Goal: Information Seeking & Learning: Learn about a topic

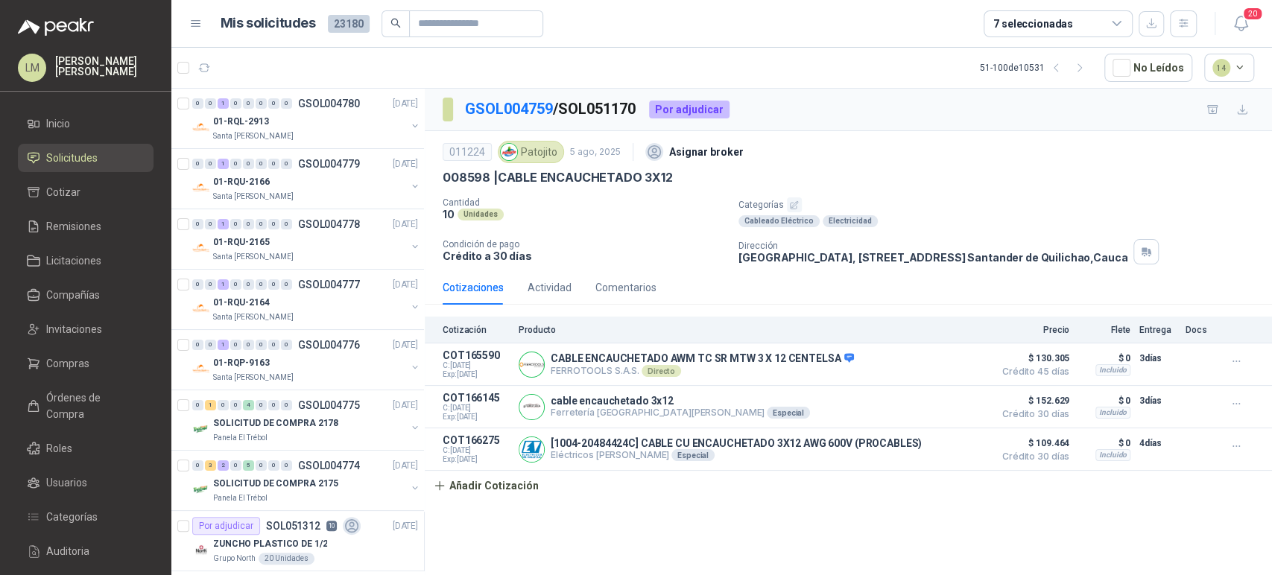
scroll to position [1423, 6]
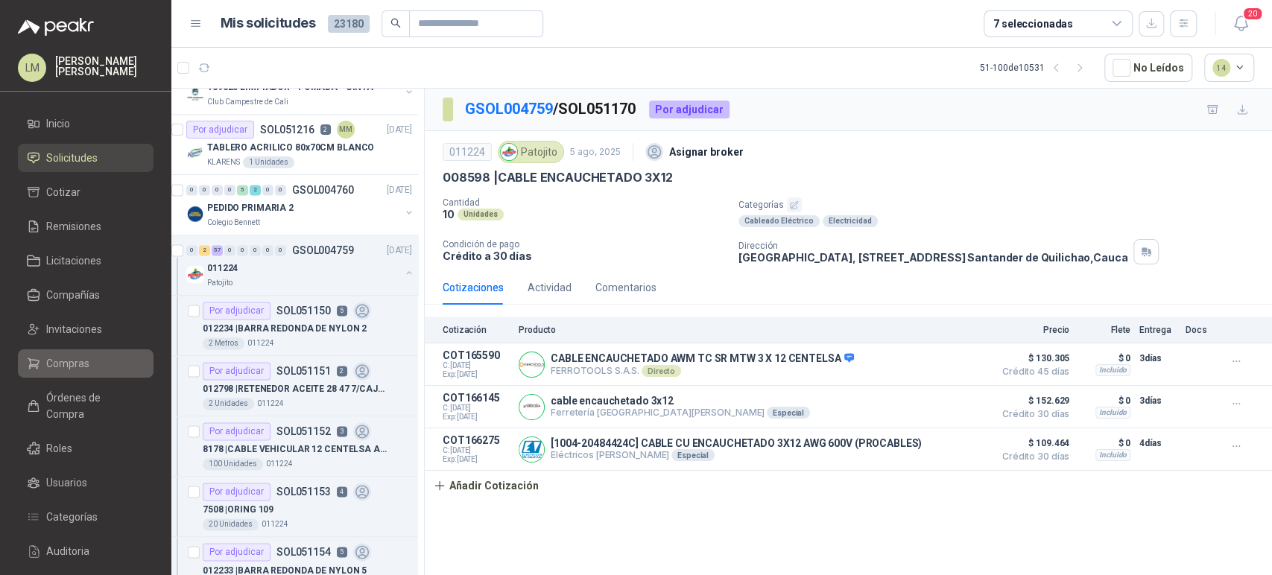
click at [61, 369] on span "Compras" at bounding box center [67, 363] width 43 height 16
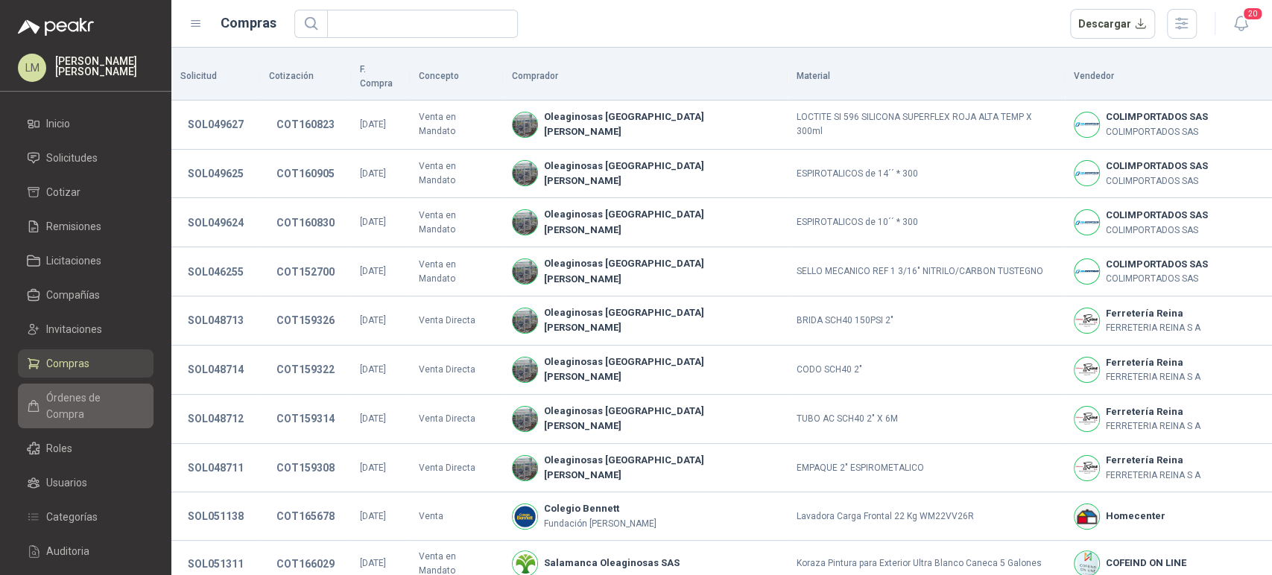
click at [100, 395] on span "Órdenes de Compra" at bounding box center [92, 406] width 93 height 33
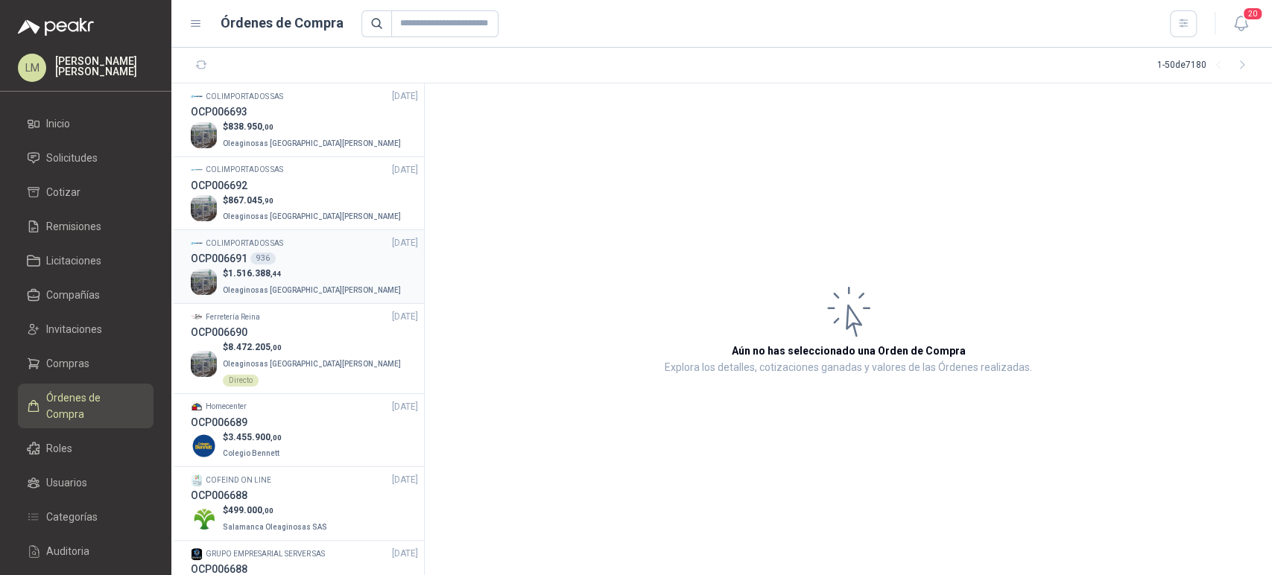
click at [274, 278] on span ",44" at bounding box center [275, 274] width 11 height 8
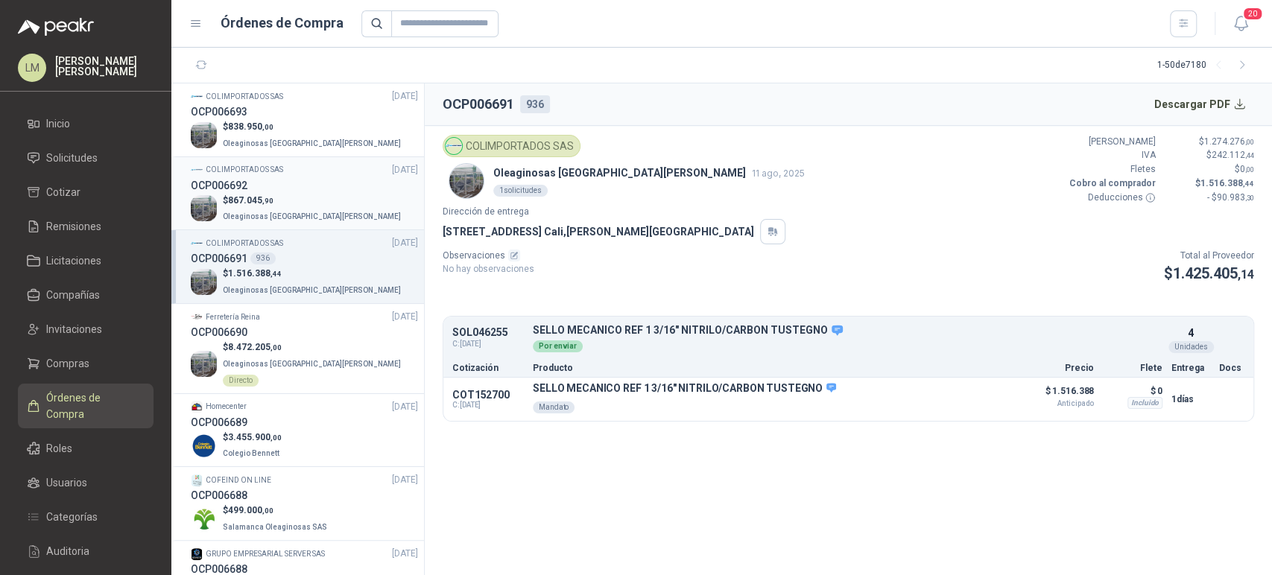
click at [292, 214] on span "Oleaginosas [GEOGRAPHIC_DATA][PERSON_NAME]" at bounding box center [312, 216] width 178 height 8
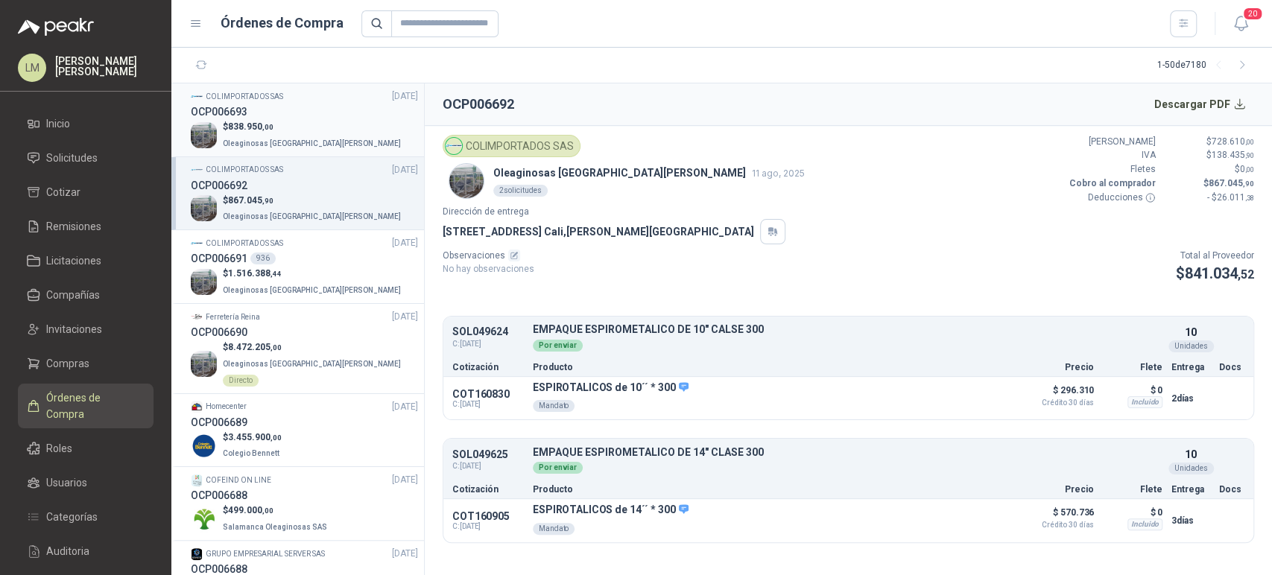
click at [303, 139] on span "Oleaginosas [GEOGRAPHIC_DATA][PERSON_NAME]" at bounding box center [312, 143] width 178 height 8
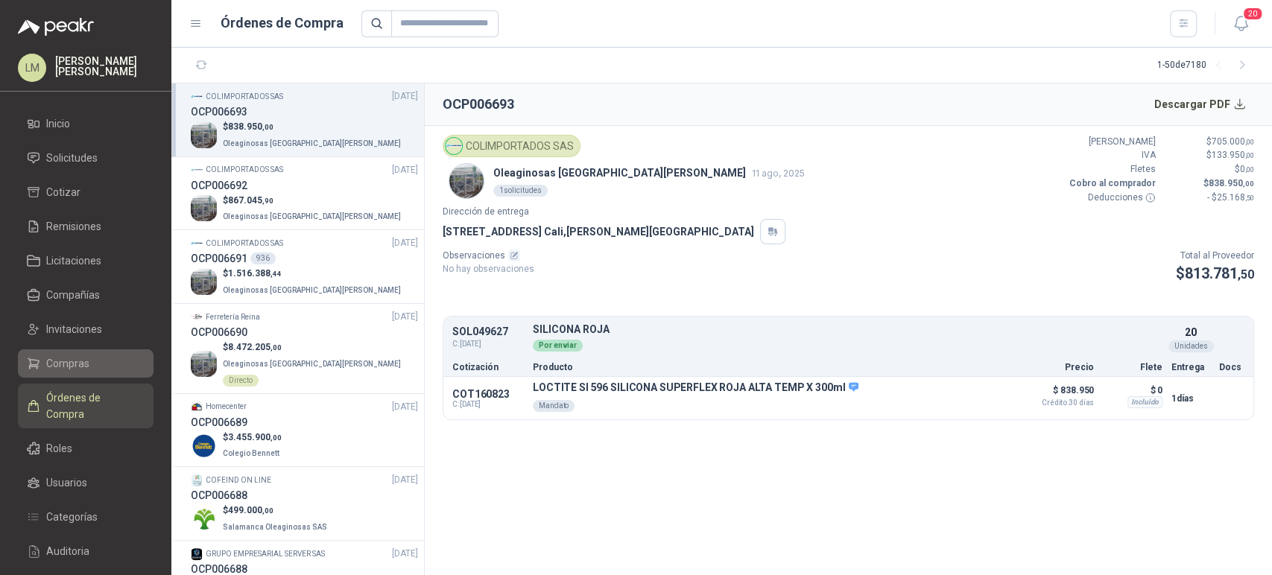
click at [51, 361] on span "Compras" at bounding box center [67, 363] width 43 height 16
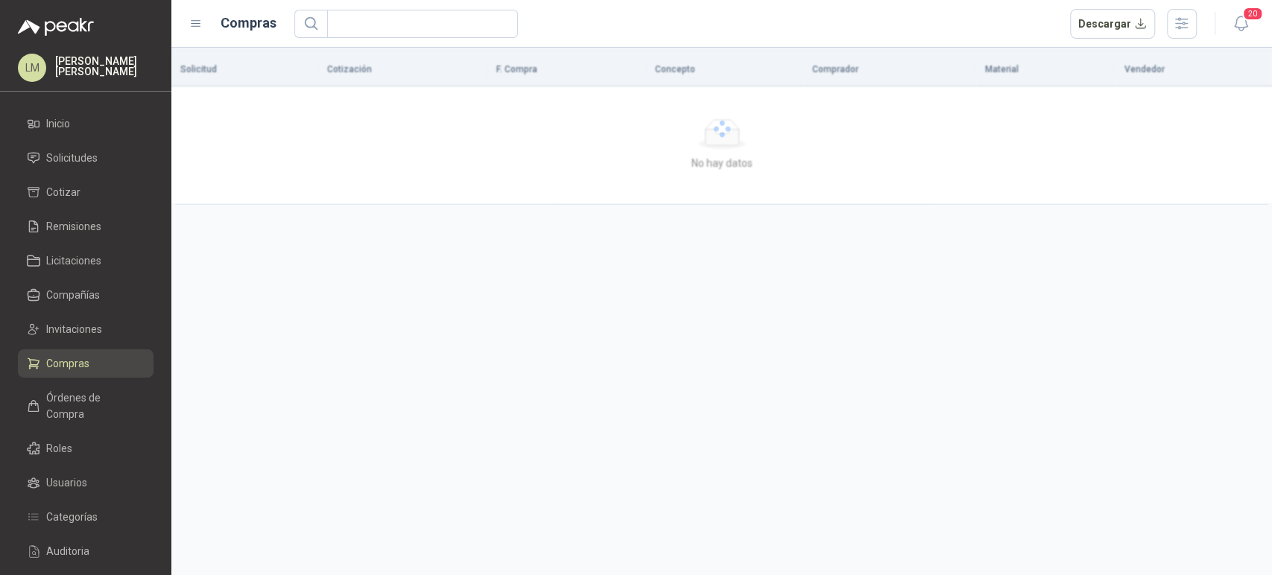
click at [80, 314] on ul "Inicio Solicitudes Cotizar Remisiones Licitaciones Compañías Invitaciones Compr…" at bounding box center [85, 375] width 171 height 531
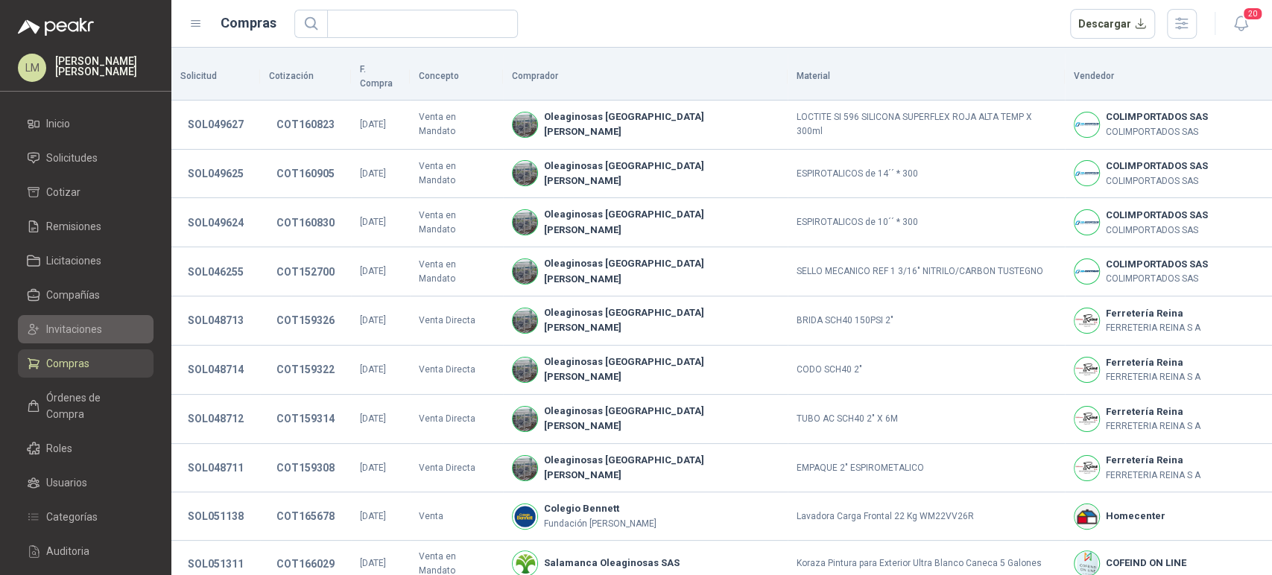
click at [77, 323] on span "Invitaciones" at bounding box center [74, 329] width 56 height 16
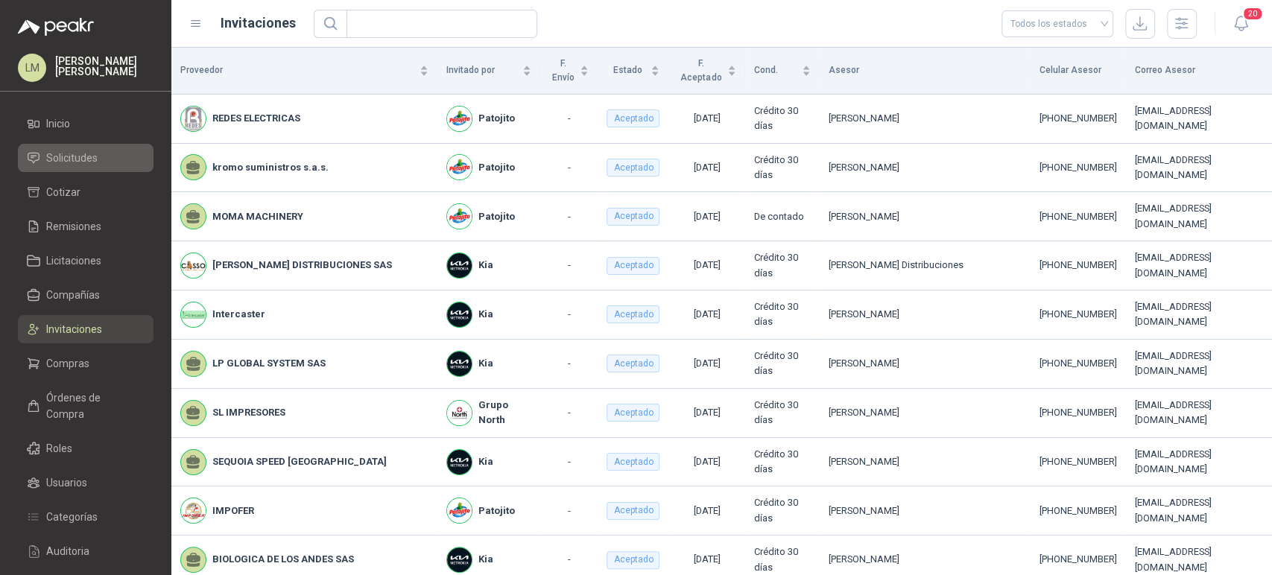
click at [95, 166] on link "Solicitudes" at bounding box center [86, 158] width 136 height 28
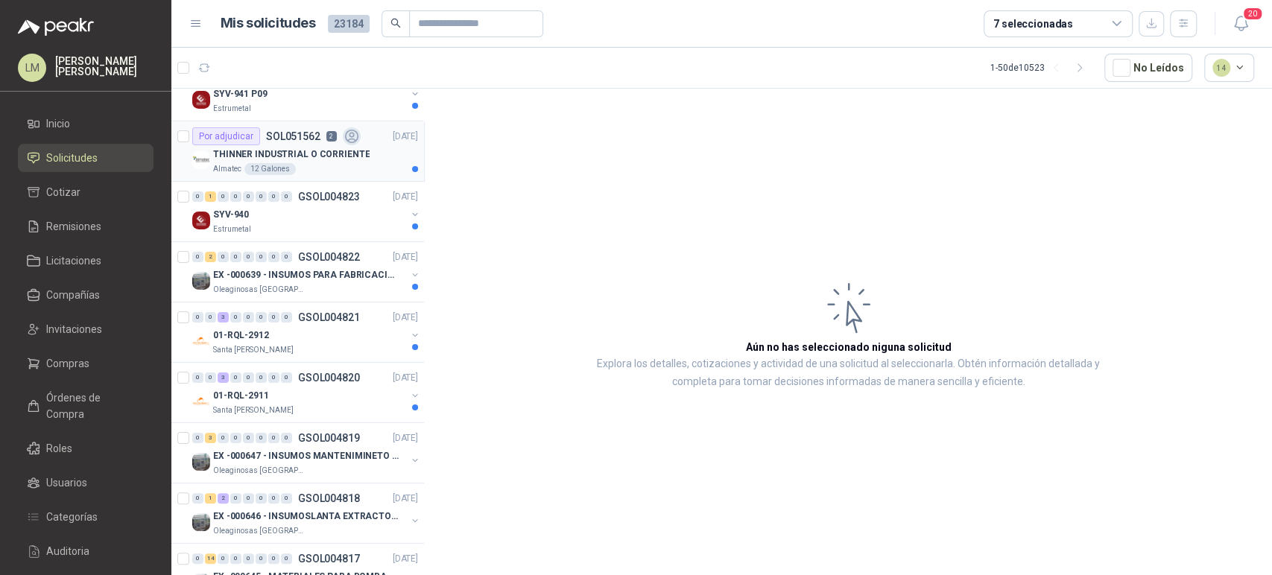
scroll to position [85, 1]
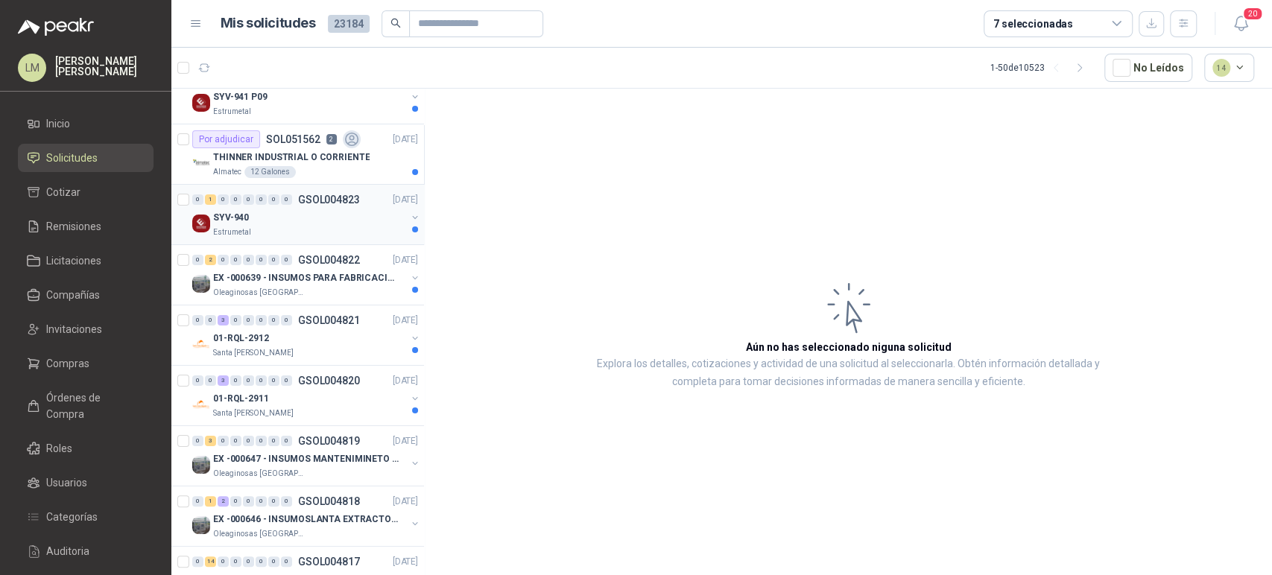
click at [409, 215] on button "button" at bounding box center [415, 218] width 12 height 12
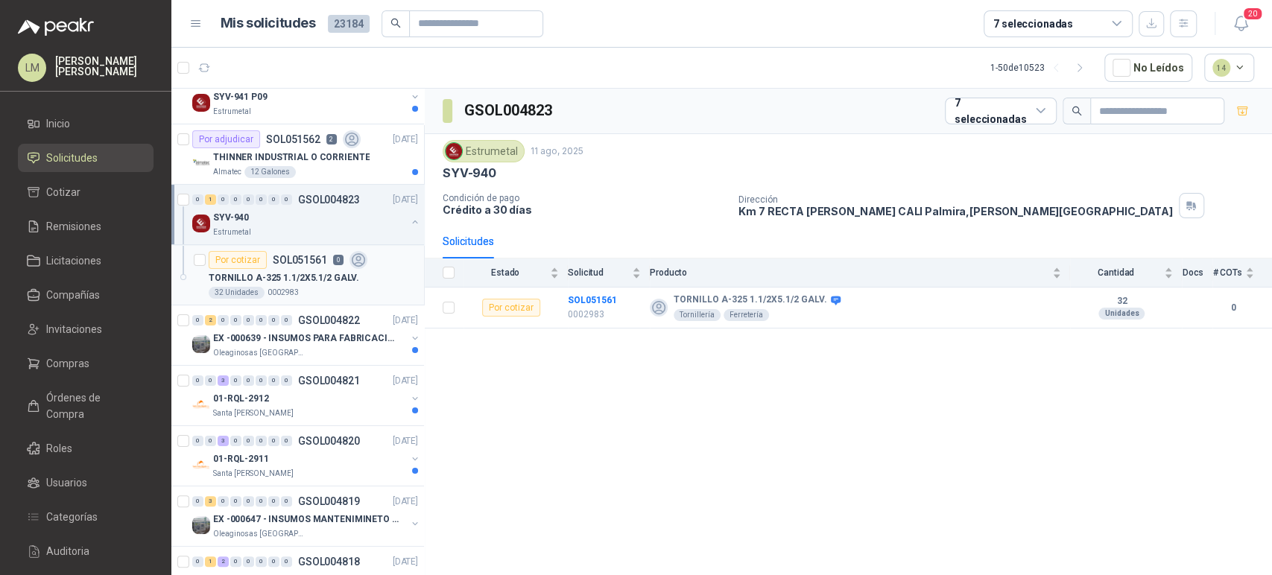
scroll to position [131, 1]
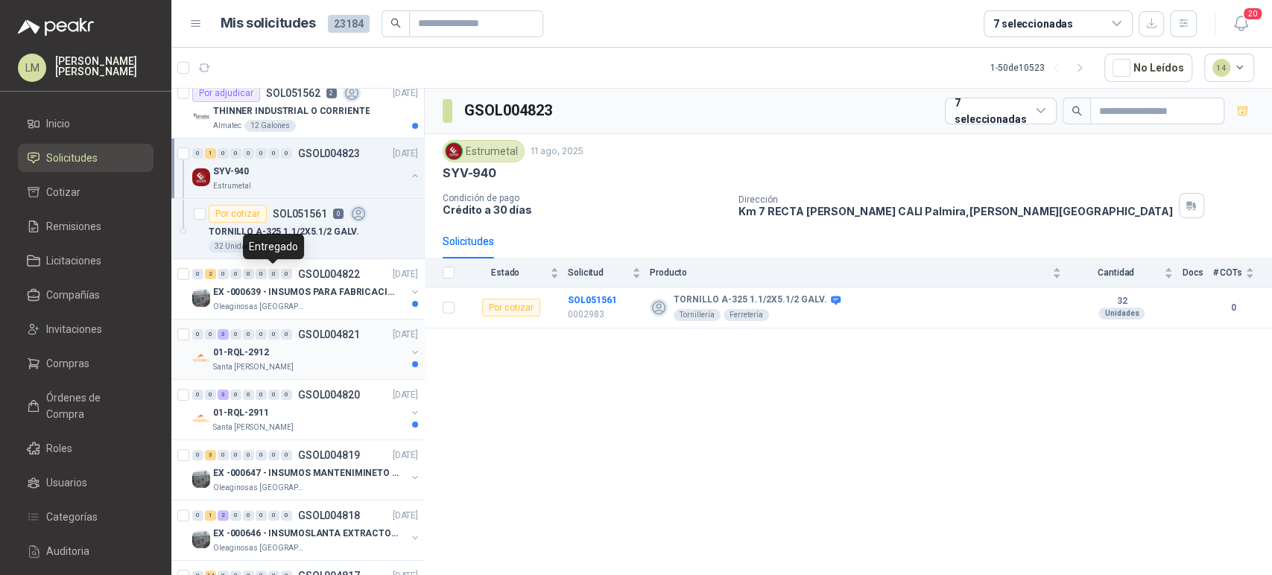
click at [309, 344] on div "01-RQL-2912" at bounding box center [309, 353] width 193 height 18
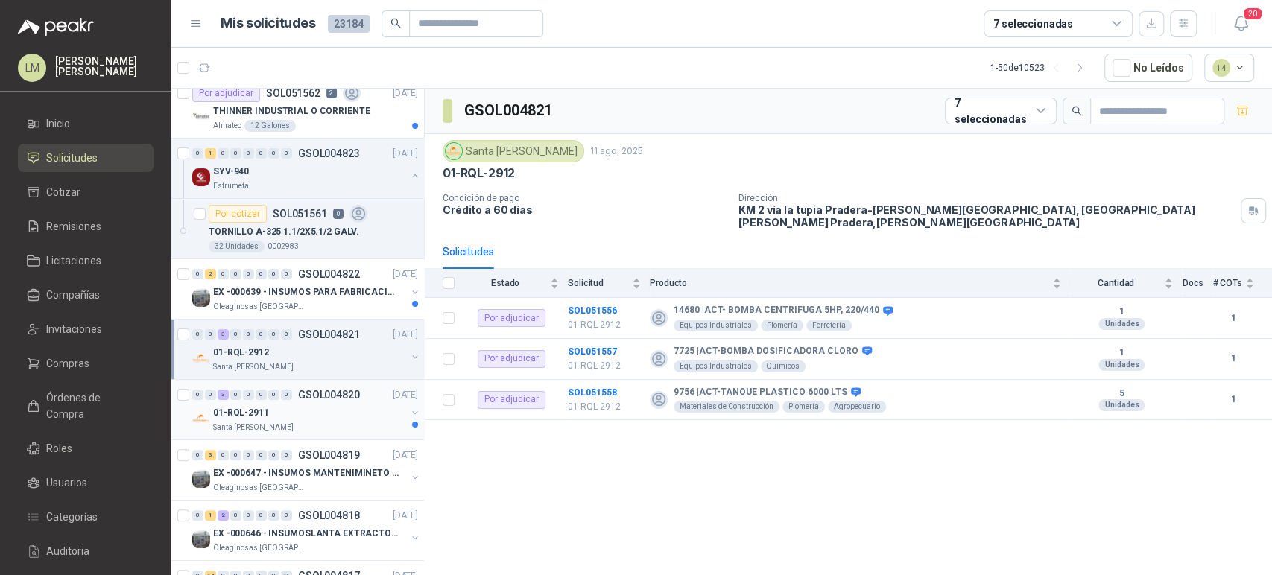
click at [291, 405] on div "01-RQL-2911" at bounding box center [309, 413] width 193 height 18
click at [305, 338] on p "GSOL004821" at bounding box center [329, 334] width 62 height 10
click at [298, 390] on p "GSOL004820" at bounding box center [329, 395] width 62 height 10
click at [303, 350] on div "01-RQL-2912" at bounding box center [309, 353] width 193 height 18
click at [297, 404] on div "01-RQL-2911" at bounding box center [309, 413] width 193 height 18
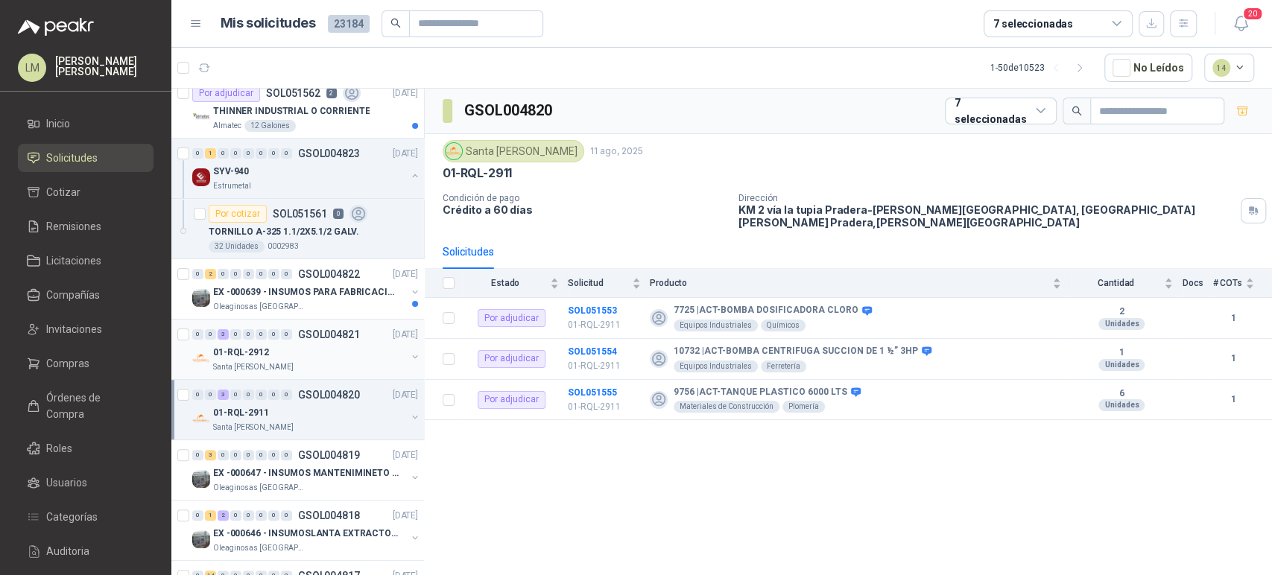
click at [298, 355] on div "01-RQL-2912" at bounding box center [309, 353] width 193 height 18
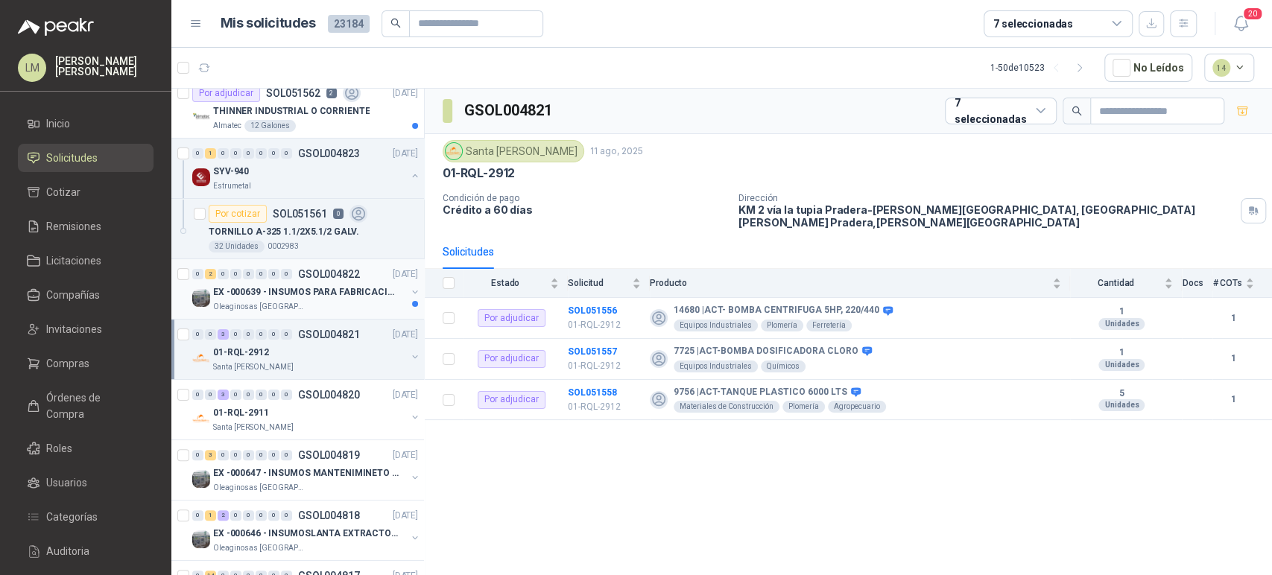
click at [317, 287] on p "EX -000639 - INSUMOS PARA FABRICACION DE MALLA TAM" at bounding box center [306, 292] width 186 height 14
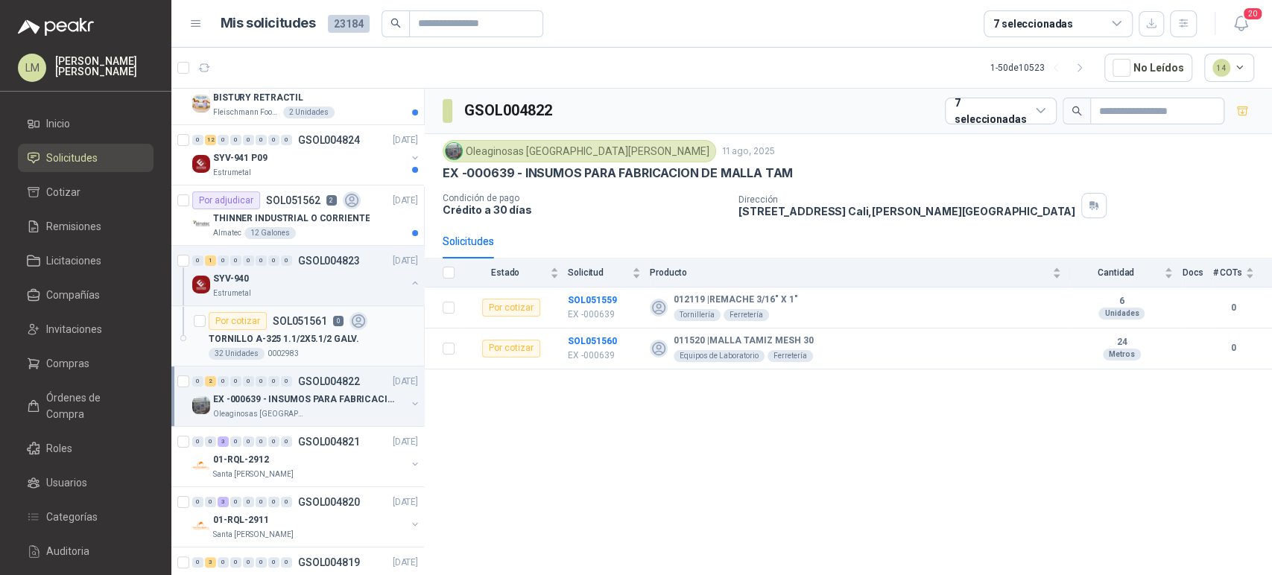
scroll to position [23, 1]
click at [285, 203] on p "SOL051562" at bounding box center [293, 201] width 54 height 10
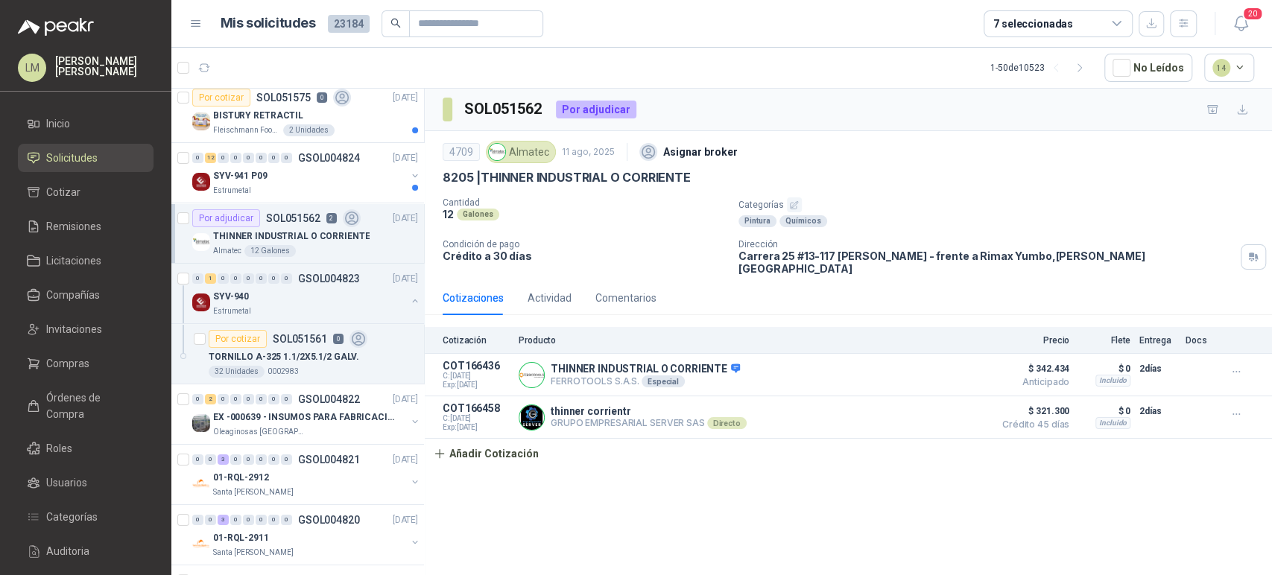
scroll to position [0, 1]
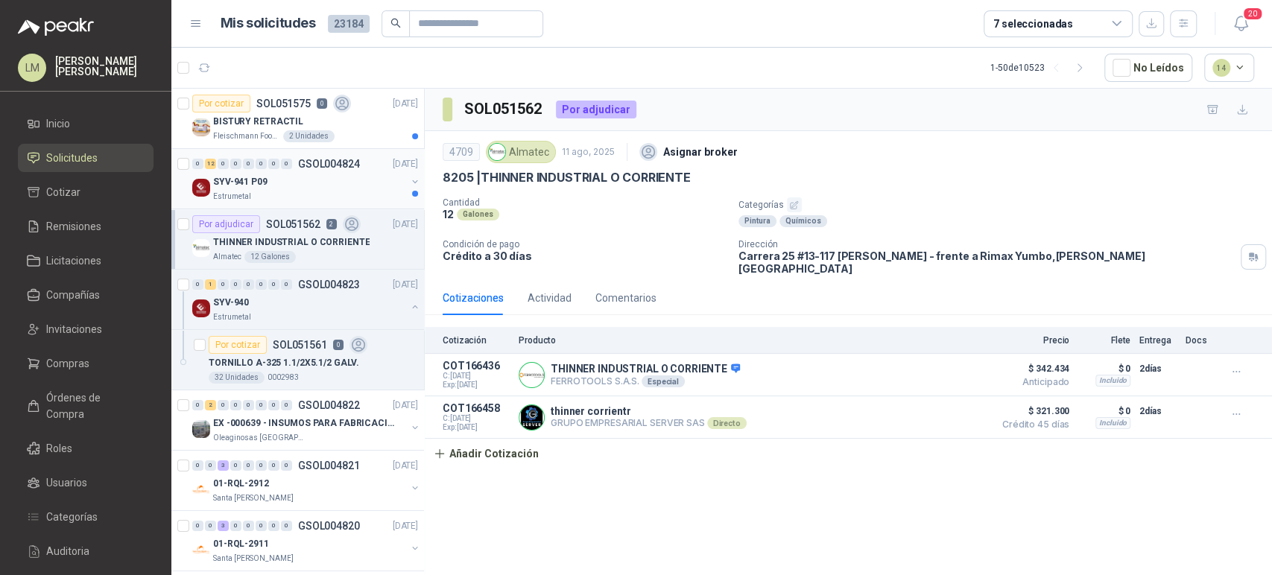
click at [301, 186] on div "SYV-941 P09" at bounding box center [309, 182] width 193 height 18
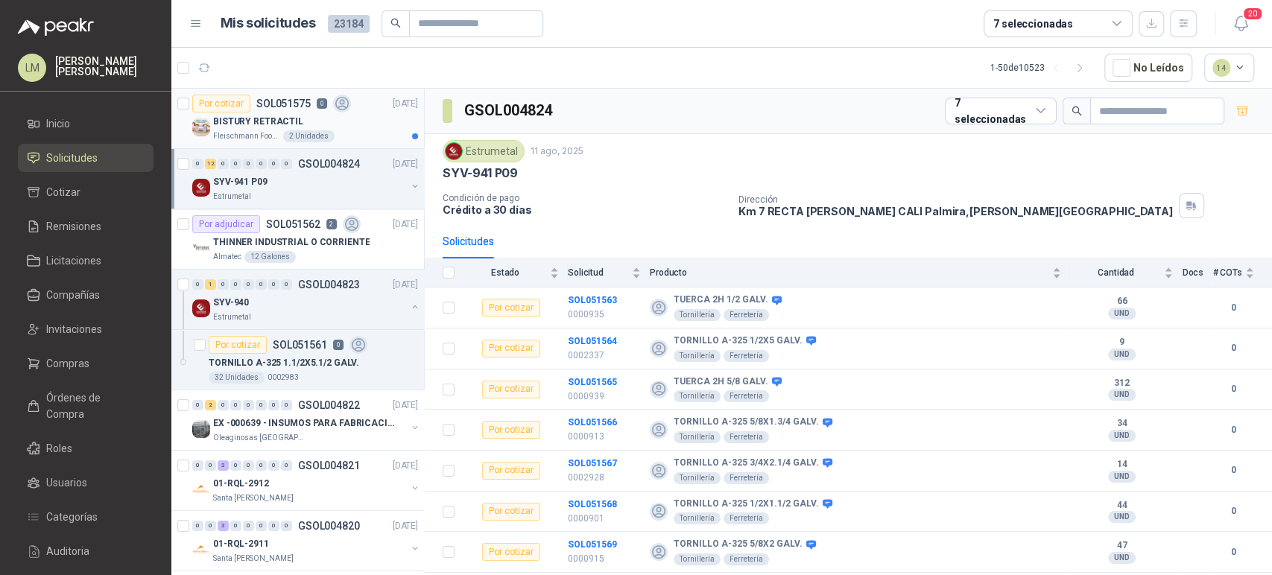
click at [283, 115] on p "BISTURY RETRACTIL" at bounding box center [258, 122] width 90 height 14
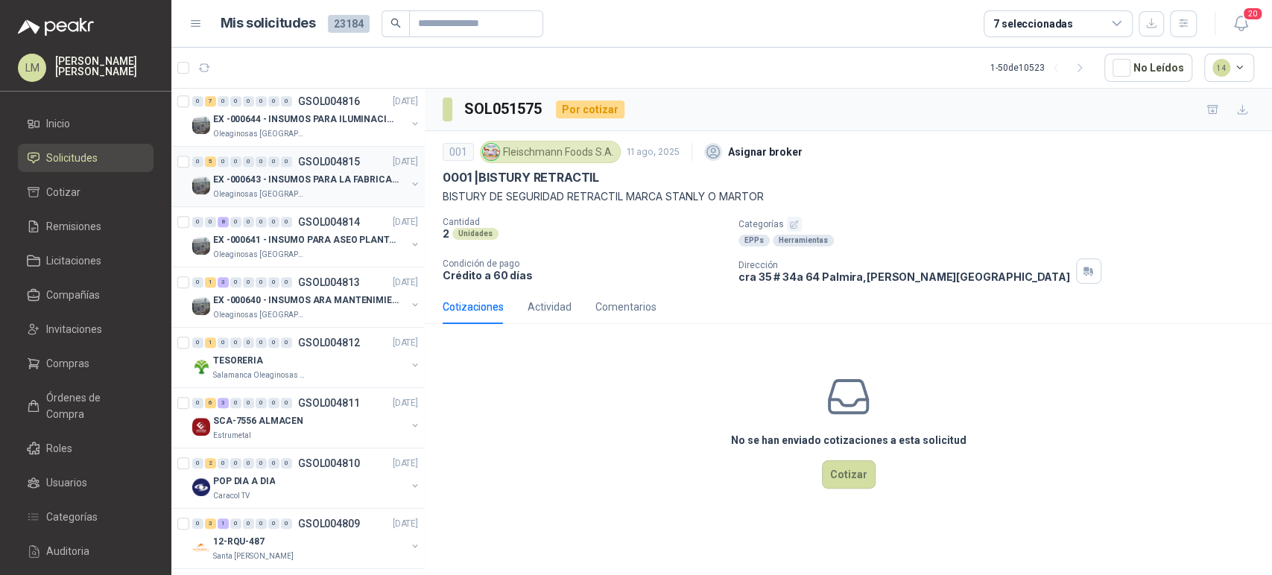
scroll to position [877, 1]
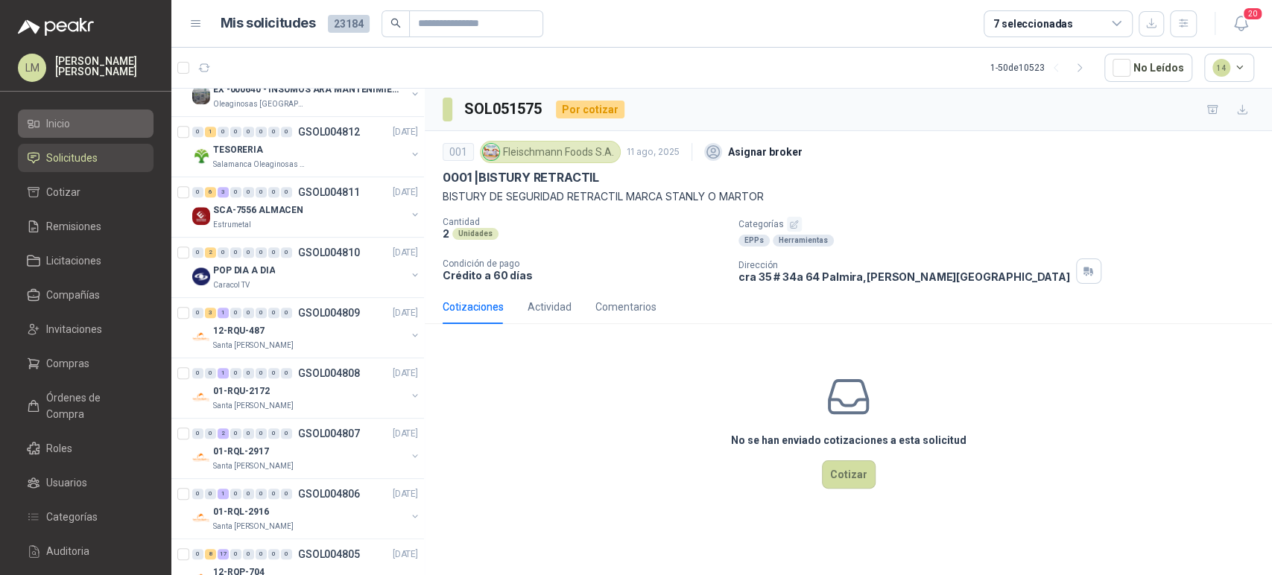
click at [65, 118] on span "Inicio" at bounding box center [58, 124] width 24 height 16
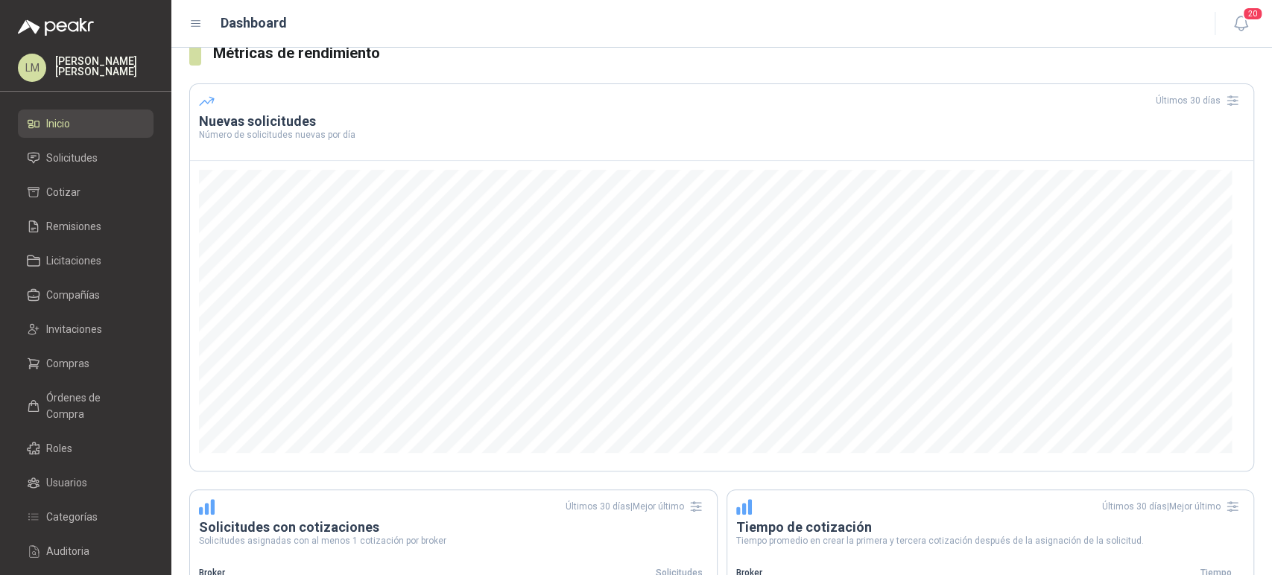
scroll to position [288, 0]
click at [66, 157] on span "Solicitudes" at bounding box center [71, 158] width 51 height 16
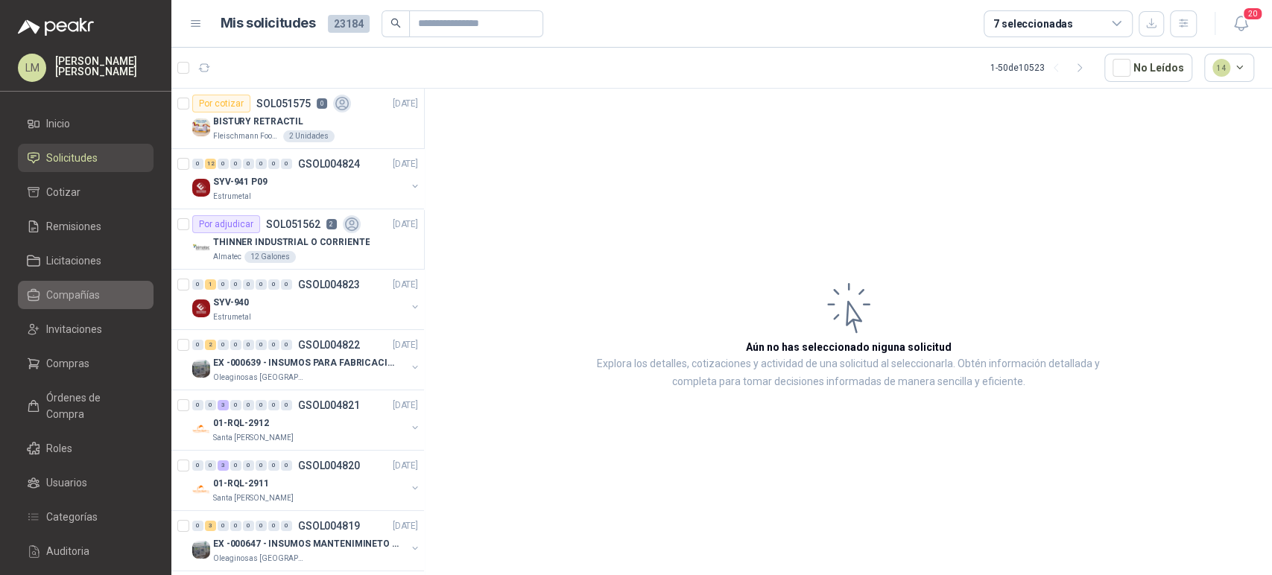
click at [63, 291] on span "Compañías" at bounding box center [73, 295] width 54 height 16
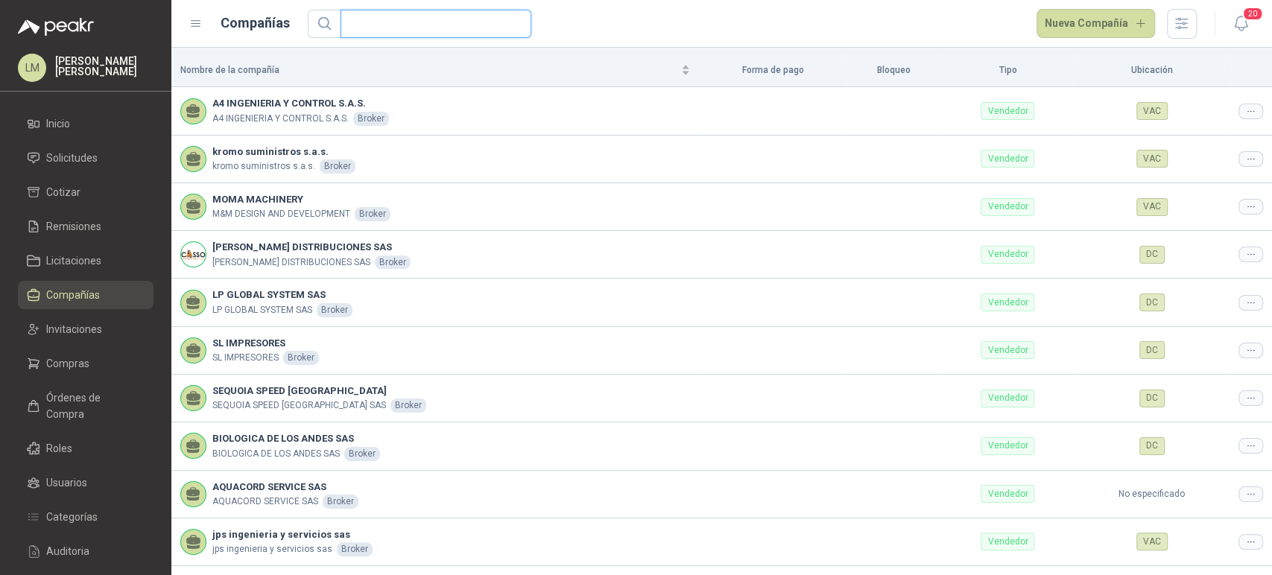
click at [403, 21] on input "text" at bounding box center [429, 23] width 161 height 27
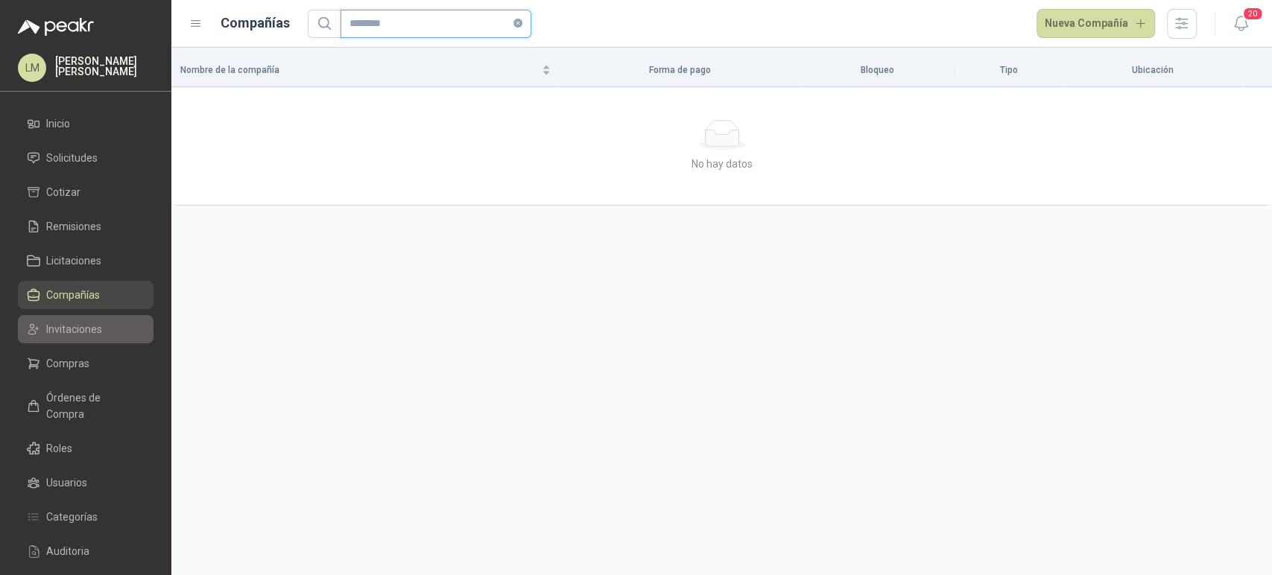
type input "********"
click at [72, 330] on span "Invitaciones" at bounding box center [74, 329] width 56 height 16
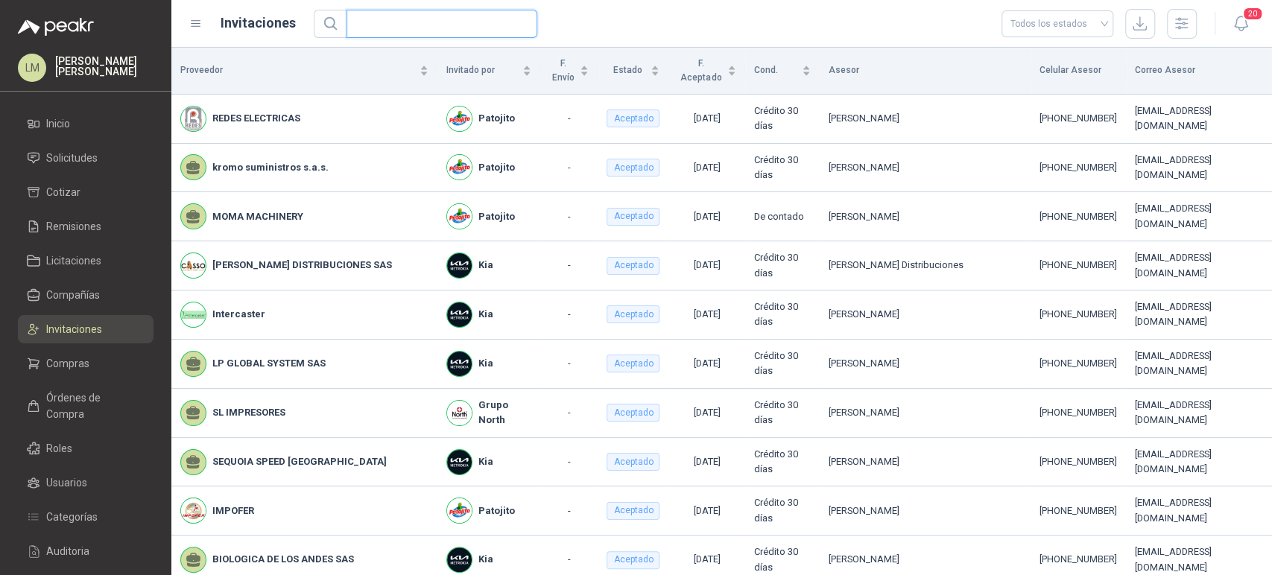
click at [418, 26] on input "text" at bounding box center [435, 23] width 161 height 27
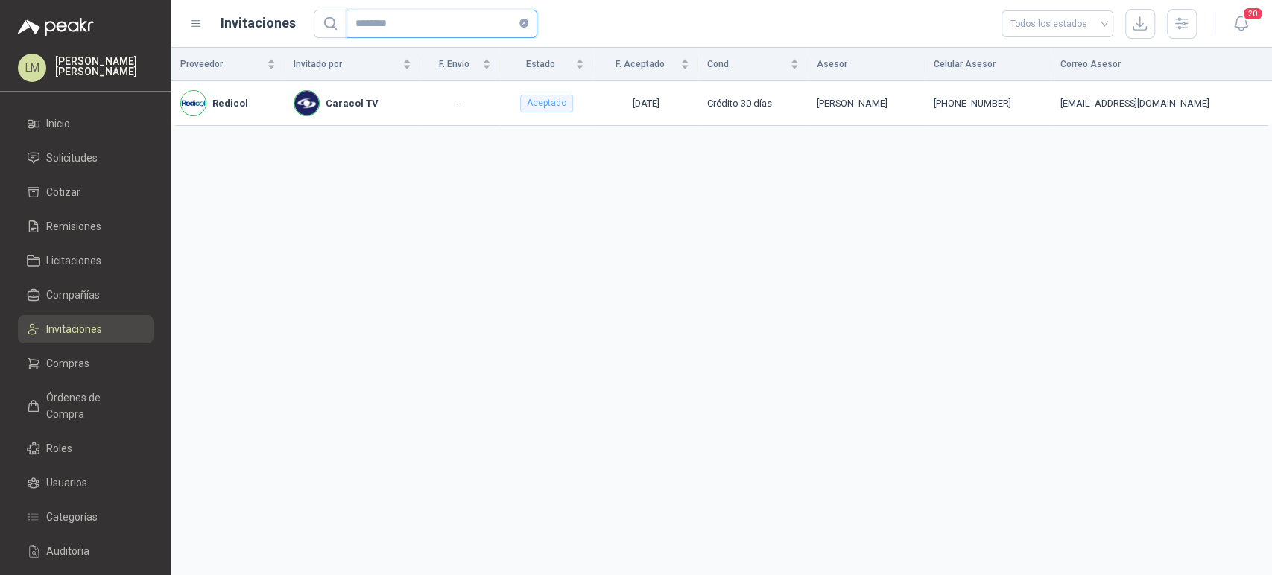
type input "********"
click at [996, 208] on div "Proveedor Invitado por F. Envío Estado F. Aceptado Cond. Asesor Celular Asesor …" at bounding box center [721, 312] width 1101 height 528
click at [80, 362] on span "Compras" at bounding box center [67, 363] width 43 height 16
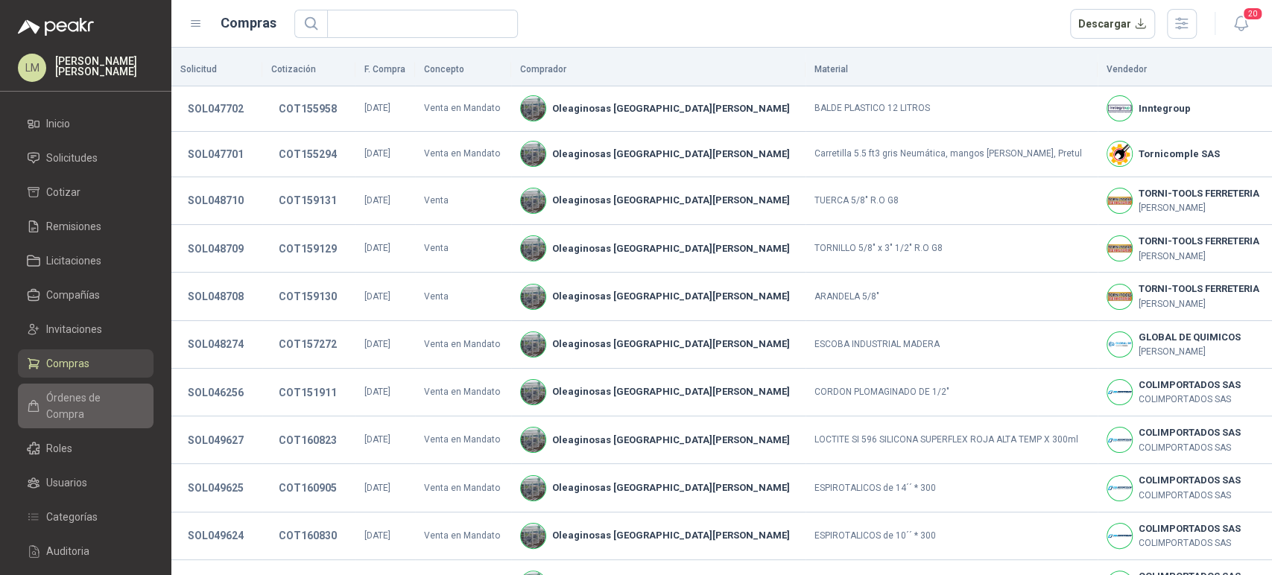
click at [118, 402] on span "Órdenes de Compra" at bounding box center [92, 406] width 93 height 33
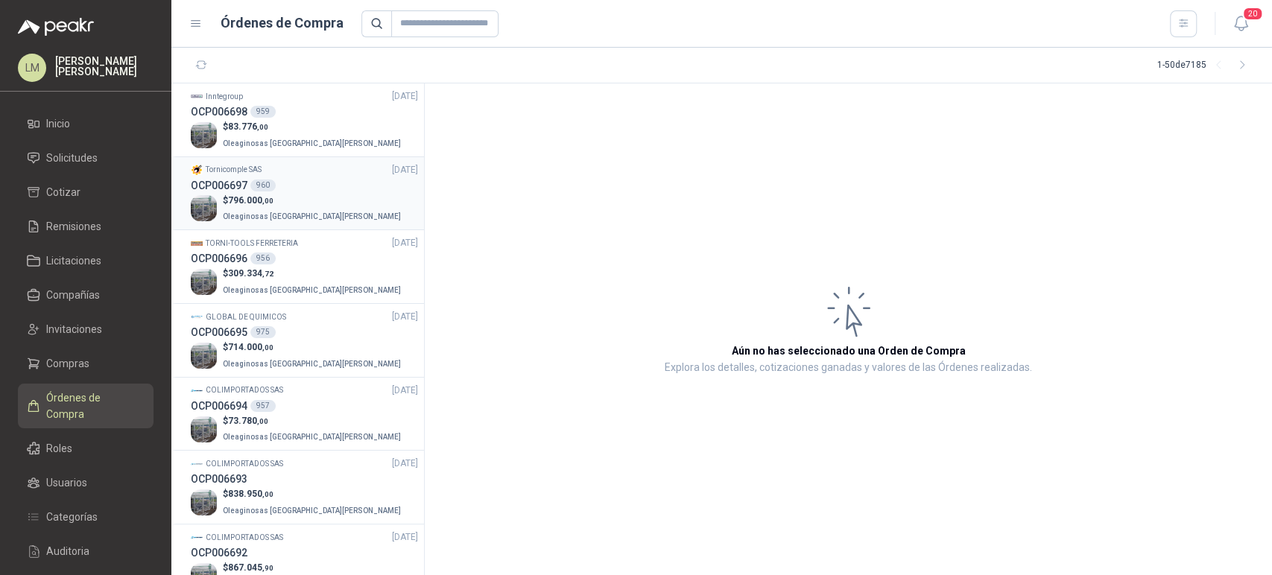
click at [268, 189] on div "960" at bounding box center [262, 186] width 25 height 12
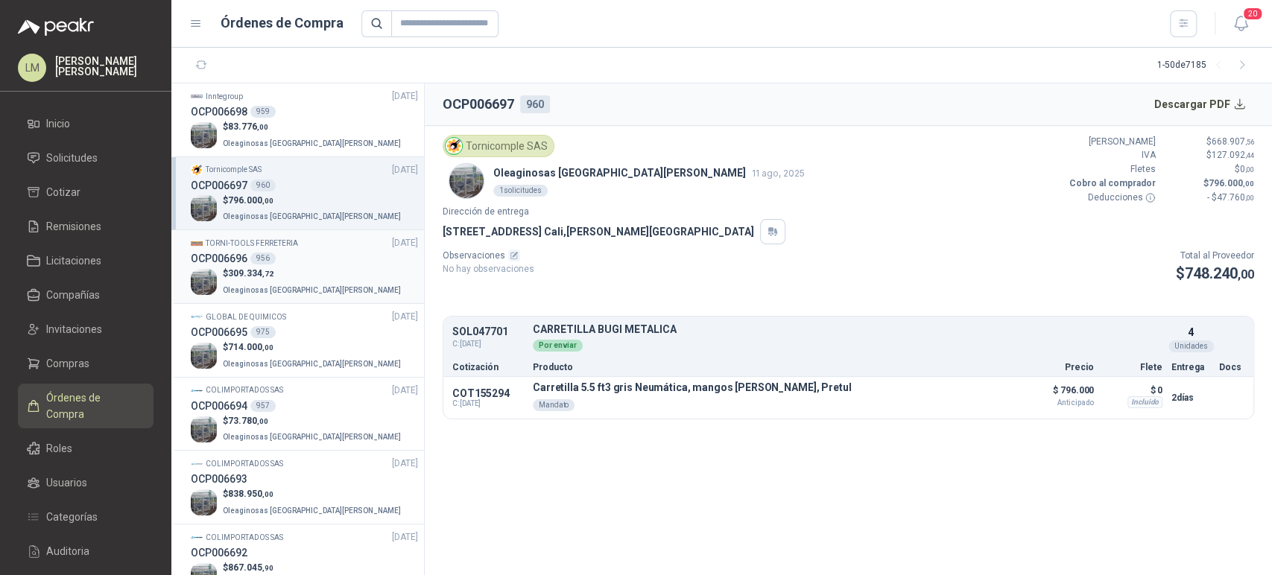
click at [269, 259] on div "956" at bounding box center [262, 259] width 25 height 12
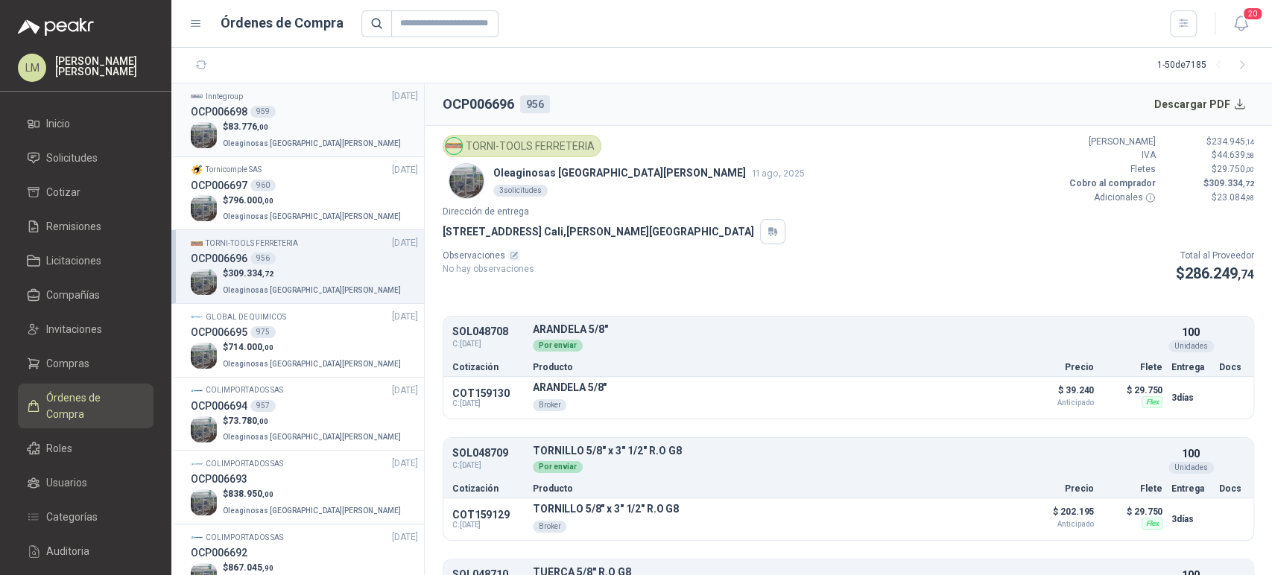
click at [282, 127] on p "$ 83.776 ,00" at bounding box center [313, 127] width 181 height 14
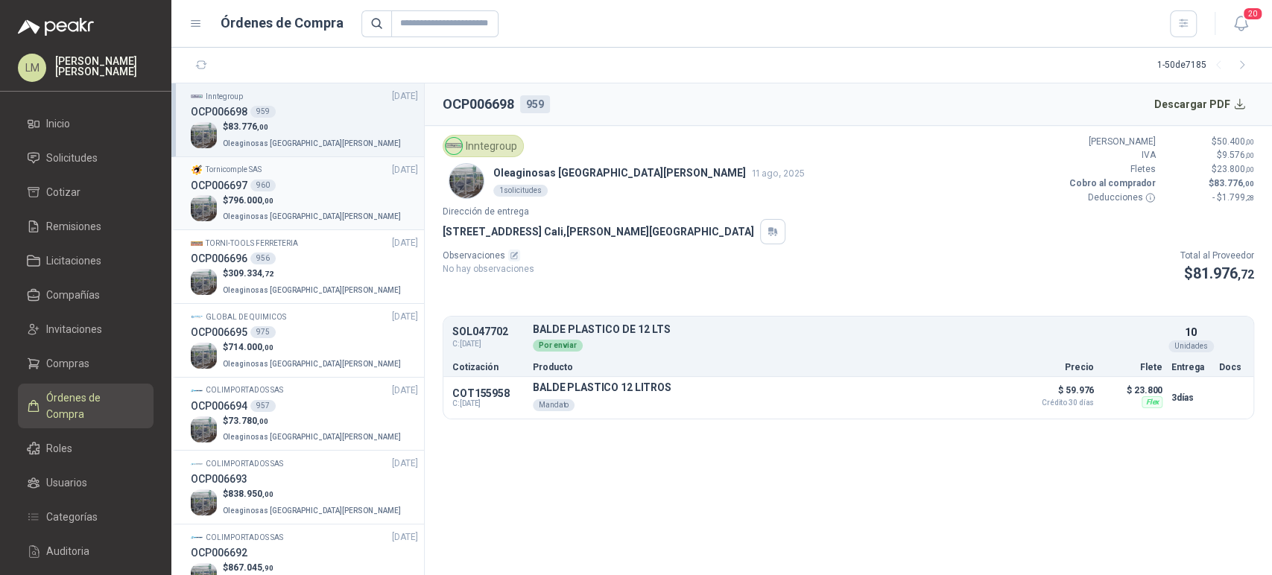
click at [276, 199] on p "$ 796.000 ,00" at bounding box center [313, 201] width 181 height 14
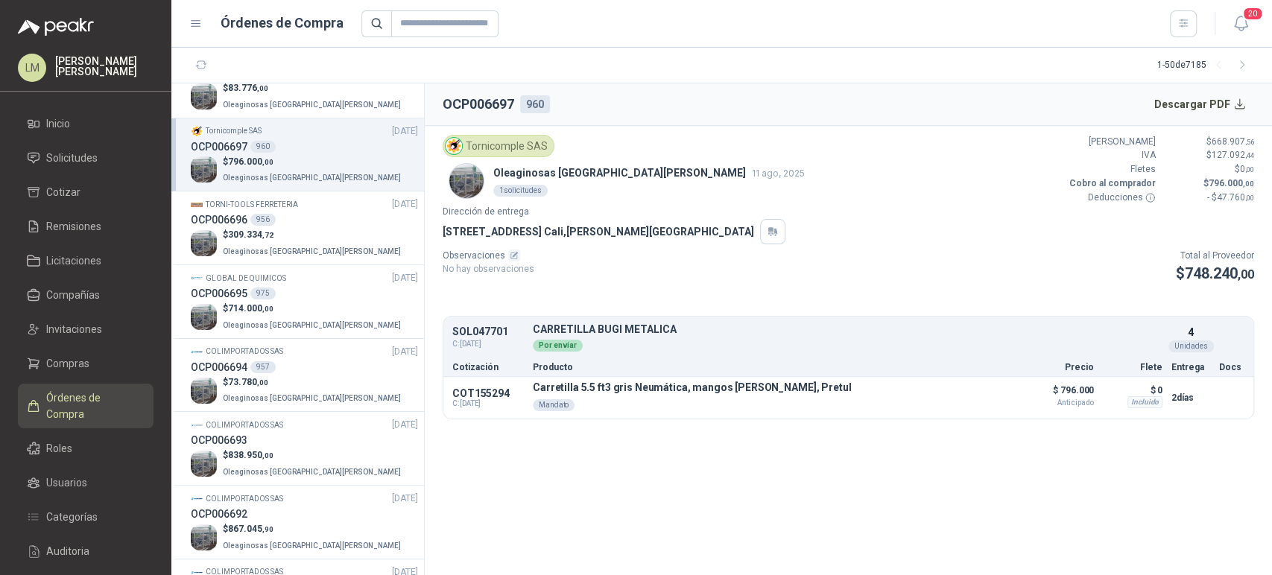
scroll to position [42, 0]
click at [270, 227] on span "309.334 ,72" at bounding box center [250, 232] width 45 height 10
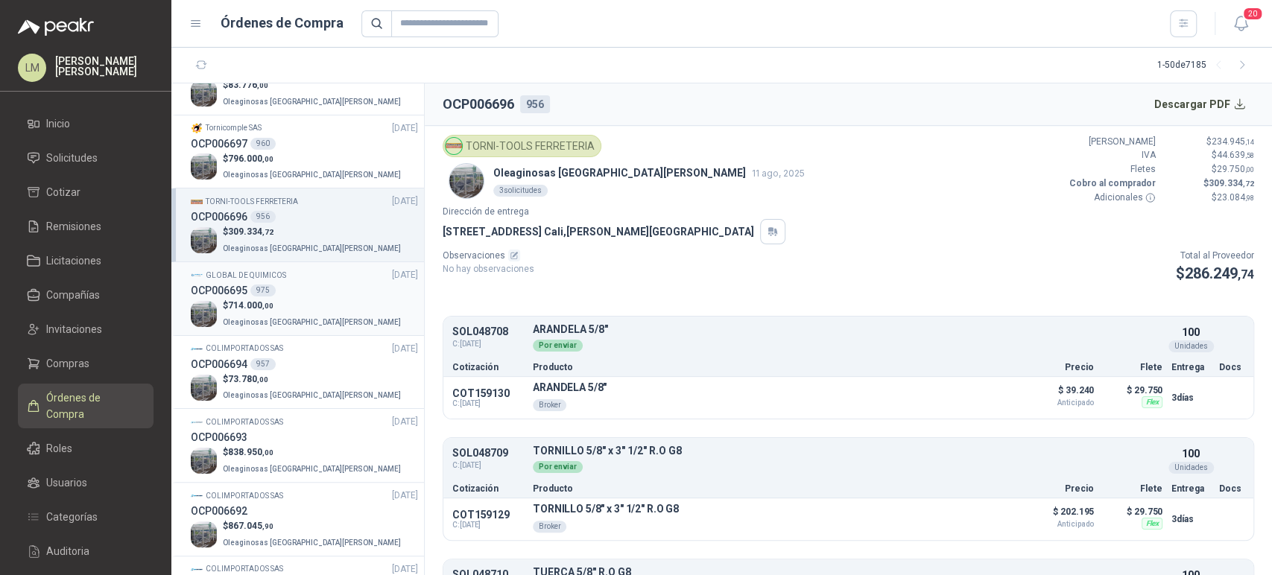
click at [270, 284] on div "OCP006695 975" at bounding box center [304, 290] width 227 height 16
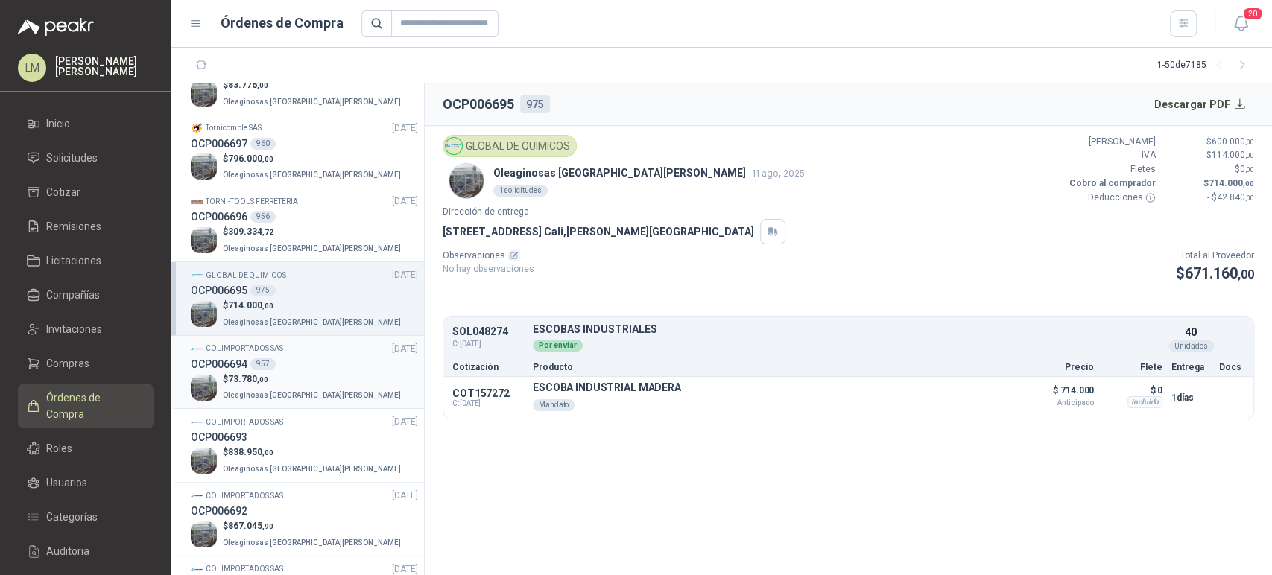
click at [276, 365] on div "OCP006694 957" at bounding box center [304, 364] width 227 height 16
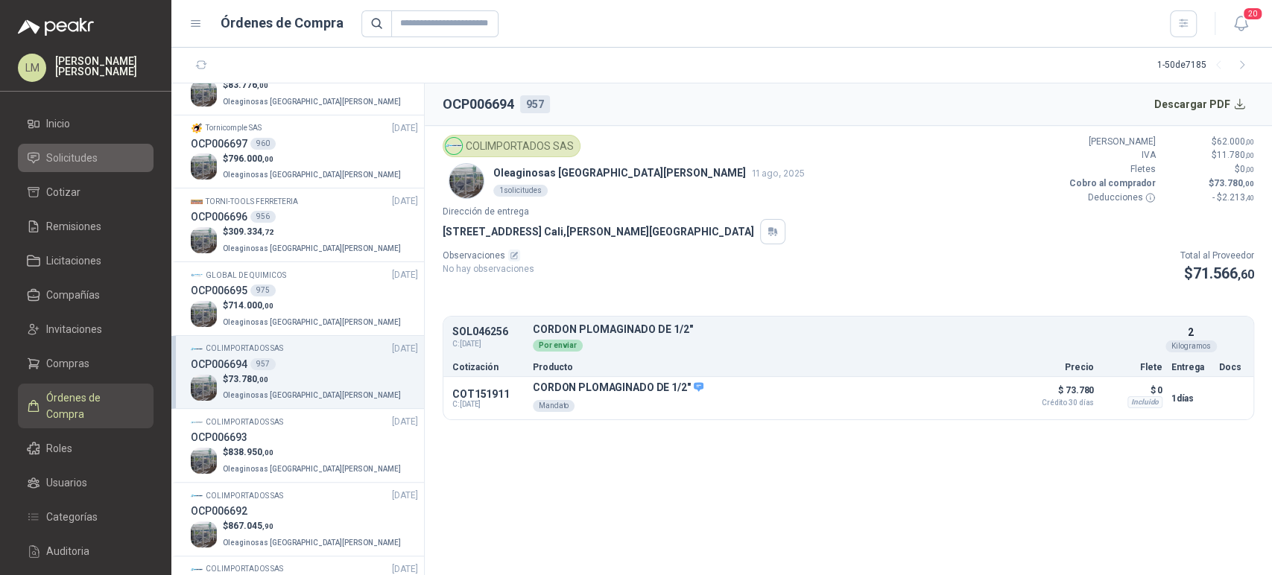
click at [71, 157] on span "Solicitudes" at bounding box center [71, 158] width 51 height 16
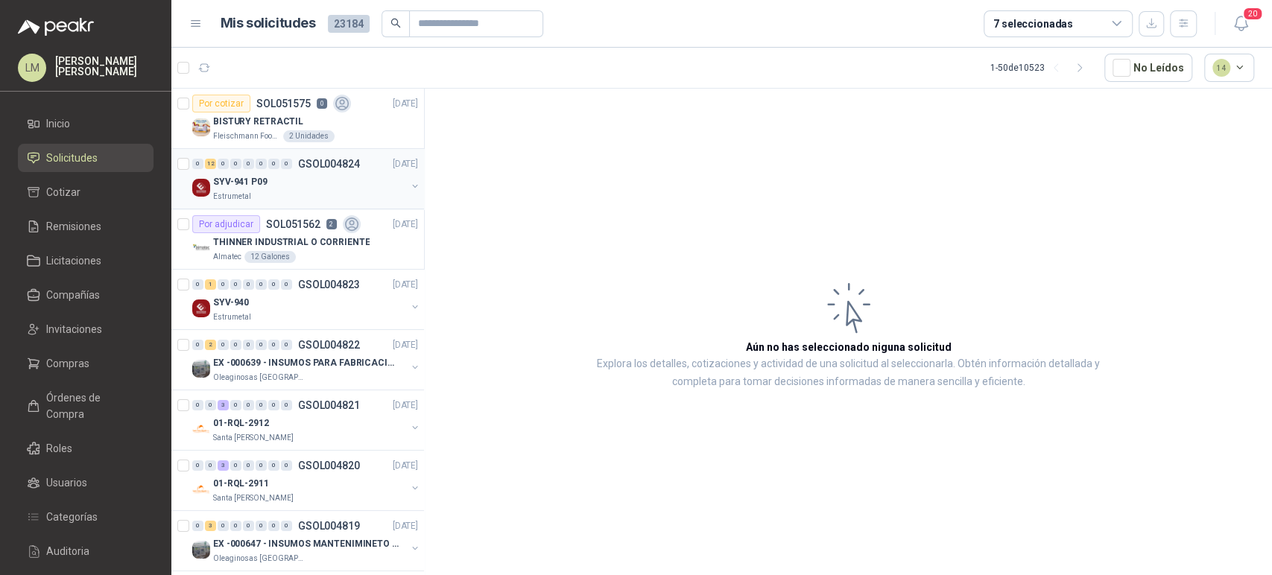
click at [323, 201] on div "Estrumetal" at bounding box center [309, 197] width 193 height 12
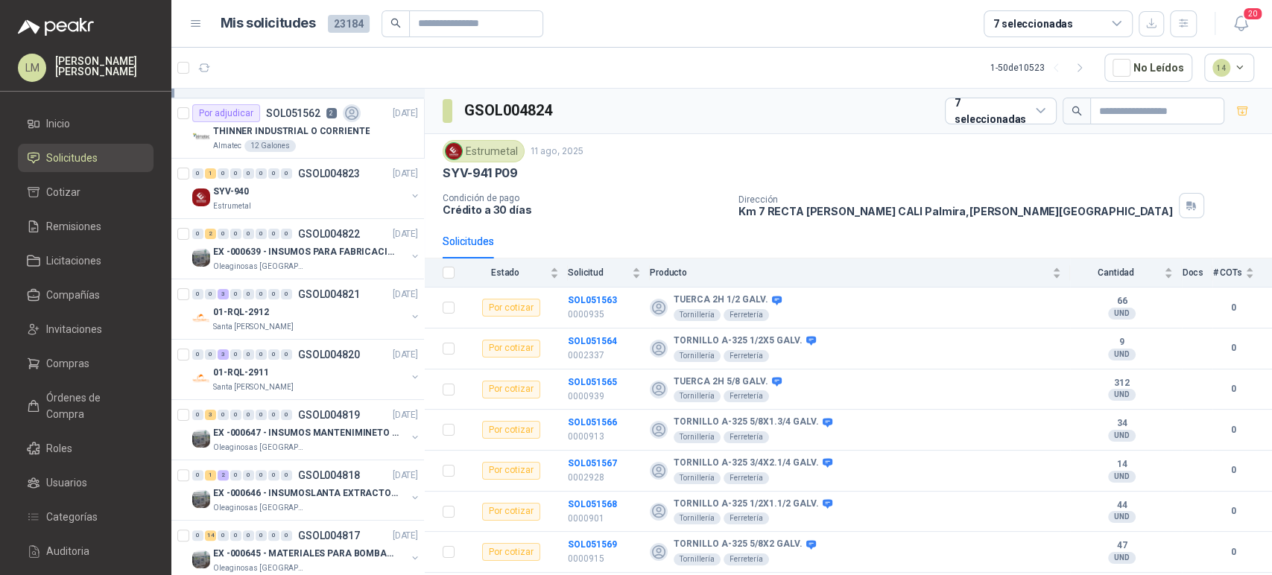
scroll to position [112, 0]
click at [65, 357] on span "Compras" at bounding box center [67, 363] width 43 height 16
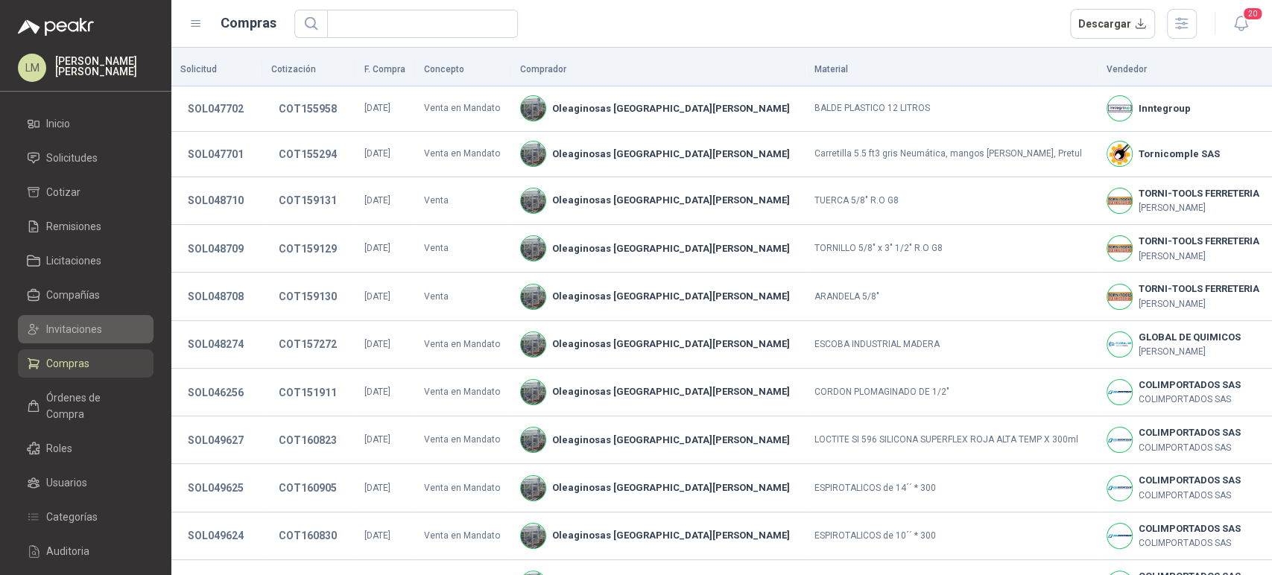
click at [69, 338] on link "Invitaciones" at bounding box center [86, 329] width 136 height 28
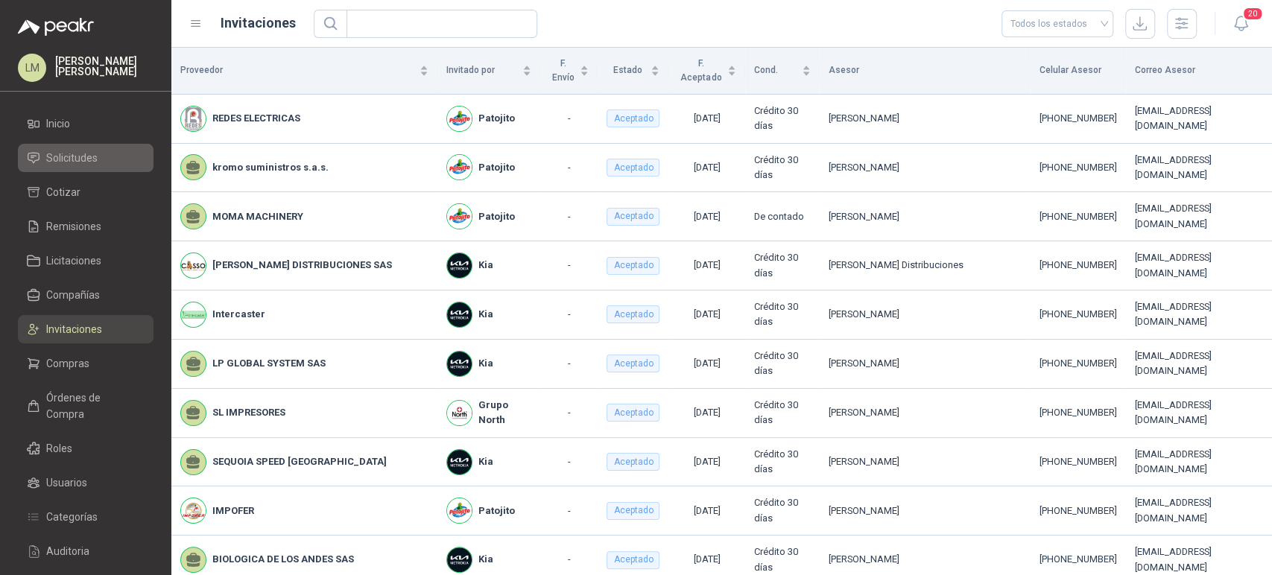
click at [76, 159] on span "Solicitudes" at bounding box center [71, 158] width 51 height 16
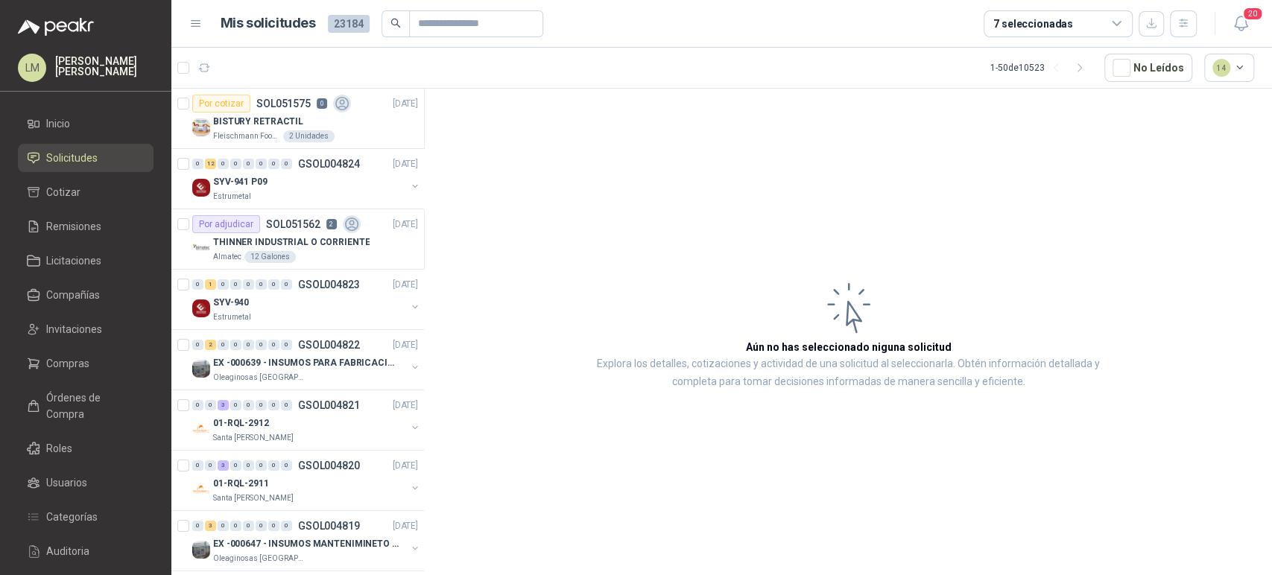
click at [1028, 28] on div "7 seleccionadas" at bounding box center [1033, 24] width 80 height 16
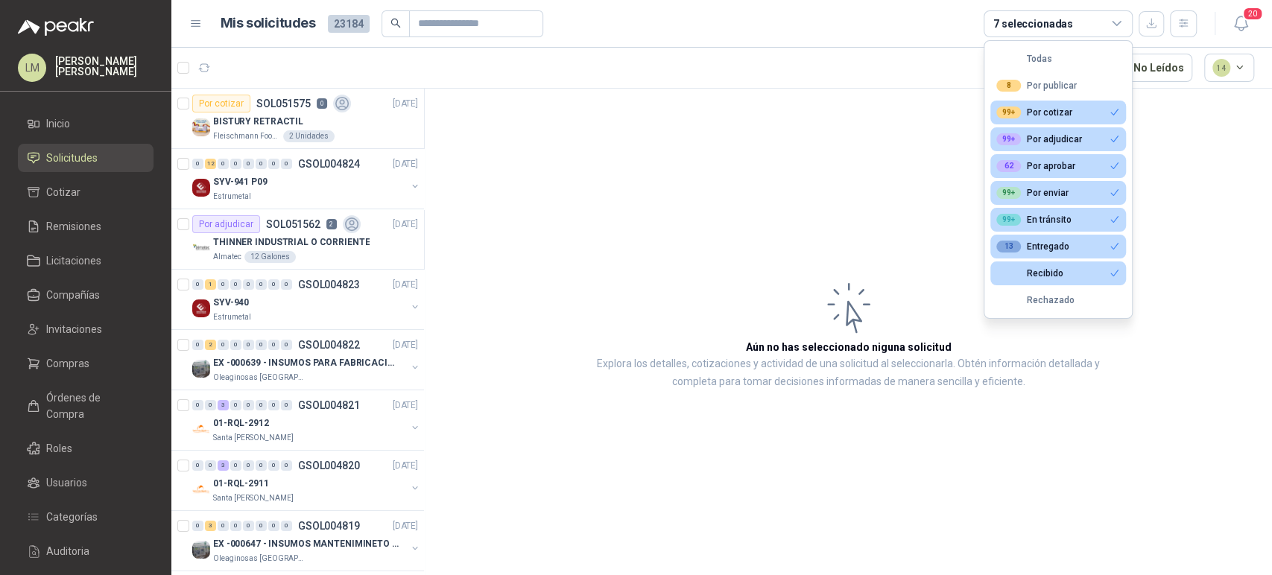
click at [1016, 28] on div "7 seleccionadas" at bounding box center [1033, 24] width 80 height 16
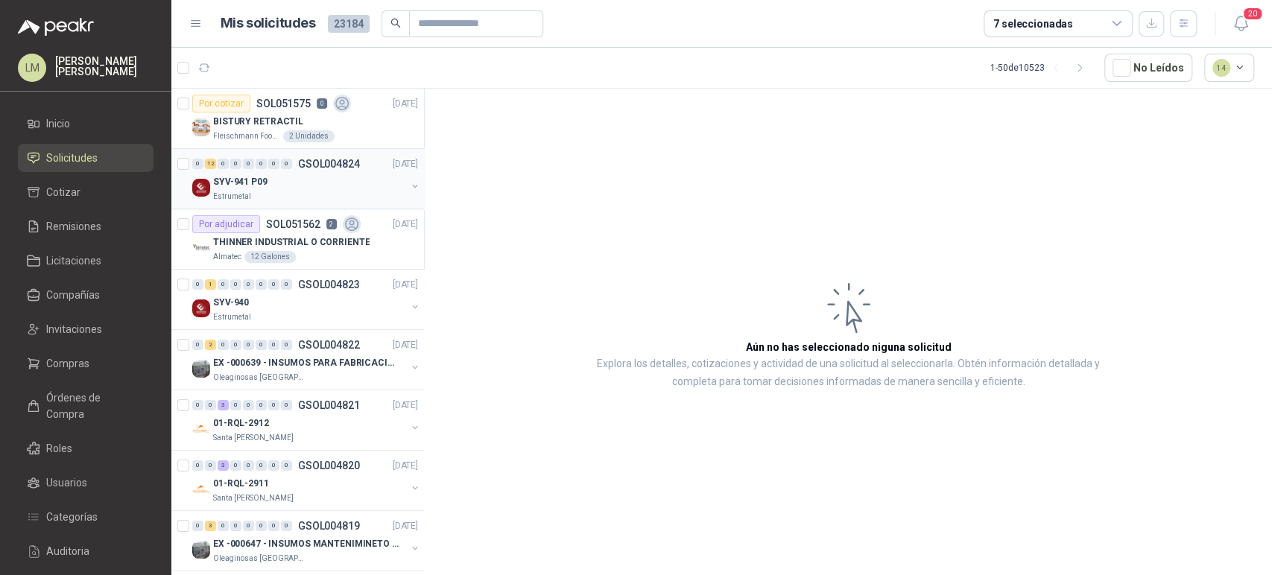
scroll to position [72, 0]
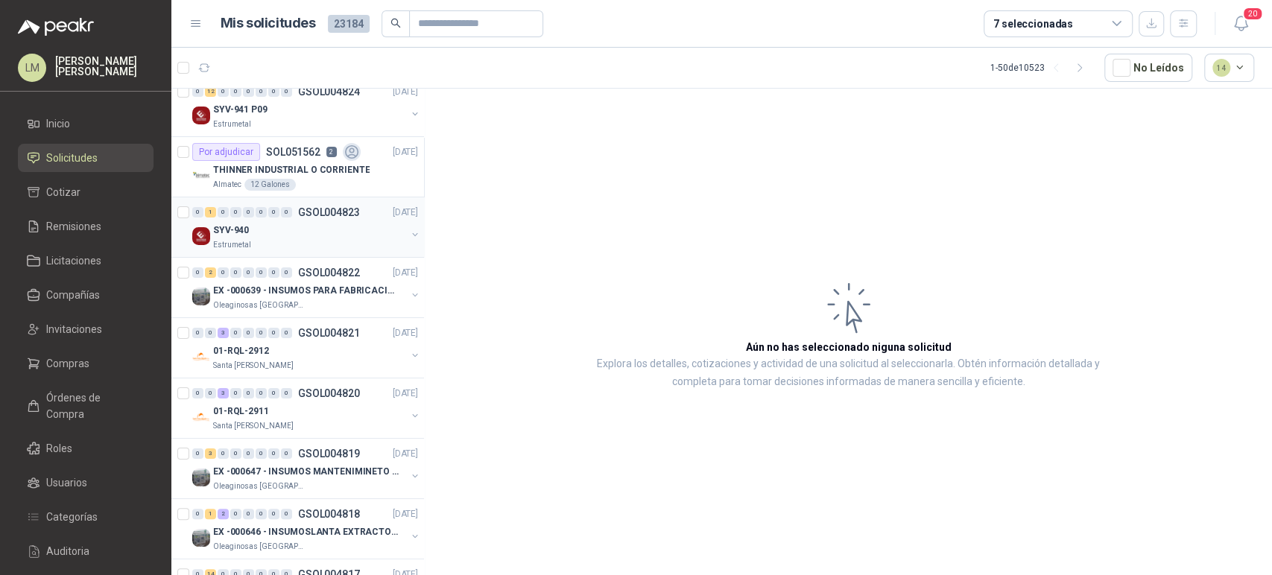
click at [294, 241] on div "Estrumetal" at bounding box center [309, 245] width 193 height 12
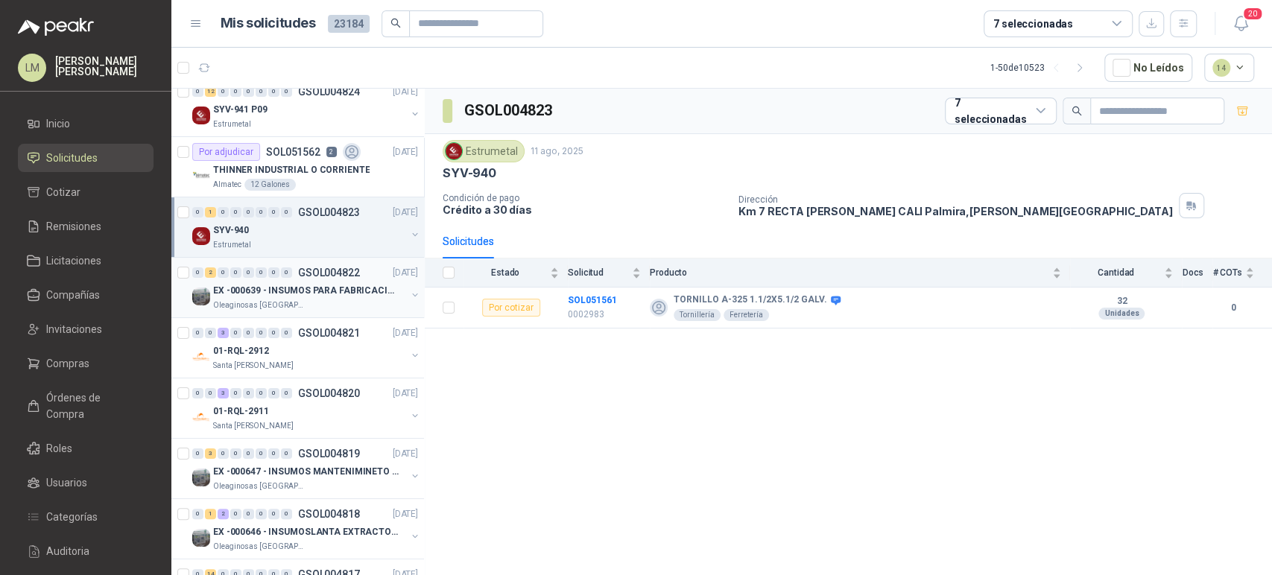
click at [318, 272] on p "GSOL004822" at bounding box center [329, 273] width 62 height 10
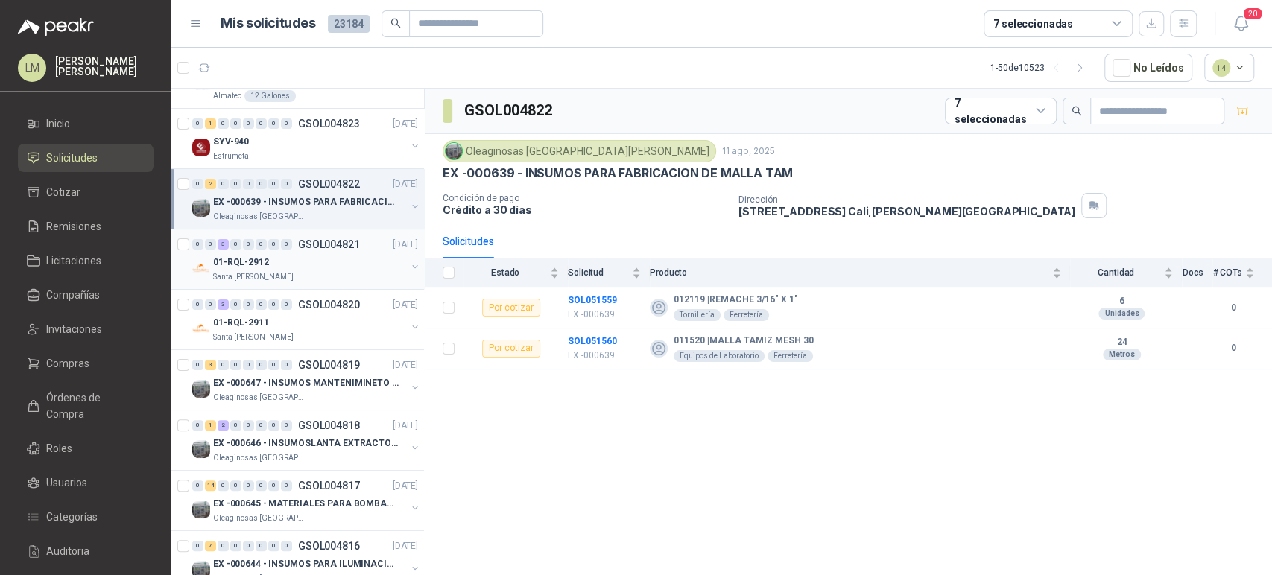
scroll to position [162, 0]
click at [271, 262] on div "01-RQL-2912" at bounding box center [309, 262] width 193 height 18
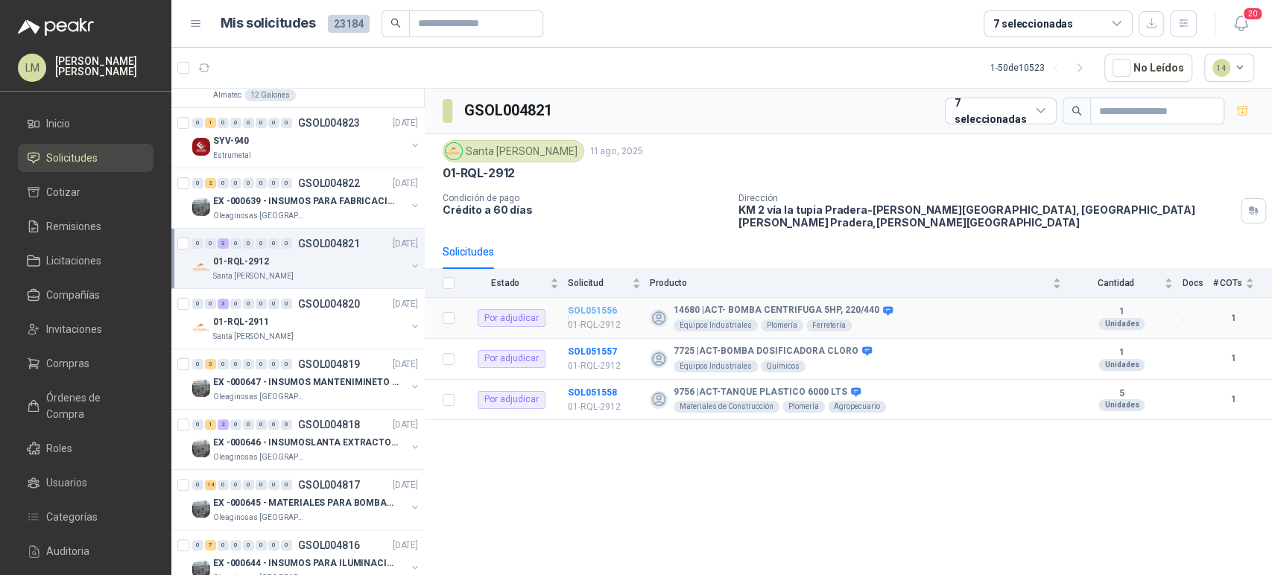
click at [582, 306] on b "SOL051556" at bounding box center [592, 311] width 49 height 10
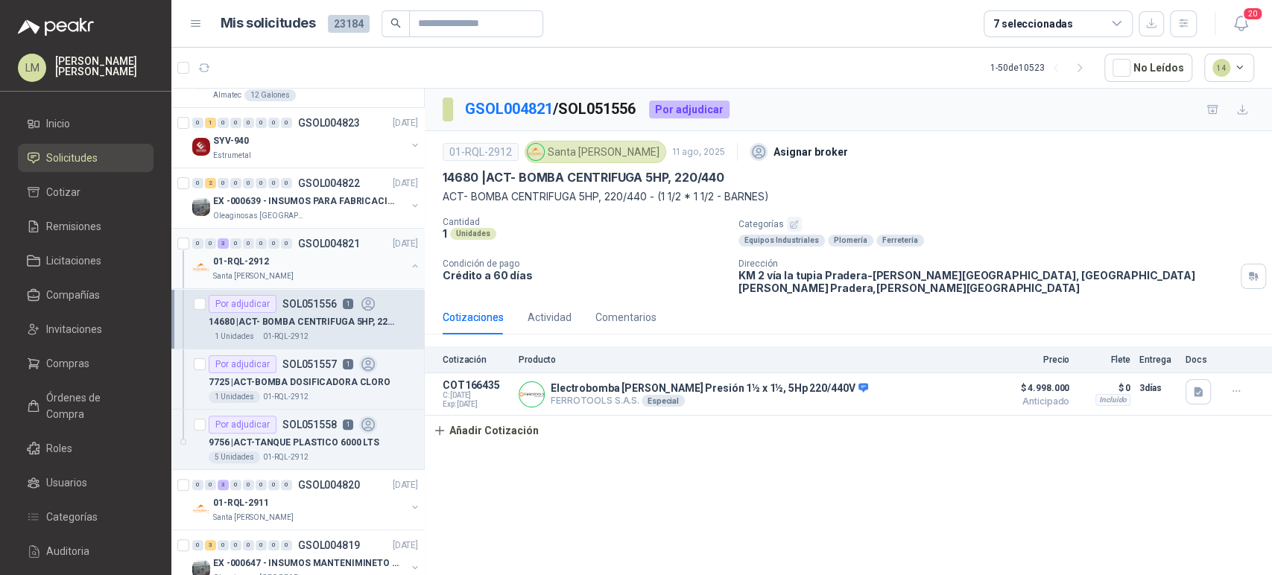
click at [409, 261] on button "button" at bounding box center [415, 266] width 12 height 12
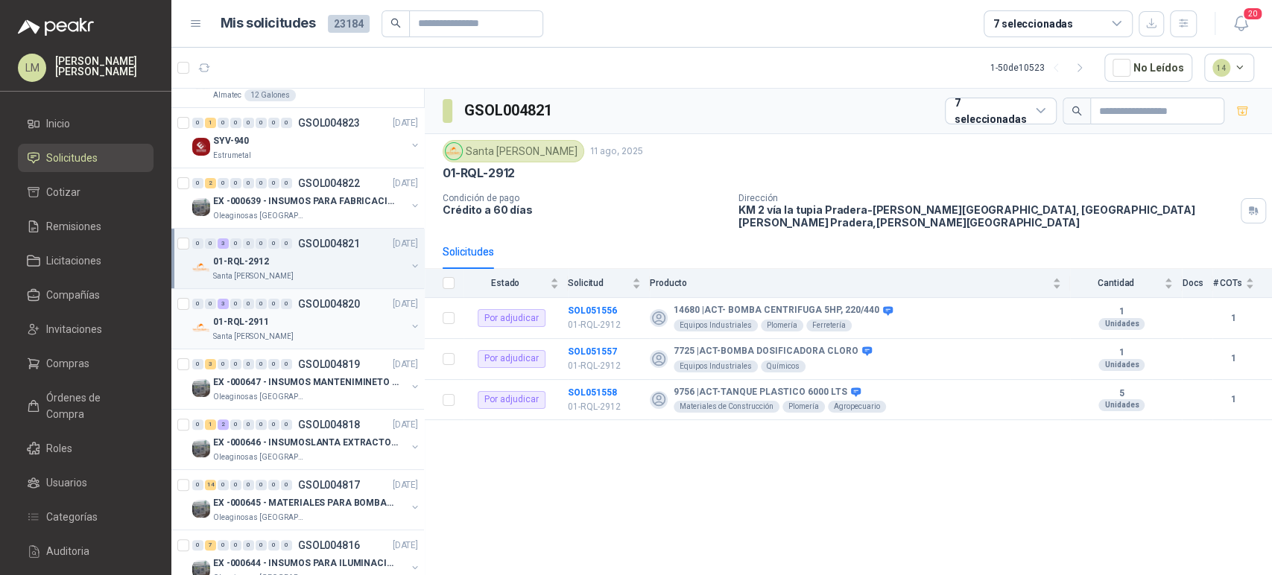
click at [332, 320] on div "01-RQL-2911" at bounding box center [309, 322] width 193 height 18
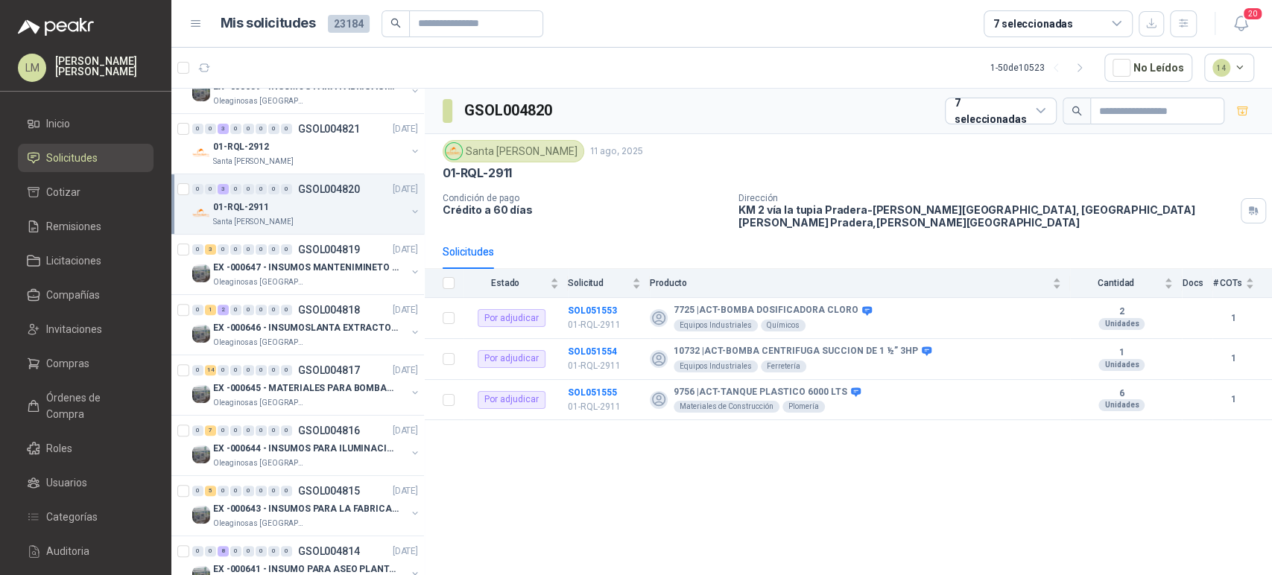
scroll to position [282, 0]
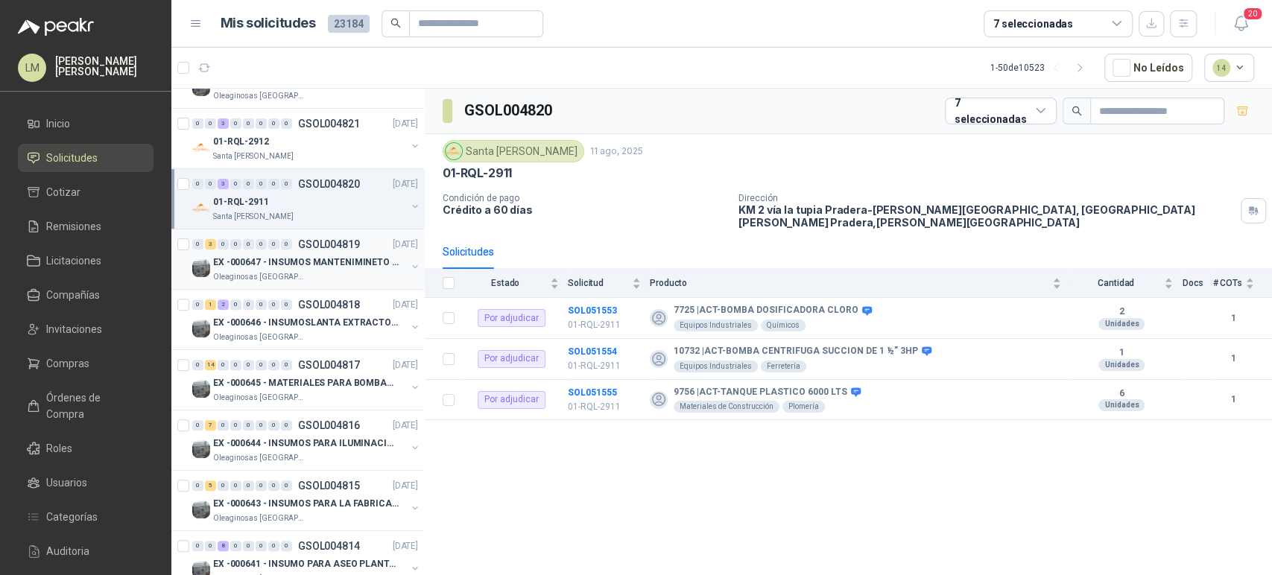
click at [328, 276] on div "Oleaginosas [GEOGRAPHIC_DATA][PERSON_NAME]" at bounding box center [309, 277] width 193 height 12
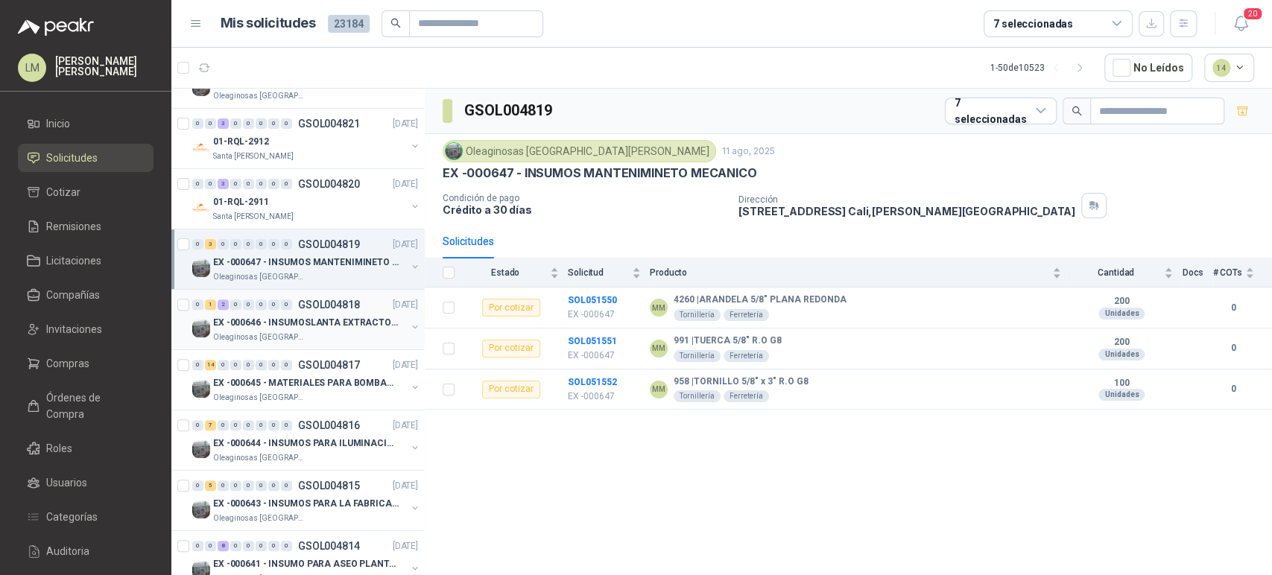
click at [340, 326] on p "EX -000646 - INSUMOSLANTA EXTRACTORA" at bounding box center [306, 323] width 186 height 14
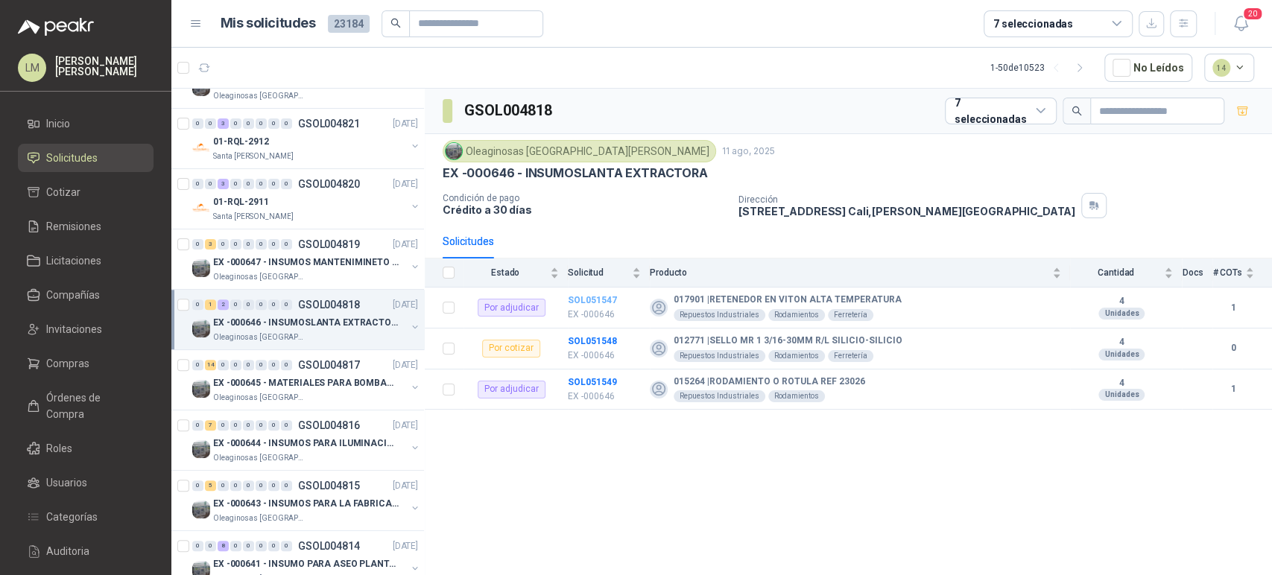
drag, startPoint x: 340, startPoint y: 326, endPoint x: 584, endPoint y: 297, distance: 246.2
click at [584, 297] on b "SOL051547" at bounding box center [592, 300] width 49 height 10
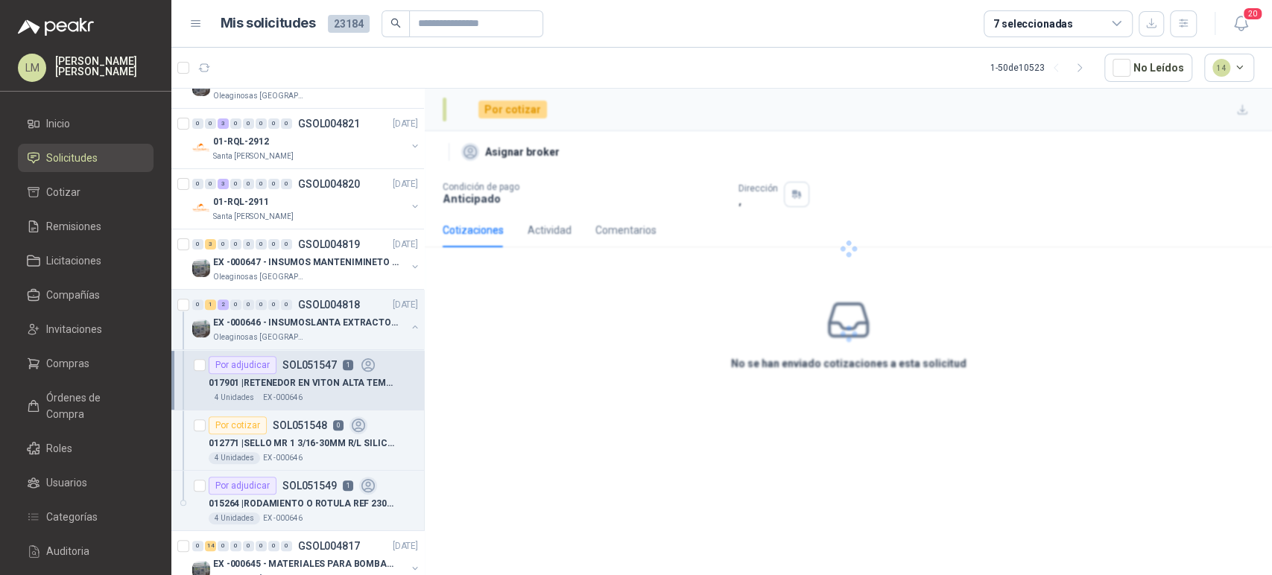
click at [584, 297] on div at bounding box center [848, 249] width 847 height 320
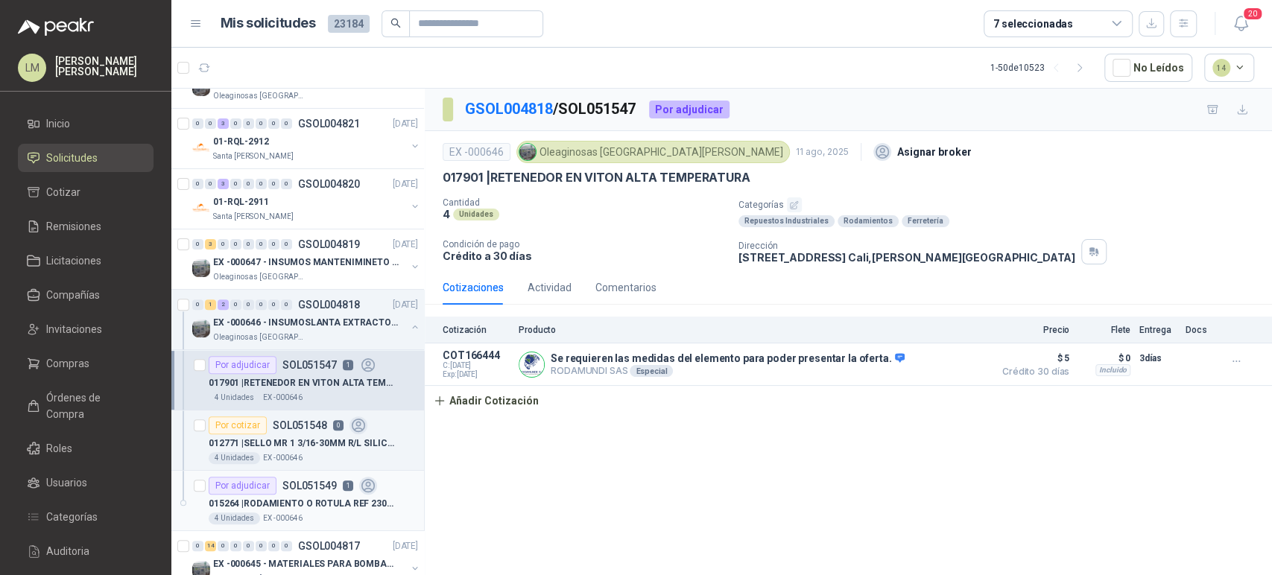
click at [311, 485] on p "SOL051549" at bounding box center [309, 486] width 54 height 10
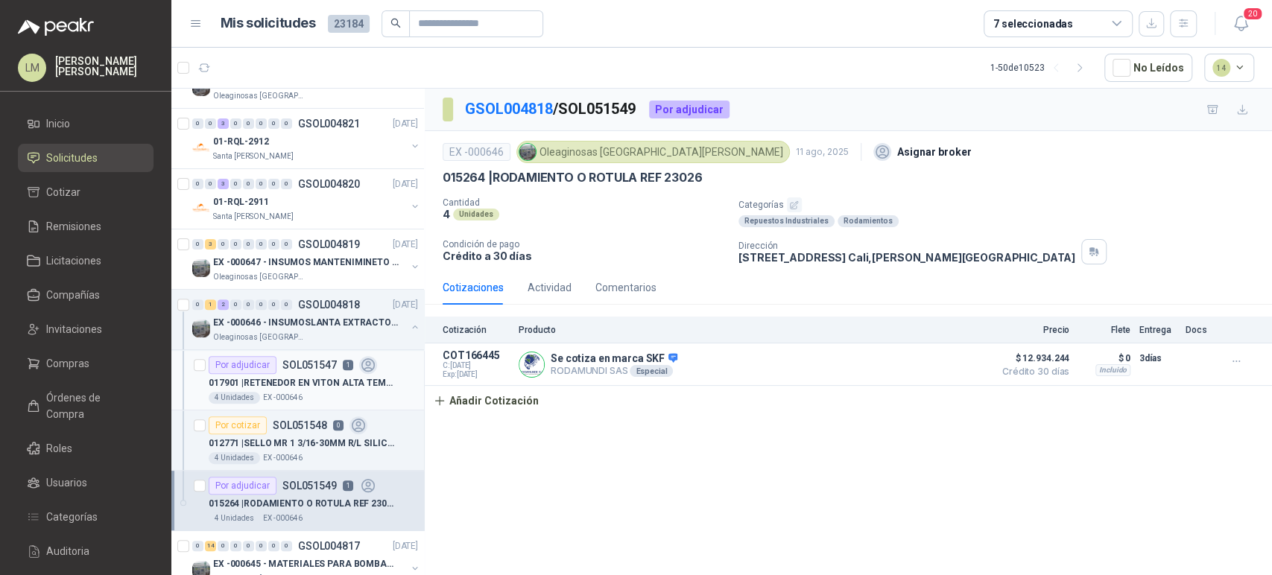
click at [295, 387] on p "017901 | RETENEDOR EN VITON ALTA TEMPERATURA" at bounding box center [302, 383] width 186 height 14
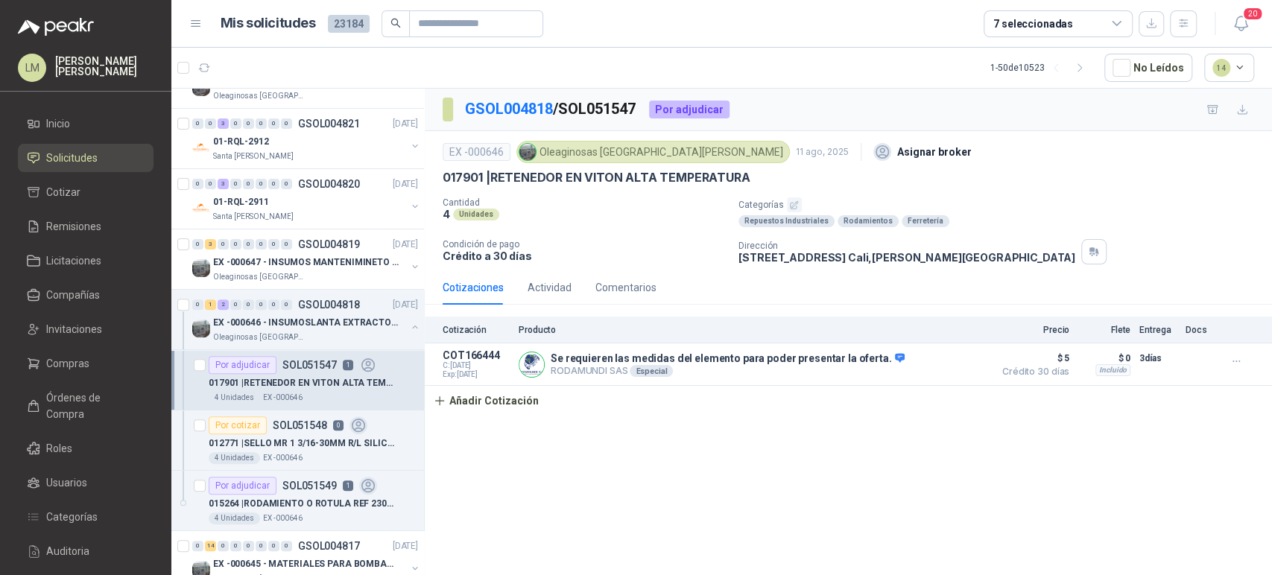
click at [992, 465] on div "GSOL004818 / SOL051547 Por adjudicar EX -000646 Oleaginosas San Fernando 11 ago…" at bounding box center [848, 335] width 847 height 492
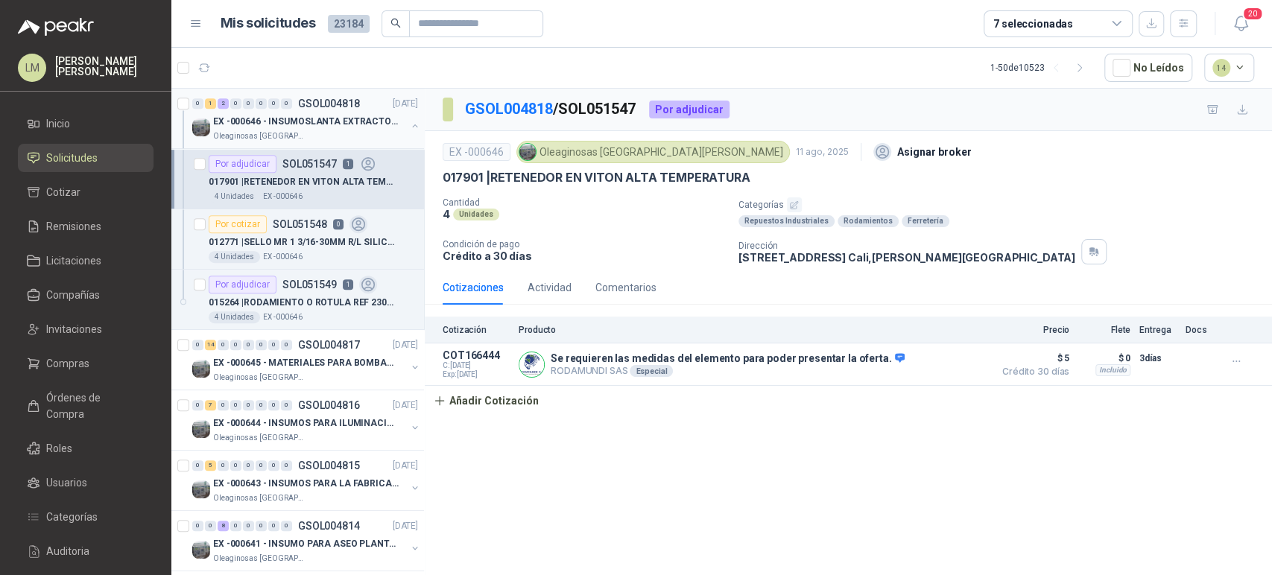
scroll to position [487, 0]
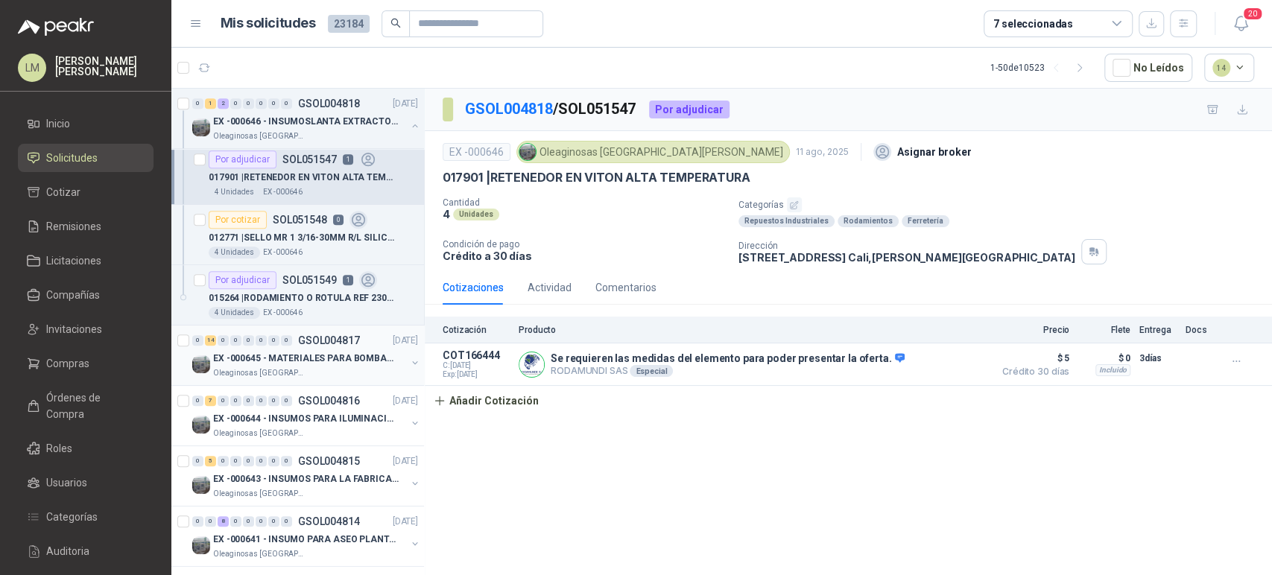
click at [303, 344] on p "GSOL004817" at bounding box center [329, 340] width 62 height 10
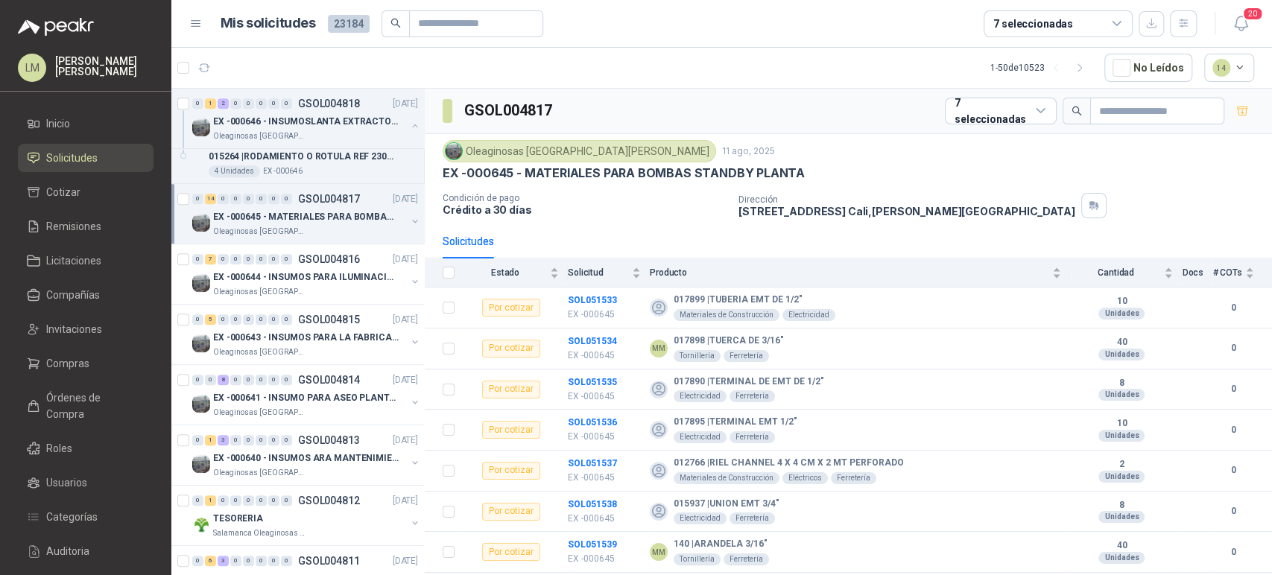
scroll to position [630, 0]
click at [296, 268] on div "EX -000644 - INSUMOS PARA ILUMINACIONN ZONA DE CLA" at bounding box center [309, 277] width 193 height 18
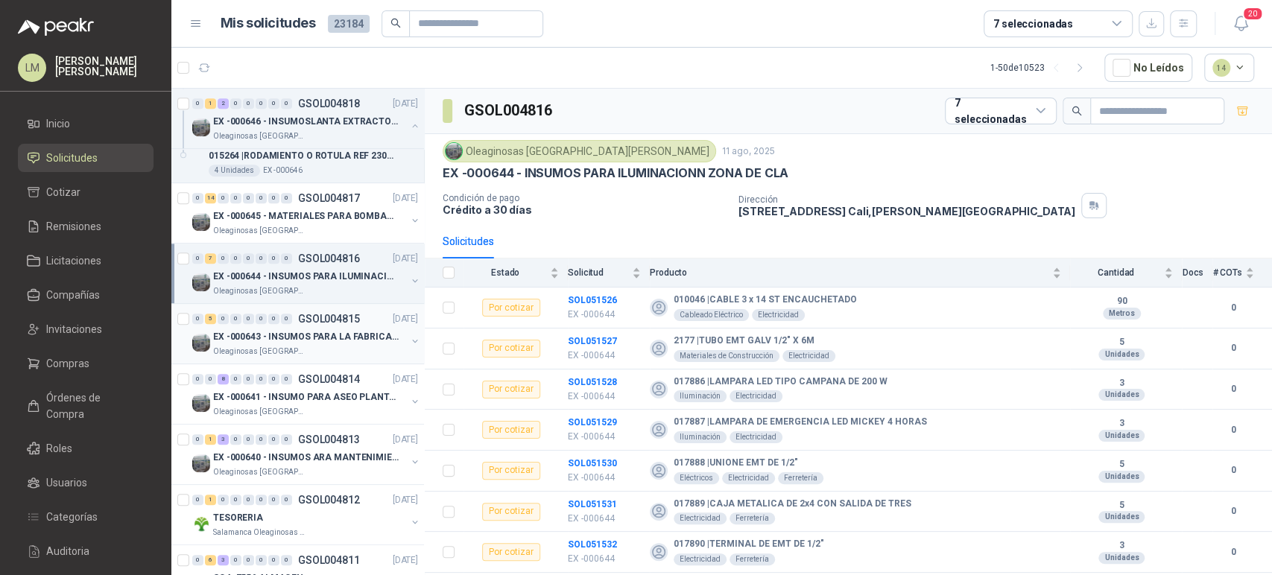
click at [306, 333] on p "EX -000643 - INSUMOS PARA LA FABRICACION DE PLATAF" at bounding box center [306, 337] width 186 height 14
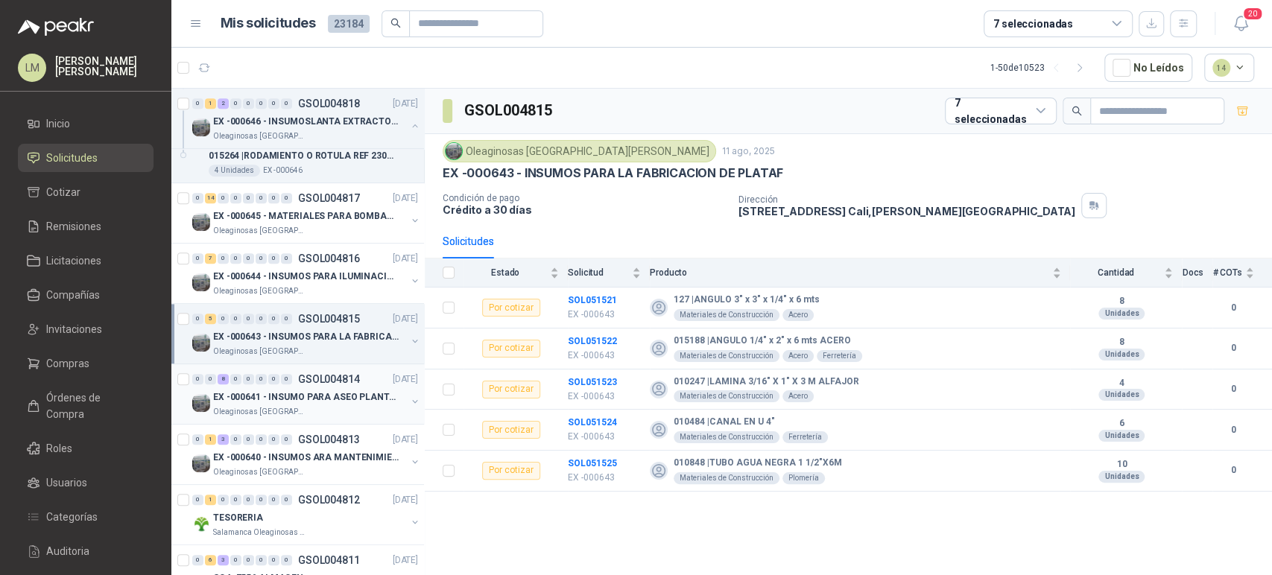
click at [304, 391] on p "EX -000641 - INSUMO PARA ASEO PLANTA EXTRACTORA" at bounding box center [306, 397] width 186 height 14
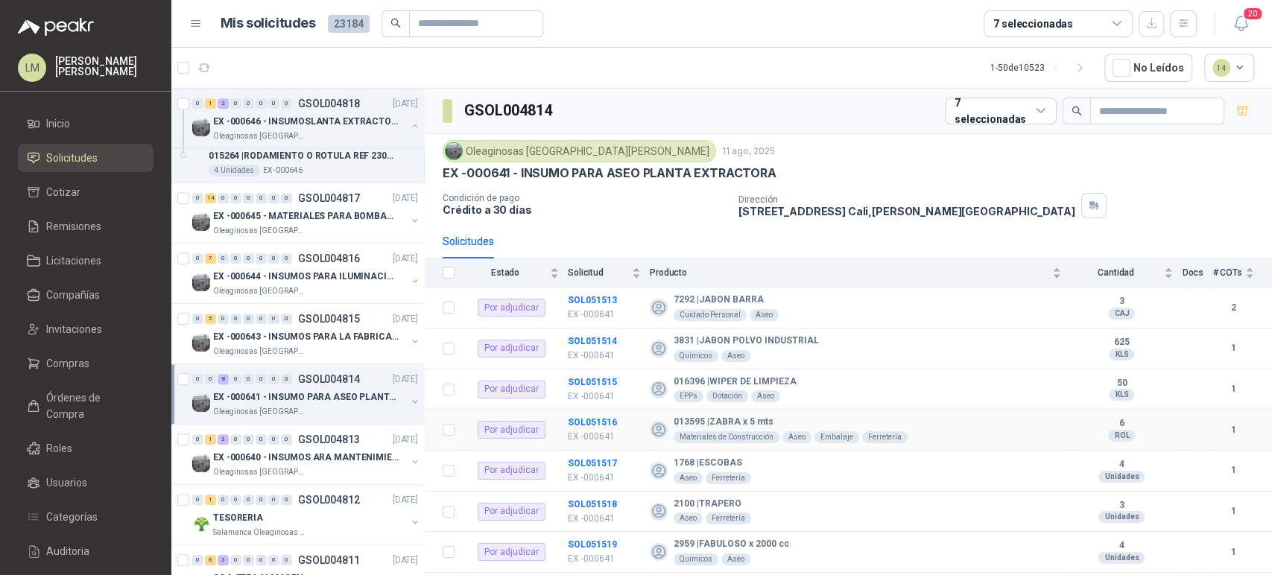
scroll to position [31, 0]
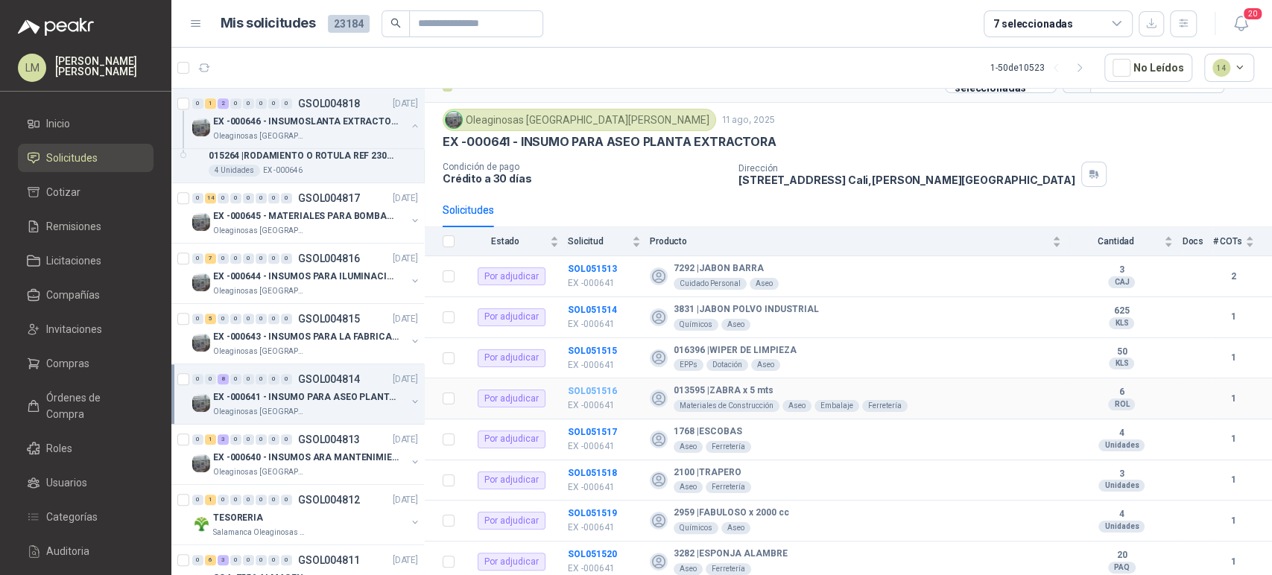
click at [605, 390] on b "SOL051516" at bounding box center [592, 391] width 49 height 10
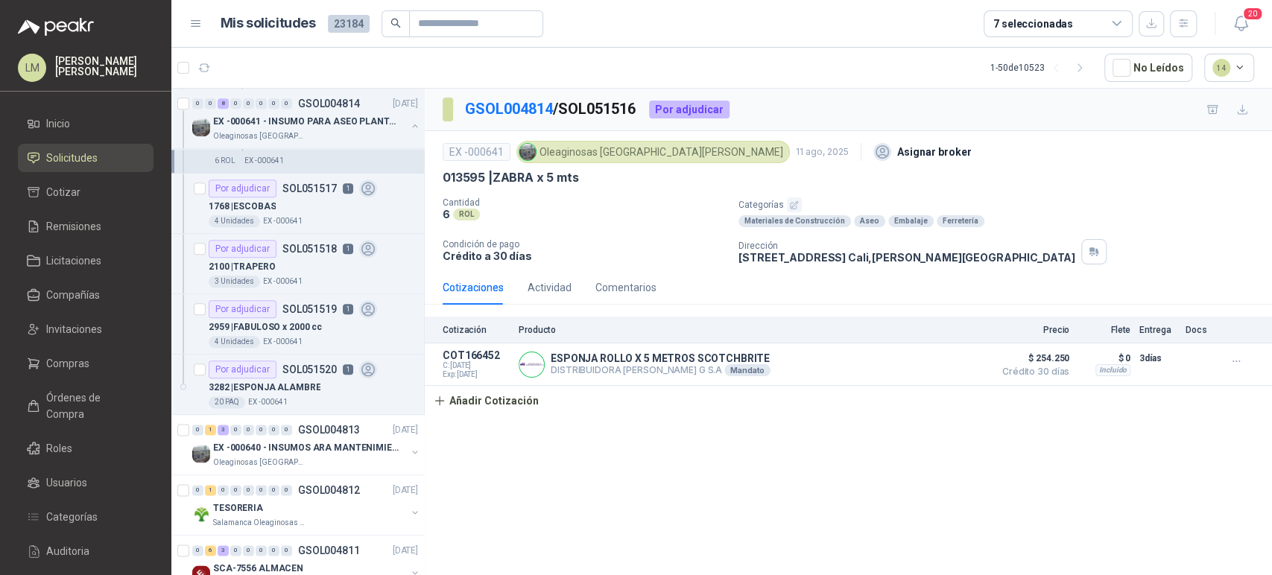
scroll to position [1130, 0]
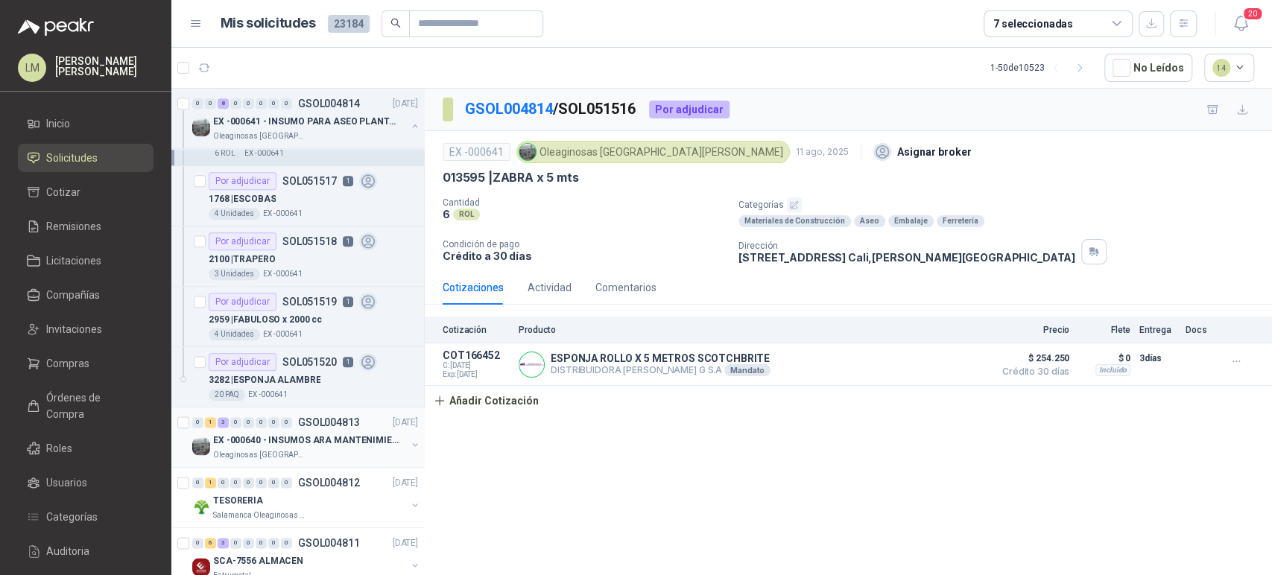
click at [311, 419] on p "GSOL004813" at bounding box center [329, 422] width 62 height 10
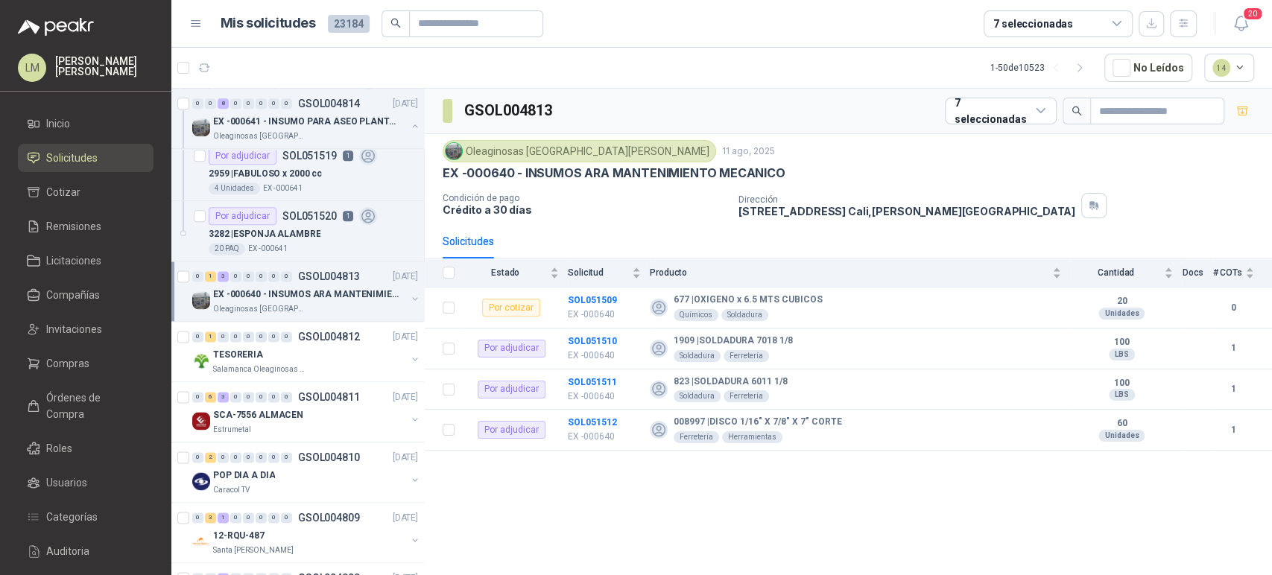
scroll to position [1280, 0]
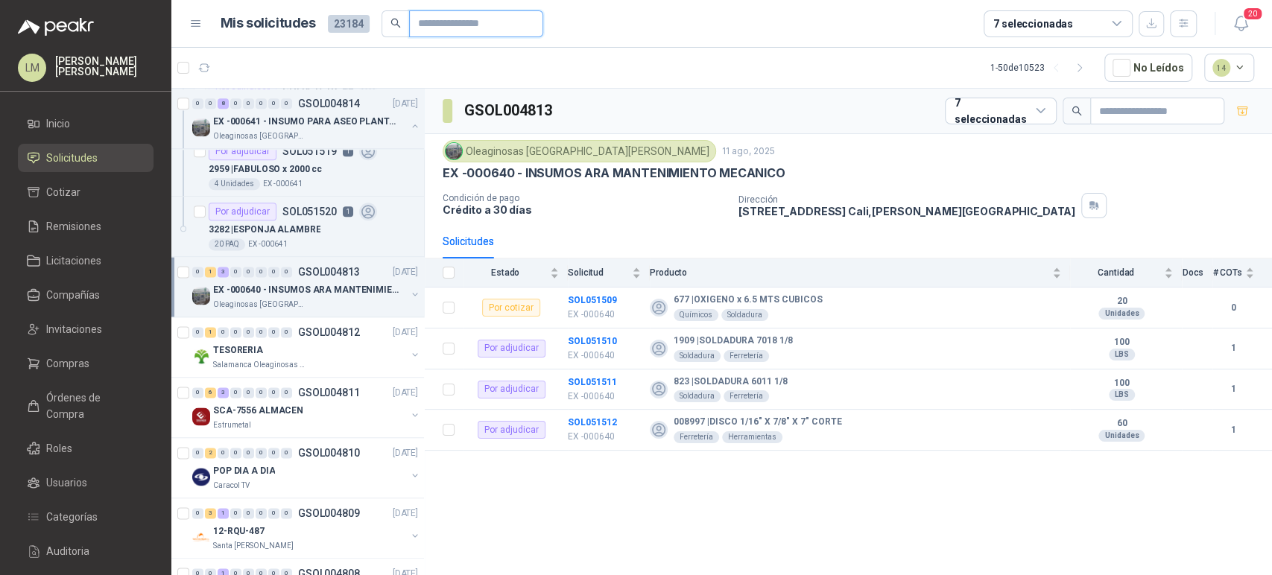
click at [449, 25] on input "text" at bounding box center [470, 23] width 104 height 25
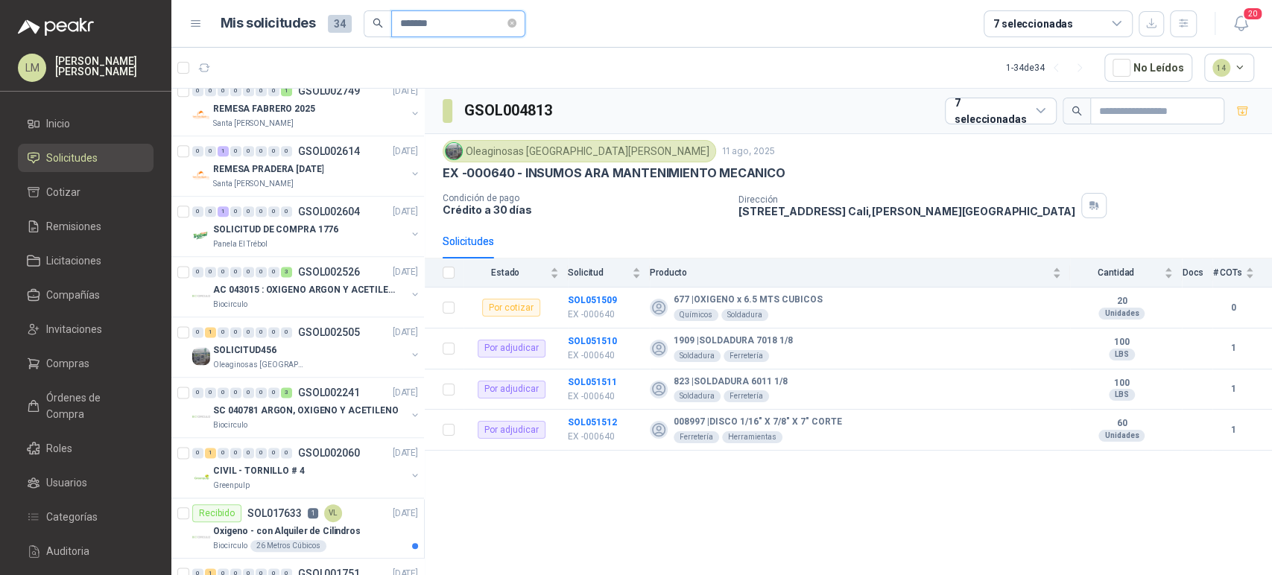
scroll to position [0, 0]
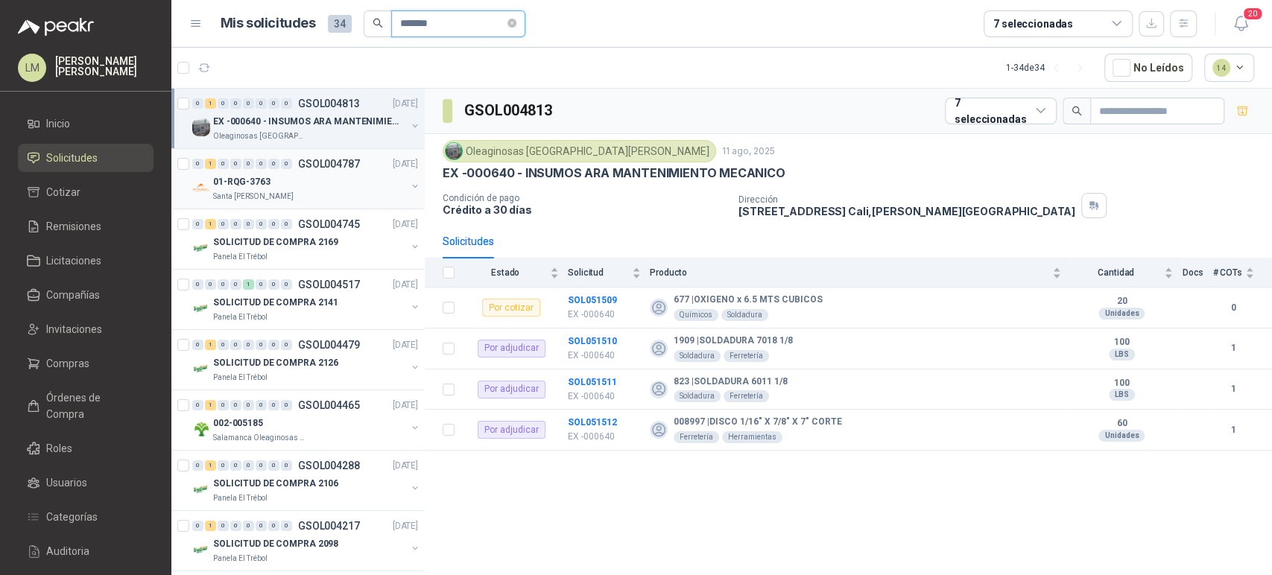
type input "*******"
click at [409, 183] on button "button" at bounding box center [415, 186] width 12 height 12
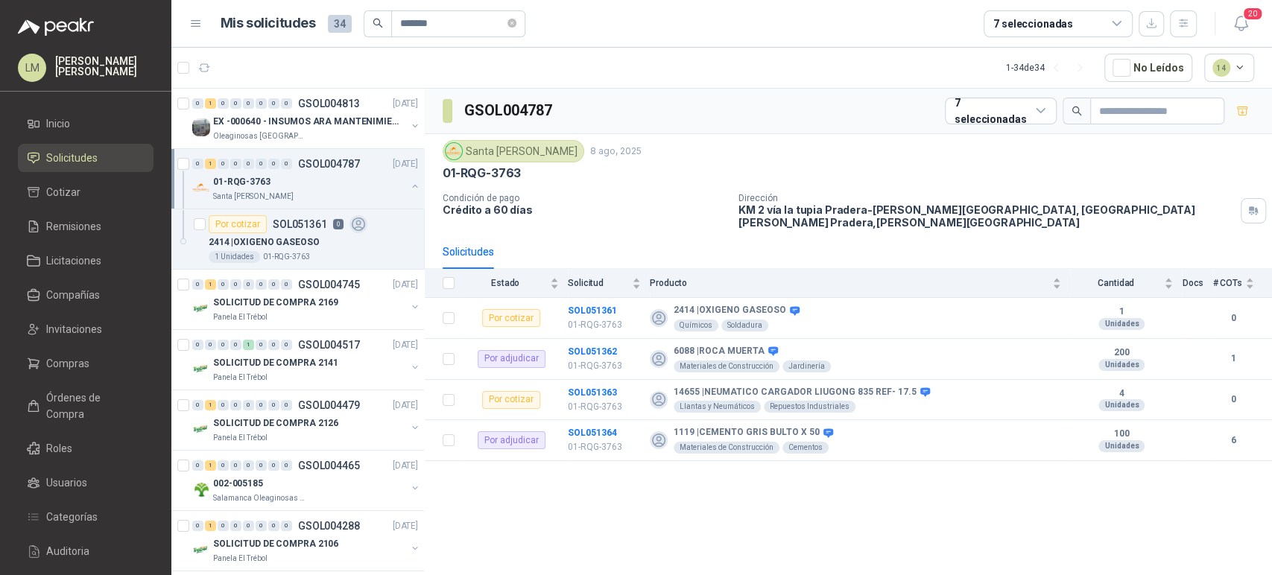
click at [409, 183] on button "button" at bounding box center [415, 186] width 12 height 12
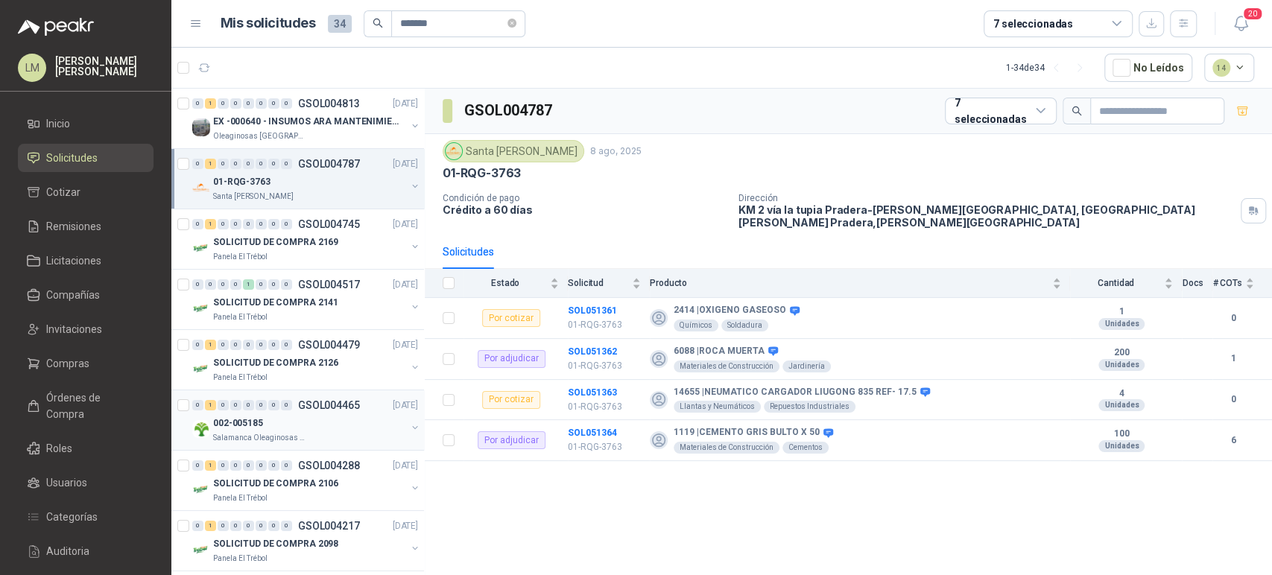
click at [409, 431] on button "button" at bounding box center [415, 428] width 12 height 12
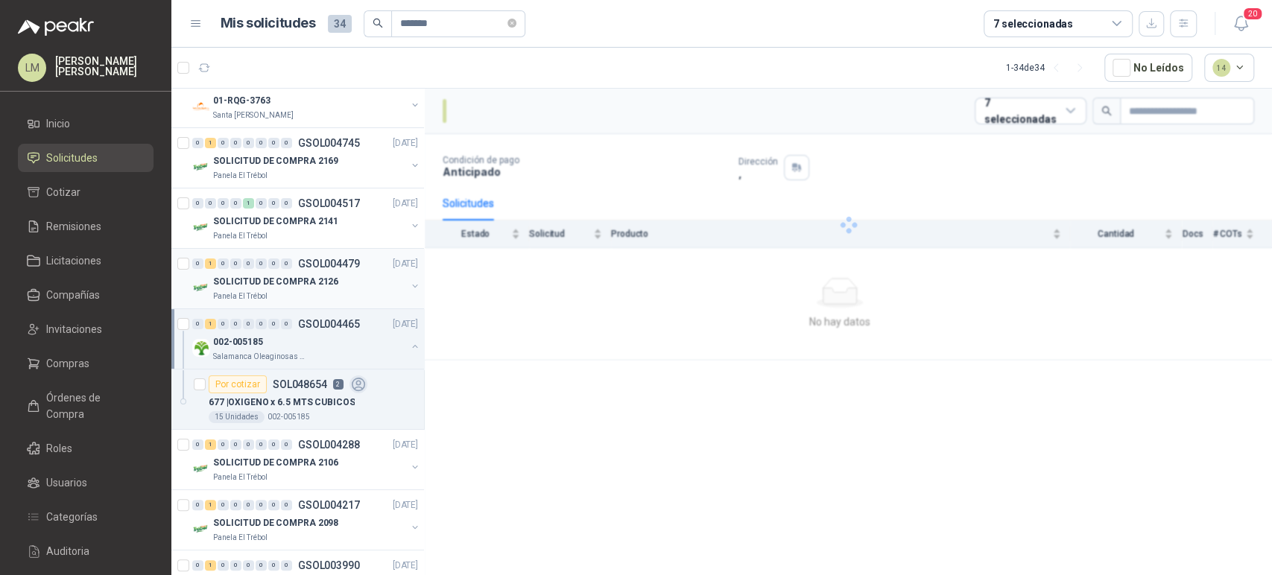
scroll to position [96, 0]
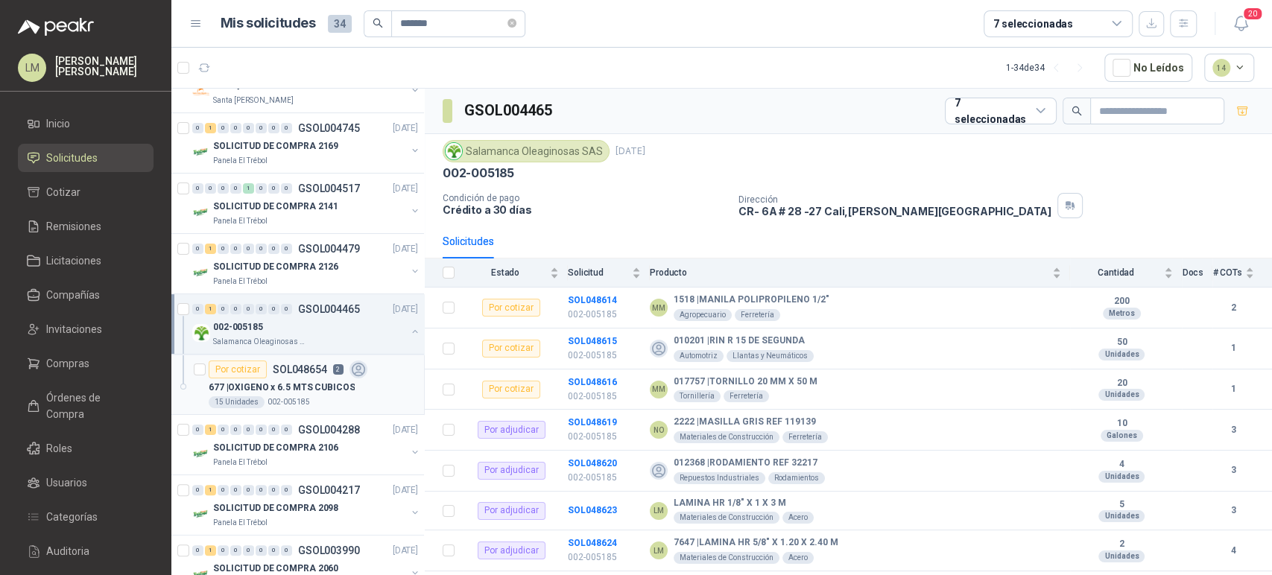
click at [277, 371] on p "SOL048654" at bounding box center [300, 369] width 54 height 10
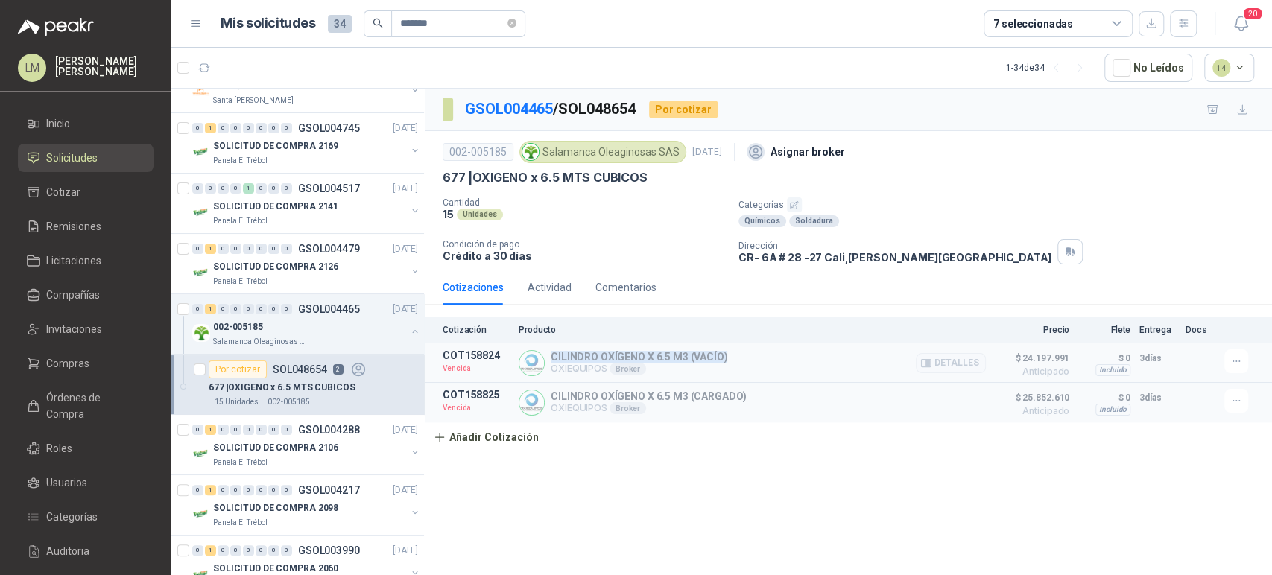
drag, startPoint x: 551, startPoint y: 355, endPoint x: 727, endPoint y: 347, distance: 176.8
click at [727, 347] on article "COT158824 Vencida CILINDRO OXÍGENO X 6.5 M3 (VACÍO) OXIEQUIPOS Broker Detalles …" at bounding box center [848, 363] width 847 height 39
copy p "CILINDRO OXÍGENO X 6.5 M3 (VACÍO)"
click at [972, 359] on button "Detalles" at bounding box center [951, 363] width 70 height 20
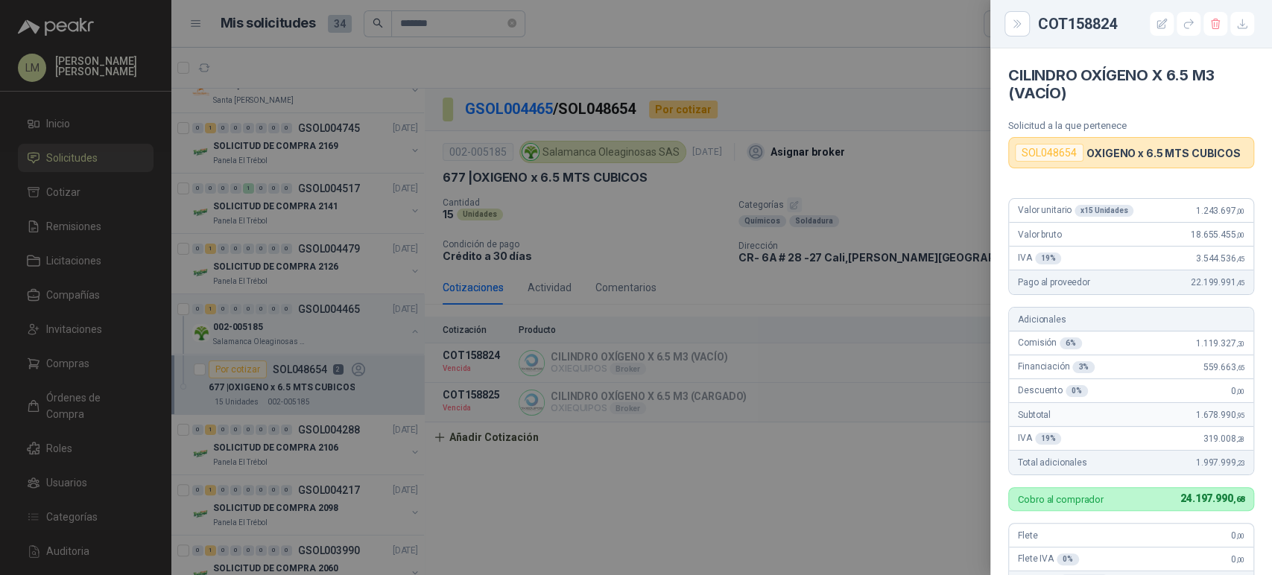
click at [708, 381] on div at bounding box center [636, 287] width 1272 height 575
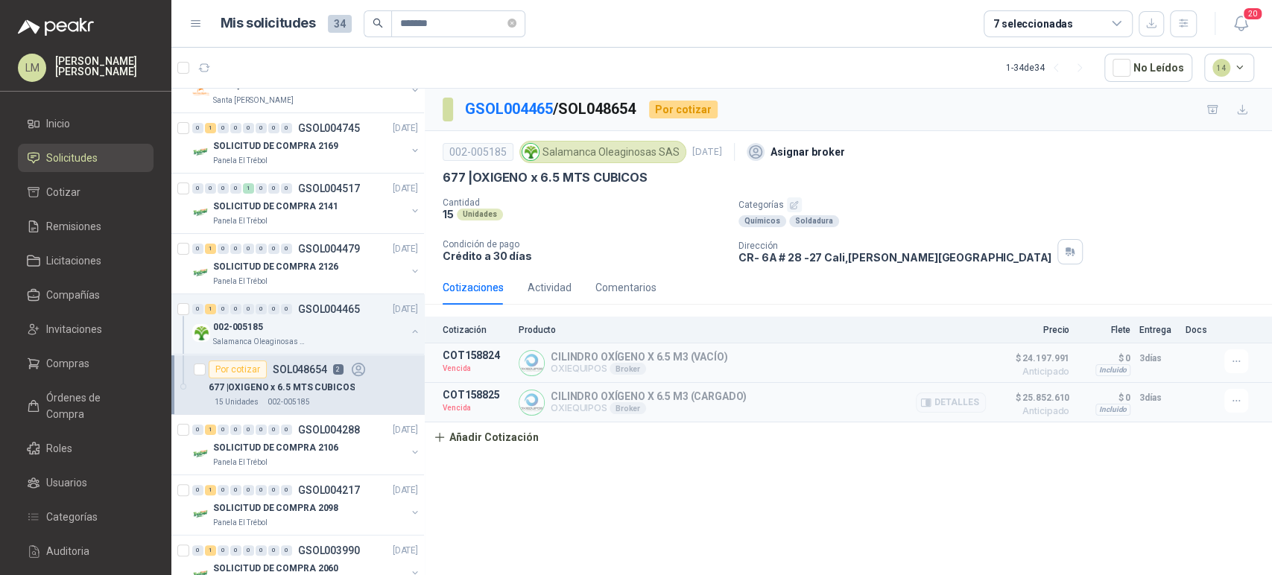
drag, startPoint x: 551, startPoint y: 398, endPoint x: 775, endPoint y: 393, distance: 223.6
click at [775, 393] on div "CILINDRO OXÍGENO X 6.5 M3 (CARGADO) OXIEQUIPOS Broker Detalles" at bounding box center [752, 402] width 467 height 27
copy p "CILINDRO OXÍGENO X 6.5 M3 (CARGADO)"
click at [966, 396] on button "Detalles" at bounding box center [951, 403] width 70 height 20
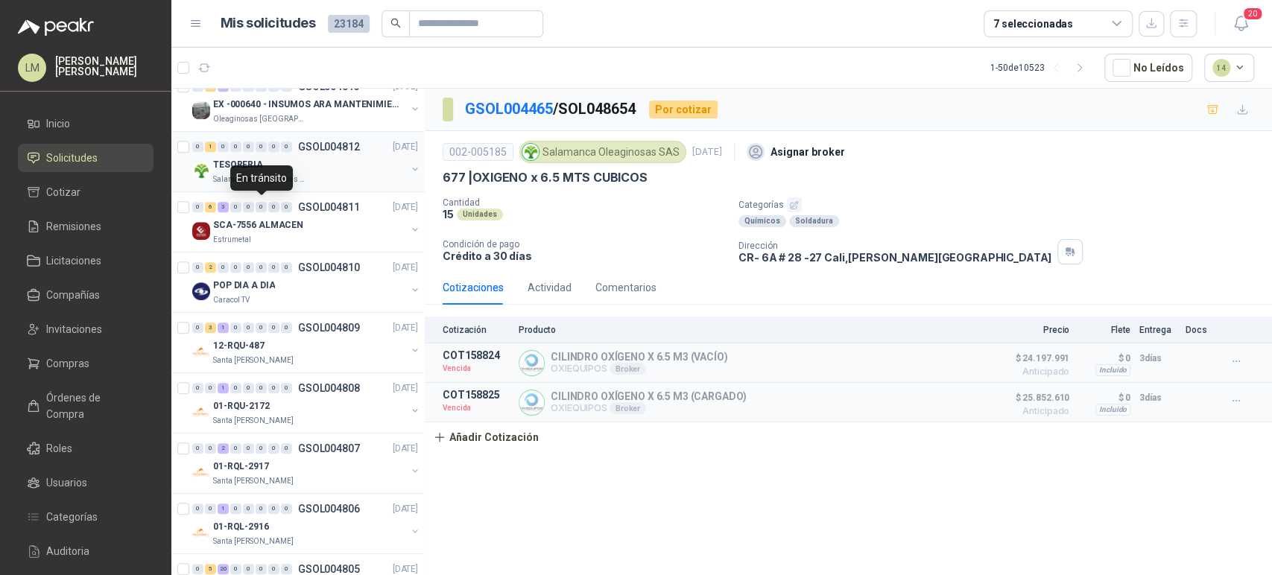
scroll to position [687, 0]
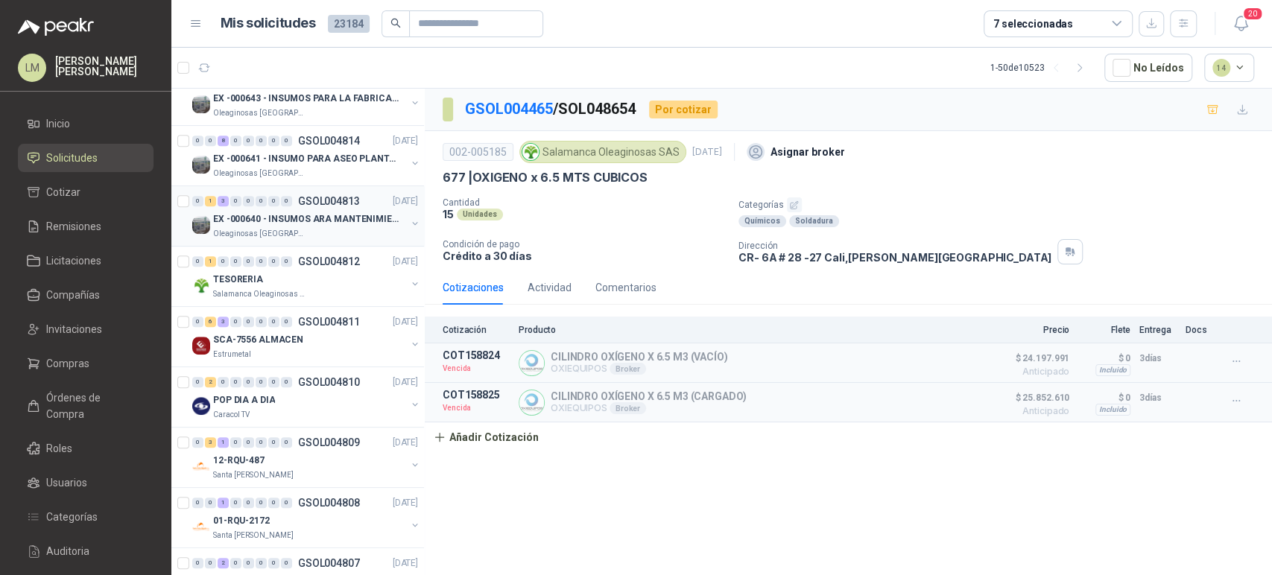
click at [409, 222] on button "button" at bounding box center [415, 224] width 12 height 12
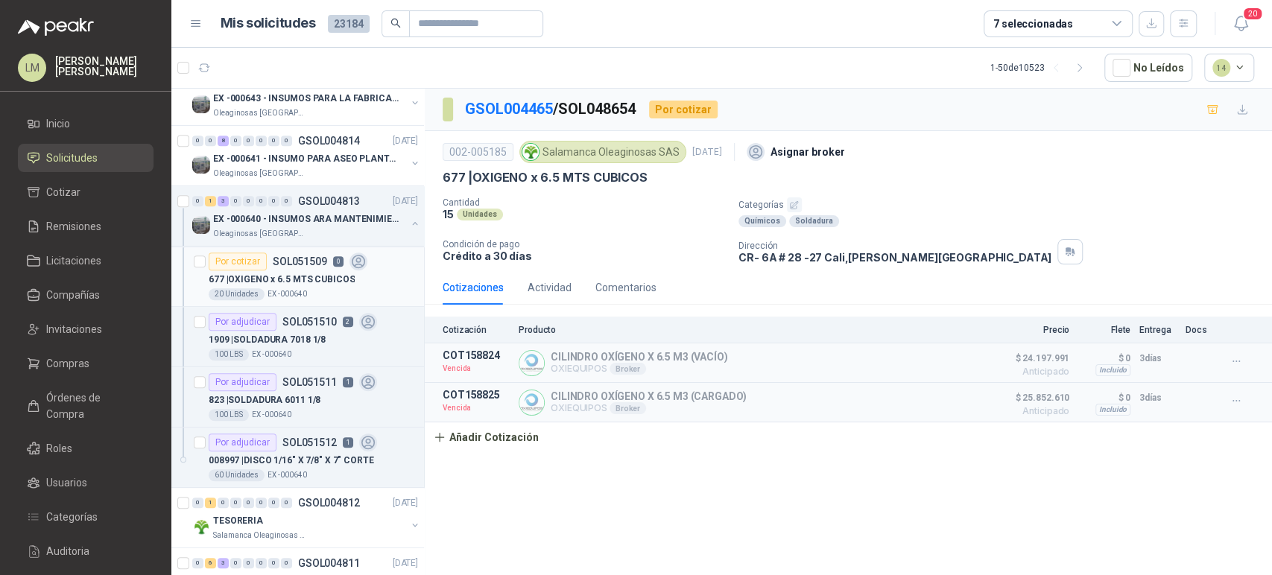
click at [290, 279] on p "677 | OXIGENO x 6.5 MTS CUBICOS" at bounding box center [282, 280] width 146 height 14
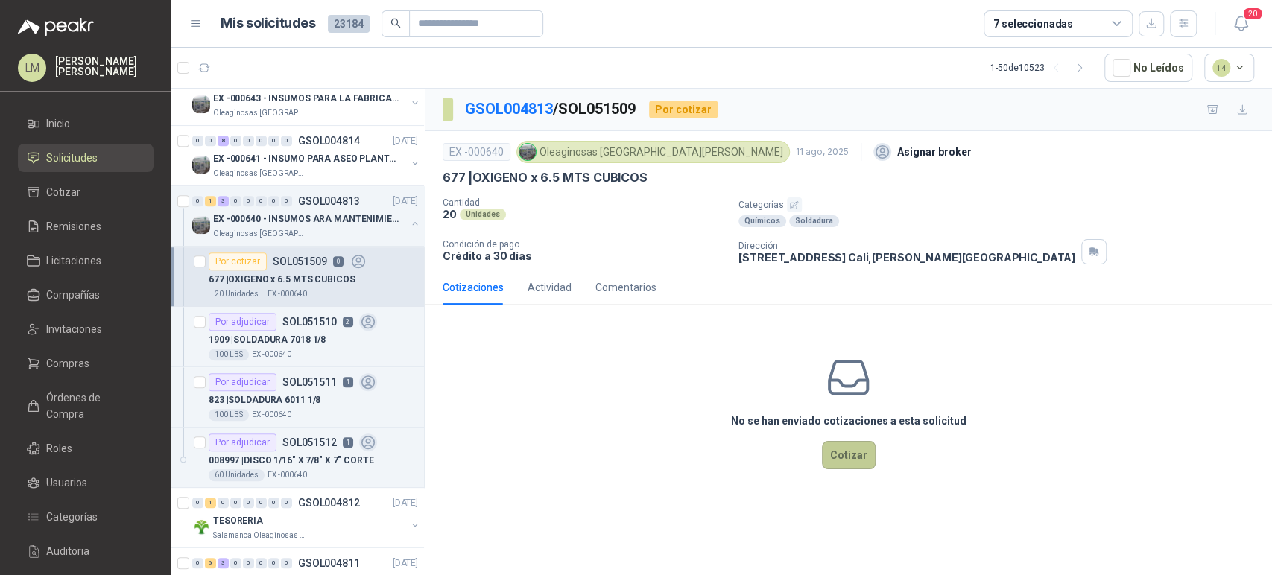
click at [842, 465] on button "Cotizar" at bounding box center [849, 455] width 54 height 28
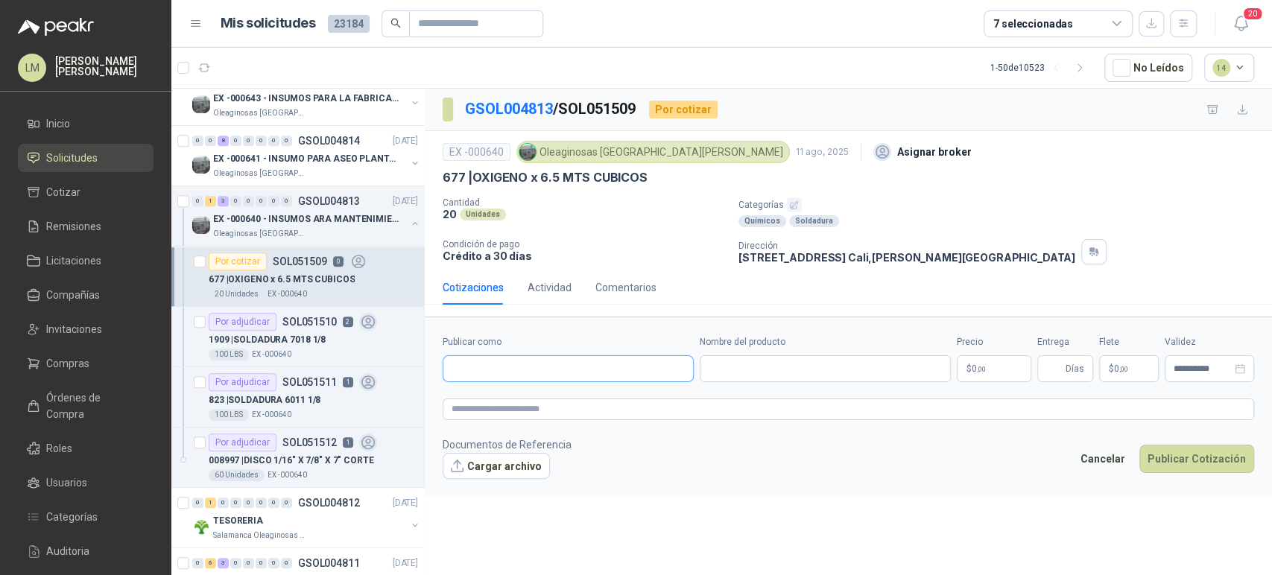
click at [537, 361] on input "Publicar como" at bounding box center [568, 368] width 250 height 25
type input "****"
click at [476, 402] on div "OXIEQUIPOS NIT : 900503913" at bounding box center [568, 404] width 226 height 16
type input "**********"
click at [722, 368] on input "Nombre del producto" at bounding box center [825, 368] width 251 height 27
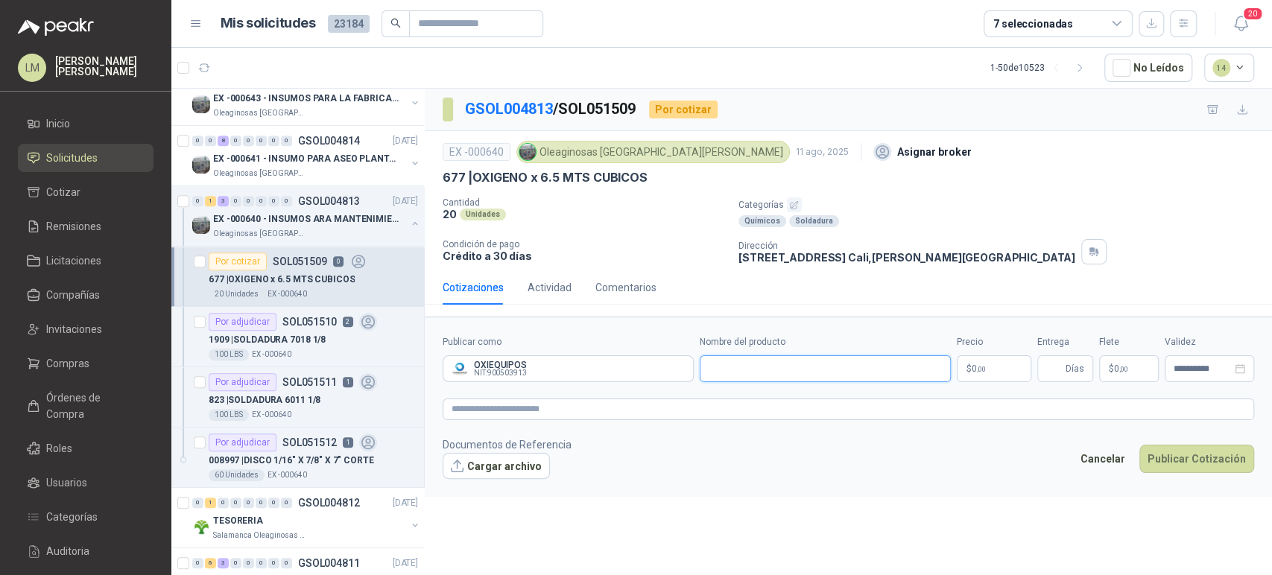
paste input "**********"
type input "**********"
click at [1002, 368] on body "LM [PERSON_NAME] [PERSON_NAME] Inicio Solicitudes Cotizar Remisiones Licitacion…" at bounding box center [636, 287] width 1272 height 575
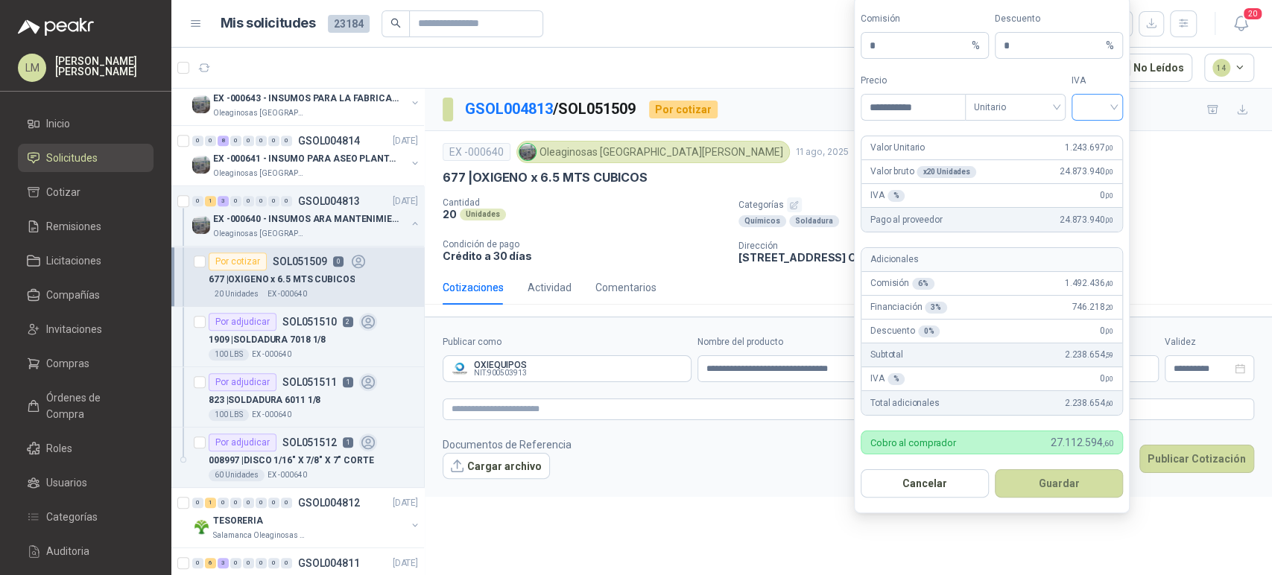
type input "**********"
click at [1097, 110] on input "search" at bounding box center [1098, 106] width 34 height 22
click at [1099, 133] on div "19%" at bounding box center [1097, 138] width 28 height 16
click at [1061, 487] on button "Guardar" at bounding box center [1059, 483] width 128 height 28
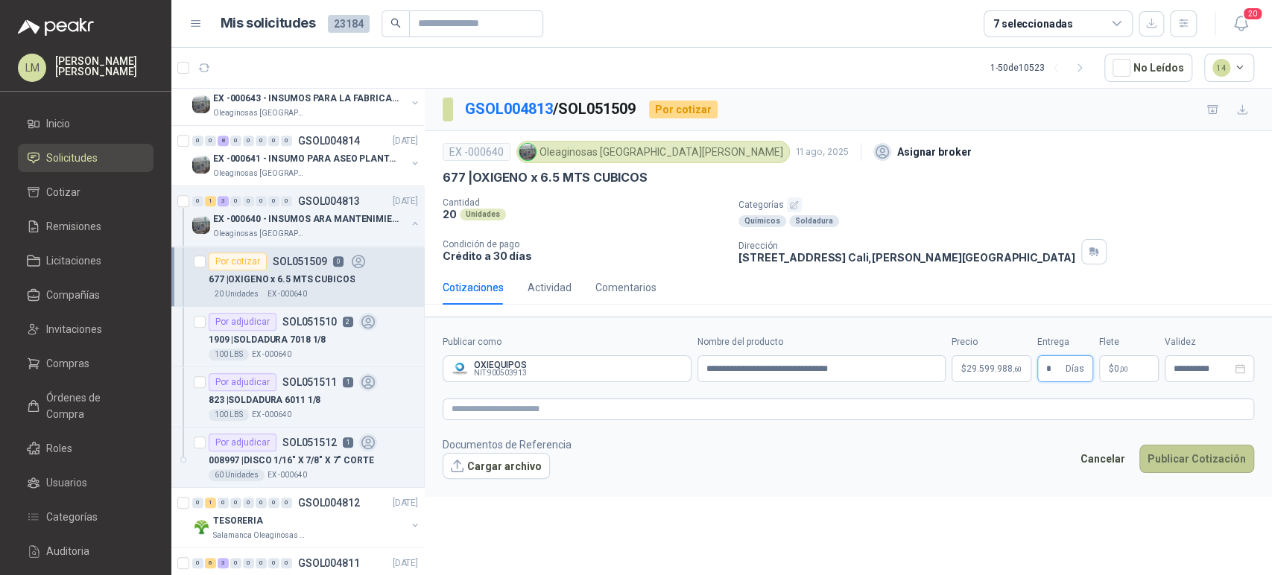
type input "*"
click at [1167, 449] on button "Publicar Cotización" at bounding box center [1196, 459] width 115 height 28
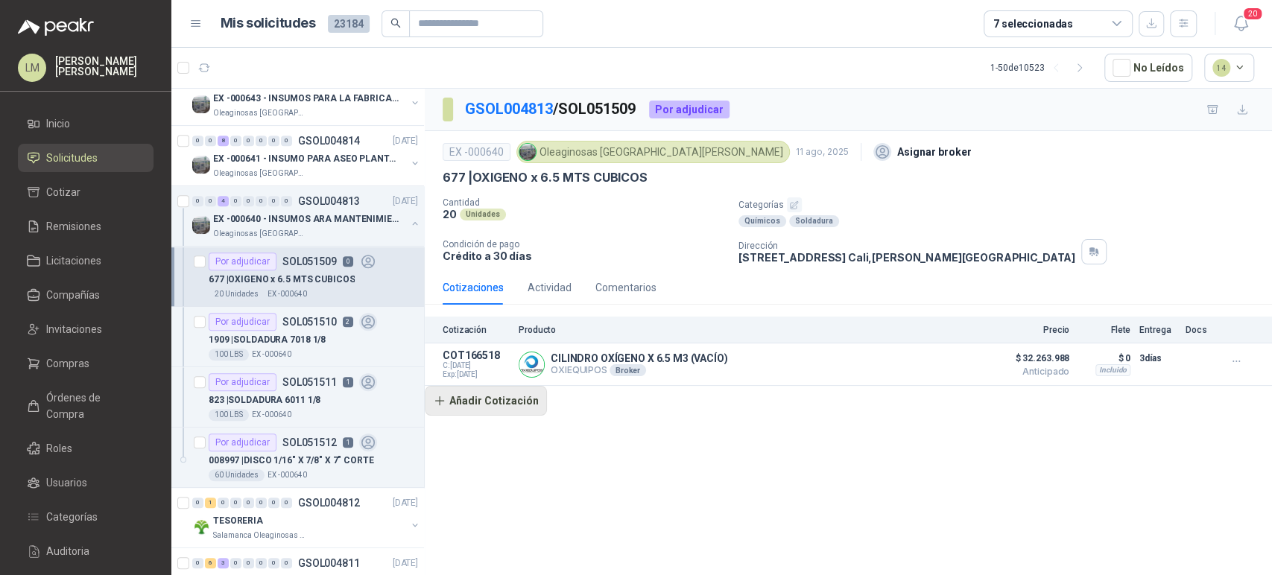
click at [488, 404] on button "Añadir Cotización" at bounding box center [486, 401] width 122 height 30
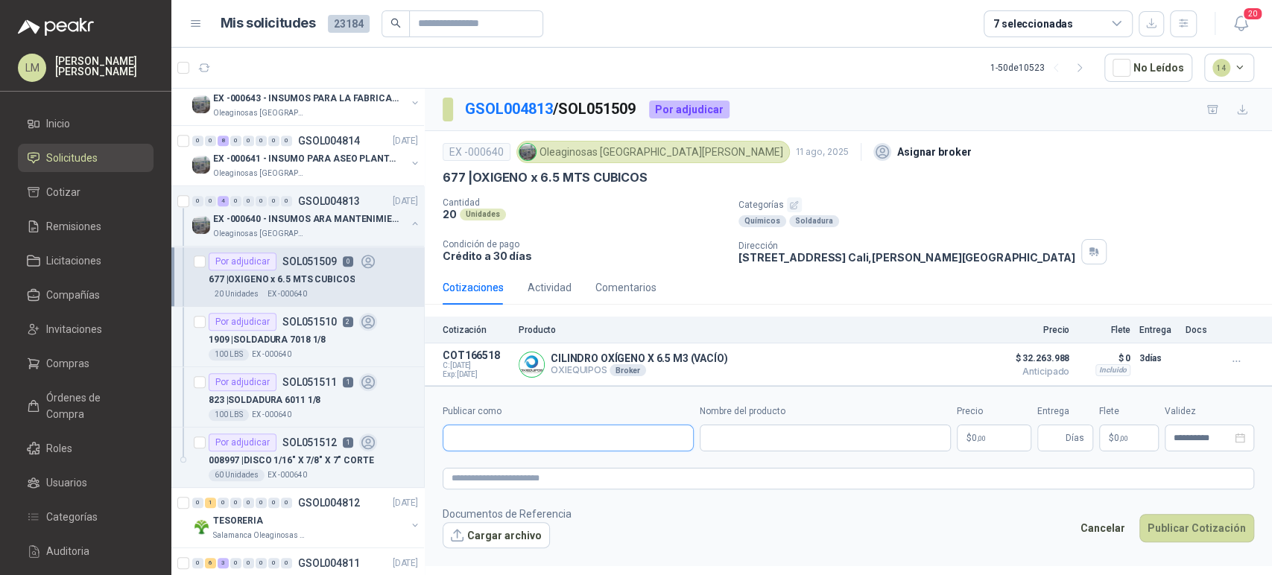
click at [545, 444] on input "Publicar como" at bounding box center [568, 437] width 250 height 25
type input "****"
click at [500, 478] on span "NIT : 900503913" at bounding box center [504, 478] width 53 height 7
type input "**********"
click at [778, 445] on input "Nombre del producto" at bounding box center [825, 438] width 251 height 27
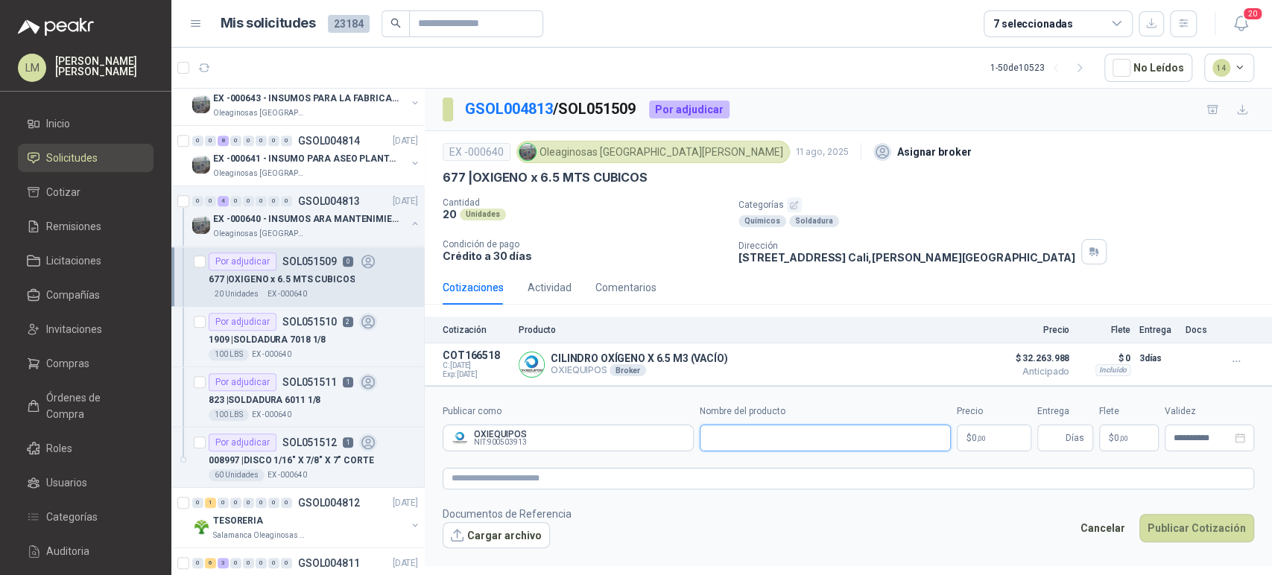
paste input "**********"
type input "**********"
click at [977, 442] on body "LM [PERSON_NAME] [PERSON_NAME] Inicio Solicitudes Cotizar Remisiones Licitacion…" at bounding box center [636, 287] width 1272 height 575
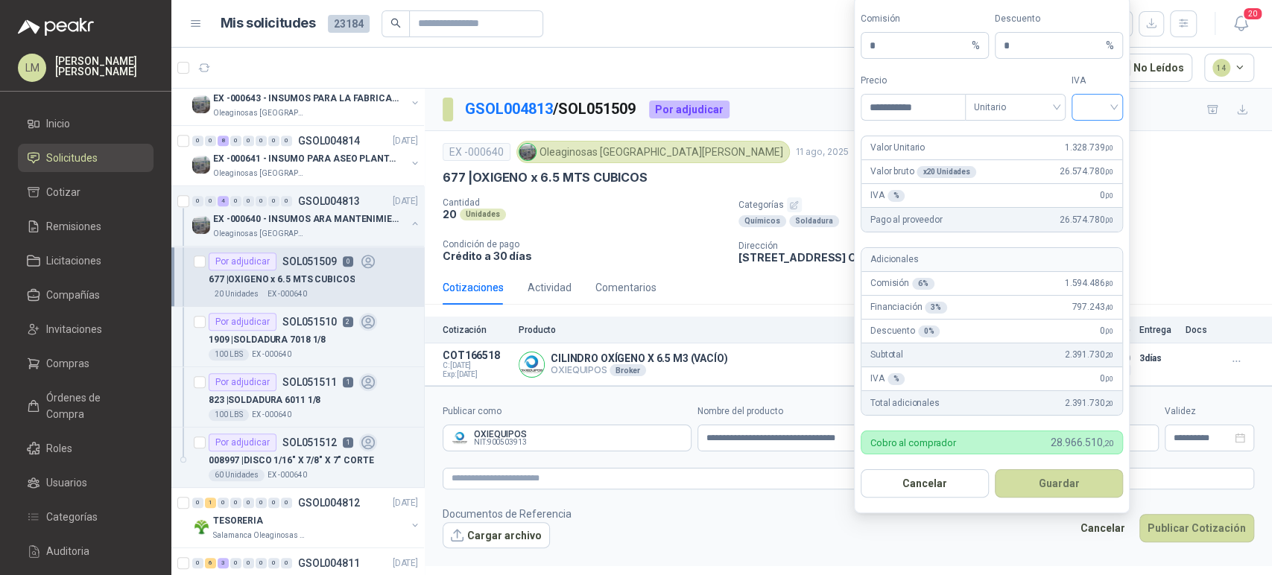
type input "**********"
click at [1097, 113] on input "search" at bounding box center [1098, 106] width 34 height 22
click at [1095, 142] on div "19%" at bounding box center [1097, 138] width 28 height 16
click at [1040, 481] on button "Guardar" at bounding box center [1059, 483] width 128 height 28
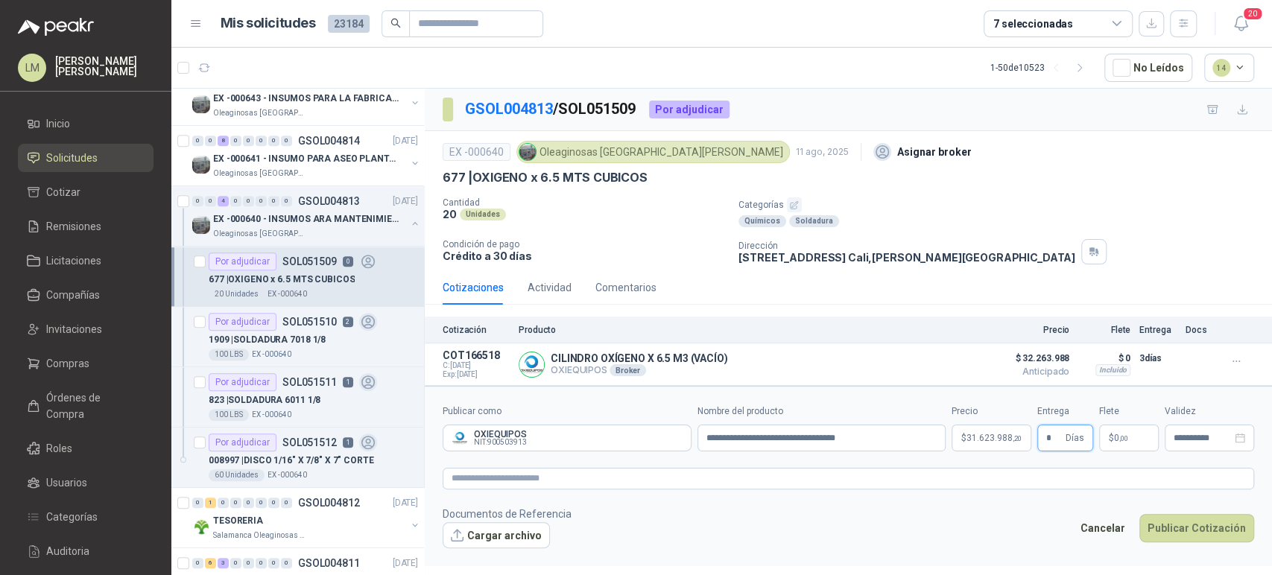
type input "*"
click at [1183, 511] on footer "Documentos de Referencia Cargar archivo Cancelar Publicar Cotización" at bounding box center [848, 527] width 811 height 43
click at [1185, 522] on button "Publicar Cotización" at bounding box center [1196, 528] width 115 height 28
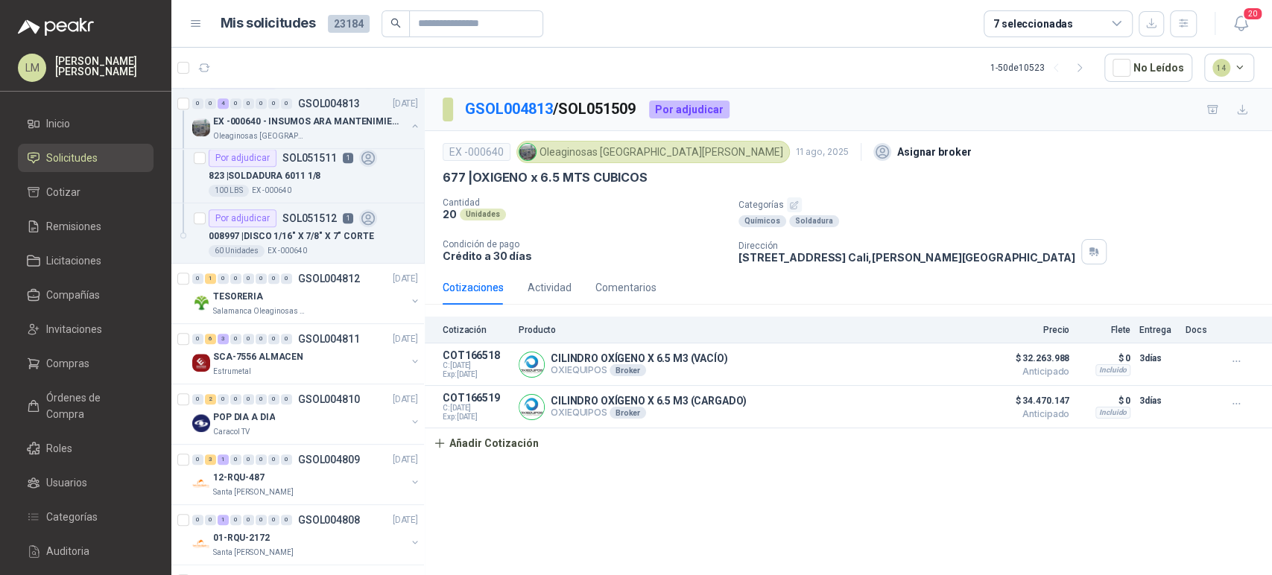
scroll to position [940, 0]
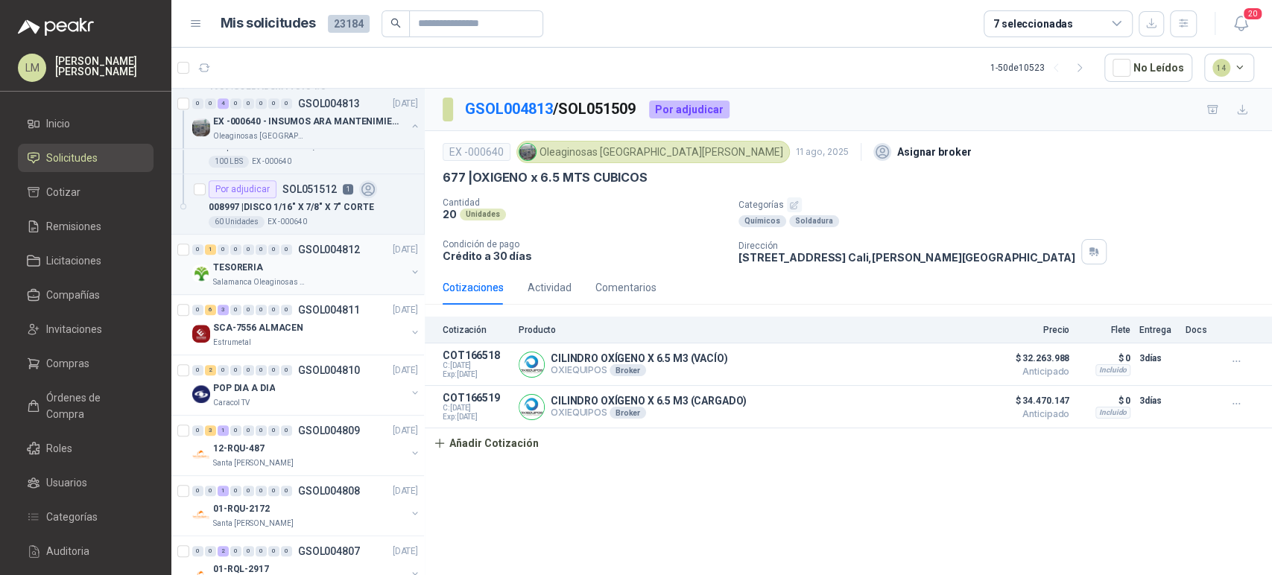
click at [409, 268] on button "button" at bounding box center [415, 272] width 12 height 12
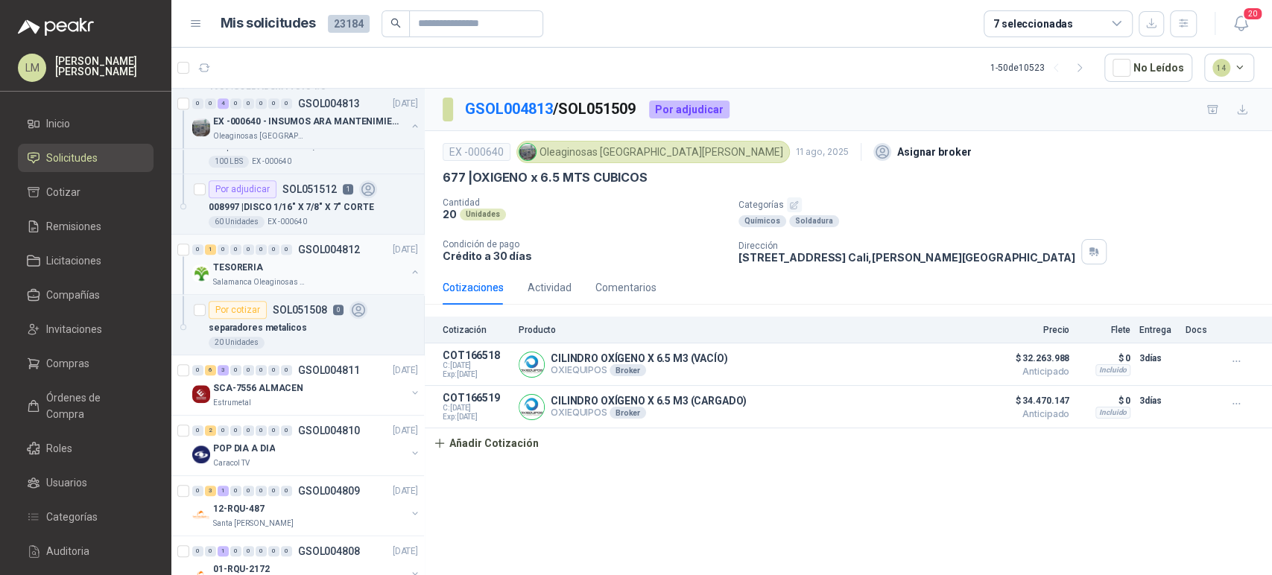
click at [409, 268] on button "button" at bounding box center [415, 272] width 12 height 12
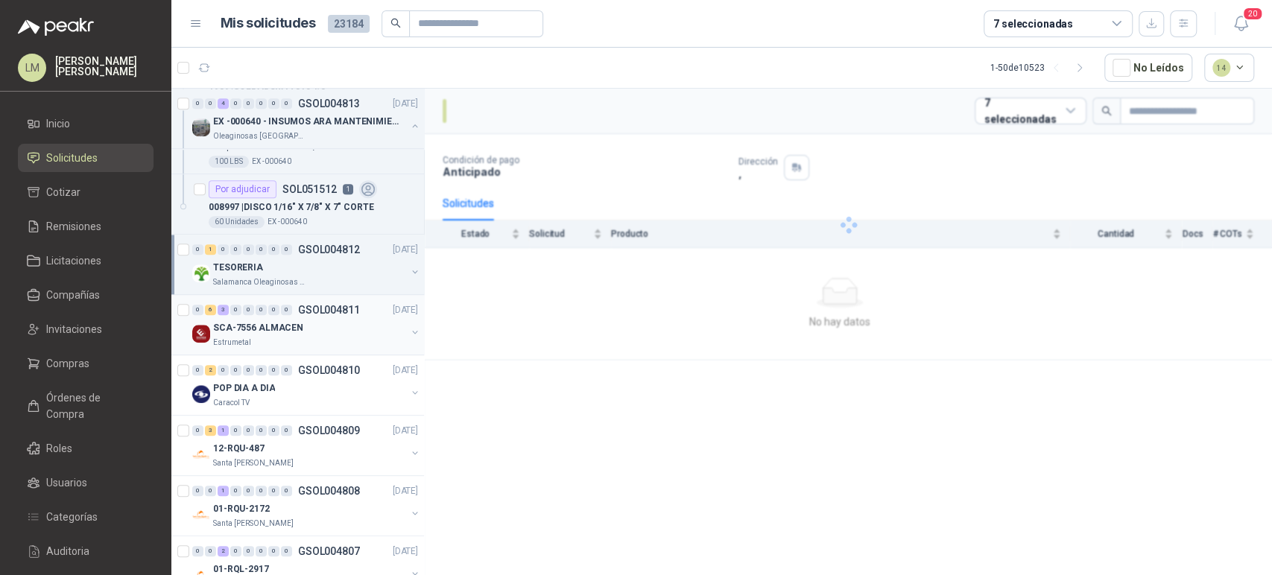
click at [297, 314] on div "0 6 3 0 0 0 0 0 GSOL004811 [DATE]" at bounding box center [306, 310] width 229 height 18
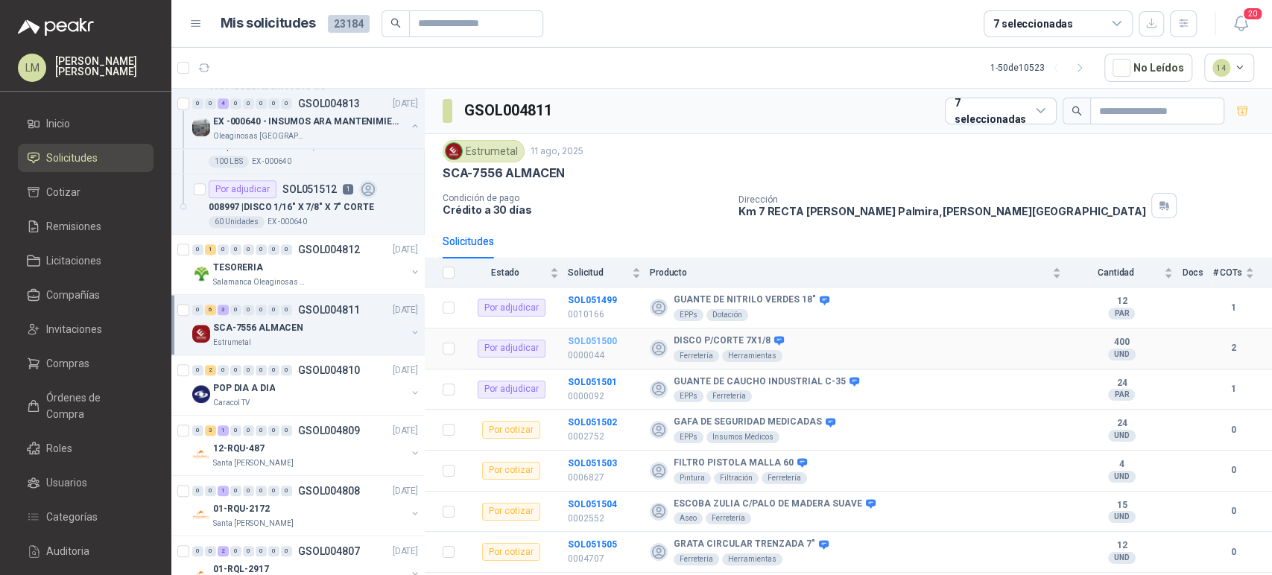
click at [602, 341] on b "SOL051500" at bounding box center [592, 341] width 49 height 10
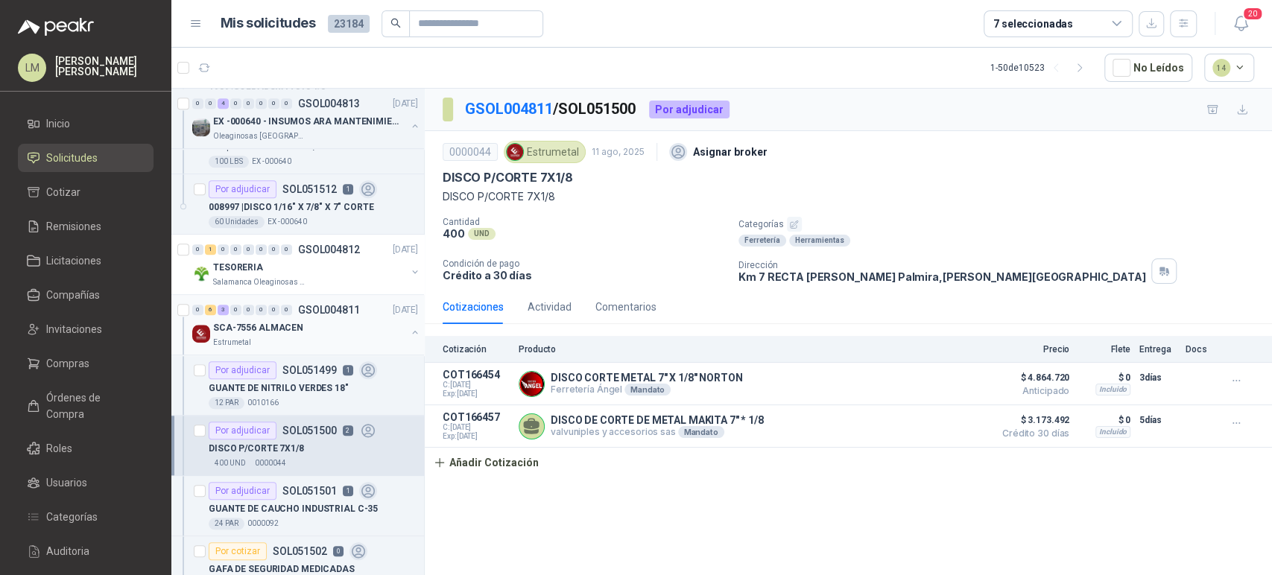
click at [409, 327] on button "button" at bounding box center [415, 332] width 12 height 12
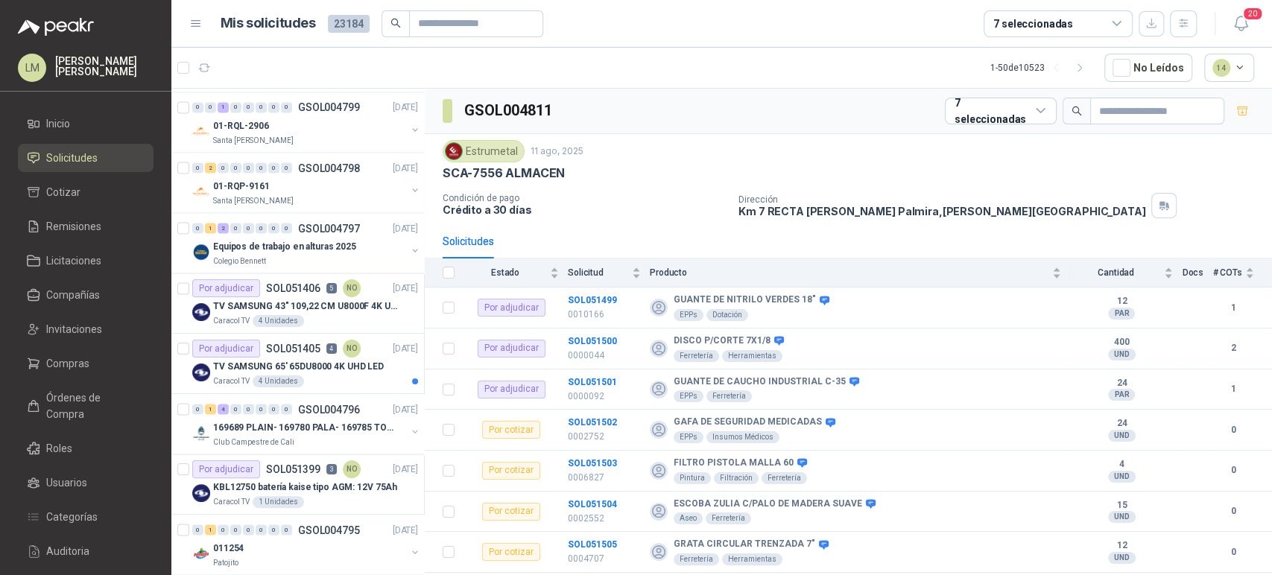
scroll to position [1868, 0]
click at [409, 245] on button "button" at bounding box center [415, 250] width 12 height 12
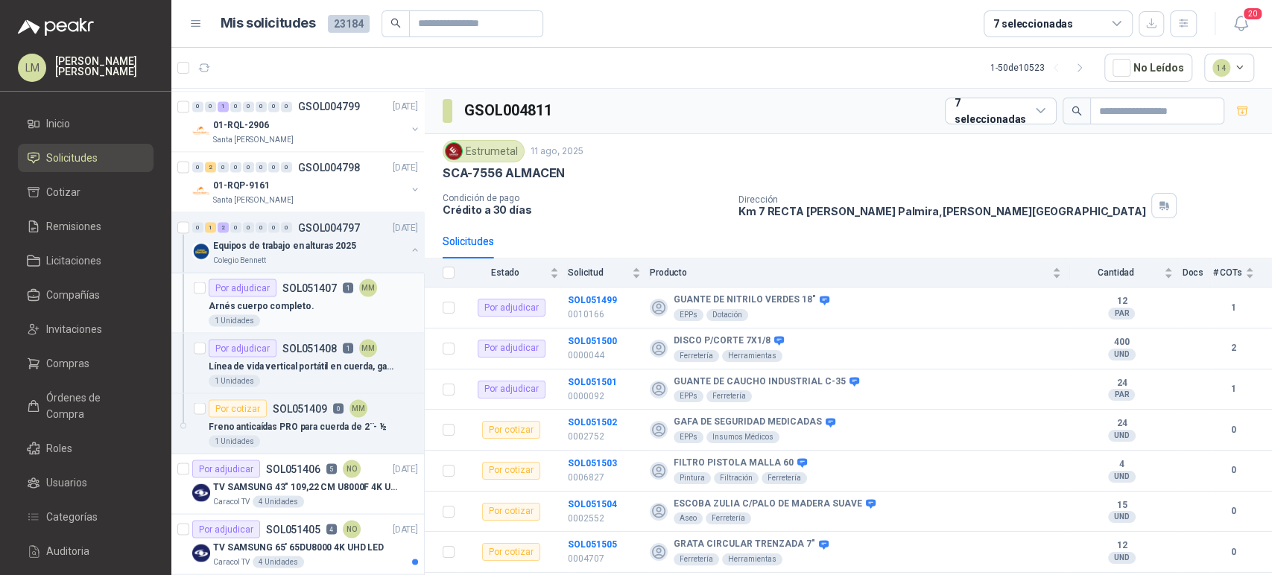
click at [311, 314] on div "1 Unidades" at bounding box center [313, 320] width 209 height 12
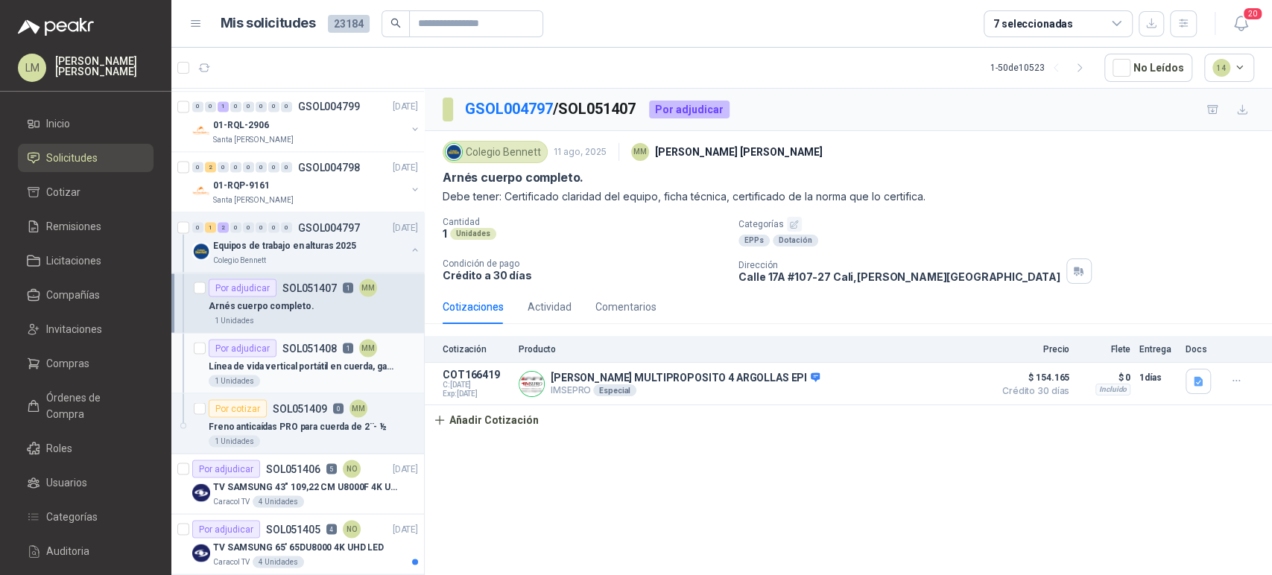
click at [302, 351] on div "Por adjudicar SOL051408 1 MM" at bounding box center [293, 348] width 168 height 18
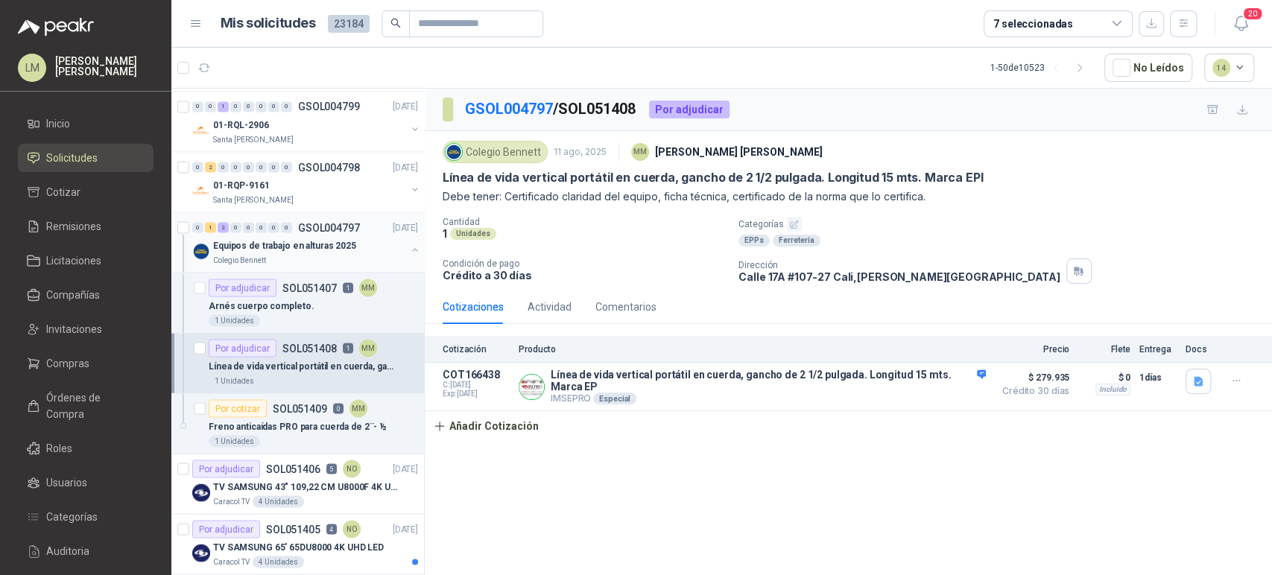
click at [409, 244] on button "button" at bounding box center [415, 250] width 12 height 12
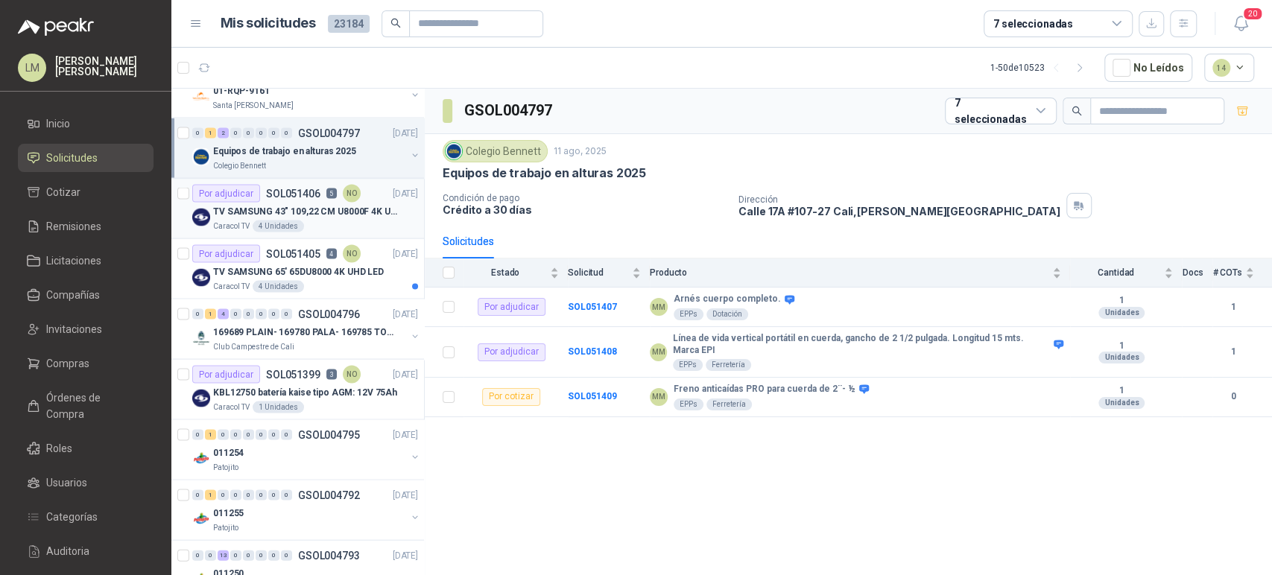
scroll to position [1974, 0]
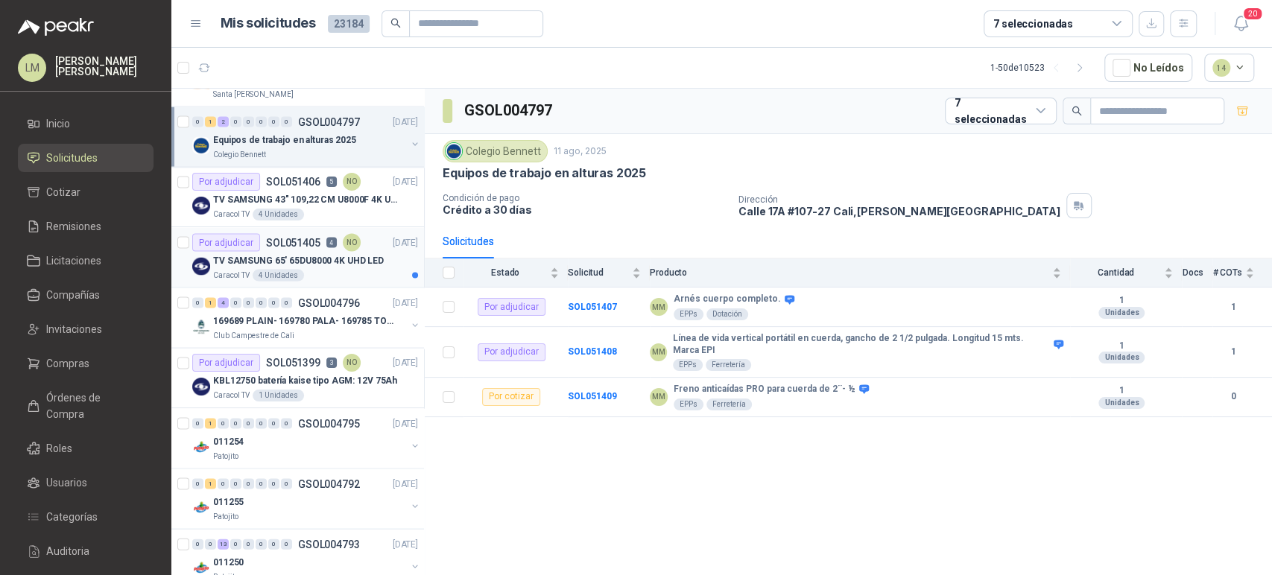
click at [324, 259] on p "TV SAMSUNG 65' 65DU8000 4K UHD LED" at bounding box center [298, 260] width 171 height 14
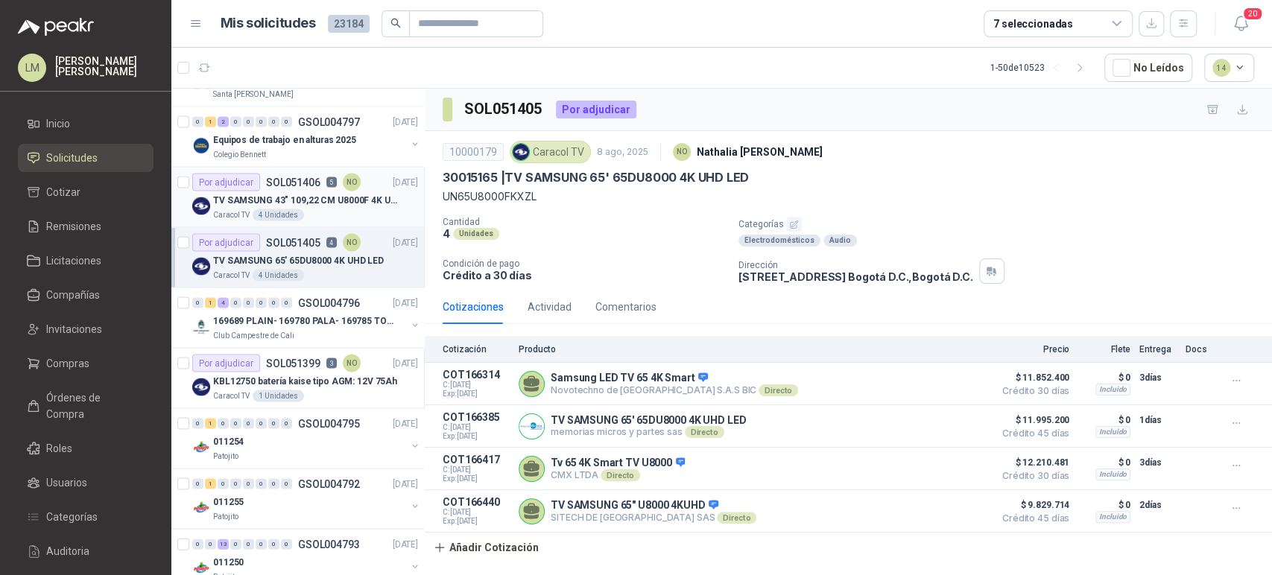
click at [322, 200] on p "TV SAMSUNG 43" 109,22 CM U8000F 4K UHD" at bounding box center [306, 200] width 186 height 14
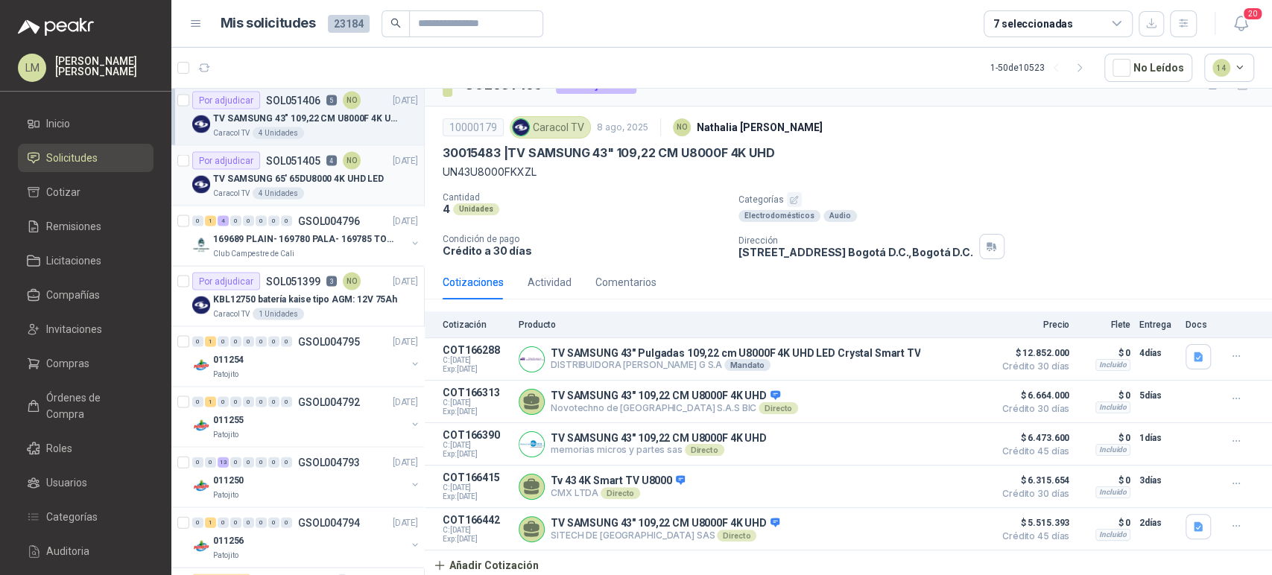
scroll to position [2056, 0]
click at [260, 284] on div "Por adjudicar SOL051399 3 NO" at bounding box center [276, 281] width 168 height 18
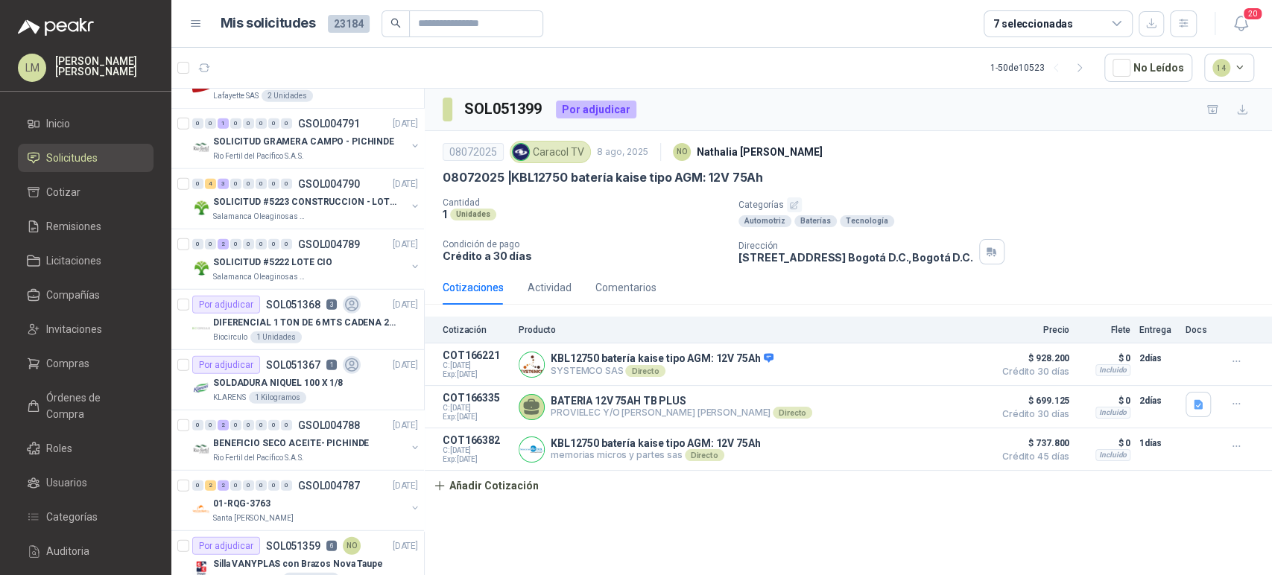
scroll to position [2698, 0]
click at [309, 184] on div "0 4 3 0 0 0 0 0 GSOL004790 [DATE]" at bounding box center [306, 183] width 229 height 18
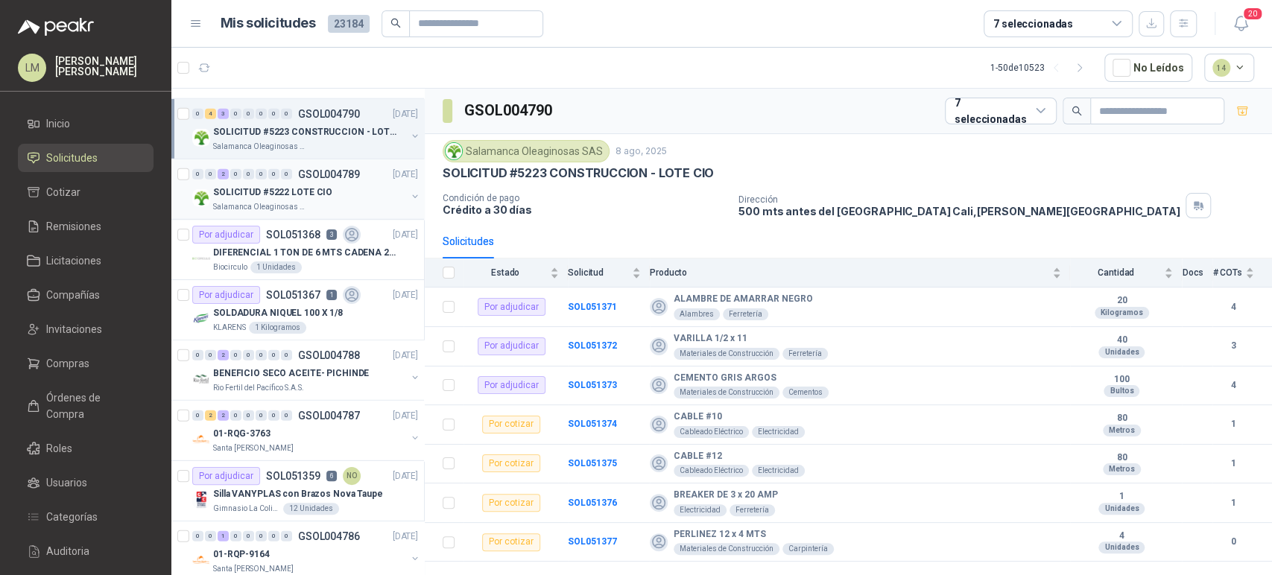
scroll to position [2795, 0]
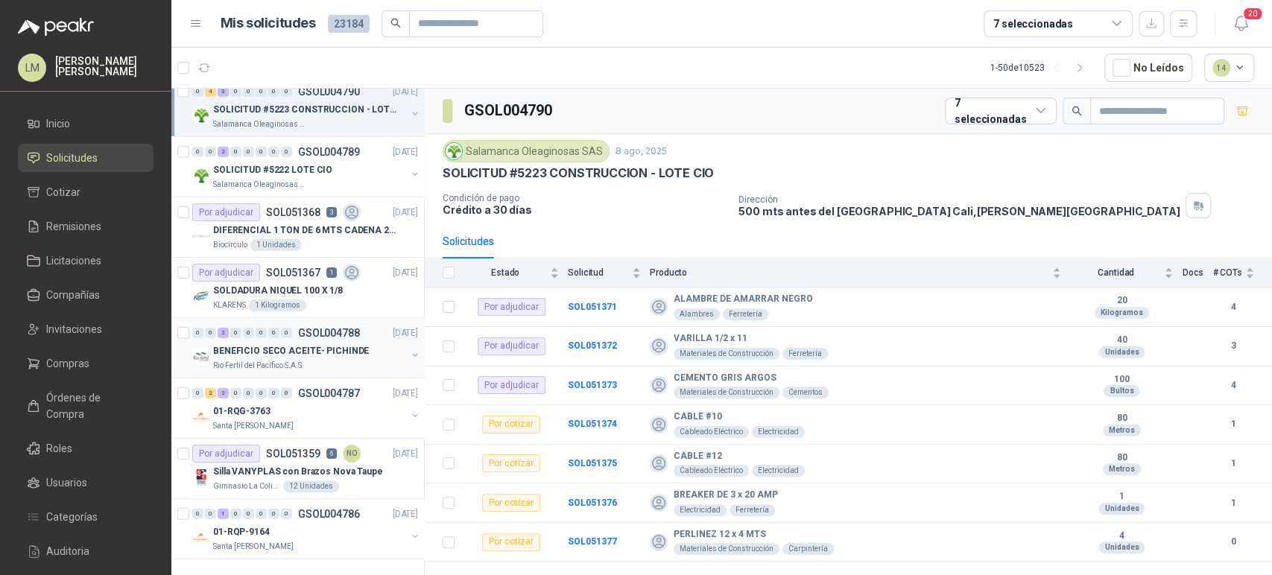
click at [305, 329] on div "0 0 2 0 0 0 0 0 GSOL004788 [DATE]" at bounding box center [306, 333] width 229 height 18
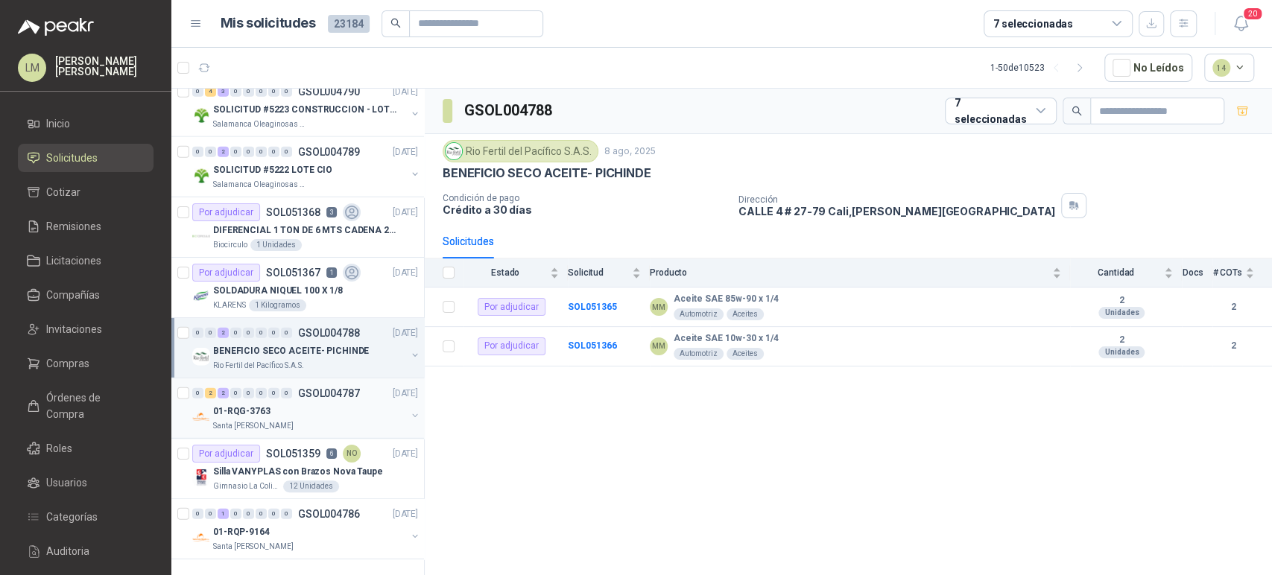
click at [302, 405] on div "01-RQG-3763" at bounding box center [309, 411] width 193 height 18
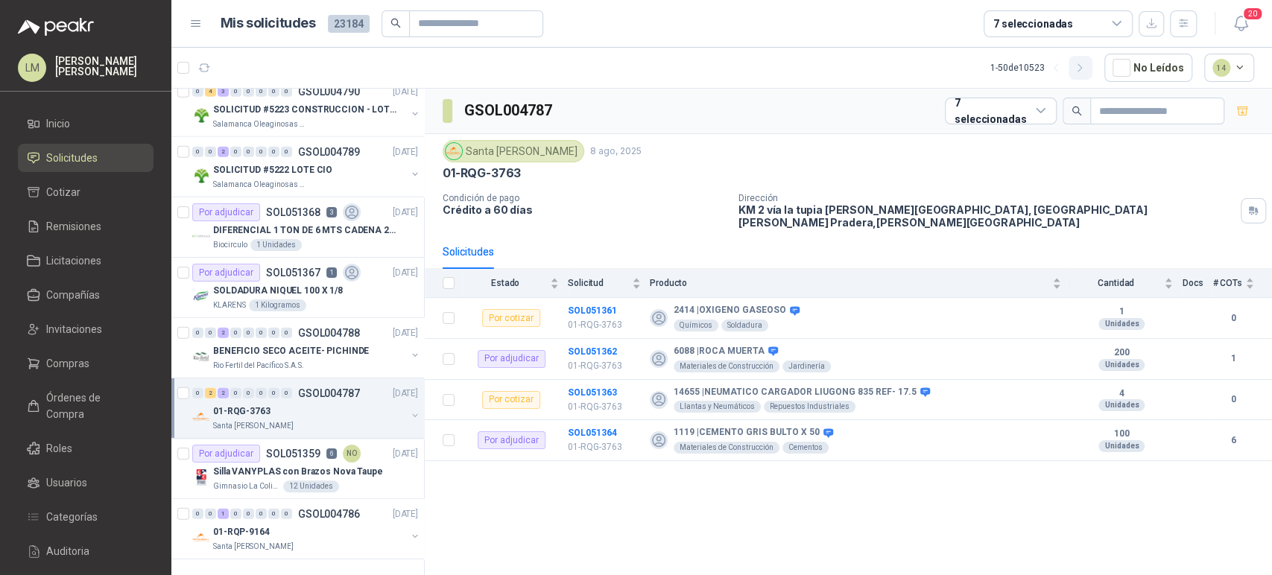
click at [1082, 66] on icon "button" at bounding box center [1080, 68] width 13 height 13
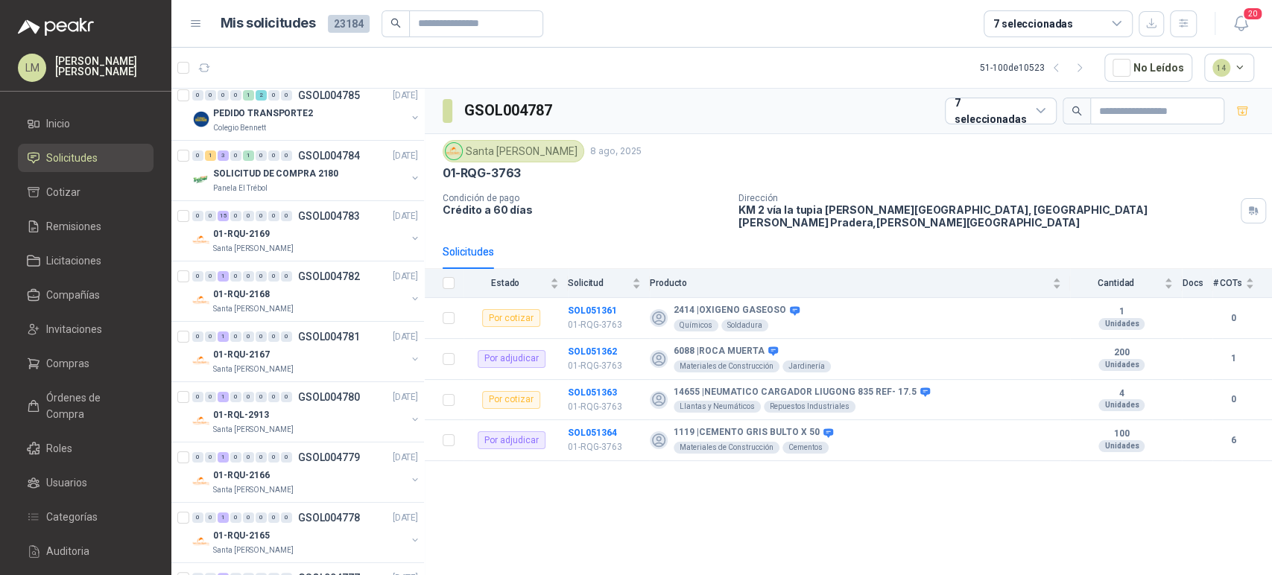
scroll to position [0, 1]
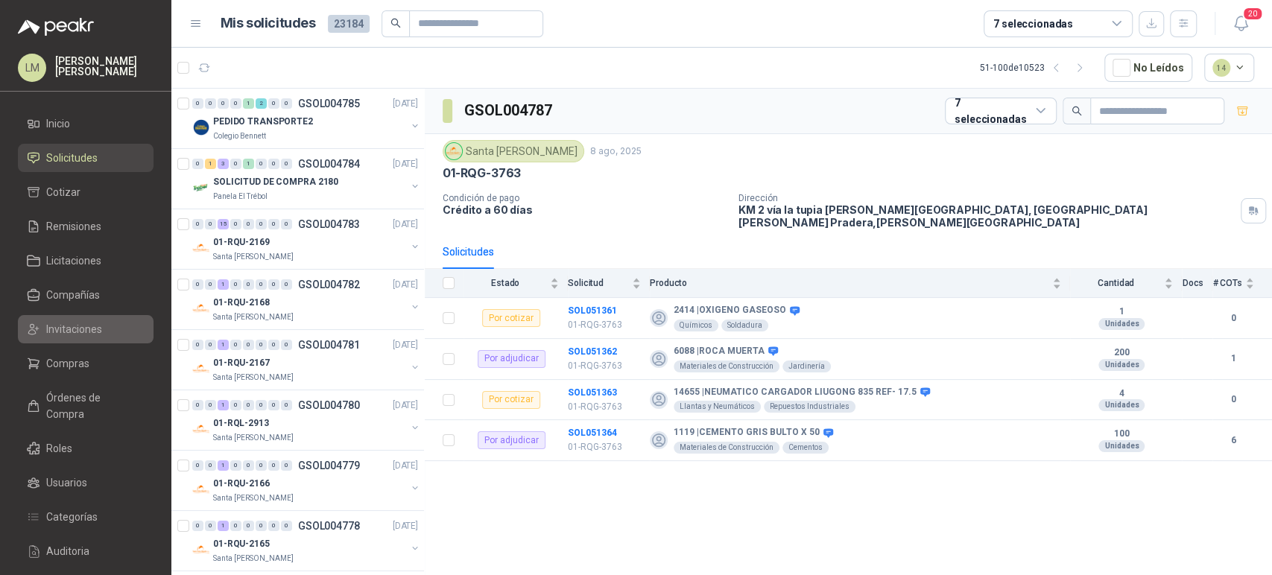
click at [89, 332] on span "Invitaciones" at bounding box center [74, 329] width 56 height 16
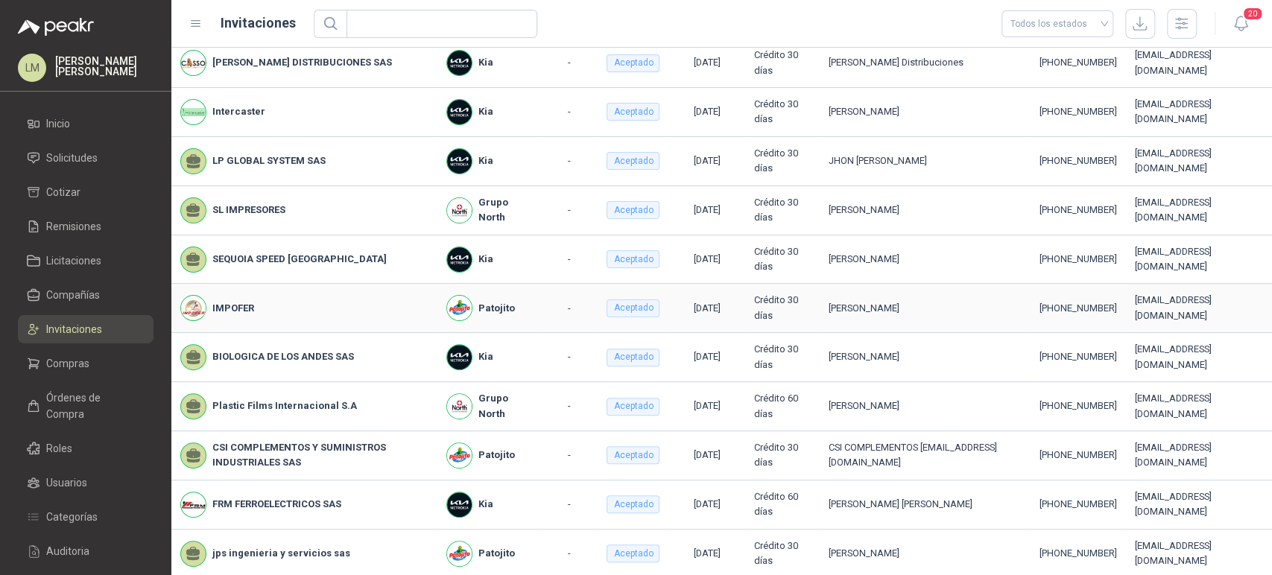
scroll to position [304, 0]
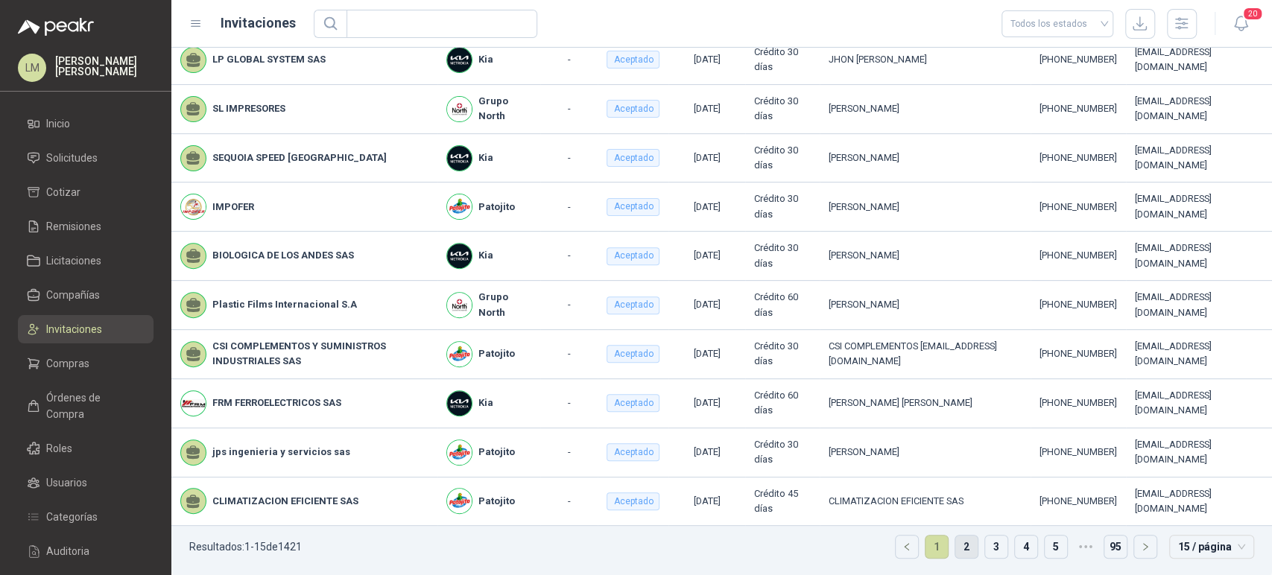
click at [955, 538] on link "2" at bounding box center [966, 547] width 22 height 22
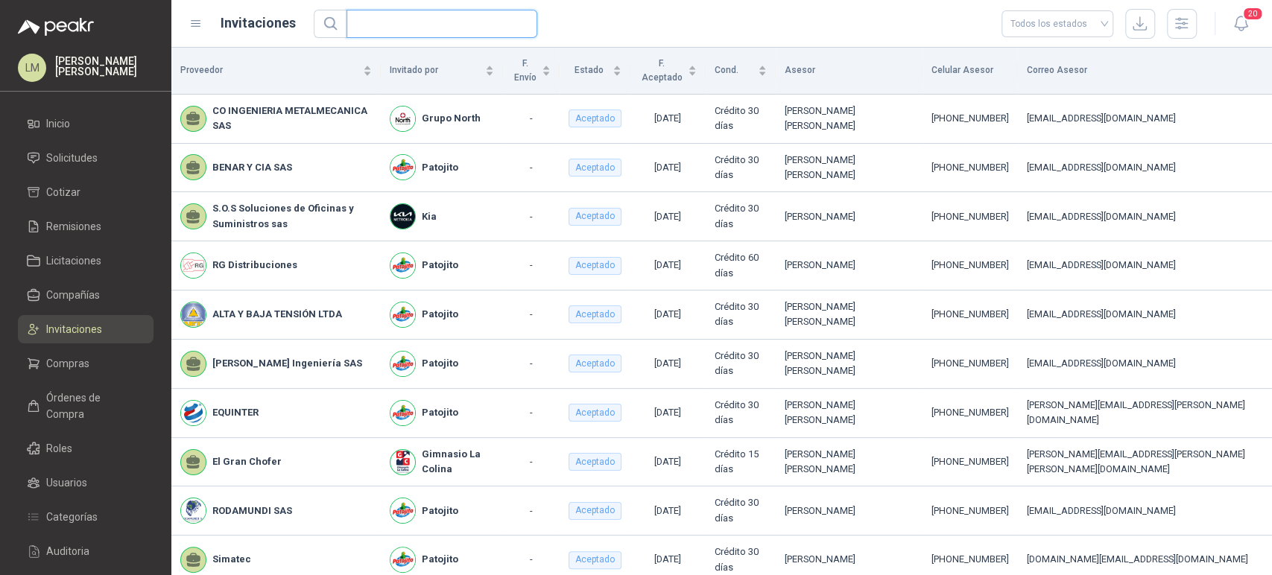
click at [387, 25] on input "text" at bounding box center [435, 23] width 161 height 27
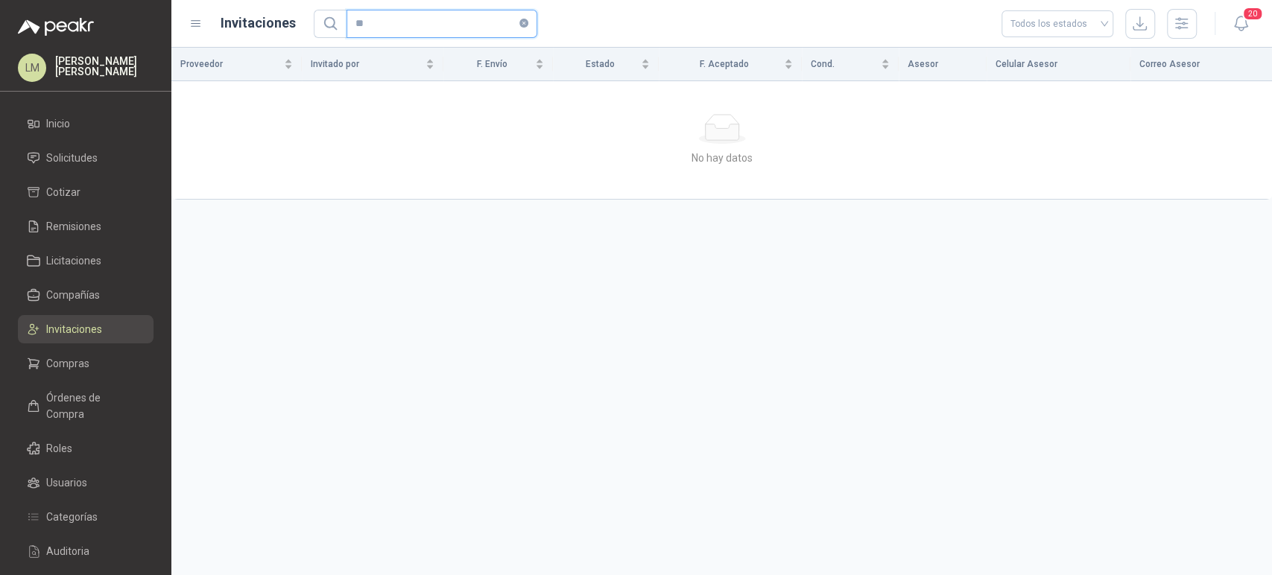
type input "*"
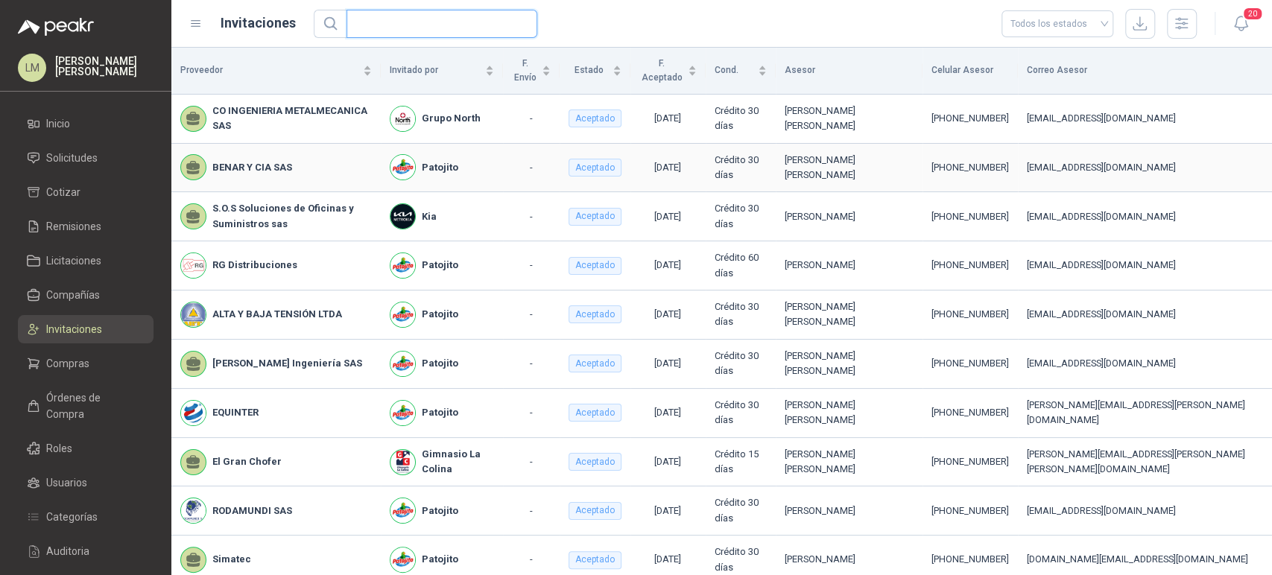
scroll to position [299, 0]
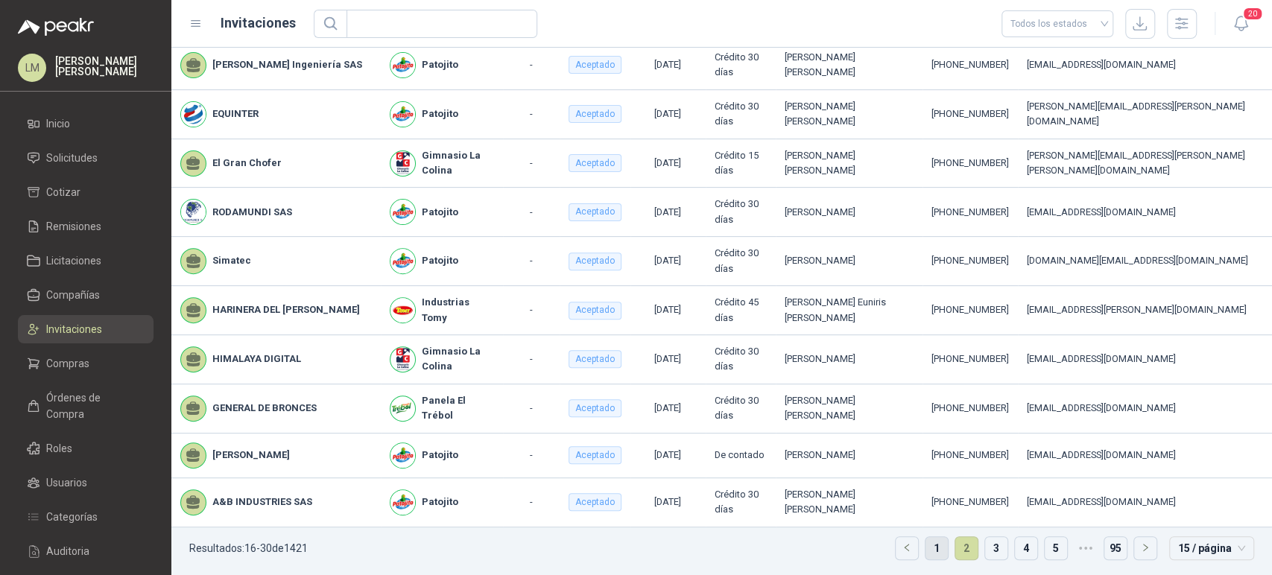
click at [937, 551] on li "1" at bounding box center [937, 549] width 24 height 24
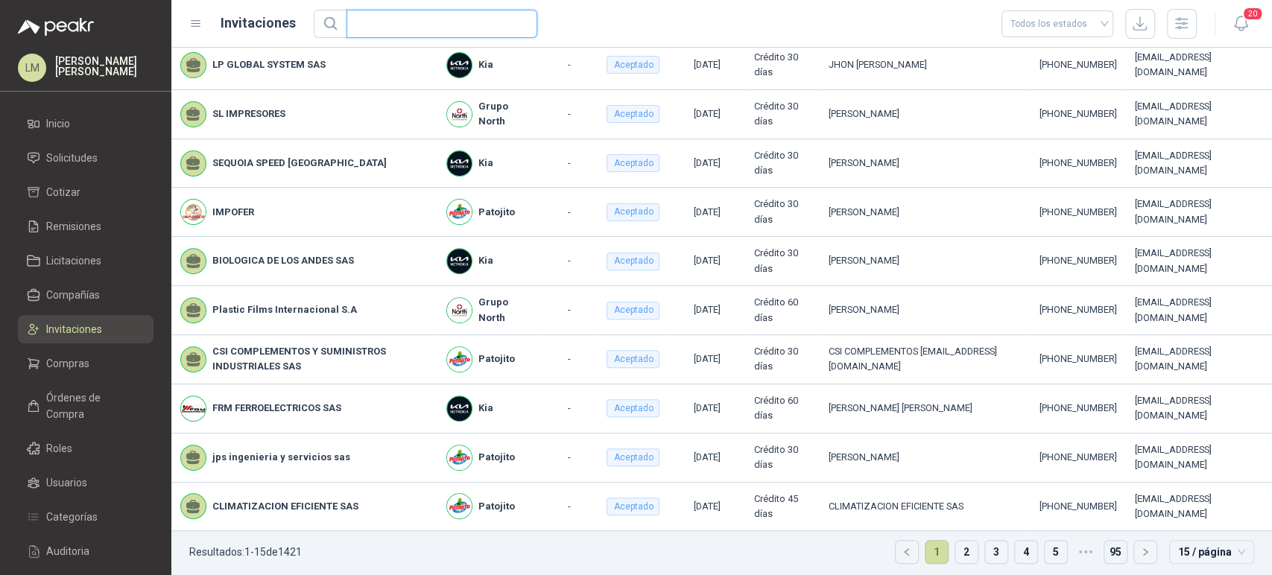
click at [405, 16] on input "text" at bounding box center [435, 23] width 161 height 27
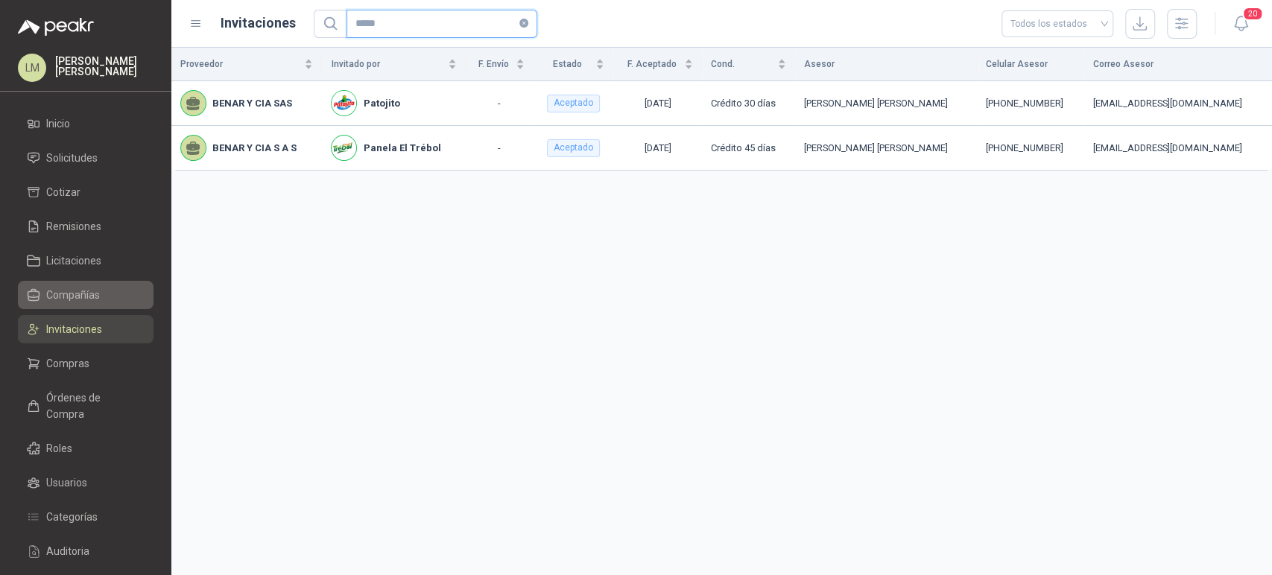
type input "*****"
click at [65, 288] on span "Compañías" at bounding box center [73, 295] width 54 height 16
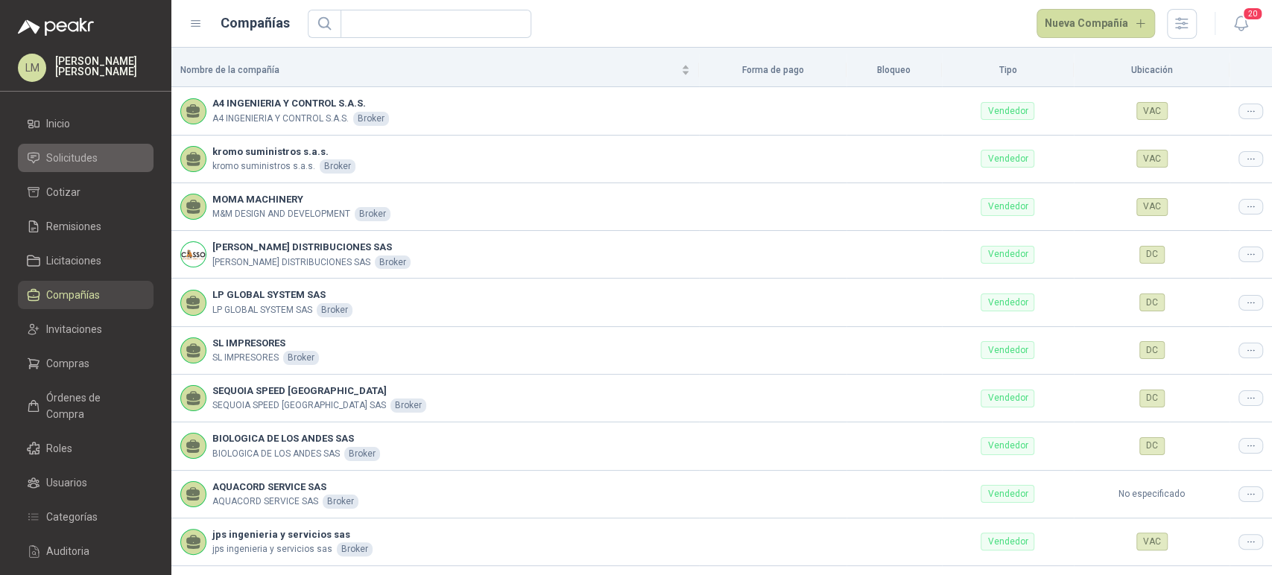
click at [80, 157] on span "Solicitudes" at bounding box center [71, 158] width 51 height 16
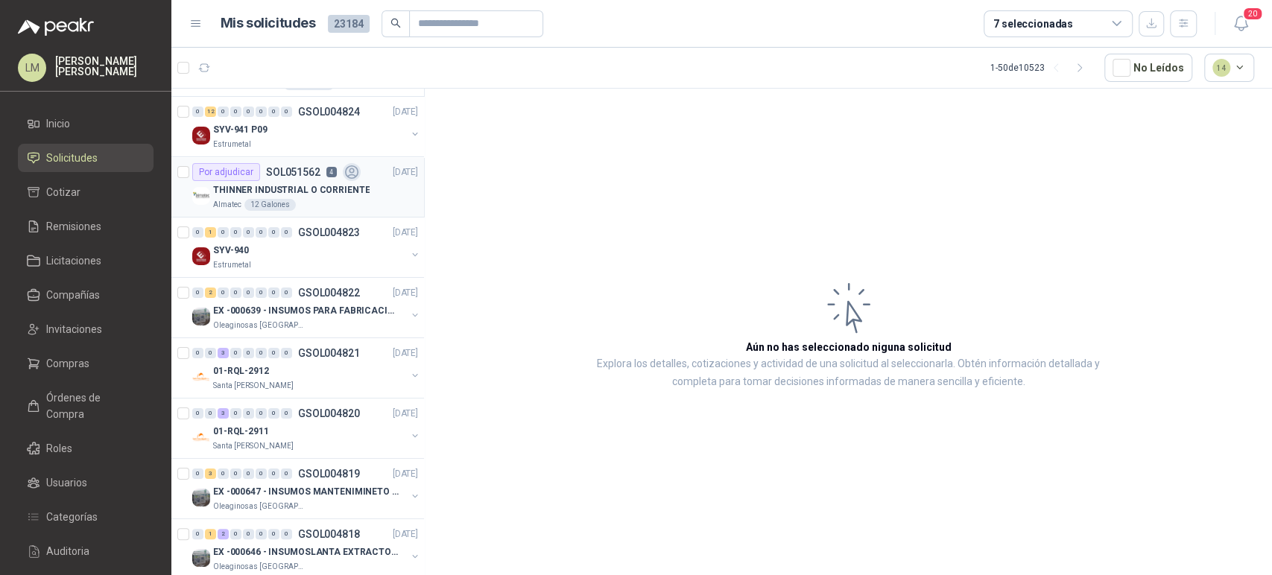
scroll to position [56, 0]
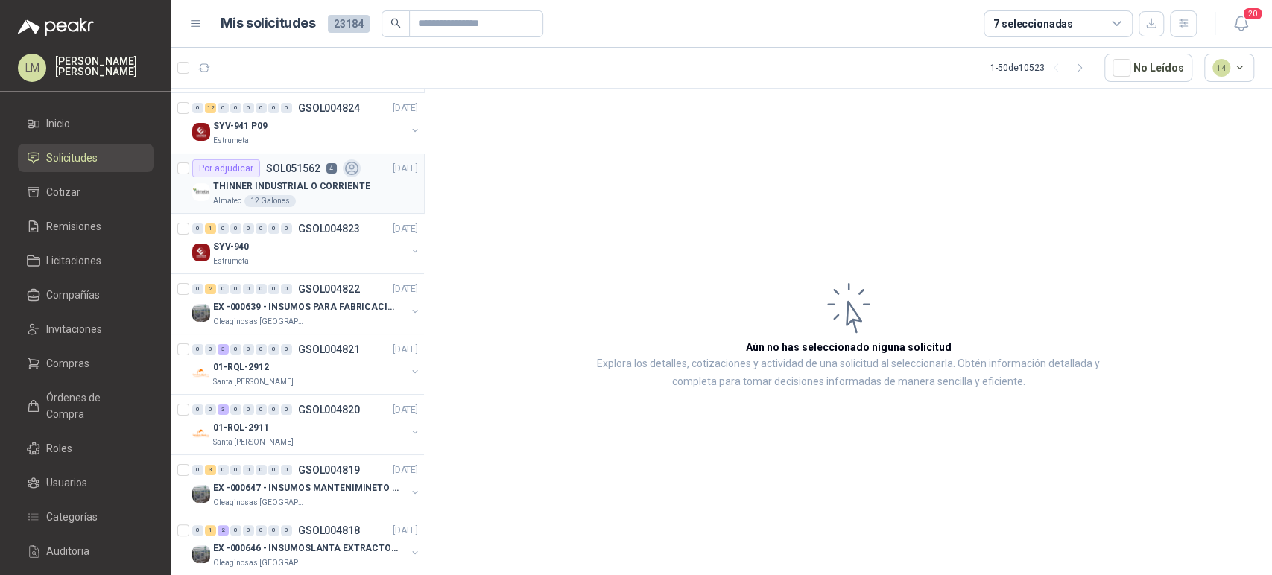
click at [311, 195] on div "Almatec 12 Galones" at bounding box center [315, 201] width 205 height 12
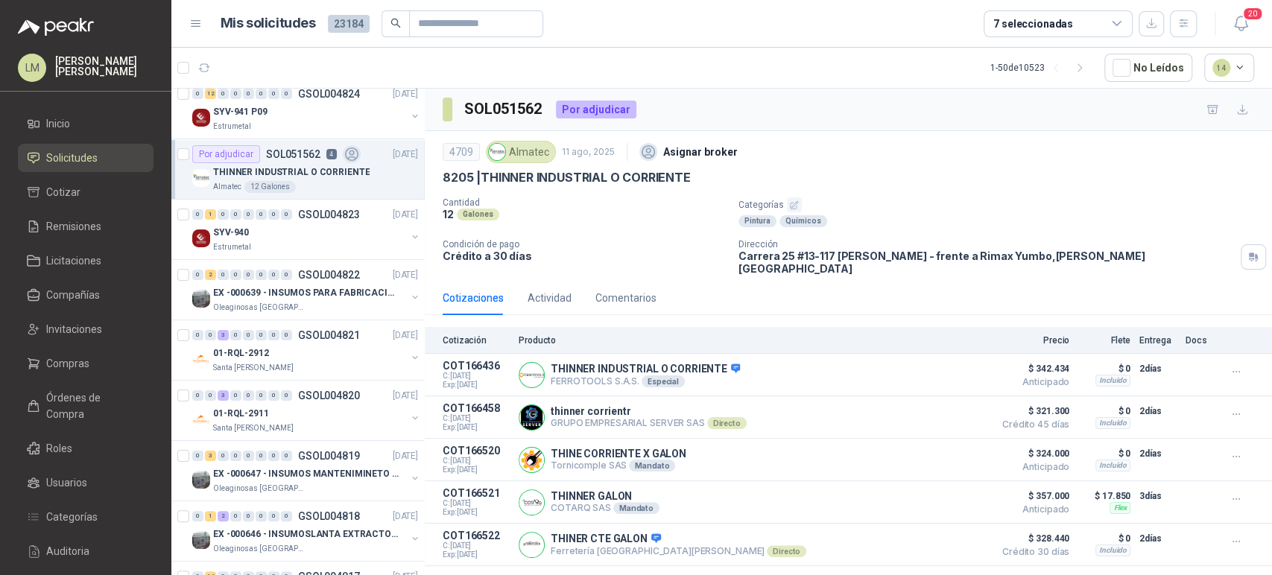
scroll to position [69, 0]
click at [547, 290] on div "Actividad" at bounding box center [550, 298] width 44 height 16
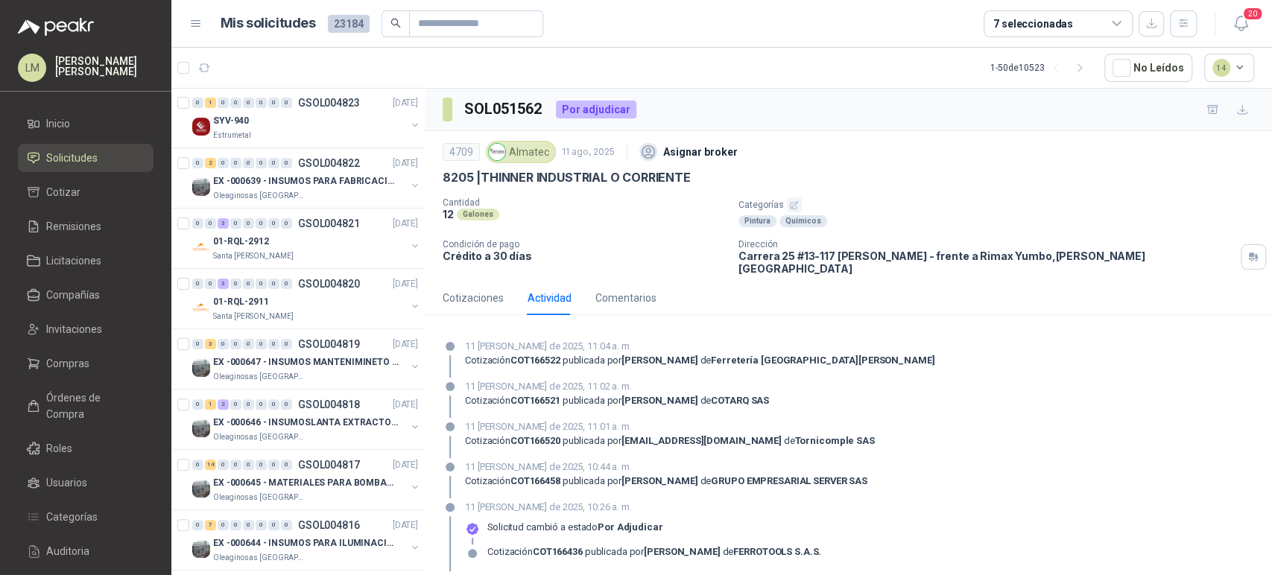
scroll to position [184, 0]
click at [249, 237] on p "01-RQL-2912" at bounding box center [241, 239] width 56 height 14
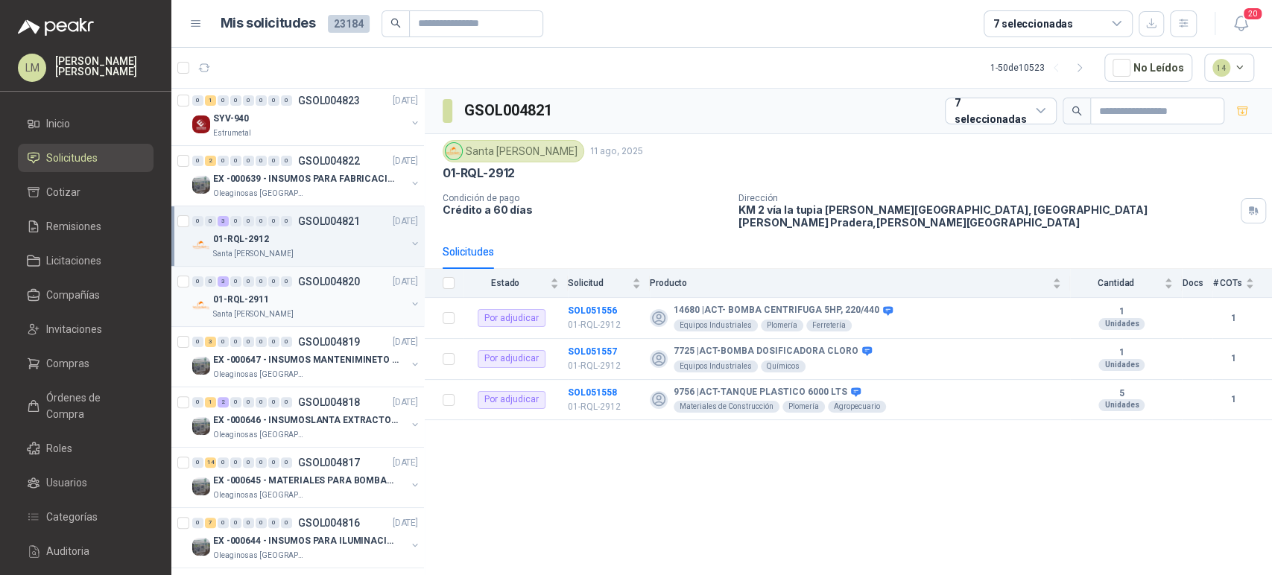
click at [285, 293] on div "01-RQL-2911" at bounding box center [309, 300] width 193 height 18
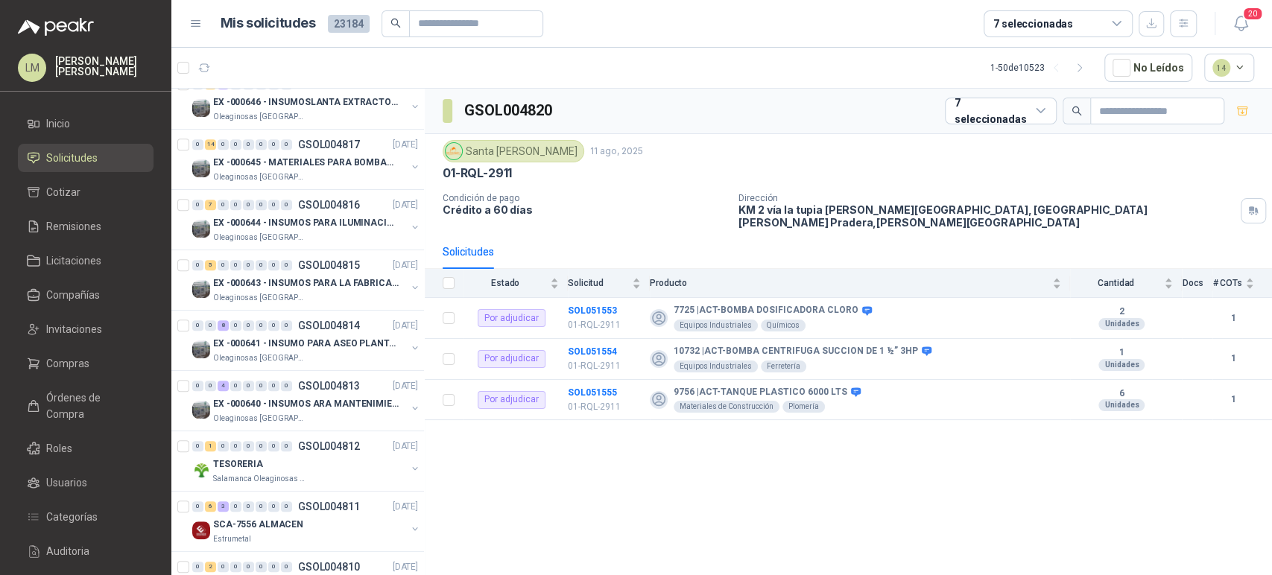
scroll to position [502, 0]
click at [286, 332] on div "0 0 8 0 0 0 0 0 GSOL004814 [DATE]" at bounding box center [306, 326] width 229 height 18
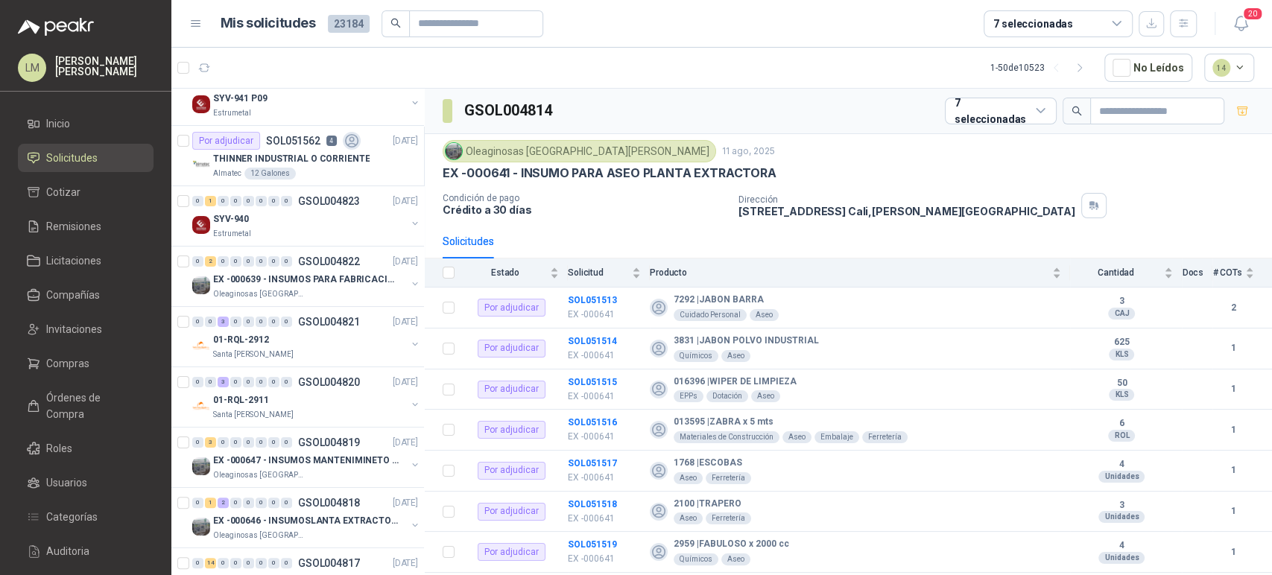
scroll to position [0, 1]
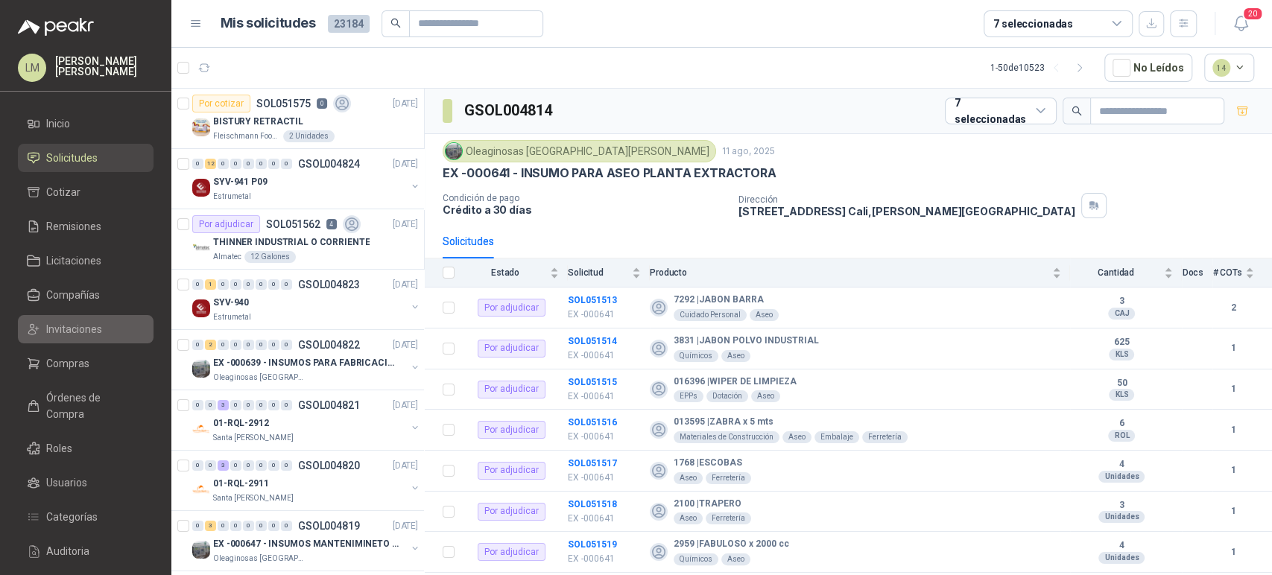
click at [69, 326] on span "Invitaciones" at bounding box center [74, 329] width 56 height 16
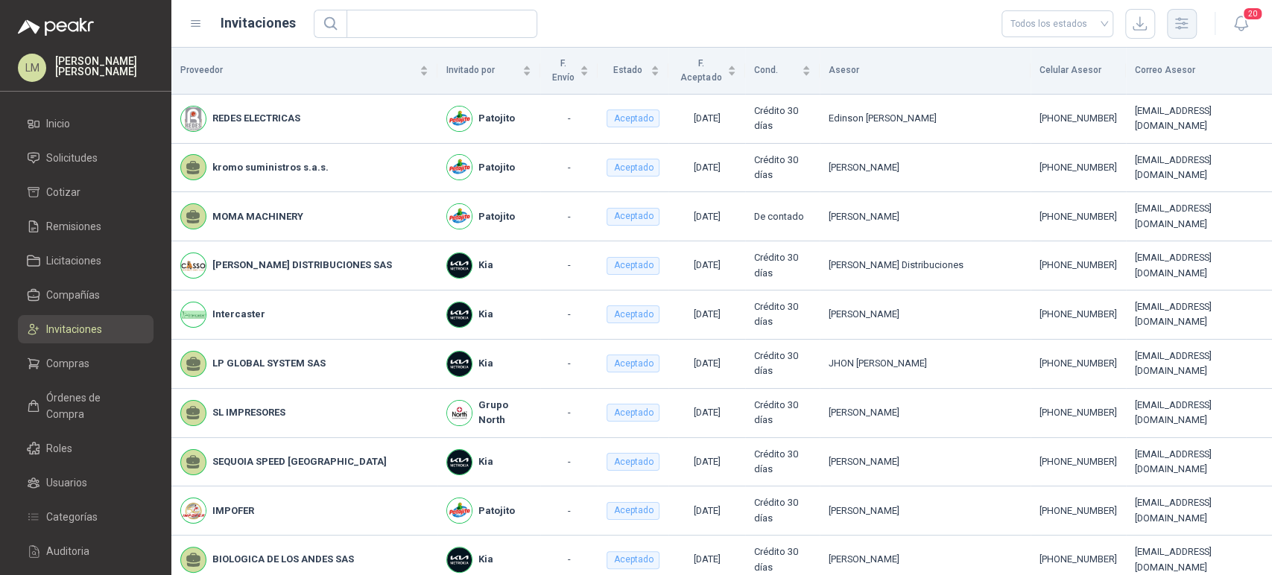
click at [1177, 23] on icon "button" at bounding box center [1182, 23] width 12 height 11
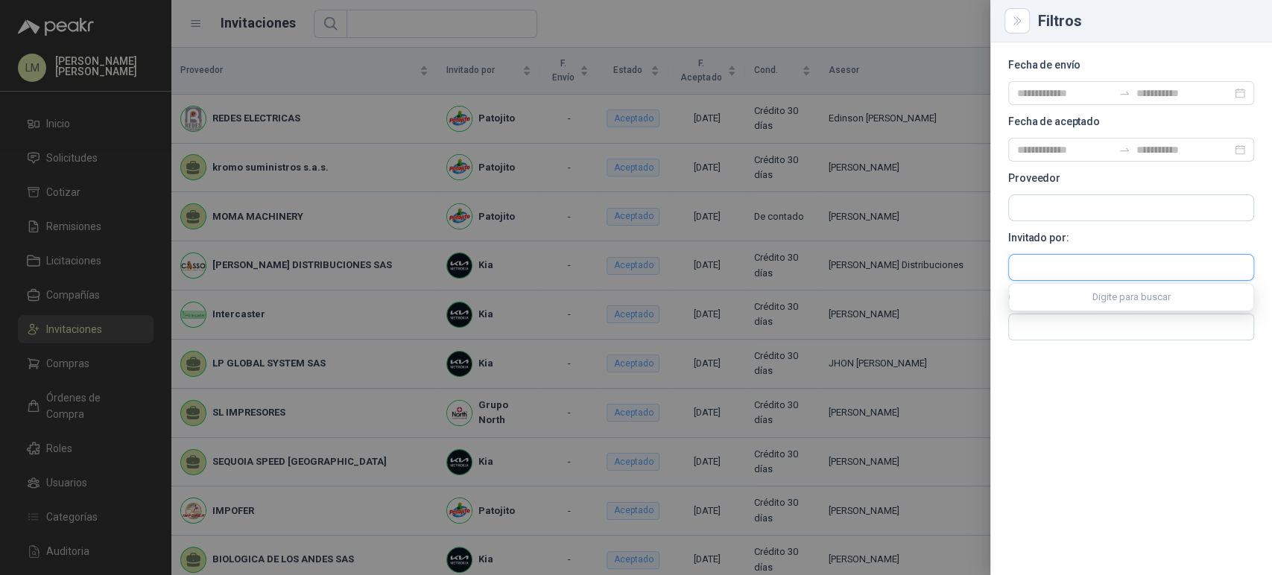
click at [1057, 273] on input "text" at bounding box center [1131, 267] width 244 height 25
type input "*****"
click at [1054, 303] on span "Compañia Colombiana de esmaltes SA -" at bounding box center [1109, 306] width 132 height 7
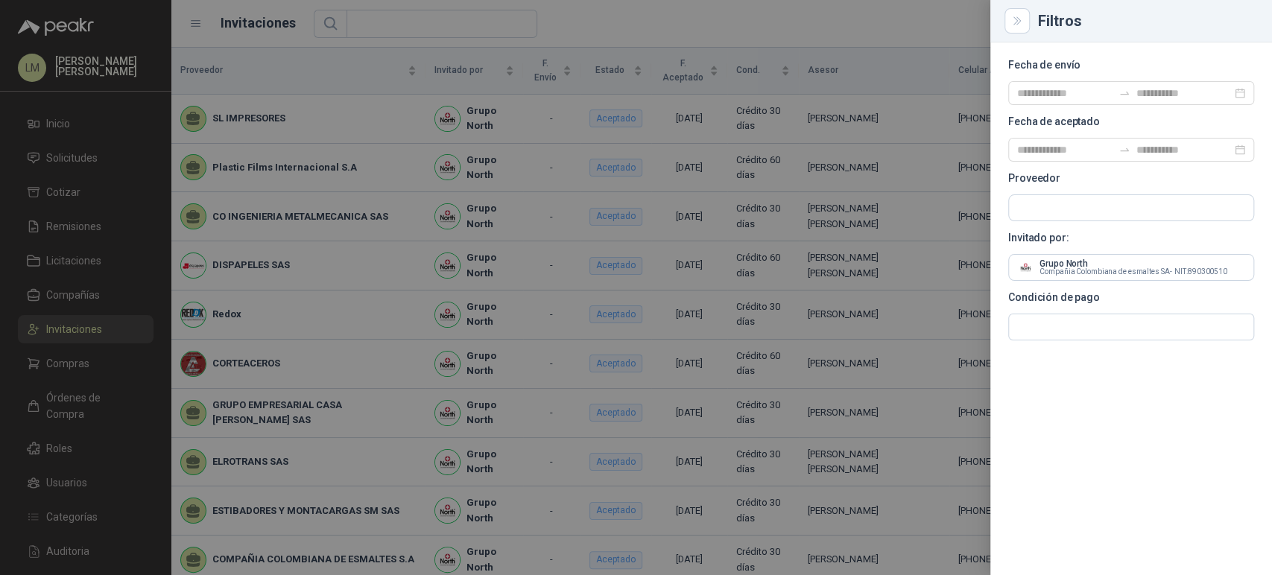
click at [387, 130] on div at bounding box center [636, 287] width 1272 height 575
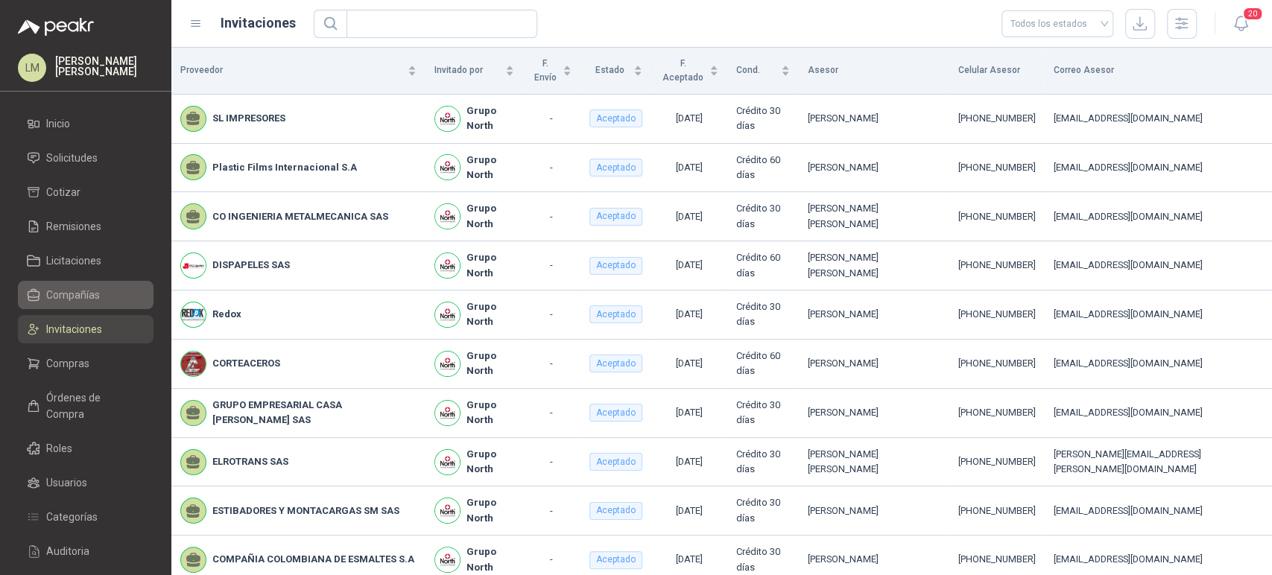
click at [56, 282] on link "Compañías" at bounding box center [86, 295] width 136 height 28
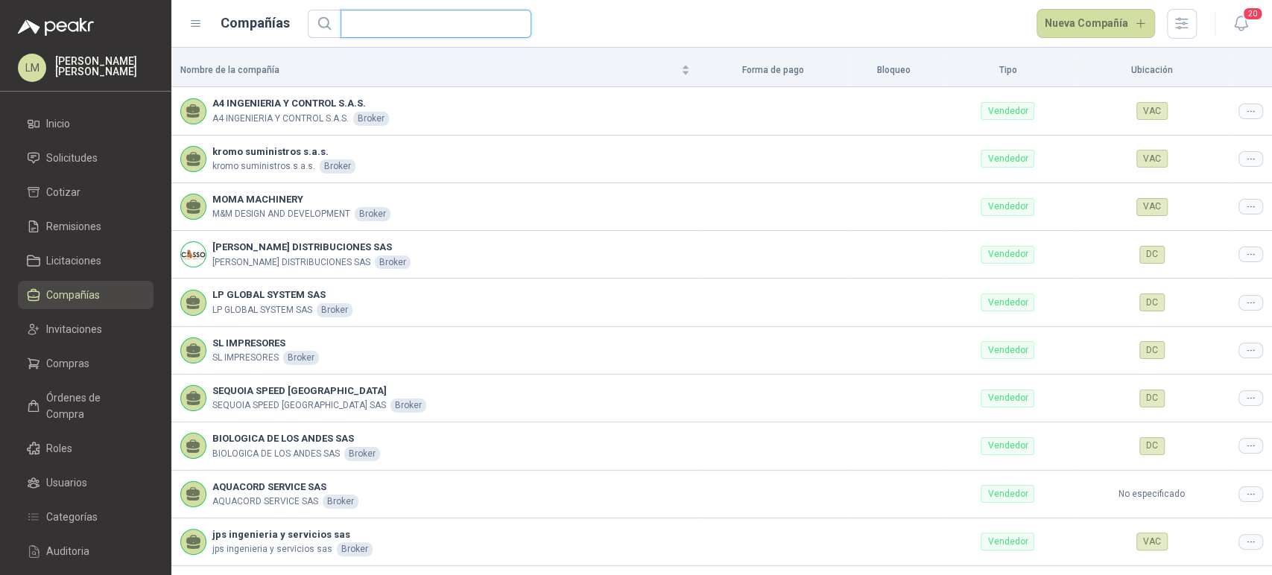
click at [412, 29] on input "text" at bounding box center [429, 23] width 161 height 27
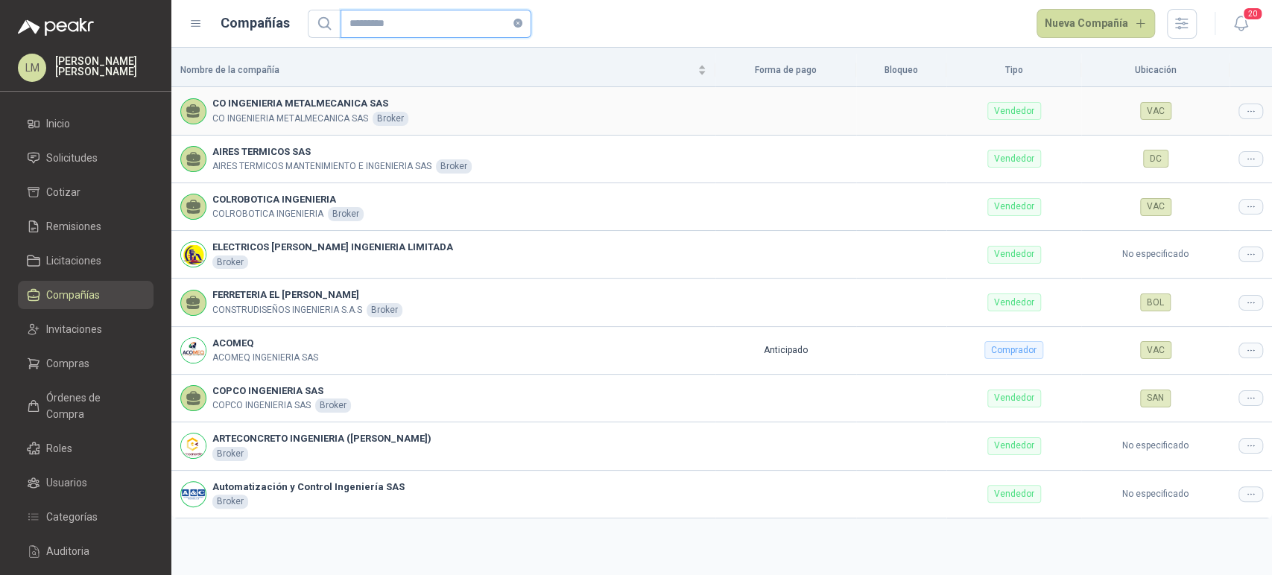
type input "*********"
click at [1245, 113] on icon at bounding box center [1250, 111] width 11 height 11
click at [1211, 128] on span "Editar compañía" at bounding box center [1212, 136] width 77 height 16
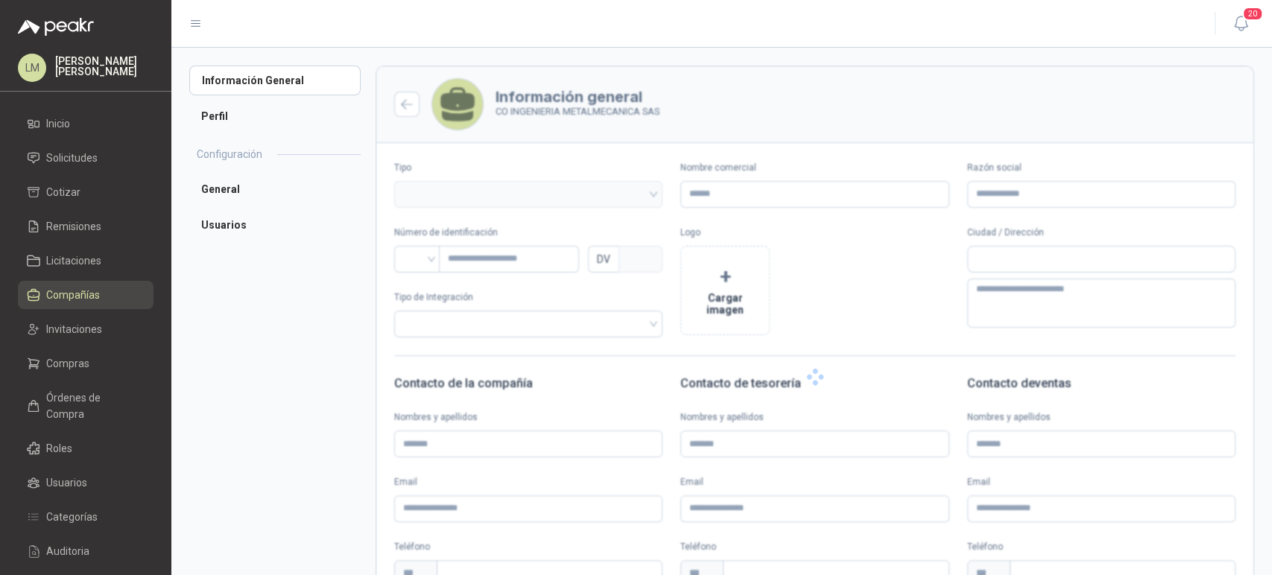
type input "**********"
type input "*********"
type input "*"
type textarea "**********"
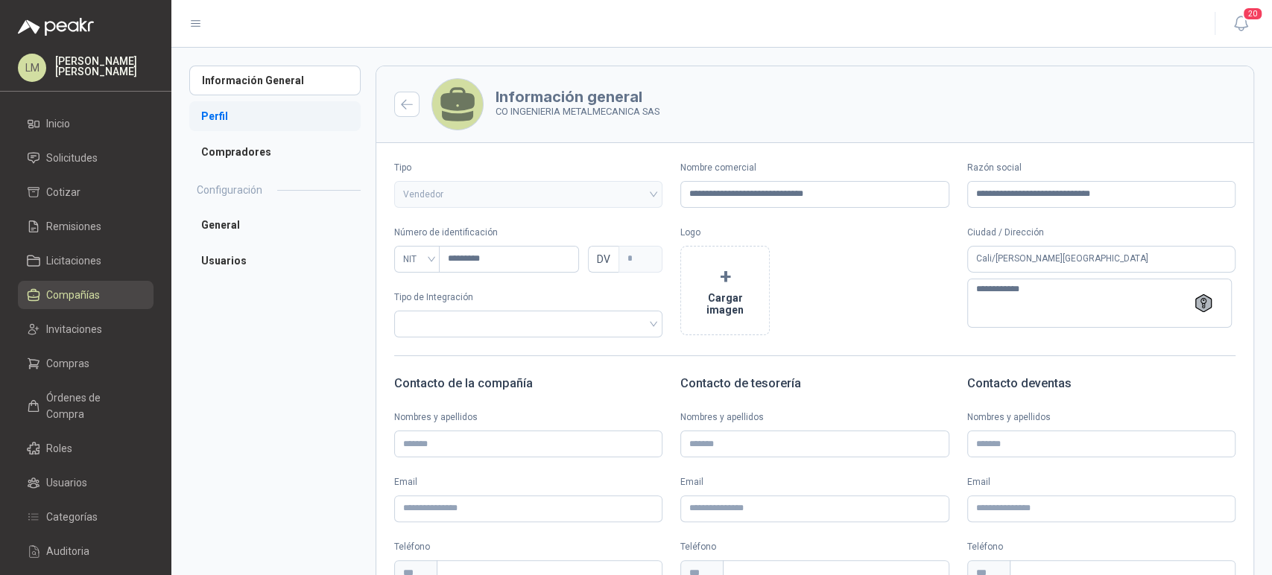
click at [229, 108] on li "Perfil" at bounding box center [274, 116] width 171 height 30
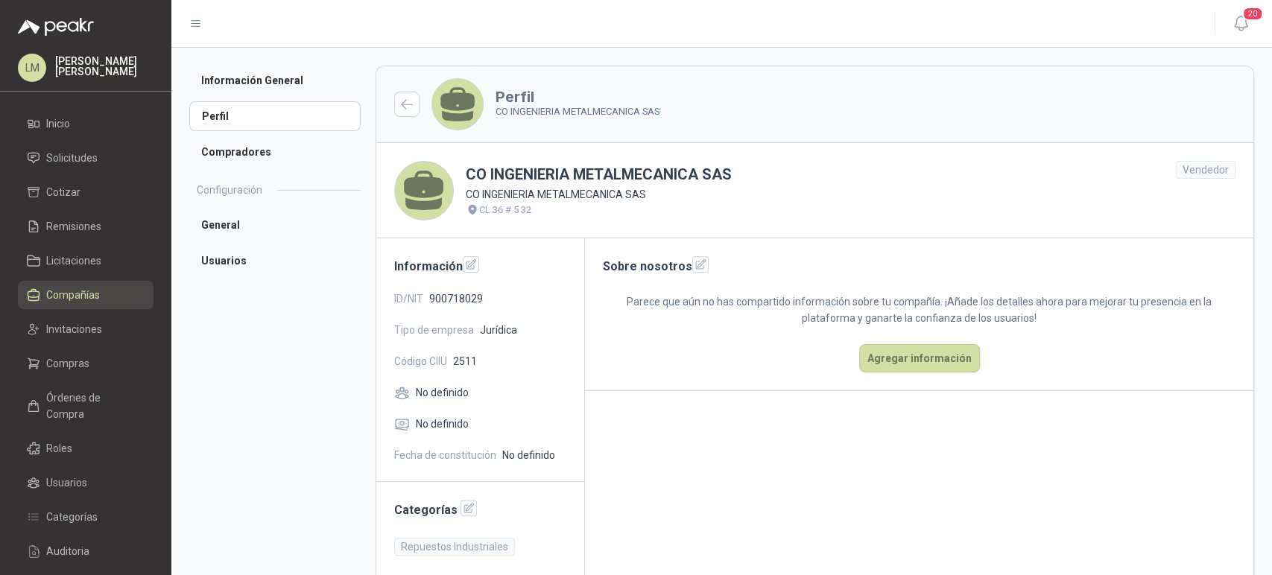
scroll to position [25, 0]
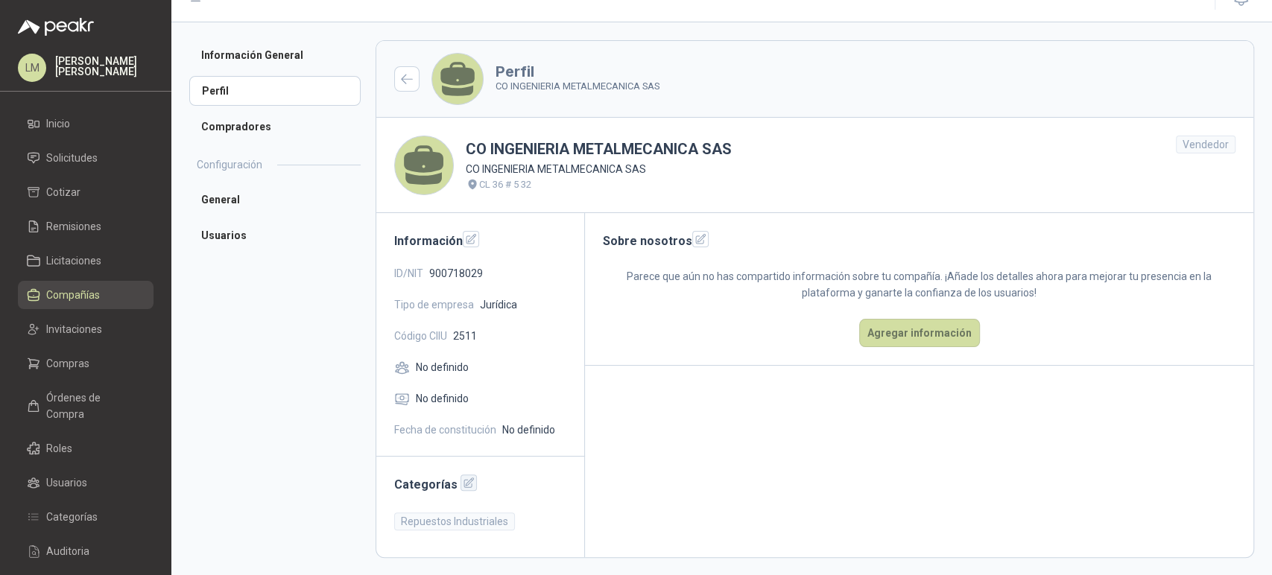
click at [464, 487] on icon "button" at bounding box center [469, 483] width 10 height 10
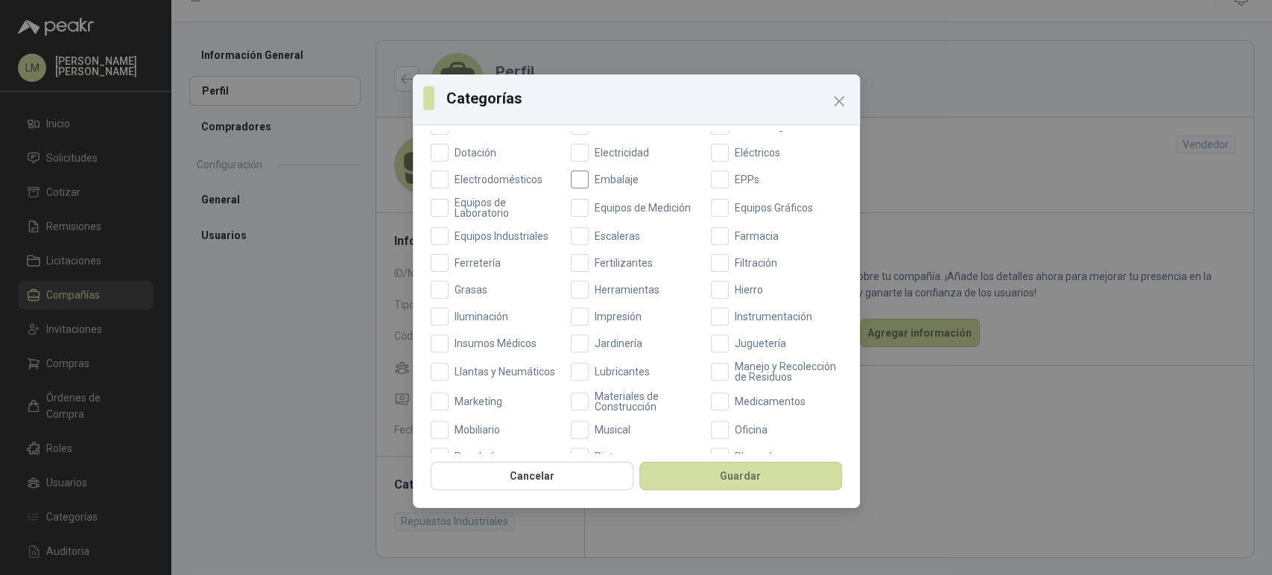
scroll to position [254, 0]
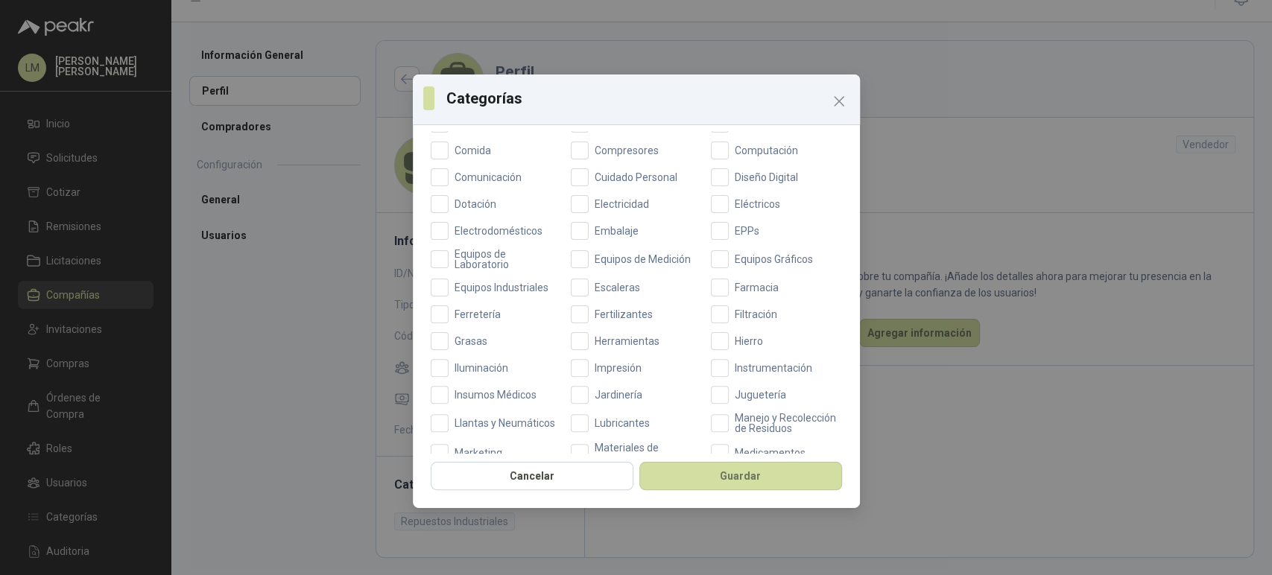
click at [458, 297] on div "Aceites Acero Agropecuario Aires Acondicionados Alambres Alarmas Artículos Depo…" at bounding box center [636, 340] width 411 height 736
click at [465, 284] on span "Equipos Industriales" at bounding box center [502, 287] width 106 height 10
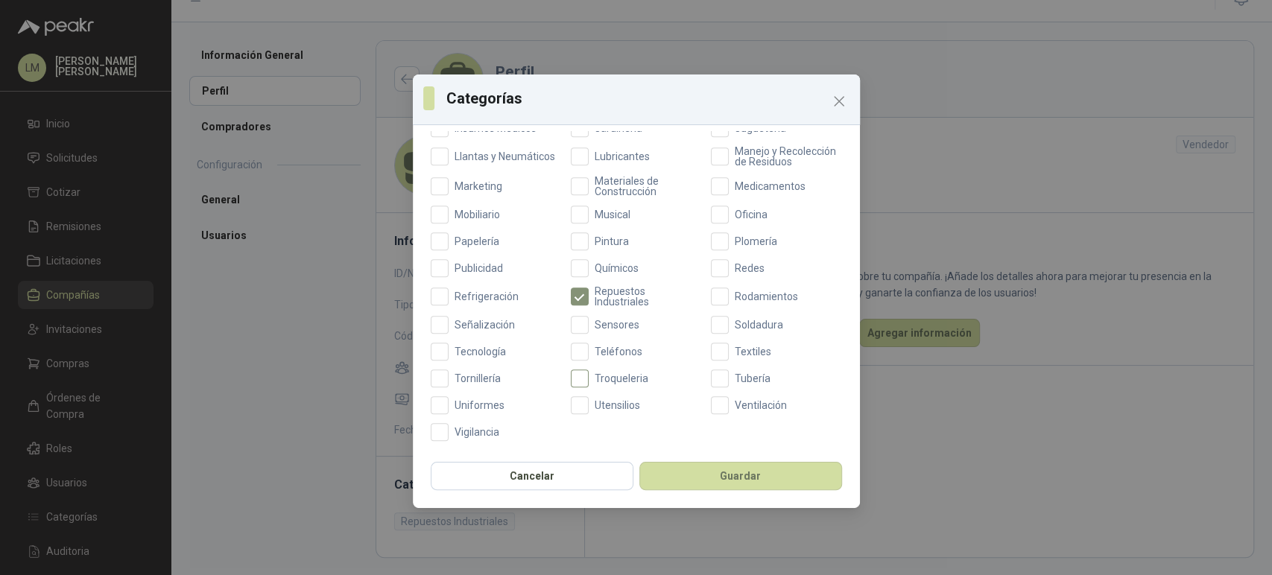
click at [601, 378] on span "Troqueleria" at bounding box center [622, 378] width 66 height 10
click at [703, 476] on button "Guardar" at bounding box center [740, 476] width 203 height 28
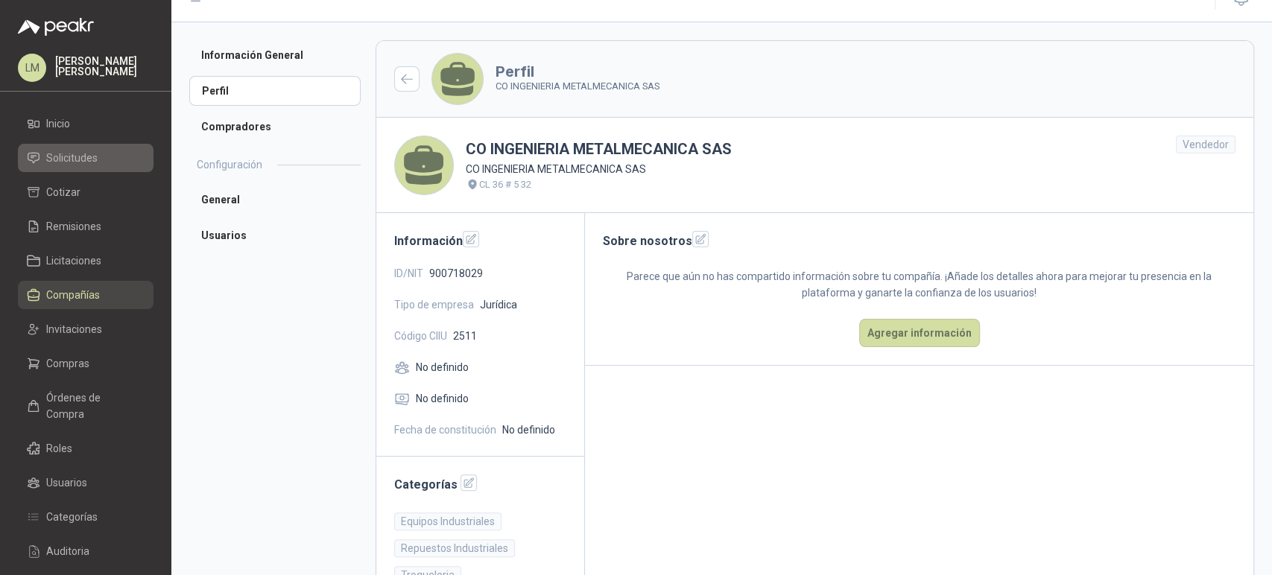
click at [89, 158] on span "Solicitudes" at bounding box center [71, 158] width 51 height 16
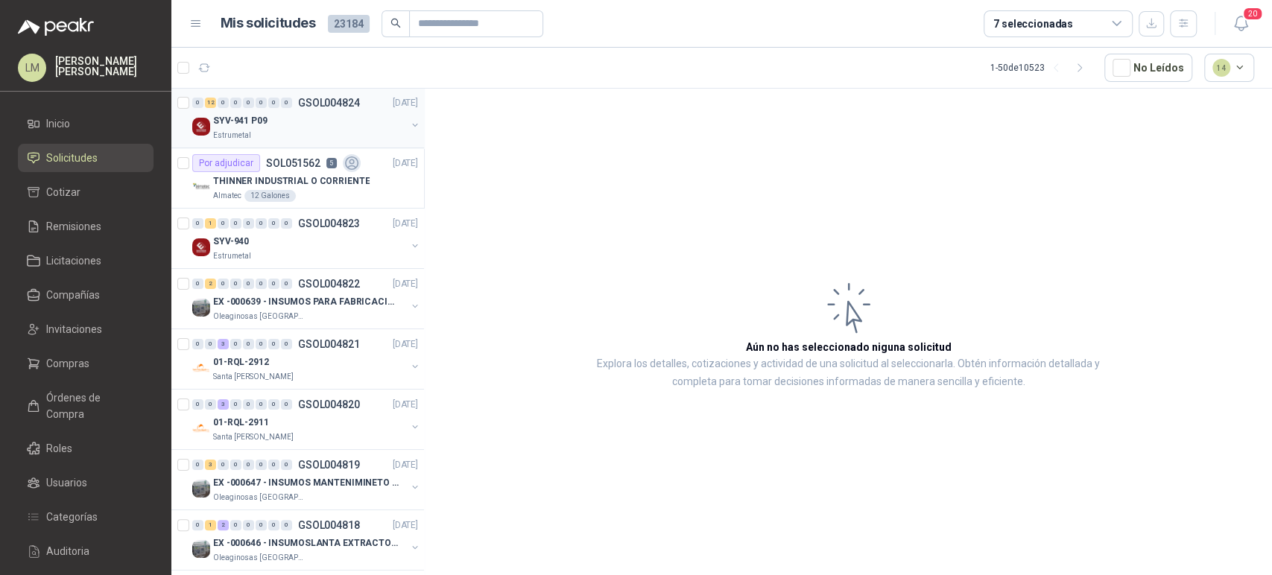
scroll to position [66, 0]
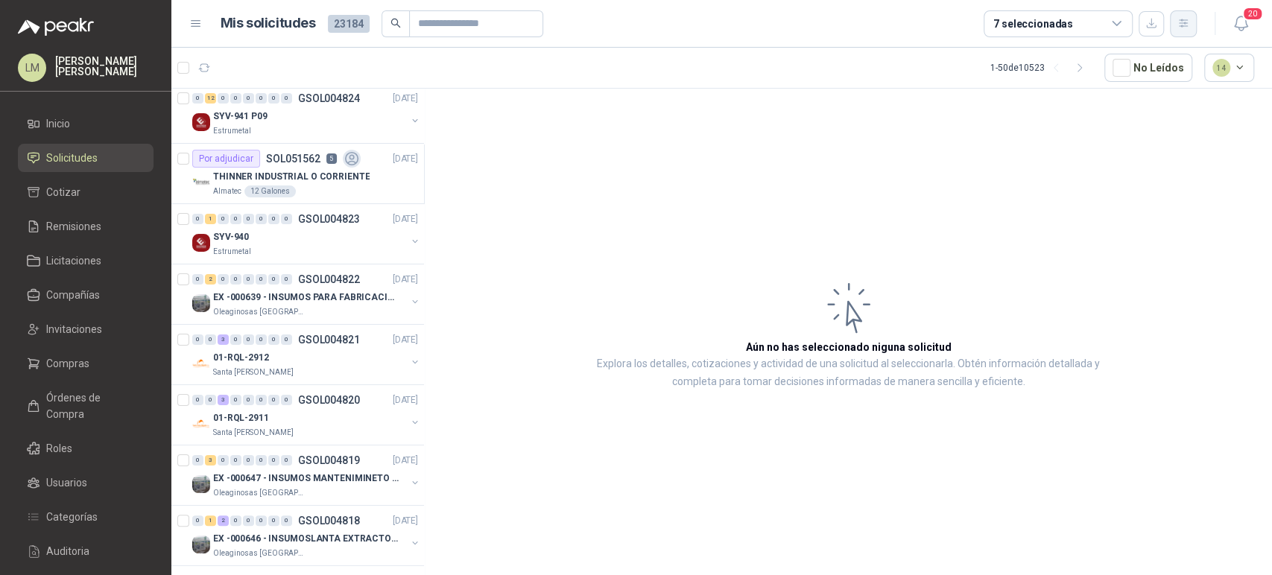
click at [1192, 25] on button "button" at bounding box center [1183, 23] width 27 height 27
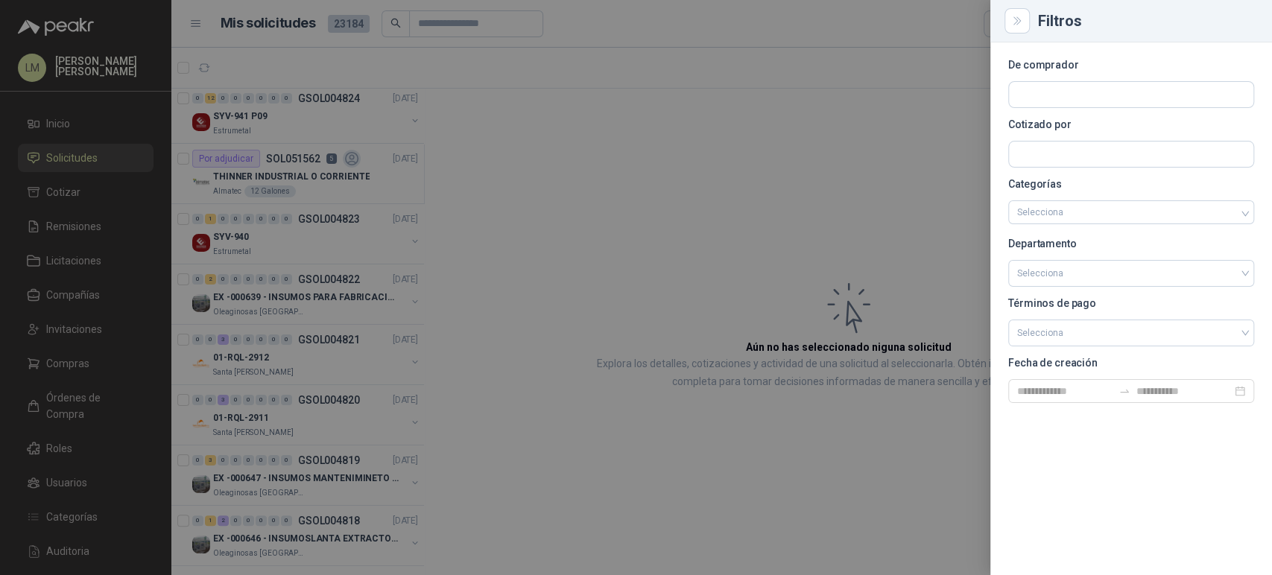
click at [1056, 141] on div at bounding box center [1131, 154] width 246 height 27
click at [1044, 101] on input "text" at bounding box center [1131, 94] width 244 height 25
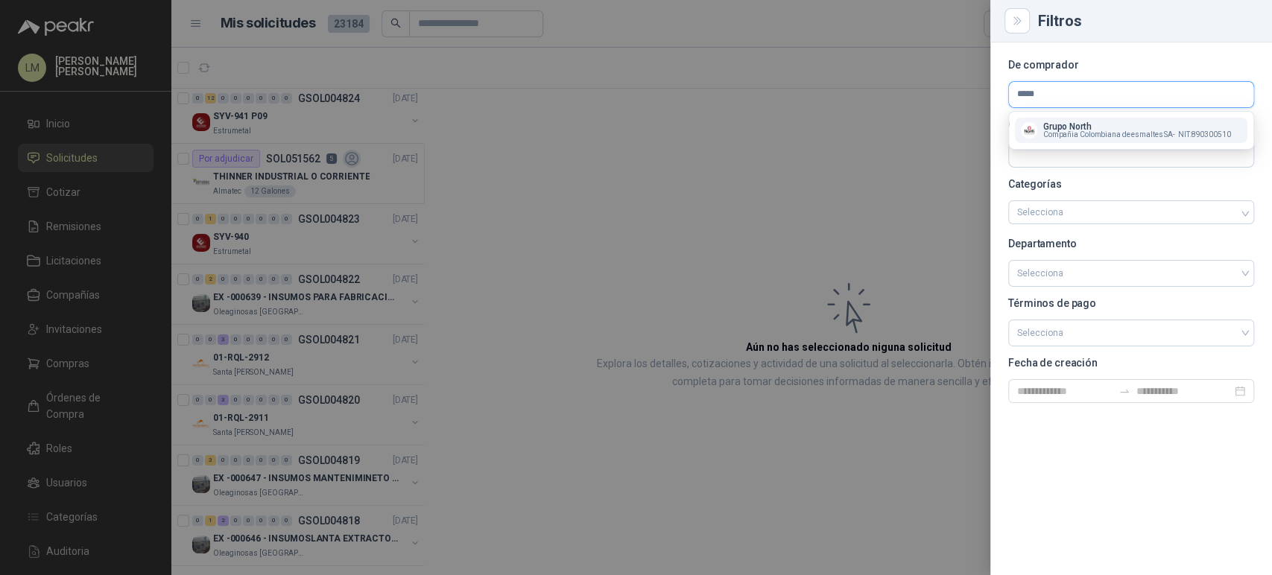
type input "*****"
click at [1048, 122] on p "Grupo North" at bounding box center [1137, 126] width 188 height 9
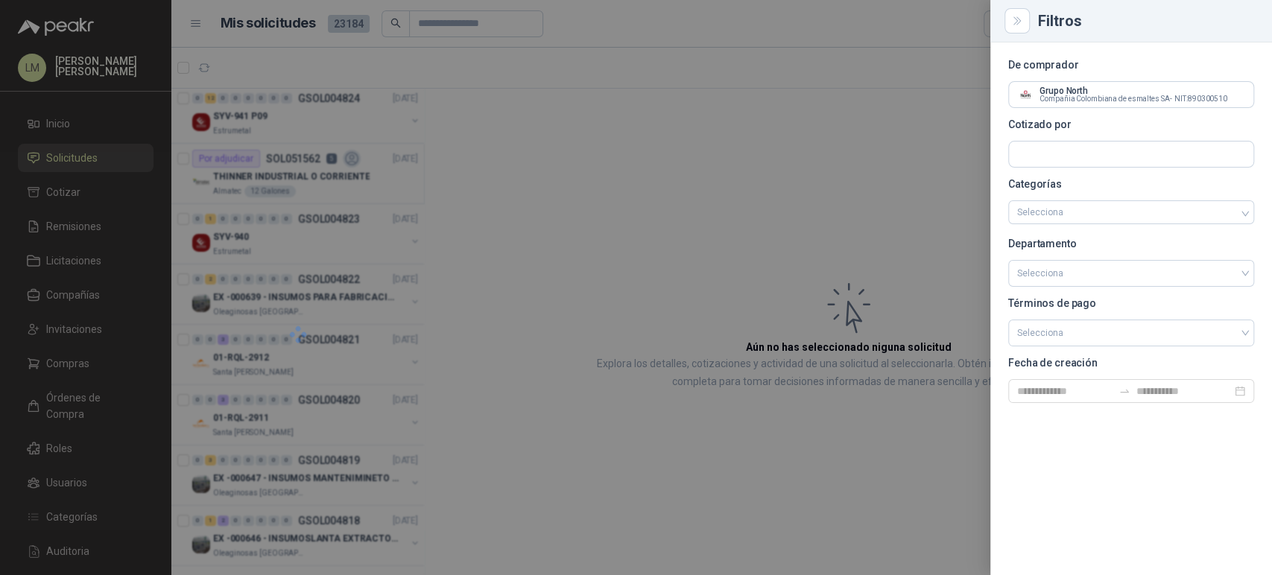
click at [635, 189] on div at bounding box center [636, 287] width 1272 height 575
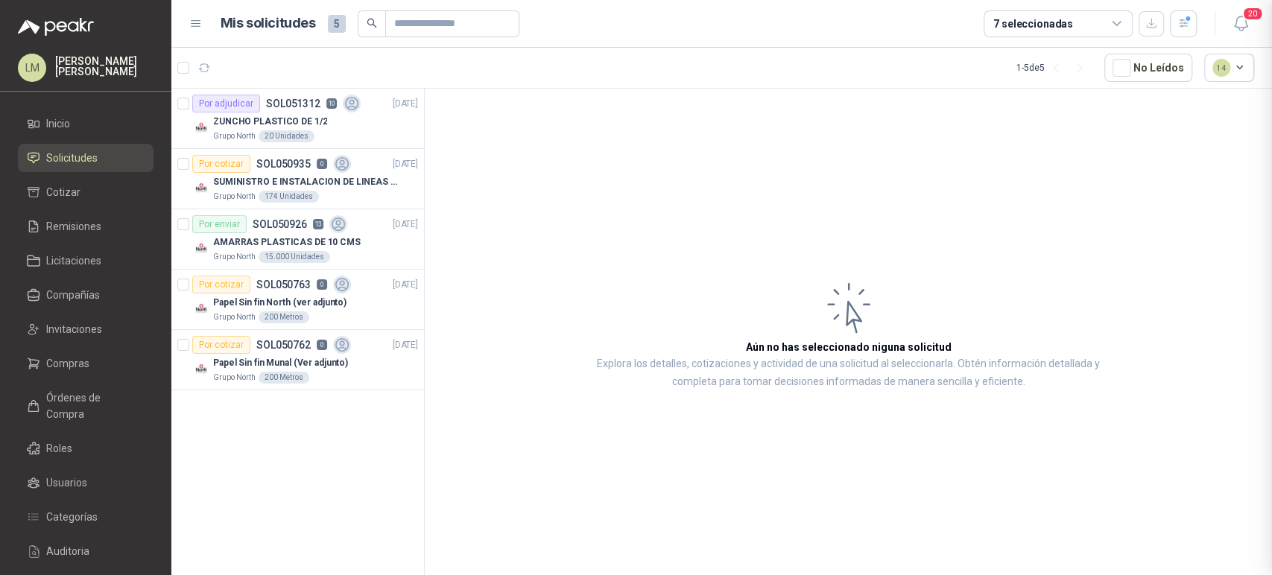
scroll to position [0, 0]
click at [302, 113] on div "ZUNCHO PLASTICO DE 1/2" at bounding box center [315, 122] width 205 height 18
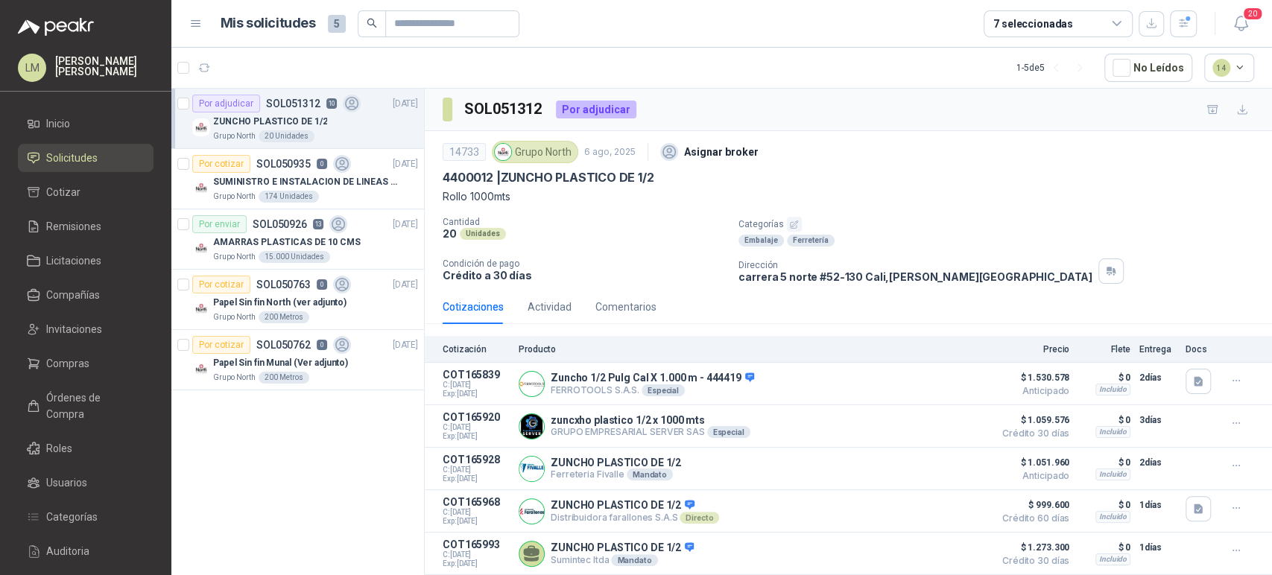
scroll to position [241, 0]
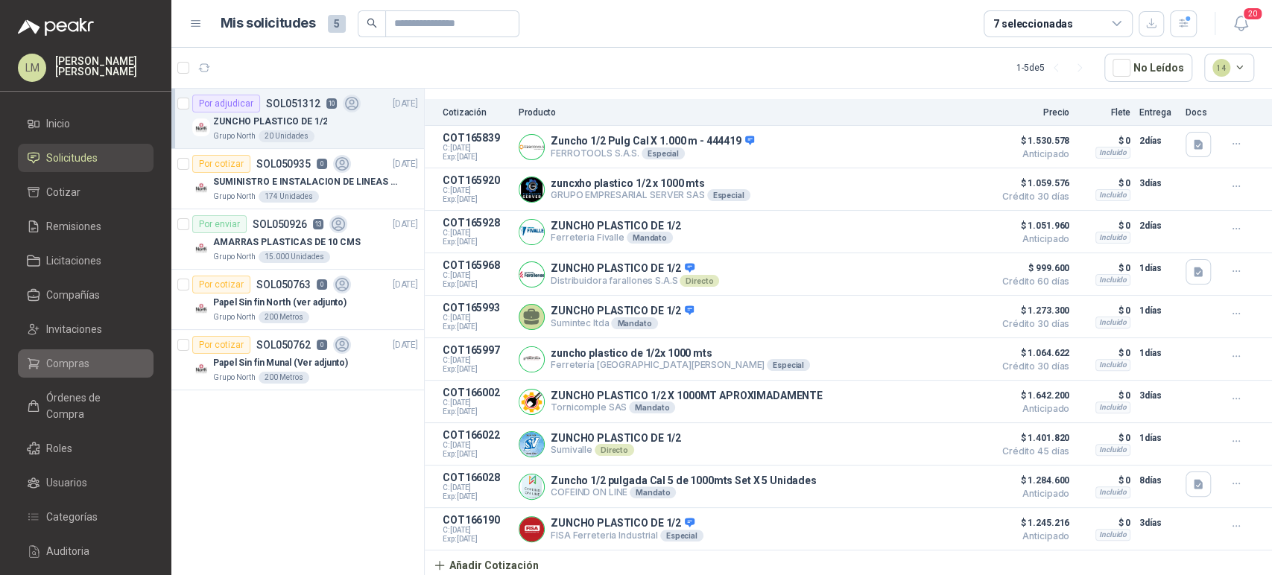
click at [81, 365] on span "Compras" at bounding box center [67, 363] width 43 height 16
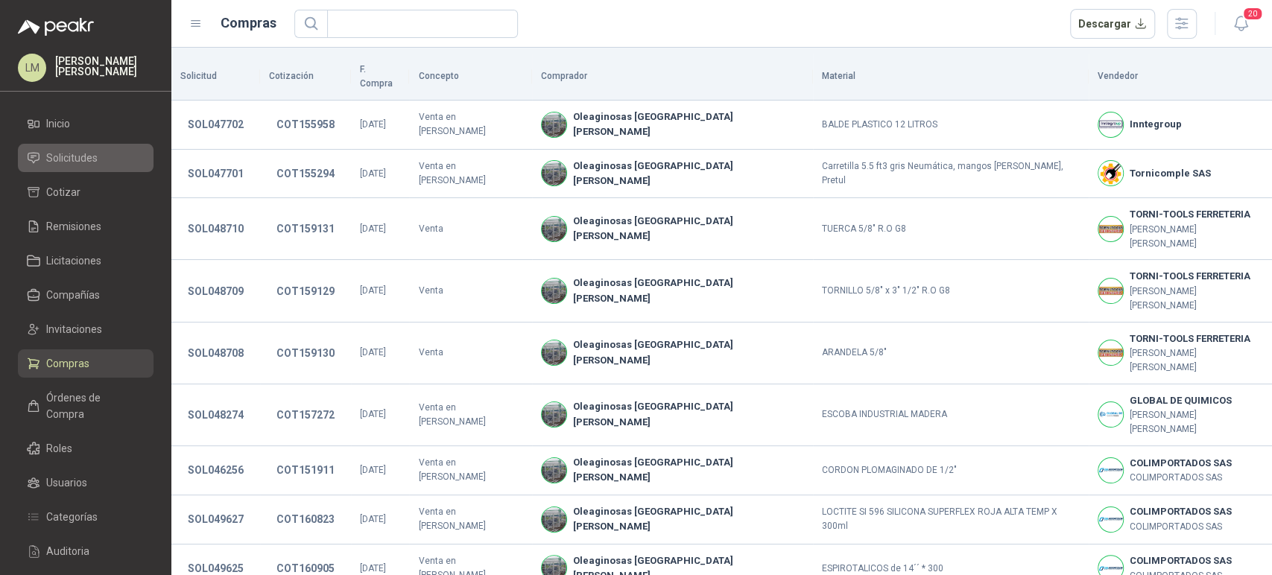
click at [97, 156] on li "Solicitudes" at bounding box center [86, 158] width 118 height 16
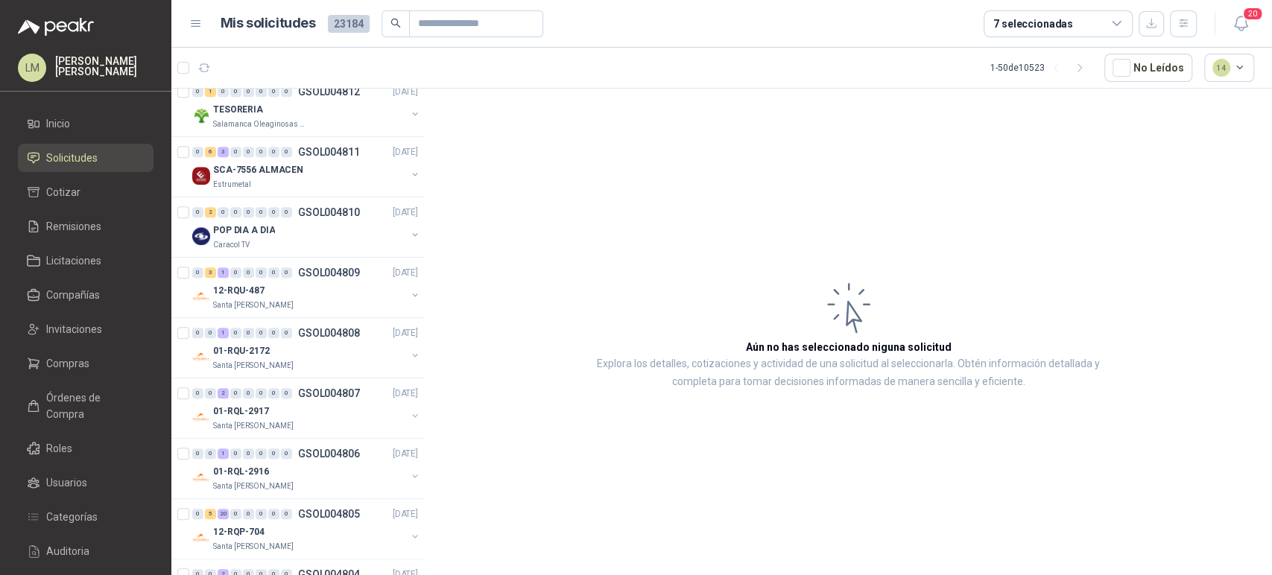
scroll to position [855, 1]
click at [414, 10] on span at bounding box center [476, 23] width 134 height 27
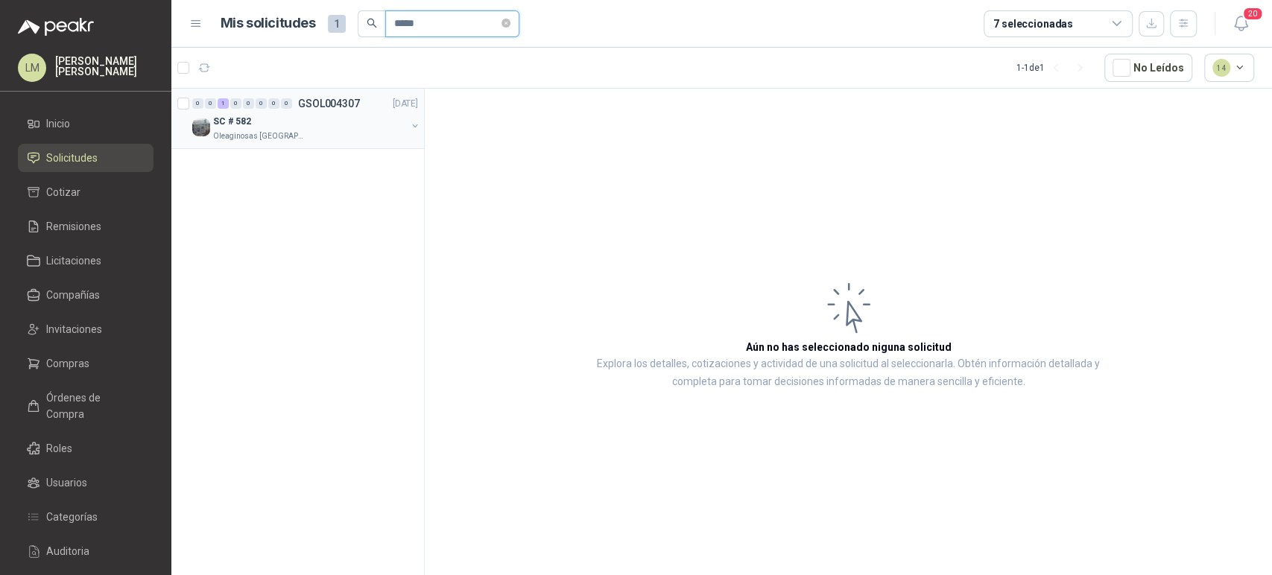
type input "*****"
click at [414, 124] on button "button" at bounding box center [415, 126] width 12 height 12
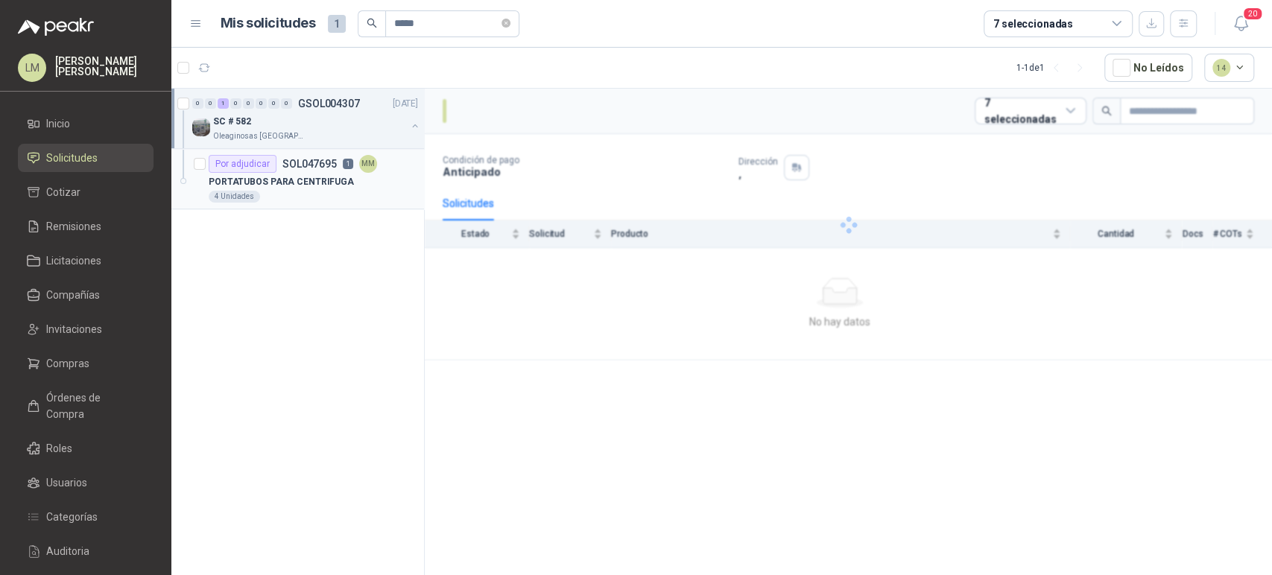
click at [303, 180] on p "PORTATUBOS PARA CENTRIFUGA" at bounding box center [281, 182] width 145 height 14
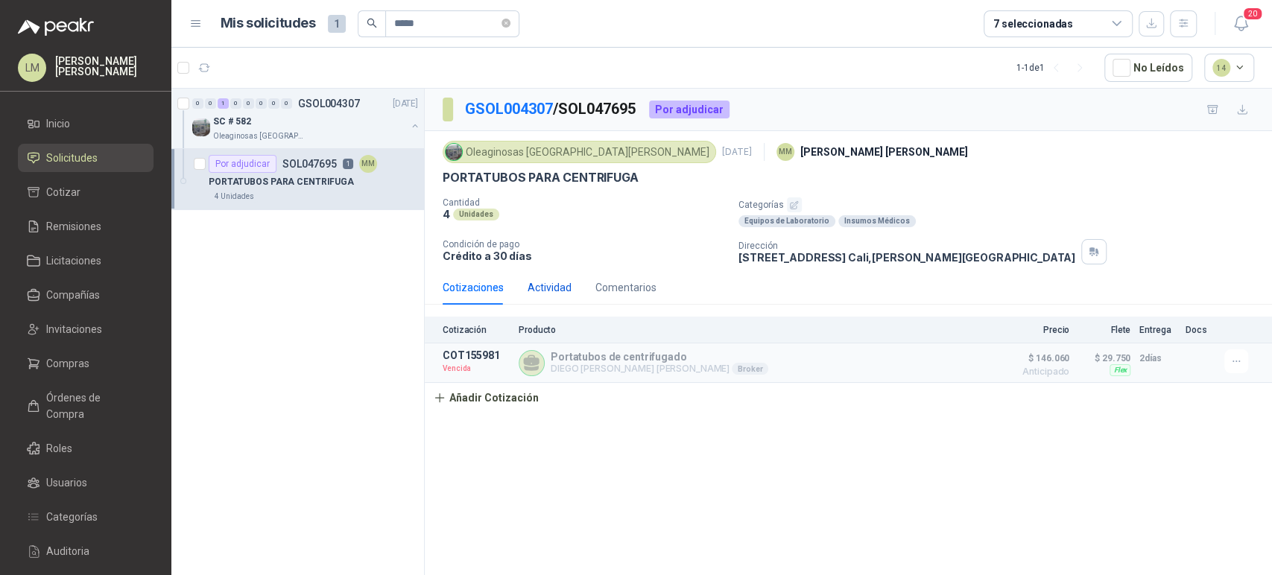
click at [554, 295] on div "Actividad" at bounding box center [550, 287] width 44 height 16
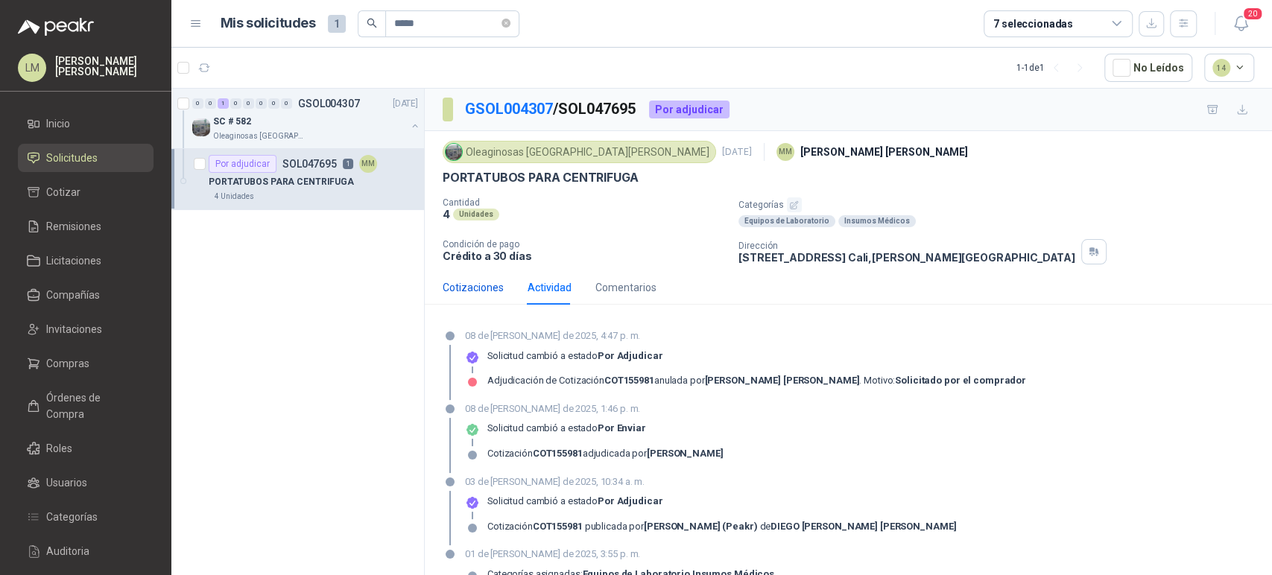
click at [465, 284] on div "Cotizaciones" at bounding box center [473, 287] width 61 height 16
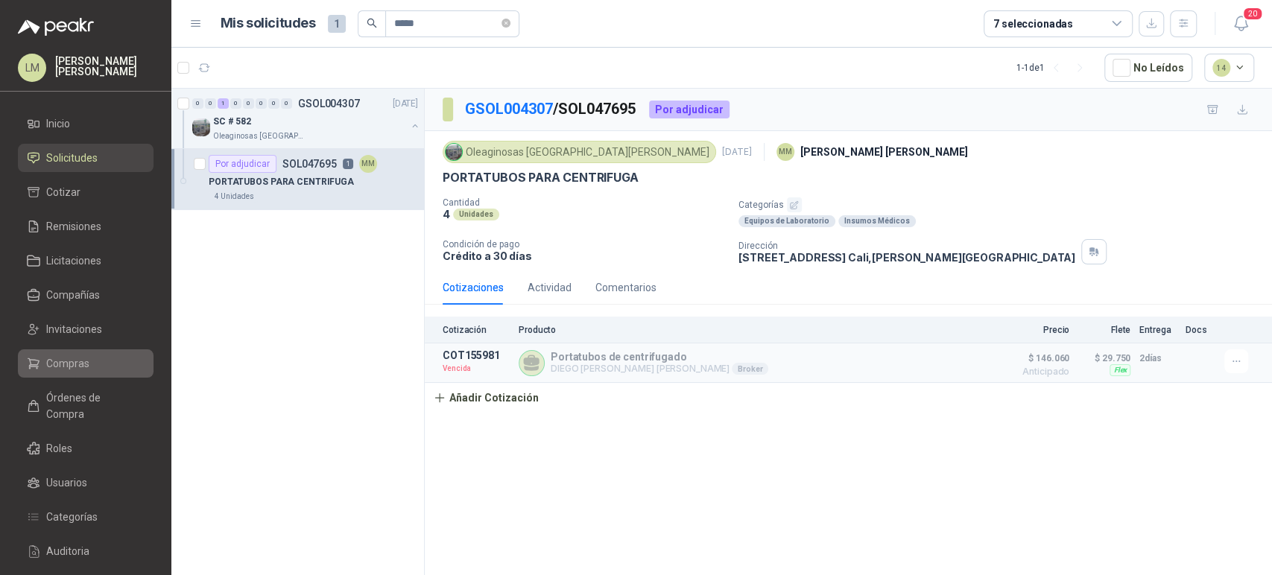
click at [62, 361] on span "Compras" at bounding box center [67, 363] width 43 height 16
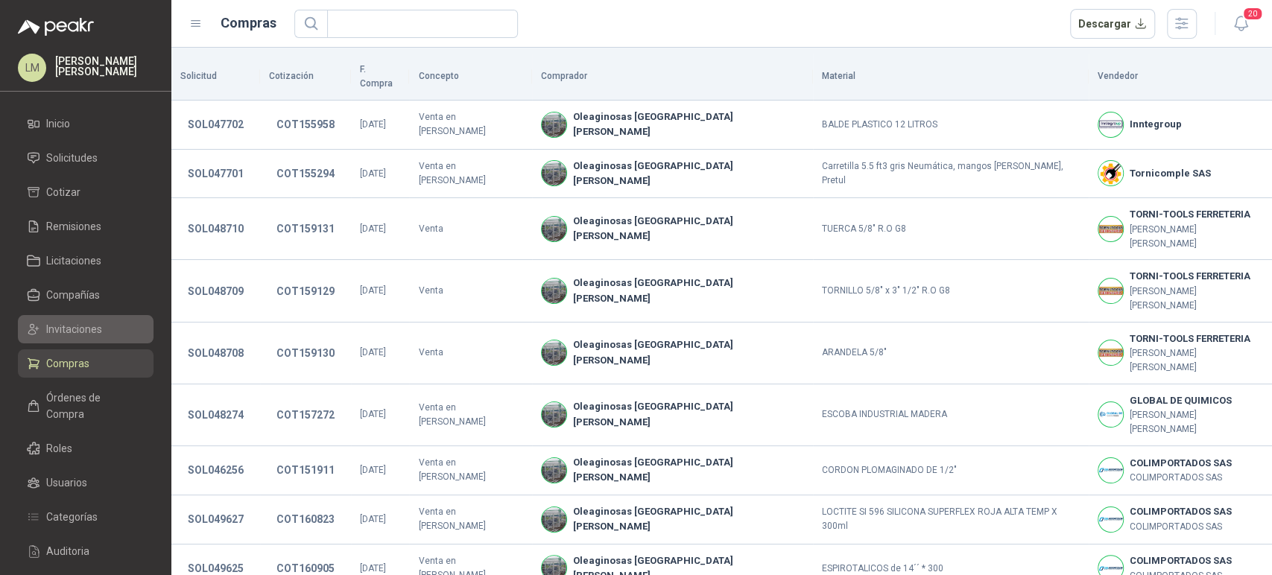
click at [77, 315] on link "Invitaciones" at bounding box center [86, 329] width 136 height 28
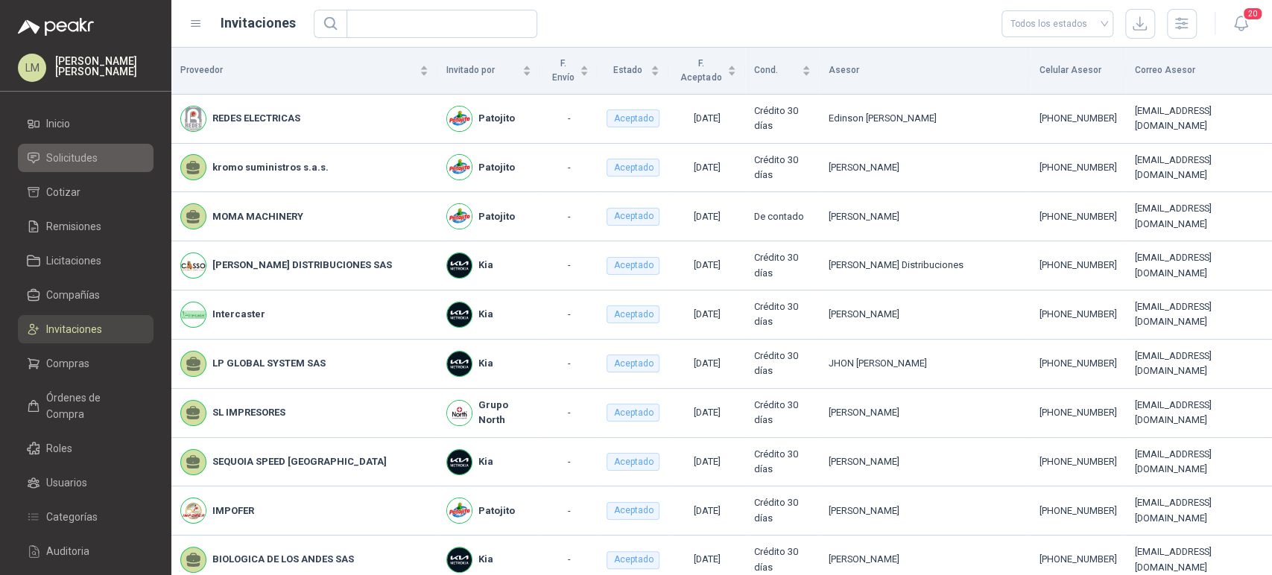
click at [89, 156] on span "Solicitudes" at bounding box center [71, 158] width 51 height 16
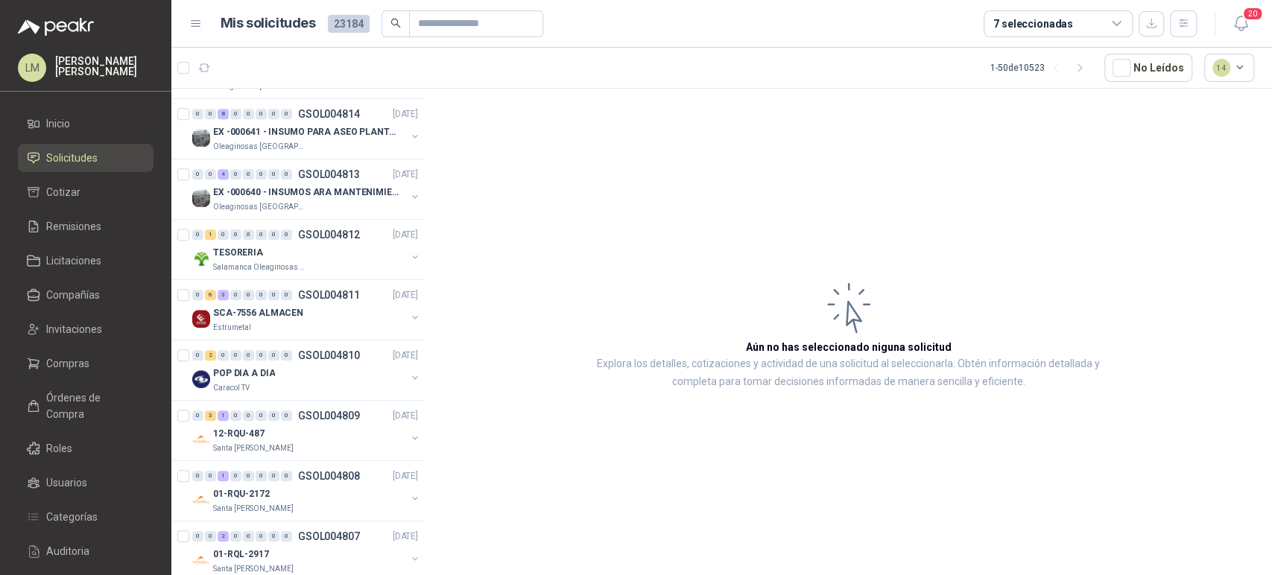
scroll to position [754, 0]
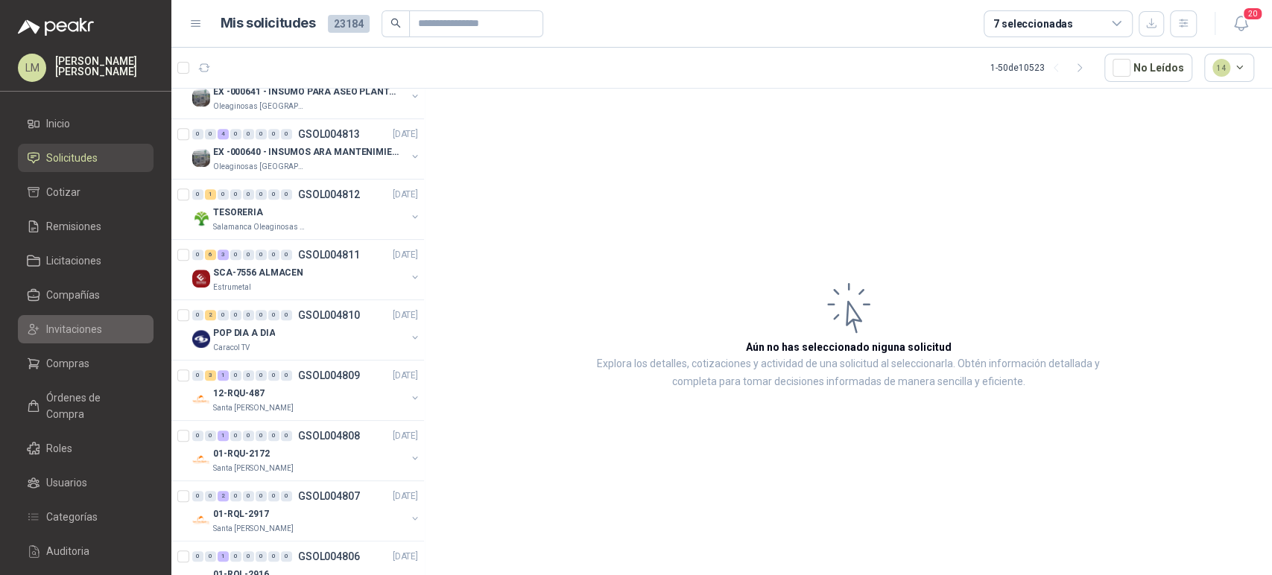
click at [68, 326] on span "Invitaciones" at bounding box center [74, 329] width 56 height 16
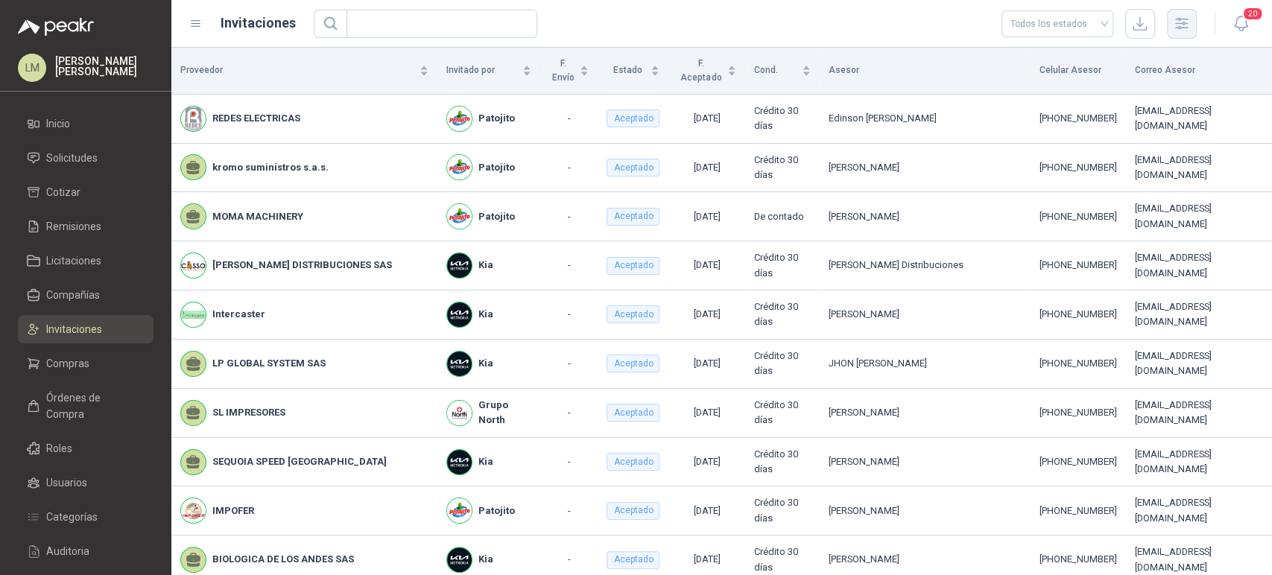
click at [1183, 29] on icon "button" at bounding box center [1181, 23] width 17 height 17
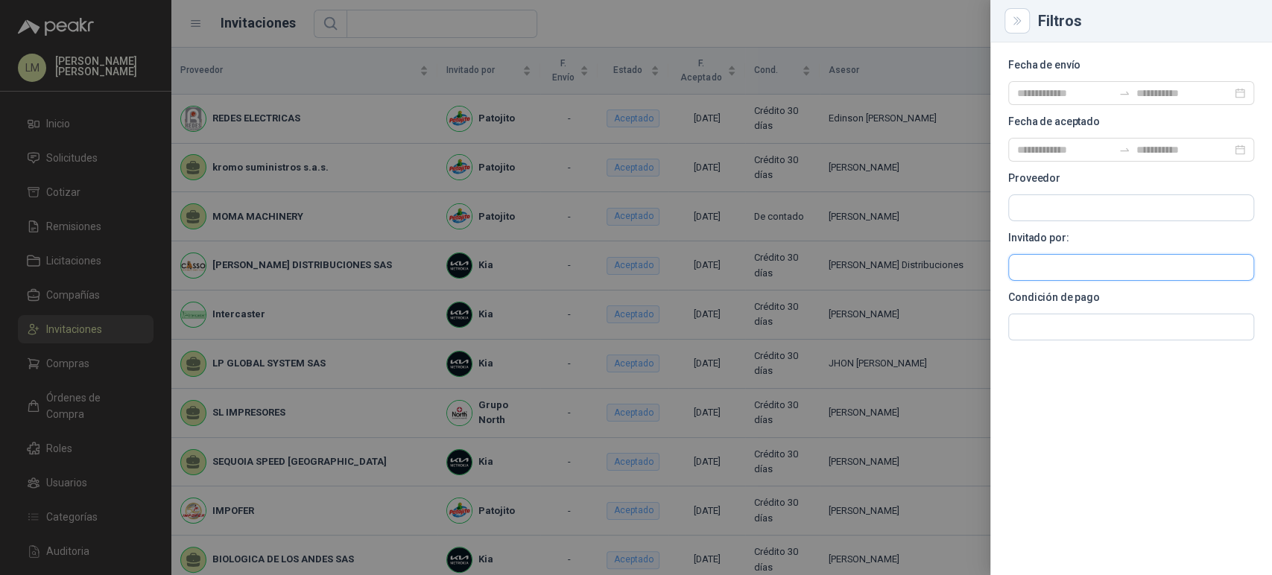
click at [1045, 221] on input "text" at bounding box center [1131, 207] width 244 height 25
type input "*******"
click at [1051, 300] on p "Estrumetal" at bounding box center [1100, 298] width 115 height 9
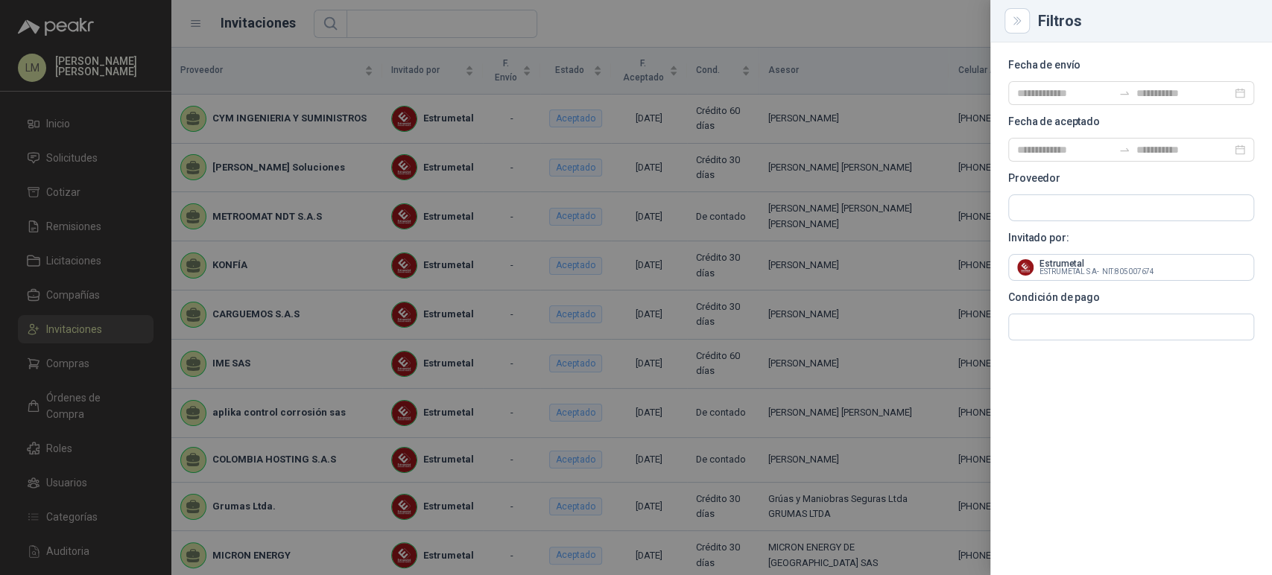
click at [309, 124] on div at bounding box center [636, 287] width 1272 height 575
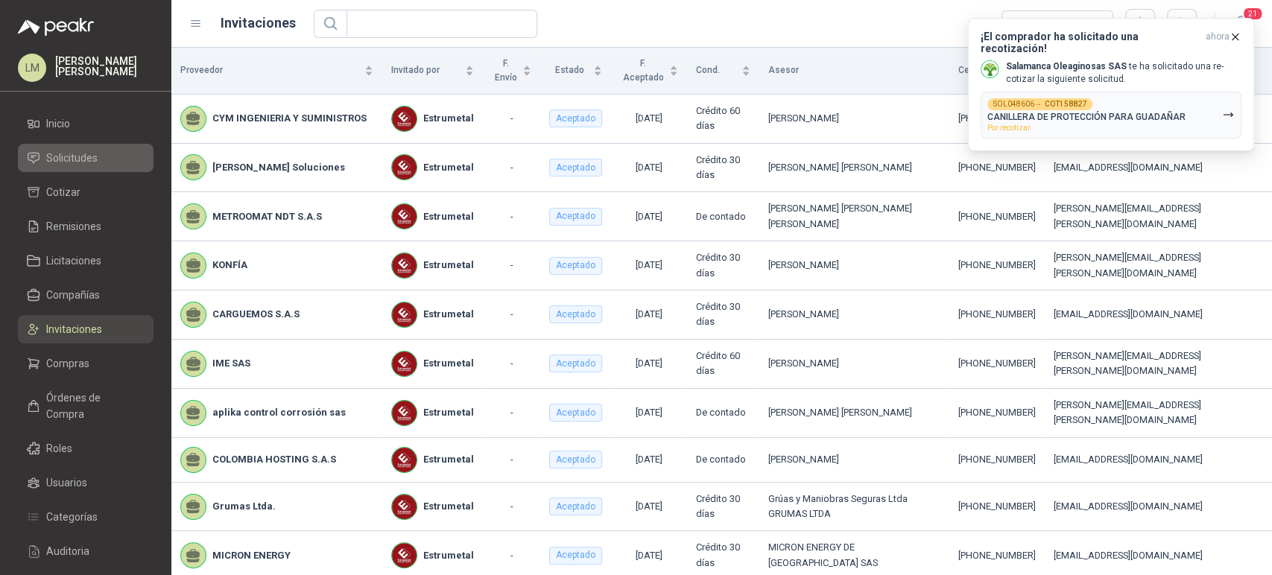
click at [52, 159] on span "Solicitudes" at bounding box center [71, 158] width 51 height 16
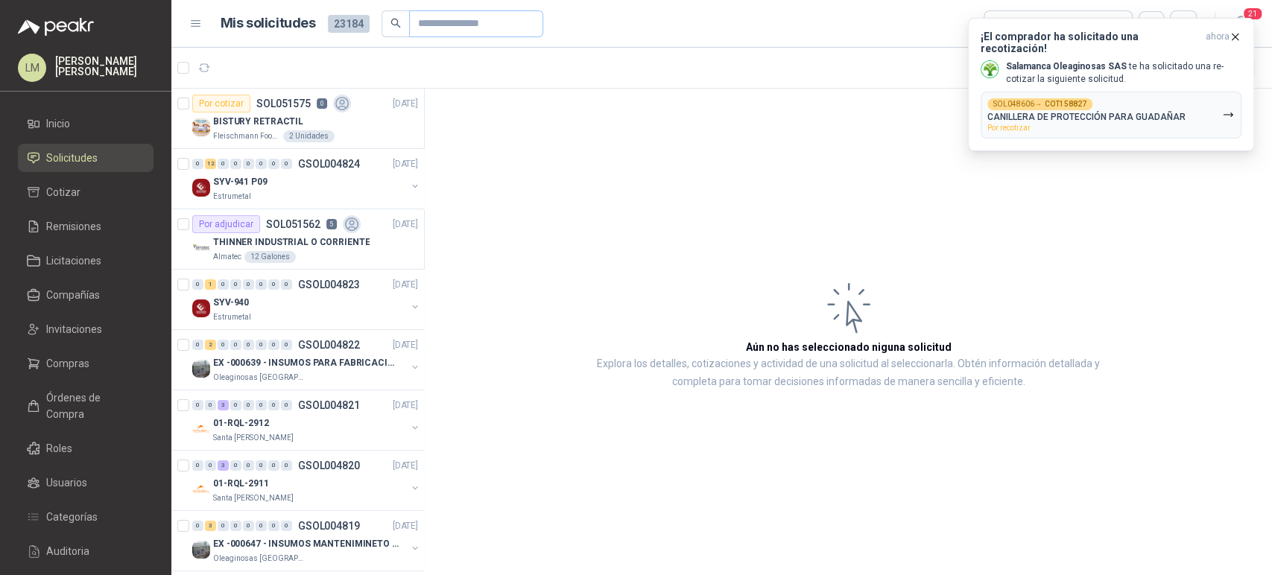
click at [414, 27] on span at bounding box center [476, 23] width 134 height 27
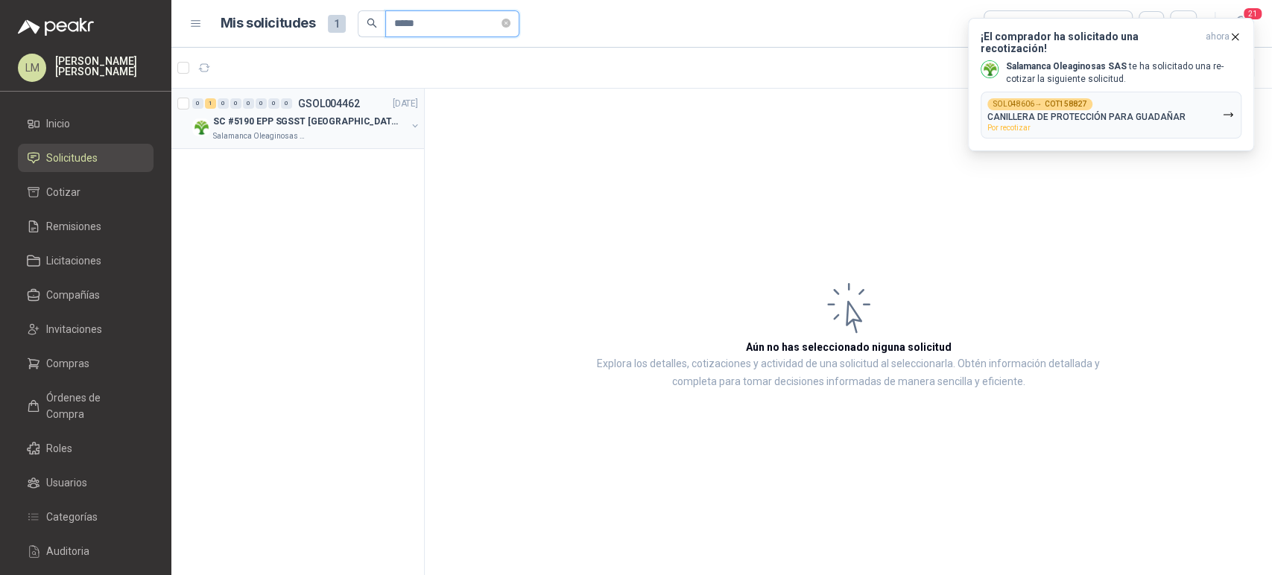
type input "*****"
click at [417, 127] on button "button" at bounding box center [415, 126] width 12 height 12
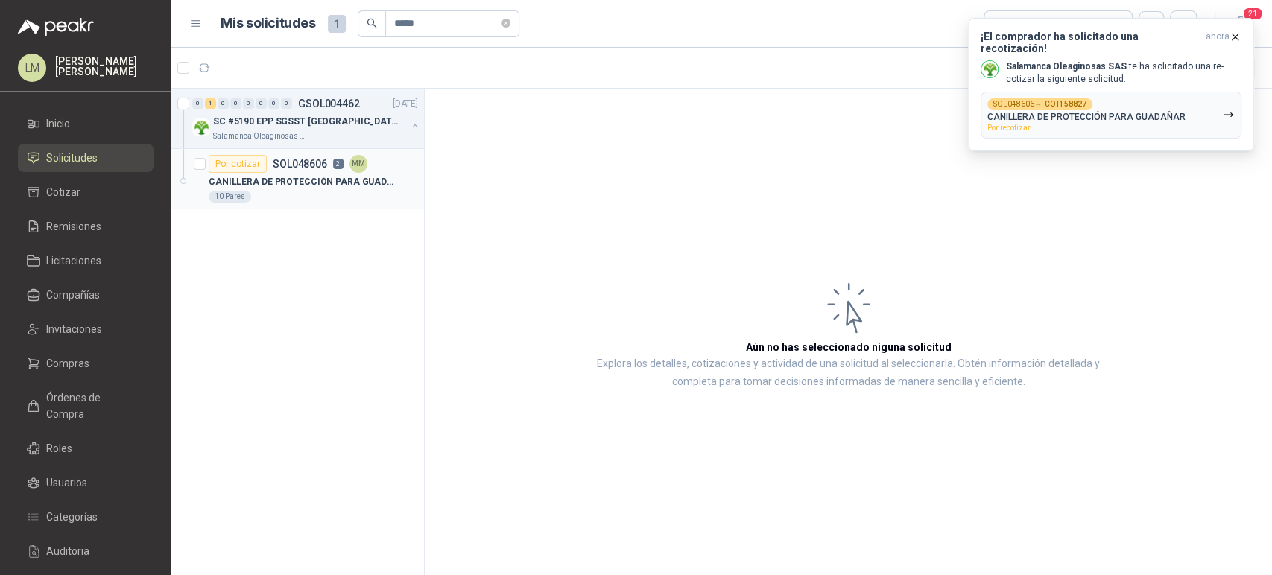
click at [274, 199] on div "10 Pares" at bounding box center [313, 197] width 209 height 12
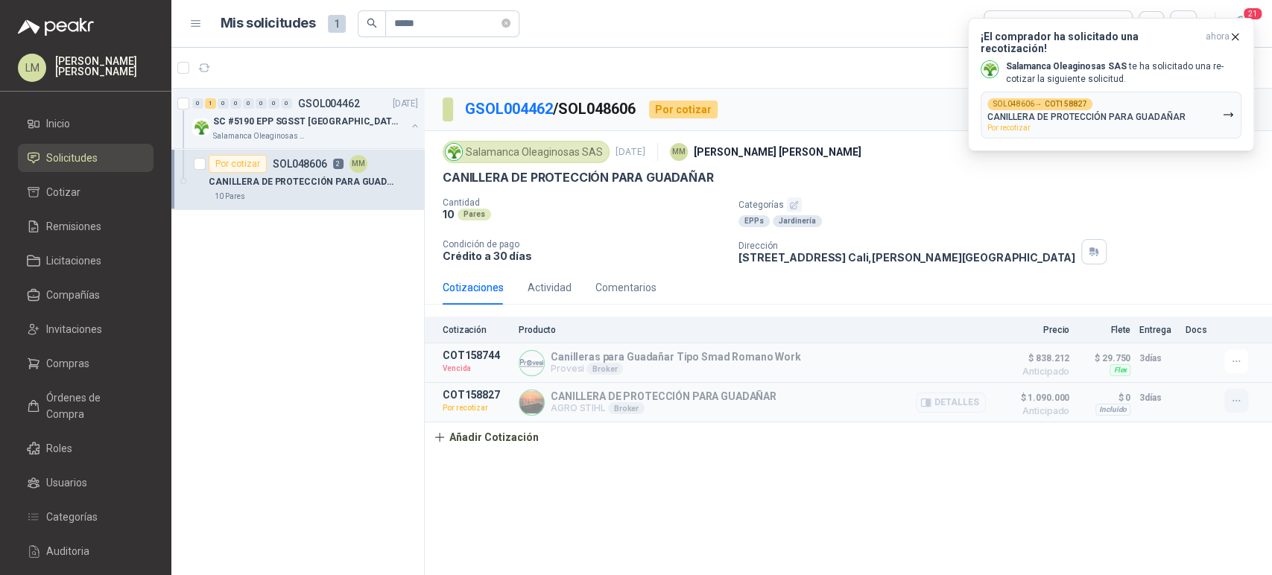
click at [1234, 401] on icon "button" at bounding box center [1236, 401] width 13 height 13
click at [1180, 349] on button "Re-cotizar" at bounding box center [1206, 341] width 119 height 24
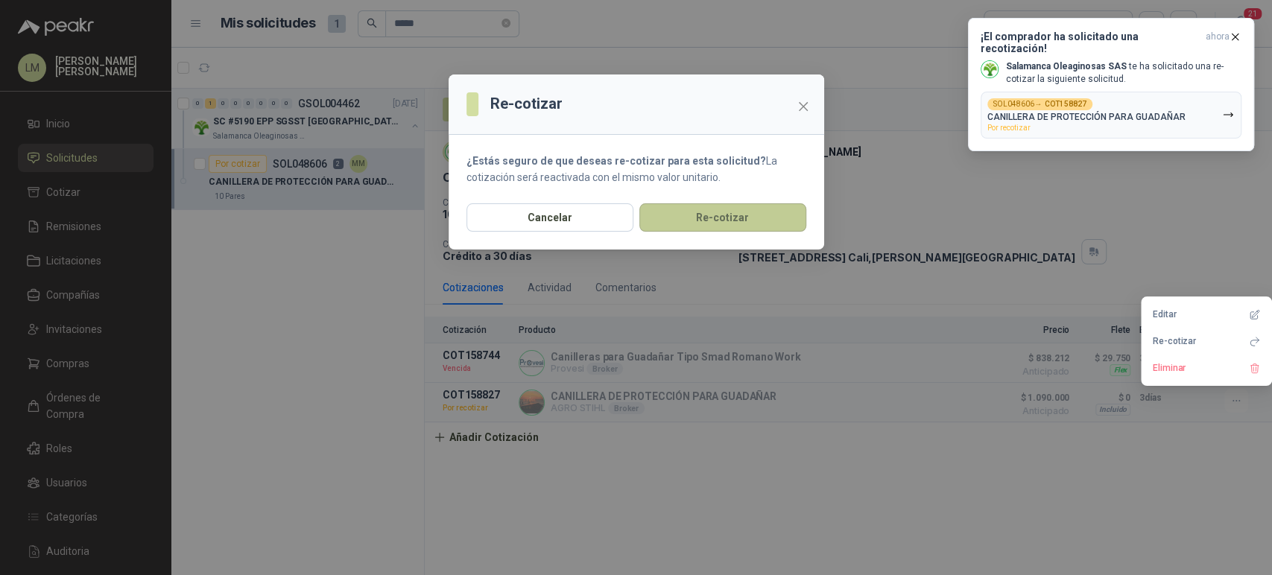
click at [718, 217] on button "Re-cotizar" at bounding box center [722, 217] width 167 height 28
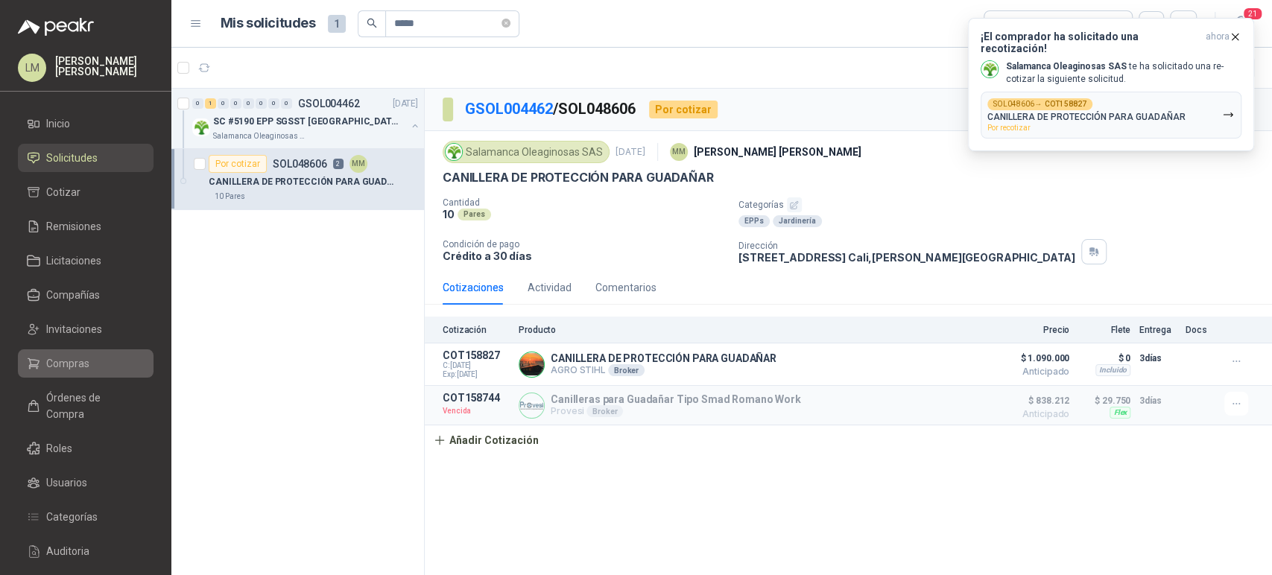
click at [63, 373] on link "Compras" at bounding box center [86, 363] width 136 height 28
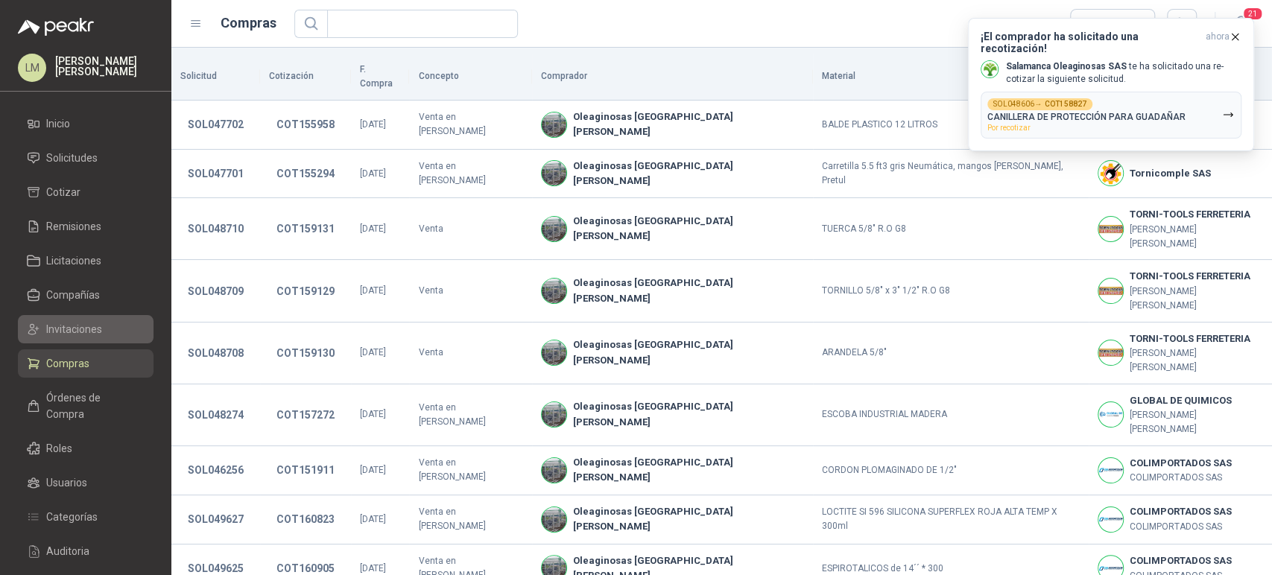
click at [77, 326] on span "Invitaciones" at bounding box center [74, 329] width 56 height 16
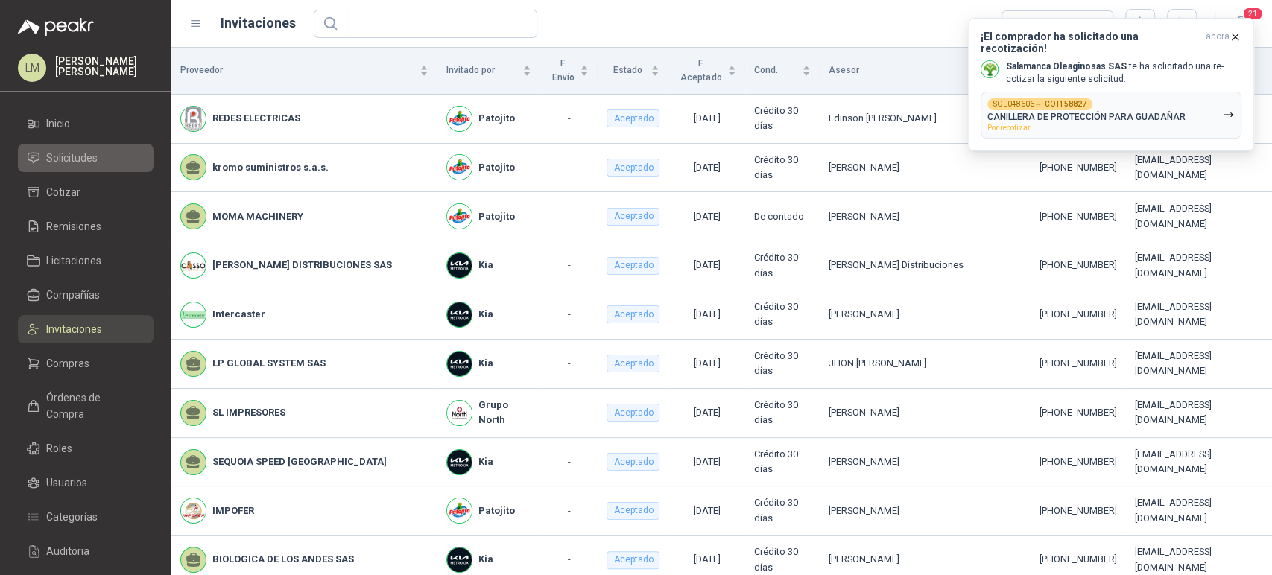
click at [79, 154] on span "Solicitudes" at bounding box center [71, 158] width 51 height 16
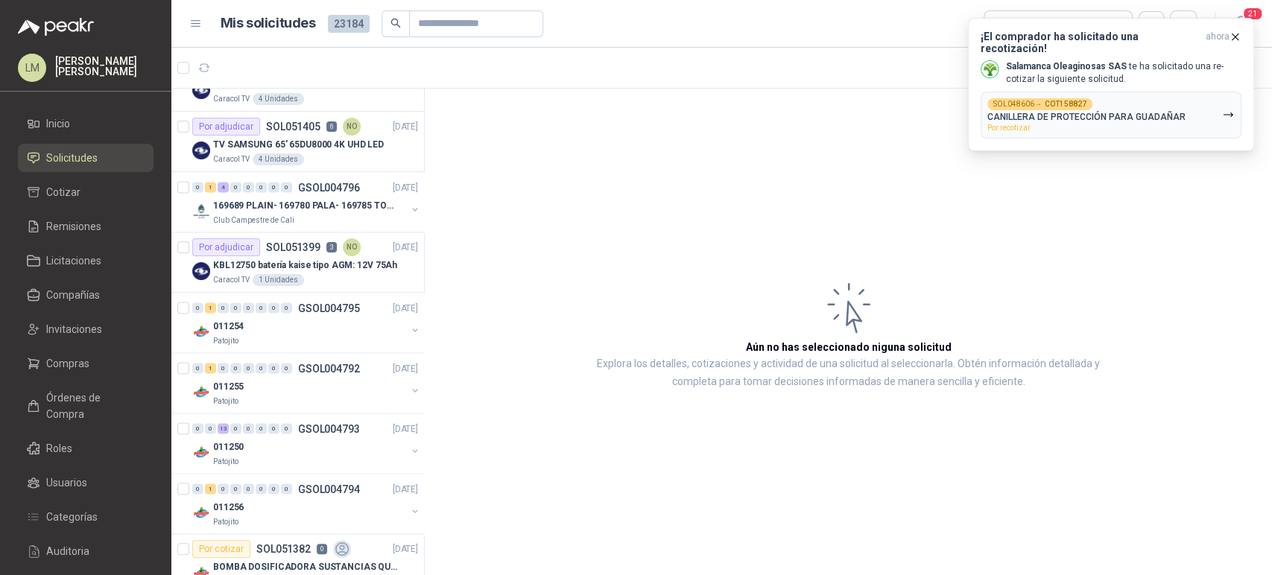
scroll to position [1848, 0]
click at [1233, 35] on icon "button" at bounding box center [1235, 37] width 13 height 13
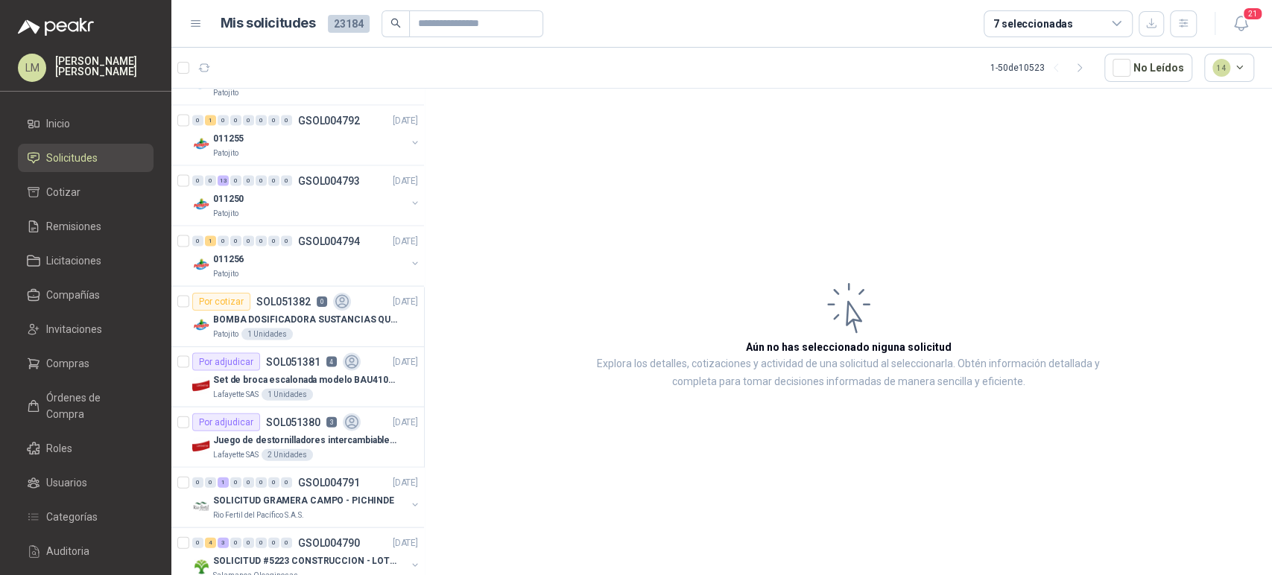
scroll to position [2097, 0]
click at [294, 194] on div "011250" at bounding box center [309, 198] width 193 height 18
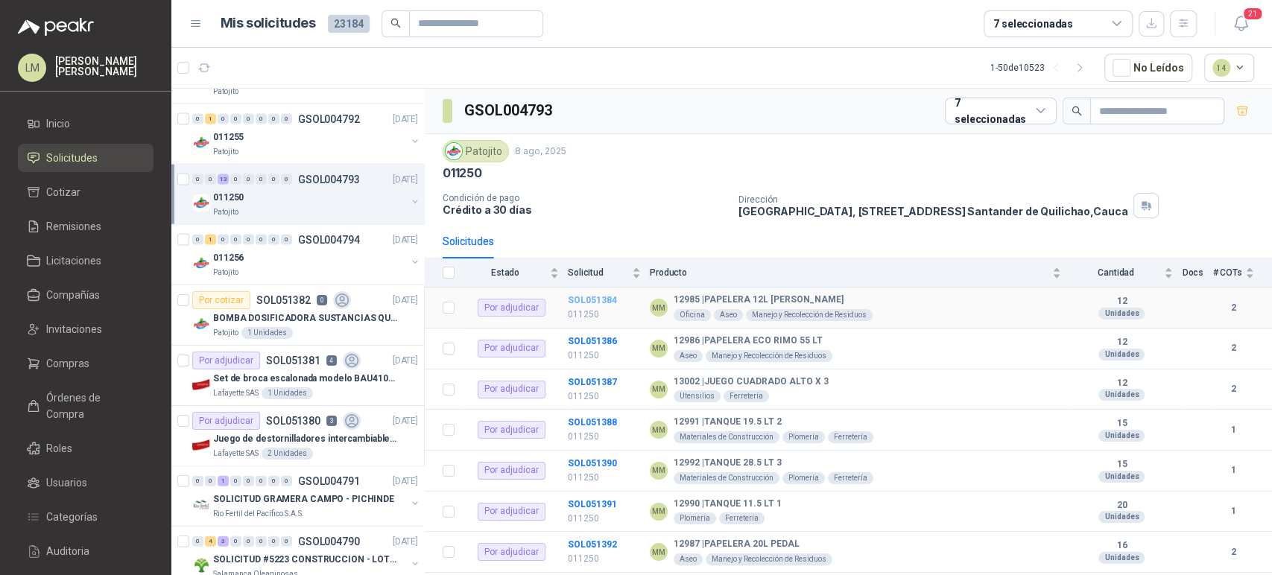
click at [586, 297] on b "SOL051384" at bounding box center [592, 300] width 49 height 10
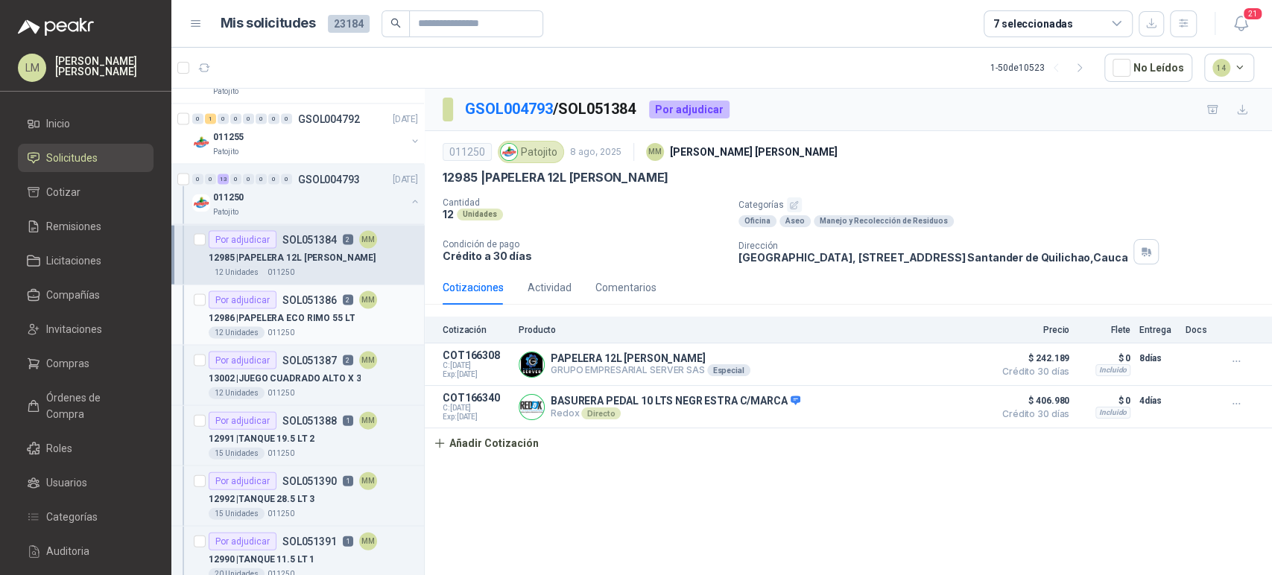
click at [303, 311] on p "12986 | PAPELERA ECO RIMO 55 LT" at bounding box center [282, 318] width 146 height 14
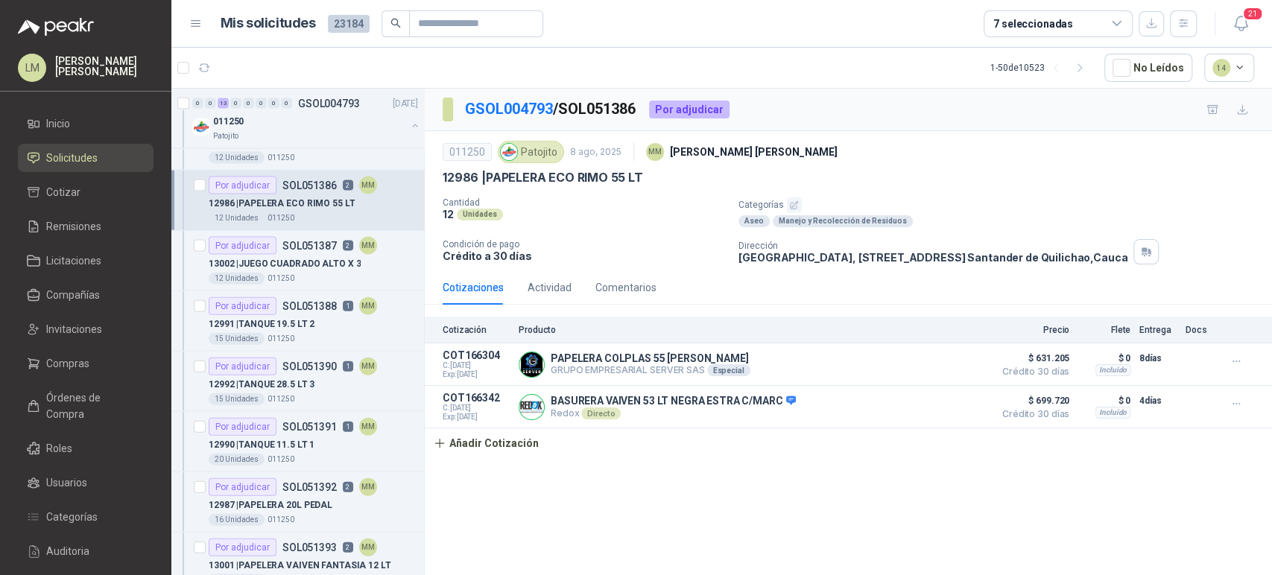
scroll to position [2212, 0]
click at [297, 247] on p "SOL051387" at bounding box center [309, 245] width 54 height 10
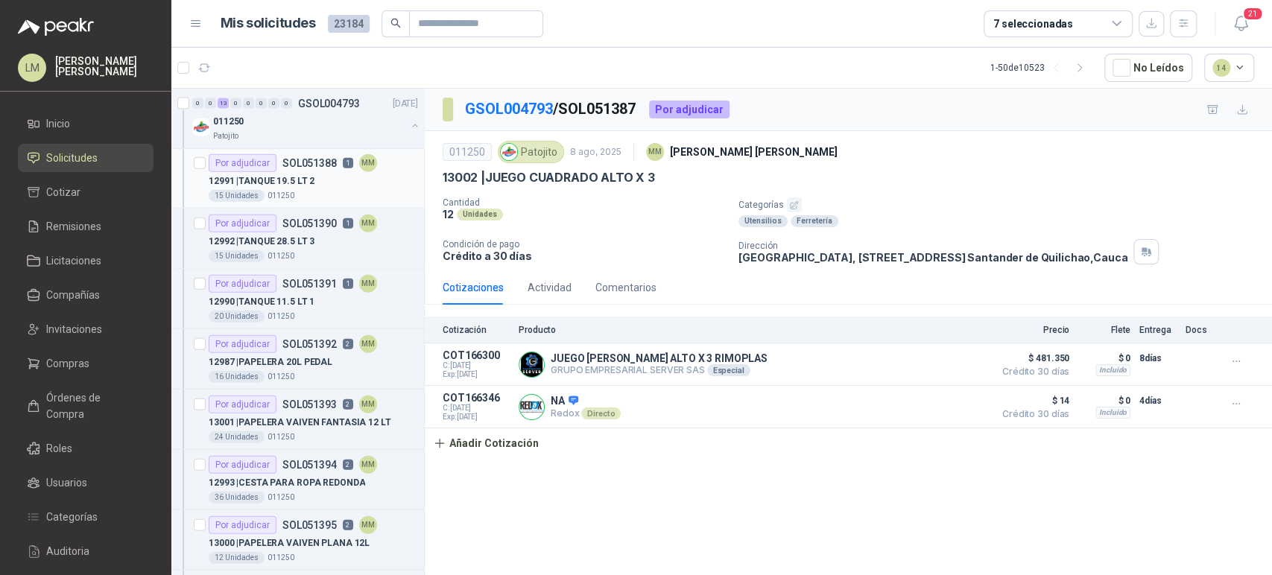
scroll to position [2360, 0]
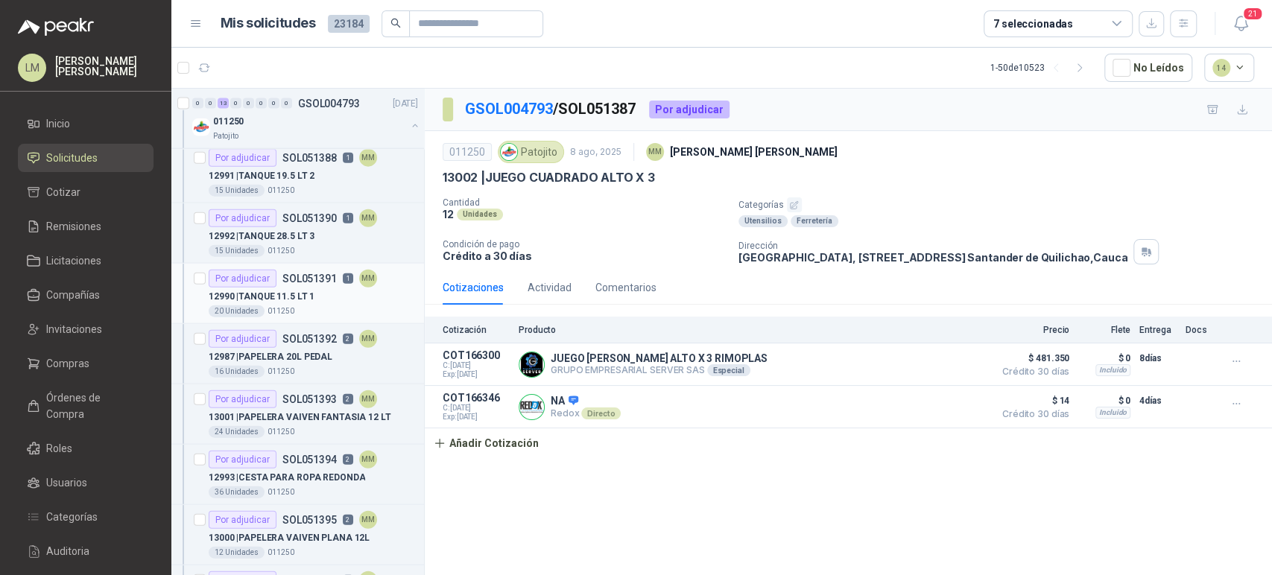
click at [283, 296] on p "12990 | TANQUE 11.5 LT 1" at bounding box center [262, 297] width 106 height 14
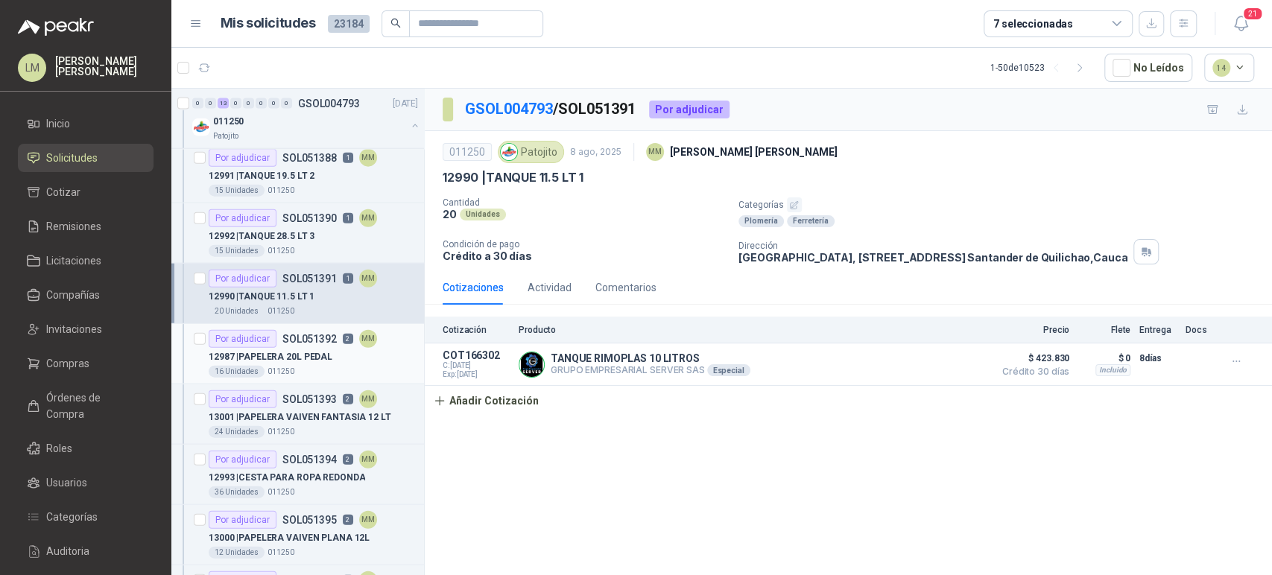
click at [274, 360] on div "12987 | PAPELERA 20L PEDAL" at bounding box center [313, 357] width 209 height 18
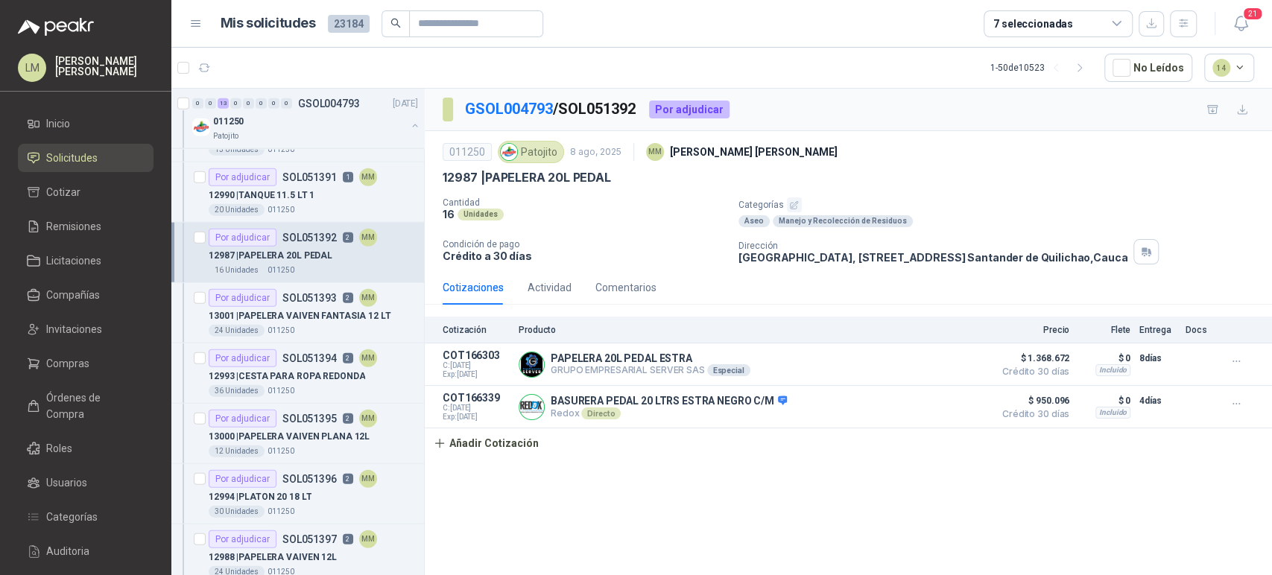
scroll to position [2470, 0]
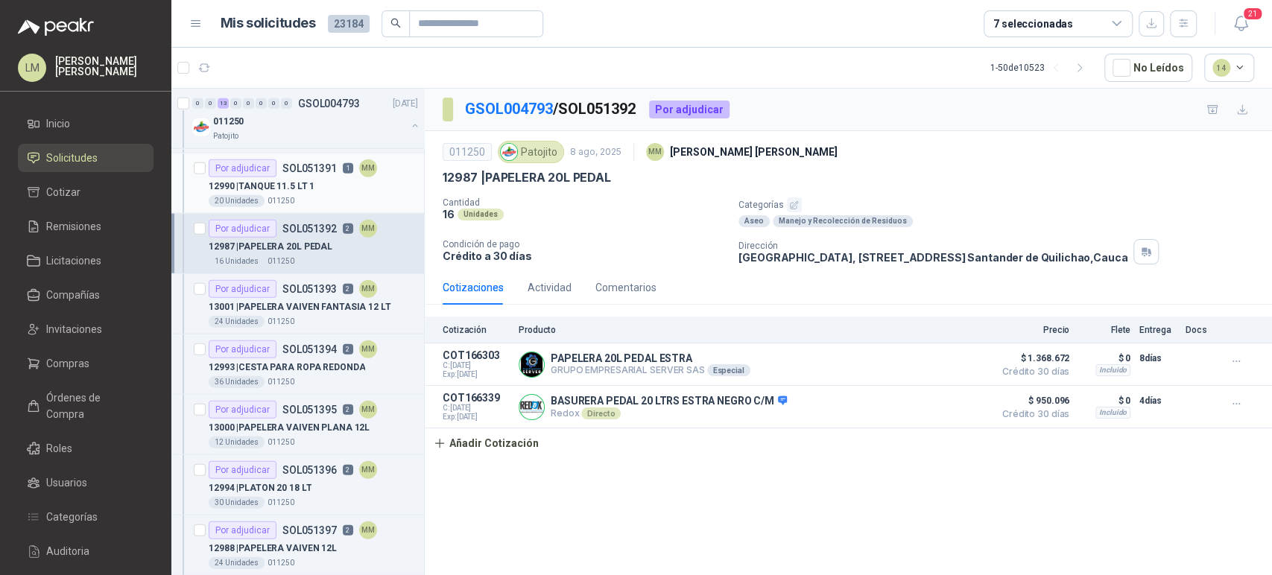
click at [306, 180] on p "12990 | TANQUE 11.5 LT 1" at bounding box center [262, 187] width 106 height 14
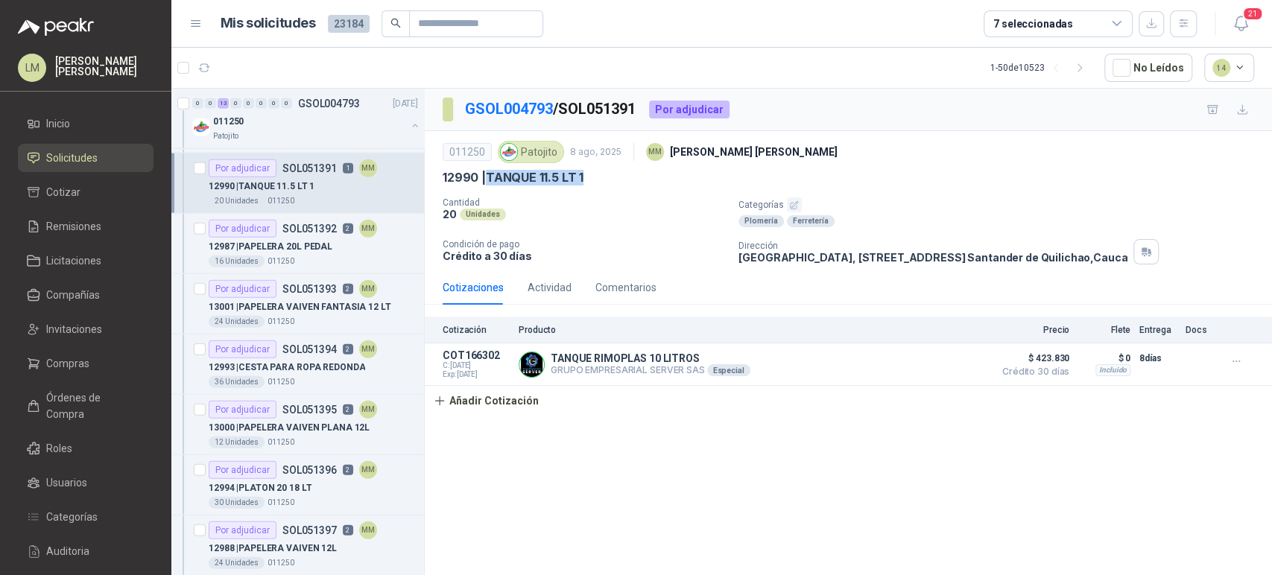
drag, startPoint x: 607, startPoint y: 182, endPoint x: 489, endPoint y: 171, distance: 118.3
click at [489, 171] on div "12990 | TANQUE 11.5 LT 1" at bounding box center [848, 178] width 811 height 16
copy p "TANQUE 11.5 LT 1"
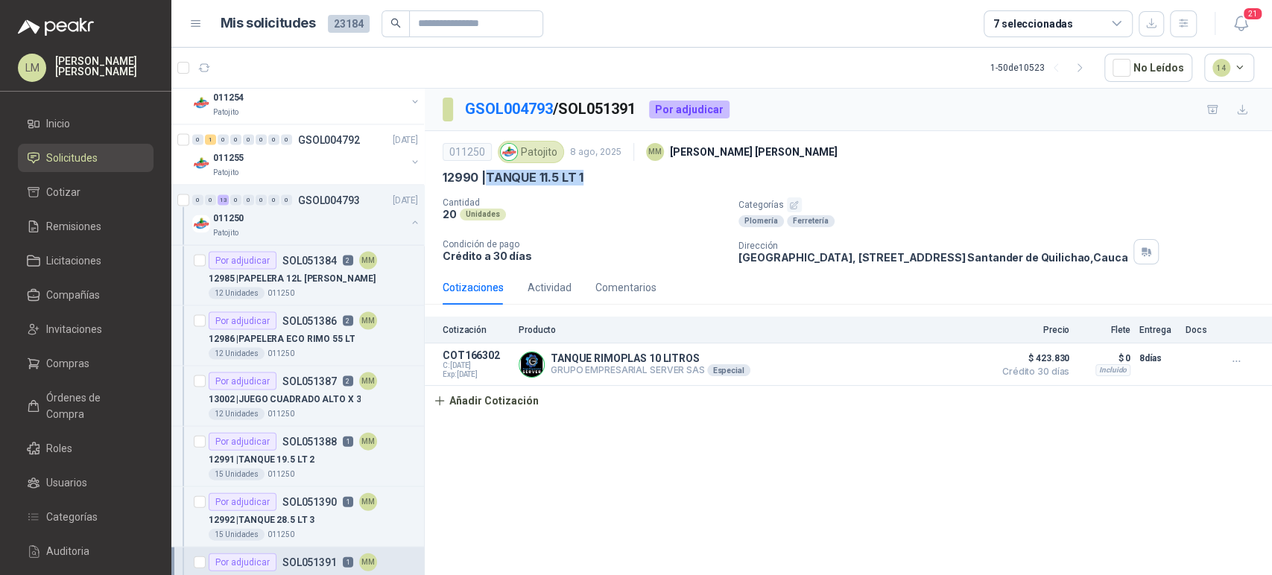
scroll to position [2013, 1]
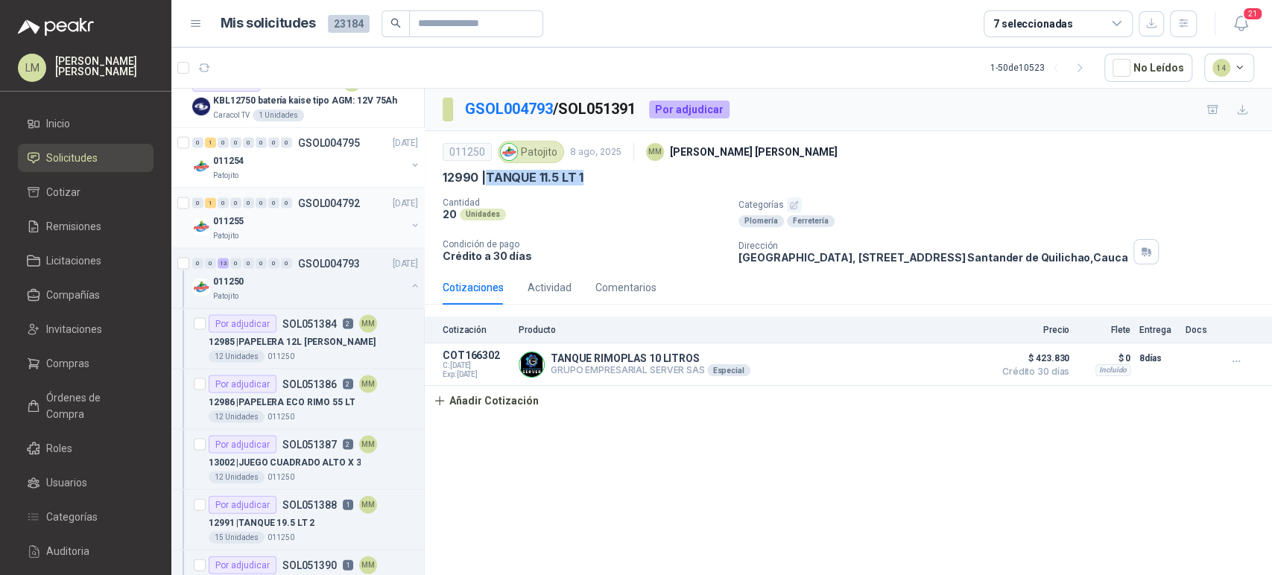
click at [294, 218] on div "011255" at bounding box center [309, 221] width 193 height 18
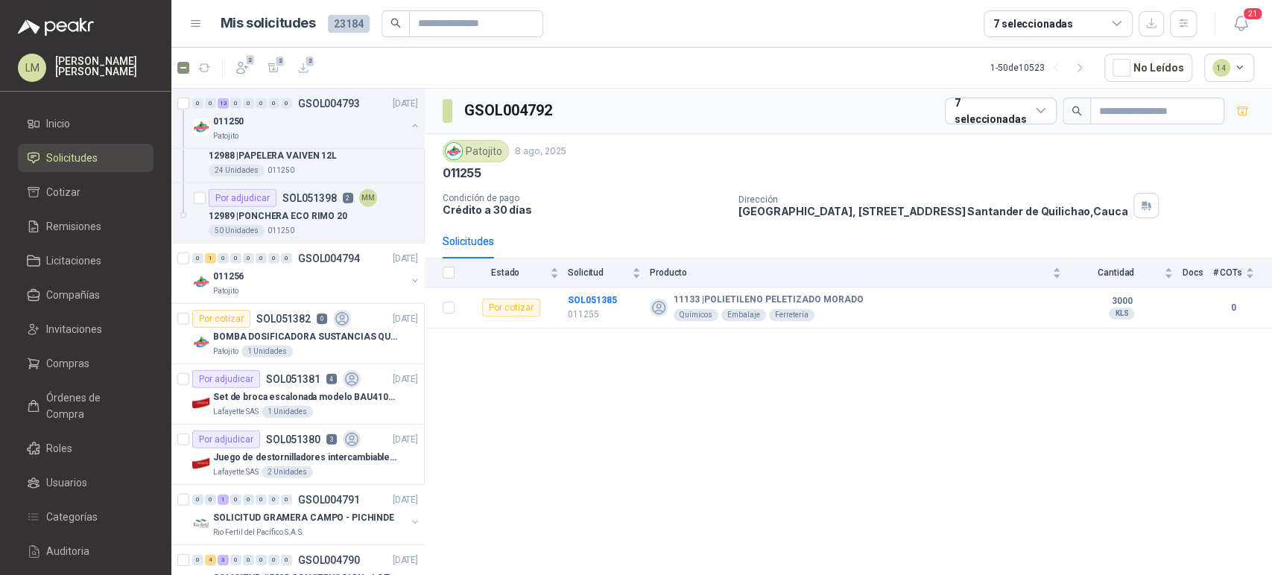
scroll to position [2863, 0]
click at [308, 68] on icon "button" at bounding box center [303, 68] width 13 height 13
click at [316, 332] on p "BOMBA DOSIFICADORA SUSTANCIAS QUIMICAS" at bounding box center [306, 337] width 186 height 14
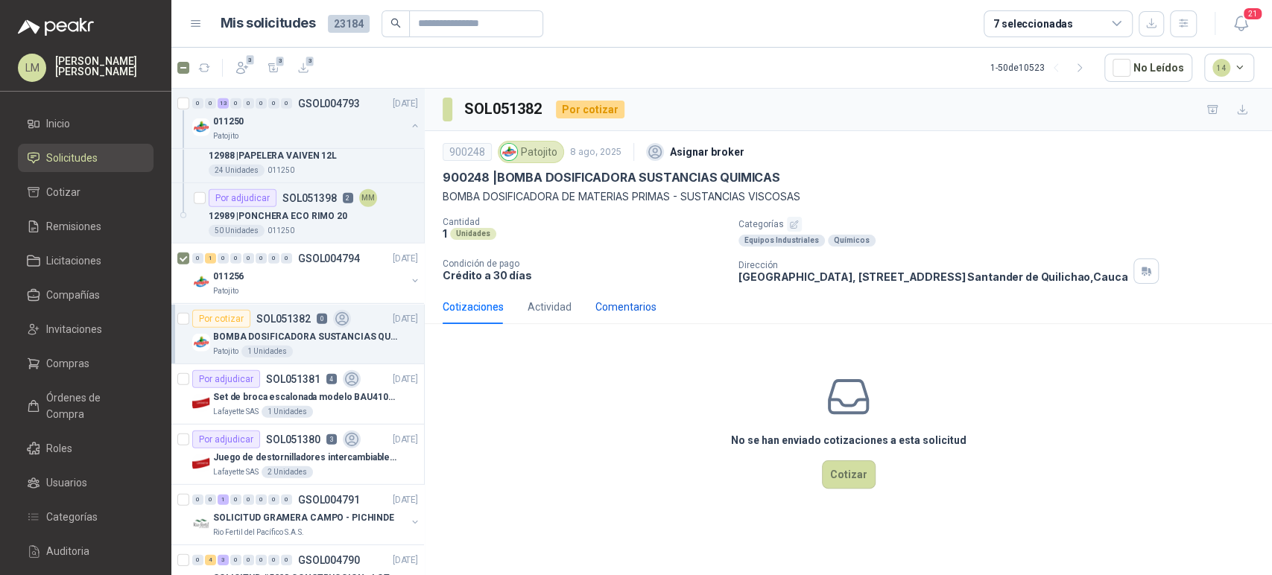
click at [626, 304] on div "Comentarios" at bounding box center [625, 307] width 61 height 16
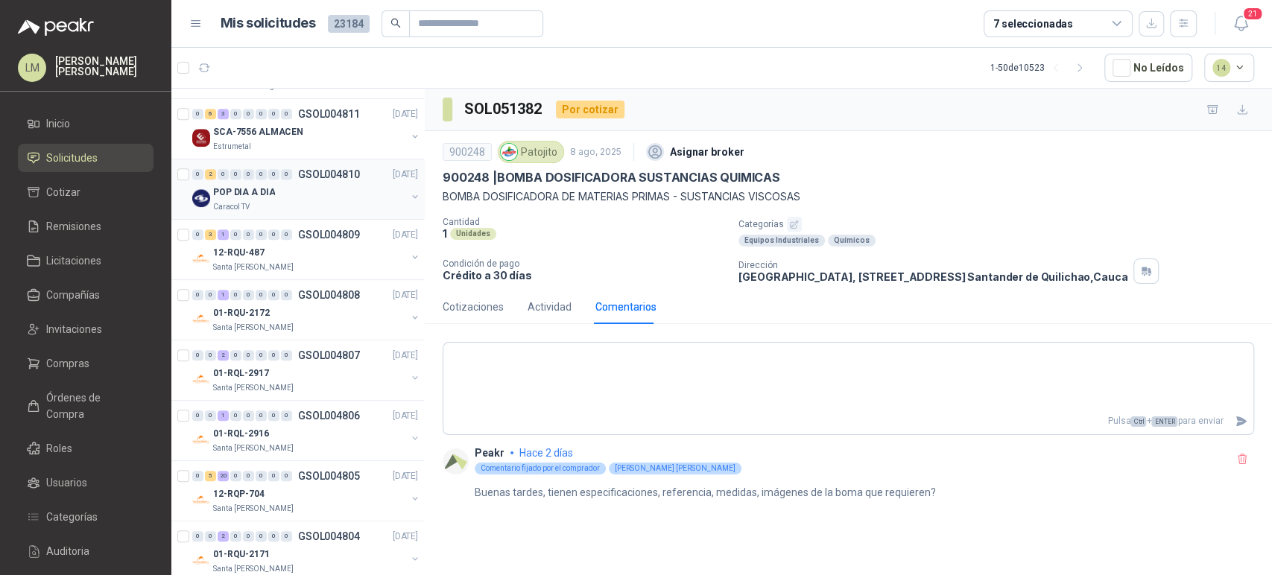
scroll to position [883, 1]
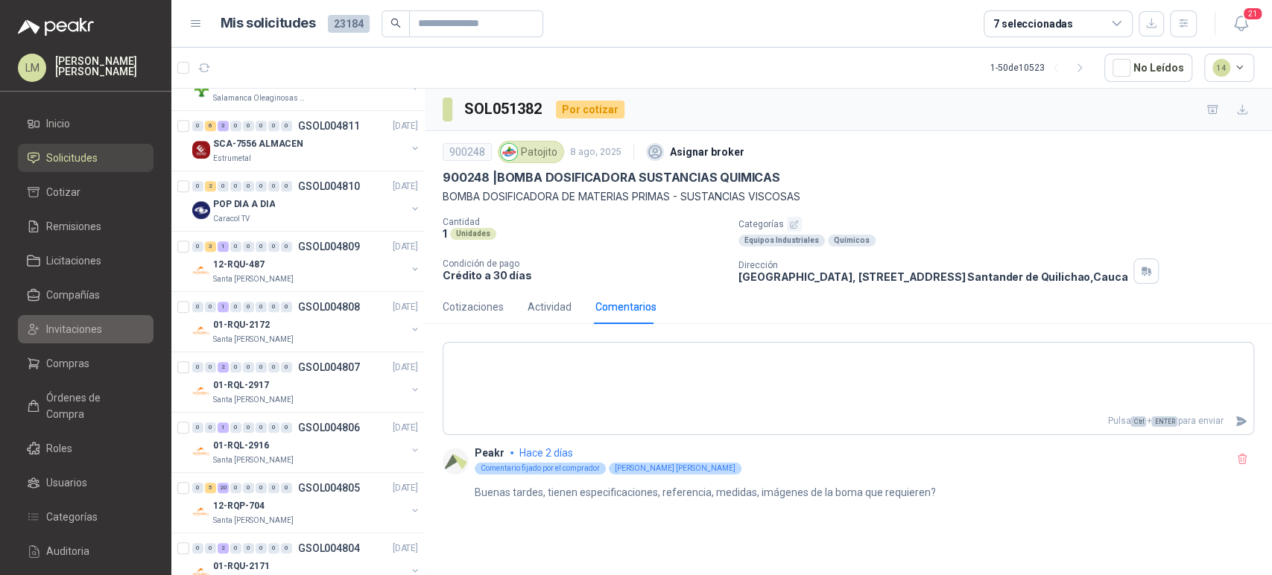
click at [69, 333] on span "Invitaciones" at bounding box center [74, 329] width 56 height 16
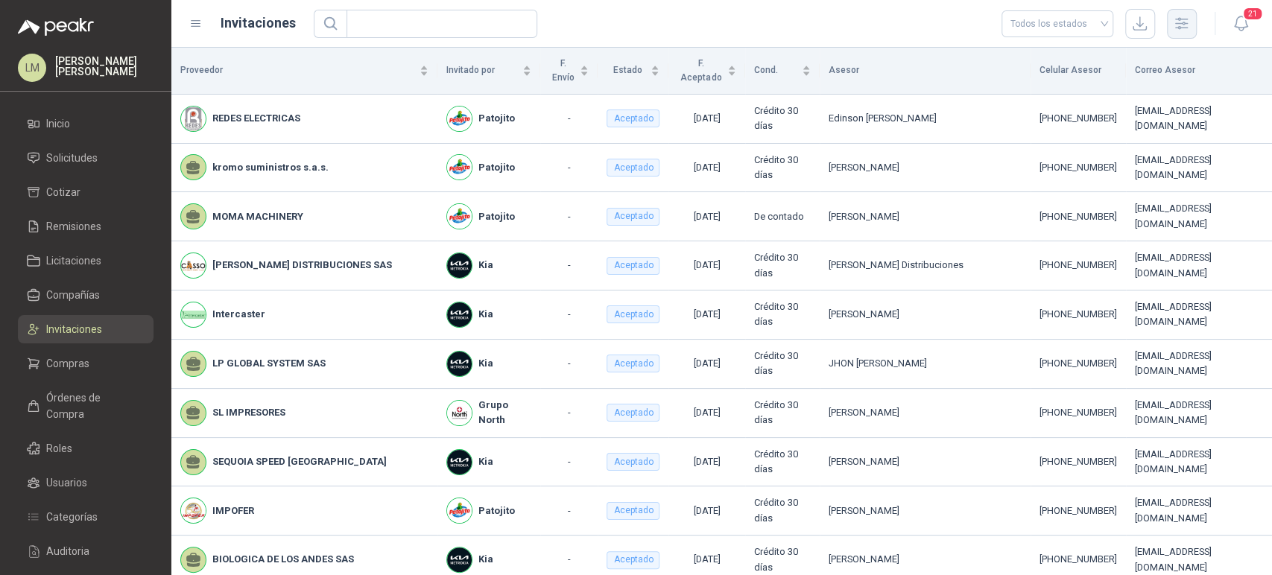
click at [1183, 27] on icon "button" at bounding box center [1181, 23] width 17 height 17
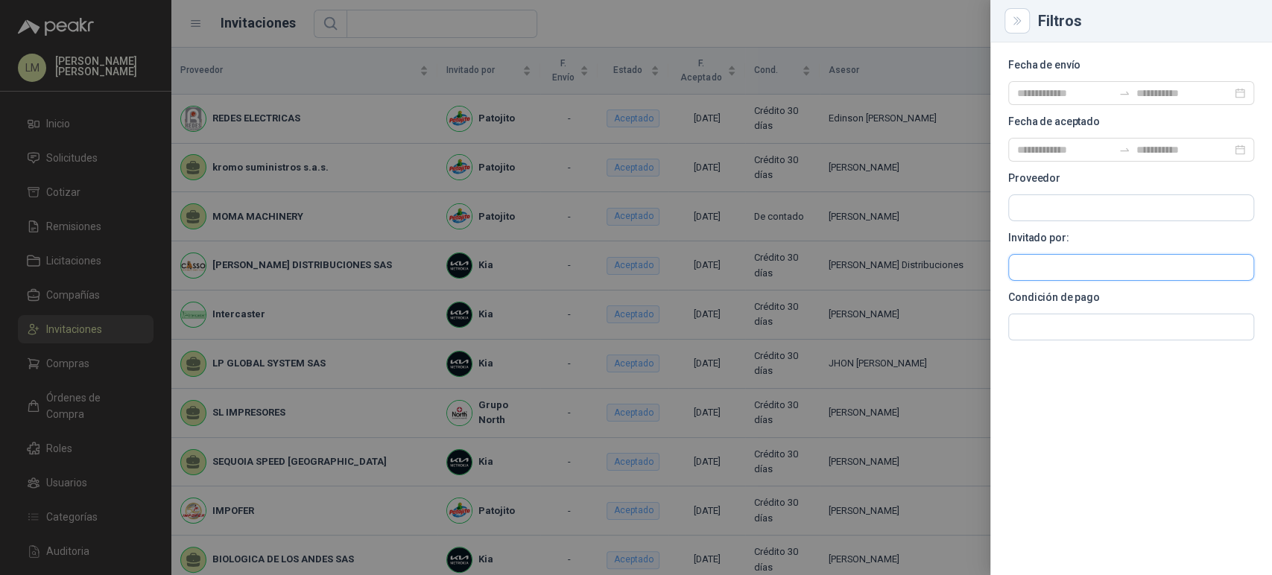
click at [1031, 221] on input "text" at bounding box center [1131, 207] width 244 height 25
type input "*******"
click at [1067, 299] on p "Estrumetal" at bounding box center [1100, 298] width 115 height 9
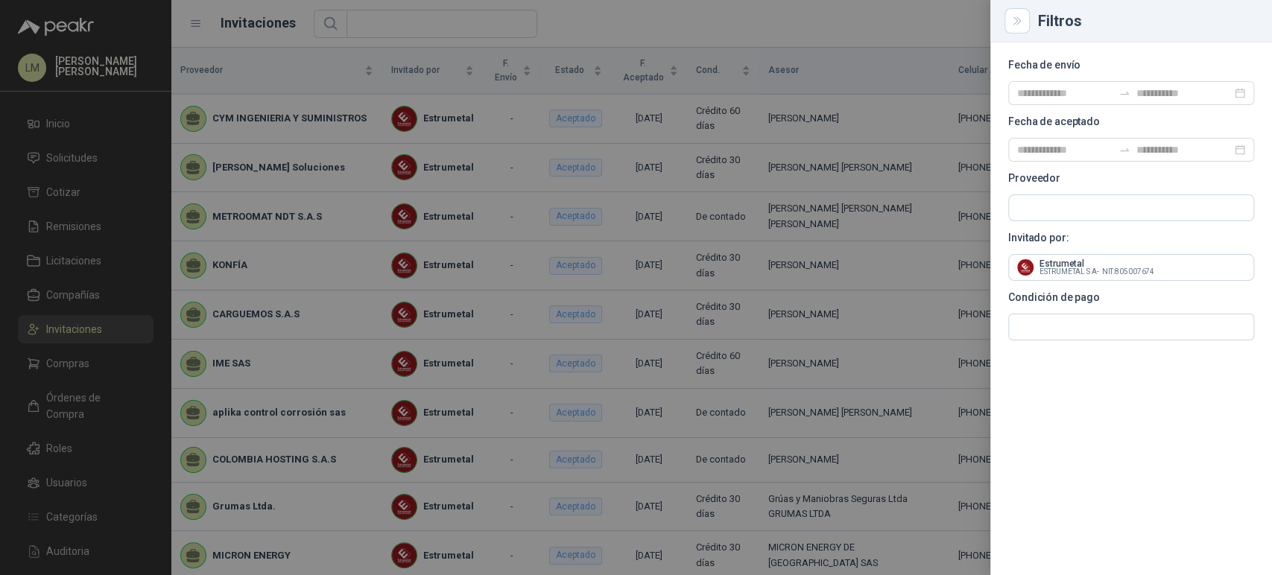
click at [288, 177] on div at bounding box center [636, 287] width 1272 height 575
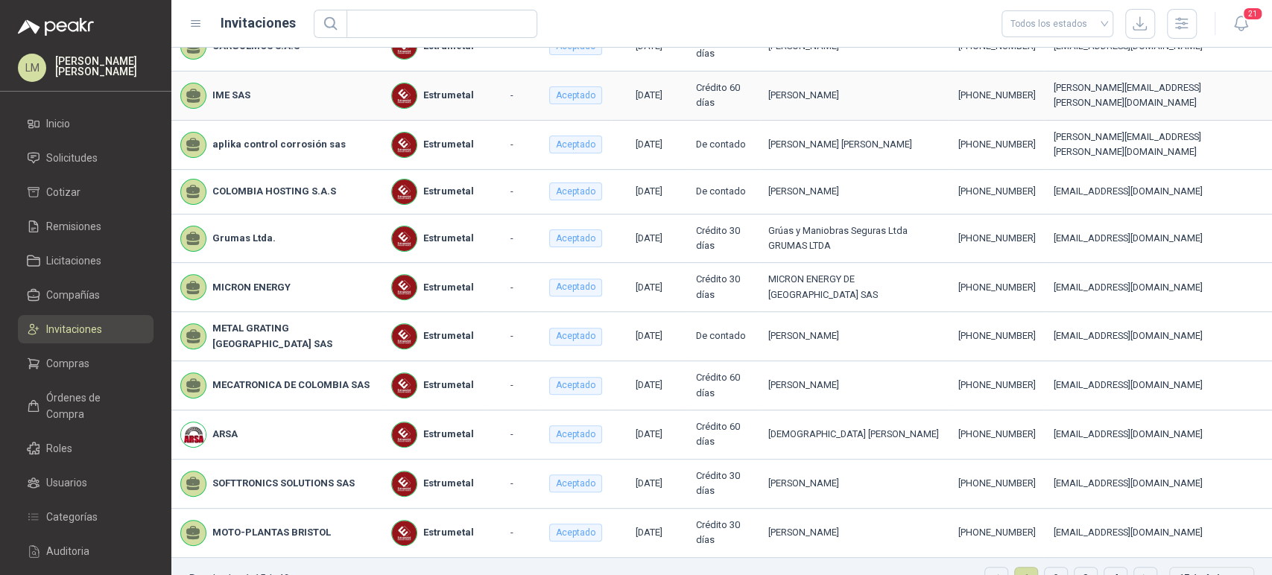
scroll to position [299, 0]
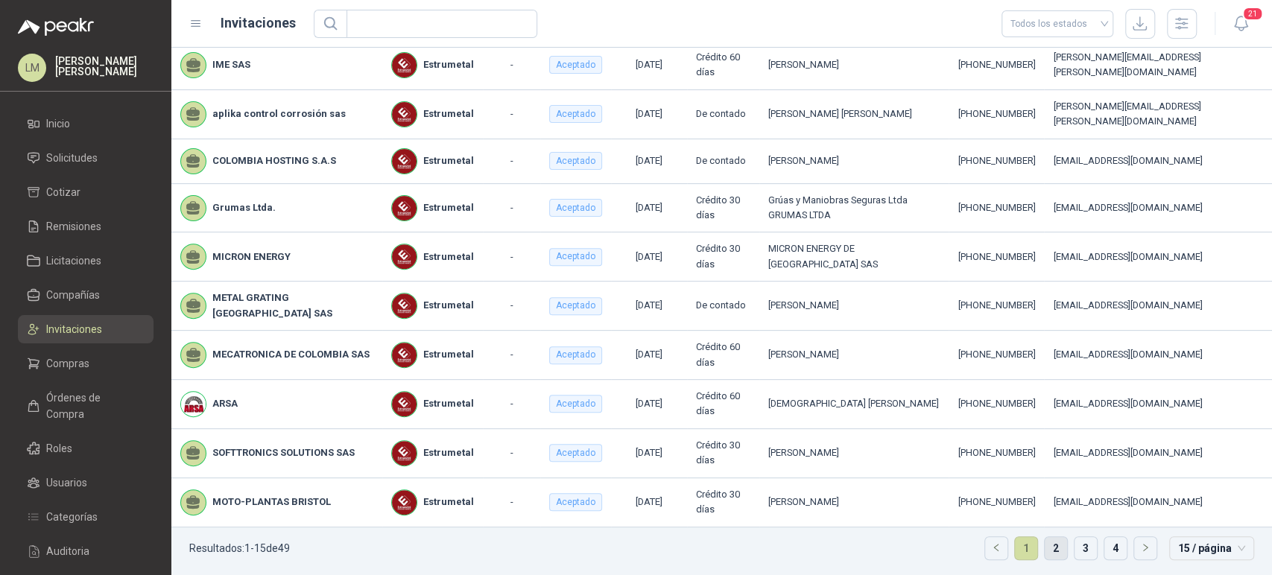
click at [1045, 549] on link "2" at bounding box center [1056, 548] width 22 height 22
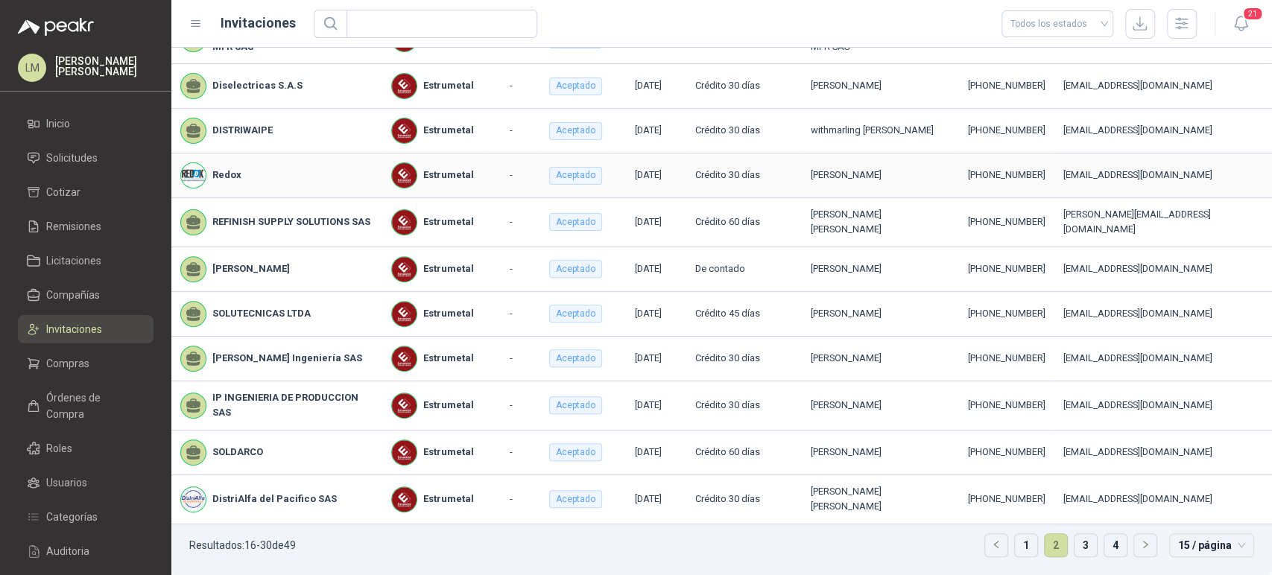
scroll to position [304, 0]
click at [1078, 553] on link "3" at bounding box center [1086, 545] width 22 height 22
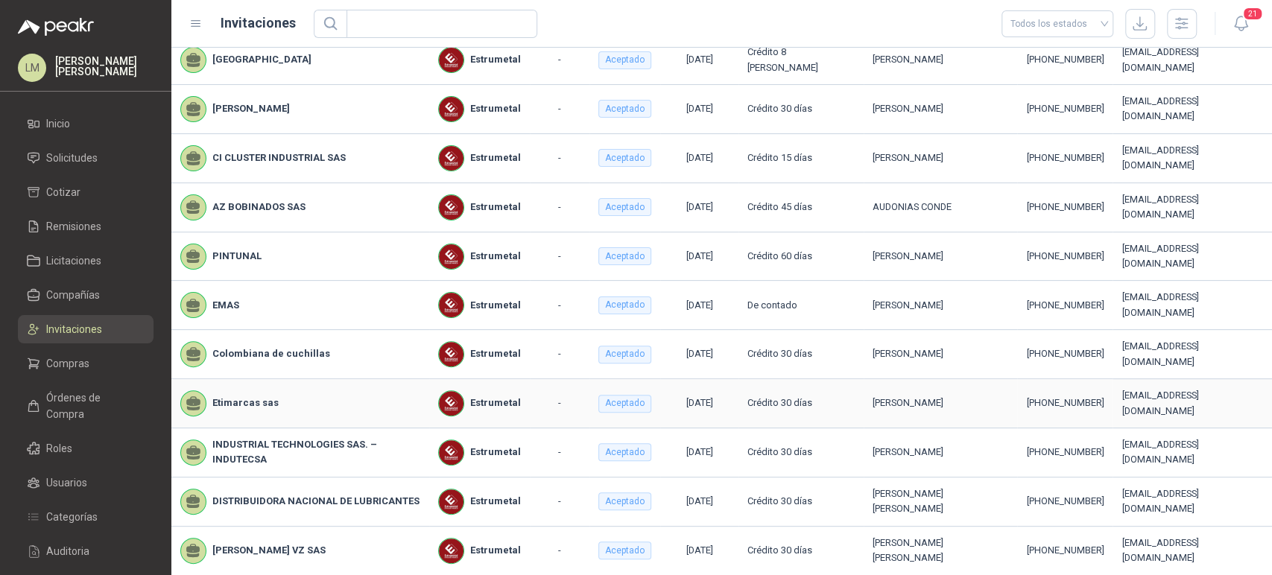
scroll to position [304, 0]
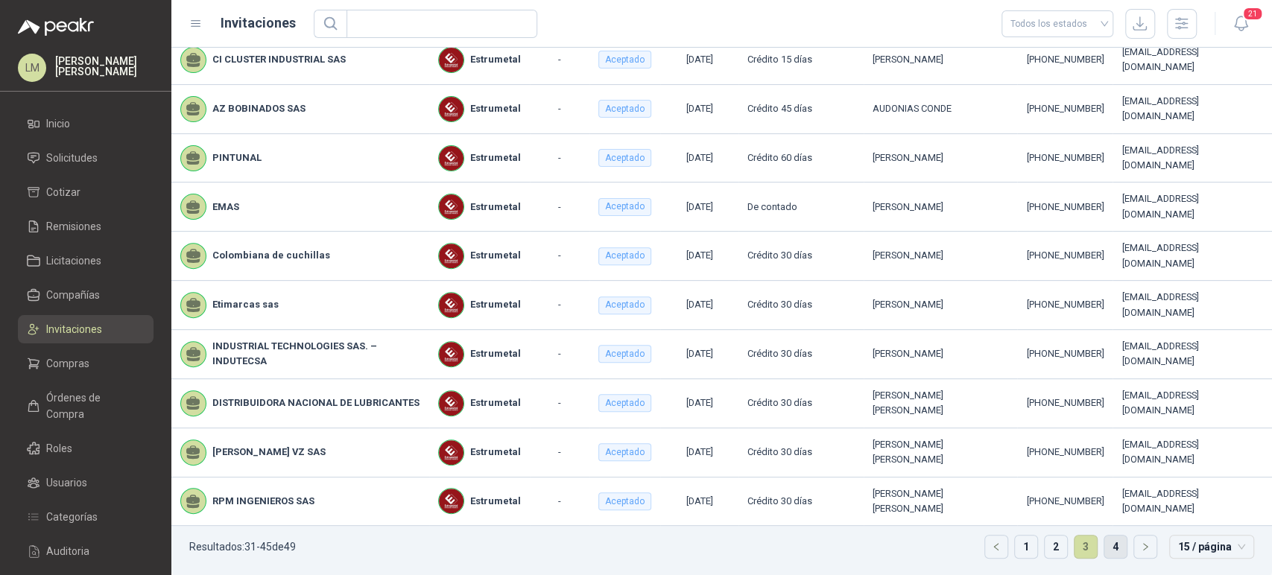
click at [1104, 550] on link "4" at bounding box center [1115, 547] width 22 height 22
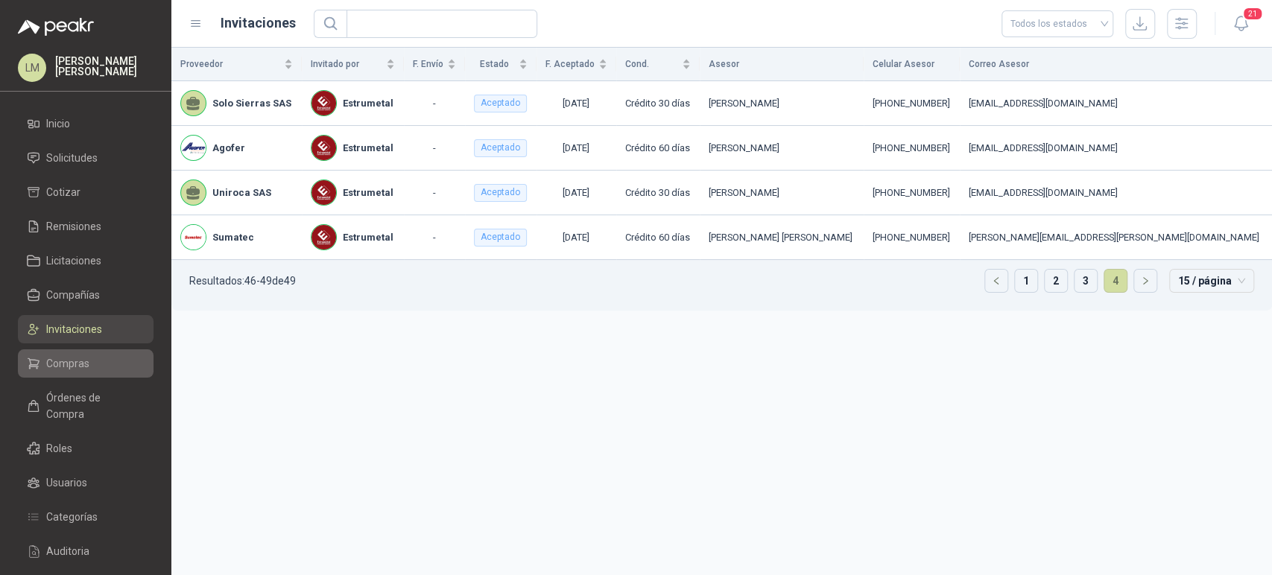
click at [77, 370] on span "Compras" at bounding box center [67, 363] width 43 height 16
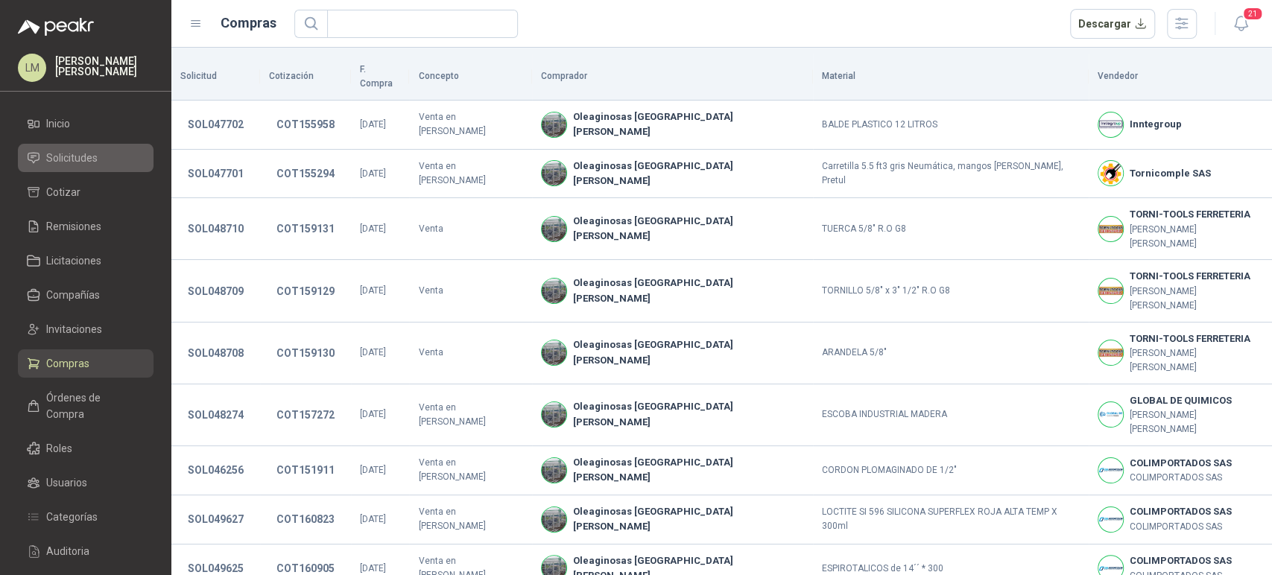
click at [89, 159] on span "Solicitudes" at bounding box center [71, 158] width 51 height 16
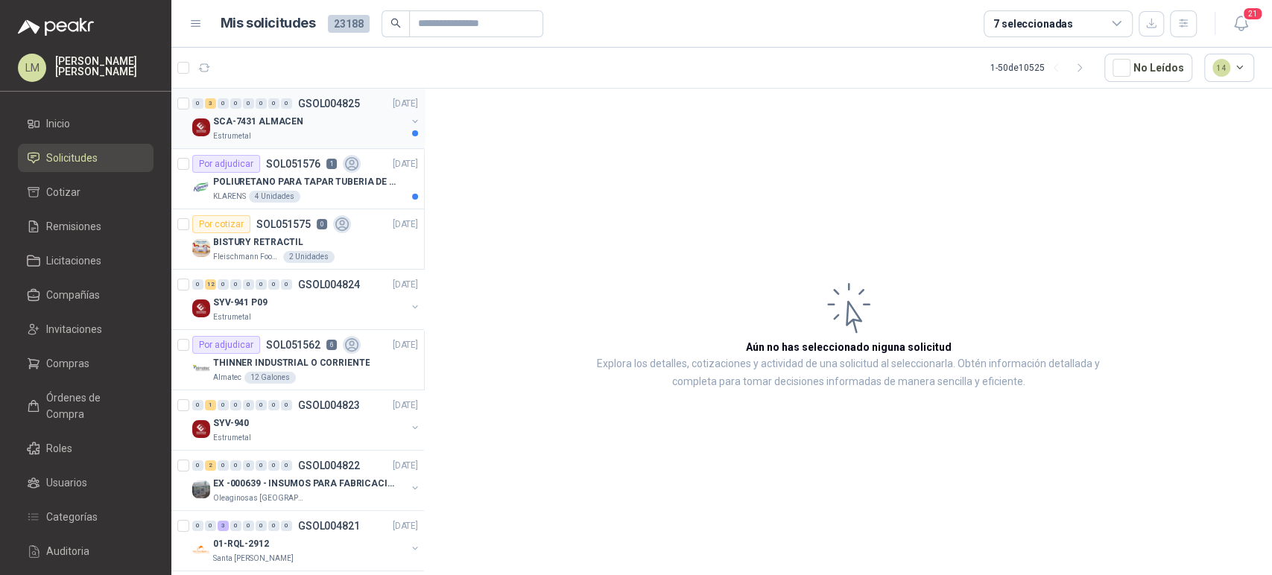
click at [268, 125] on p "SCA-7431 ALMACEN" at bounding box center [258, 122] width 90 height 14
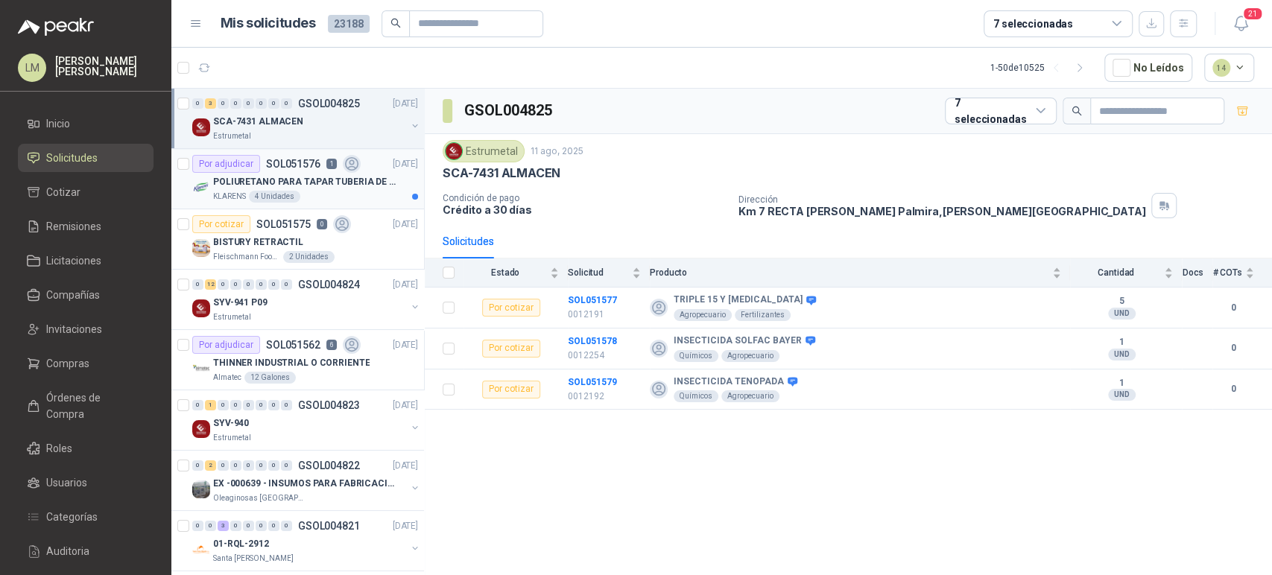
click at [318, 177] on p "POLIURETANO PARA TAPAR TUBERIA DE SENSORES DE NIVEL DEL BANCO DE HIELO" at bounding box center [306, 182] width 186 height 14
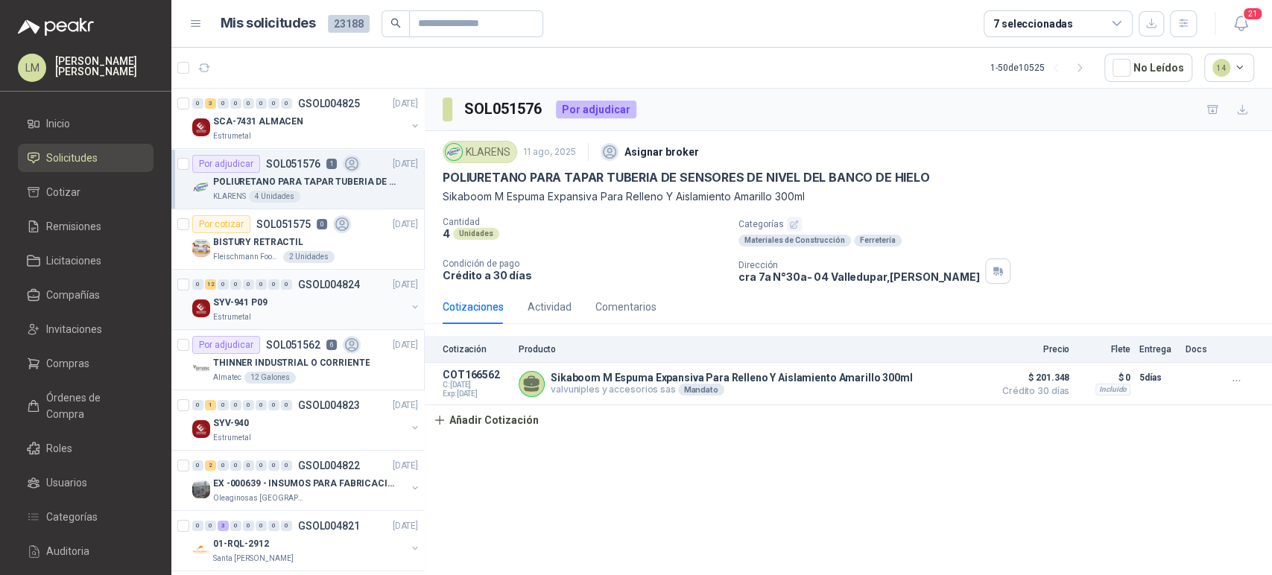
click at [304, 291] on div "0 12 0 0 0 0 0 0 GSOL004824 [DATE]" at bounding box center [306, 285] width 229 height 18
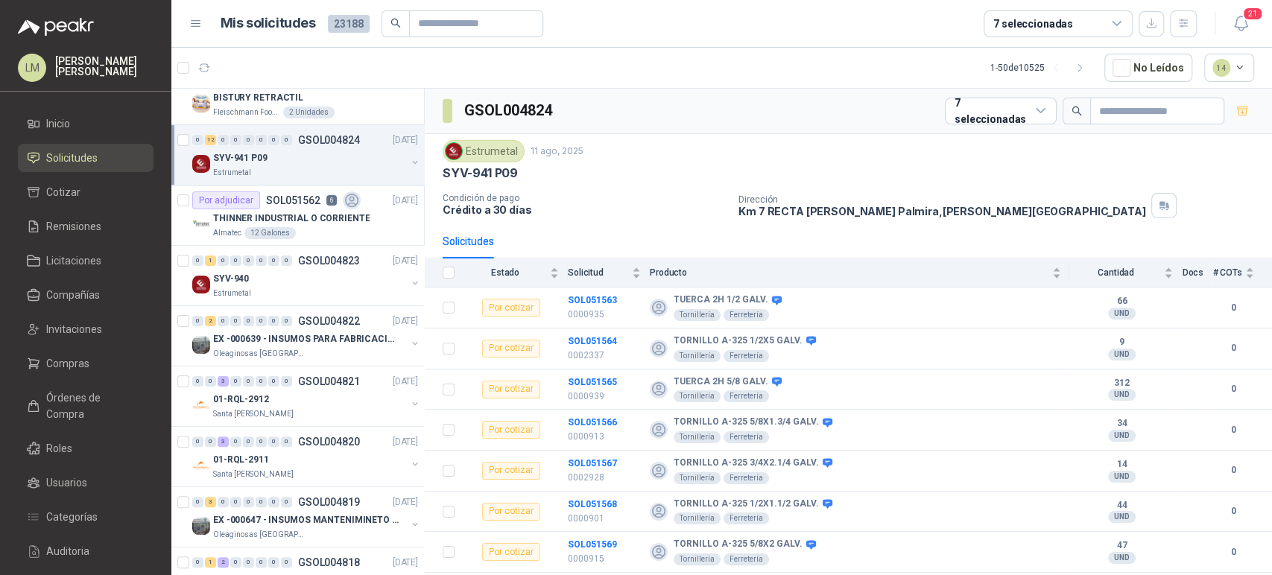
scroll to position [148, 0]
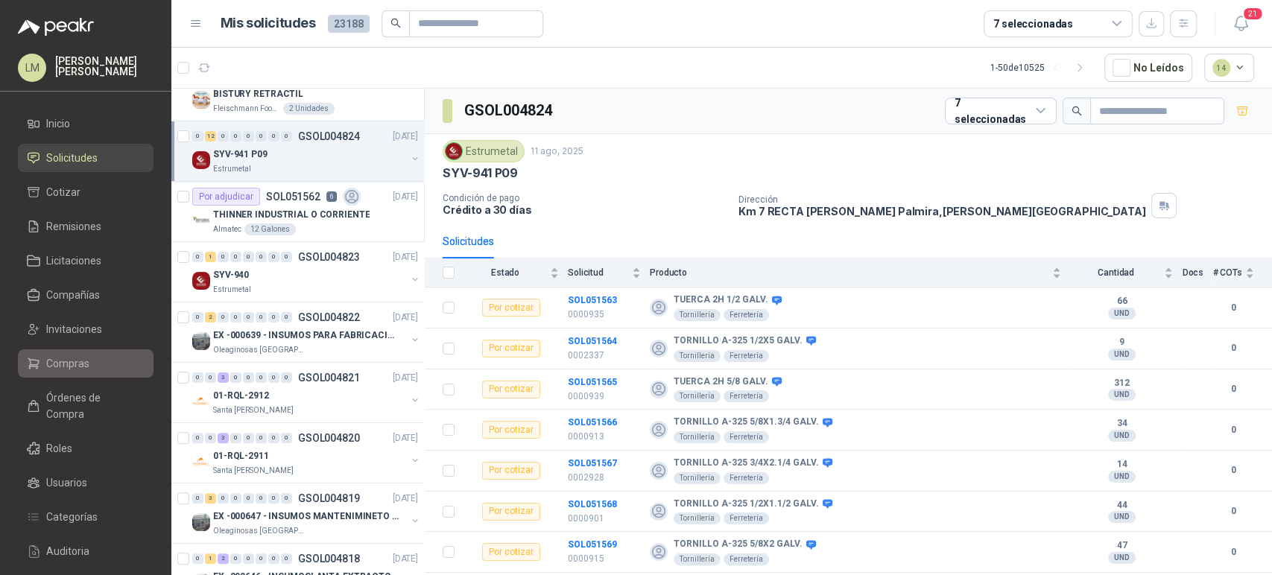
click at [69, 361] on span "Compras" at bounding box center [67, 363] width 43 height 16
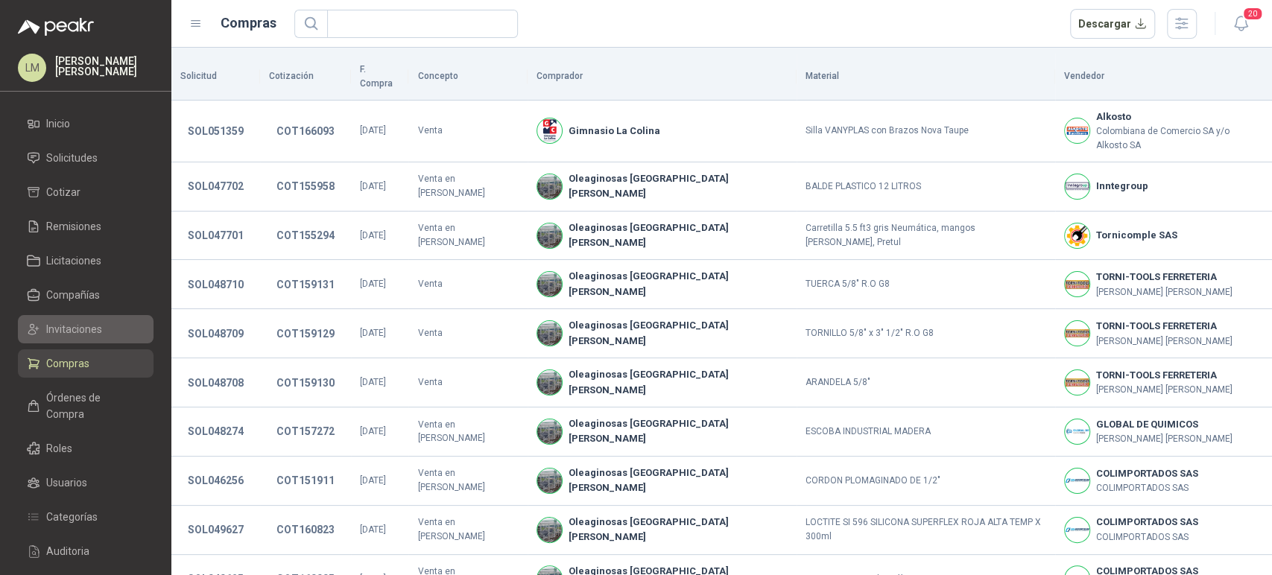
click at [83, 332] on span "Invitaciones" at bounding box center [74, 329] width 56 height 16
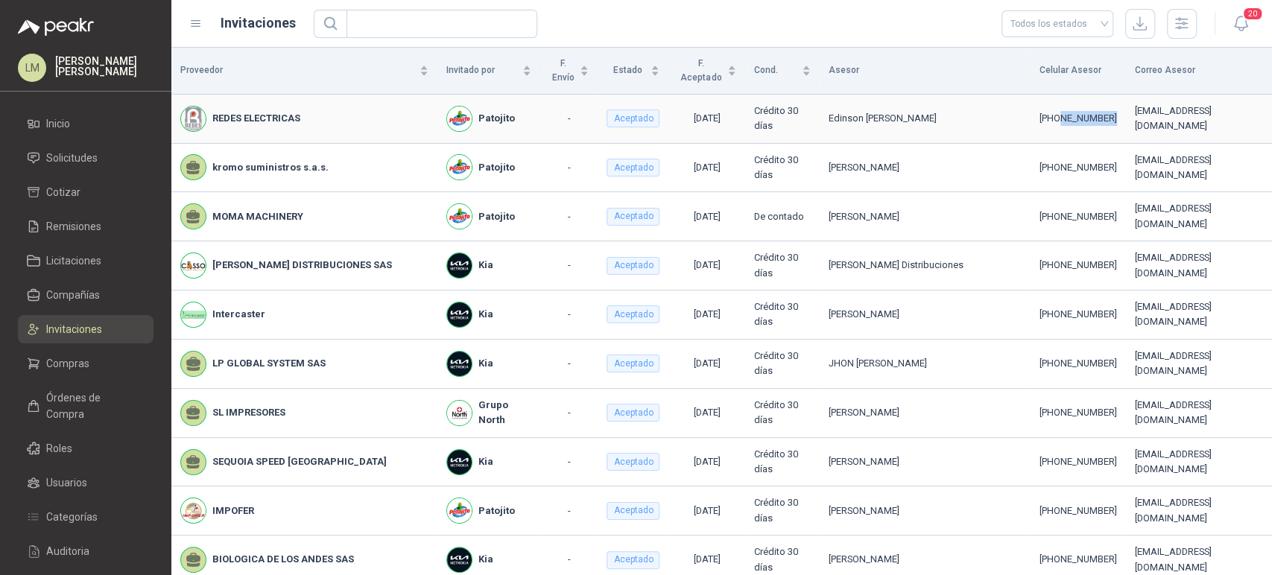
drag, startPoint x: 996, startPoint y: 127, endPoint x: 1060, endPoint y: 124, distance: 64.1
click at [1060, 124] on td "[PHONE_NUMBER]" at bounding box center [1078, 119] width 95 height 49
copy div "3134367996"
click at [92, 154] on span "Solicitudes" at bounding box center [71, 158] width 51 height 16
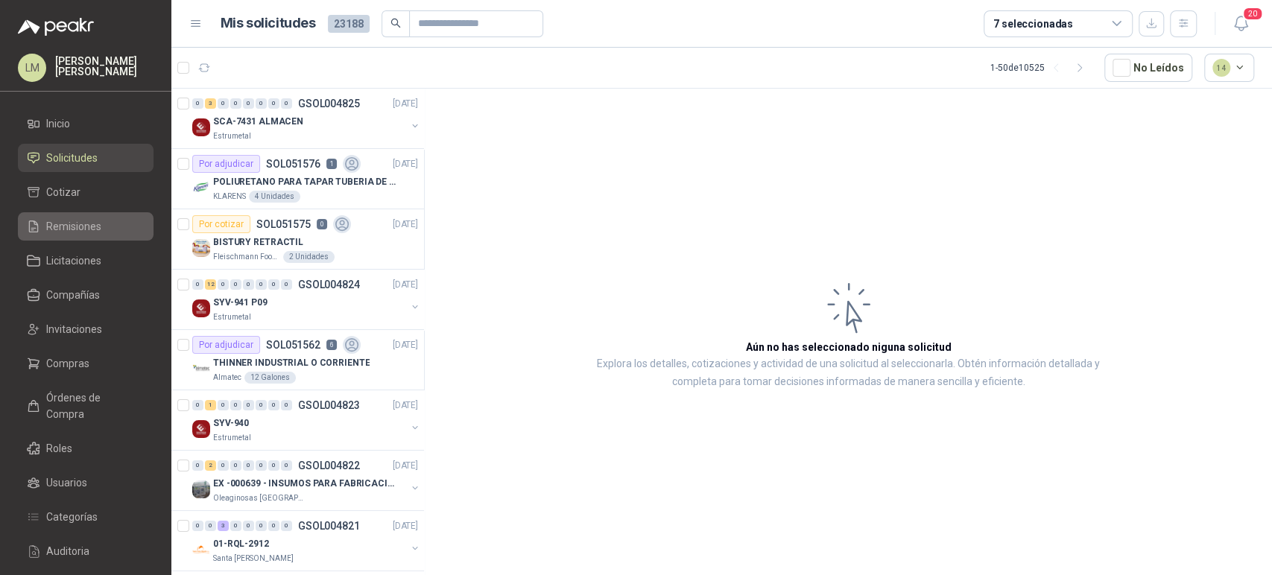
click at [60, 228] on span "Remisiones" at bounding box center [73, 226] width 55 height 16
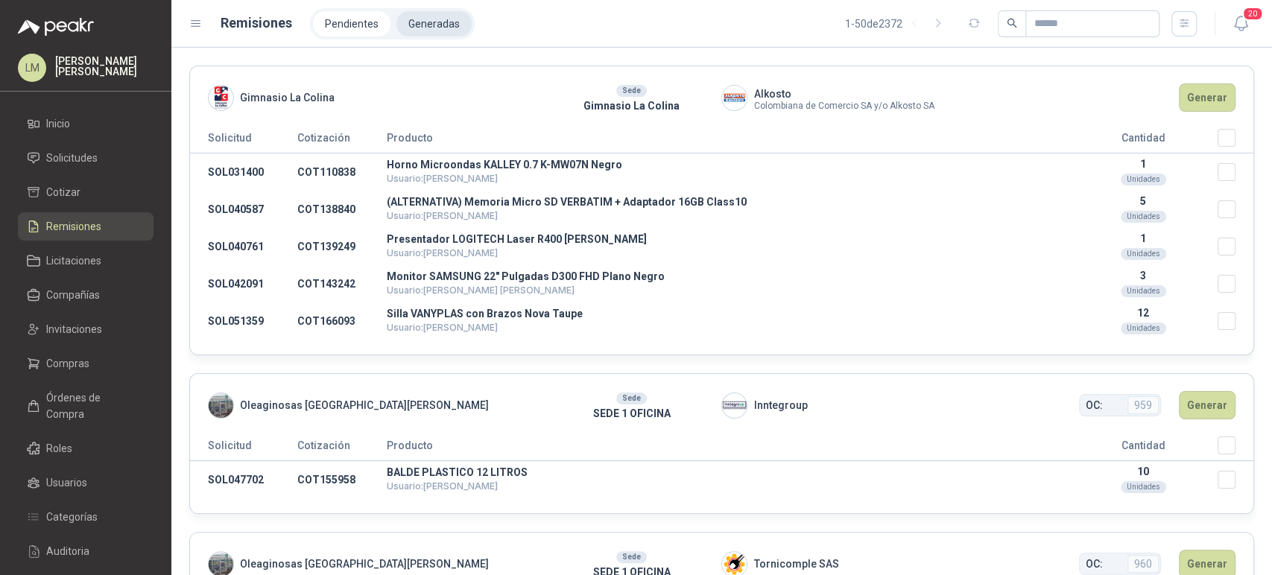
click at [442, 18] on li "Generadas" at bounding box center [433, 23] width 75 height 25
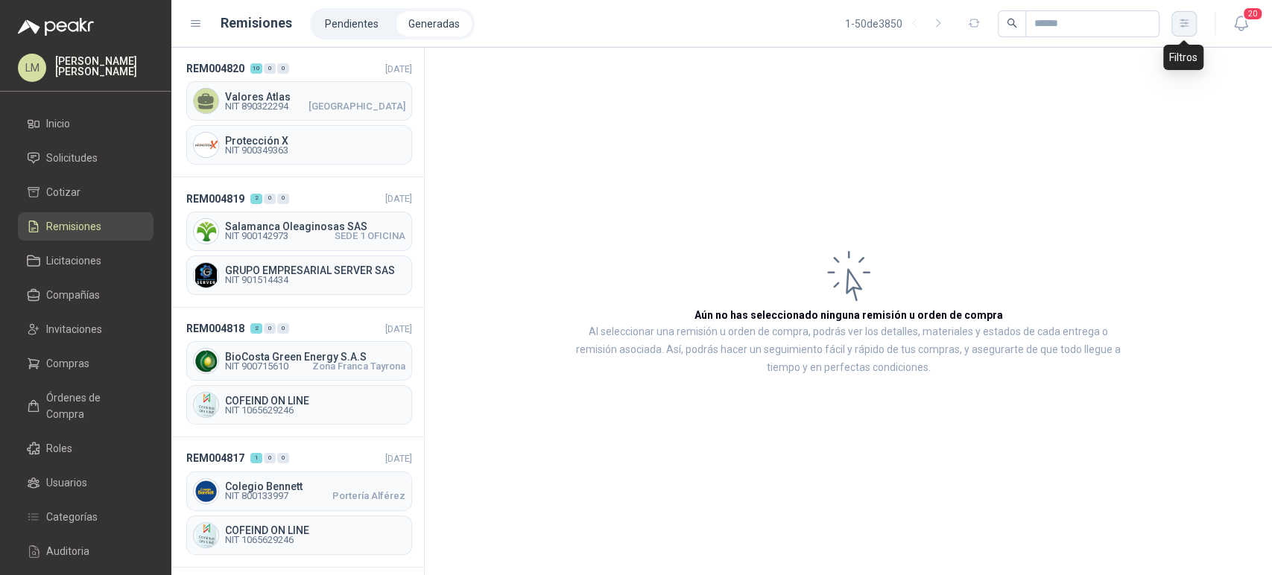
click at [1192, 22] on button "button" at bounding box center [1183, 23] width 25 height 25
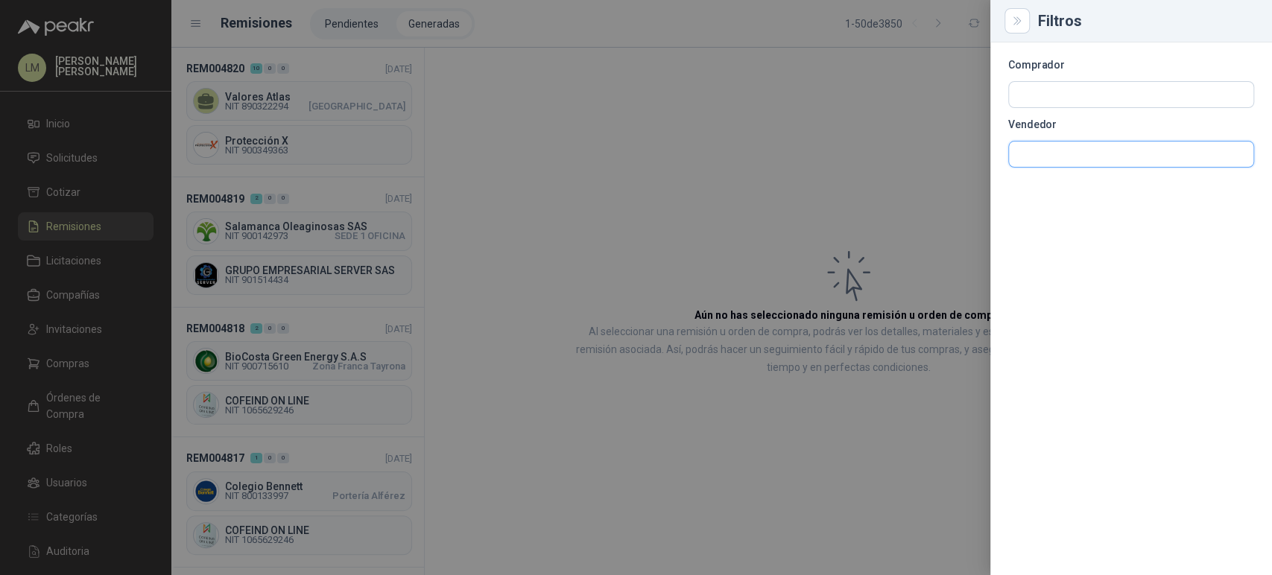
click at [1029, 107] on input "text" at bounding box center [1131, 94] width 244 height 25
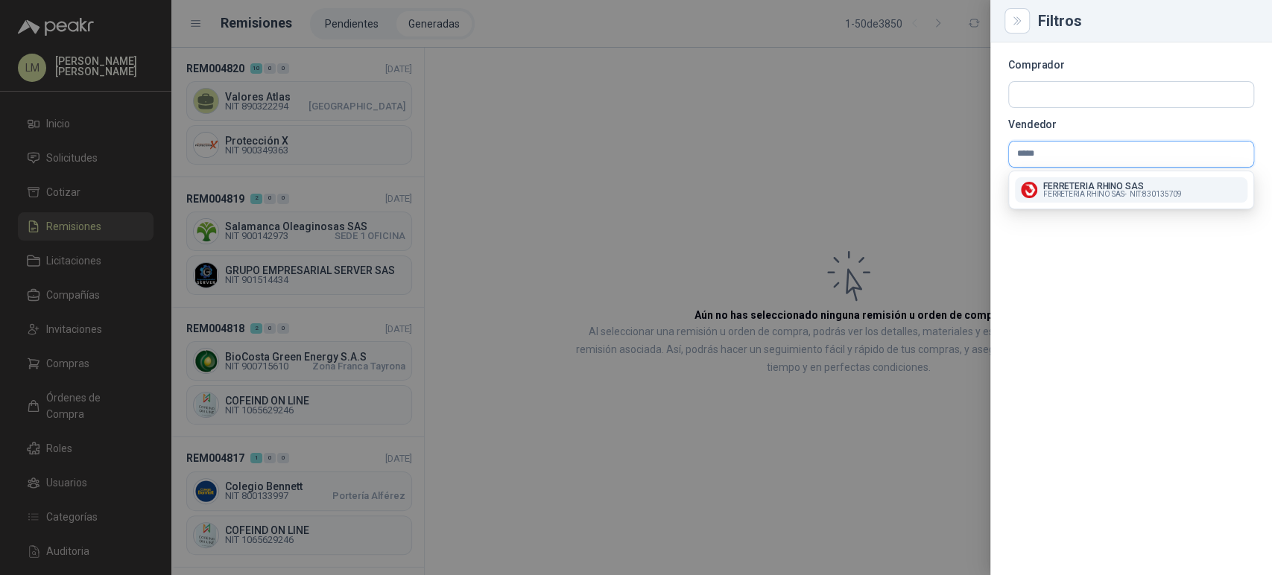
type input "*****"
click at [1068, 191] on span "FERRETERIA RHINO SAS -" at bounding box center [1084, 194] width 83 height 7
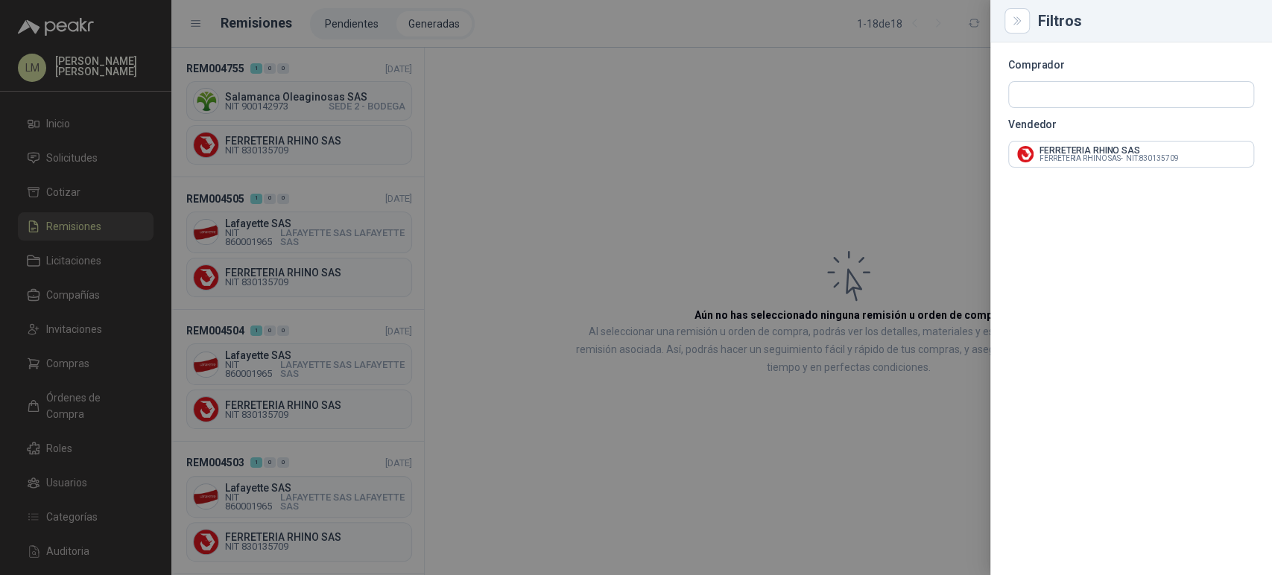
click at [607, 196] on div at bounding box center [636, 287] width 1272 height 575
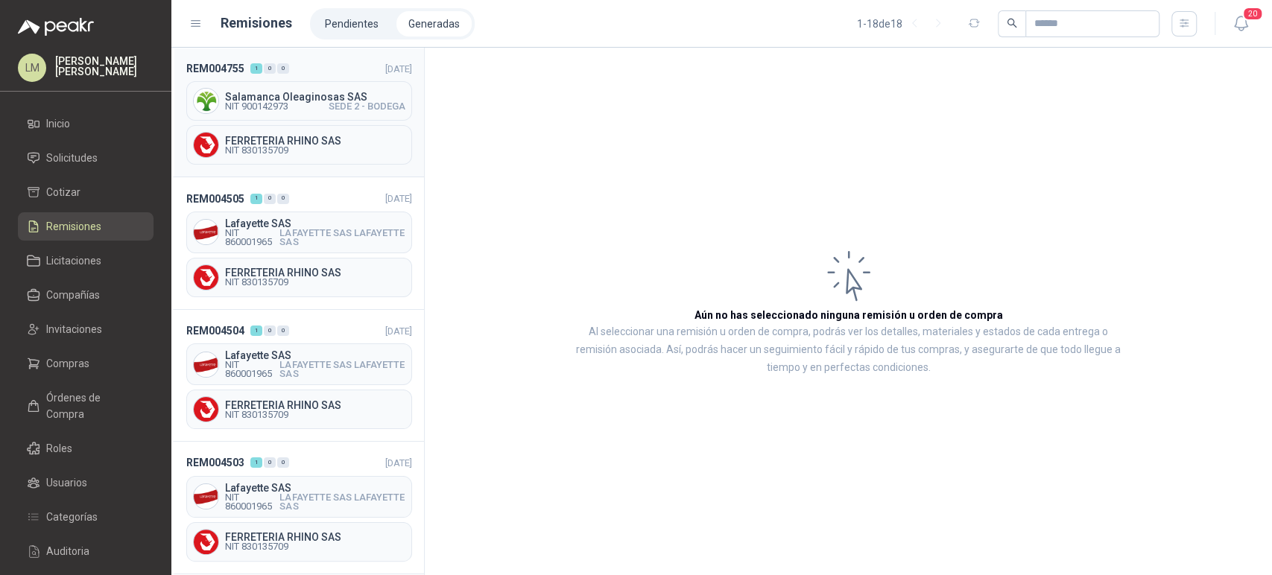
click at [300, 117] on div "Salamanca Oleaginosas SAS NIT 900142973 SEDE 2 - BODEGA" at bounding box center [299, 100] width 226 height 39
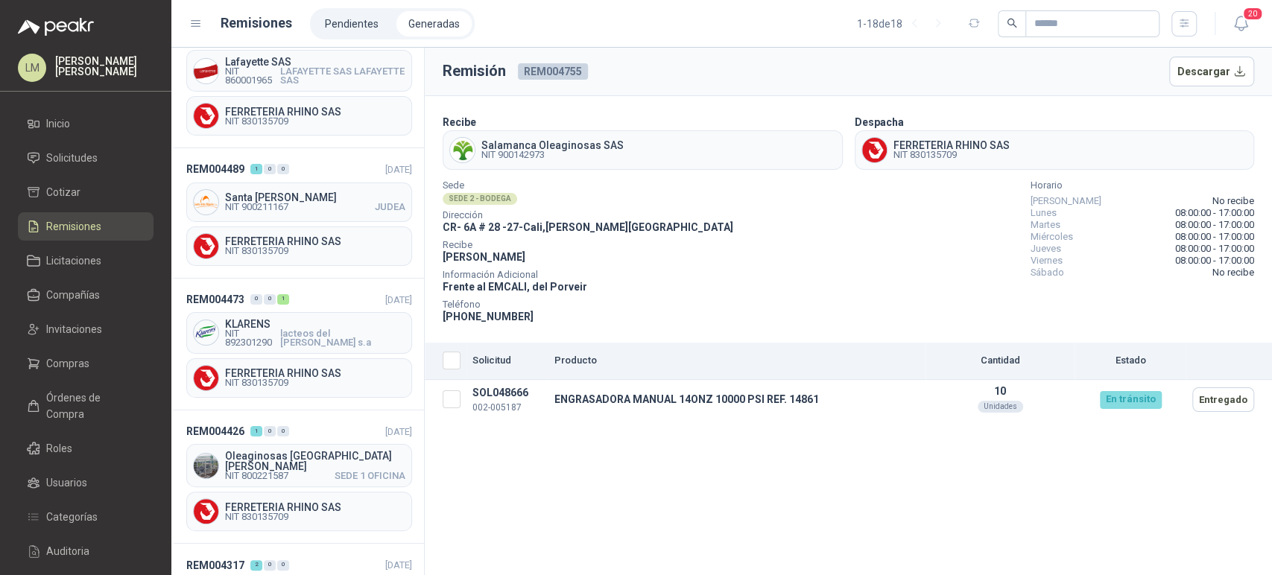
scroll to position [566, 0]
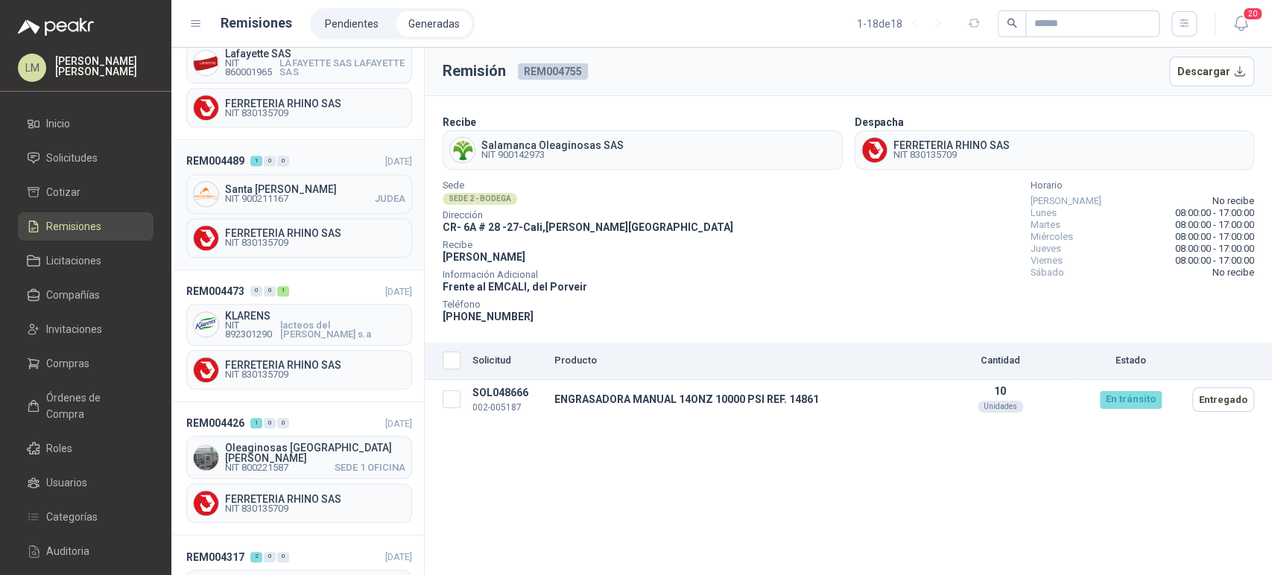
click at [291, 244] on div "FERRETERIA RHINO SAS NIT 830135709" at bounding box center [299, 237] width 226 height 39
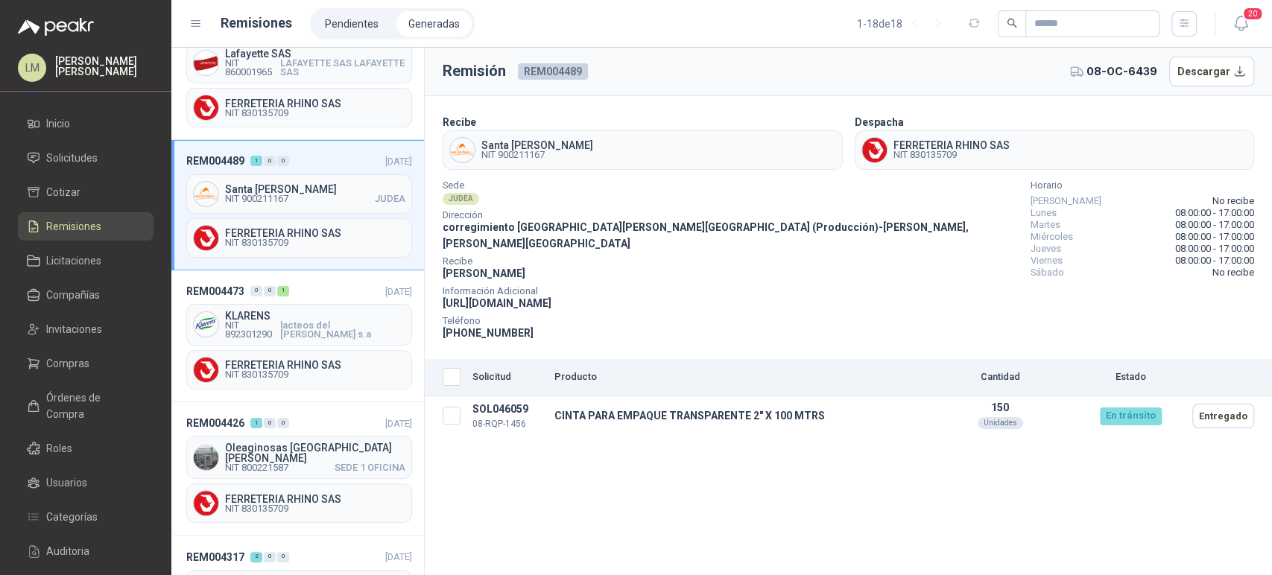
drag, startPoint x: 443, startPoint y: 286, endPoint x: 655, endPoint y: 283, distance: 212.4
click at [655, 288] on div "Información Adicional https://goo.gl/maps/ynLiZWfiP9vMRm9G7" at bounding box center [731, 300] width 576 height 24
copy span "https://goo.gl/maps/ynLiZWfiP9vMRm9G7"
click at [717, 430] on div "Remisión REM004489 08-OC-6439 Descargar Recibe Santa Anita Napoles NIT 90021116…" at bounding box center [848, 312] width 847 height 528
click at [506, 510] on div "Remisión REM004489 08-OC-6439 Descargar Recibe Santa Anita Napoles NIT 90021116…" at bounding box center [848, 312] width 847 height 528
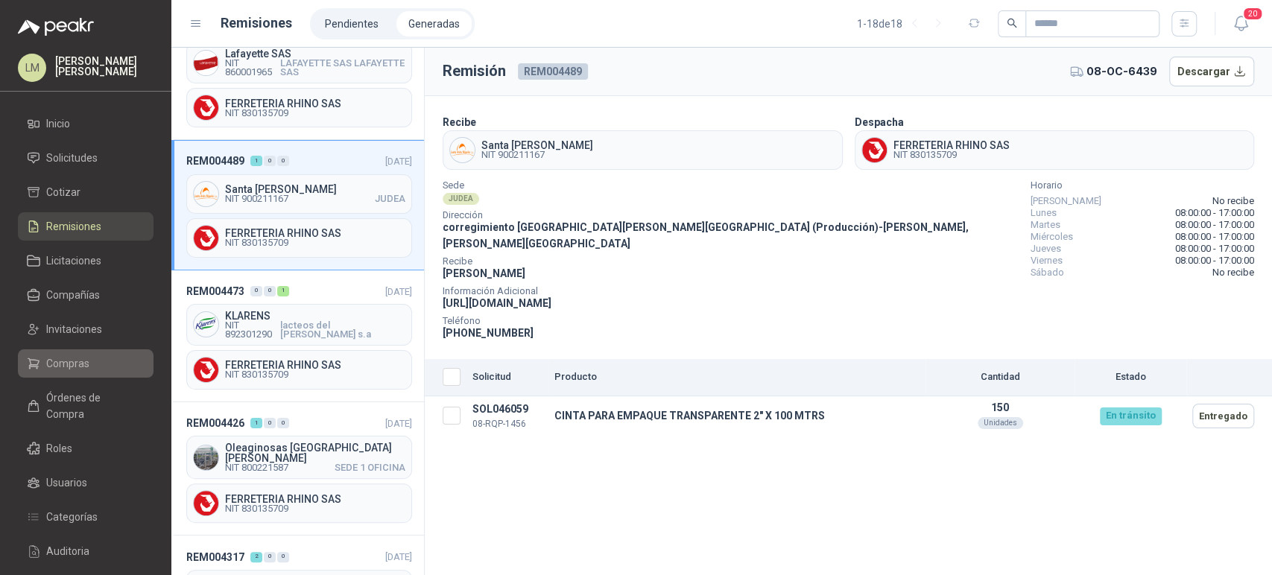
click at [69, 361] on span "Compras" at bounding box center [67, 363] width 43 height 16
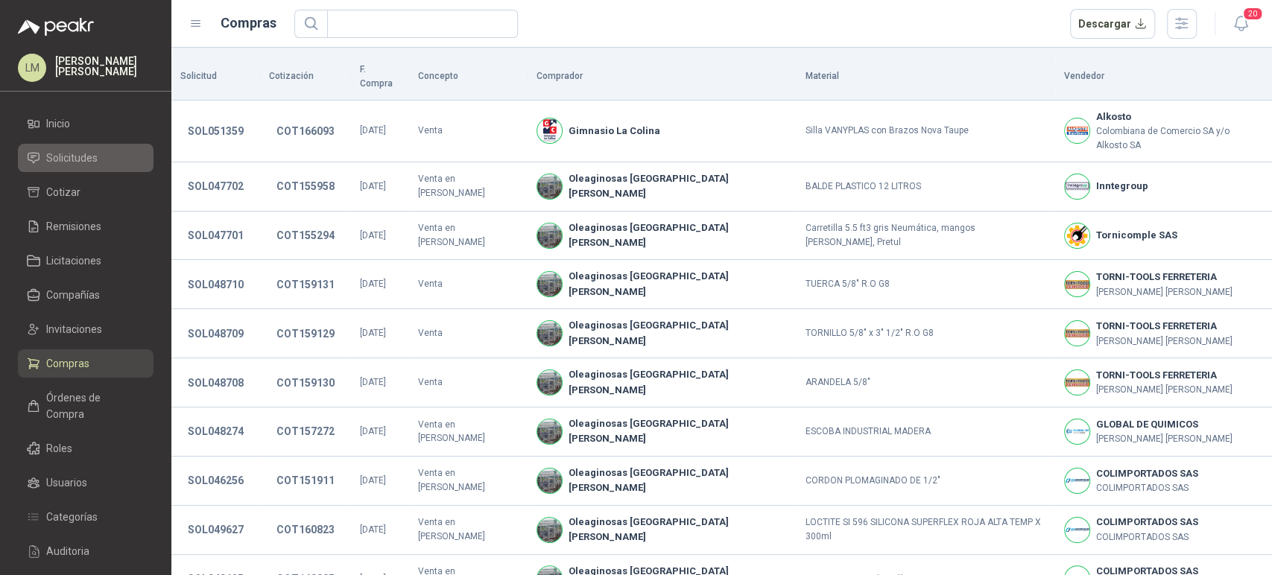
click at [92, 159] on span "Solicitudes" at bounding box center [71, 158] width 51 height 16
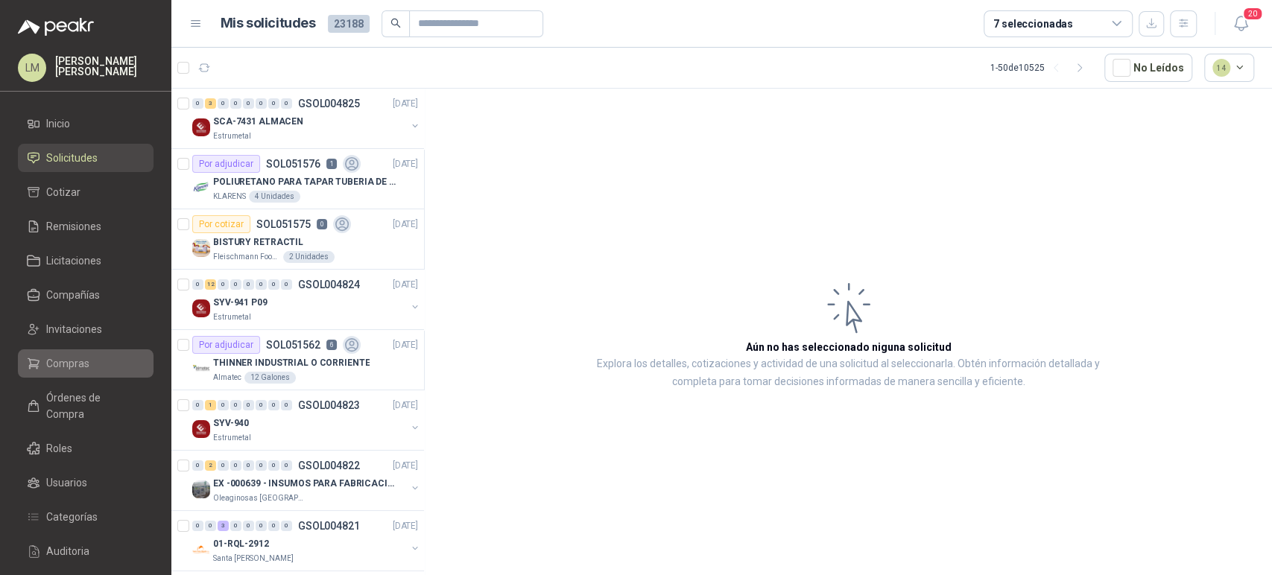
click at [66, 367] on span "Compras" at bounding box center [67, 363] width 43 height 16
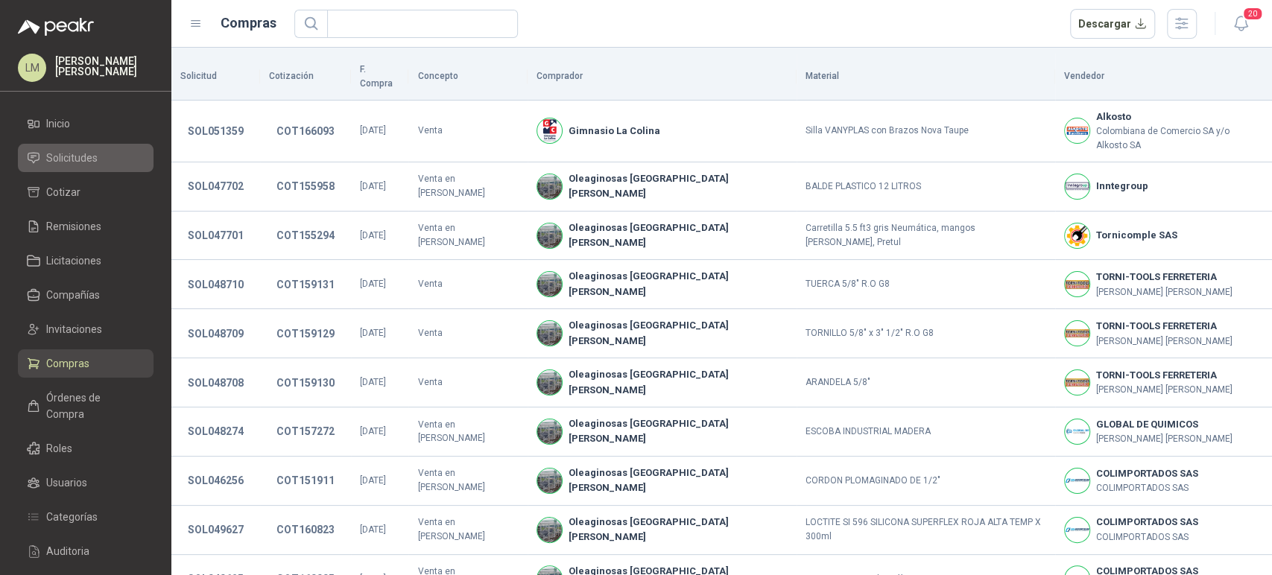
click at [67, 159] on span "Solicitudes" at bounding box center [71, 158] width 51 height 16
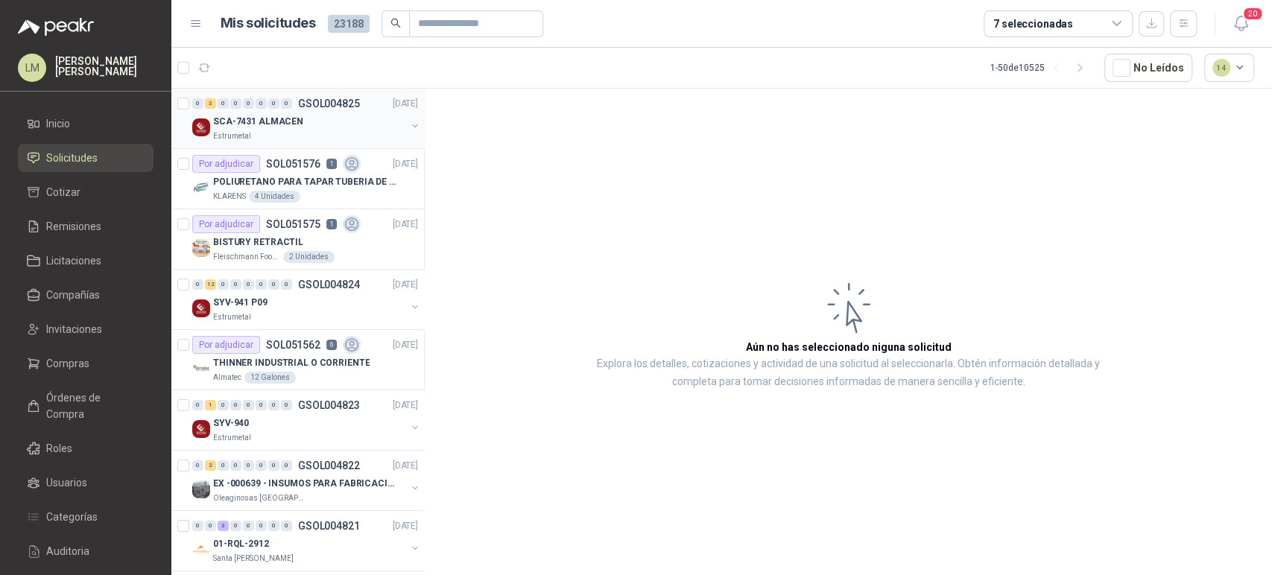
click at [341, 118] on div "SCA-7431 ALMACEN" at bounding box center [309, 122] width 193 height 18
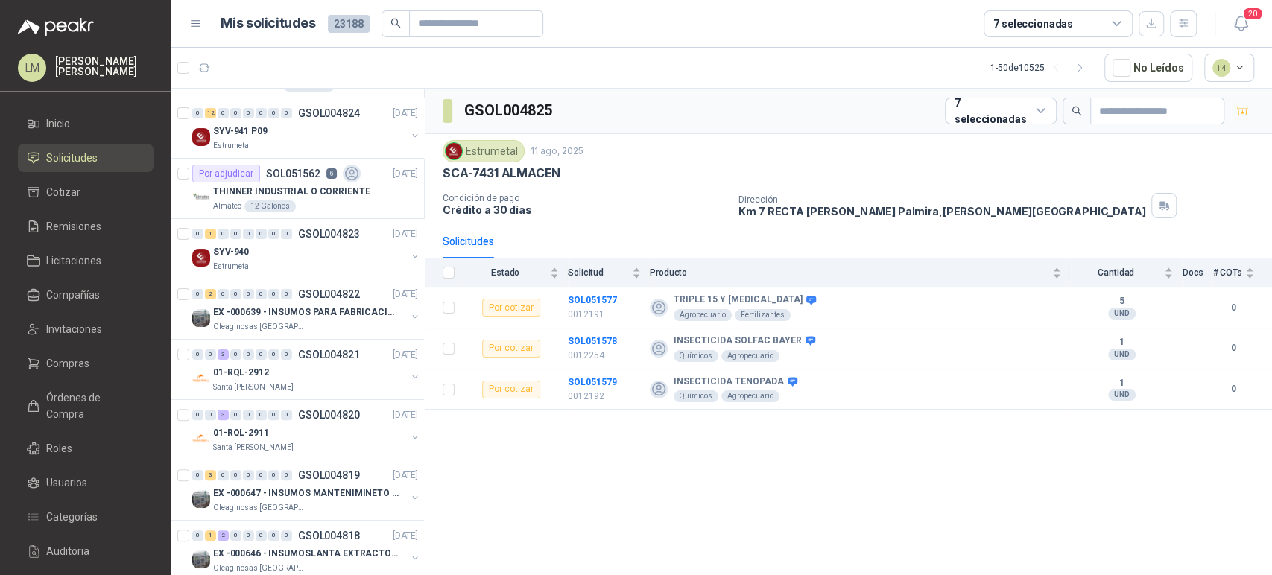
scroll to position [172, 0]
click at [276, 145] on div "Estrumetal" at bounding box center [309, 145] width 193 height 12
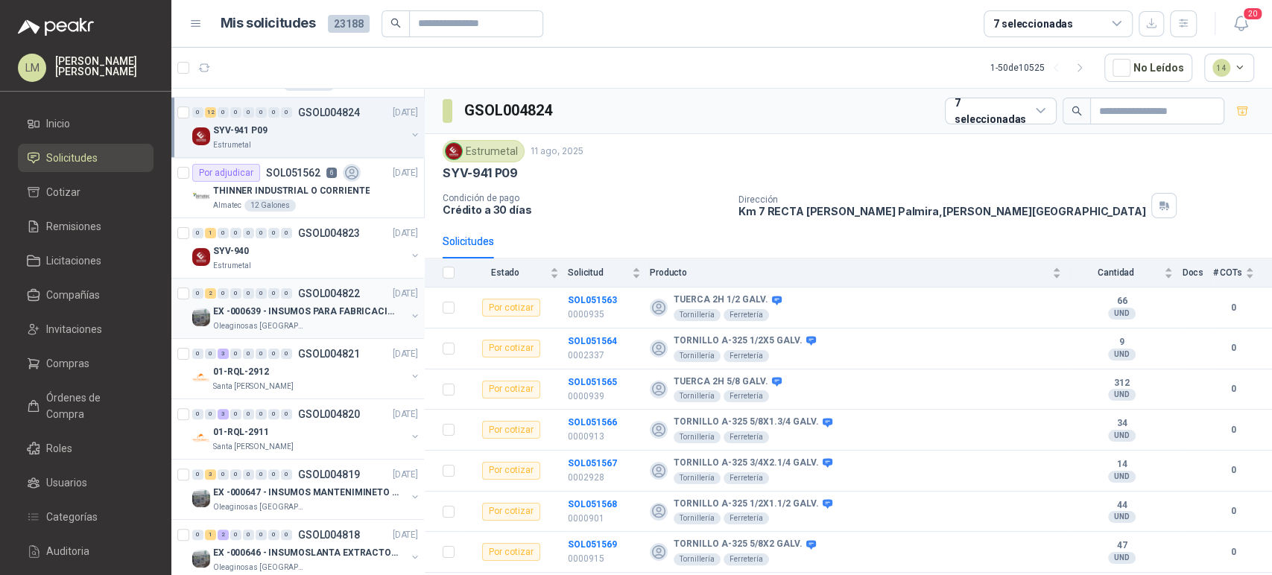
click at [271, 314] on p "EX -000639 - INSUMOS PARA FABRICACION DE MALLA TAM" at bounding box center [306, 312] width 186 height 14
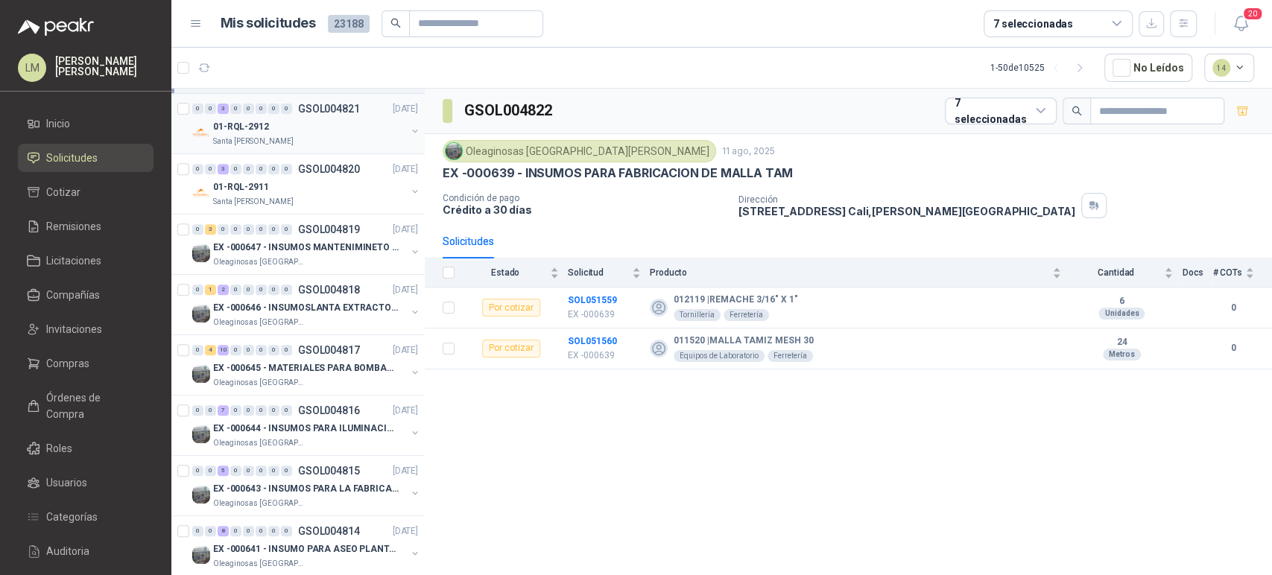
scroll to position [423, 0]
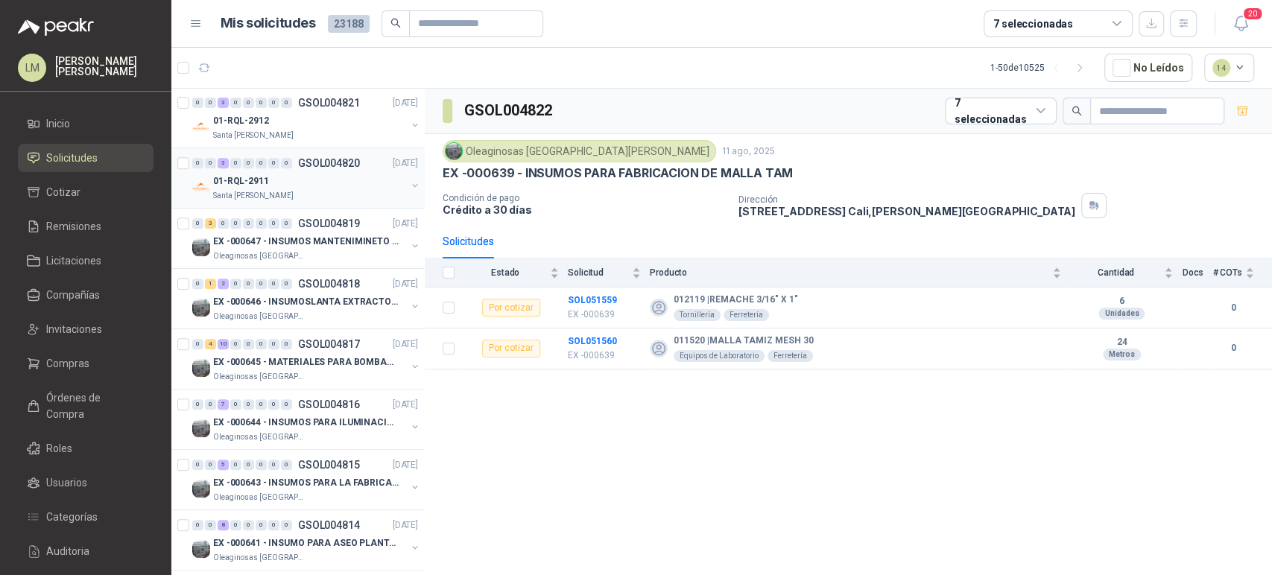
click at [309, 180] on div "01-RQL-2911" at bounding box center [309, 181] width 193 height 18
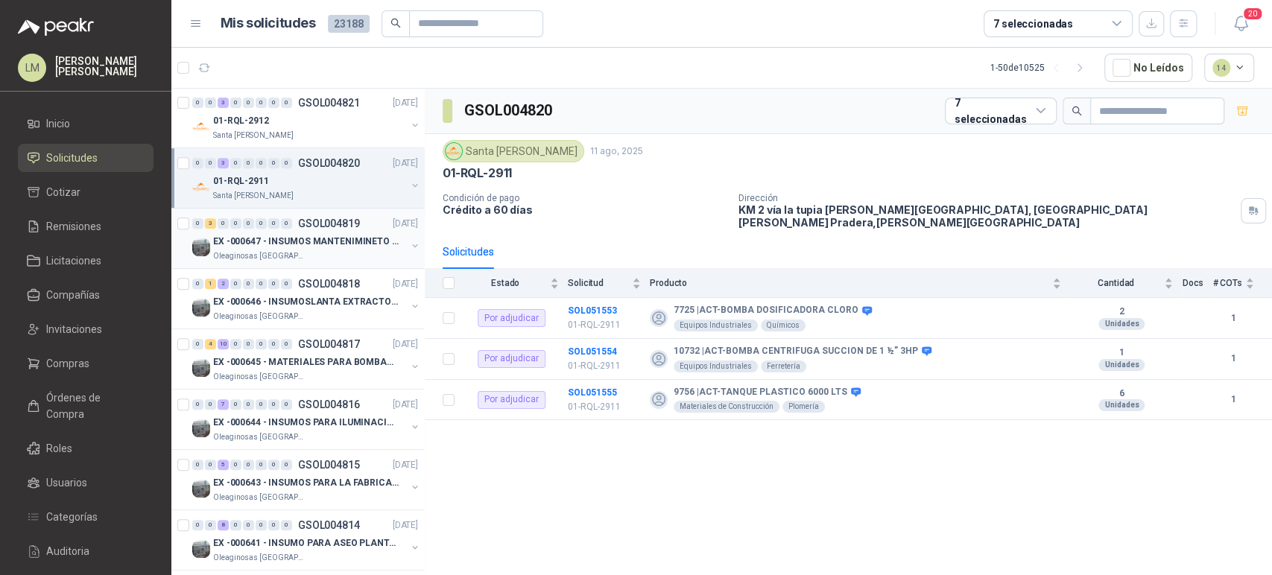
click at [324, 243] on p "EX -000647 - INSUMOS MANTENIMINETO MECANICO" at bounding box center [306, 242] width 186 height 14
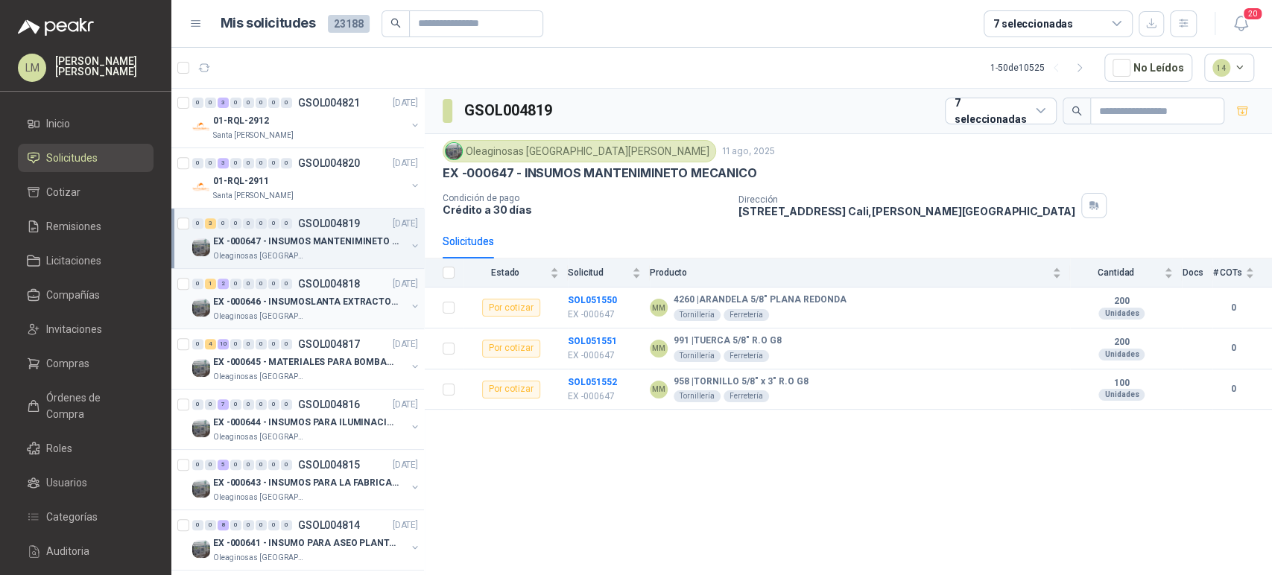
click at [335, 299] on p "EX -000646 - INSUMOSLANTA EXTRACTORA" at bounding box center [306, 302] width 186 height 14
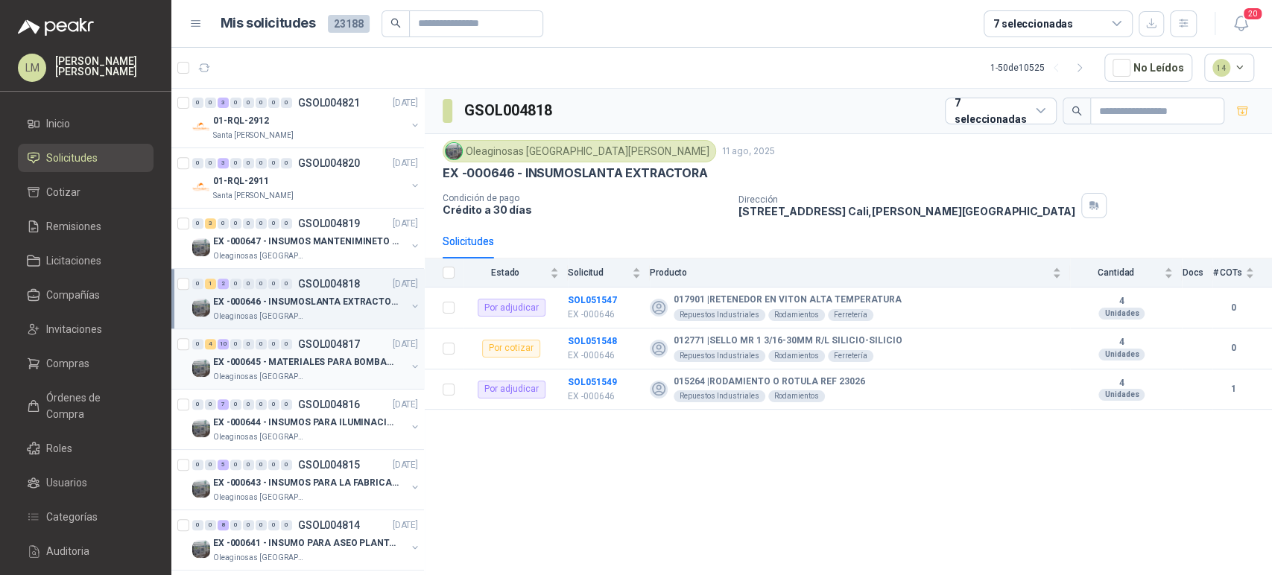
click at [278, 371] on p "Oleaginosas [GEOGRAPHIC_DATA][PERSON_NAME]" at bounding box center [260, 377] width 94 height 12
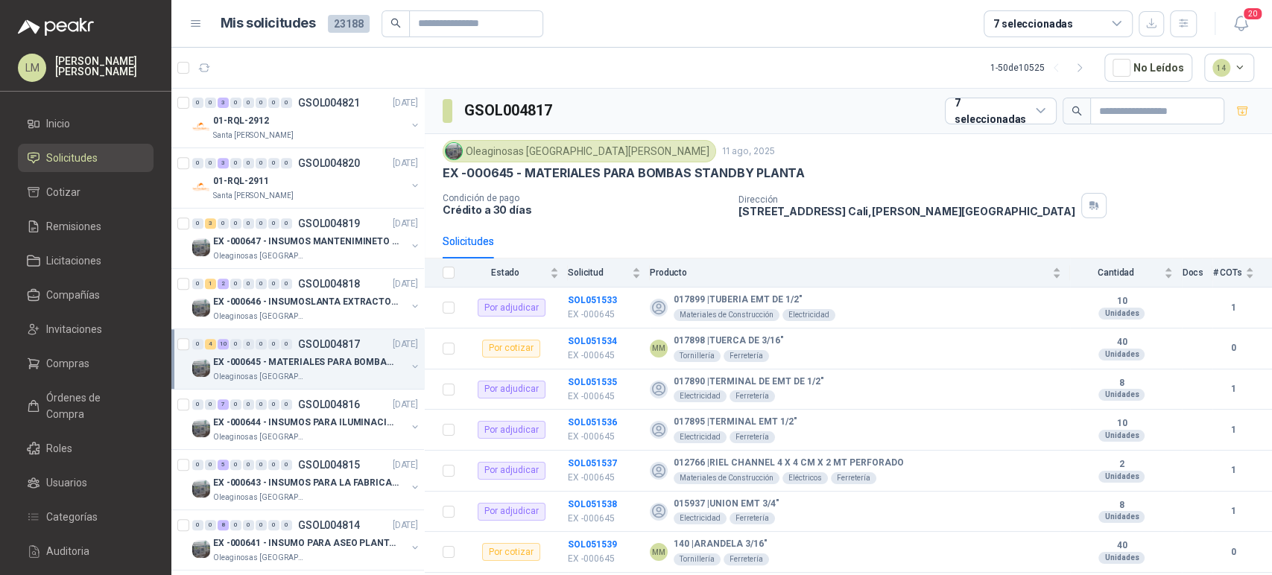
scroll to position [432, 0]
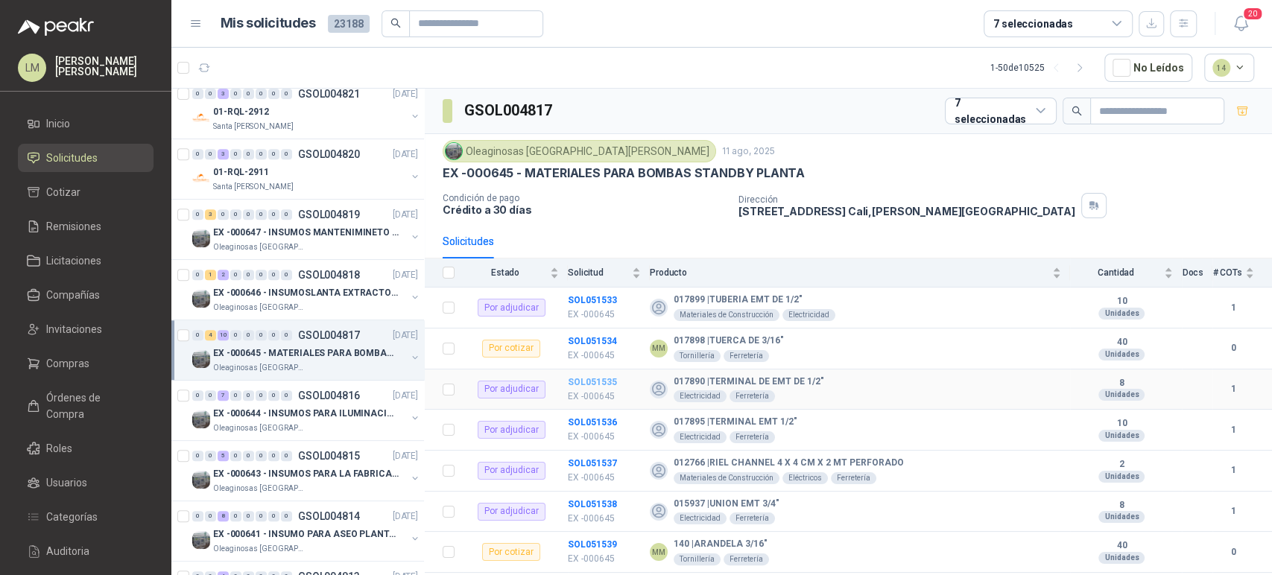
click at [589, 380] on b "SOL051535" at bounding box center [592, 382] width 49 height 10
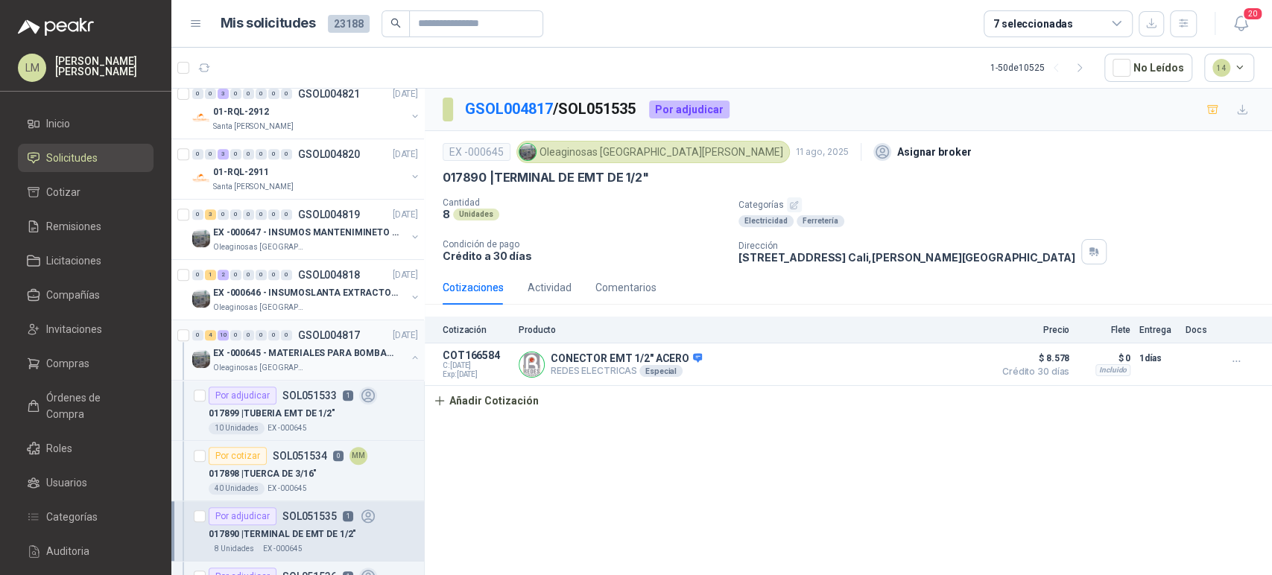
click at [409, 356] on button "button" at bounding box center [415, 358] width 12 height 12
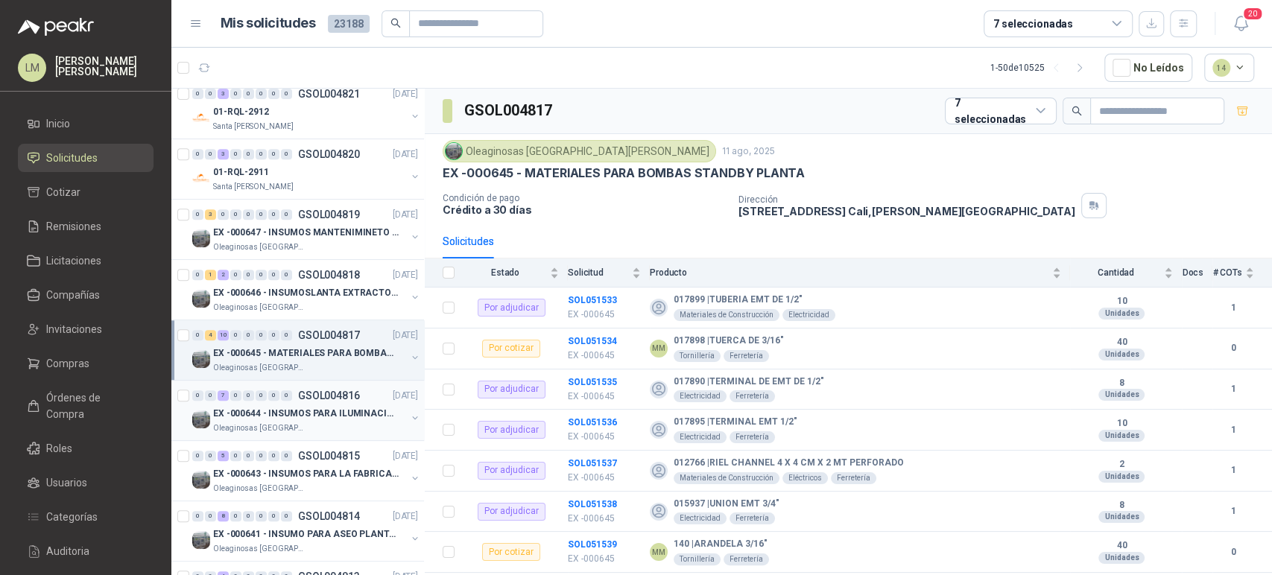
click at [338, 407] on p "EX -000644 - INSUMOS PARA ILUMINACIONN ZONA DE CLA" at bounding box center [306, 414] width 186 height 14
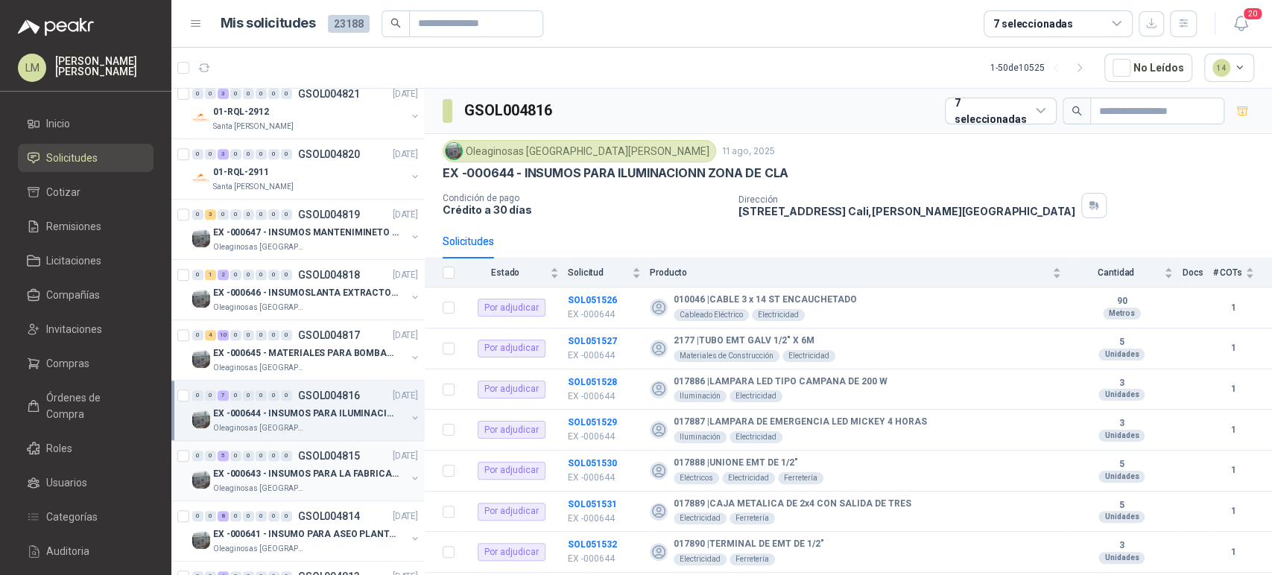
click at [307, 458] on p "GSOL004815" at bounding box center [329, 456] width 62 height 10
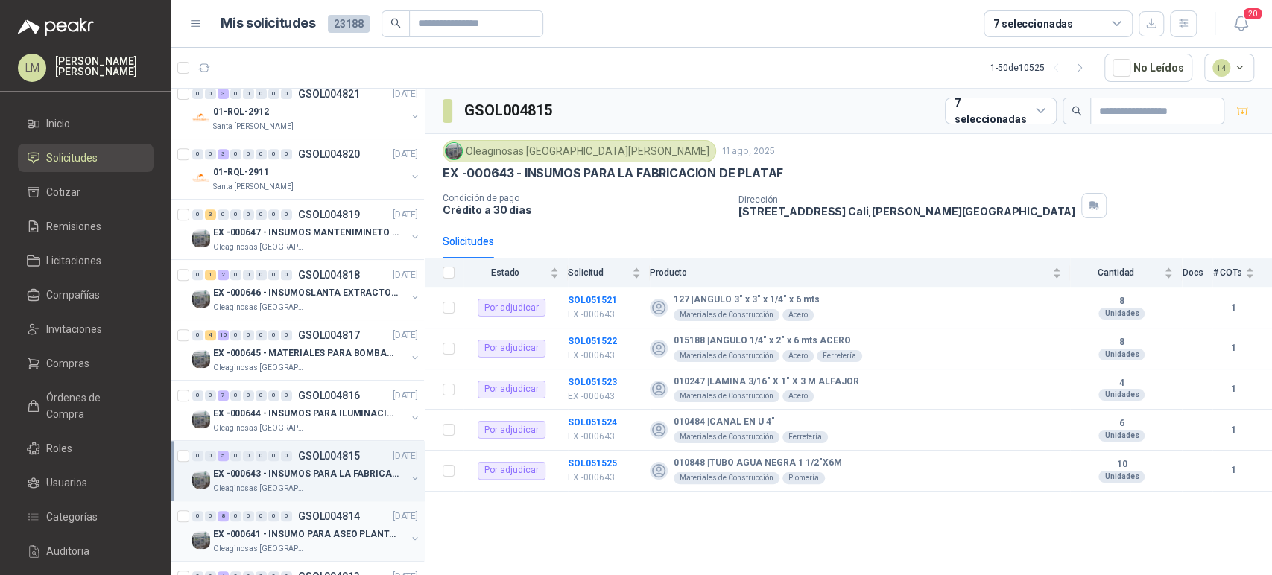
click at [312, 514] on p "GSOL004814" at bounding box center [329, 516] width 62 height 10
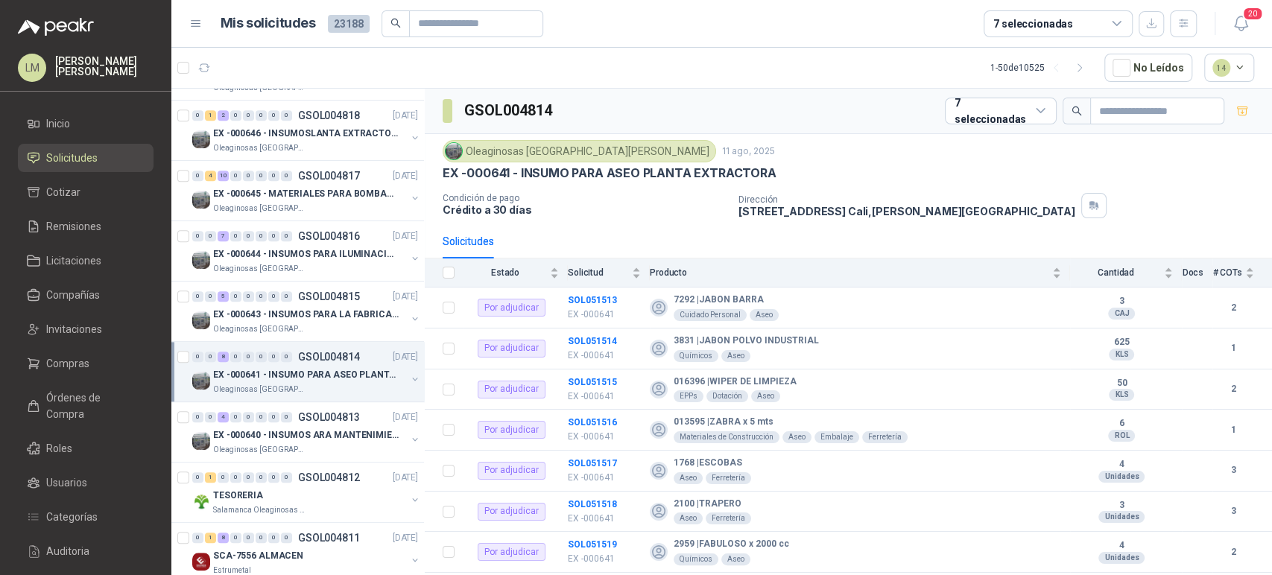
scroll to position [608, 0]
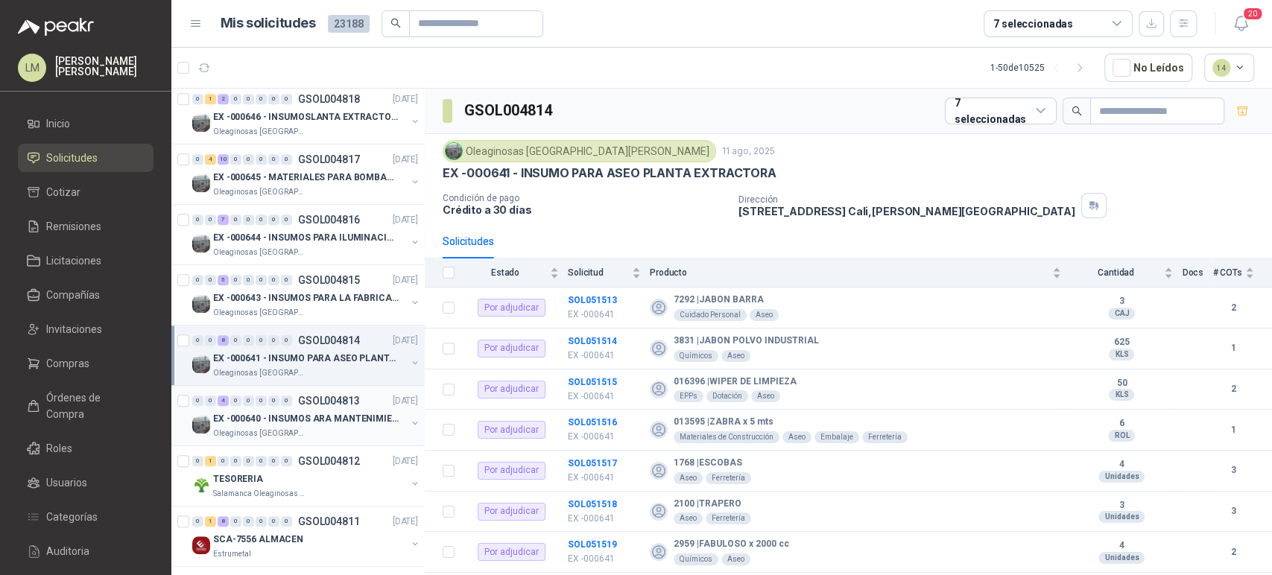
click at [327, 410] on div "EX -000640 - INSUMOS ARA MANTENIMIENTO MECANICO" at bounding box center [309, 419] width 193 height 18
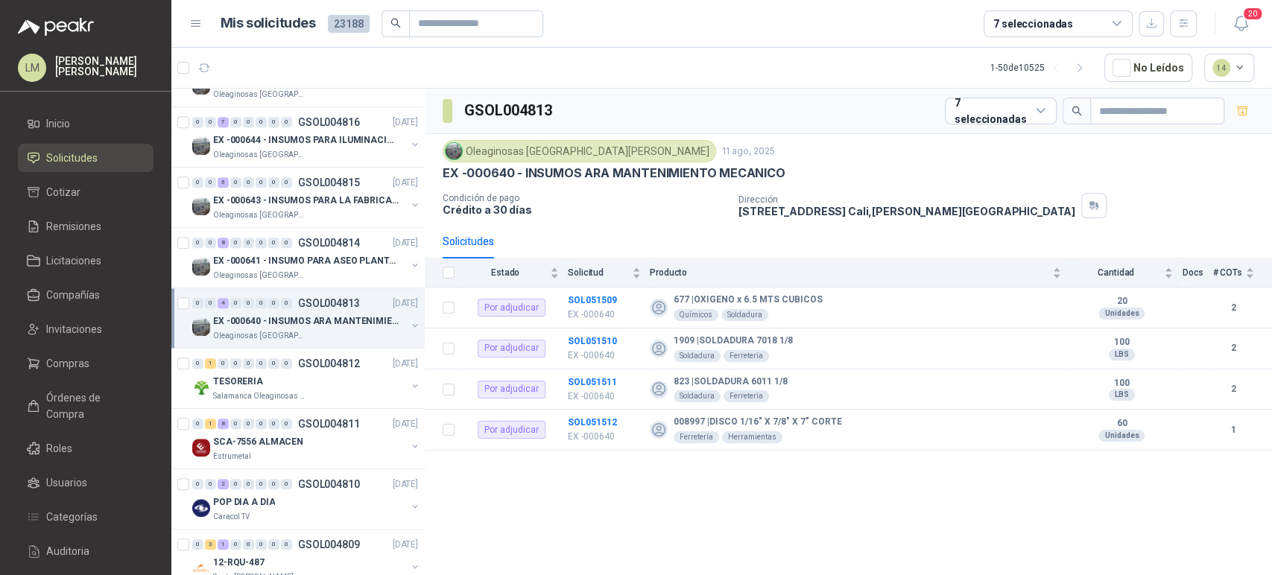
scroll to position [735, 0]
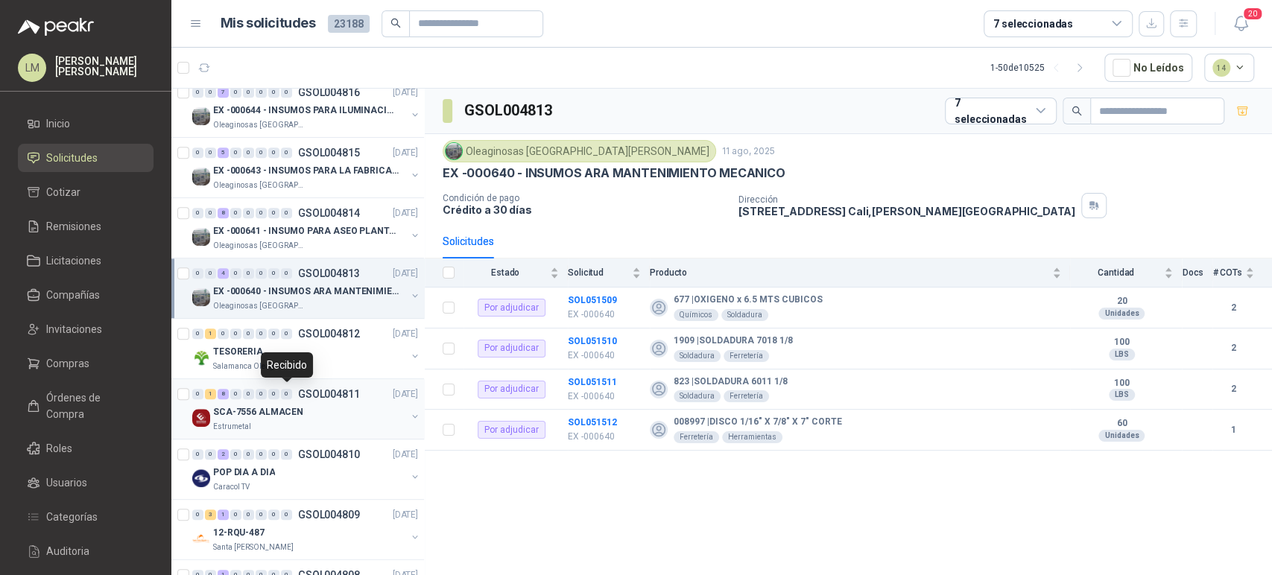
click at [289, 396] on div "0" at bounding box center [286, 394] width 11 height 10
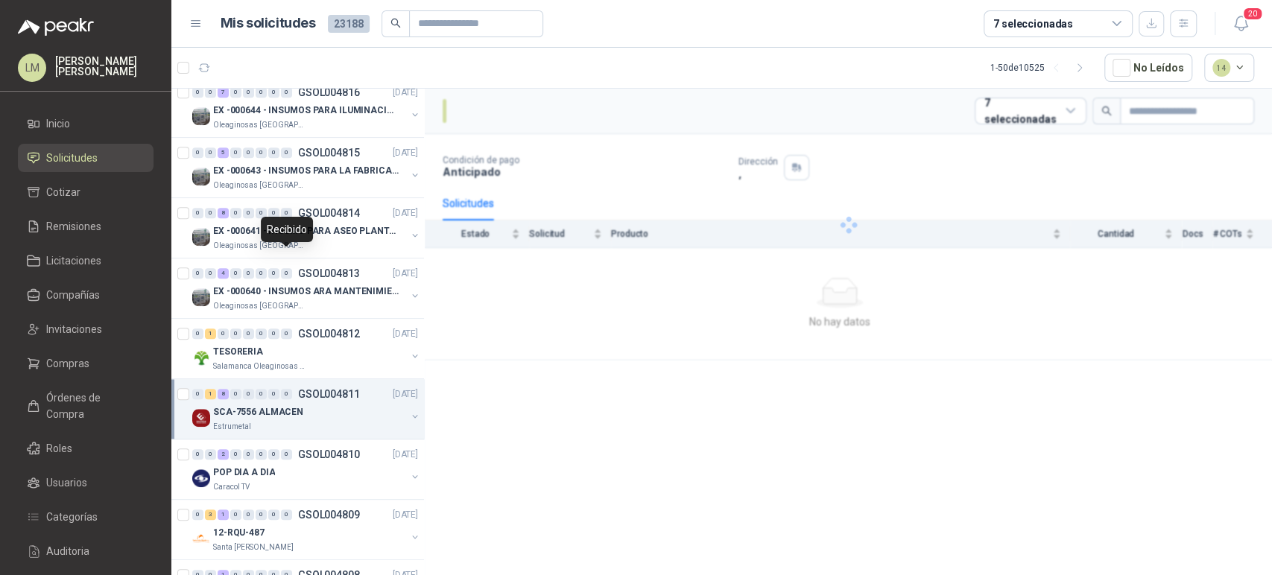
scroll to position [896, 0]
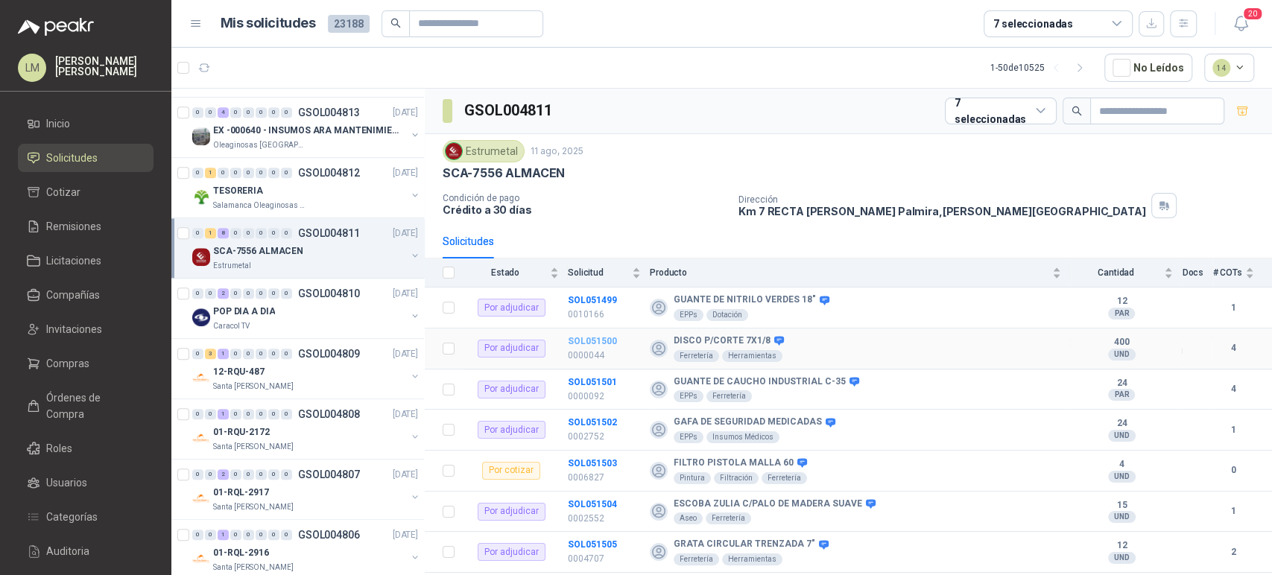
click at [600, 340] on b "SOL051500" at bounding box center [592, 341] width 49 height 10
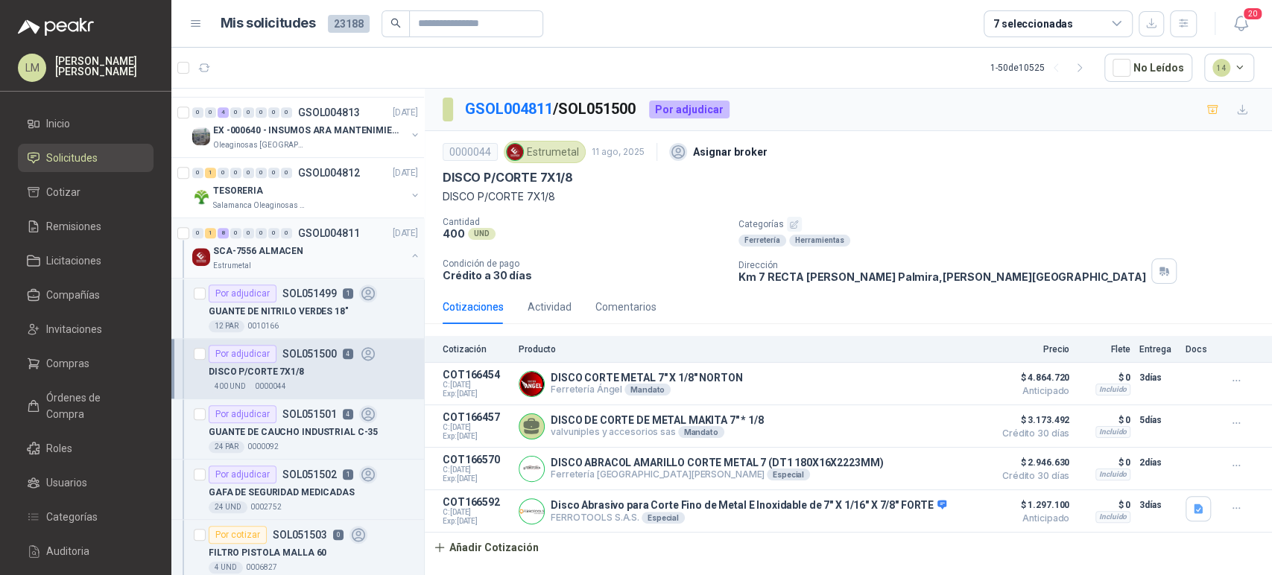
click at [409, 253] on button "button" at bounding box center [415, 256] width 12 height 12
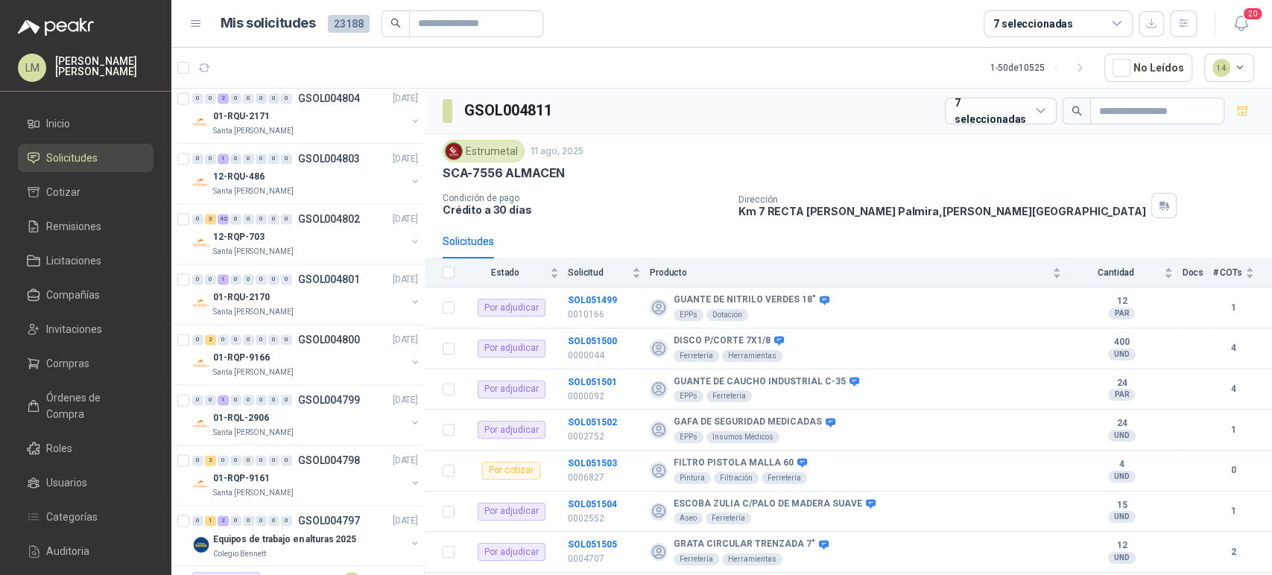
scroll to position [1455, 0]
click at [1045, 16] on div "7 seleccionadas" at bounding box center [1033, 24] width 80 height 16
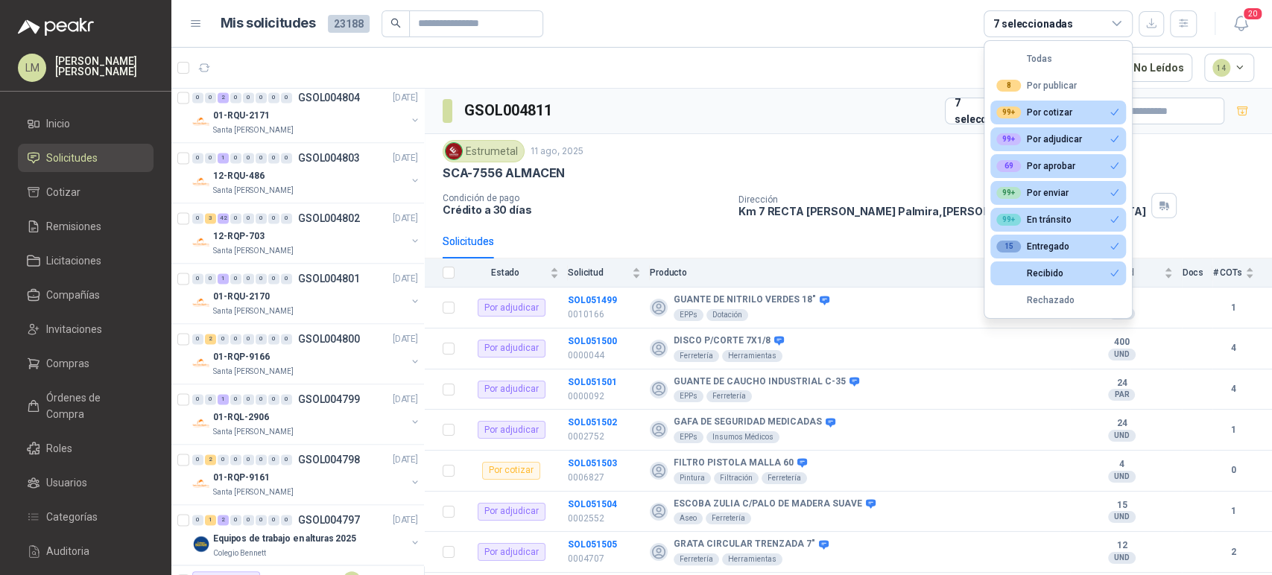
click at [1045, 16] on div "7 seleccionadas" at bounding box center [1033, 24] width 80 height 16
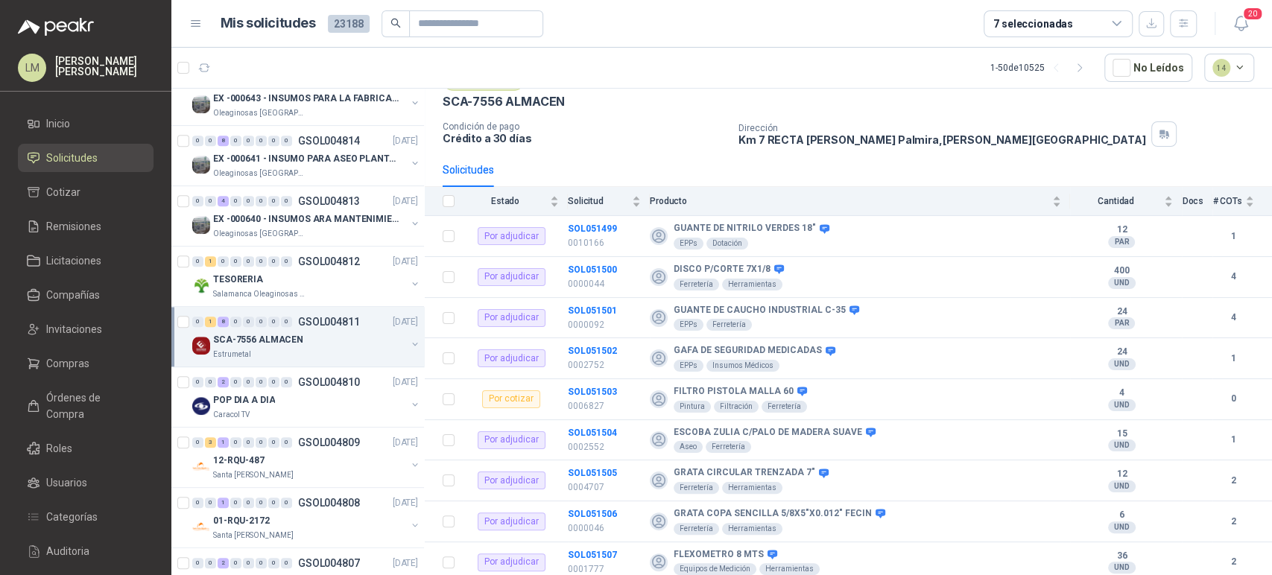
scroll to position [741, 1]
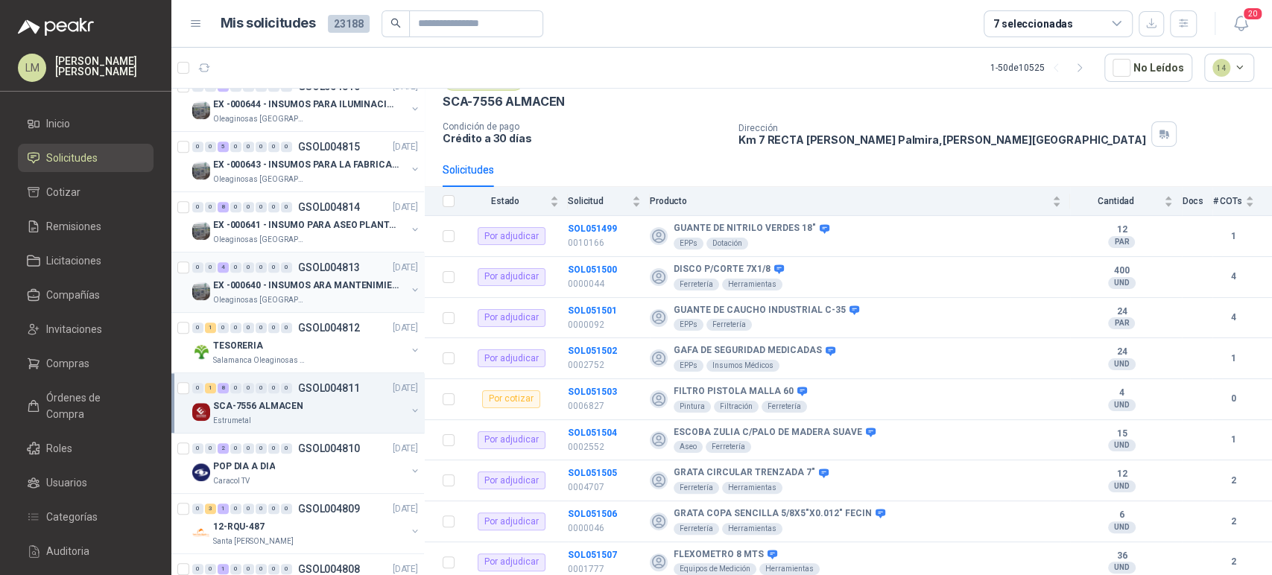
click at [327, 259] on div "0 0 4 0 0 0 0 0 GSOL004813 11/08/25" at bounding box center [306, 268] width 229 height 18
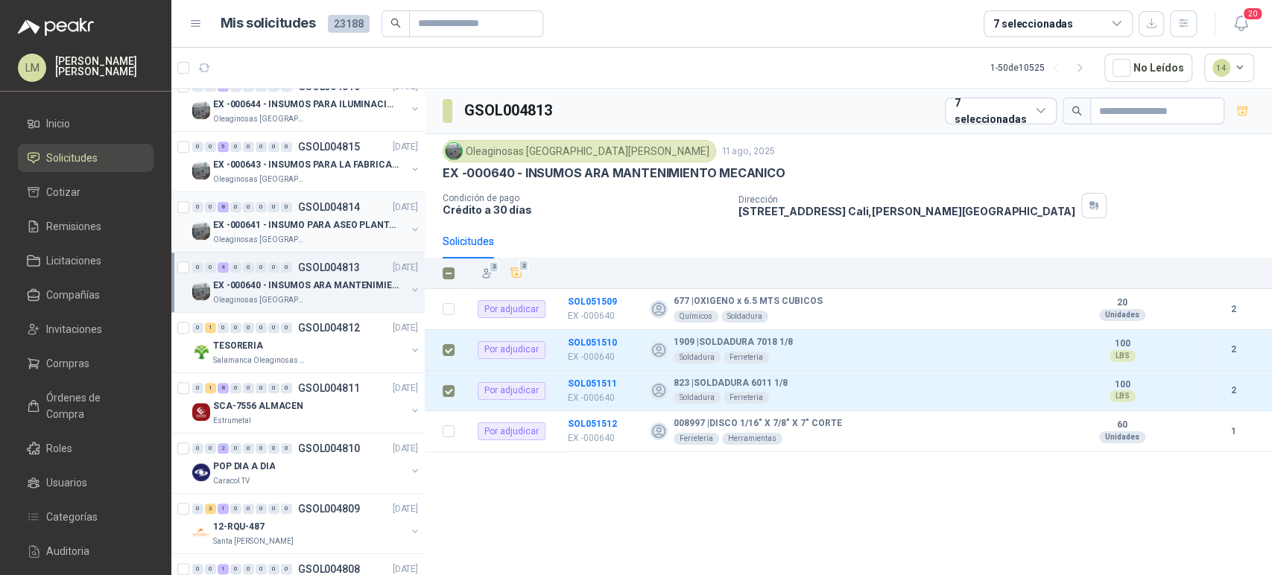
click at [308, 223] on p "EX -000641 - INSUMO PARA ASEO PLANTA EXTRACTORA" at bounding box center [306, 225] width 186 height 14
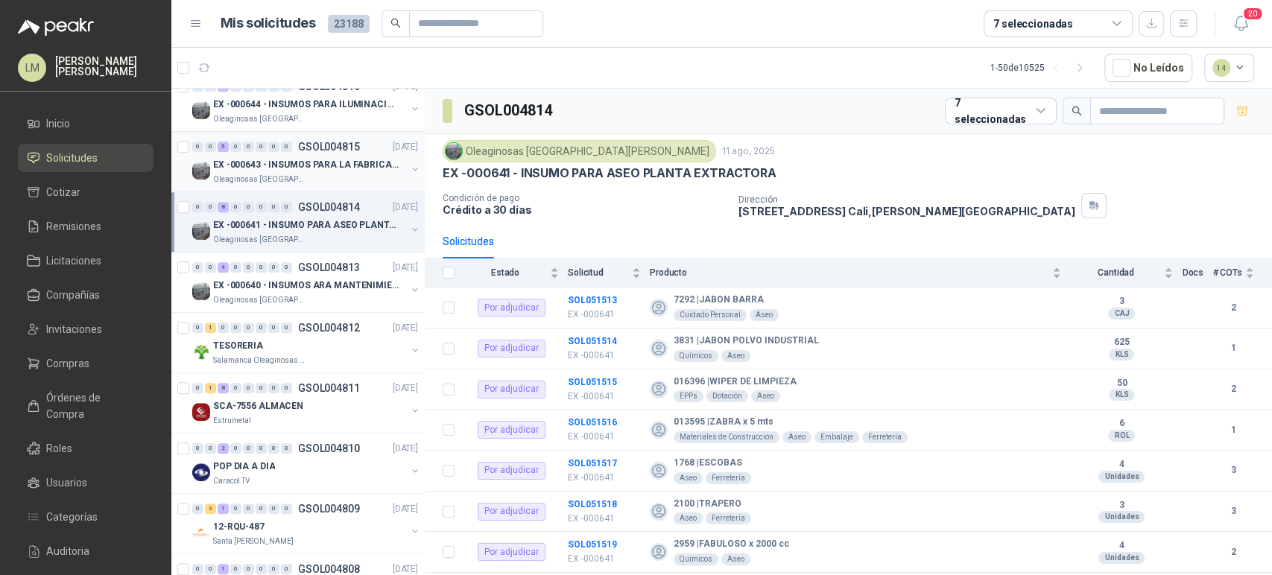
click at [273, 158] on p "EX -000643 - INSUMOS PARA LA FABRICACION DE PLATAF" at bounding box center [306, 165] width 186 height 14
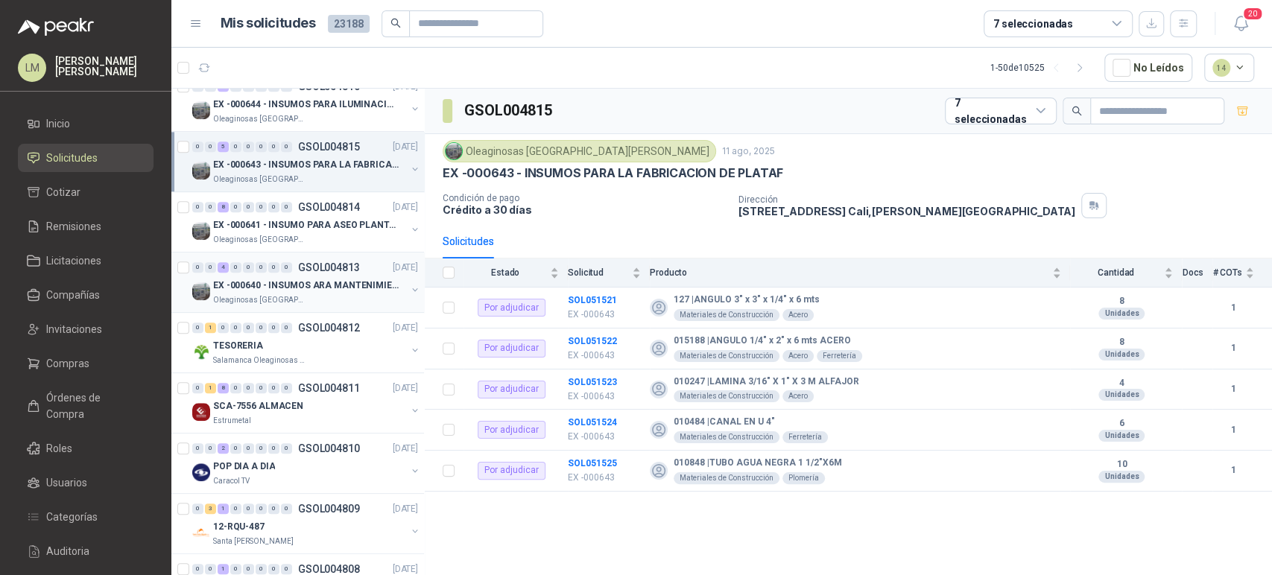
click at [261, 279] on p "EX -000640 - INSUMOS ARA MANTENIMIENTO MECANICO" at bounding box center [306, 286] width 186 height 14
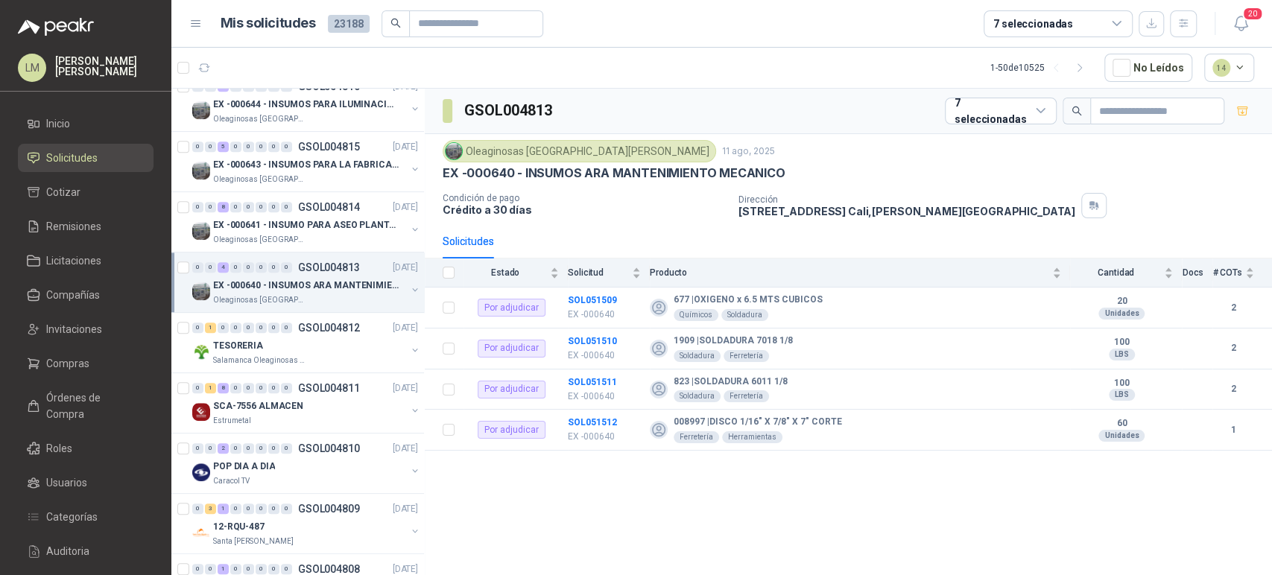
click at [410, 291] on icon "button" at bounding box center [415, 290] width 10 height 10
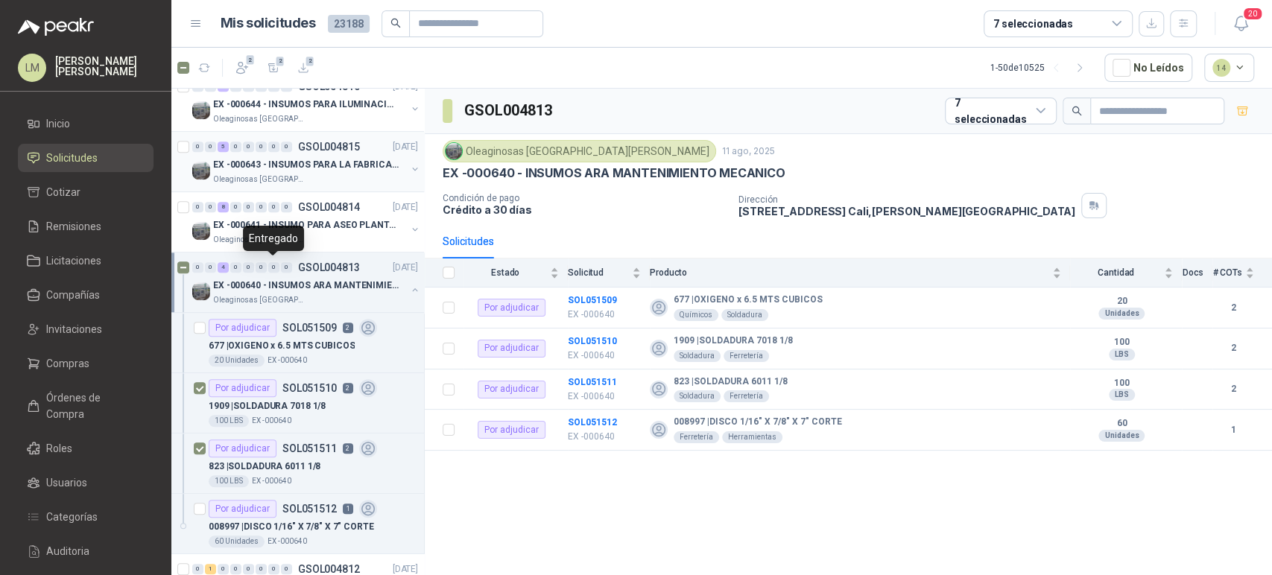
click at [311, 152] on div "0 0 5 0 0 0 0 0 GSOL004815 11/08/25" at bounding box center [306, 147] width 229 height 18
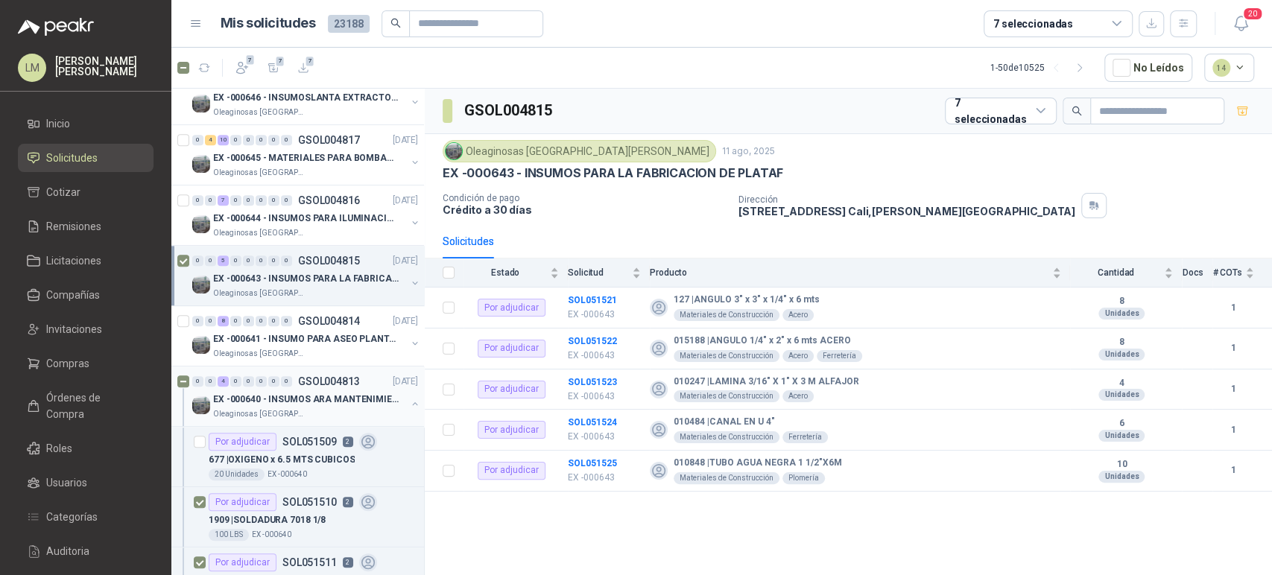
scroll to position [626, 1]
click at [310, 214] on p "EX -000644 - INSUMOS PARA ILUMINACIONN ZONA DE CLA" at bounding box center [306, 220] width 186 height 14
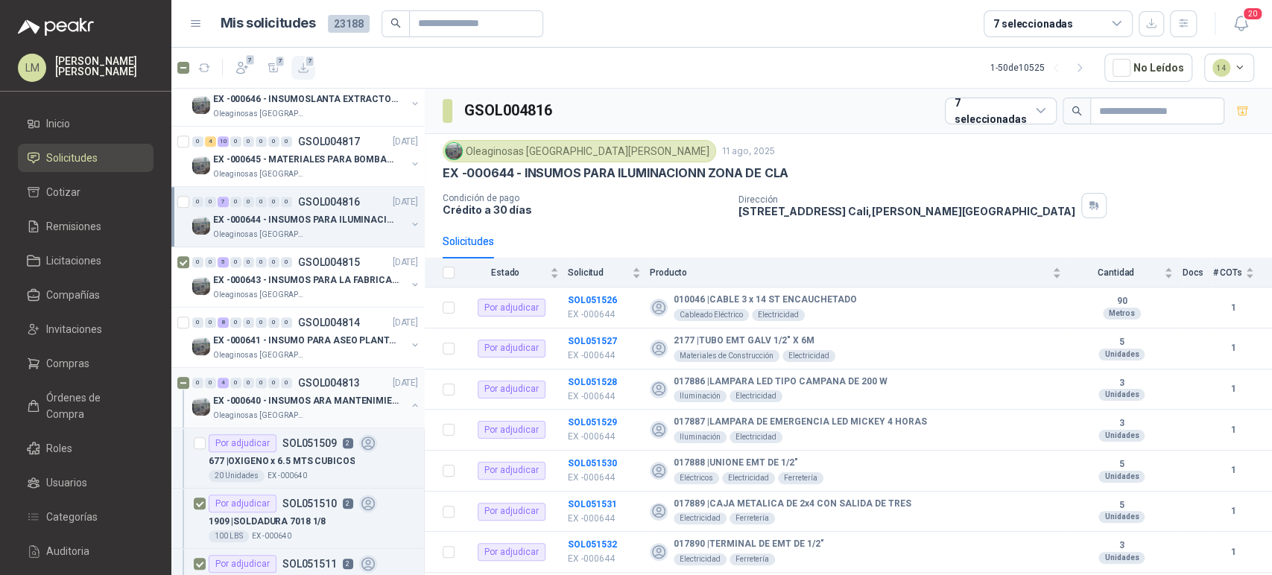
click at [304, 63] on icon "button" at bounding box center [303, 68] width 13 height 13
click at [275, 153] on p "EX -000645 - MATERIALES PARA BOMBAS STANDBY PLANTA" at bounding box center [306, 160] width 186 height 14
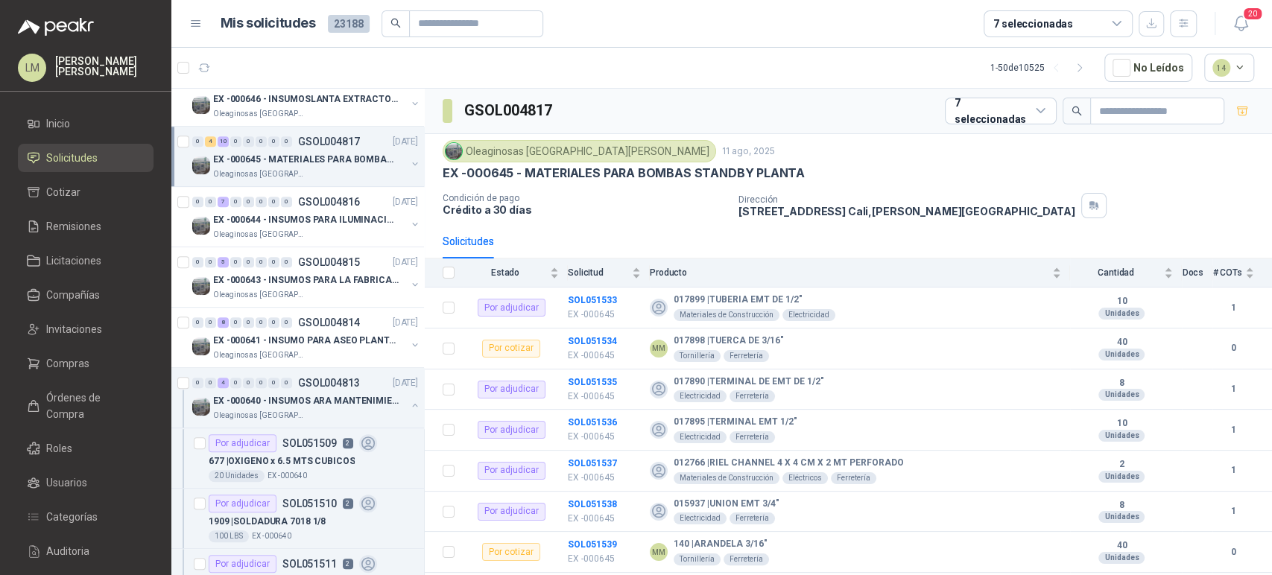
click at [409, 159] on button "button" at bounding box center [415, 164] width 12 height 12
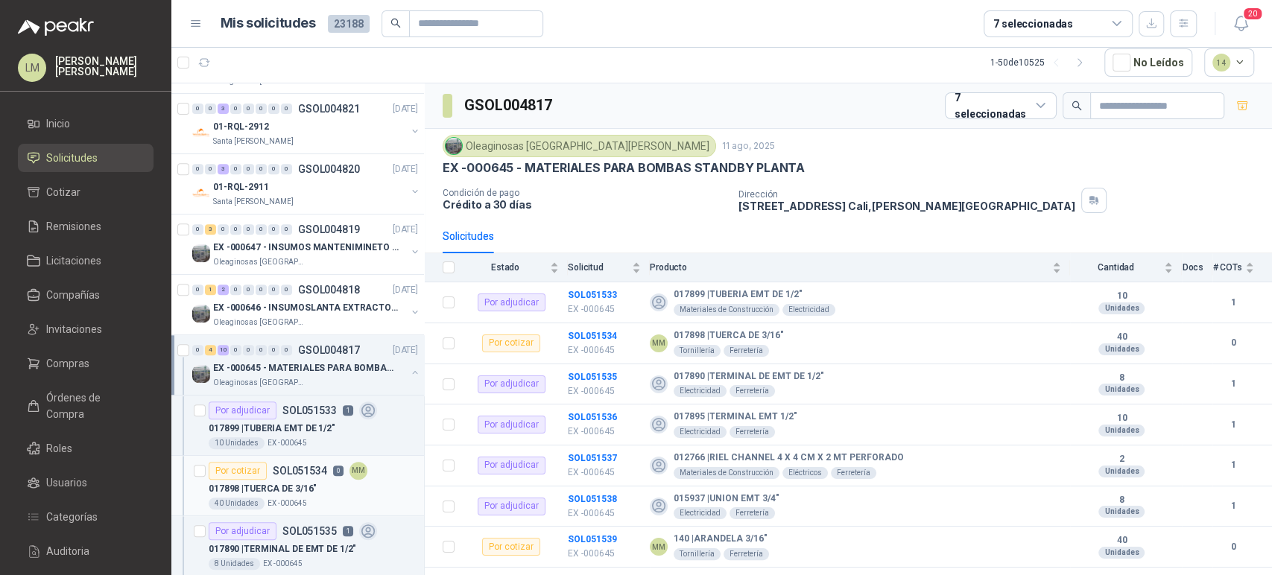
scroll to position [409, 1]
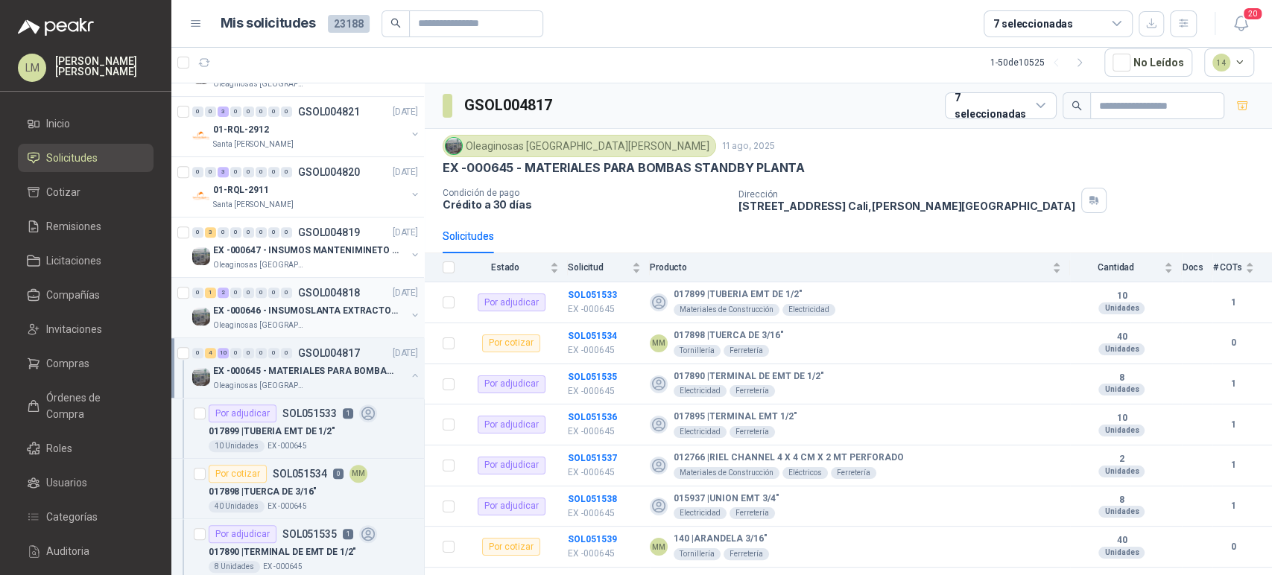
click at [291, 321] on p "Oleaginosas [GEOGRAPHIC_DATA][PERSON_NAME]" at bounding box center [260, 326] width 94 height 12
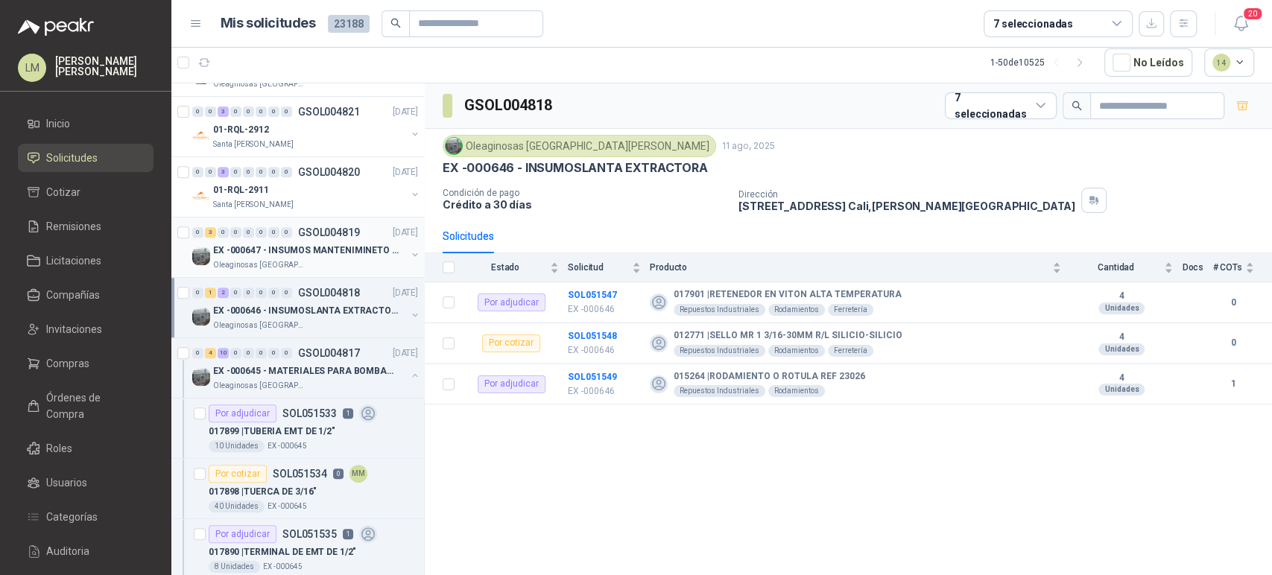
click at [306, 233] on p "GSOL004819" at bounding box center [329, 232] width 62 height 10
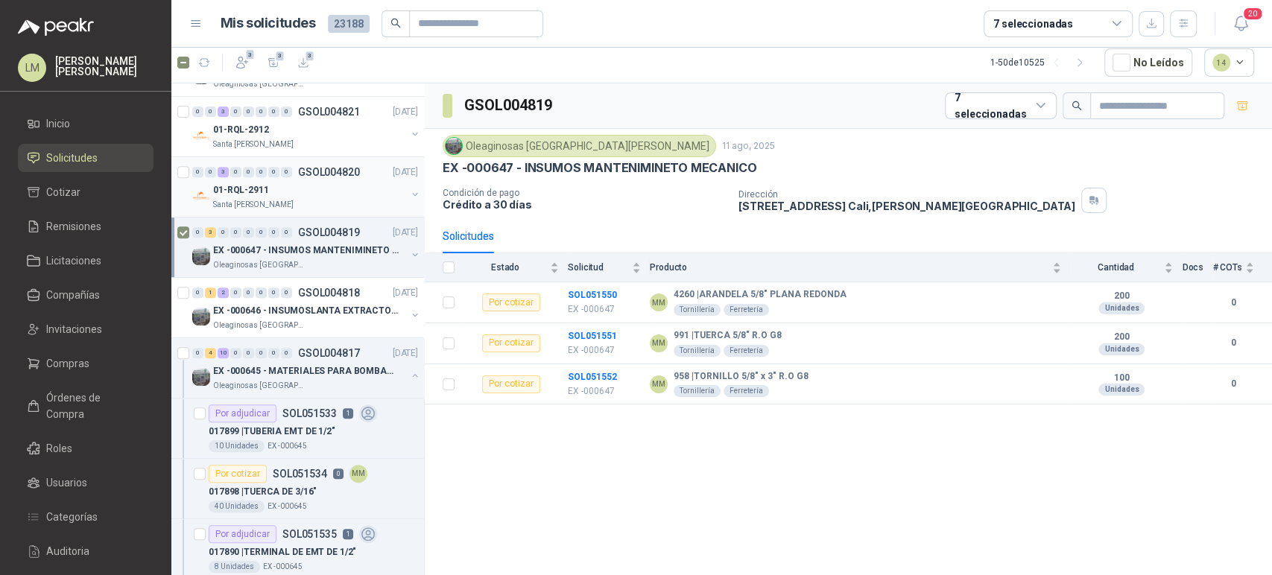
scroll to position [4, 0]
click at [297, 193] on div "01-RQL-2911" at bounding box center [309, 192] width 193 height 18
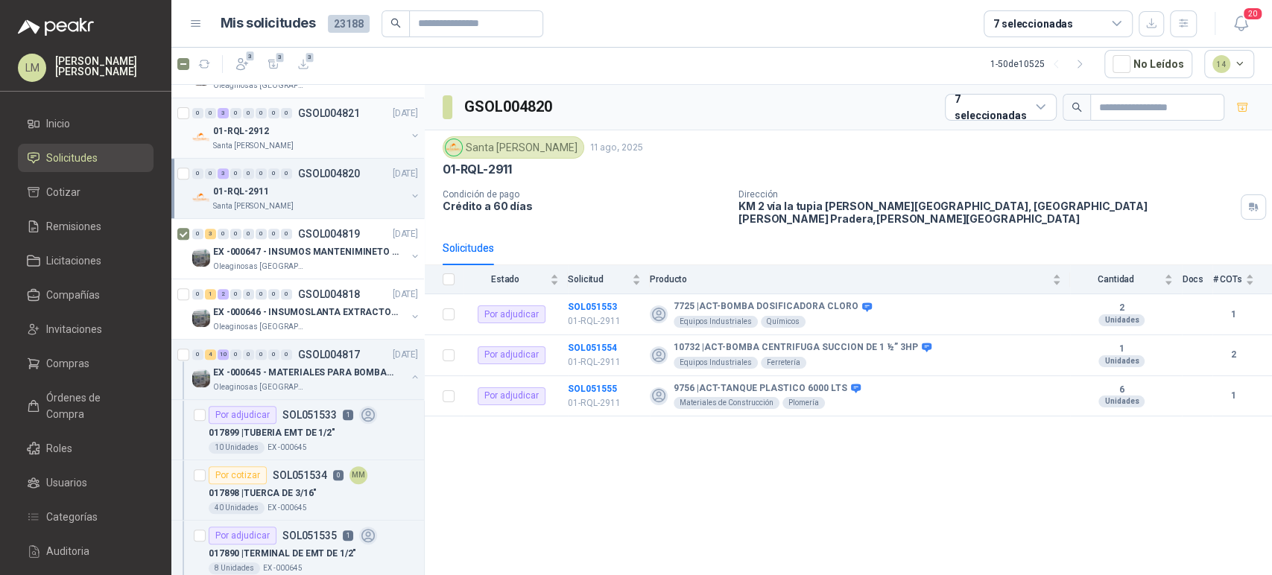
click at [286, 136] on div "01-RQL-2912" at bounding box center [309, 131] width 193 height 18
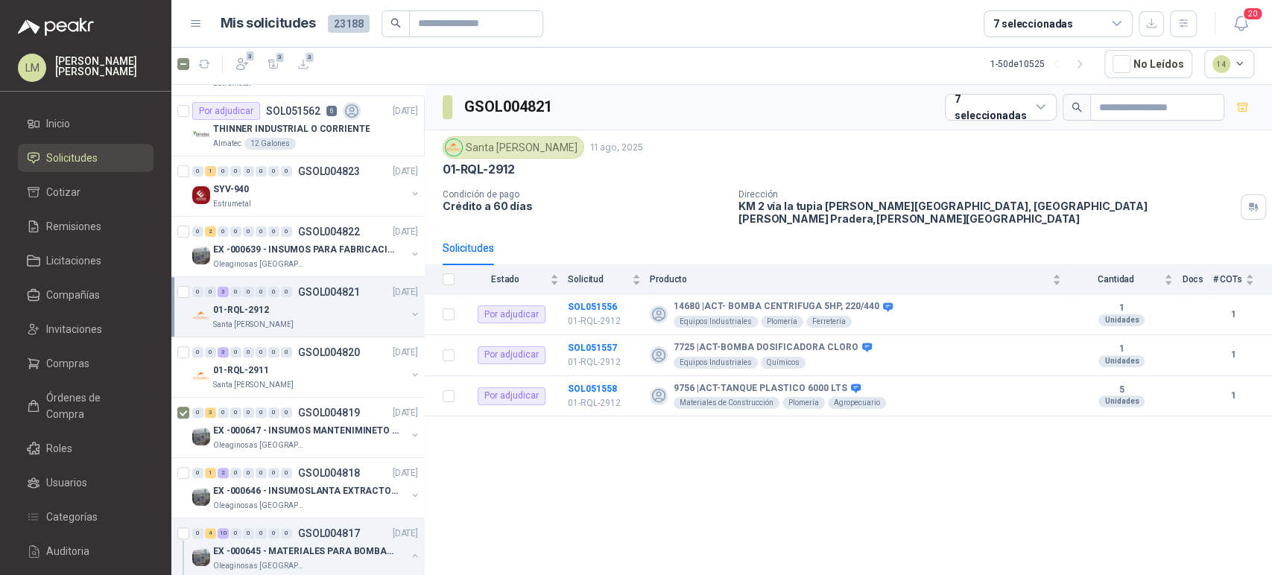
scroll to position [227, 1]
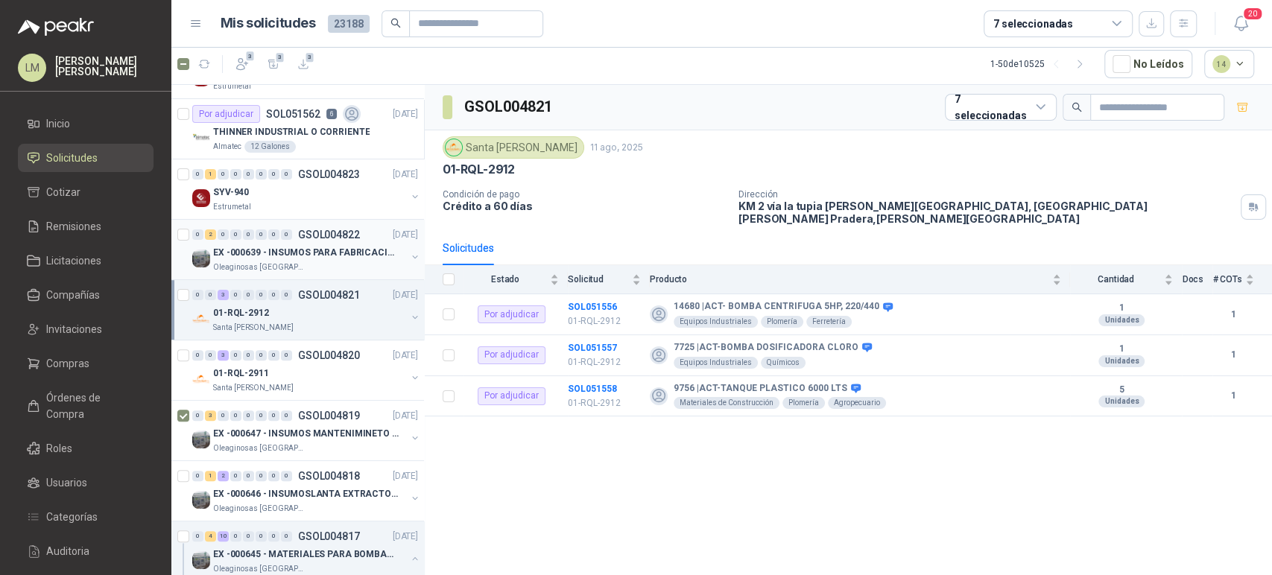
click at [310, 240] on div "0 2 0 0 0 0 0 0 GSOL004822 11/08/25" at bounding box center [306, 235] width 229 height 18
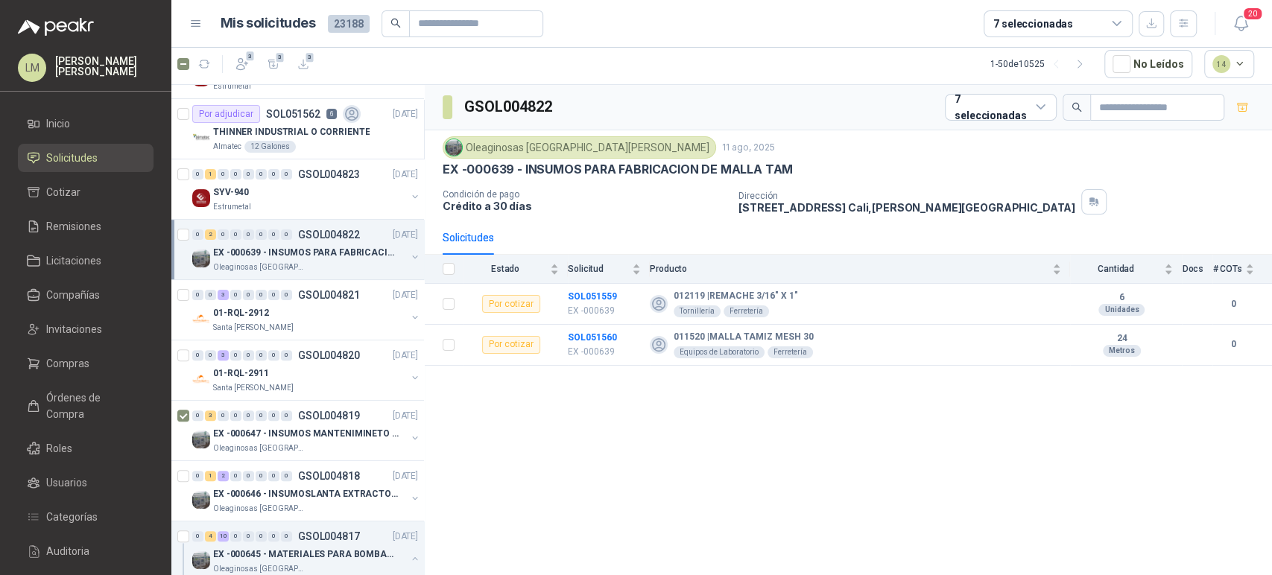
click at [409, 253] on button "button" at bounding box center [415, 257] width 12 height 12
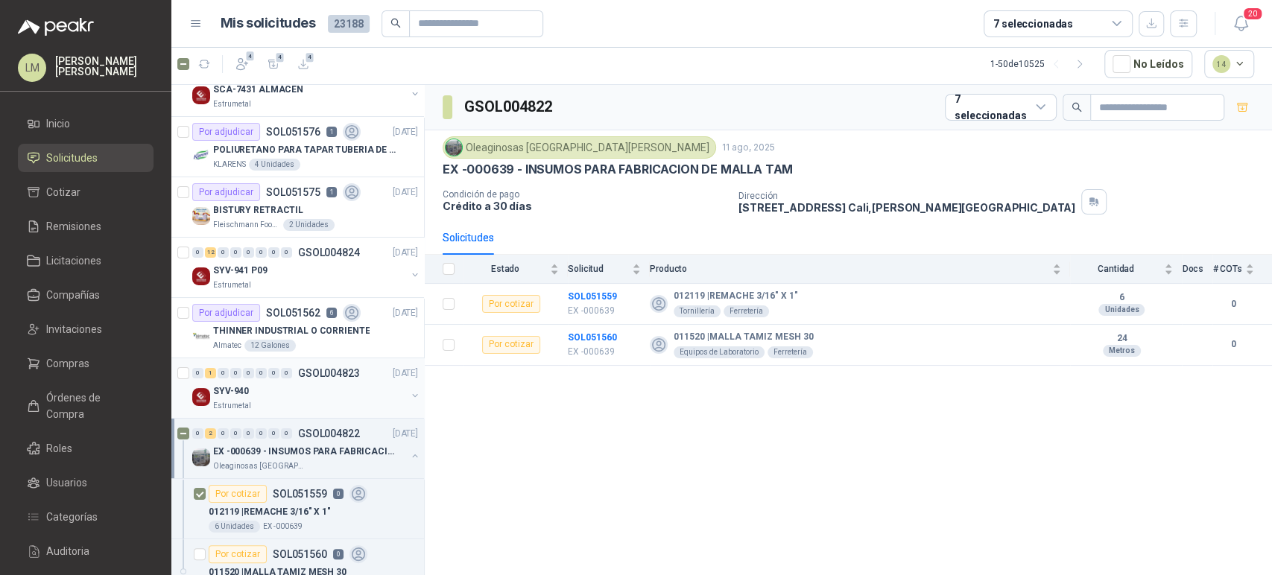
scroll to position [0, 1]
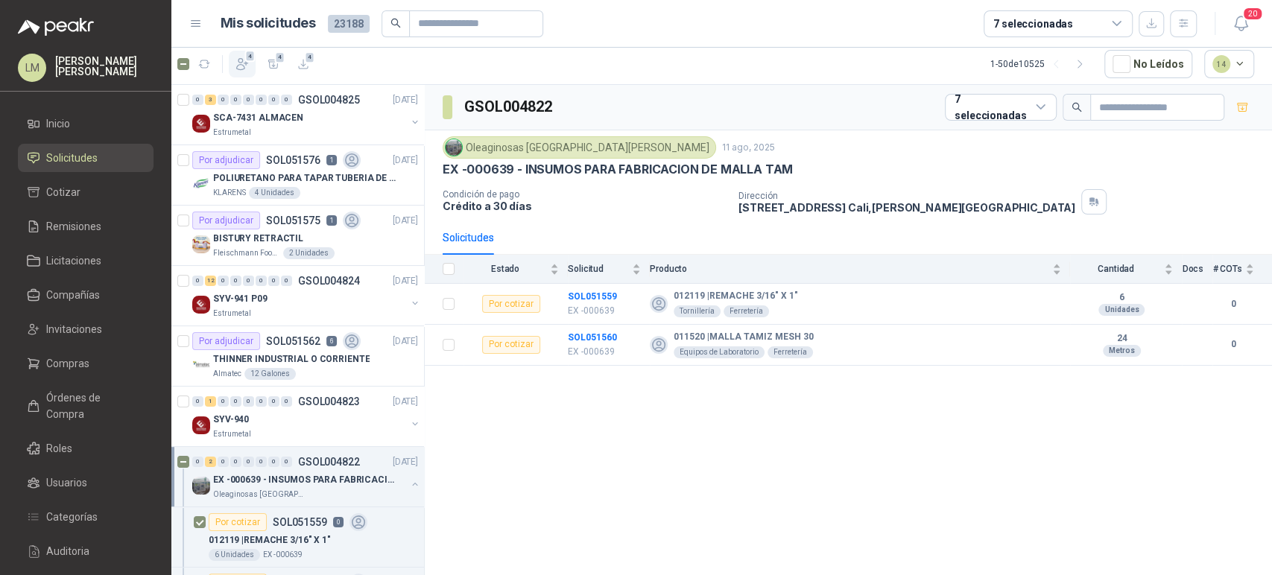
click at [237, 63] on icon "button" at bounding box center [242, 64] width 15 height 15
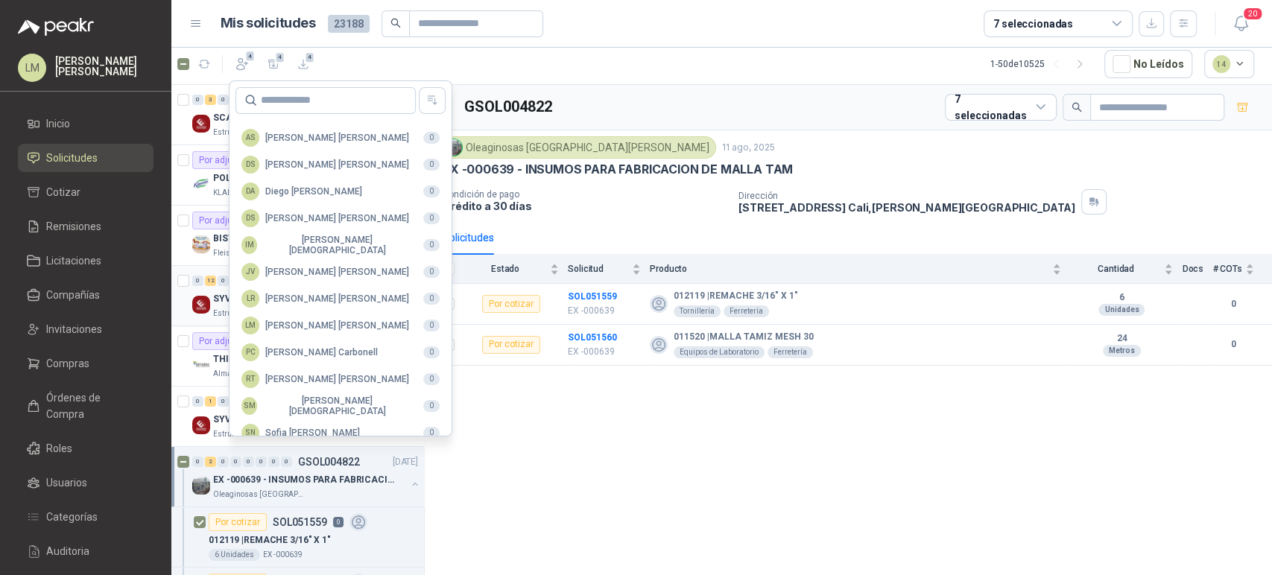
scroll to position [363, 0]
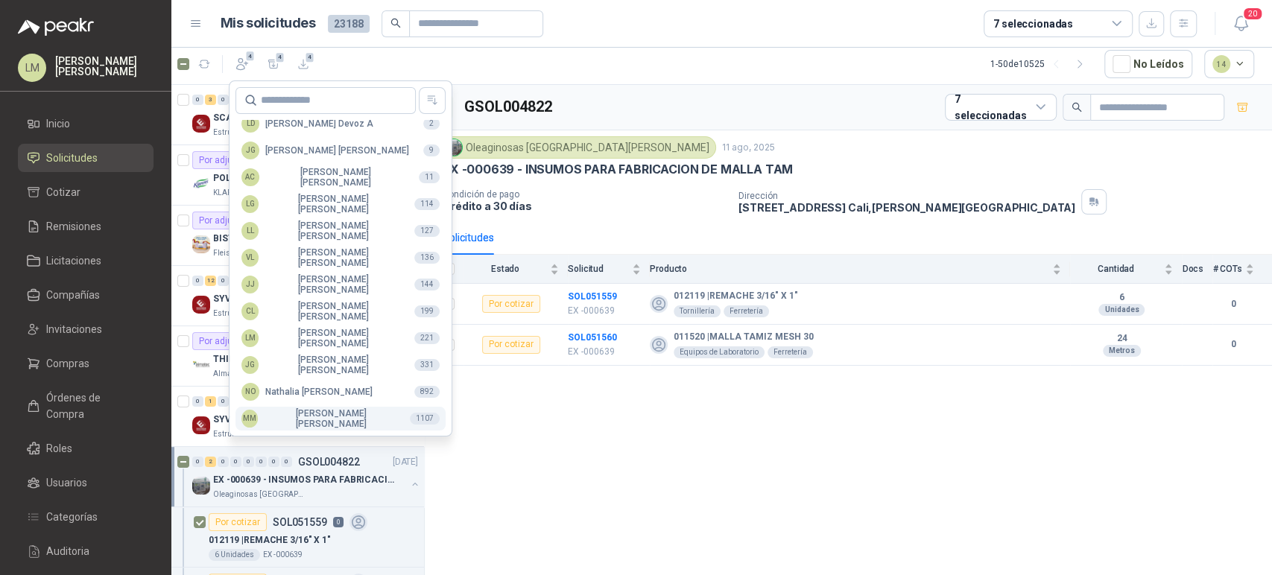
click at [287, 414] on div "MM Mauricio Martinez" at bounding box center [319, 418] width 156 height 21
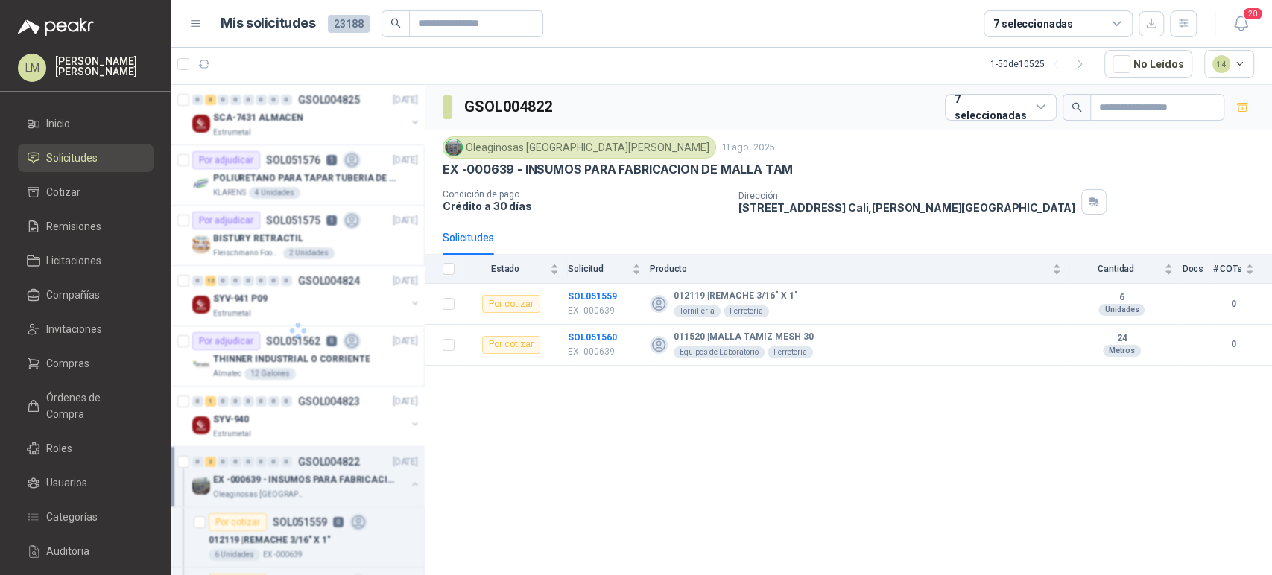
scroll to position [5, 0]
click at [268, 349] on div "THINNER INDUSTRIAL O CORRIENTE" at bounding box center [315, 358] width 205 height 18
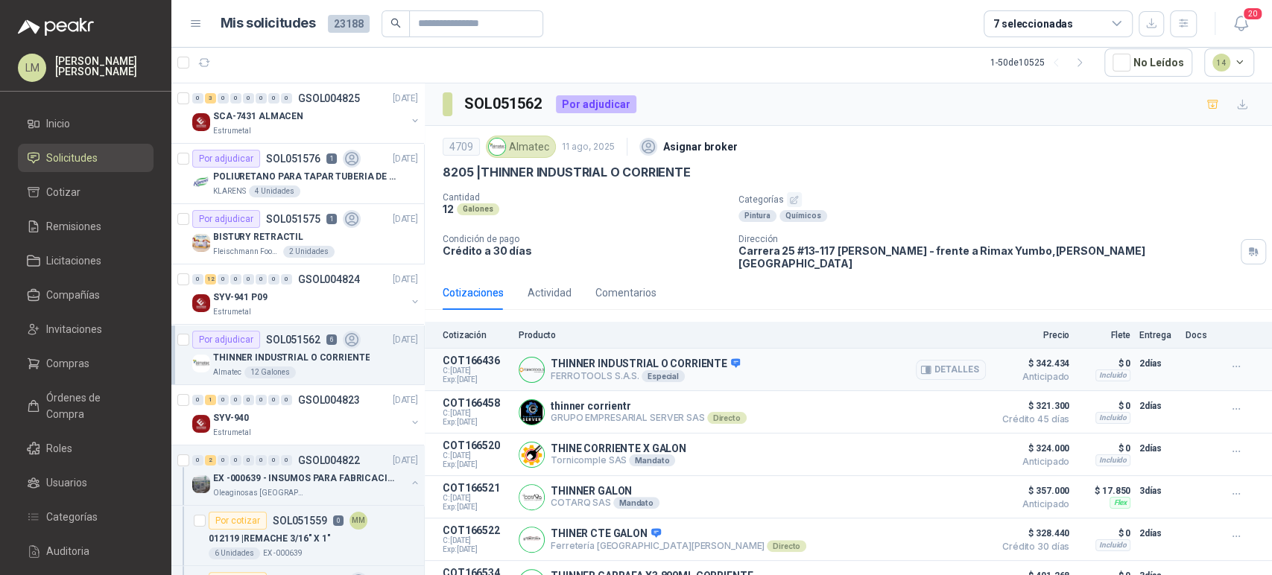
scroll to position [49, 0]
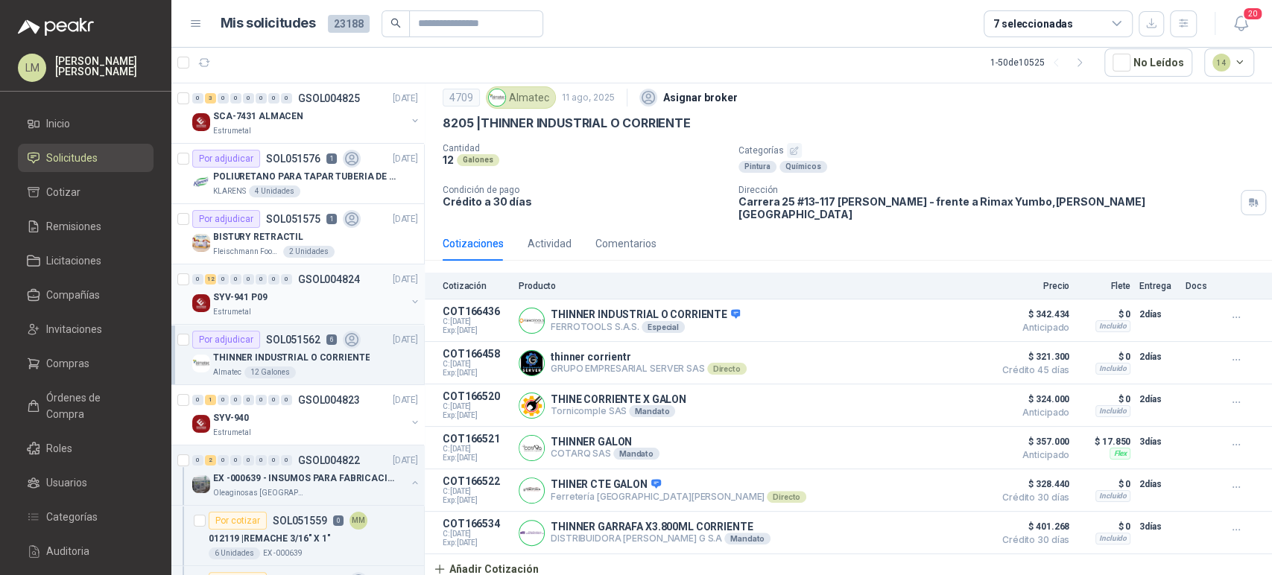
click at [269, 297] on div "SYV-941 P09" at bounding box center [309, 297] width 193 height 18
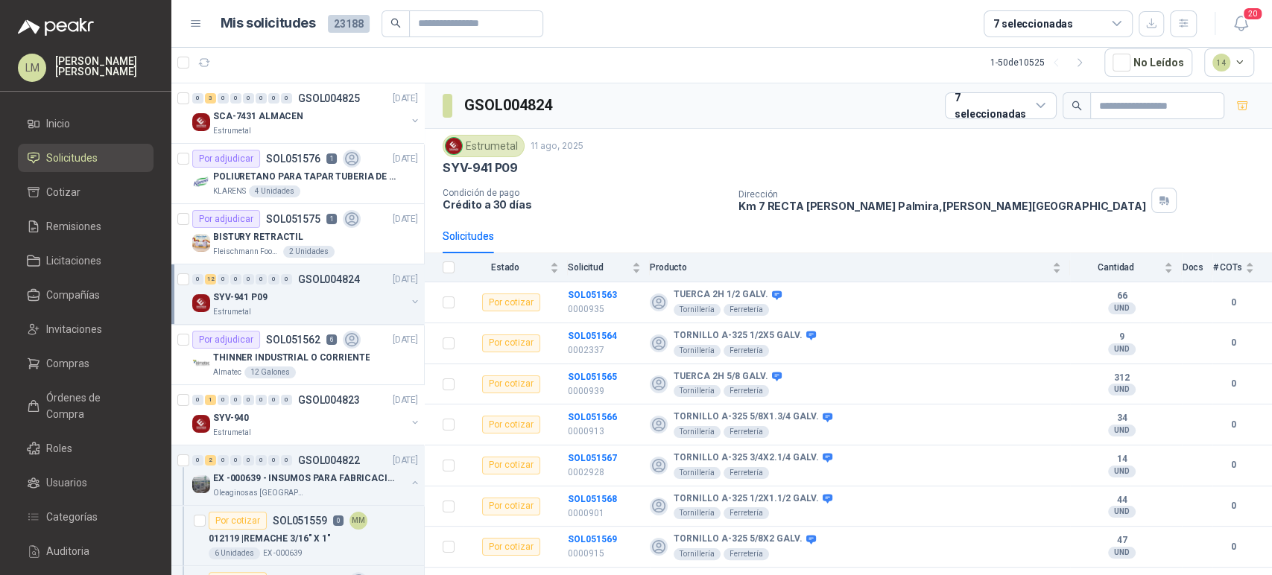
click at [586, 198] on p "Crédito a 30 días" at bounding box center [585, 204] width 284 height 13
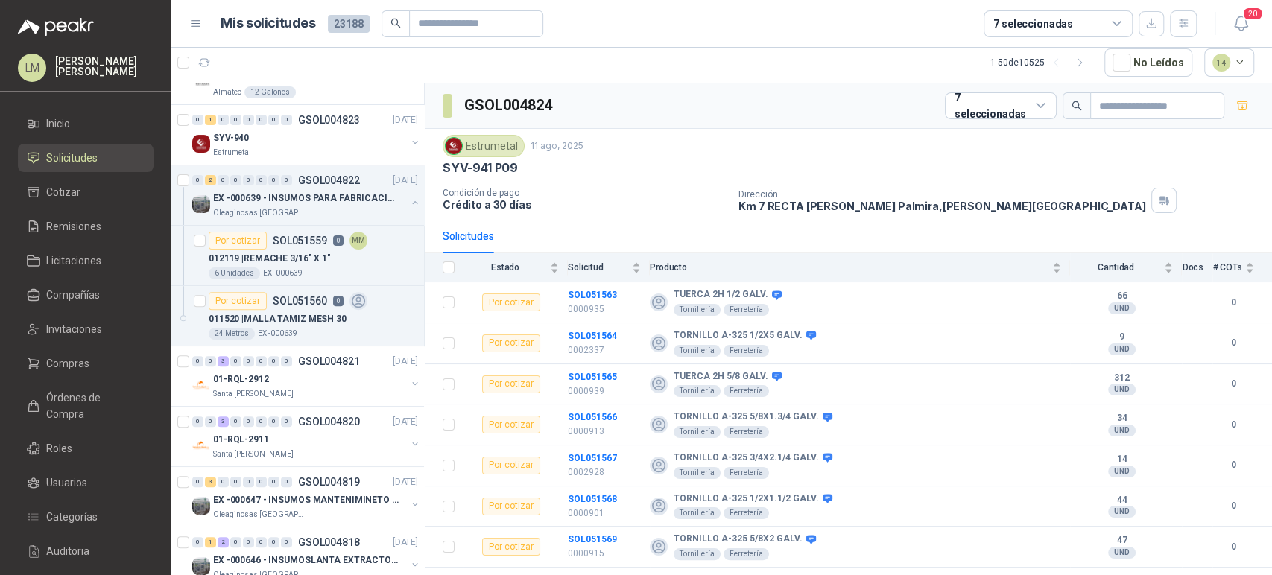
scroll to position [282, 0]
click at [433, 22] on input "text" at bounding box center [470, 23] width 104 height 25
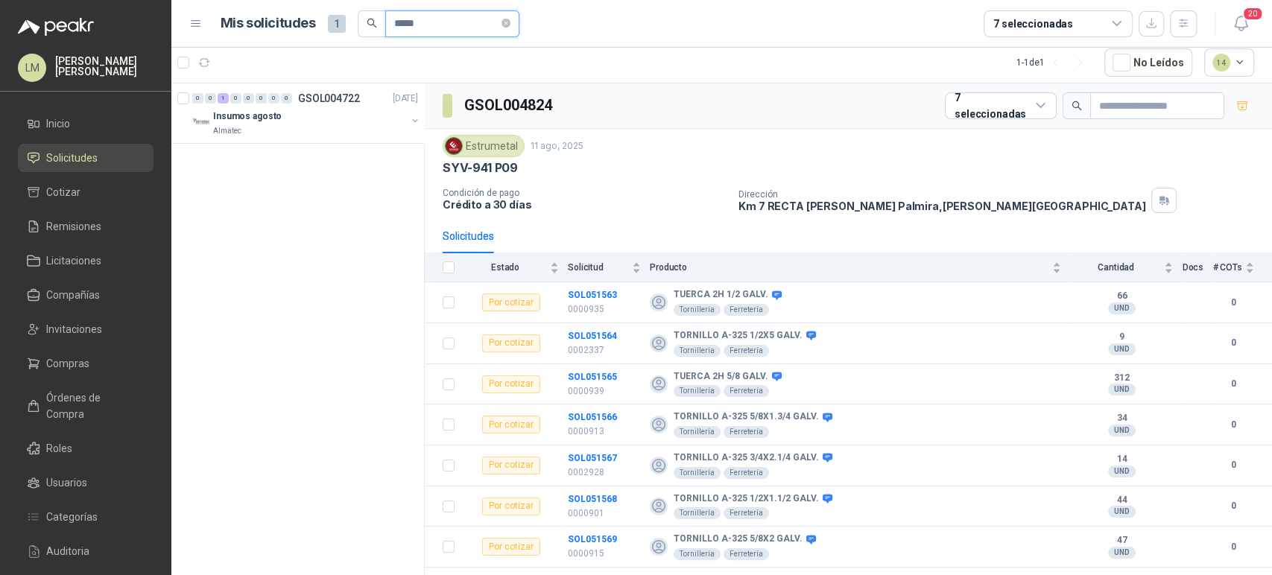
scroll to position [0, 0]
type input "*****"
click at [411, 118] on button "button" at bounding box center [415, 121] width 12 height 12
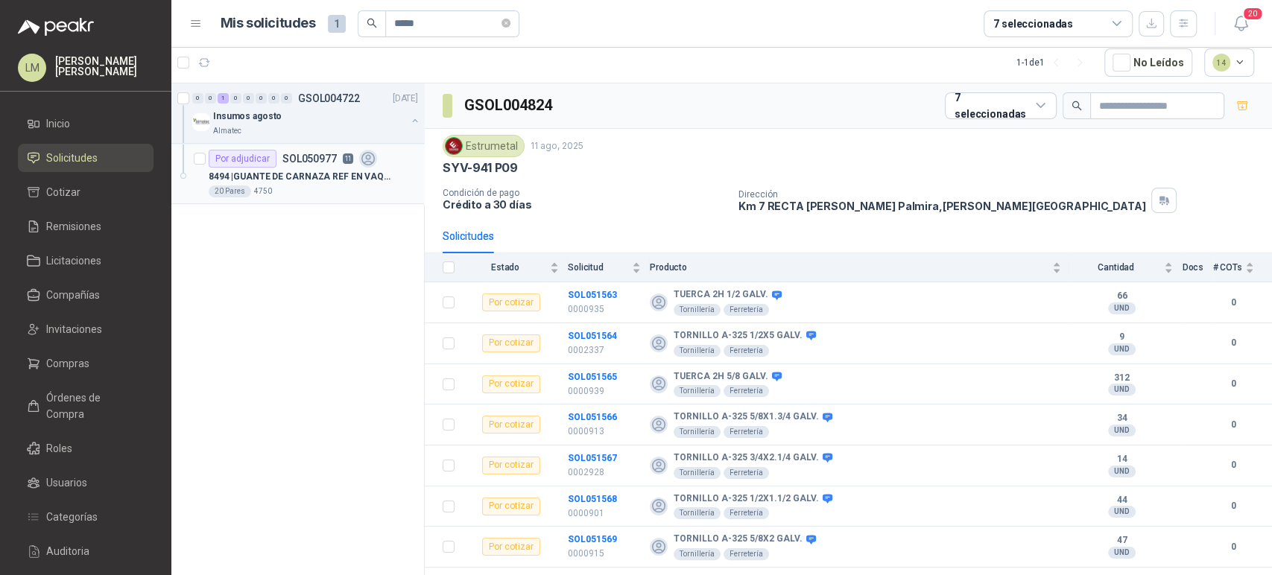
click at [321, 182] on p "8494 | GUANTE DE CARNAZA REF EN VAQUETA LARGO" at bounding box center [302, 177] width 186 height 14
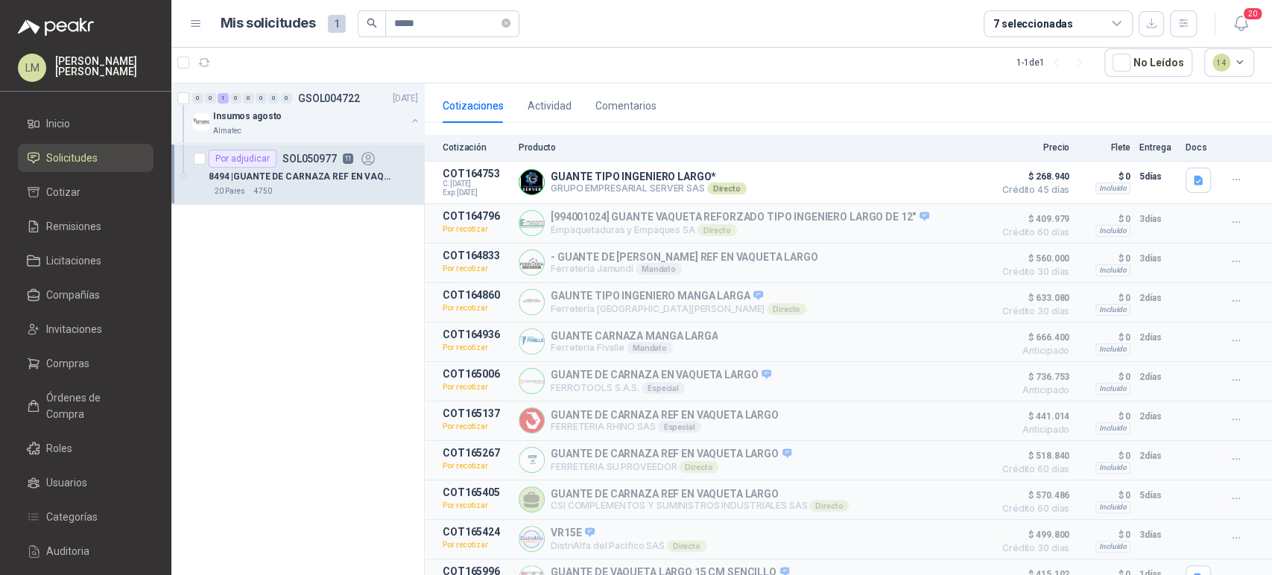
scroll to position [273, 0]
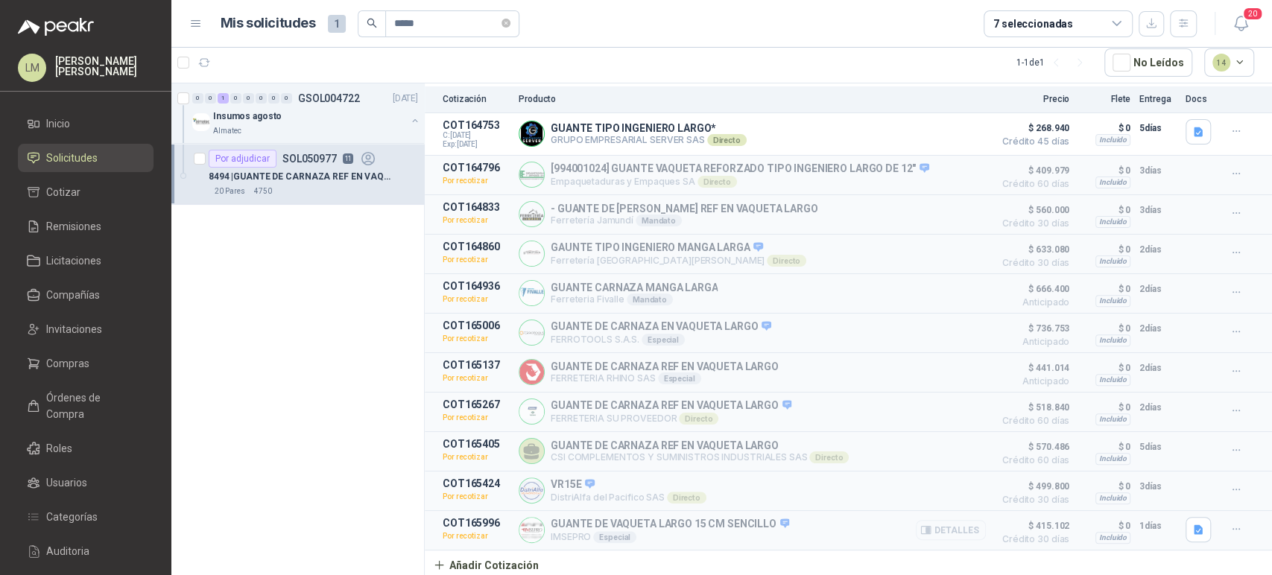
click at [923, 522] on button "Detalles" at bounding box center [951, 530] width 70 height 20
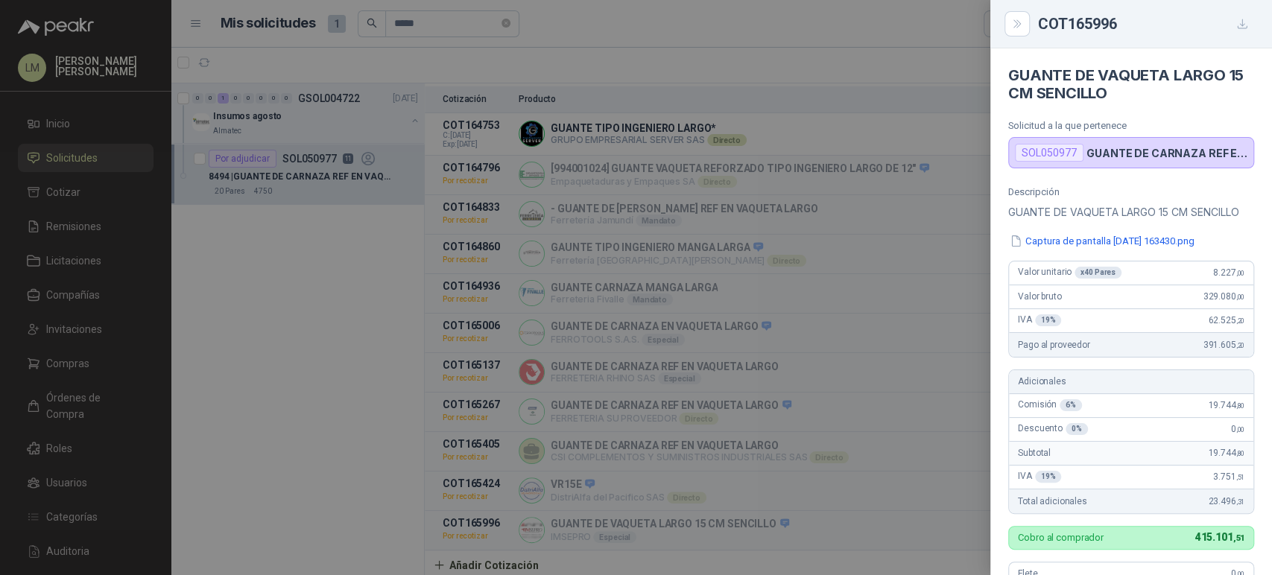
scroll to position [346, 0]
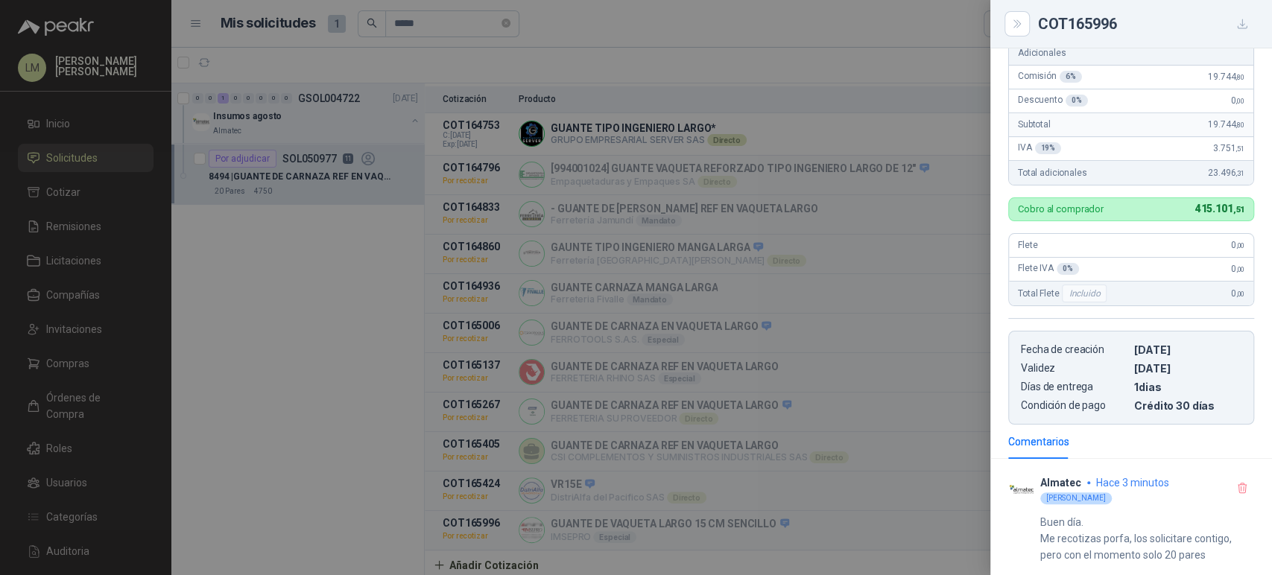
click at [841, 490] on div at bounding box center [636, 287] width 1272 height 575
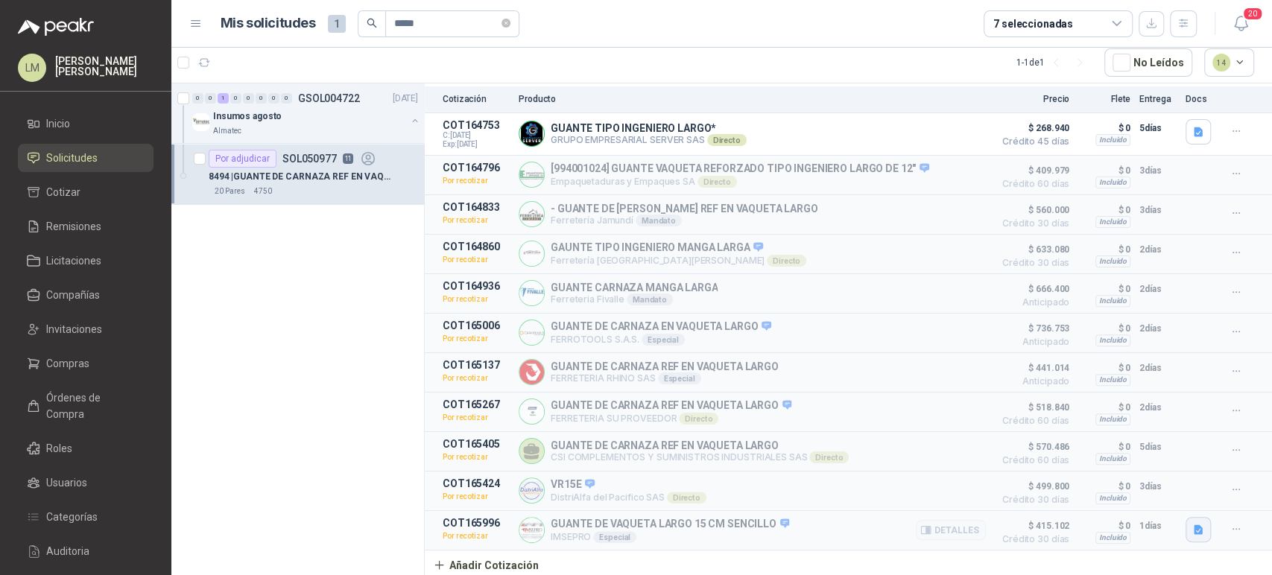
click at [1192, 524] on icon "button" at bounding box center [1198, 530] width 13 height 13
click at [854, 385] on article "COT165137 Por recotizar GUANTE DE CARNAZA REF EN VAQUETA LARGO FERRETERIA RHINO…" at bounding box center [848, 372] width 847 height 39
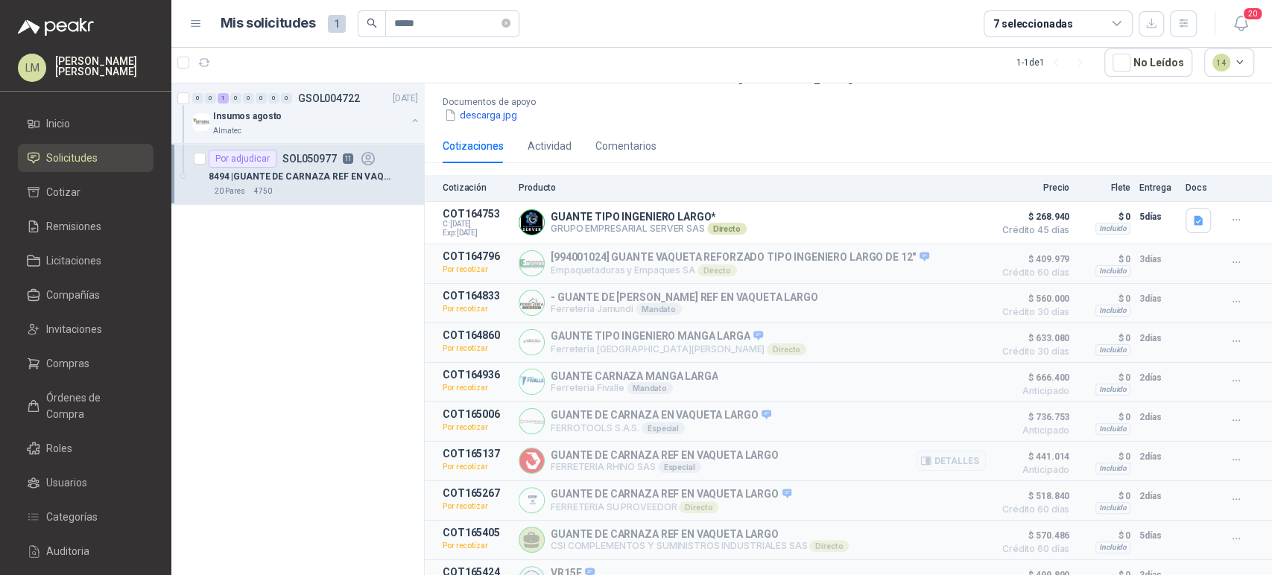
scroll to position [173, 0]
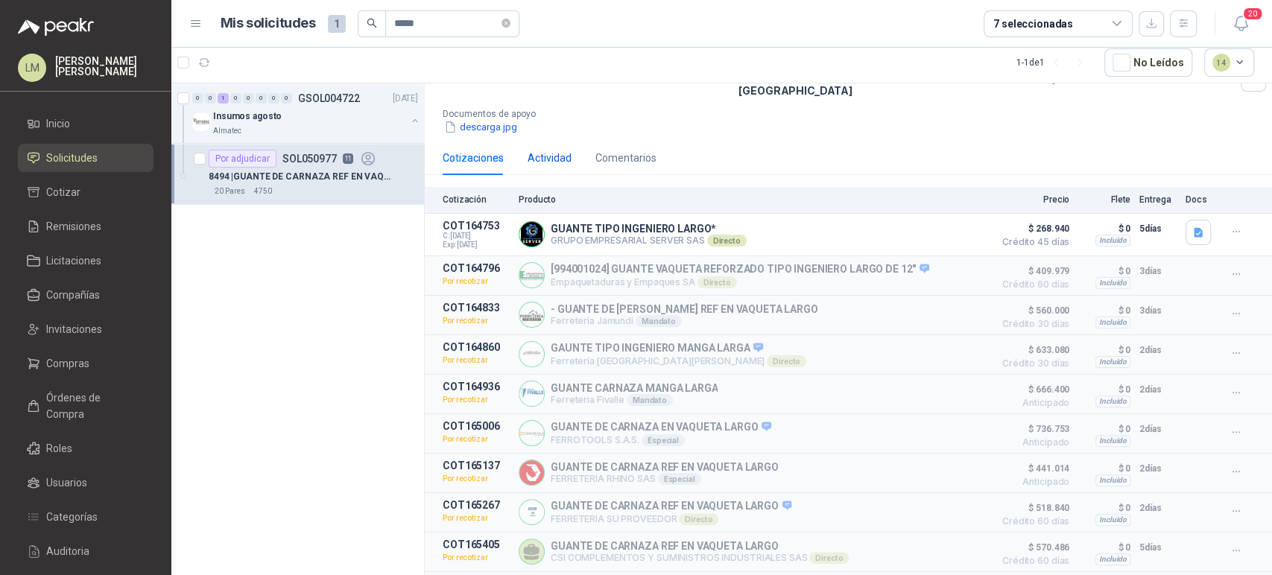
click at [548, 150] on div "Actividad" at bounding box center [550, 158] width 44 height 16
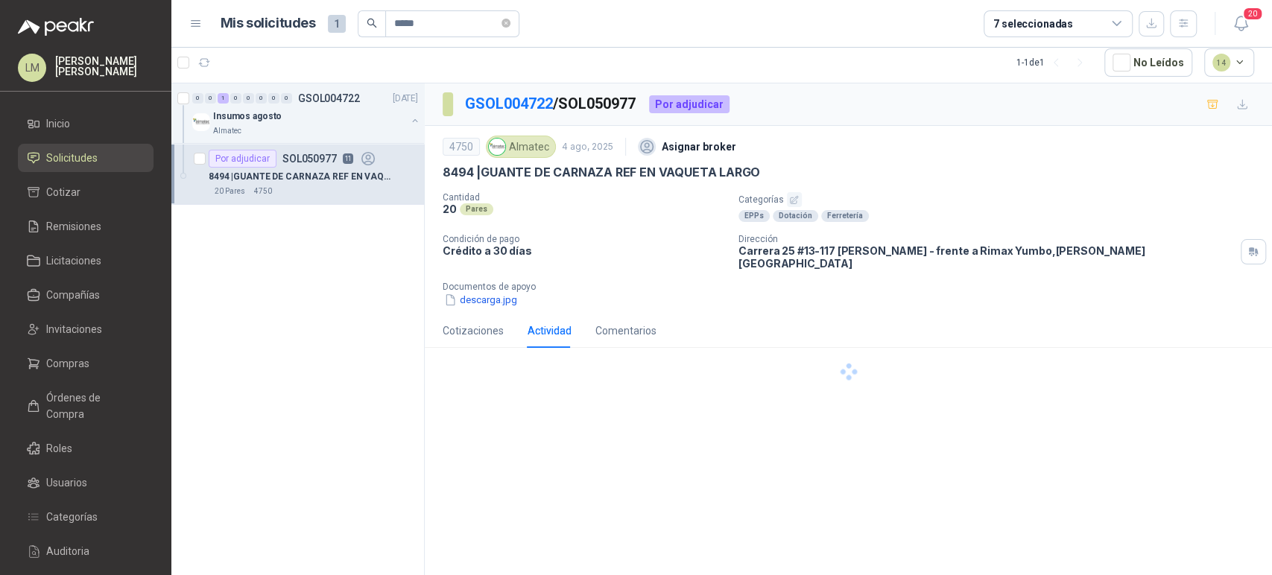
scroll to position [0, 0]
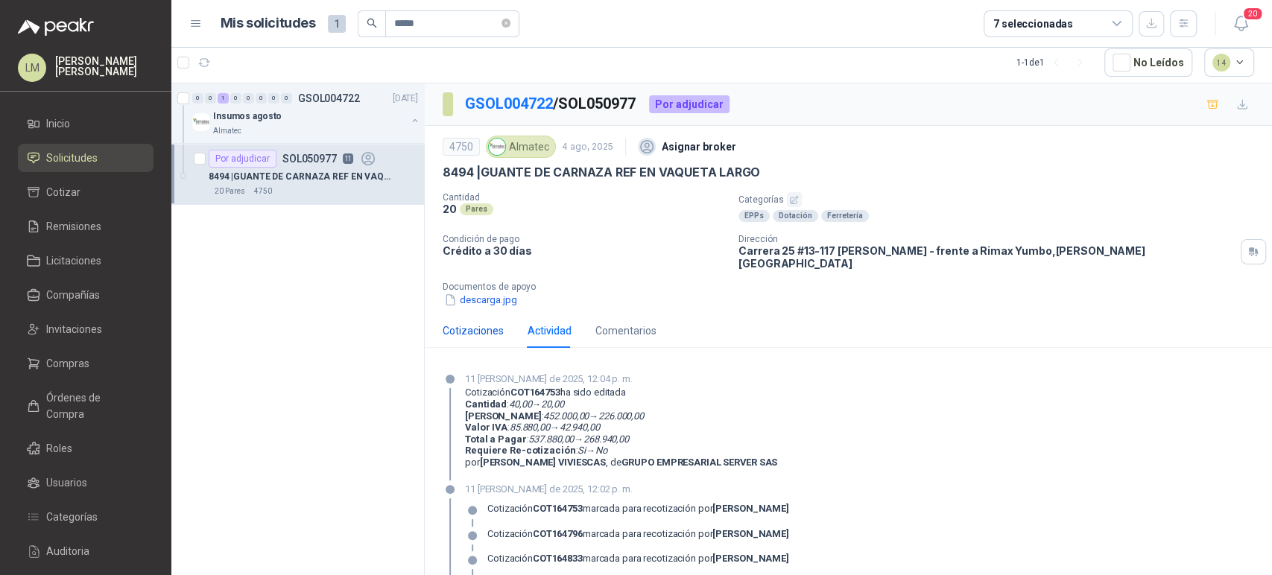
click at [464, 323] on div "Cotizaciones" at bounding box center [473, 331] width 61 height 16
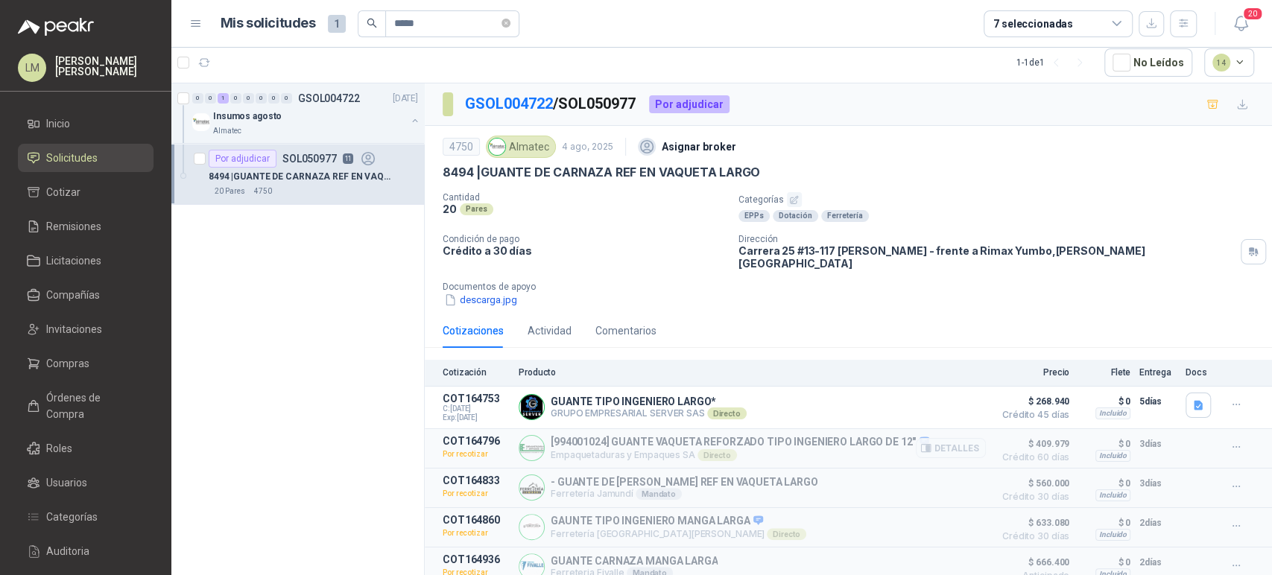
scroll to position [273, 0]
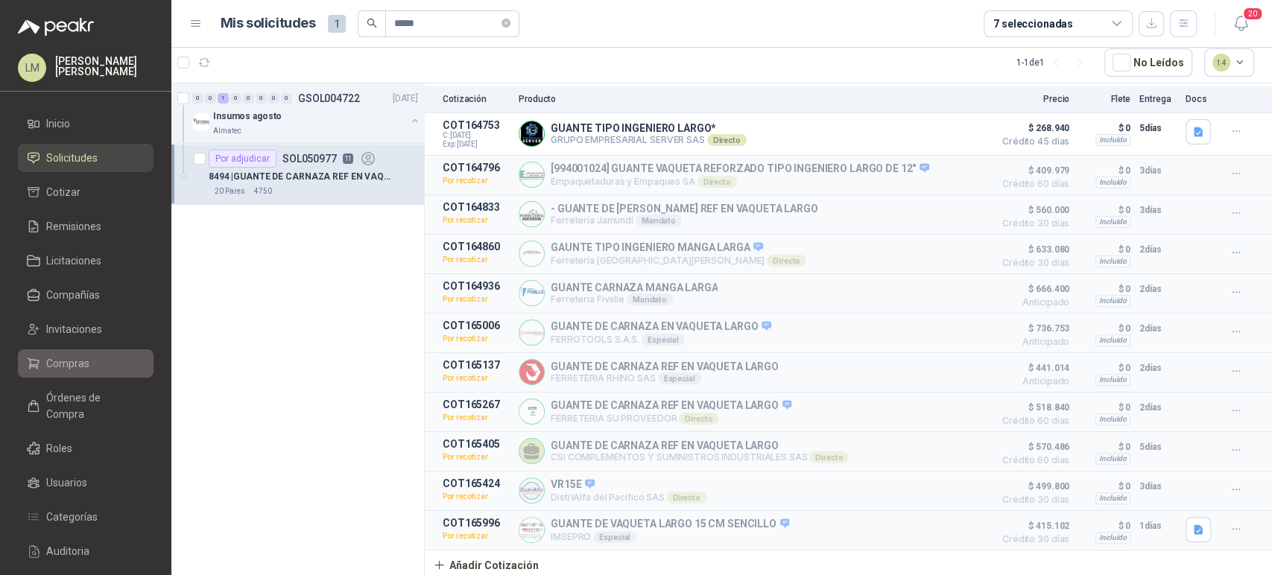
click at [78, 353] on link "Compras" at bounding box center [86, 363] width 136 height 28
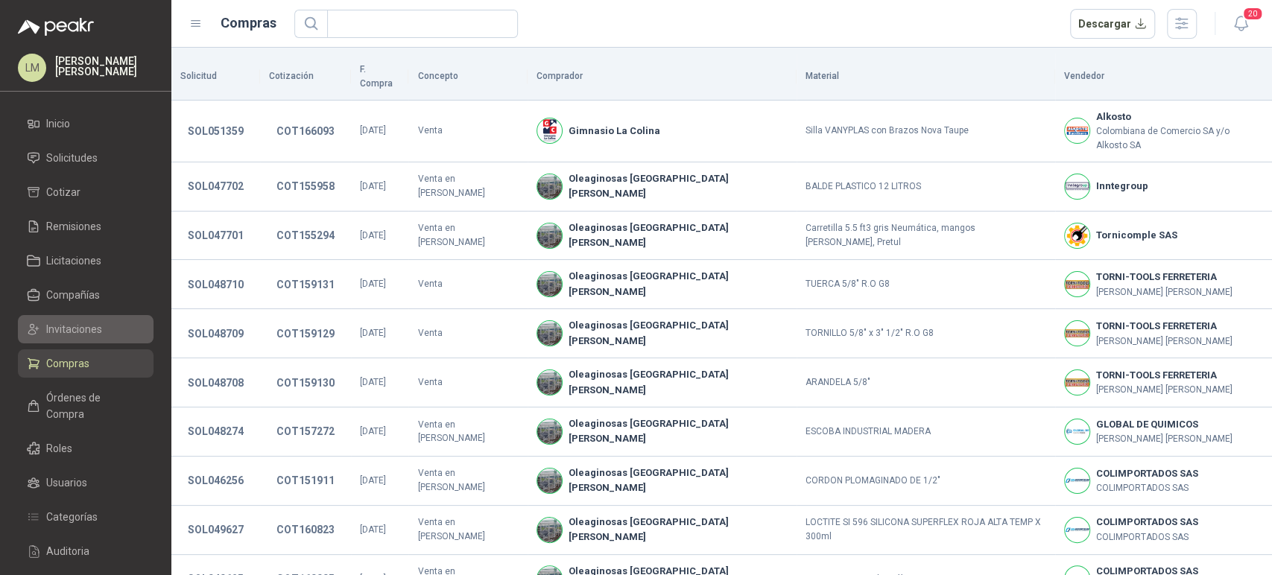
click at [74, 326] on span "Invitaciones" at bounding box center [74, 329] width 56 height 16
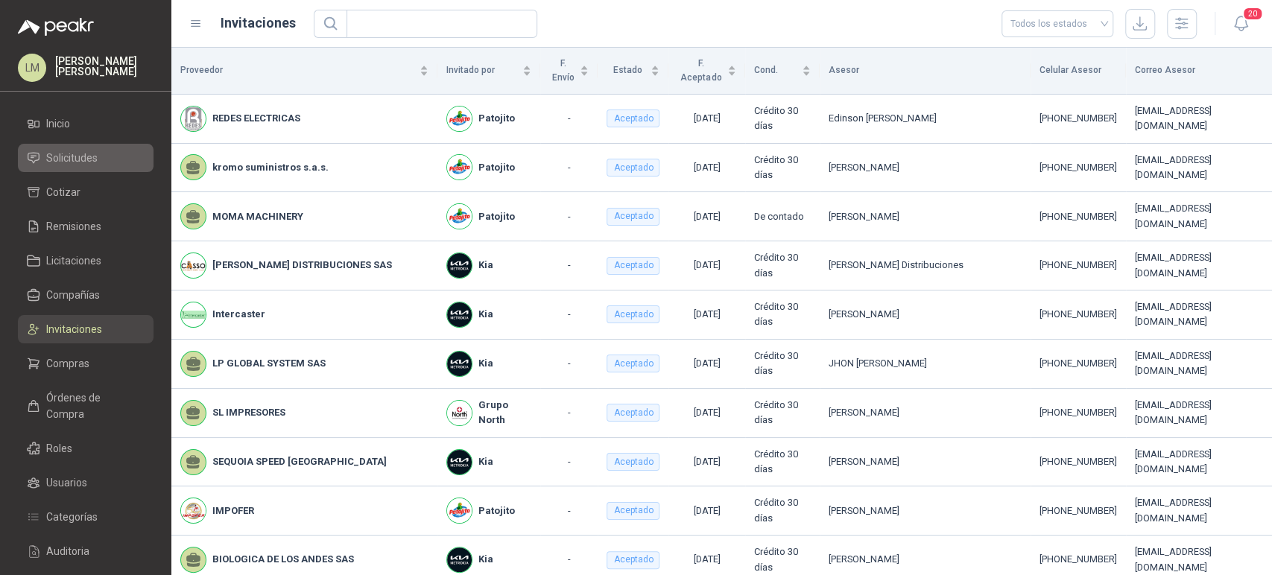
click at [92, 150] on span "Solicitudes" at bounding box center [71, 158] width 51 height 16
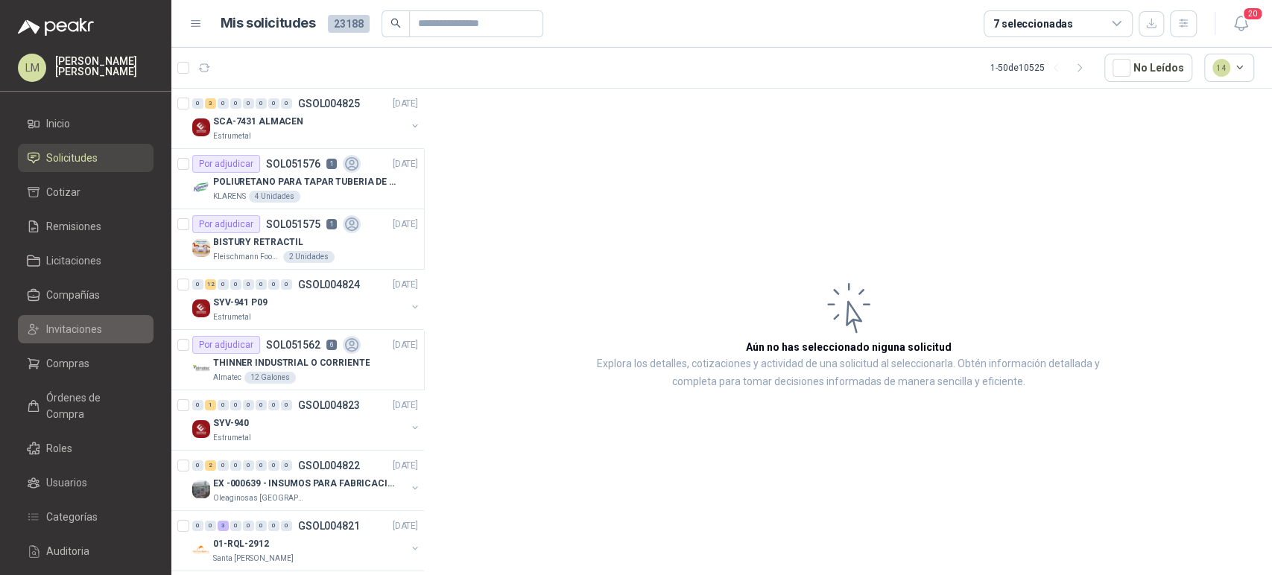
click at [63, 326] on span "Invitaciones" at bounding box center [74, 329] width 56 height 16
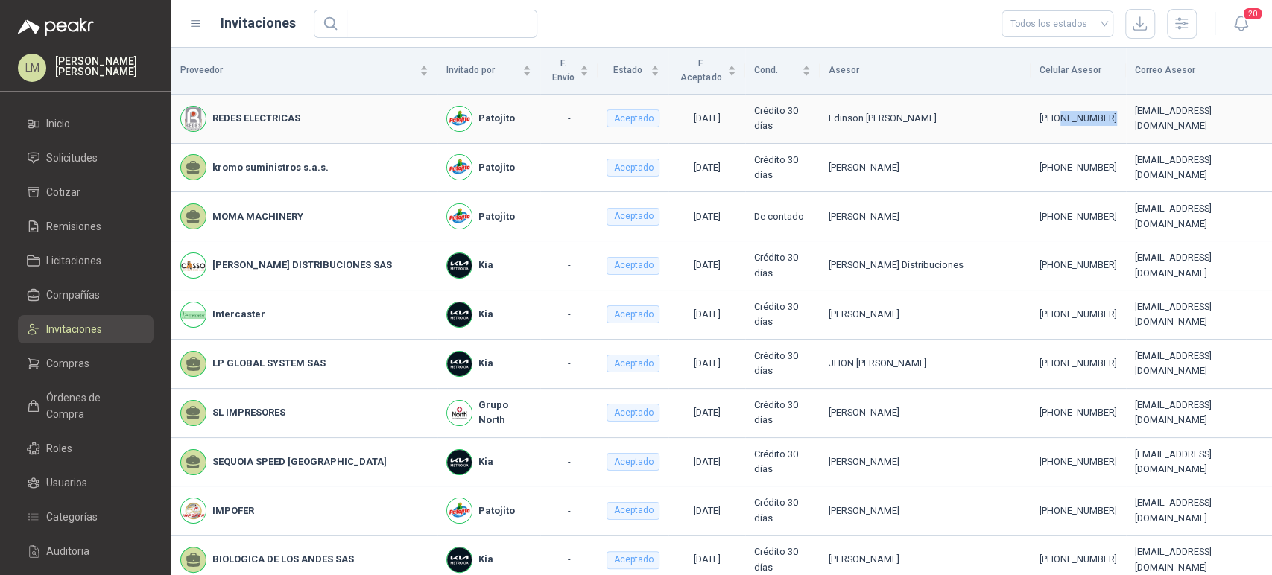
drag, startPoint x: 1057, startPoint y: 129, endPoint x: 1000, endPoint y: 127, distance: 57.4
click at [1031, 127] on td "[PHONE_NUMBER]" at bounding box center [1078, 119] width 95 height 49
copy div "3134367996"
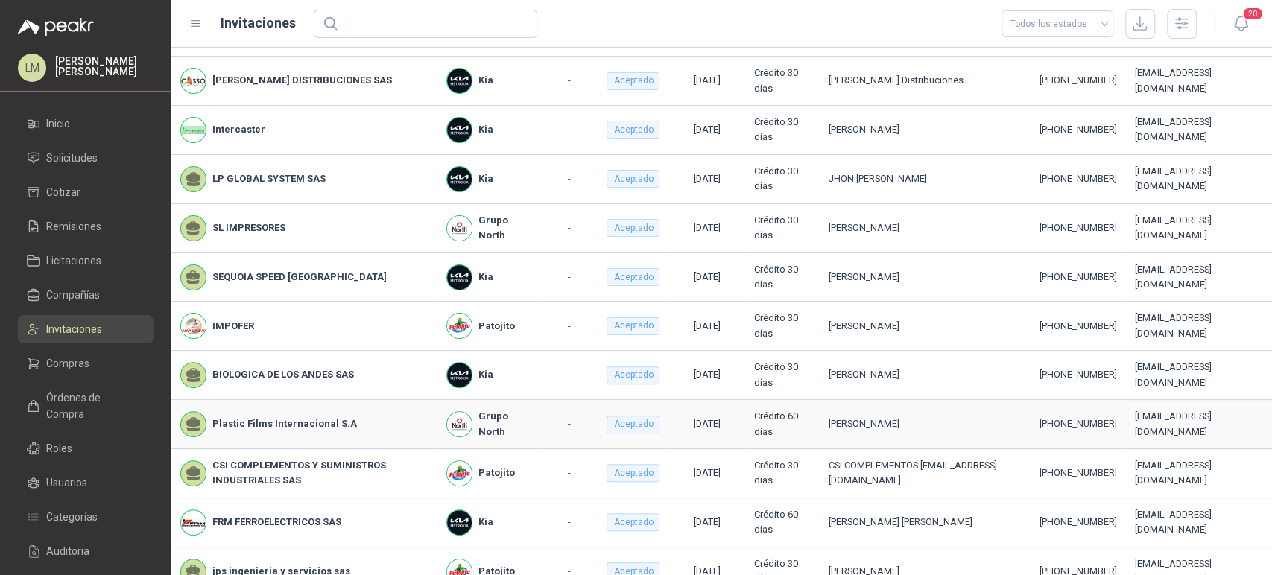
scroll to position [179, 0]
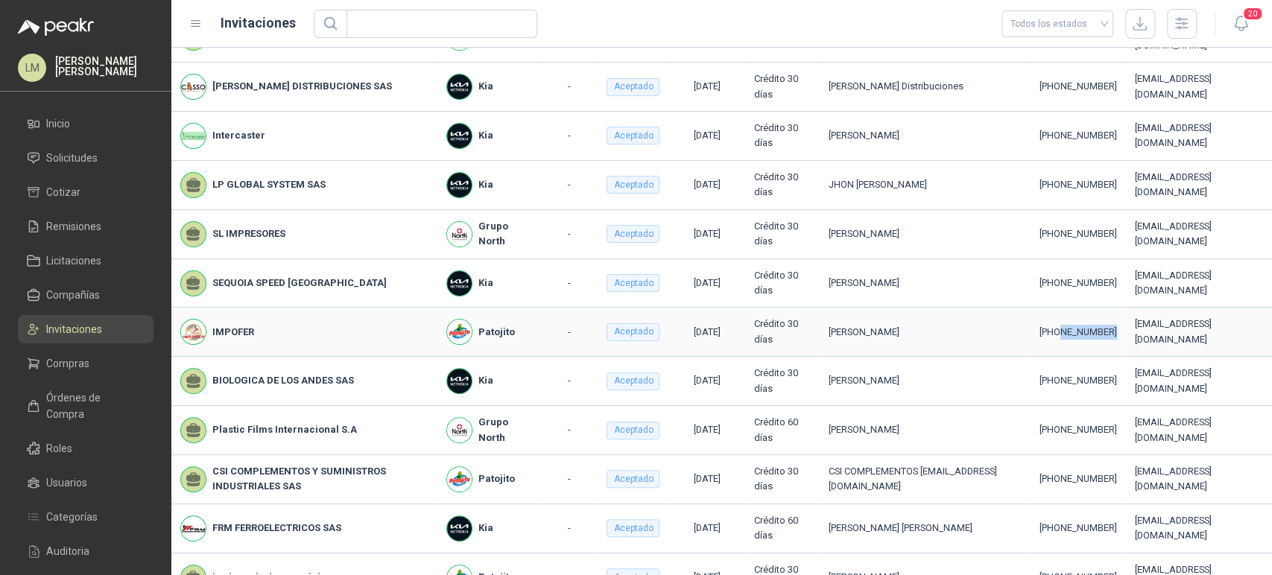
drag, startPoint x: 1058, startPoint y: 338, endPoint x: 1002, endPoint y: 336, distance: 55.9
click at [1040, 336] on div "[PHONE_NUMBER]" at bounding box center [1078, 332] width 77 height 15
copy div "3114621149"
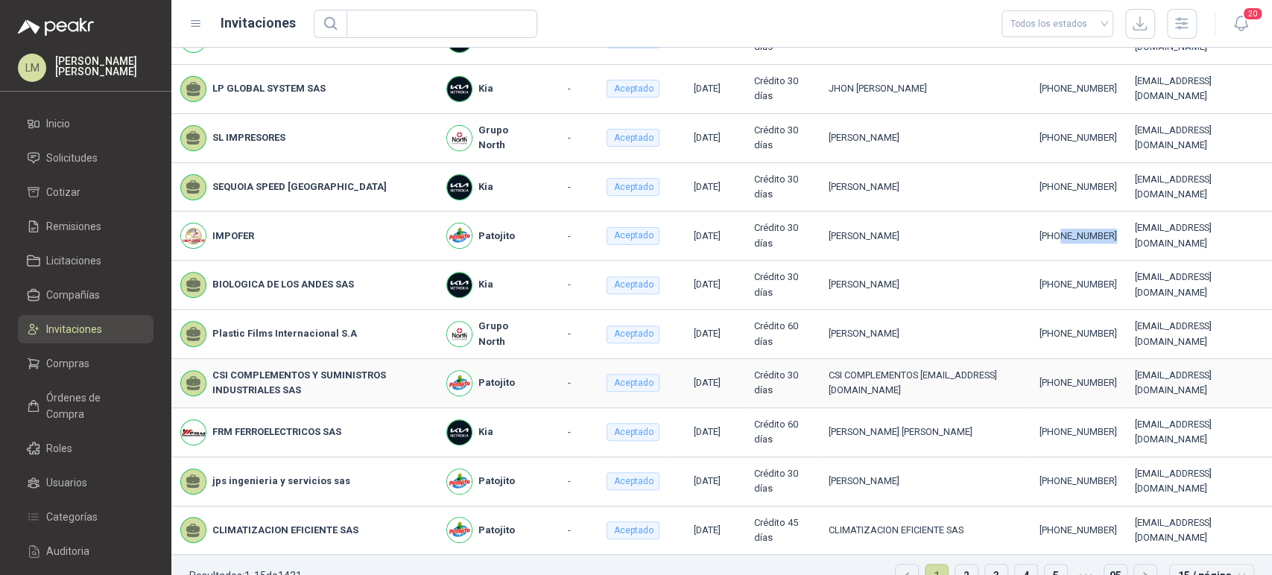
scroll to position [304, 0]
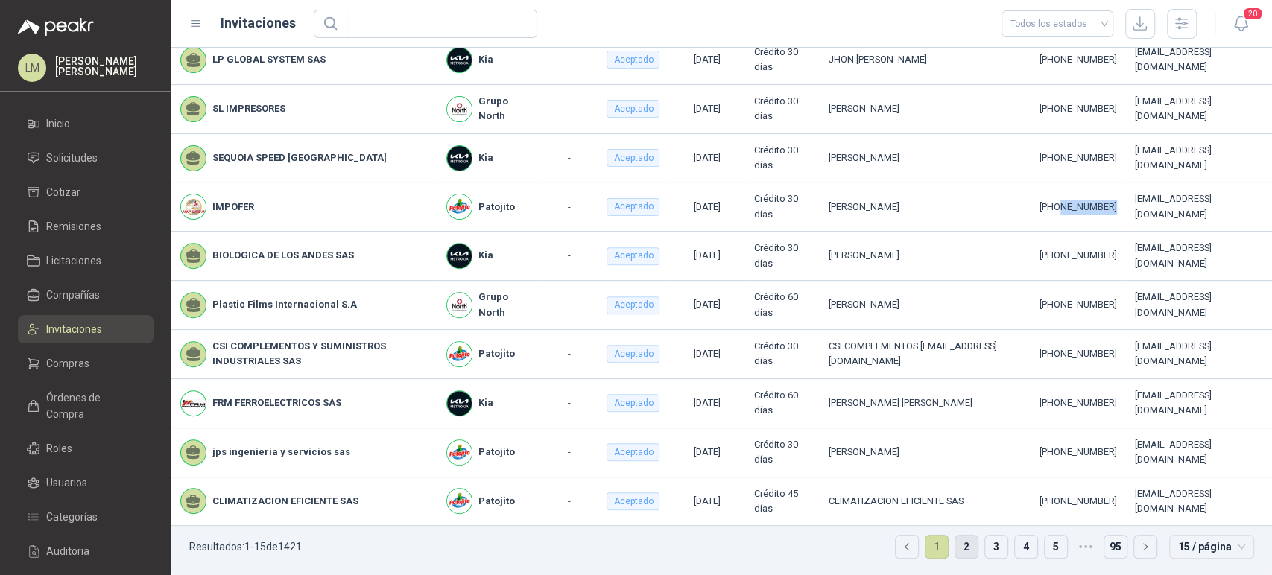
click at [955, 543] on link "2" at bounding box center [966, 547] width 22 height 22
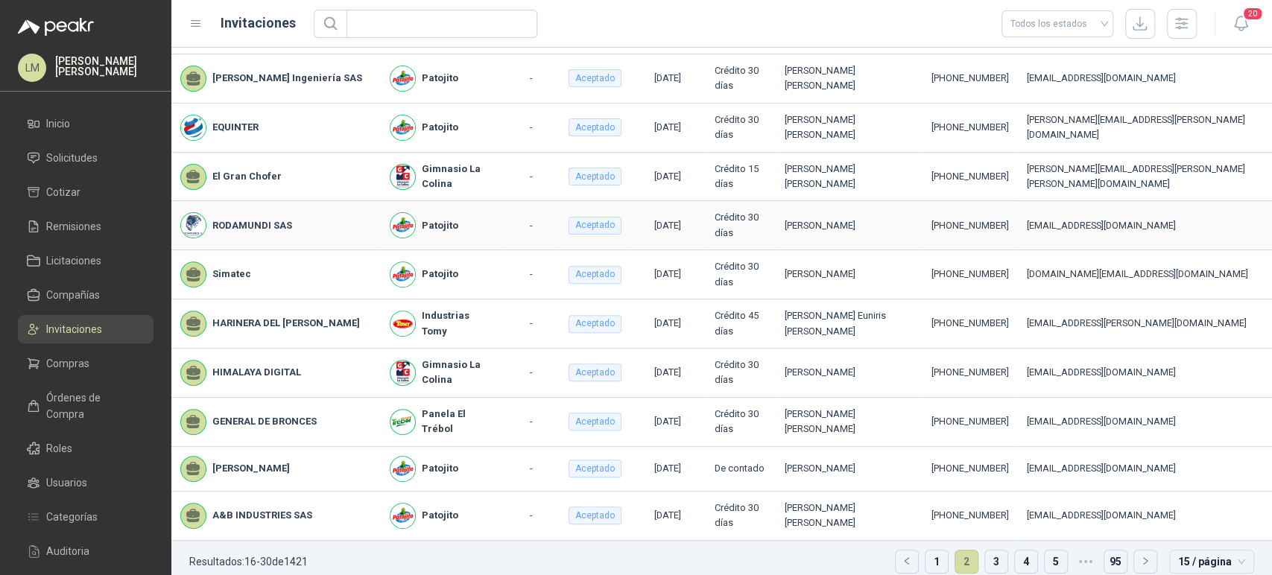
scroll to position [299, 0]
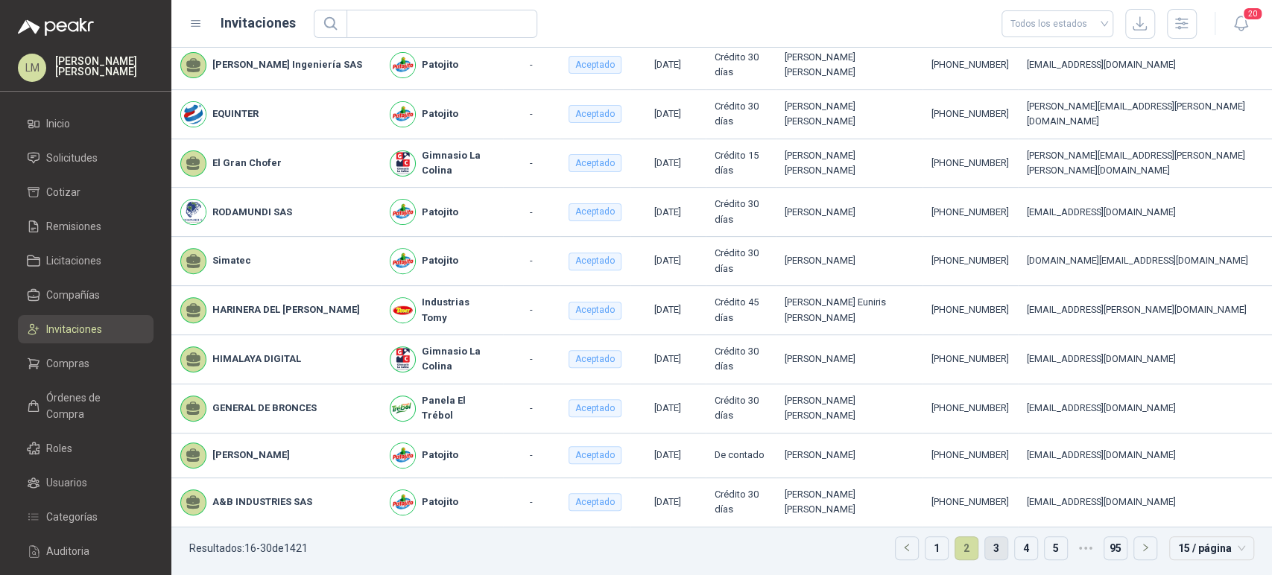
click at [985, 544] on link "3" at bounding box center [996, 548] width 22 height 22
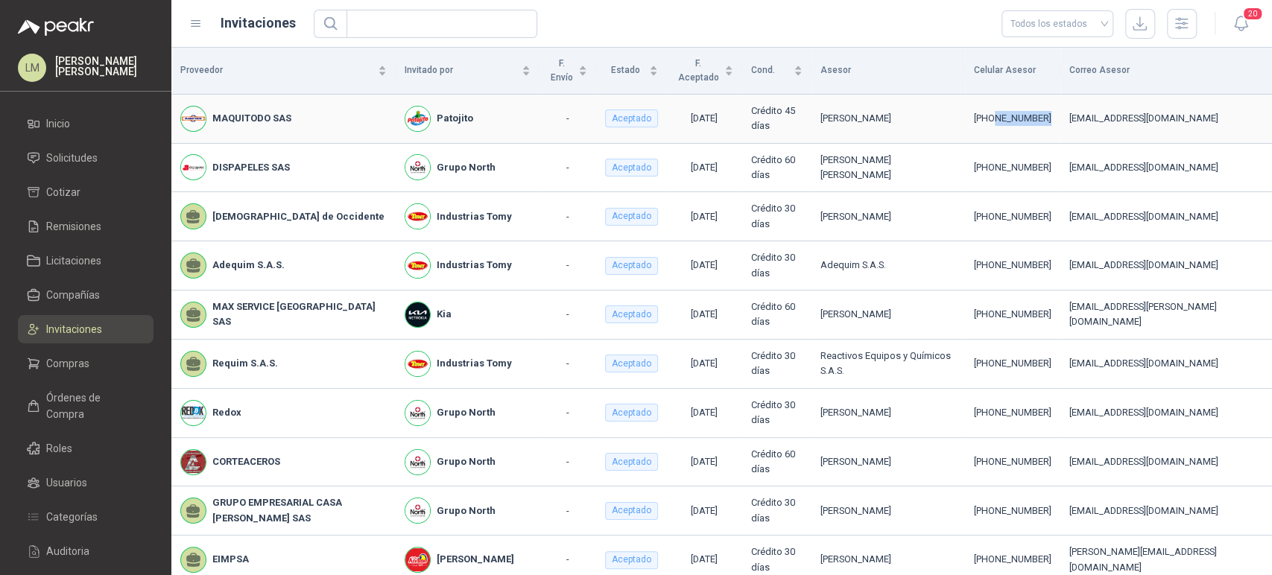
drag, startPoint x: 1013, startPoint y: 125, endPoint x: 958, endPoint y: 127, distance: 55.9
click at [974, 126] on div "+57 3184073866" at bounding box center [1012, 118] width 77 height 15
copy div "3184073866"
click at [85, 155] on span "Solicitudes" at bounding box center [71, 158] width 51 height 16
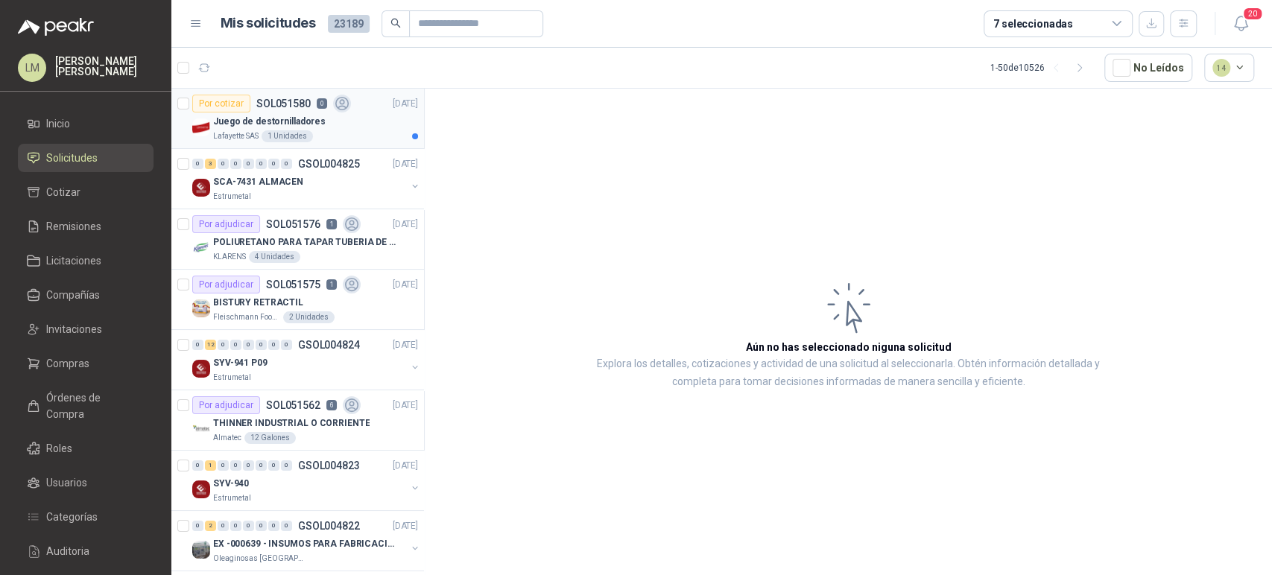
click at [268, 130] on div "Lafayette SAS 1 Unidades" at bounding box center [315, 136] width 205 height 12
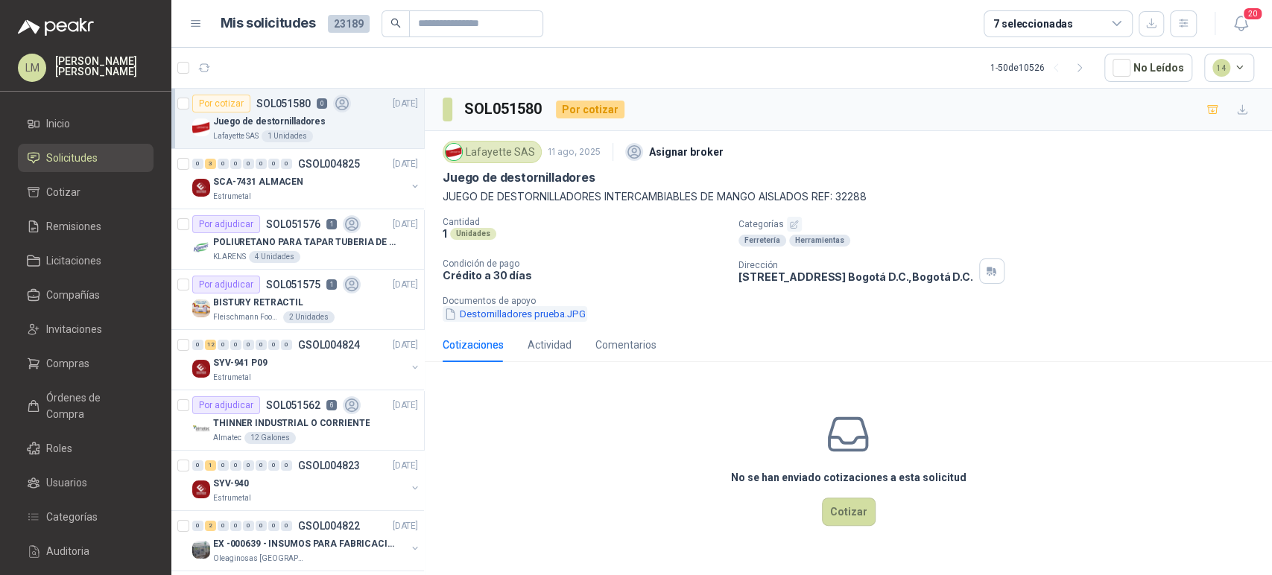
click at [545, 312] on button "Destornilladores prueba.JPG" at bounding box center [515, 314] width 145 height 16
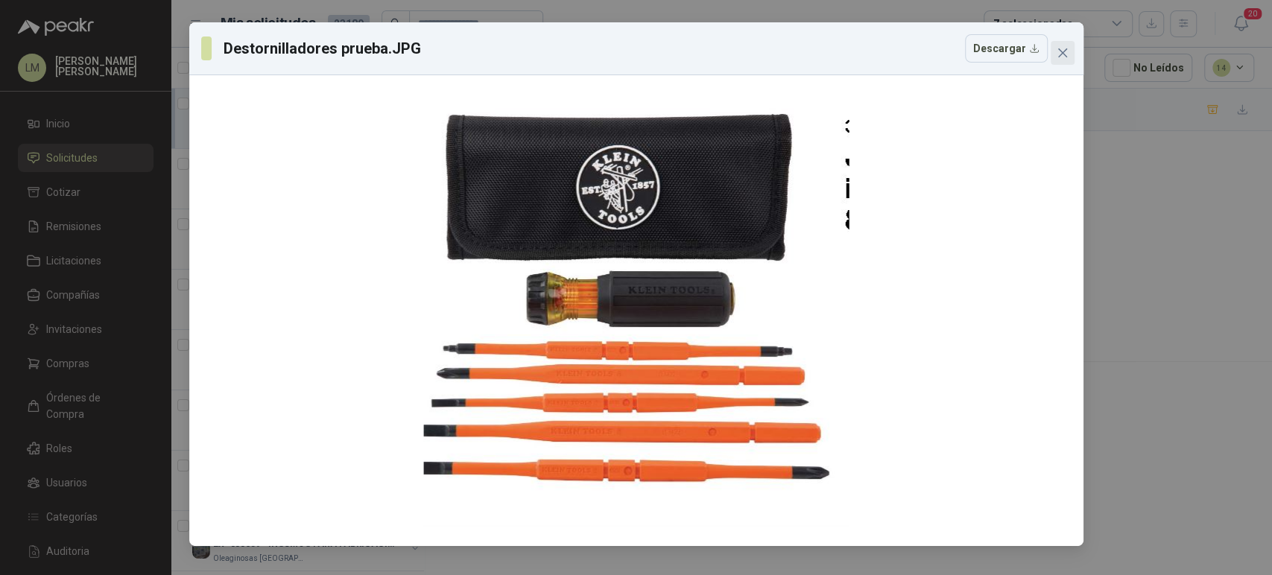
click at [1063, 54] on icon "close" at bounding box center [1061, 52] width 9 height 9
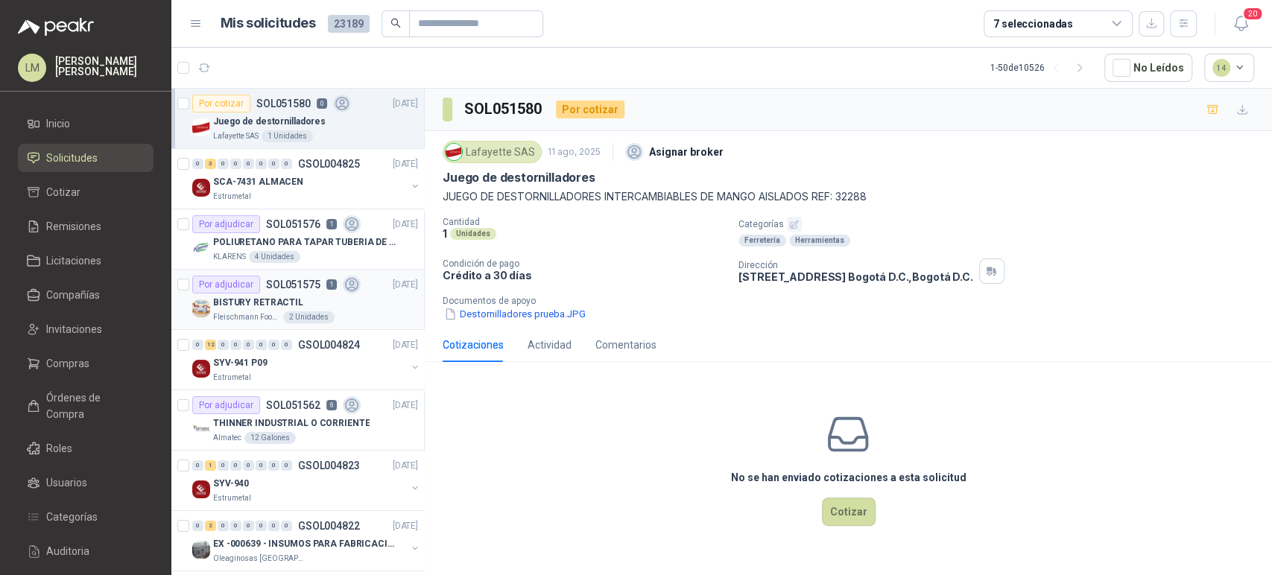
click at [281, 296] on p "BISTURY RETRACTIL" at bounding box center [258, 303] width 90 height 14
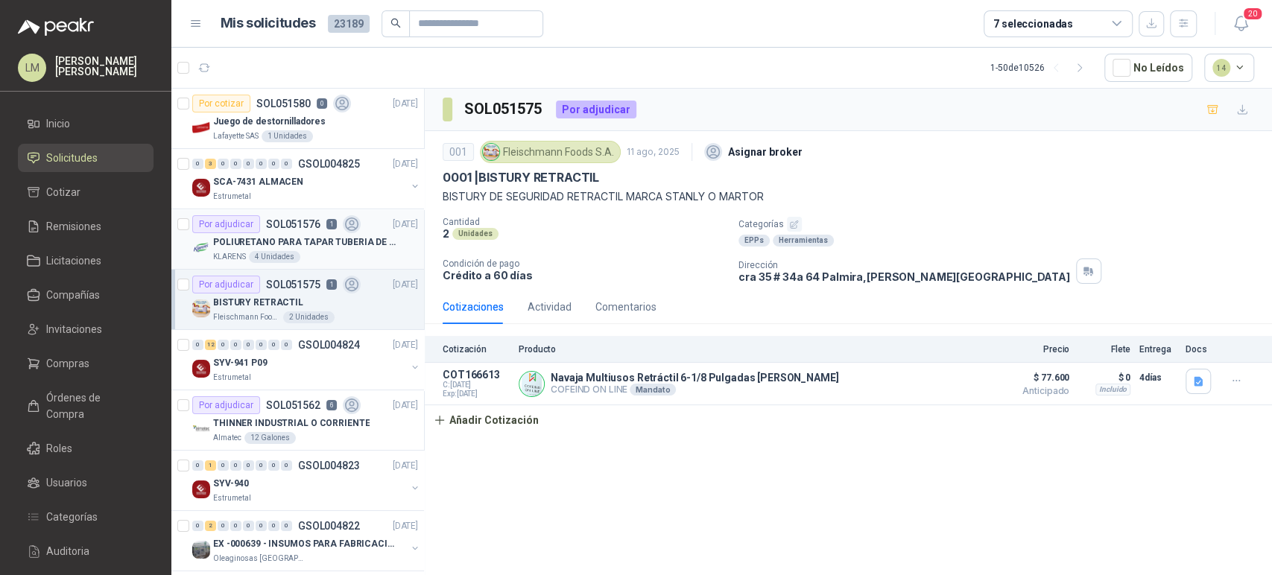
click at [241, 255] on p "KLARENS" at bounding box center [229, 257] width 33 height 12
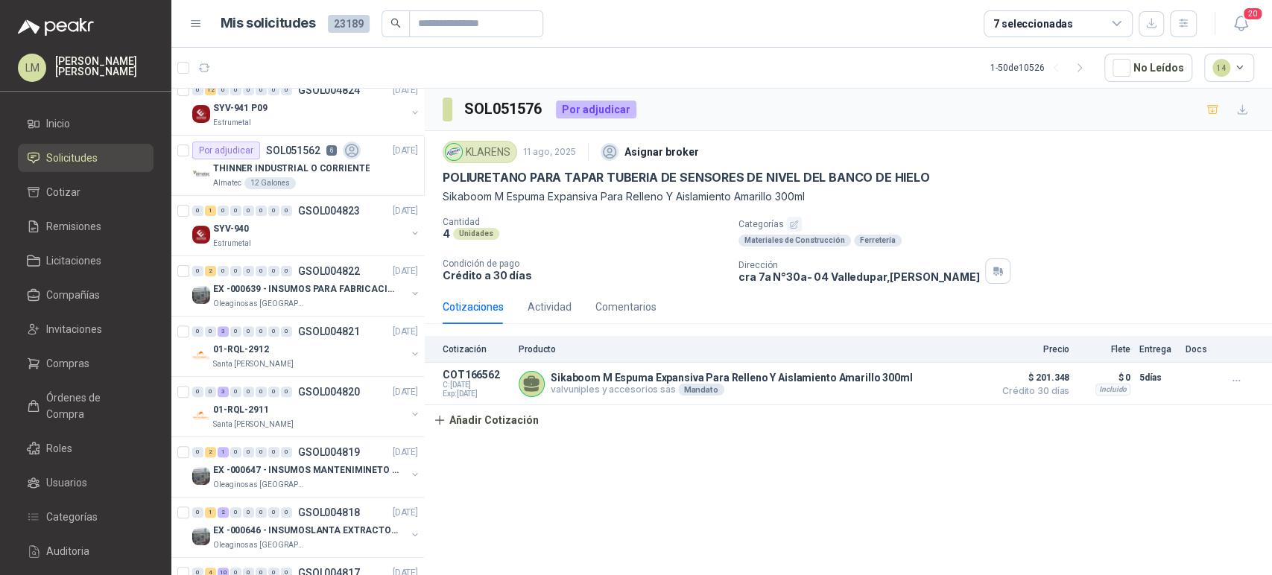
scroll to position [262, 0]
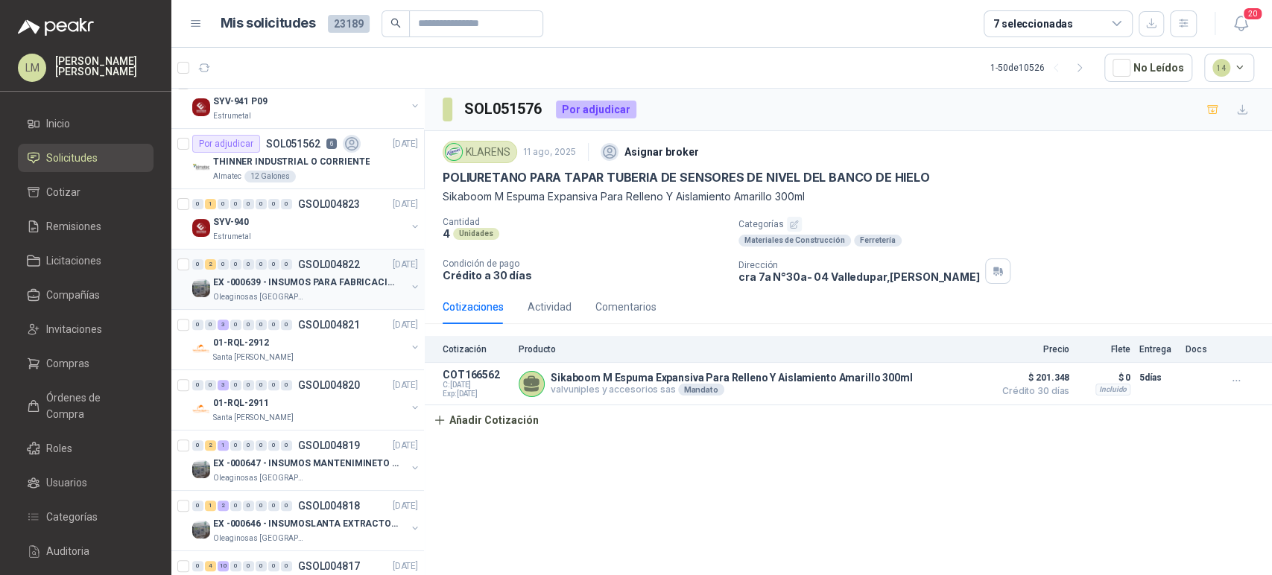
click at [303, 270] on div "0 2 0 0 0 0 0 0 GSOL004822 11/08/25" at bounding box center [306, 265] width 229 height 18
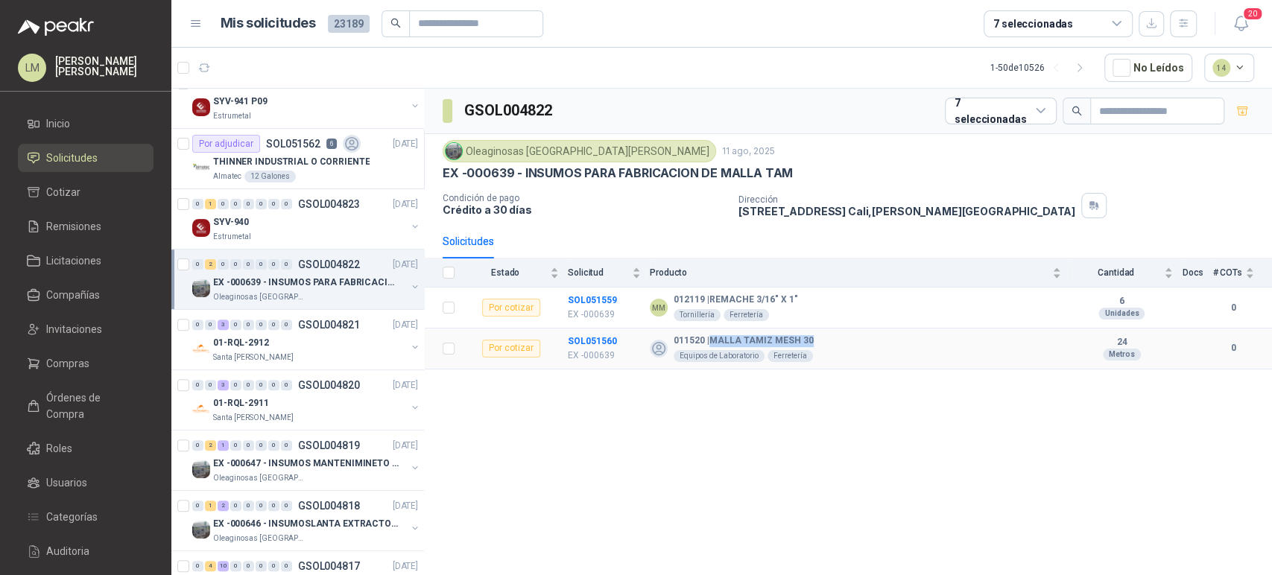
drag, startPoint x: 807, startPoint y: 338, endPoint x: 711, endPoint y: 338, distance: 96.1
click at [711, 338] on b "011520 | MALLA TAMIZ MESH 30" at bounding box center [744, 341] width 140 height 12
copy b "MALLA TAMIZ MESH 30"
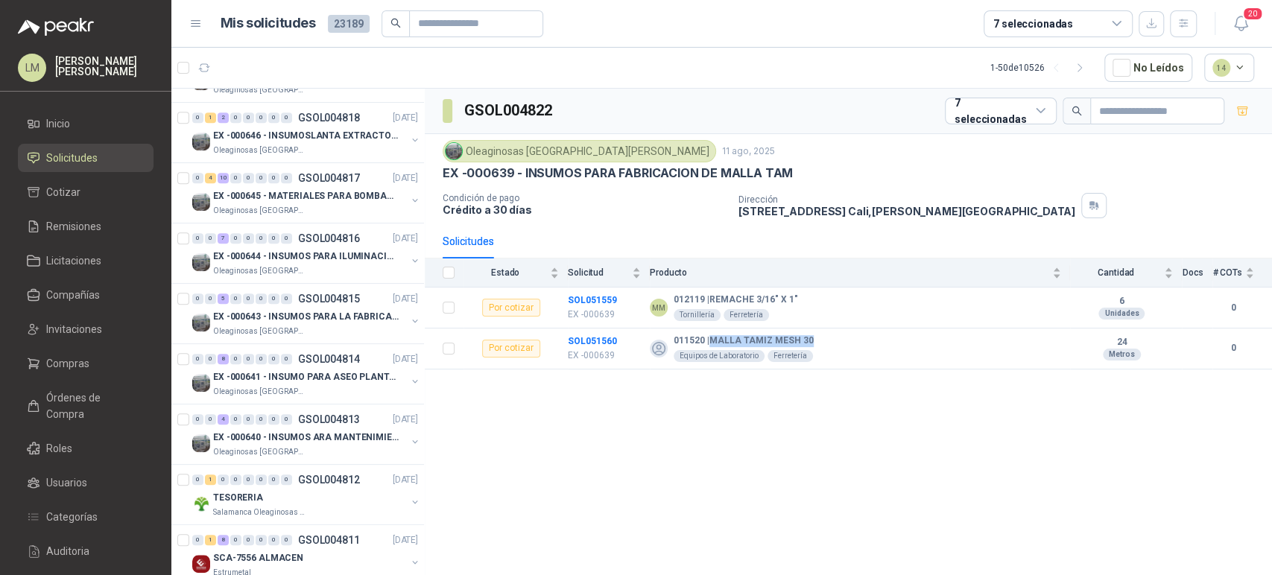
scroll to position [659, 0]
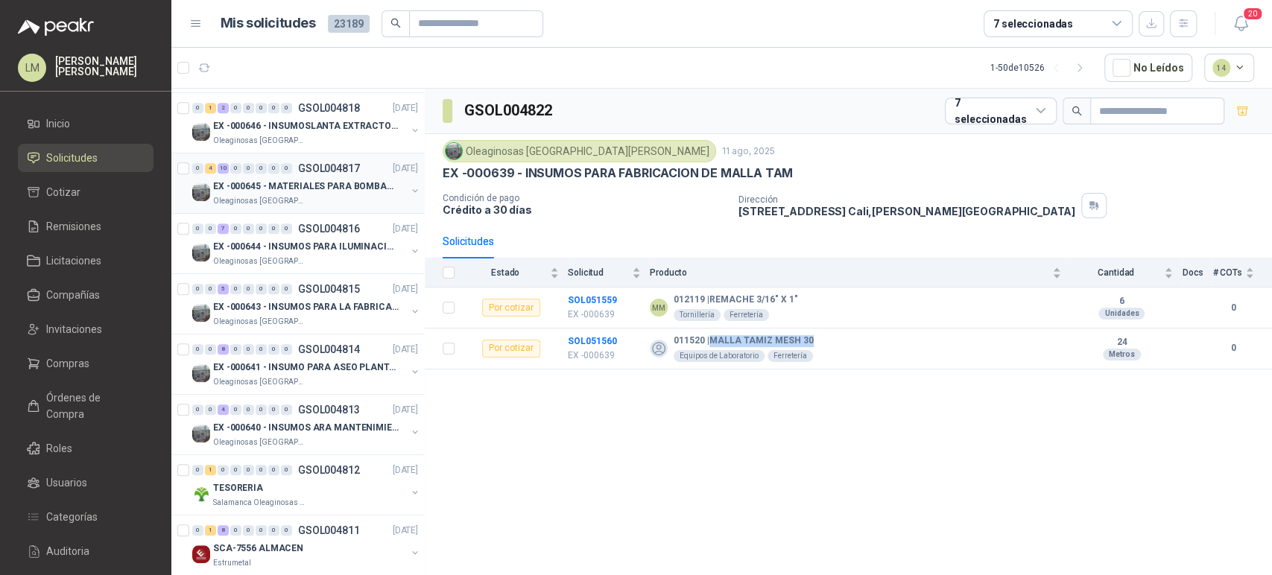
click at [409, 185] on button "button" at bounding box center [415, 191] width 12 height 12
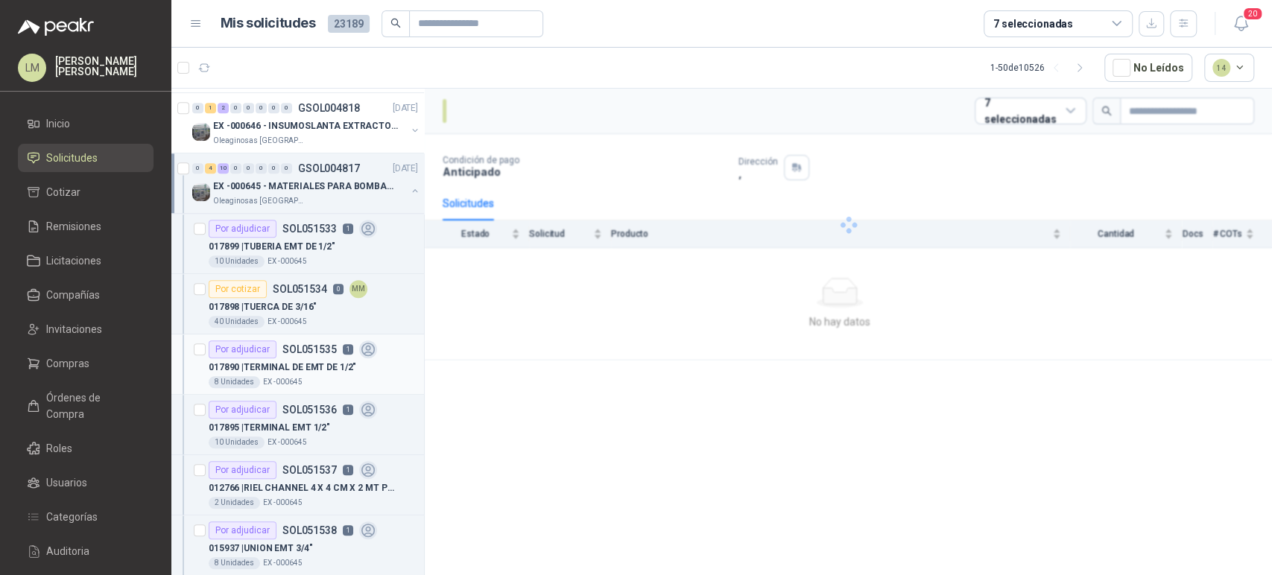
click at [309, 361] on p "017890 | TERMINAL DE EMT DE 1/2"" at bounding box center [283, 368] width 148 height 14
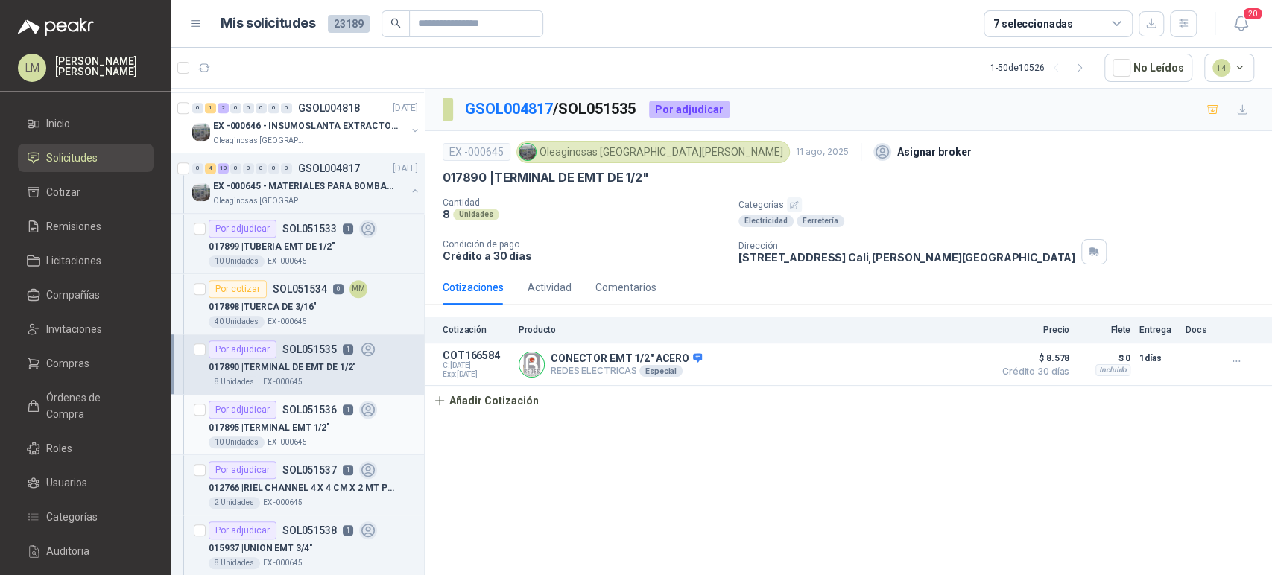
click at [282, 410] on p "SOL051536" at bounding box center [309, 410] width 54 height 10
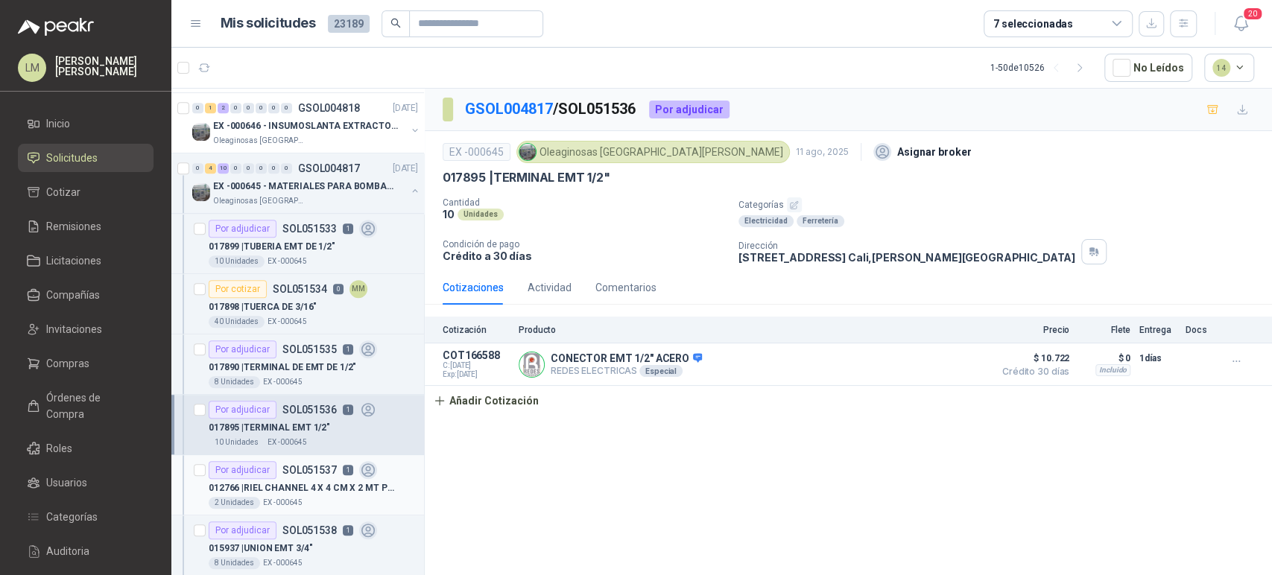
click at [268, 475] on div "Por adjudicar" at bounding box center [243, 470] width 68 height 18
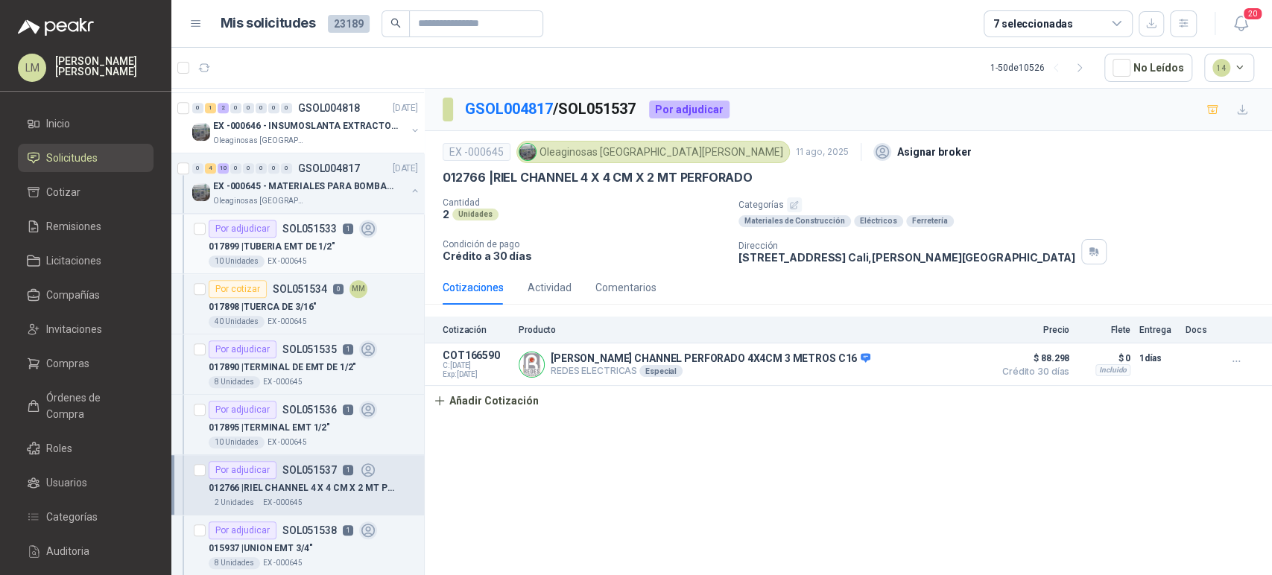
click at [317, 232] on p "SOL051533" at bounding box center [309, 229] width 54 height 10
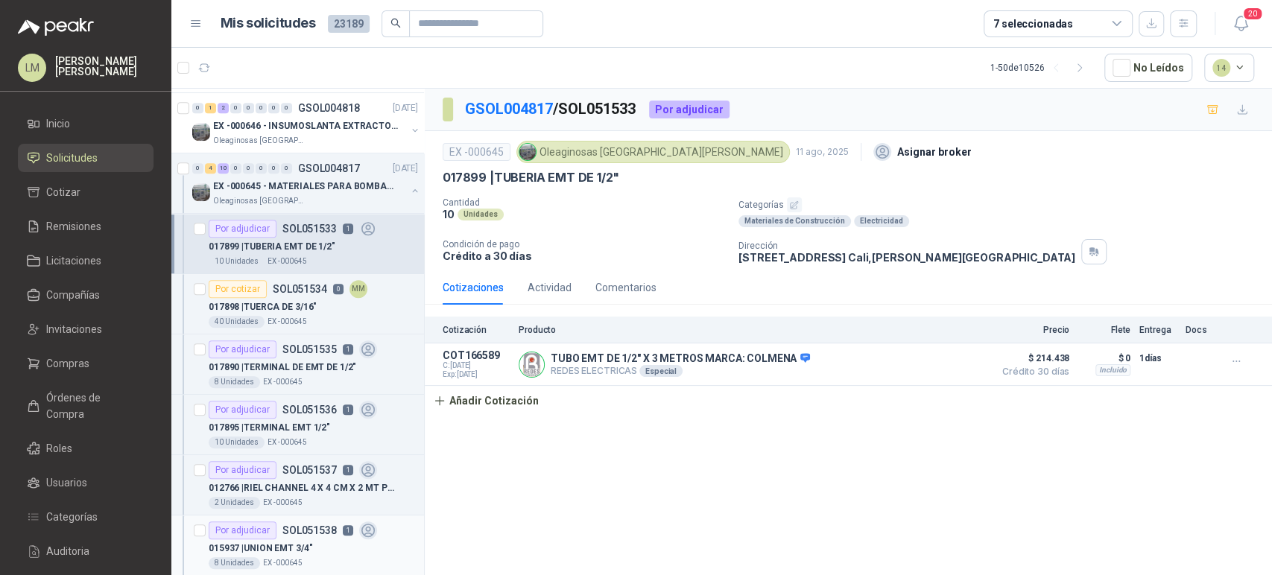
click at [288, 542] on p "015937 | UNION EMT 3/4"" at bounding box center [261, 549] width 104 height 14
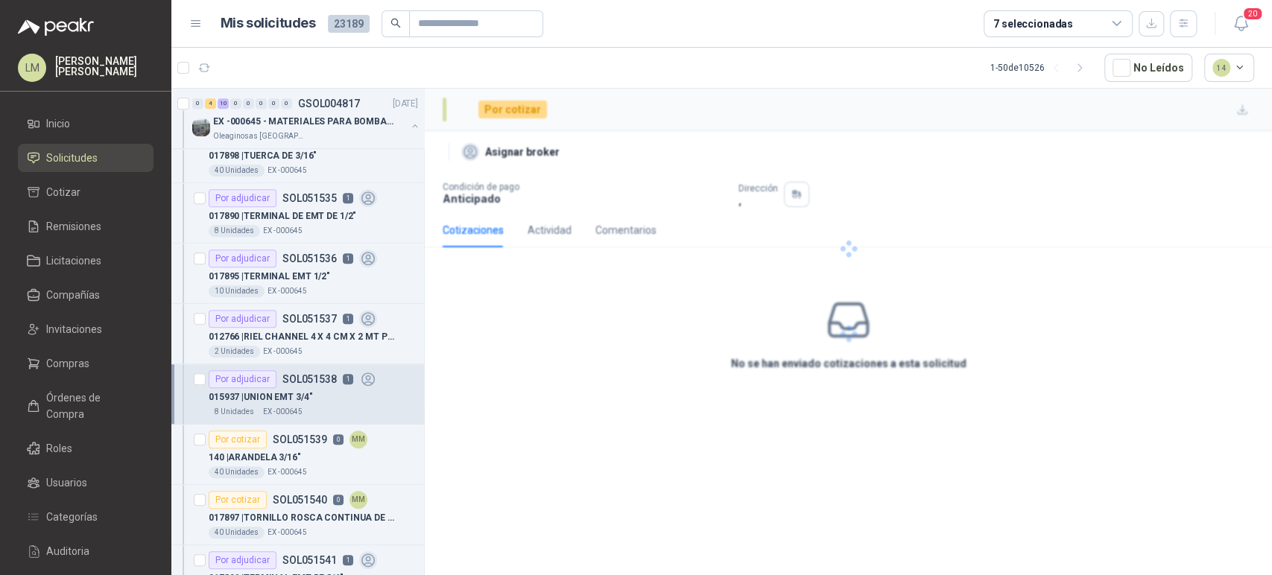
scroll to position [960, 0]
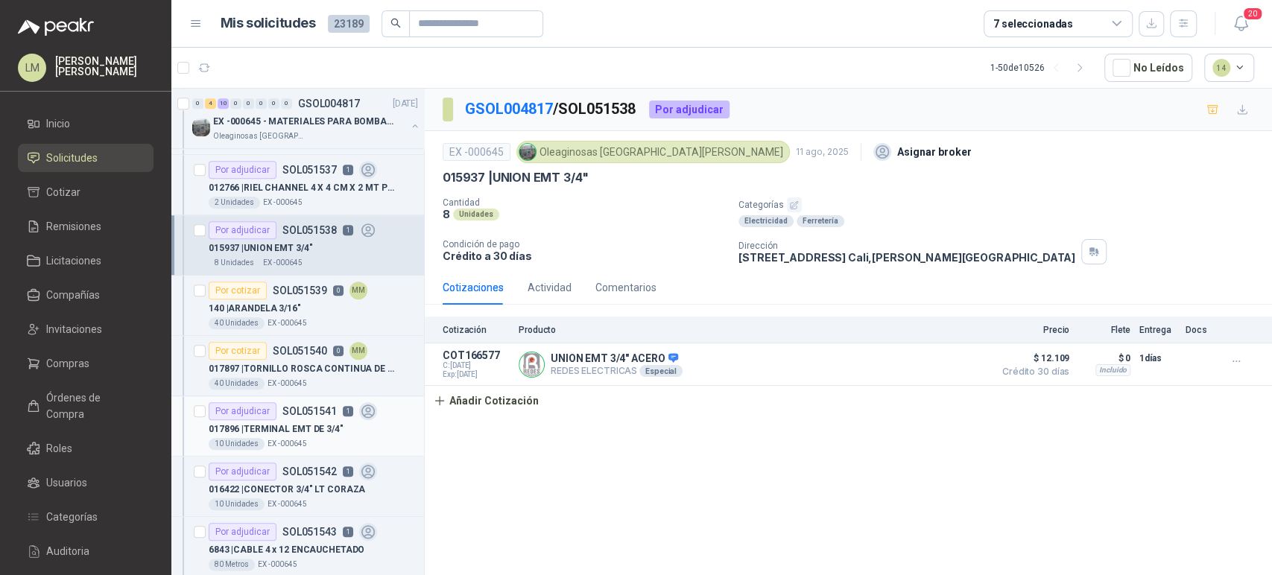
click at [307, 413] on p "SOL051541" at bounding box center [309, 411] width 54 height 10
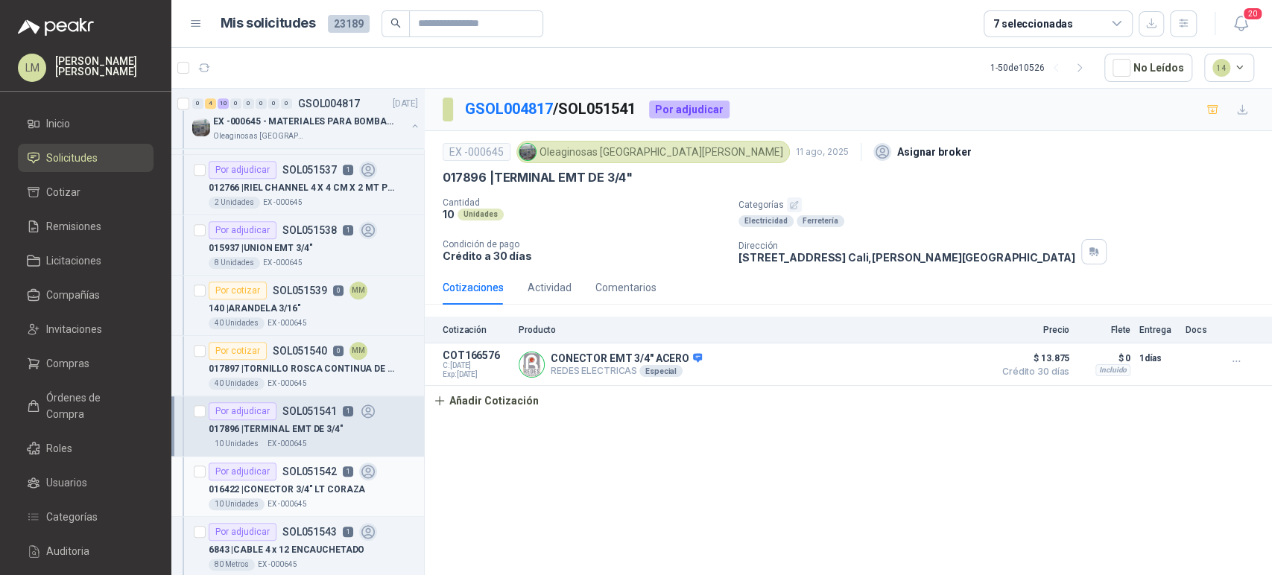
click at [303, 483] on p "016422 | CONECTOR 3/4" LT CORAZA" at bounding box center [287, 490] width 156 height 14
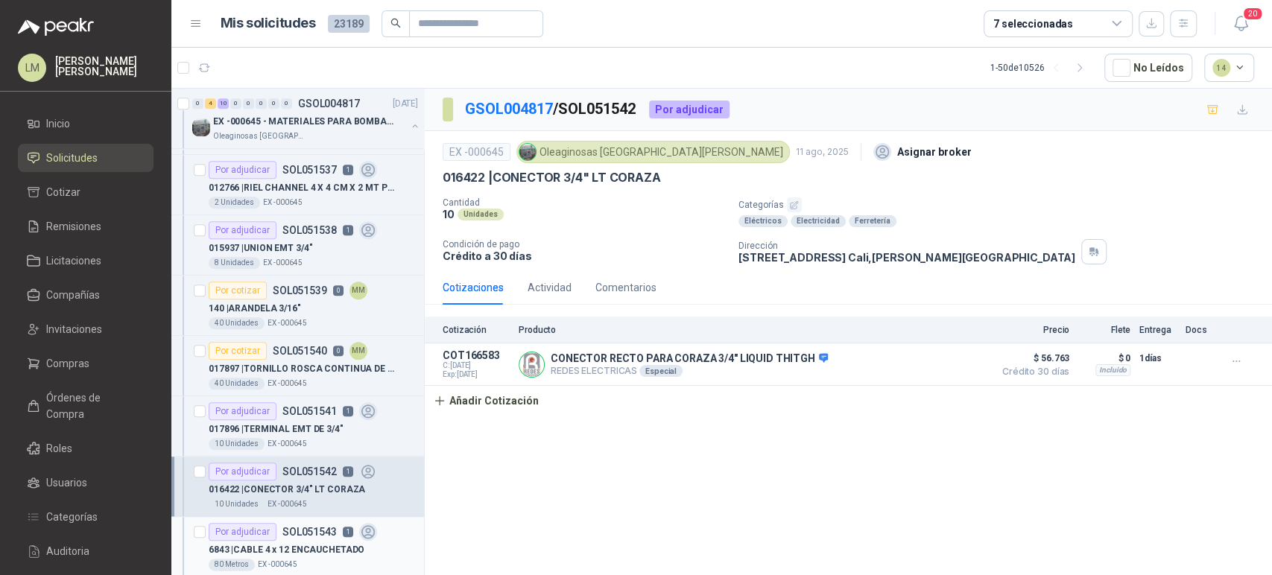
click at [296, 545] on p "6843 | CABLE 4 x 12 ENCAUCHETADO" at bounding box center [287, 550] width 156 height 14
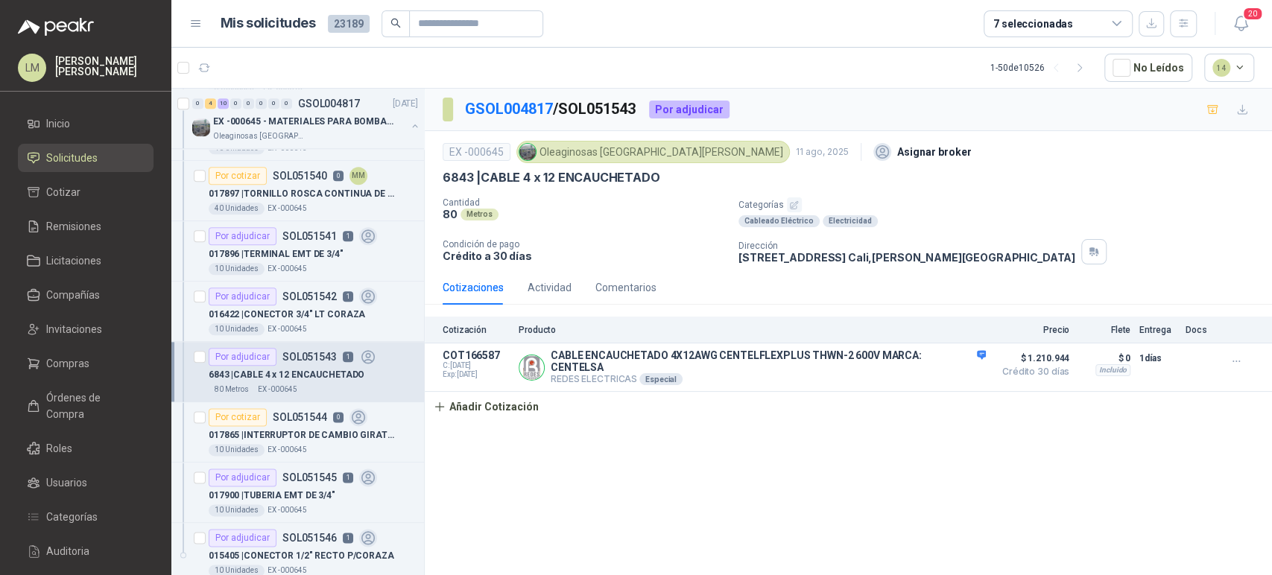
scroll to position [1136, 0]
click at [284, 481] on div "Por adjudicar SOL051545 1" at bounding box center [293, 477] width 168 height 18
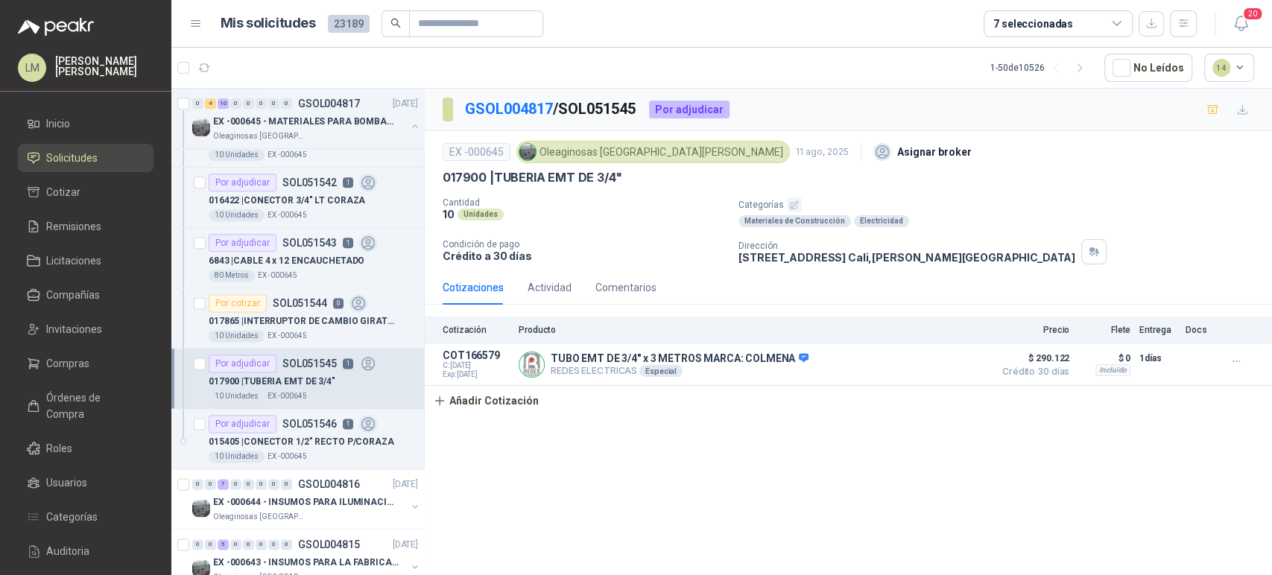
scroll to position [1294, 0]
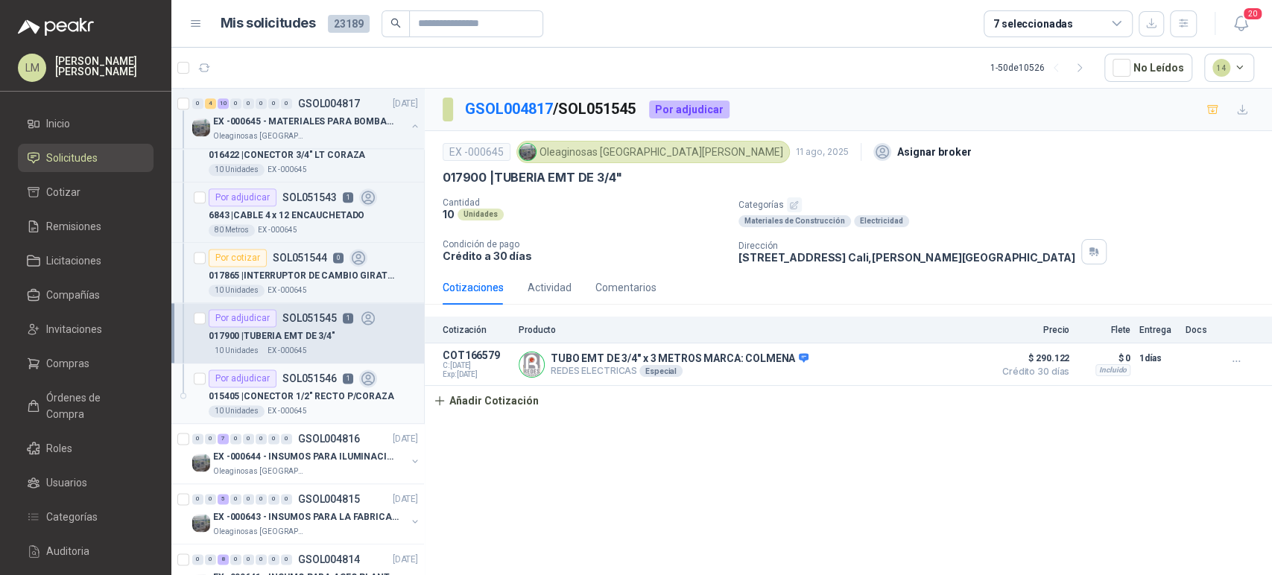
click at [304, 380] on p "SOL051546" at bounding box center [309, 378] width 54 height 10
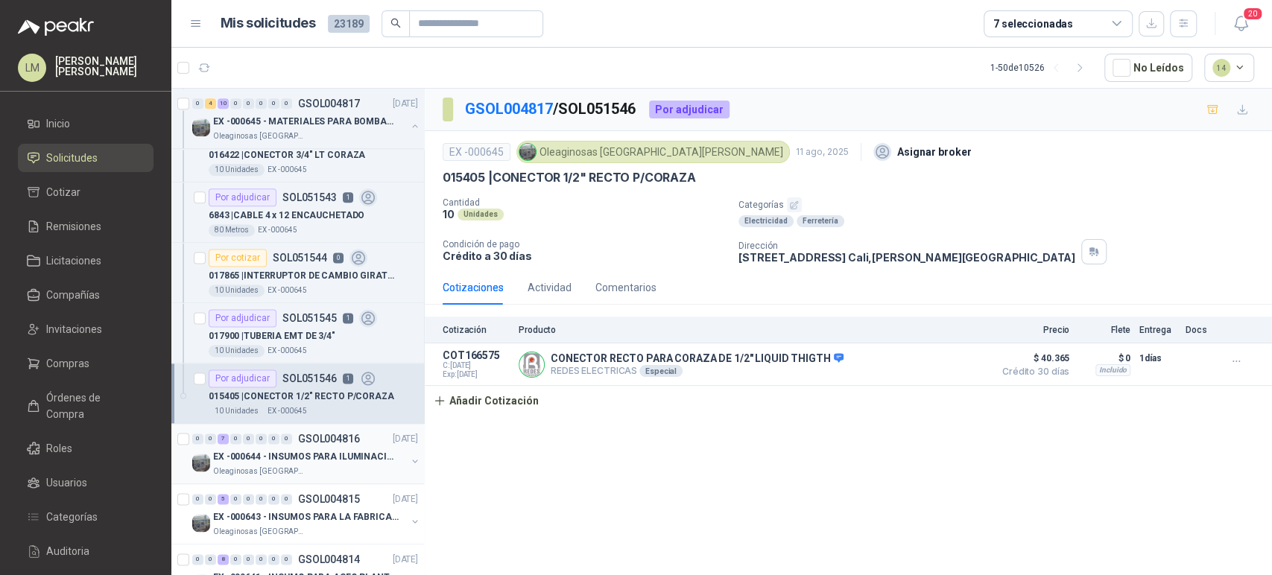
click at [317, 458] on p "EX -000644 - INSUMOS PARA ILUMINACIONN ZONA DE CLA" at bounding box center [306, 457] width 186 height 14
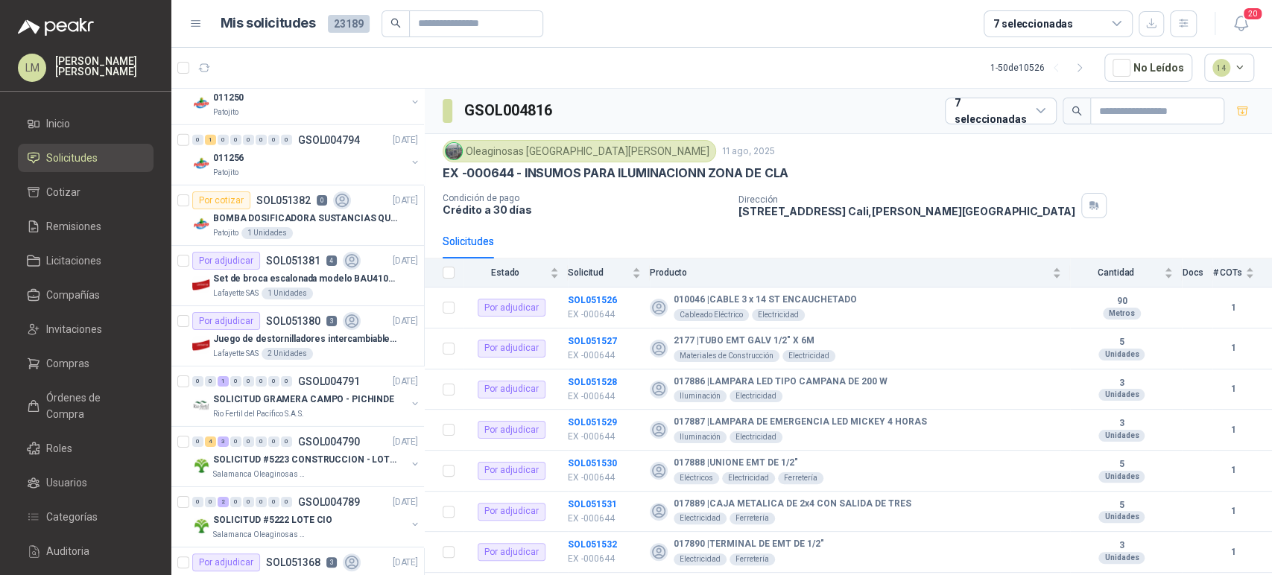
scroll to position [3356, 0]
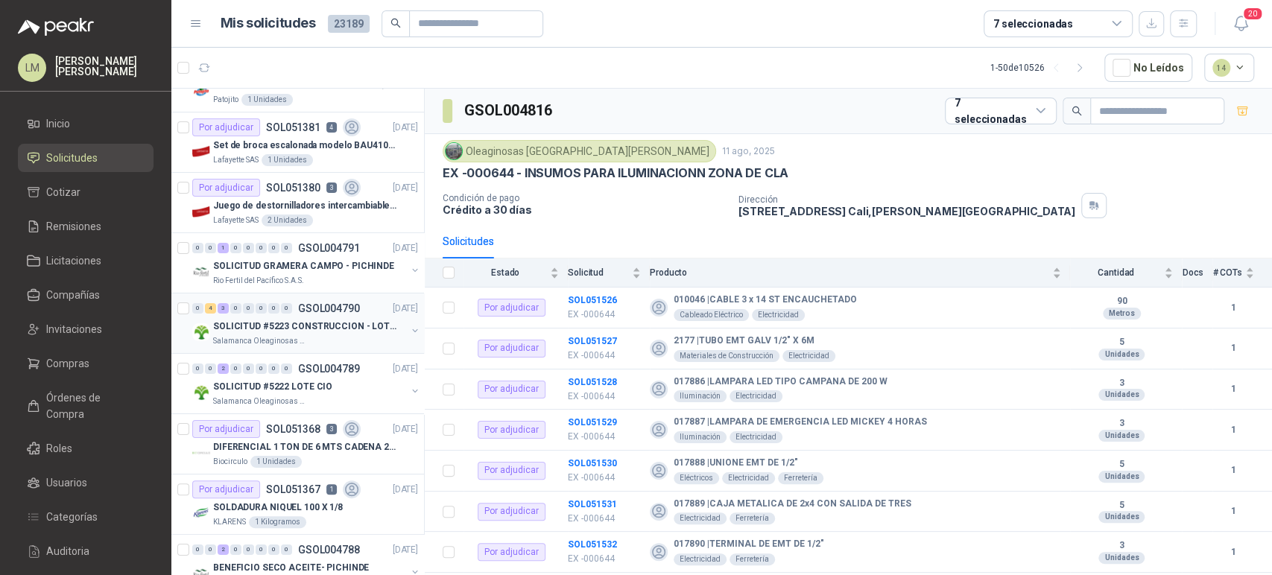
click at [311, 303] on p "GSOL004790" at bounding box center [329, 308] width 62 height 10
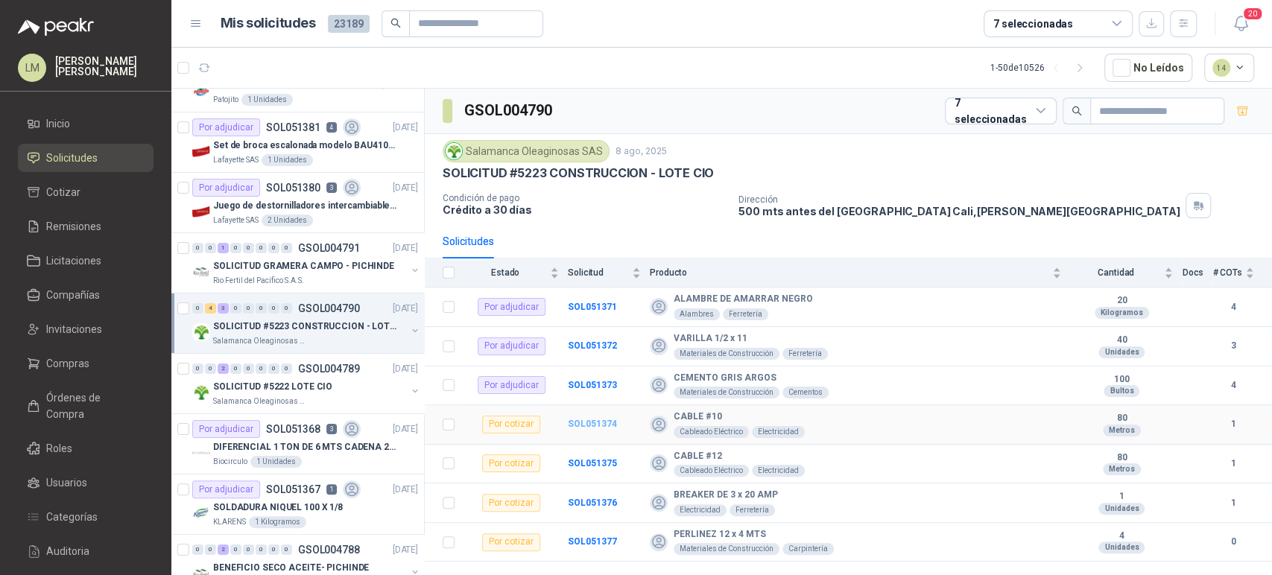
click at [596, 425] on b "SOL051374" at bounding box center [592, 424] width 49 height 10
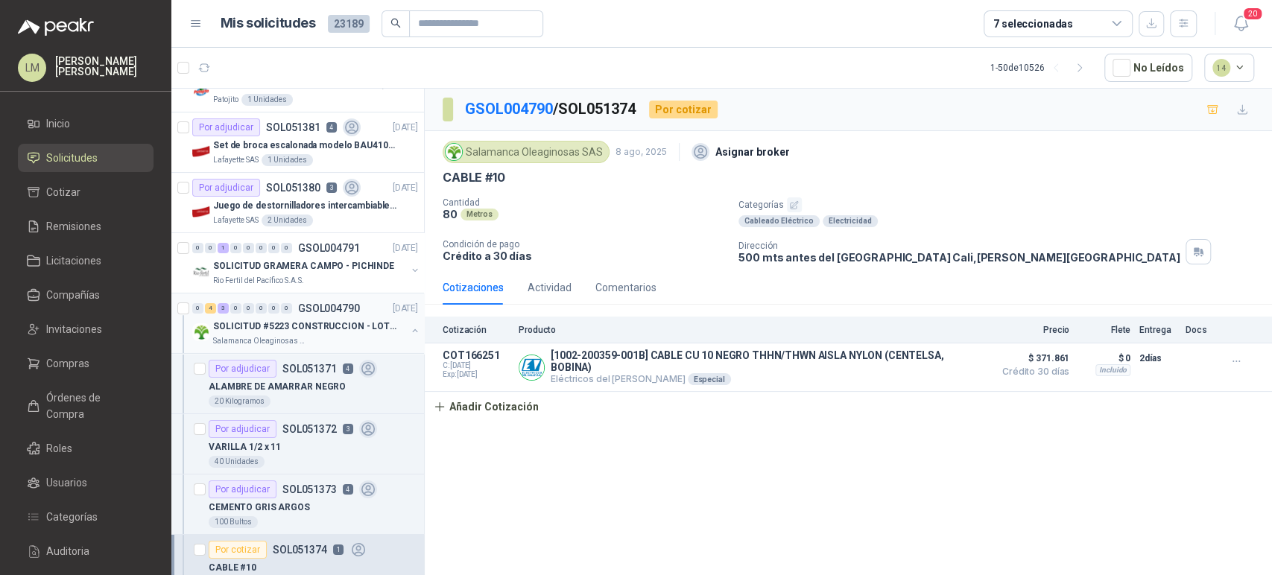
click at [409, 325] on button "button" at bounding box center [415, 331] width 12 height 12
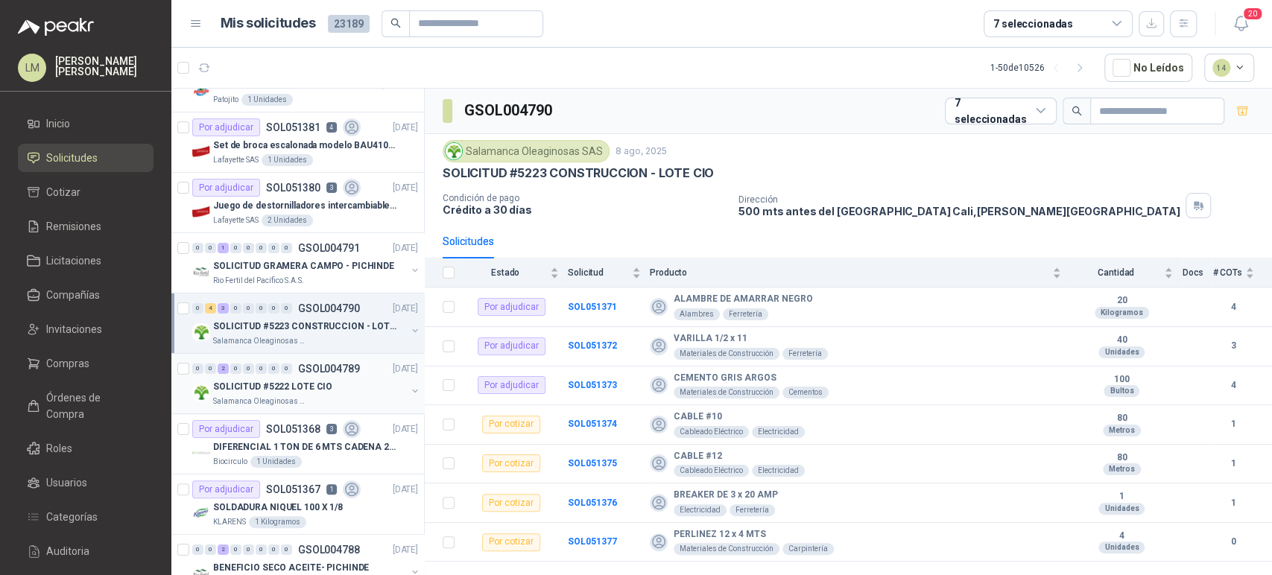
click at [319, 354] on div "0 0 2 0 0 0 0 0 GSOL004789 08/08/25 SOLICITUD #5222 LOTE CIO Salamanca Oleagino…" at bounding box center [297, 384] width 253 height 60
click at [305, 386] on p "SOLICITUD #5222 LOTE CIO" at bounding box center [272, 387] width 119 height 14
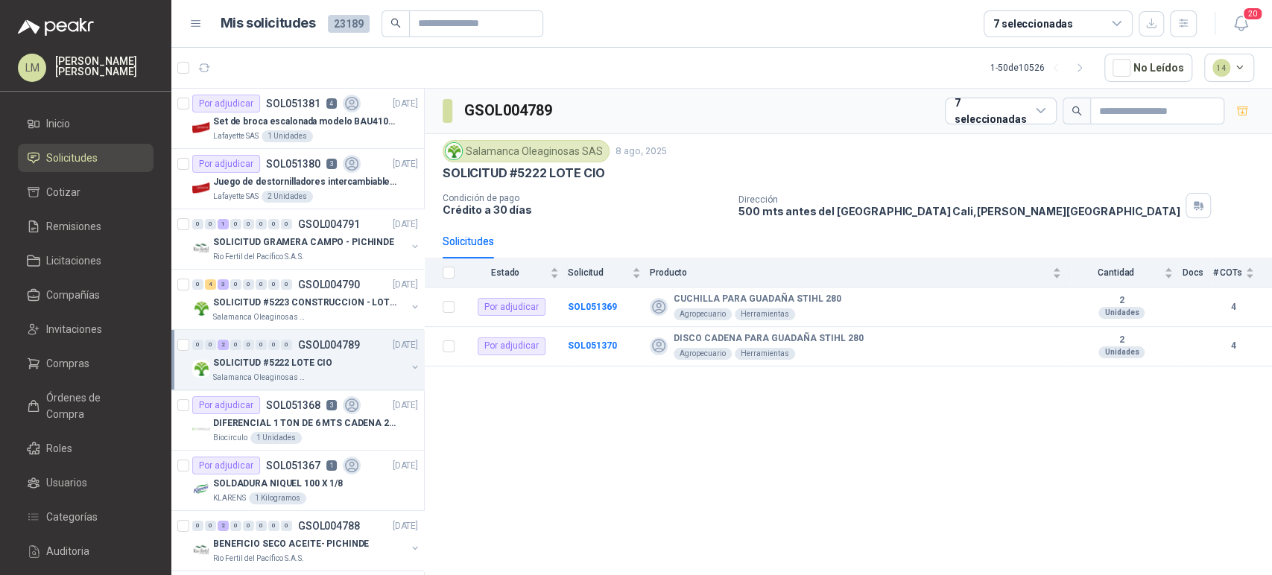
scroll to position [3398, 0]
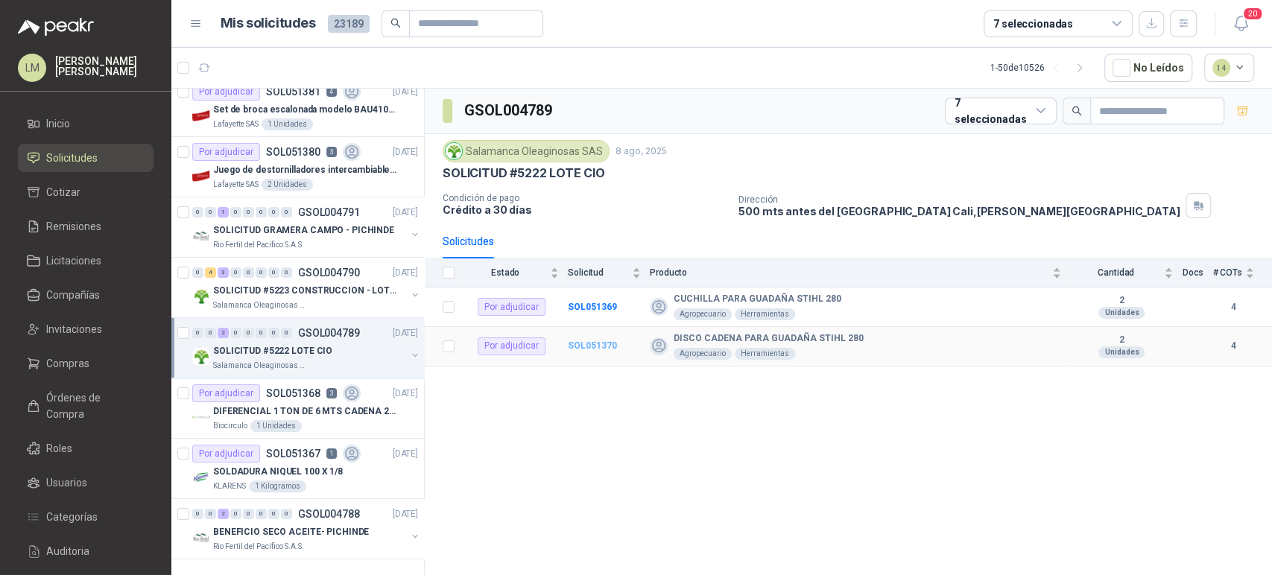
click at [588, 344] on b "SOL051370" at bounding box center [592, 346] width 49 height 10
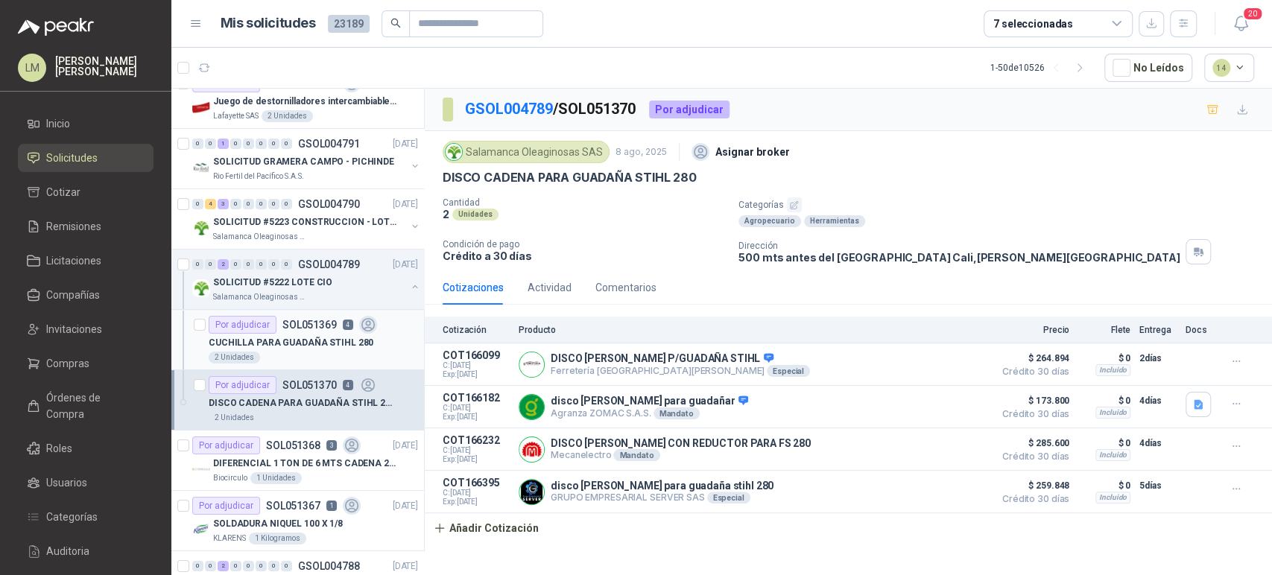
scroll to position [3518, 0]
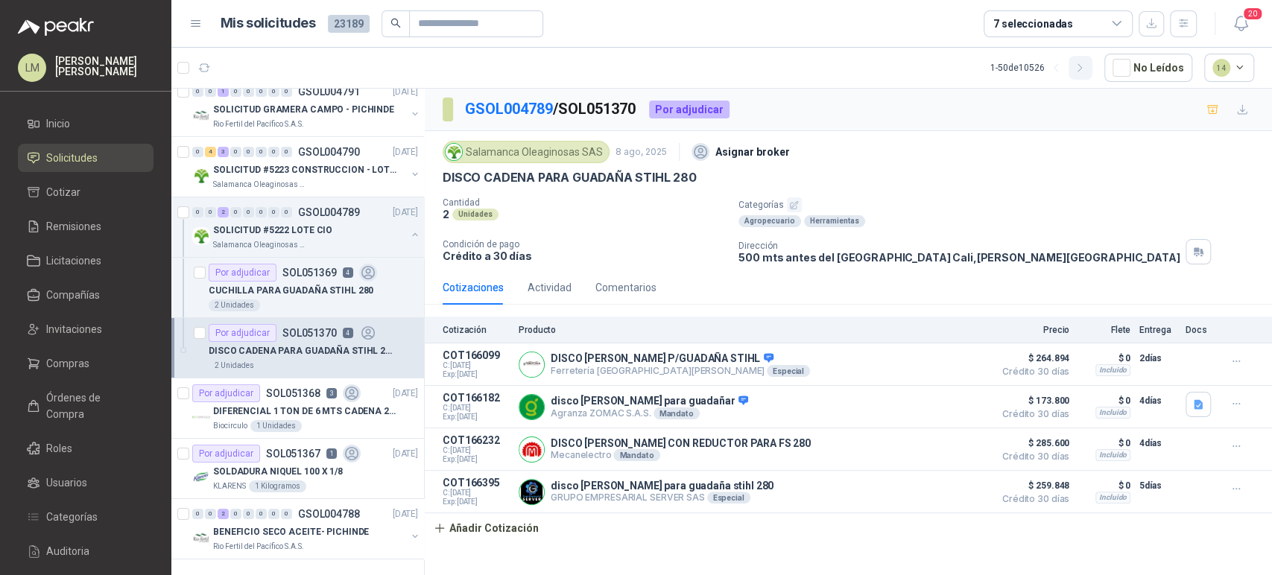
click at [1074, 63] on button "button" at bounding box center [1081, 68] width 24 height 24
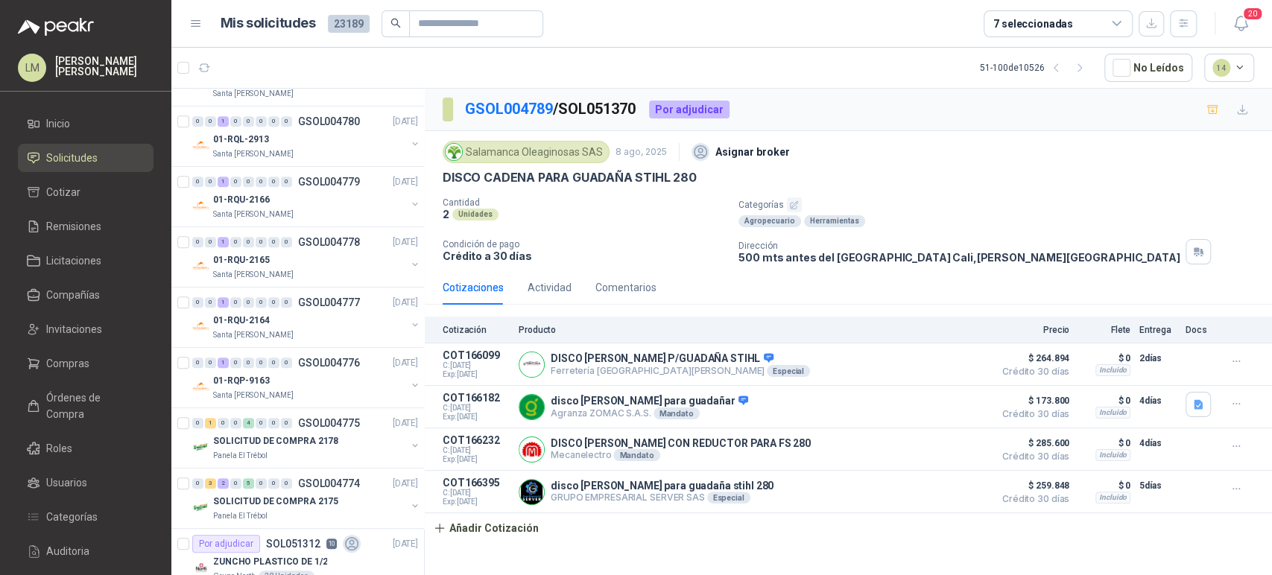
scroll to position [0, 0]
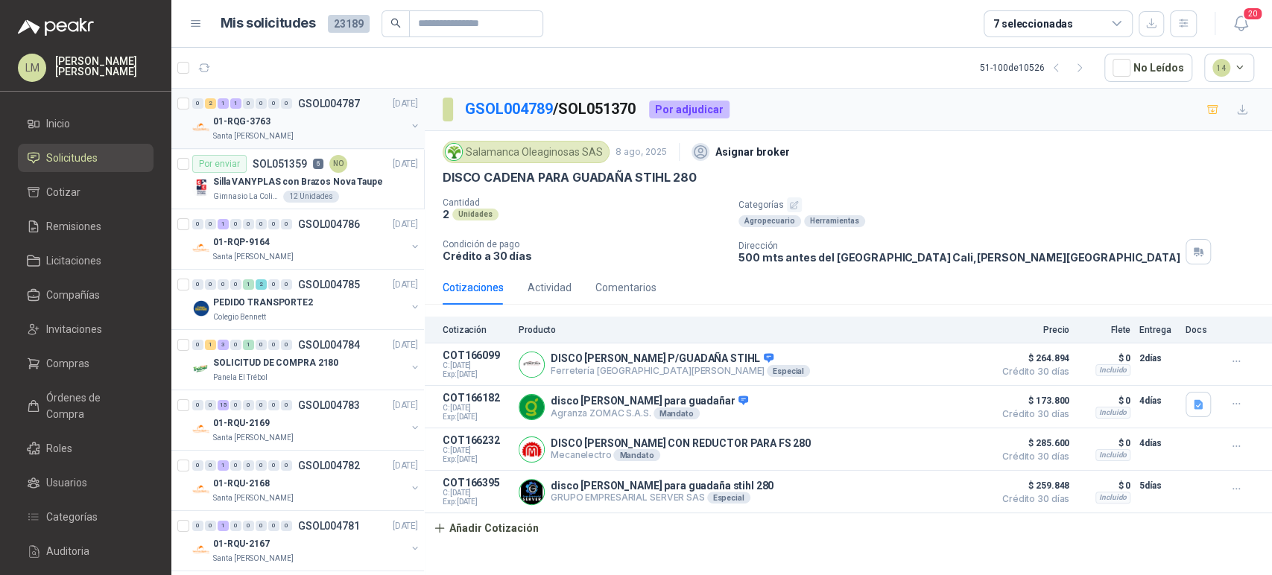
click at [409, 122] on button "button" at bounding box center [415, 126] width 12 height 12
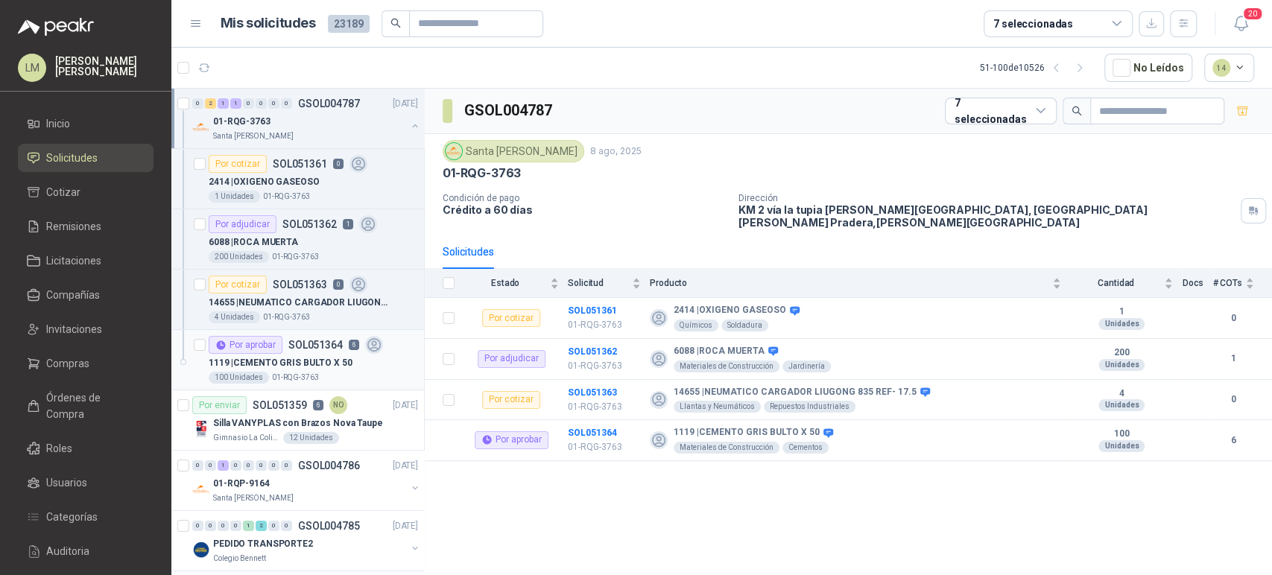
click at [279, 350] on div "Por aprobar" at bounding box center [246, 345] width 74 height 18
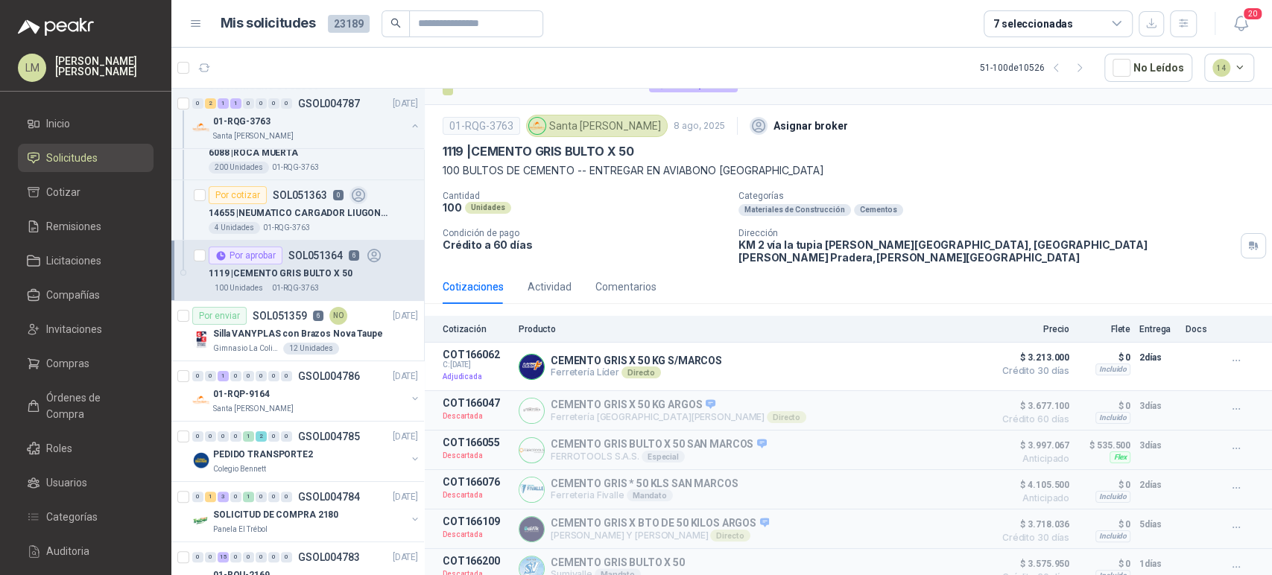
scroll to position [215, 0]
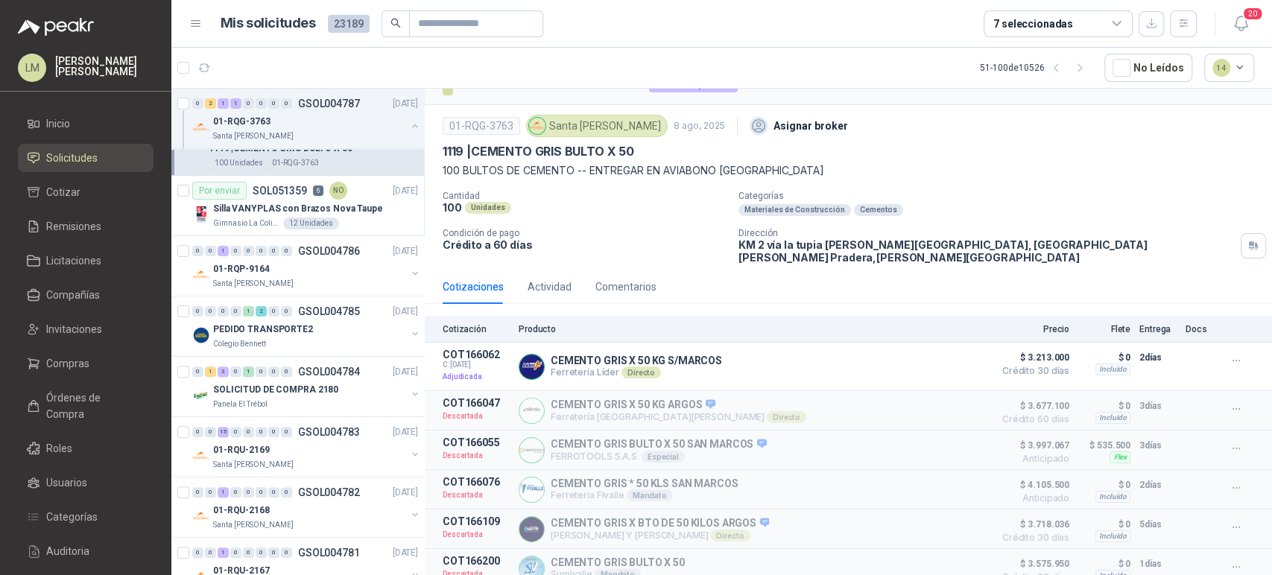
click at [1062, 28] on div "7 seleccionadas" at bounding box center [1033, 24] width 80 height 16
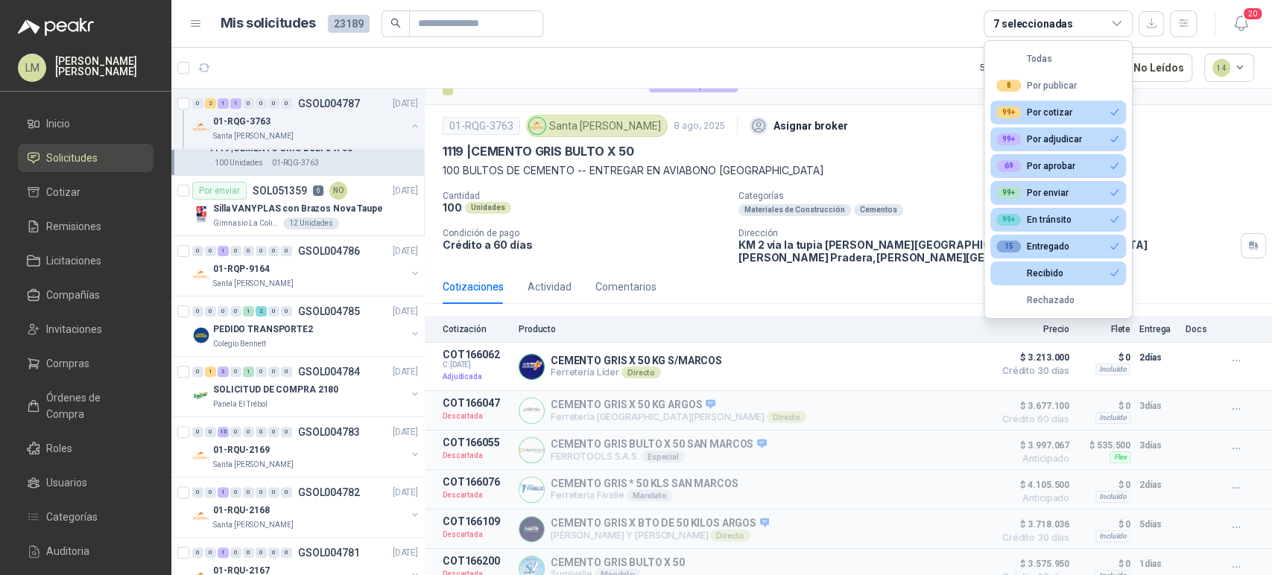
click at [731, 48] on article "51 - 100 de 10526 No Leídos 14" at bounding box center [721, 68] width 1101 height 40
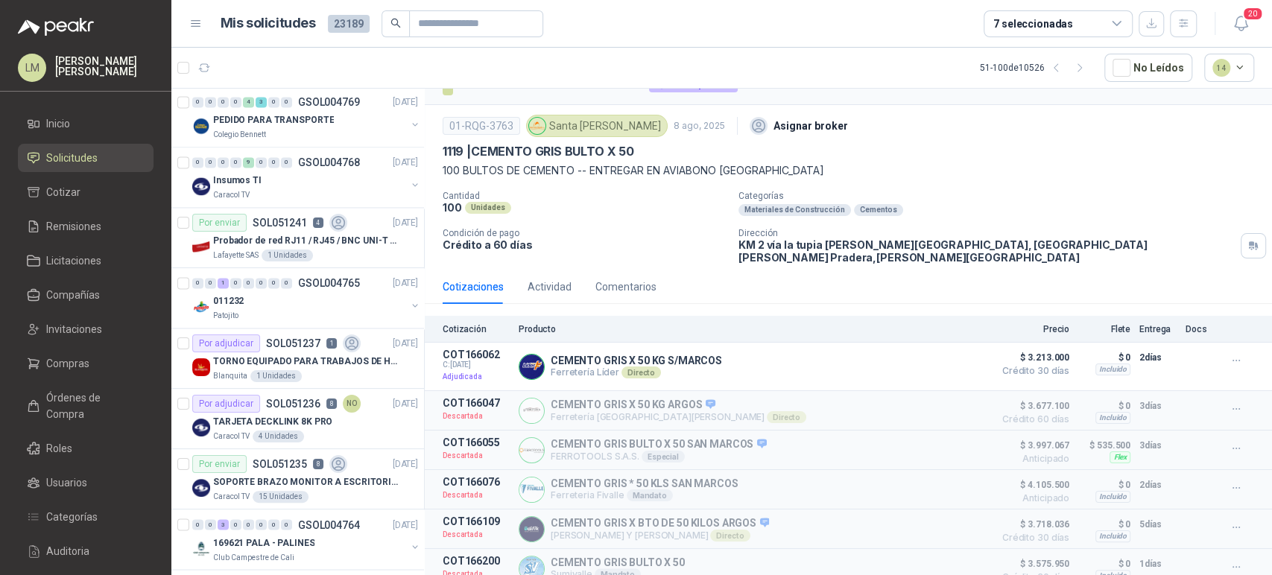
scroll to position [1560, 0]
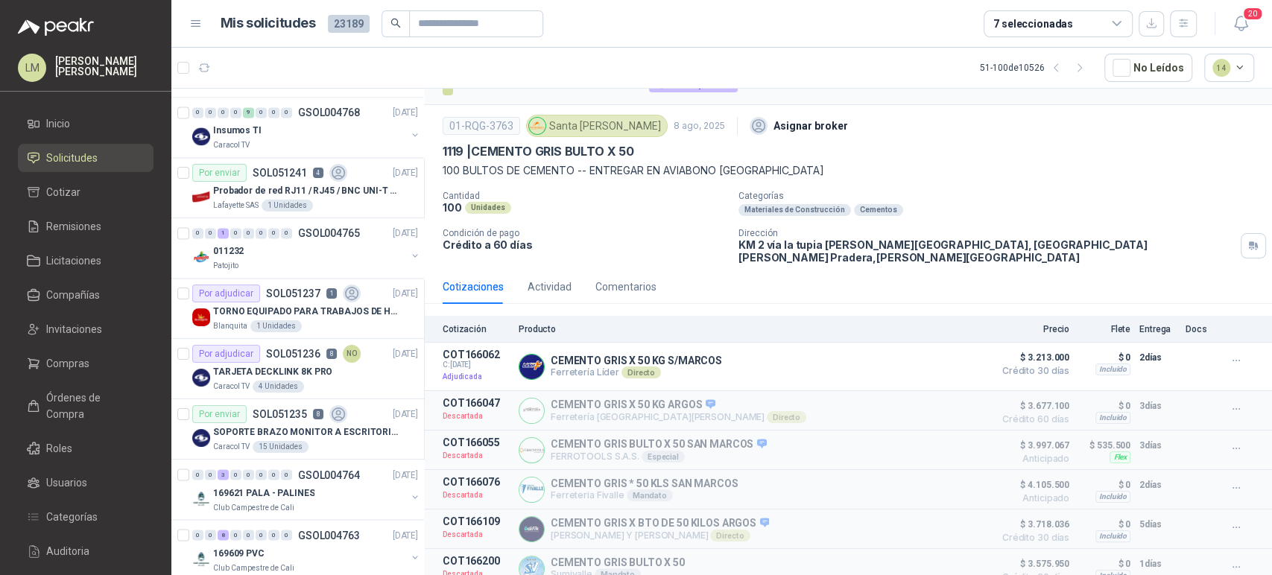
click at [291, 242] on div "011232" at bounding box center [309, 251] width 193 height 18
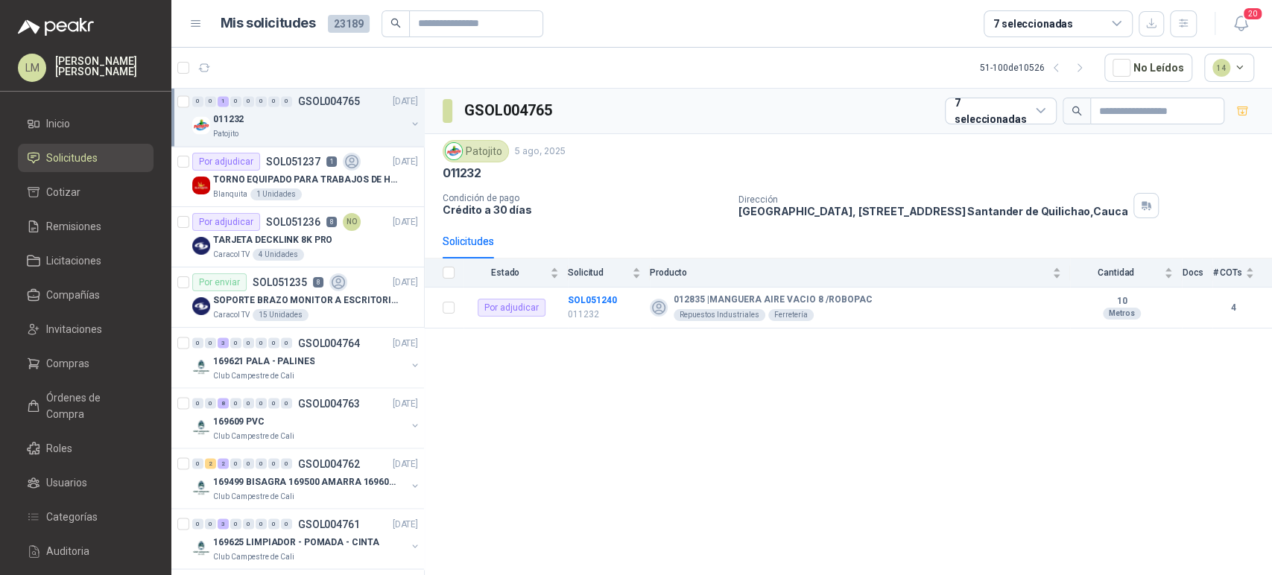
scroll to position [1694, 0]
click at [590, 299] on b "SOL051240" at bounding box center [592, 300] width 49 height 10
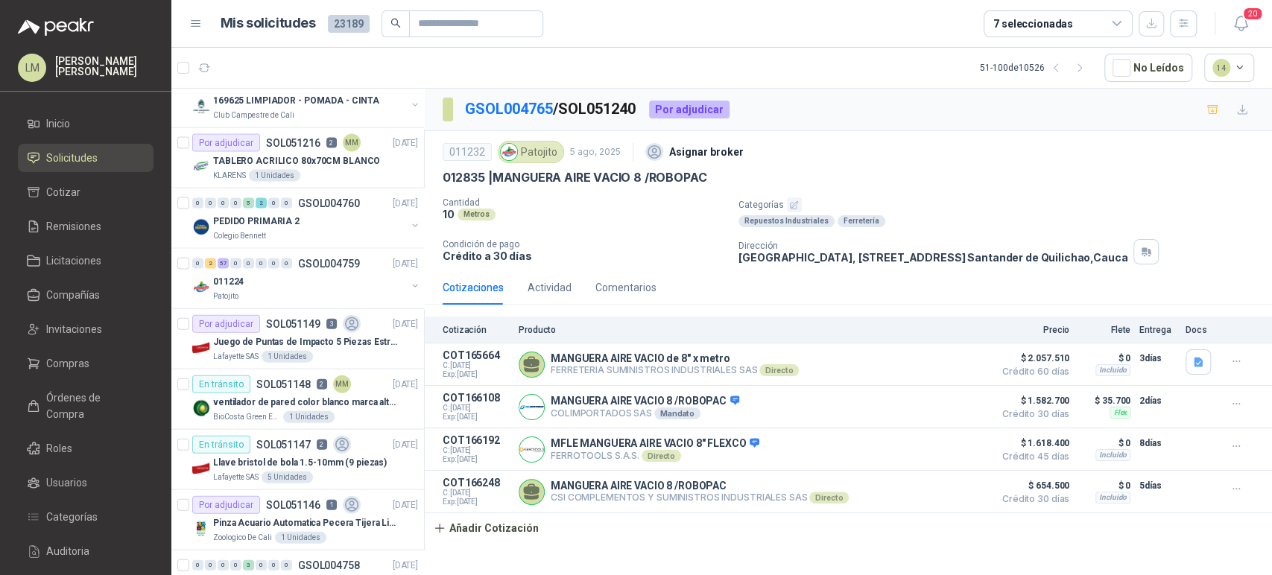
scroll to position [2241, 0]
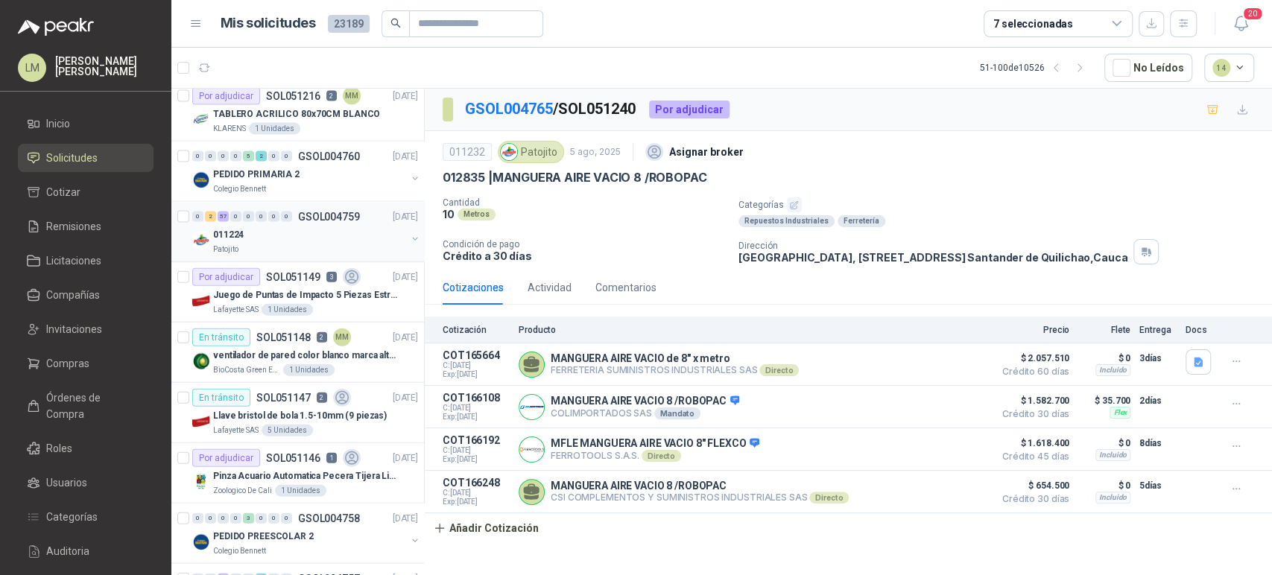
click at [300, 226] on div "011224" at bounding box center [309, 235] width 193 height 18
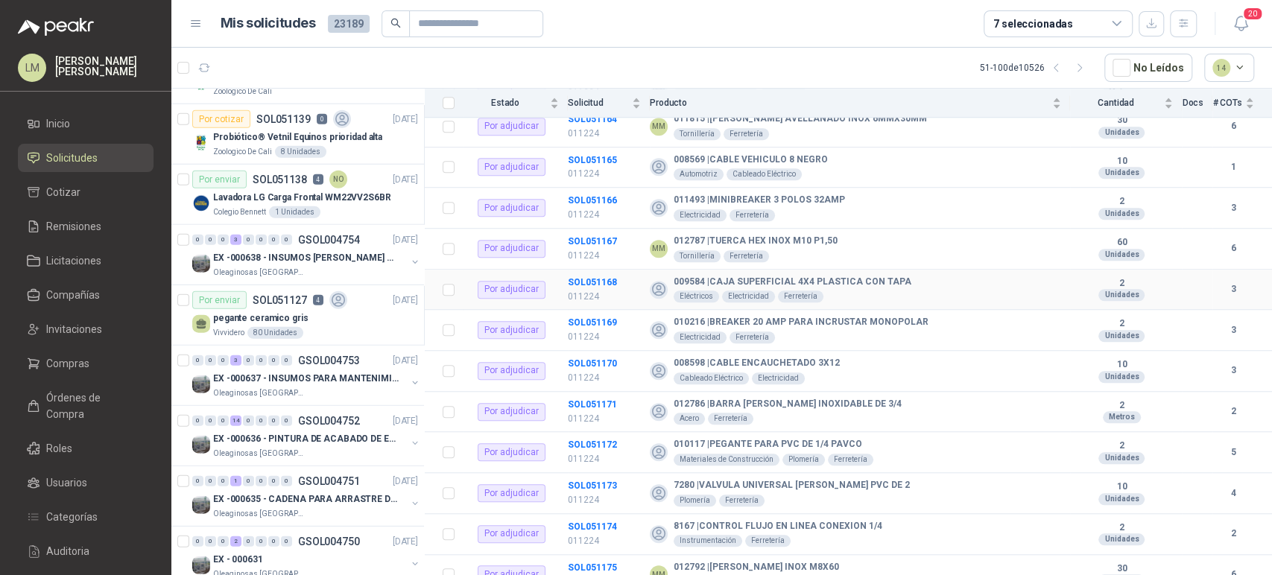
scroll to position [761, 0]
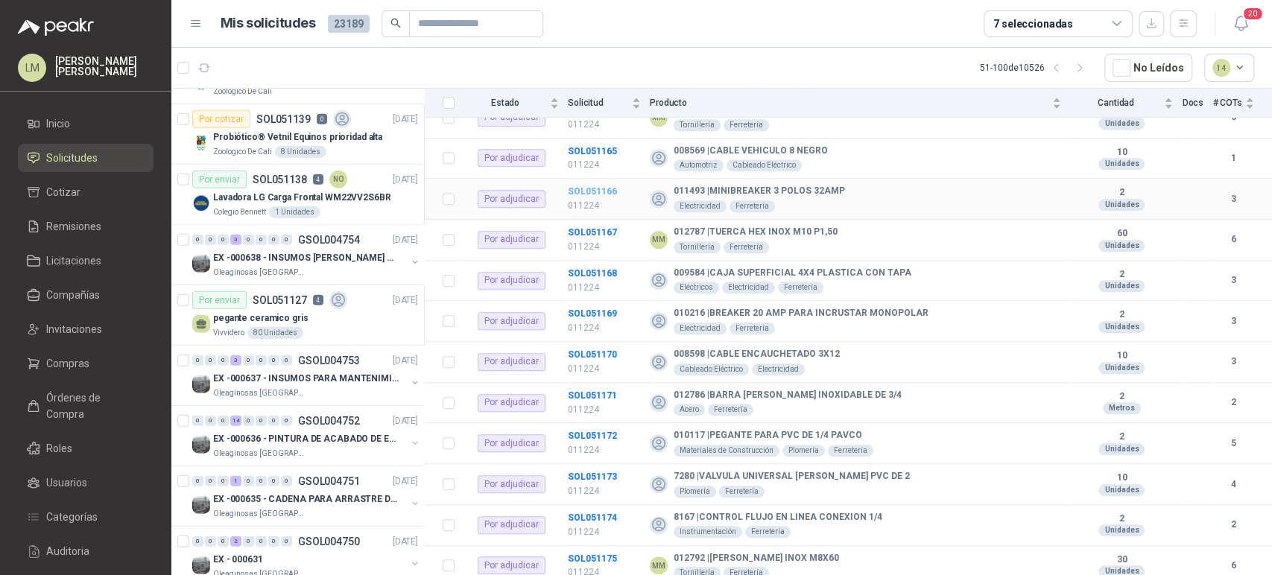
click at [608, 190] on b "SOL051166" at bounding box center [592, 191] width 49 height 10
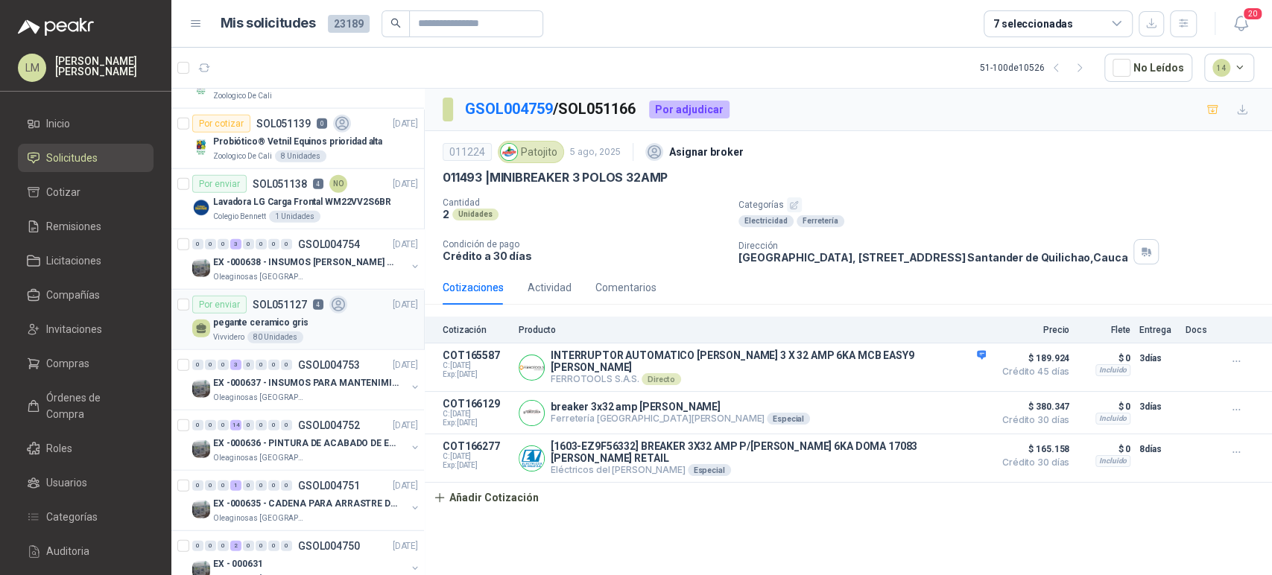
scroll to position [6412, 0]
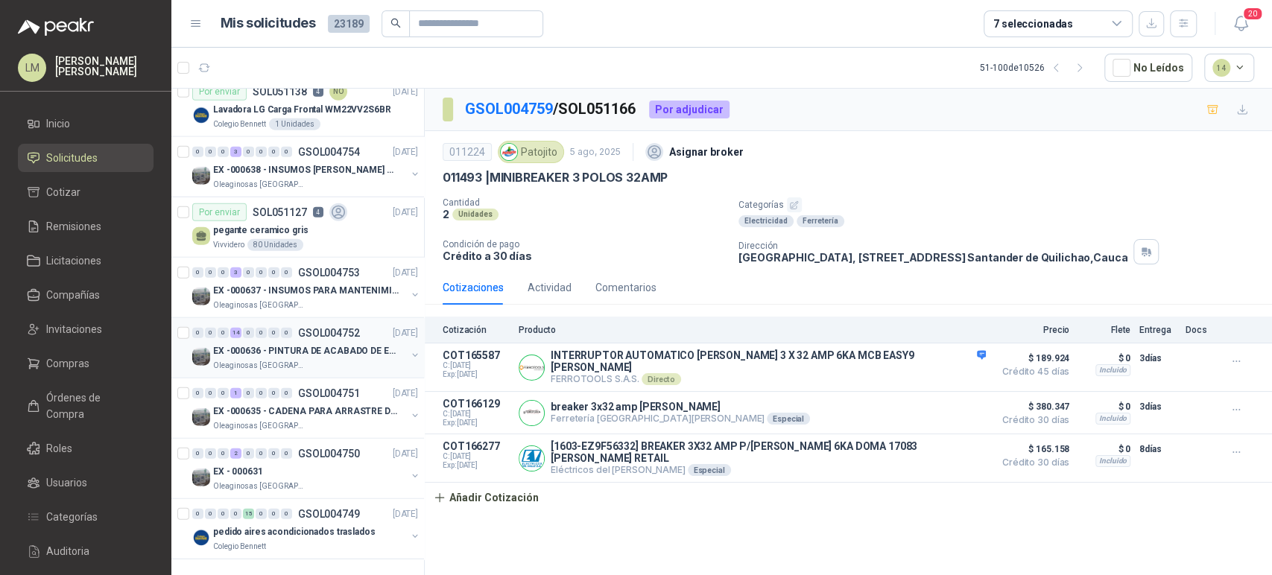
click at [262, 342] on div "EX -000636 - PINTURA DE ACABADO DE EQUIPOS, ESTRUC" at bounding box center [309, 351] width 193 height 18
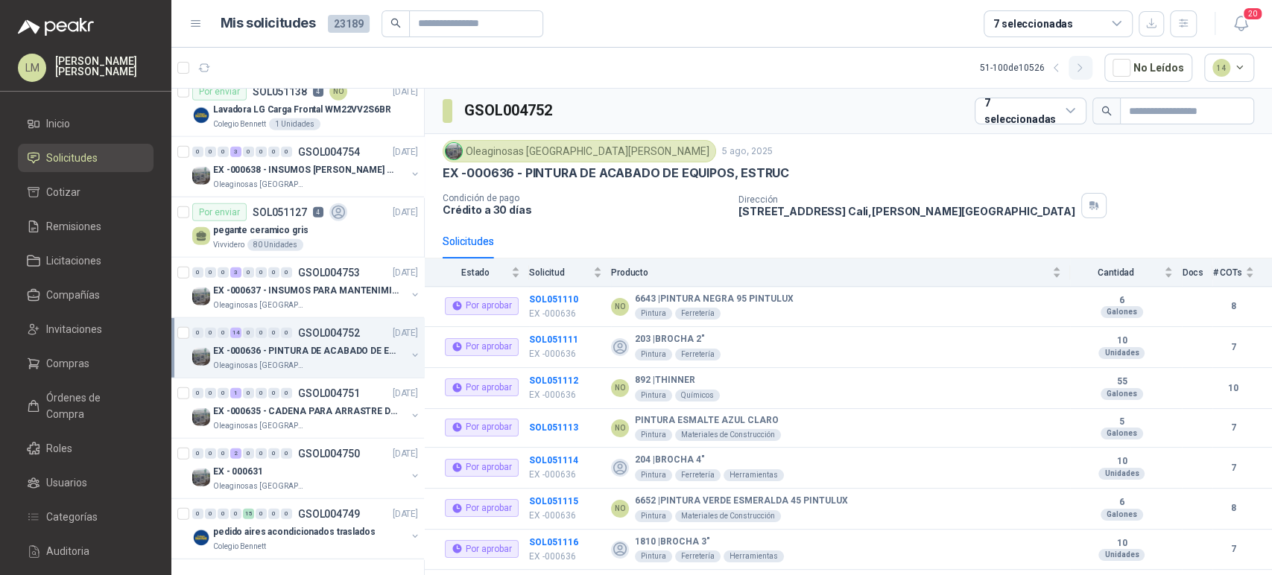
click at [1086, 71] on icon "button" at bounding box center [1080, 68] width 13 height 13
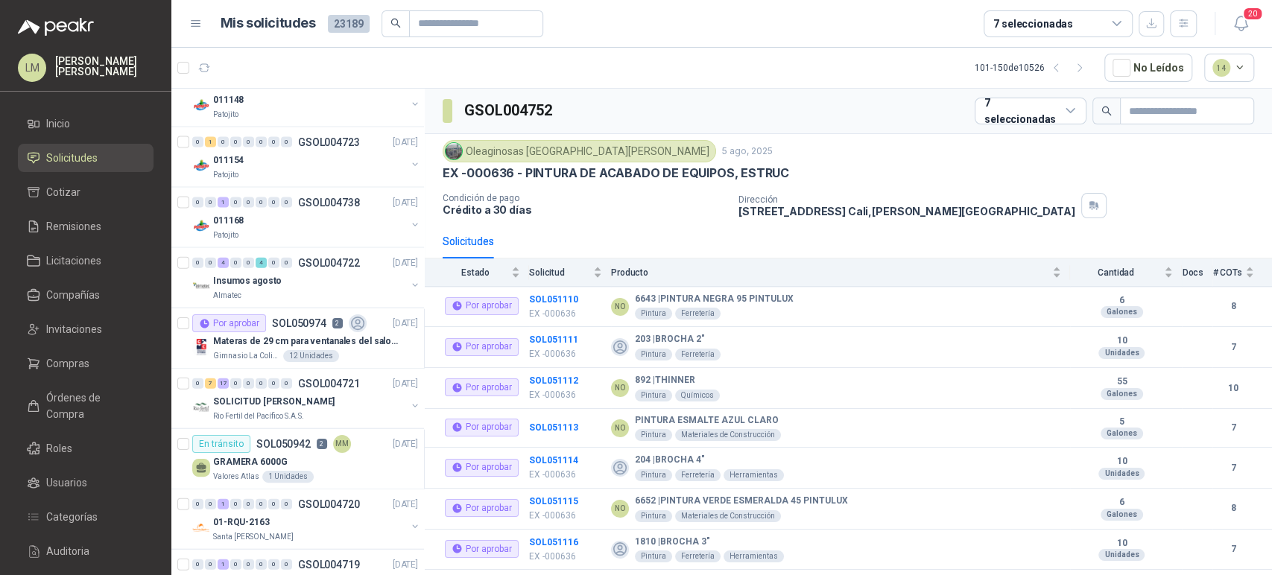
scroll to position [2225, 0]
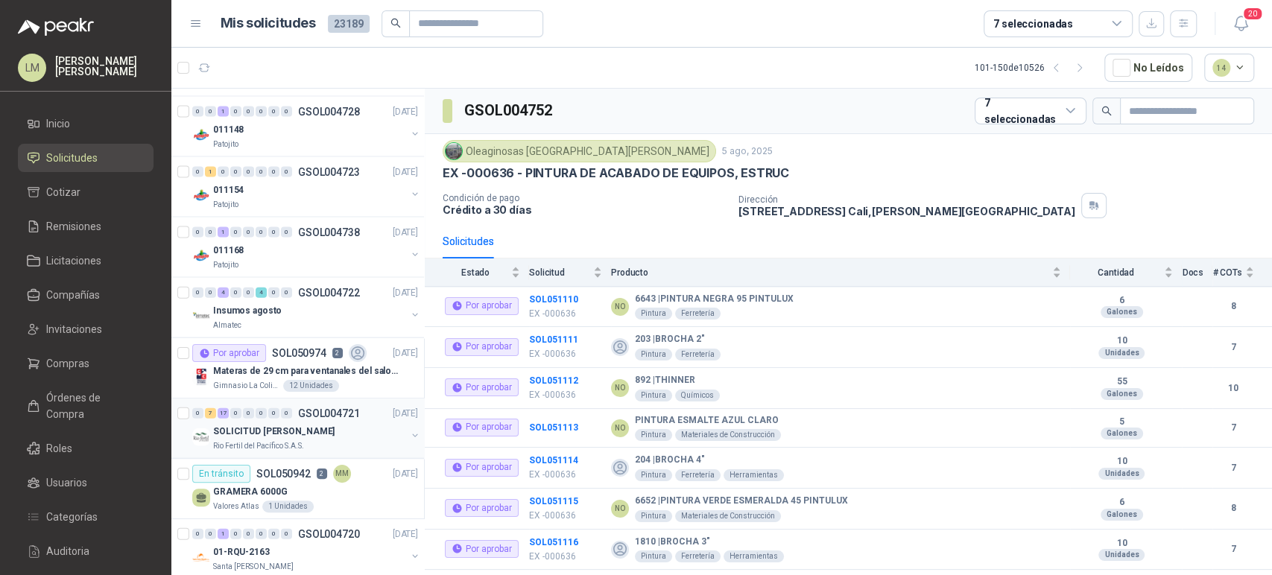
click at [298, 414] on p "GSOL004721" at bounding box center [329, 413] width 62 height 10
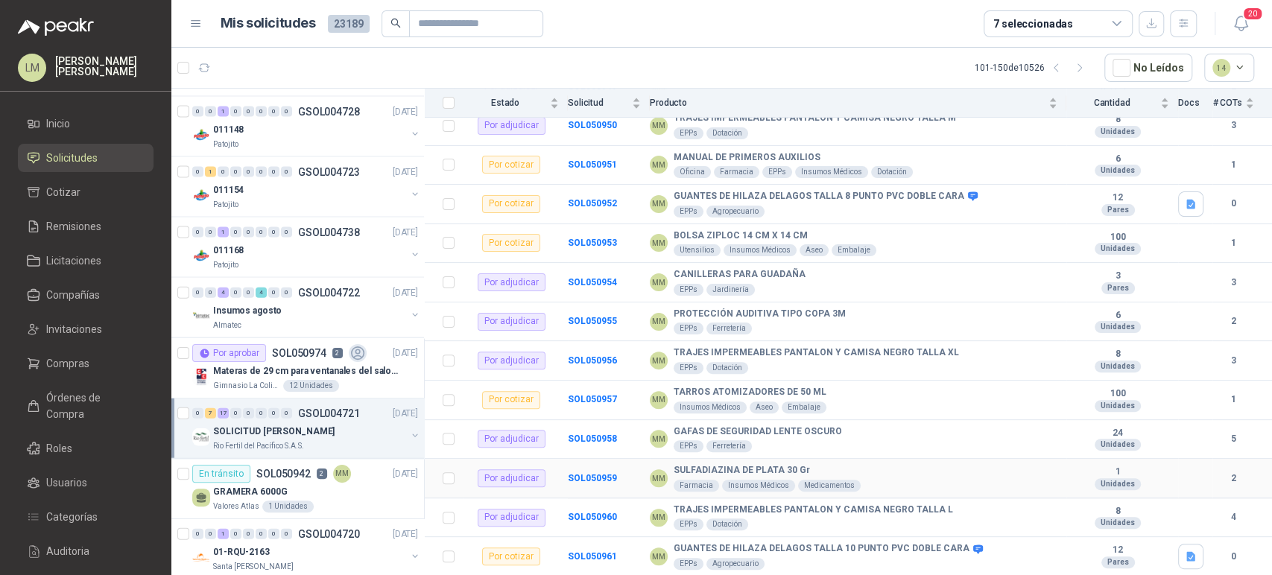
scroll to position [200, 0]
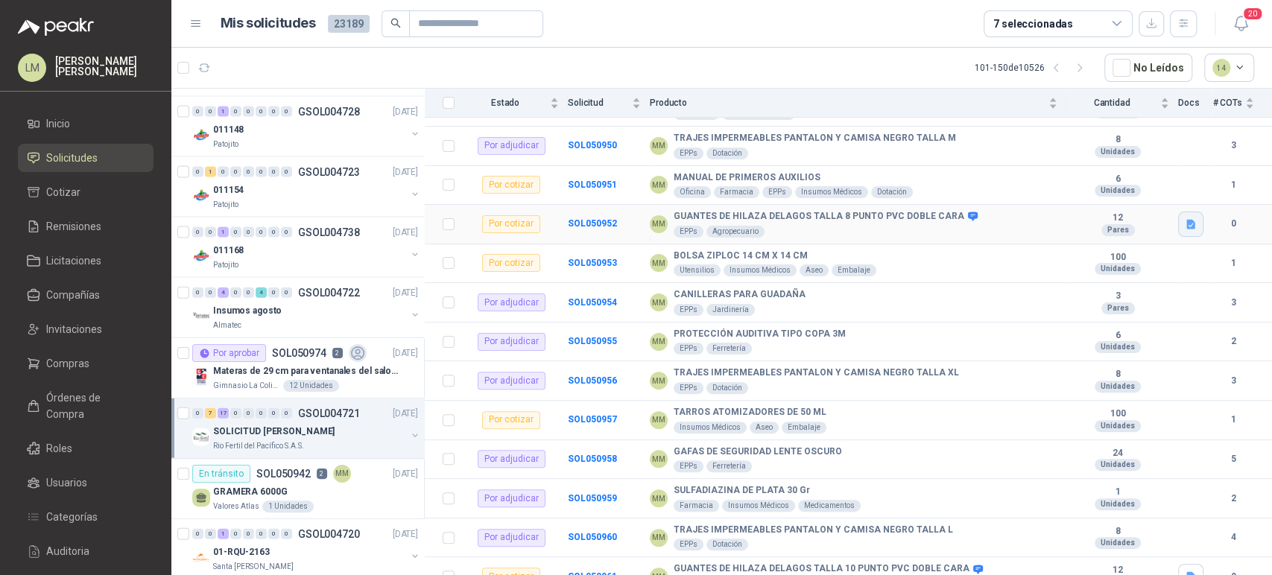
click at [1186, 225] on button "button" at bounding box center [1190, 224] width 25 height 25
click at [1061, 191] on button "WhatsApp Image 2025-08-06 at 10.27.18 AM.jpeg" at bounding box center [1081, 190] width 202 height 16
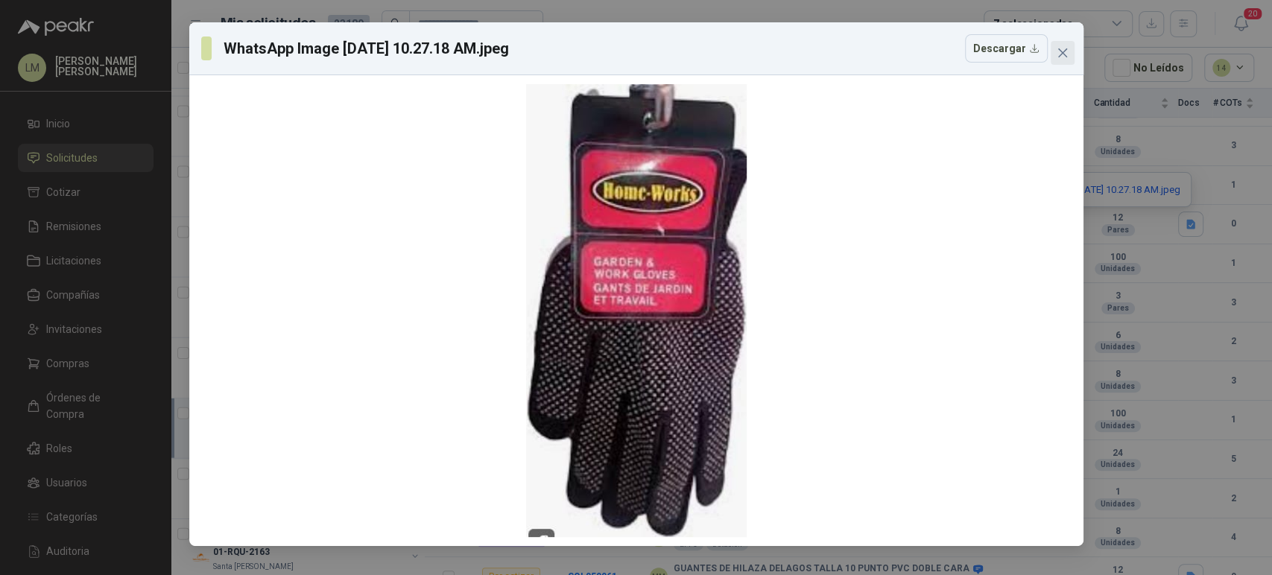
click at [1066, 52] on icon "close" at bounding box center [1063, 53] width 12 height 12
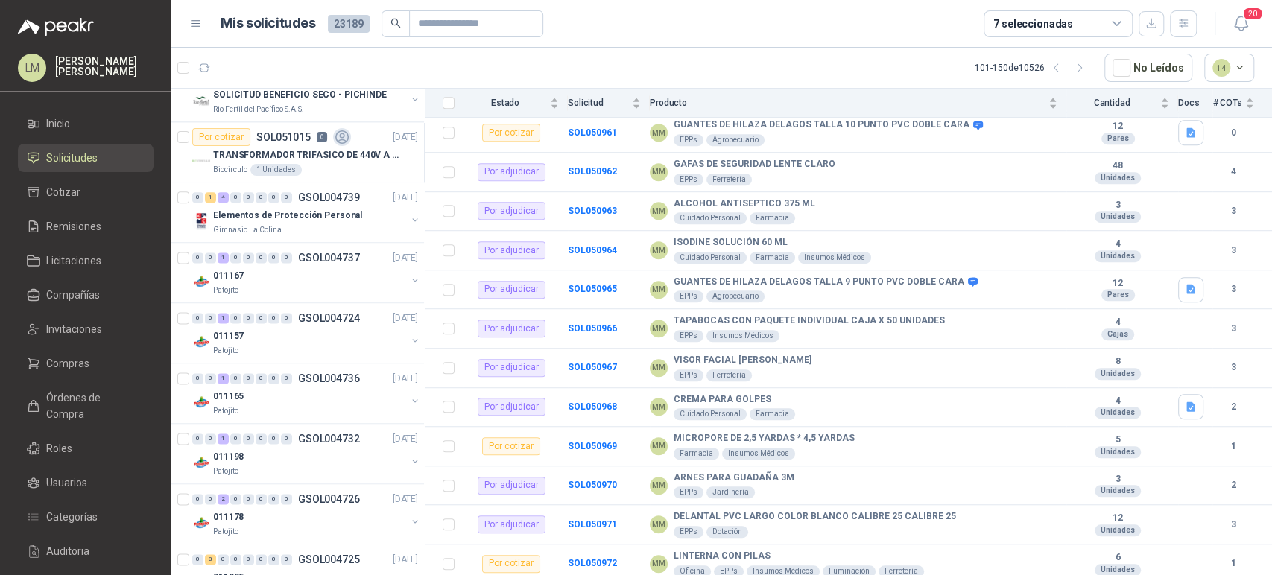
scroll to position [1295, 0]
click at [300, 217] on p "Elementos de Protección Personal" at bounding box center [287, 215] width 149 height 14
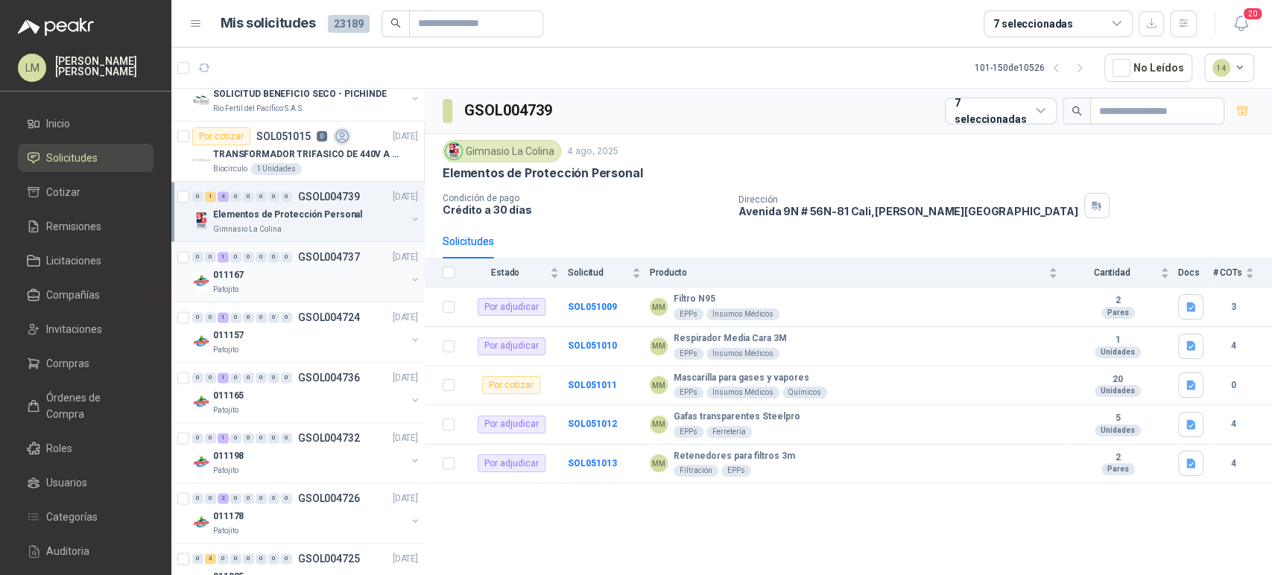
click at [300, 267] on div "011167" at bounding box center [309, 275] width 193 height 18
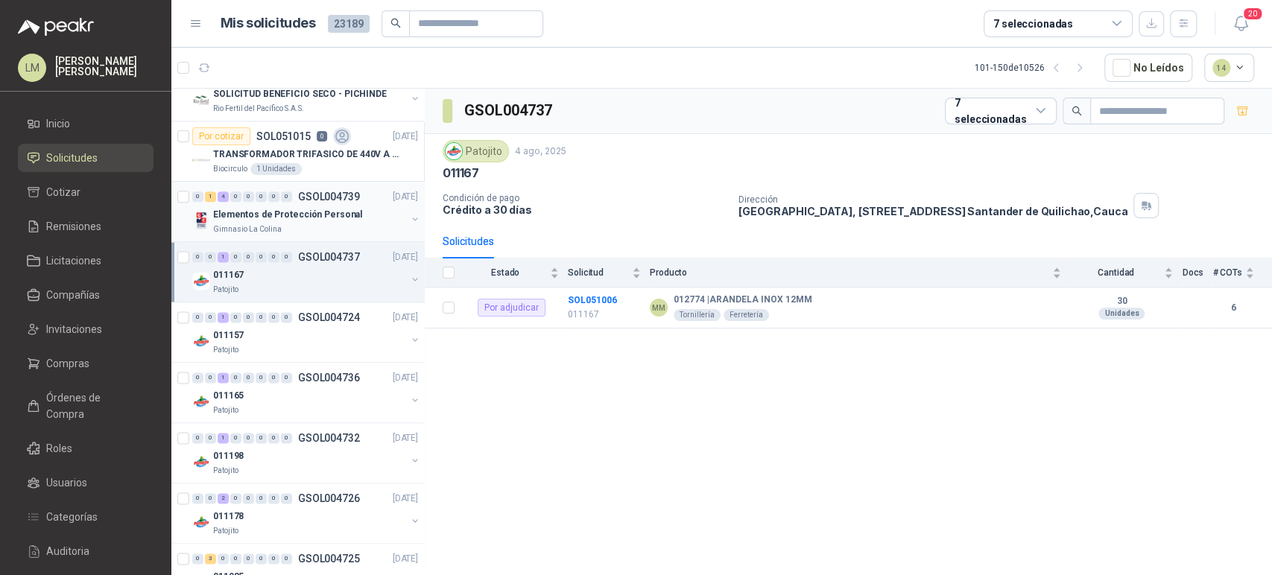
click at [329, 208] on p "Elementos de Protección Personal" at bounding box center [287, 215] width 149 height 14
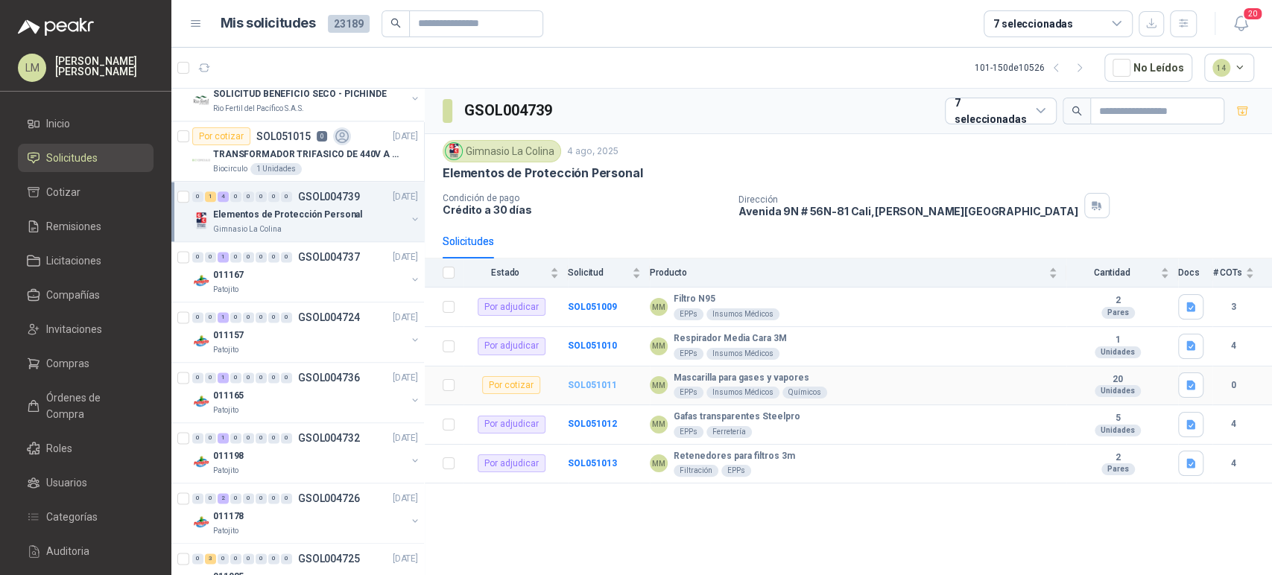
click at [601, 385] on b "SOL051011" at bounding box center [592, 385] width 49 height 10
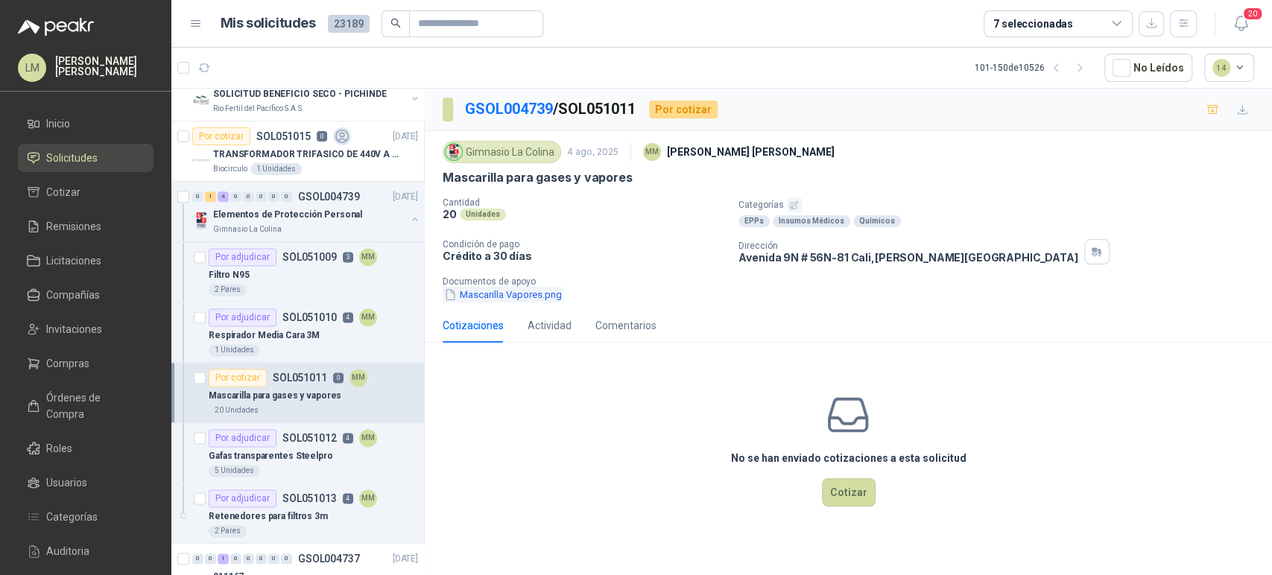
click at [502, 289] on button "Mascarilla Vapores.png" at bounding box center [503, 295] width 121 height 16
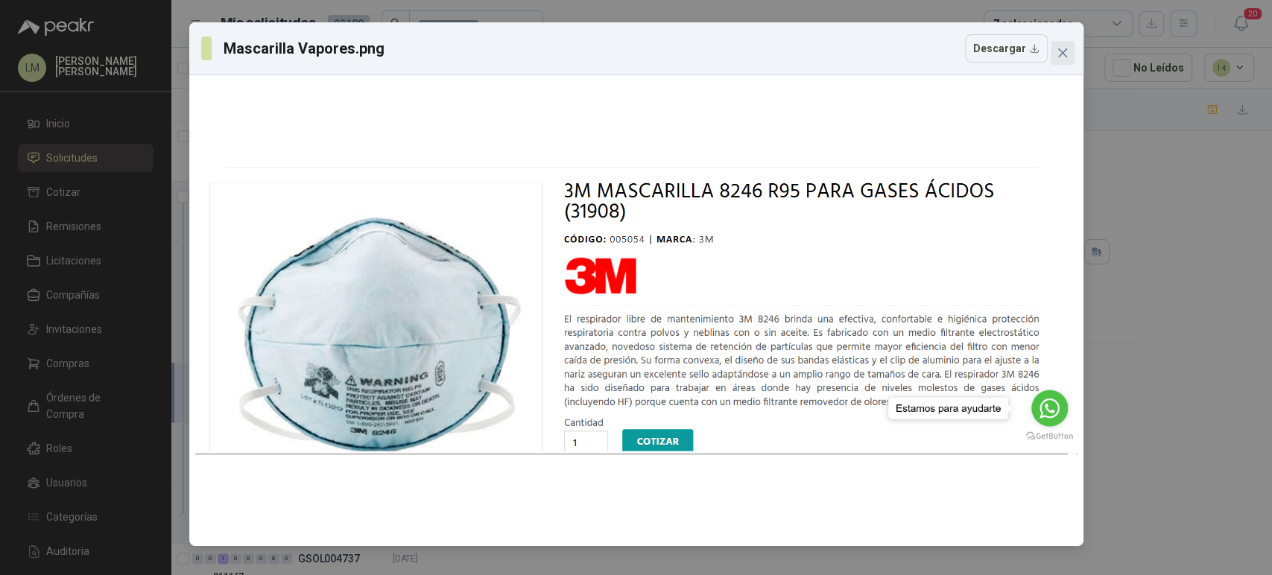
click at [1064, 52] on icon "close" at bounding box center [1063, 53] width 12 height 12
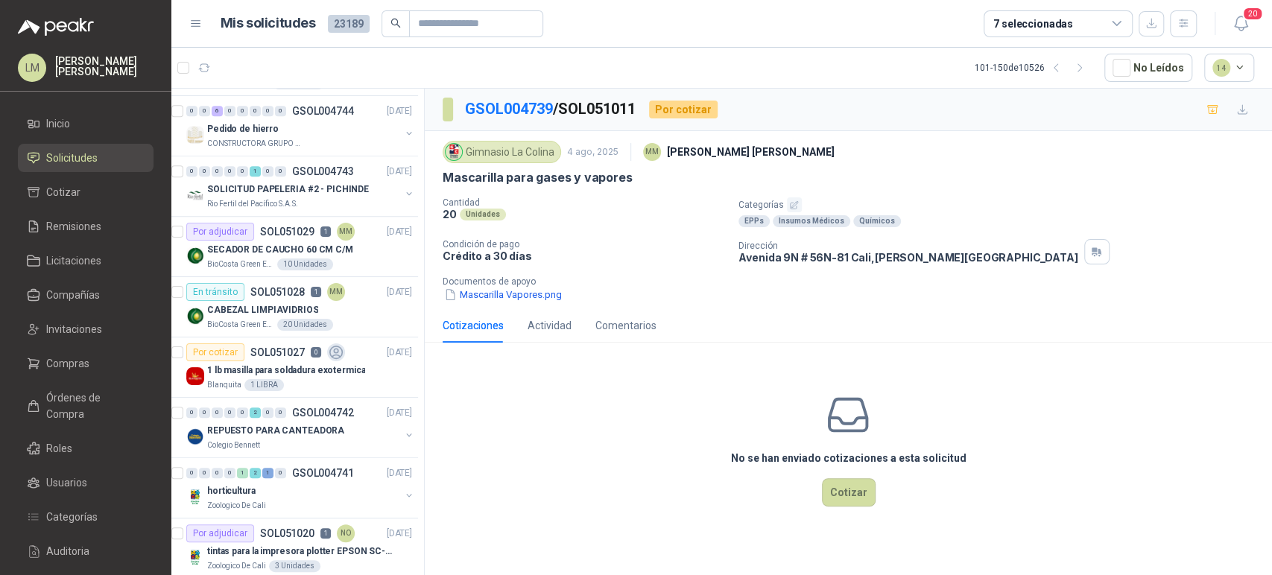
scroll to position [776, 6]
click at [262, 260] on p "BioCosta Green Energy S.A.S" at bounding box center [240, 266] width 67 height 12
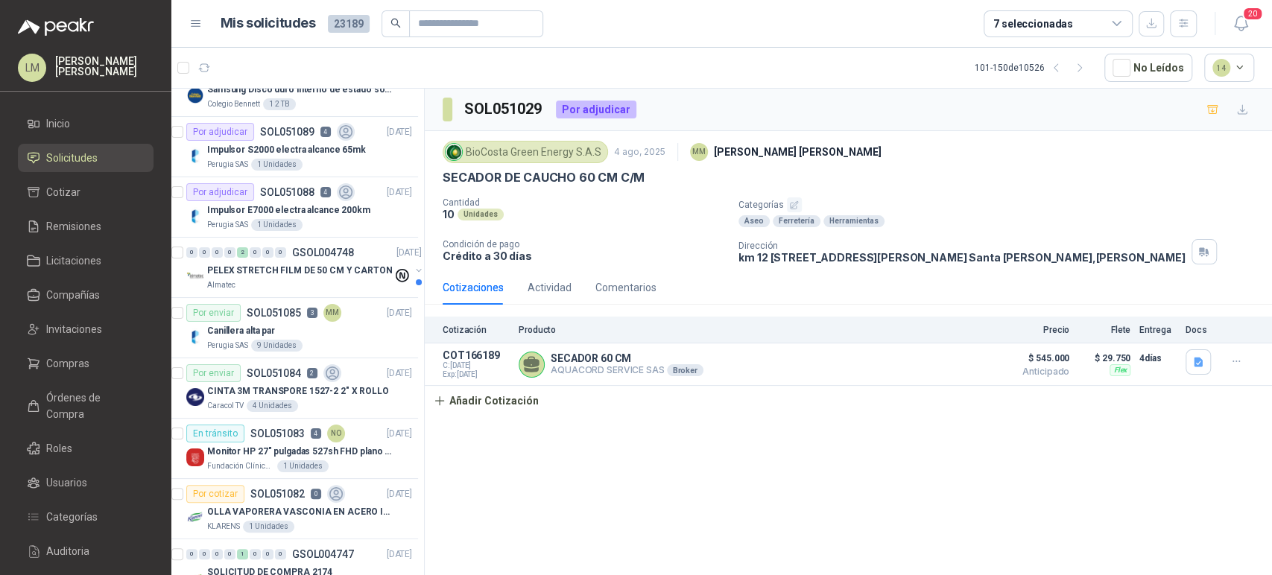
scroll to position [0, 6]
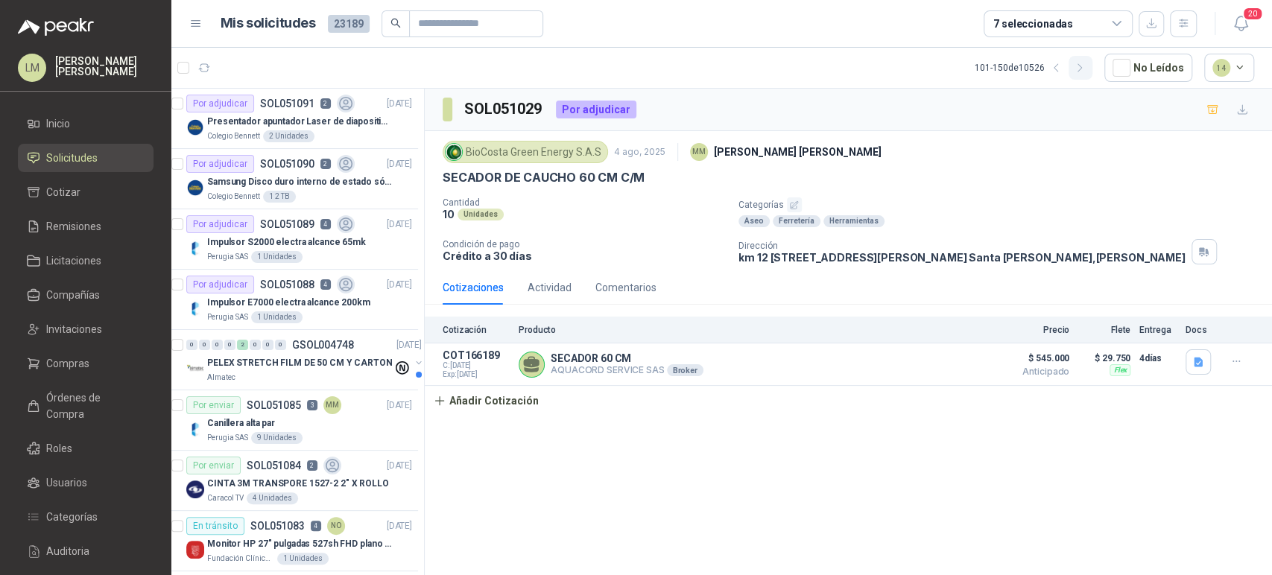
click at [1092, 64] on button "button" at bounding box center [1081, 68] width 24 height 24
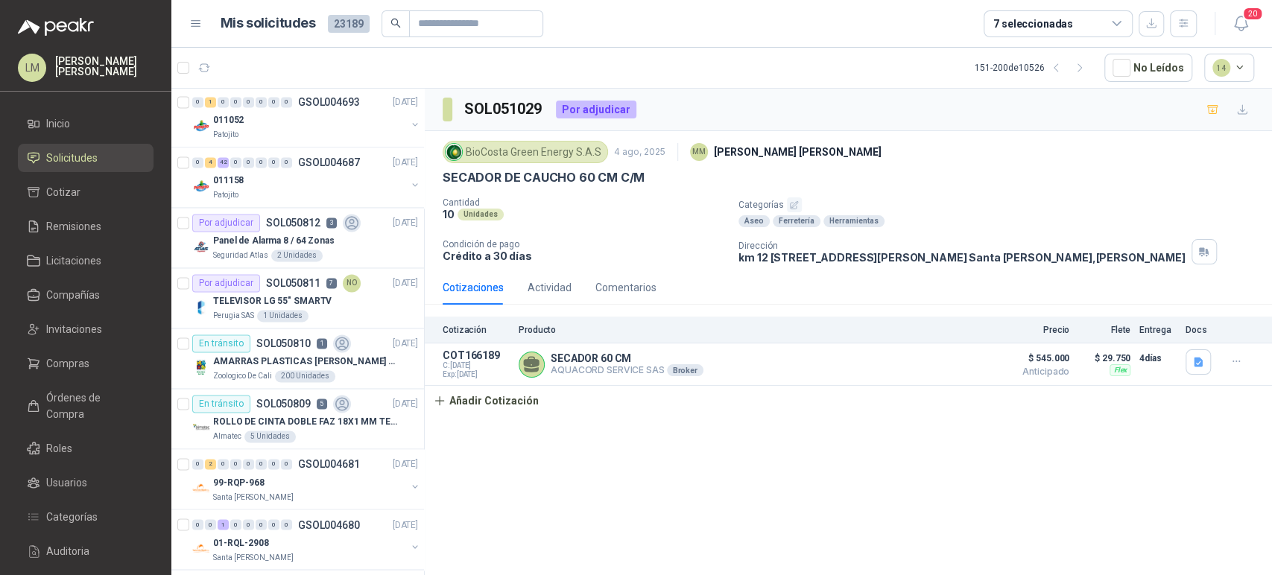
scroll to position [1510, 1]
click at [316, 190] on div "Patojito" at bounding box center [309, 196] width 193 height 12
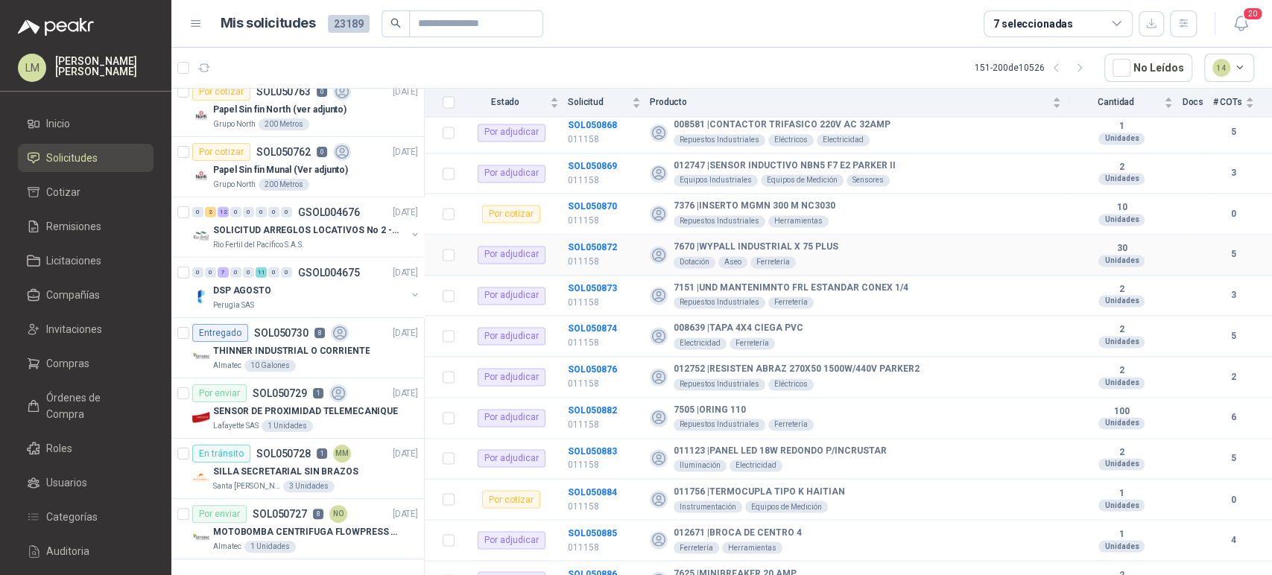
scroll to position [1577, 0]
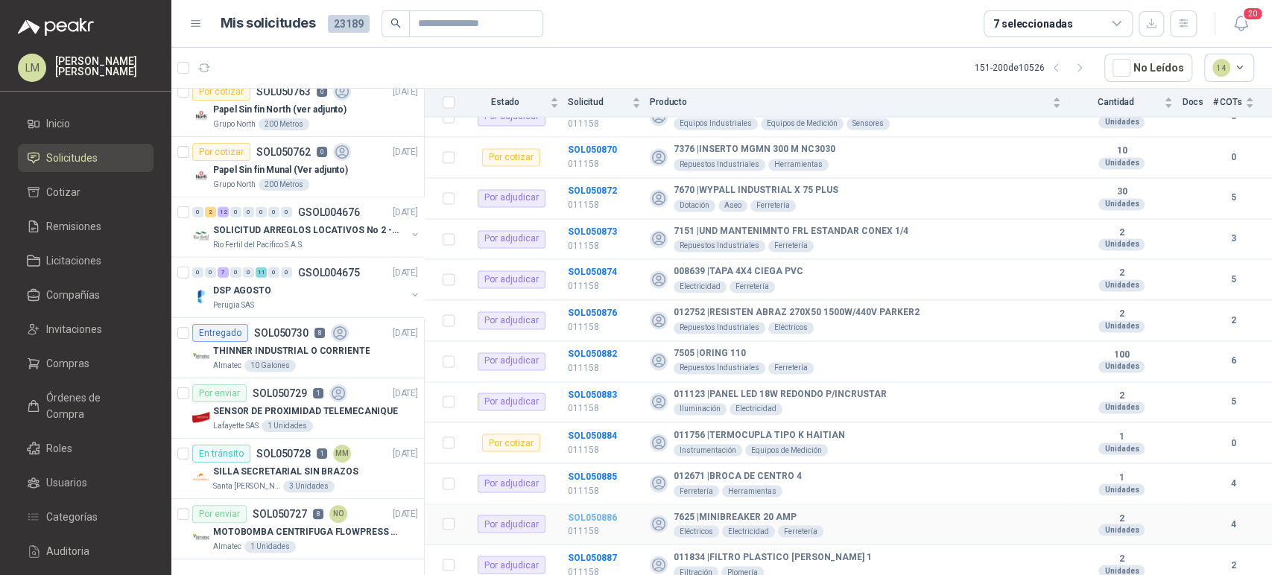
click at [605, 513] on b "SOL050886" at bounding box center [592, 517] width 49 height 10
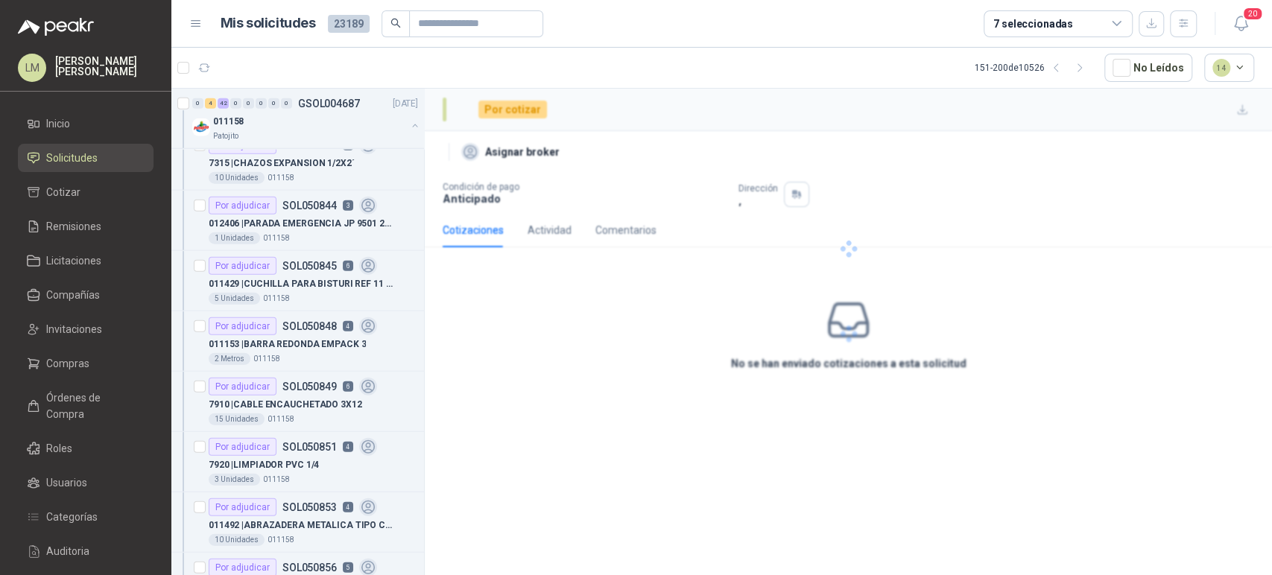
scroll to position [5327, 1]
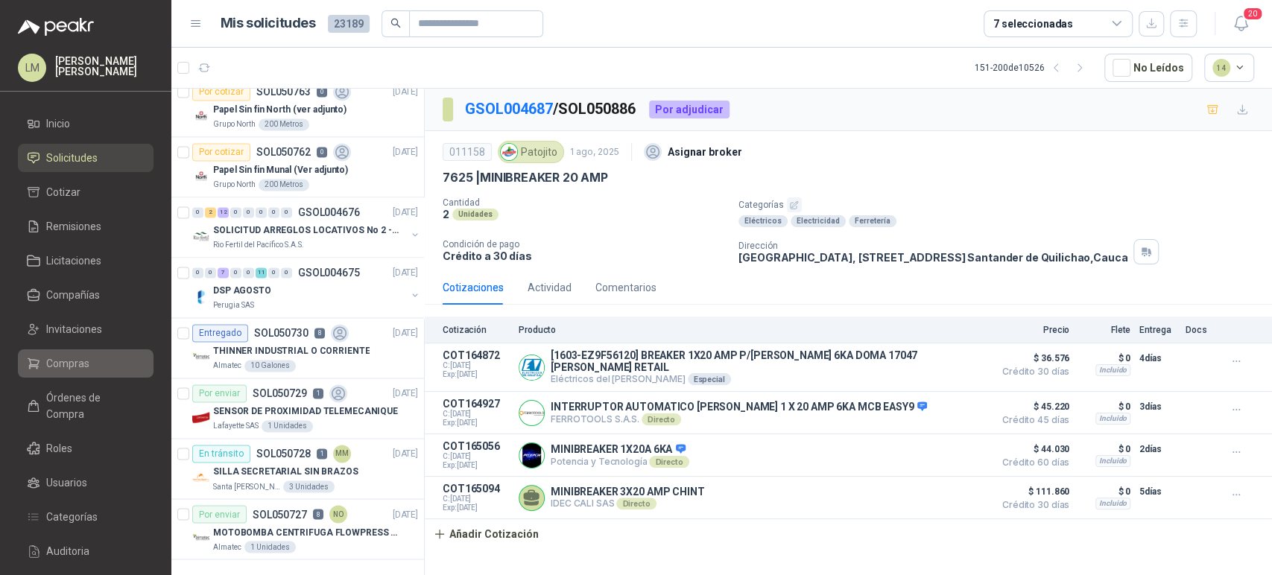
click at [86, 354] on link "Compras" at bounding box center [86, 363] width 136 height 28
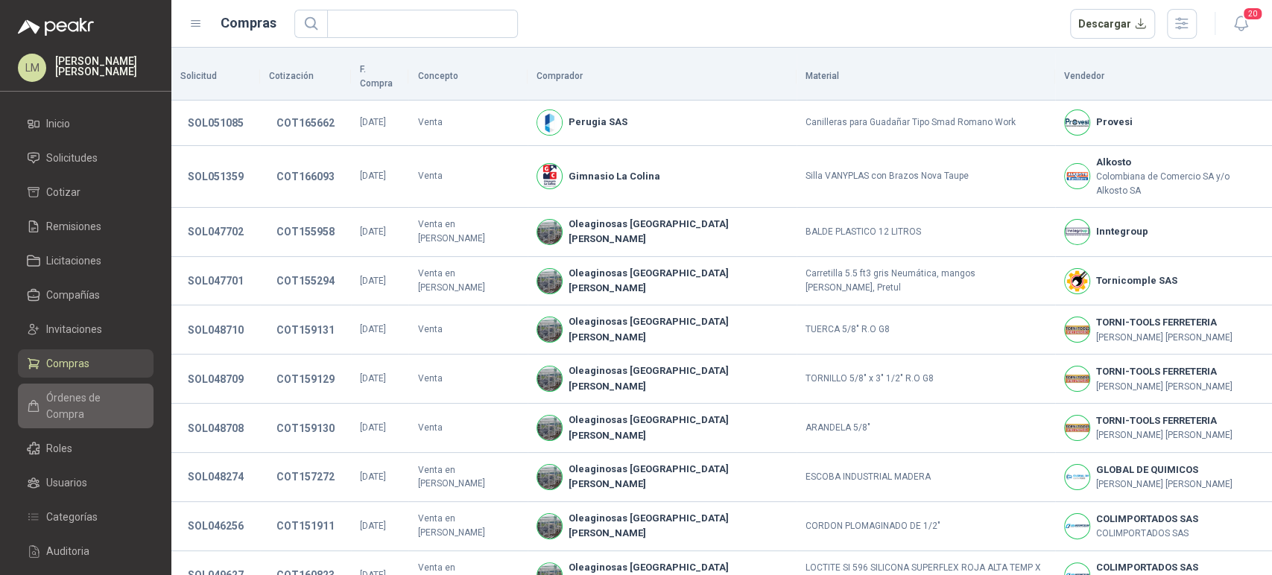
click at [70, 398] on span "Órdenes de Compra" at bounding box center [92, 406] width 93 height 33
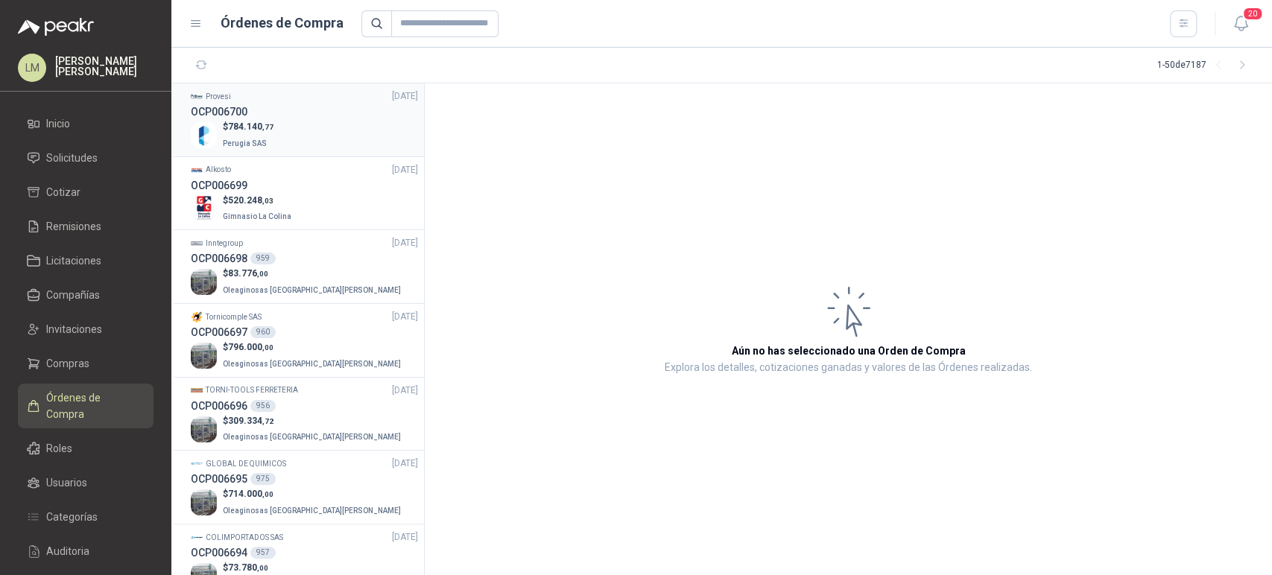
click at [270, 127] on span ",77" at bounding box center [267, 127] width 11 height 8
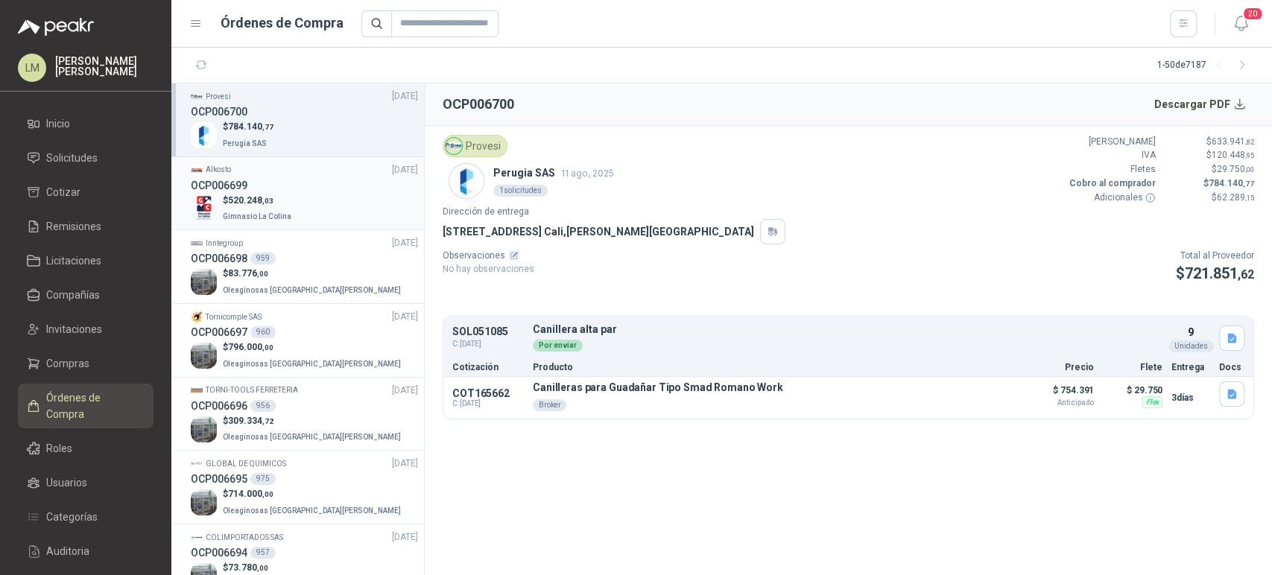
click at [254, 188] on div "OCP006699" at bounding box center [304, 185] width 227 height 16
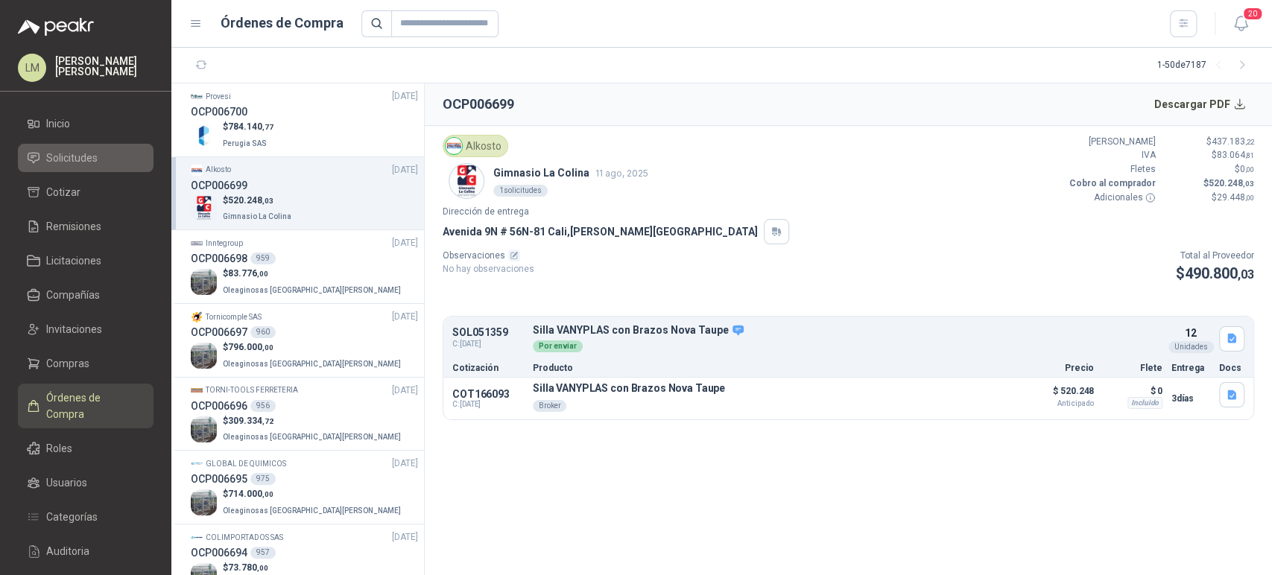
click at [81, 159] on span "Solicitudes" at bounding box center [71, 158] width 51 height 16
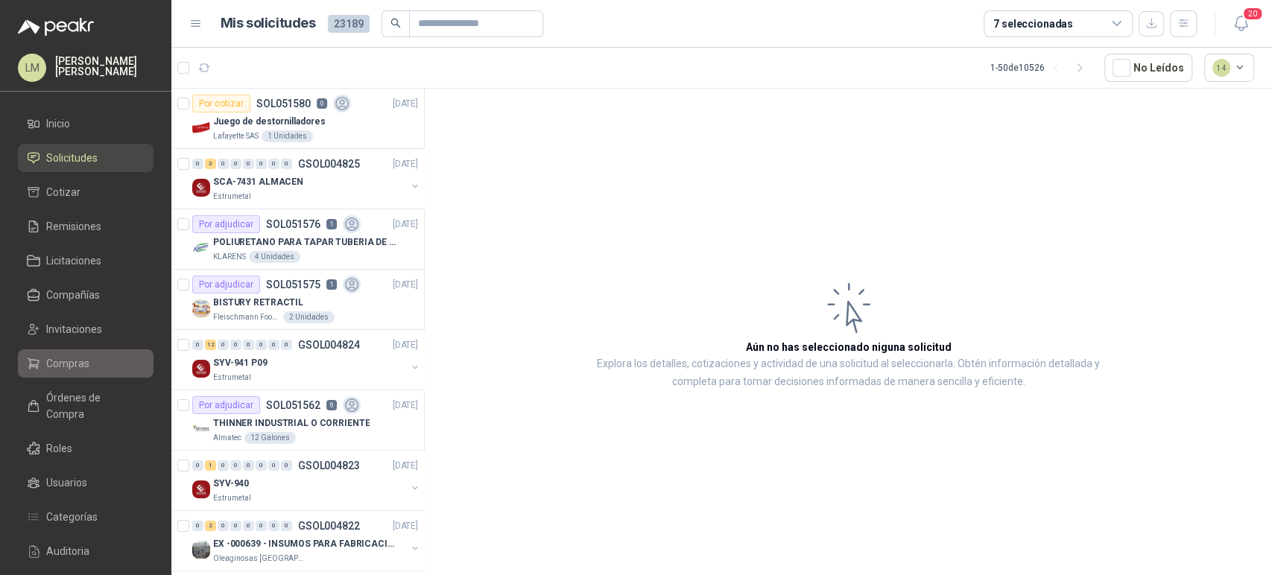
click at [71, 362] on span "Compras" at bounding box center [67, 363] width 43 height 16
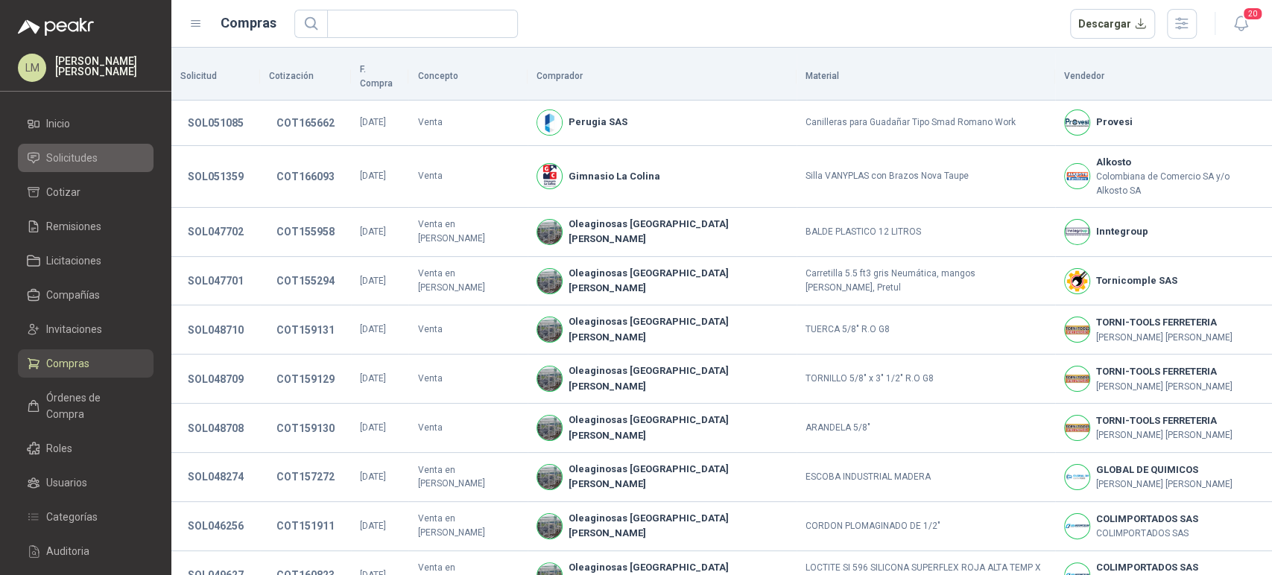
click at [83, 159] on span "Solicitudes" at bounding box center [71, 158] width 51 height 16
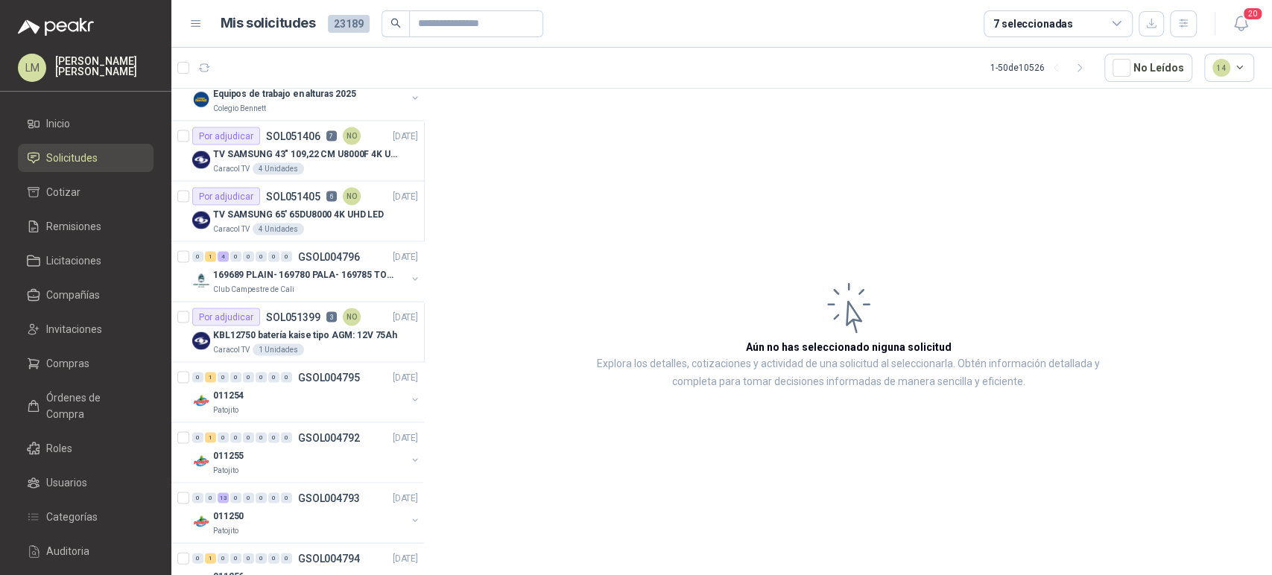
scroll to position [1961, 0]
click at [68, 130] on span "Inicio" at bounding box center [58, 124] width 24 height 16
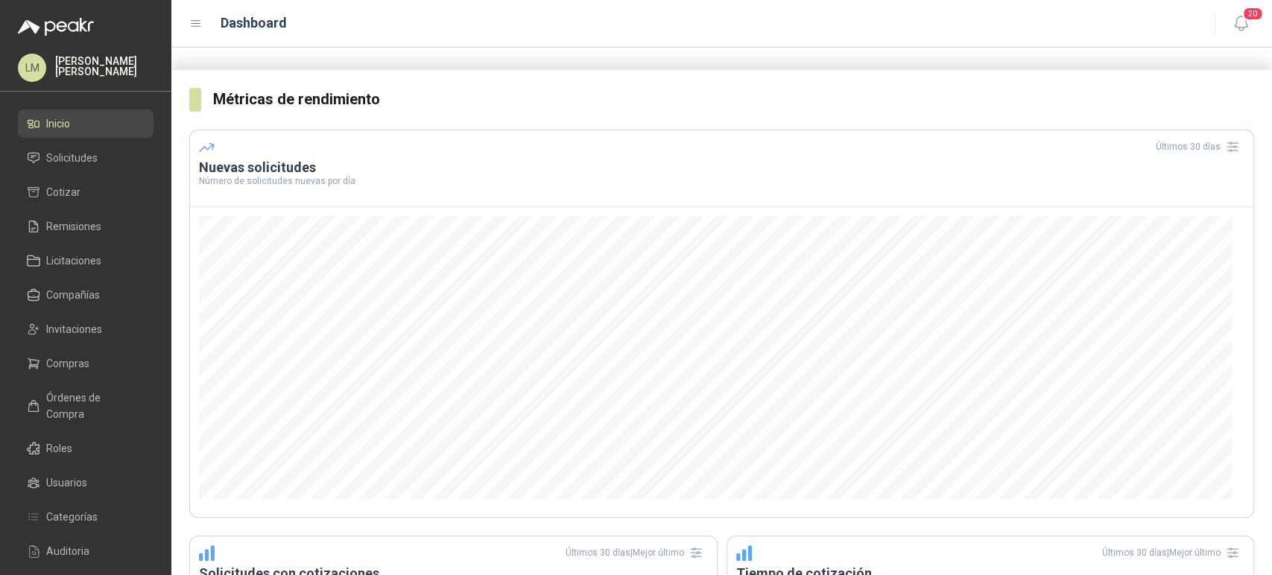
scroll to position [257, 0]
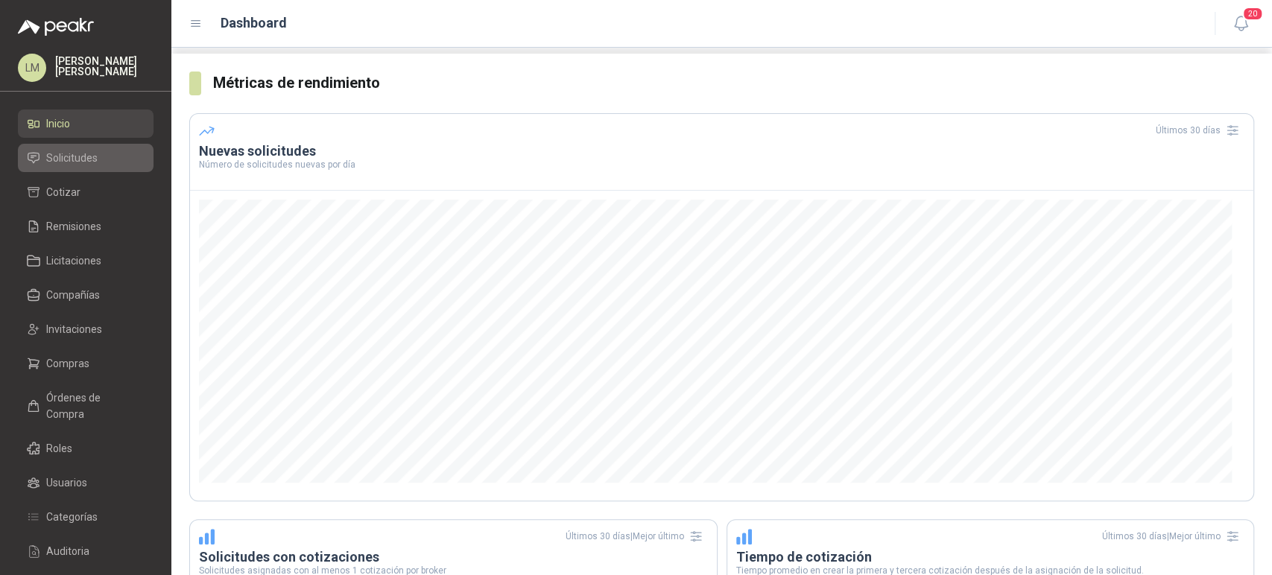
click at [55, 154] on span "Solicitudes" at bounding box center [71, 158] width 51 height 16
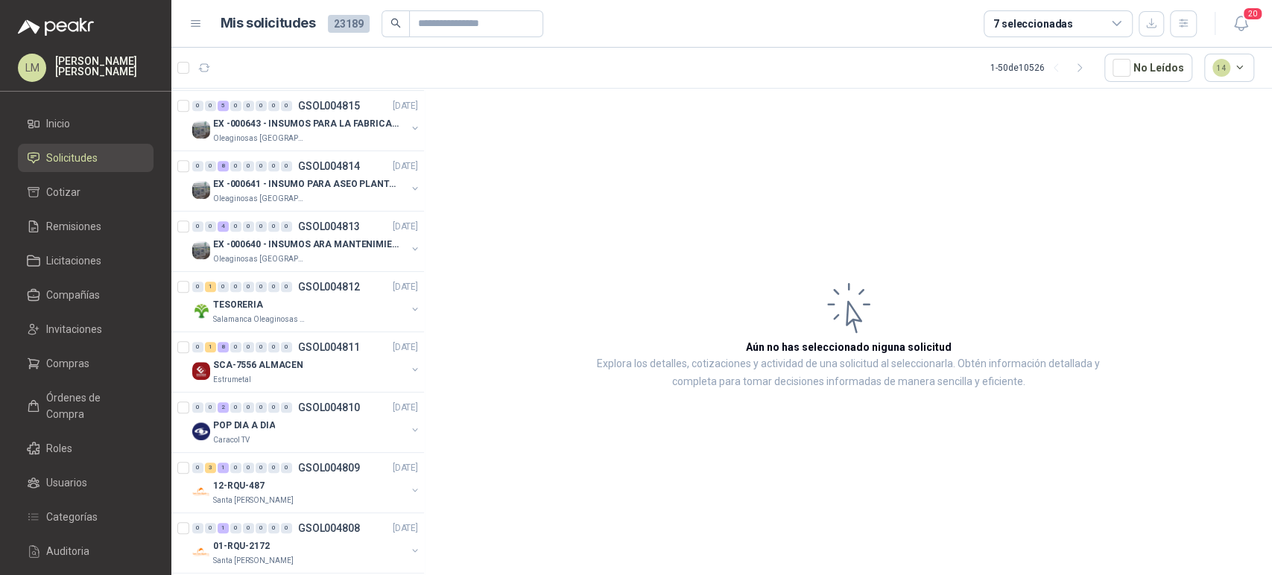
scroll to position [841, 0]
click at [256, 344] on div "0" at bounding box center [261, 349] width 11 height 10
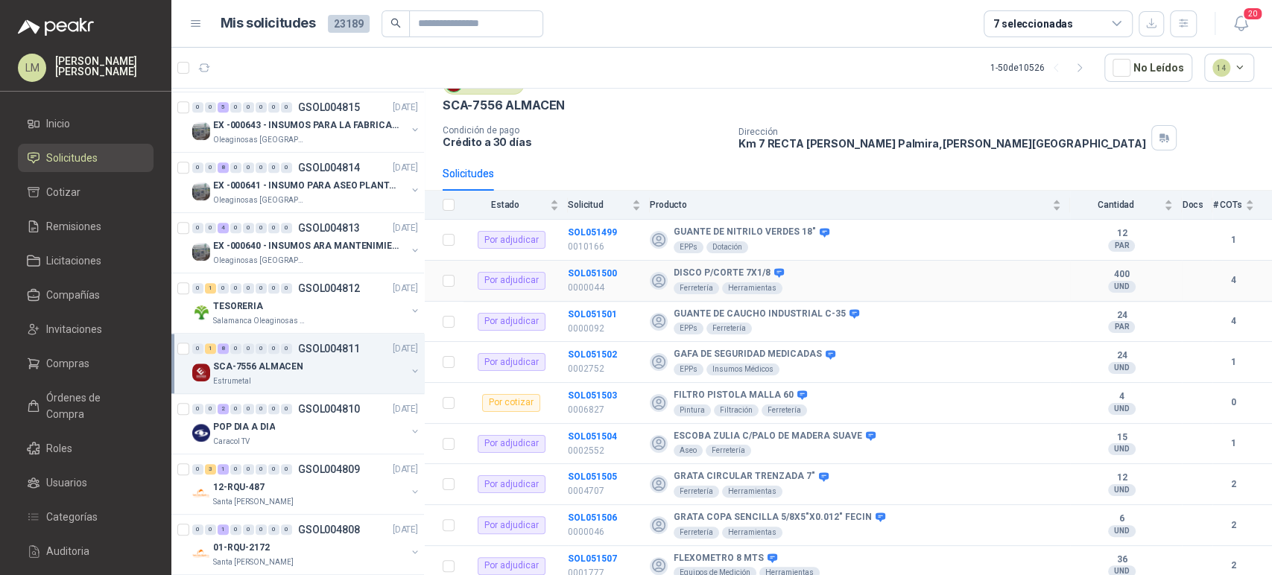
scroll to position [72, 0]
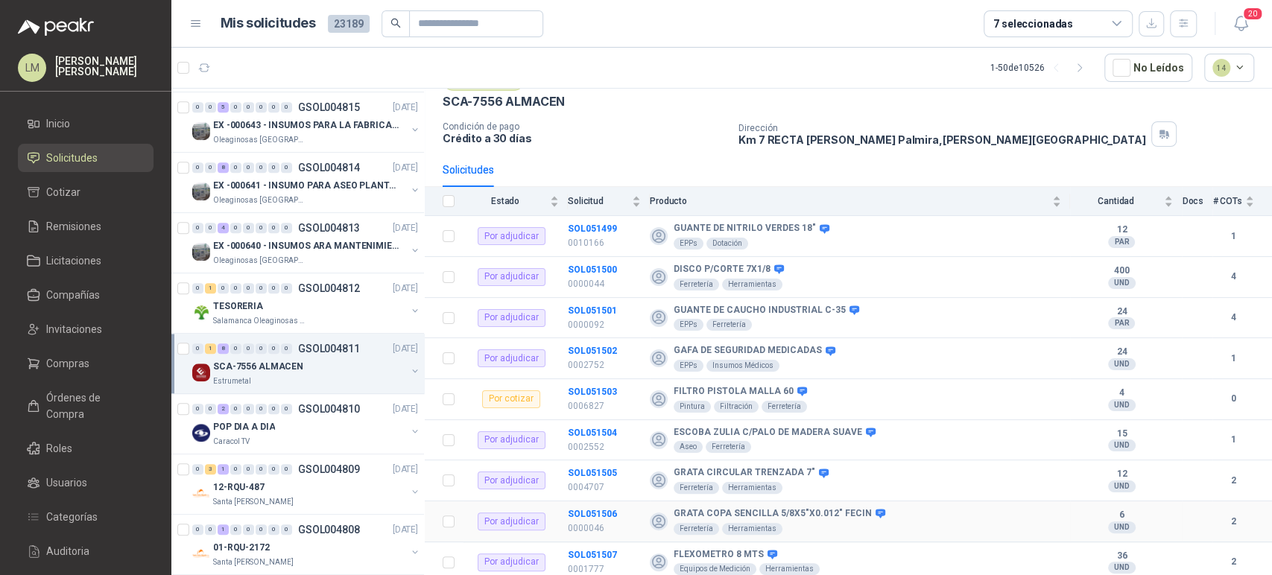
click at [590, 509] on b "SOL051506" at bounding box center [592, 514] width 49 height 10
click at [590, 512] on b "SOL051506" at bounding box center [592, 514] width 49 height 10
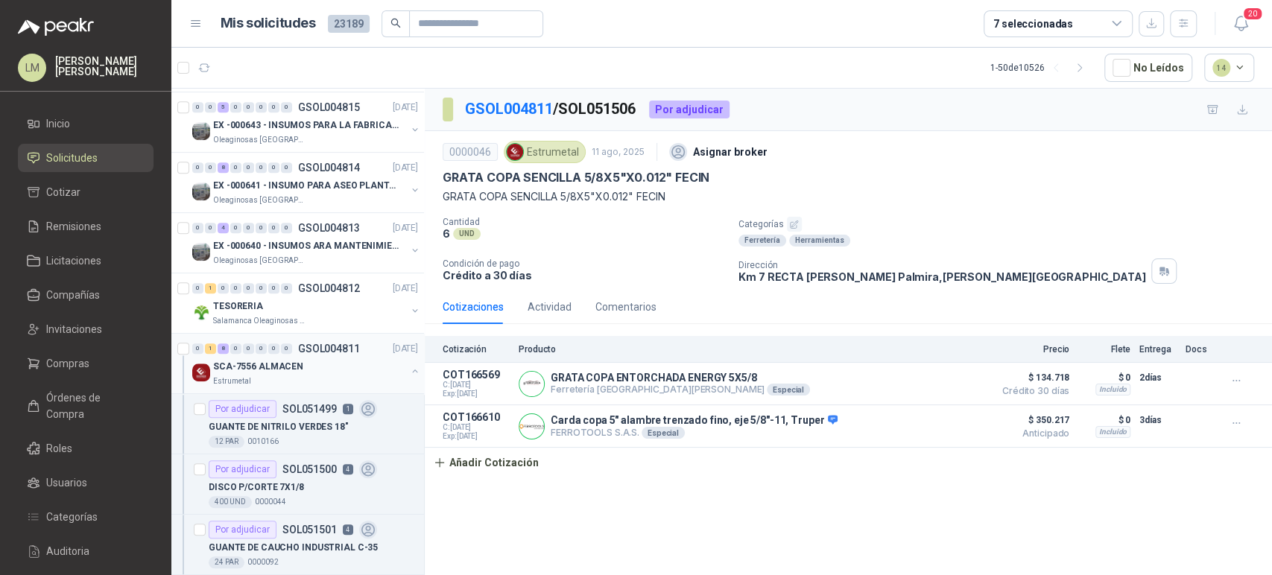
click at [409, 368] on button "button" at bounding box center [415, 371] width 12 height 12
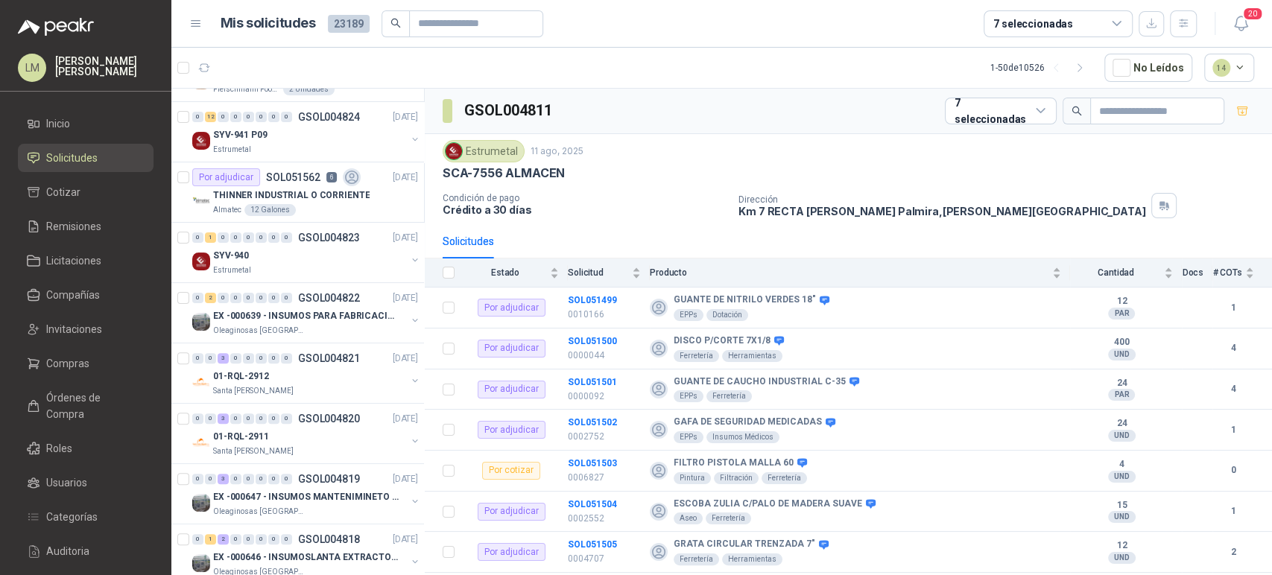
scroll to position [154, 1]
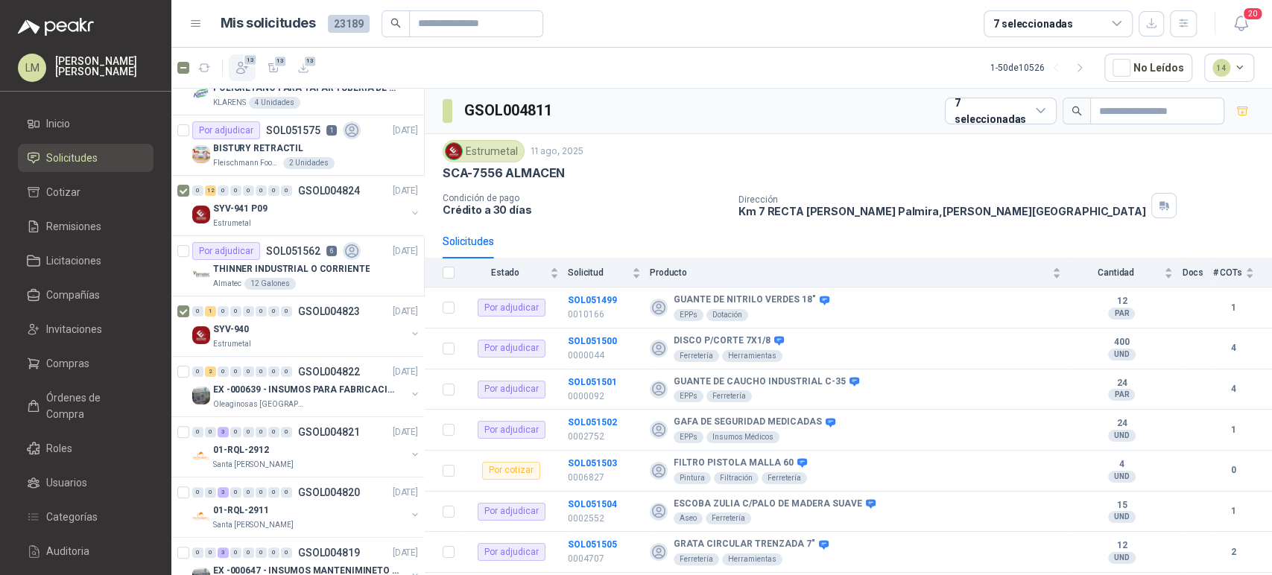
click at [247, 64] on span "13" at bounding box center [250, 60] width 14 height 12
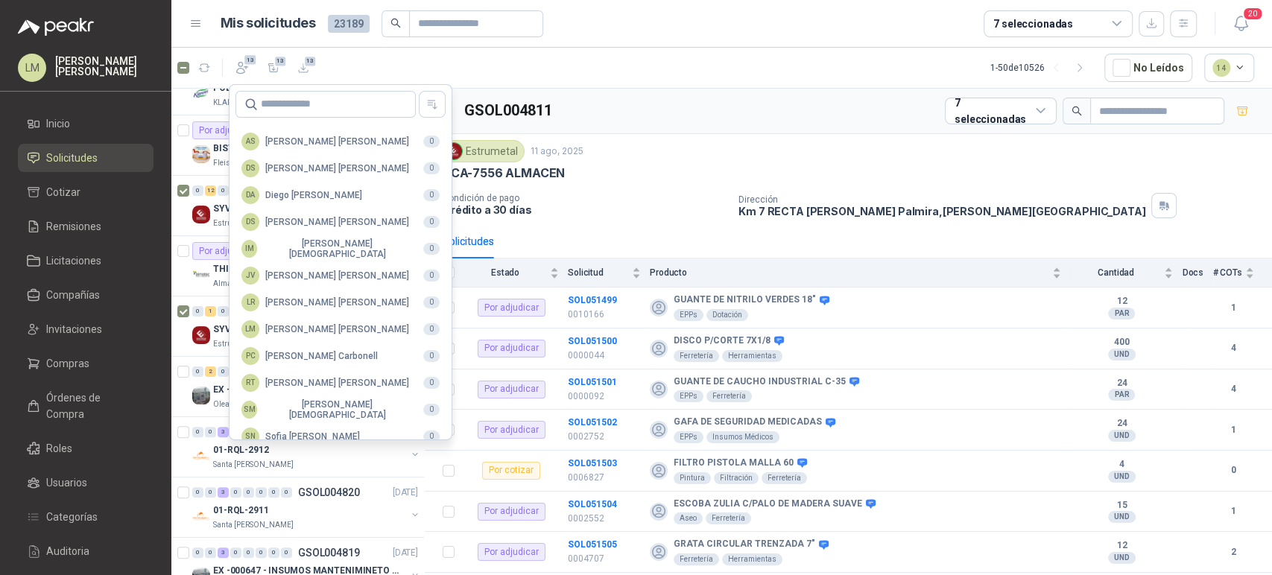
scroll to position [363, 0]
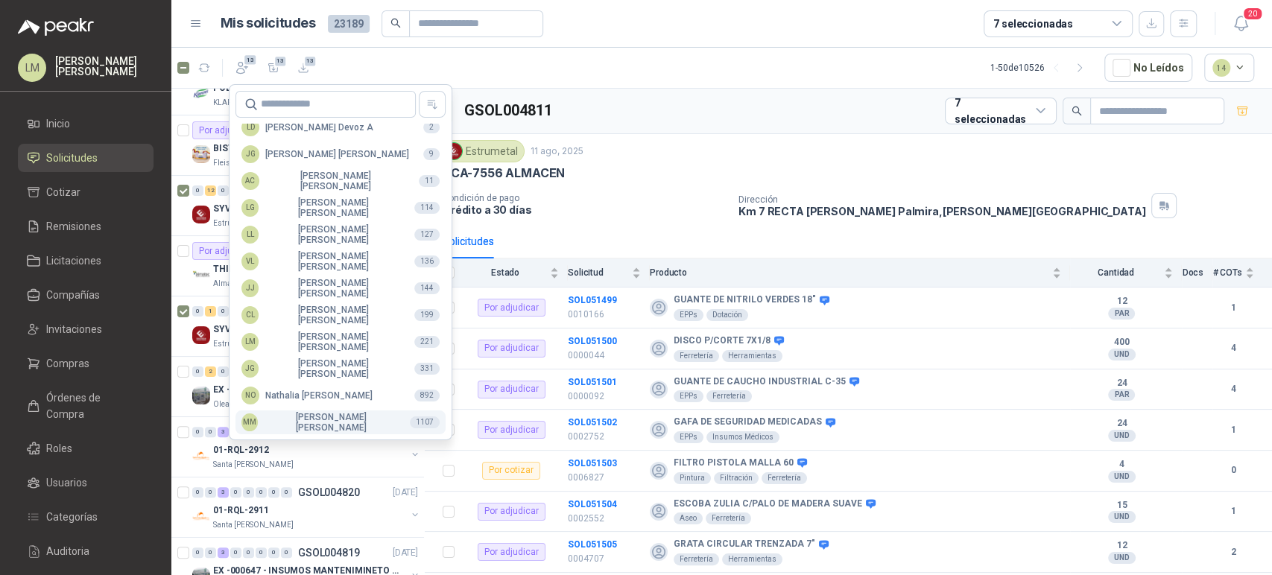
click at [295, 423] on div "MM Mauricio Martinez" at bounding box center [319, 422] width 156 height 21
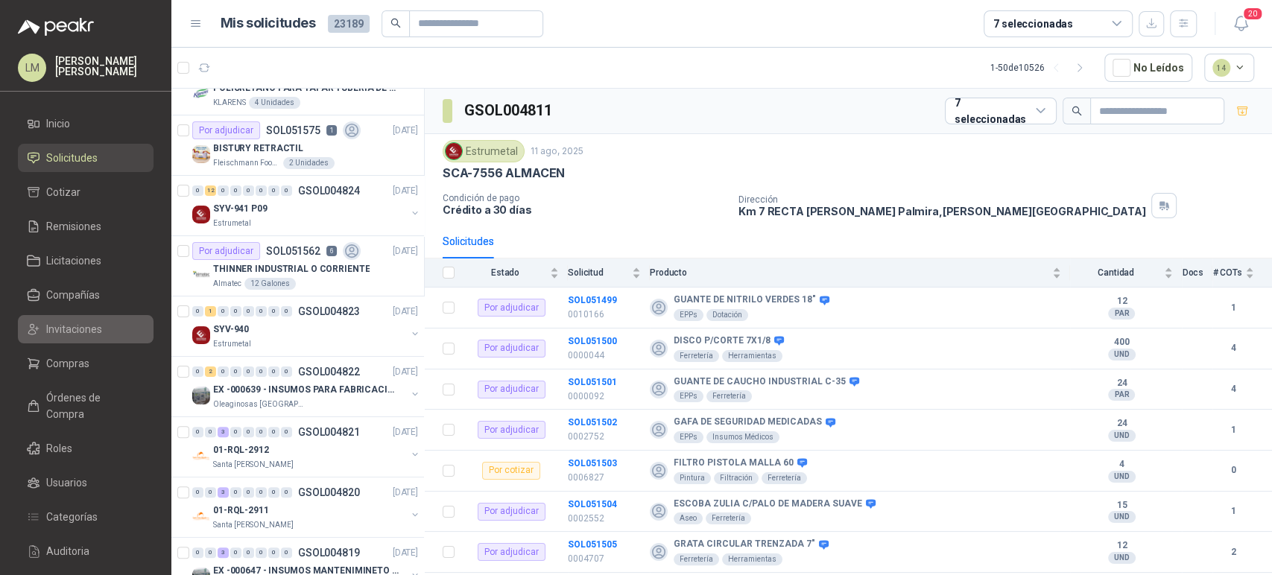
click at [66, 329] on span "Invitaciones" at bounding box center [74, 329] width 56 height 16
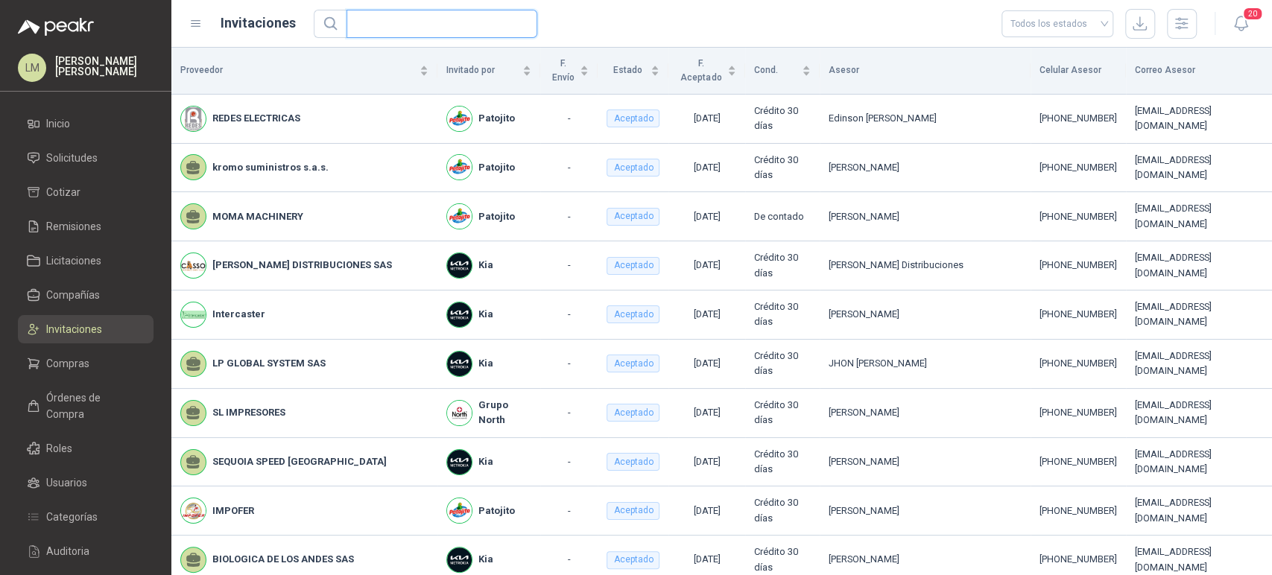
click at [459, 26] on input "text" at bounding box center [435, 23] width 161 height 27
type input "*********"
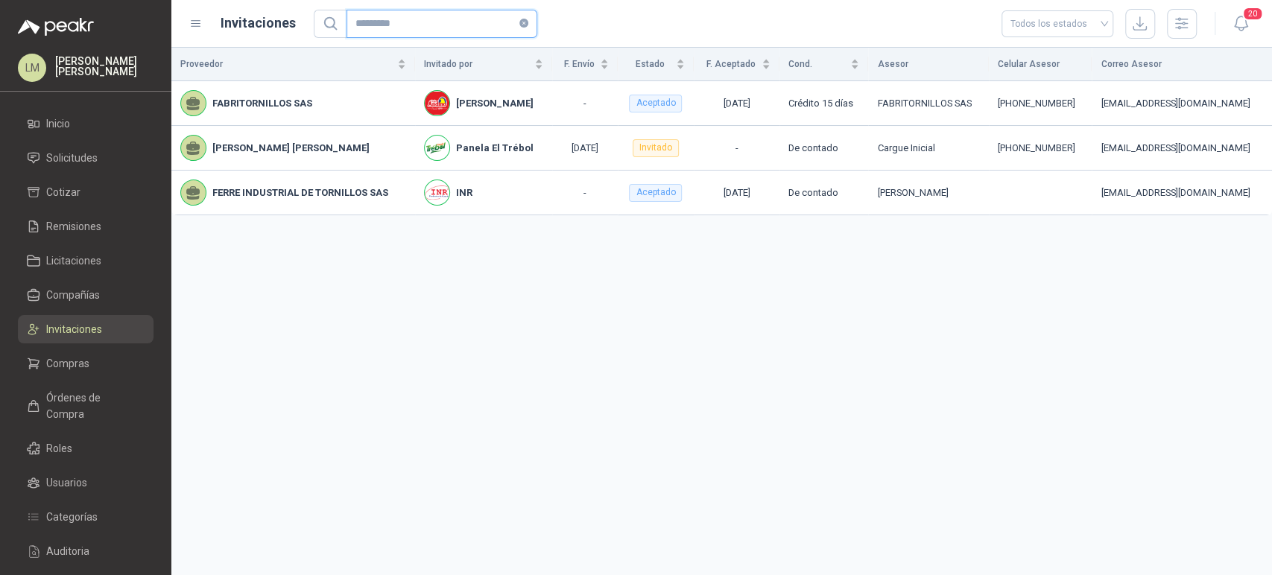
click at [524, 22] on icon "close-circle" at bounding box center [523, 23] width 9 height 9
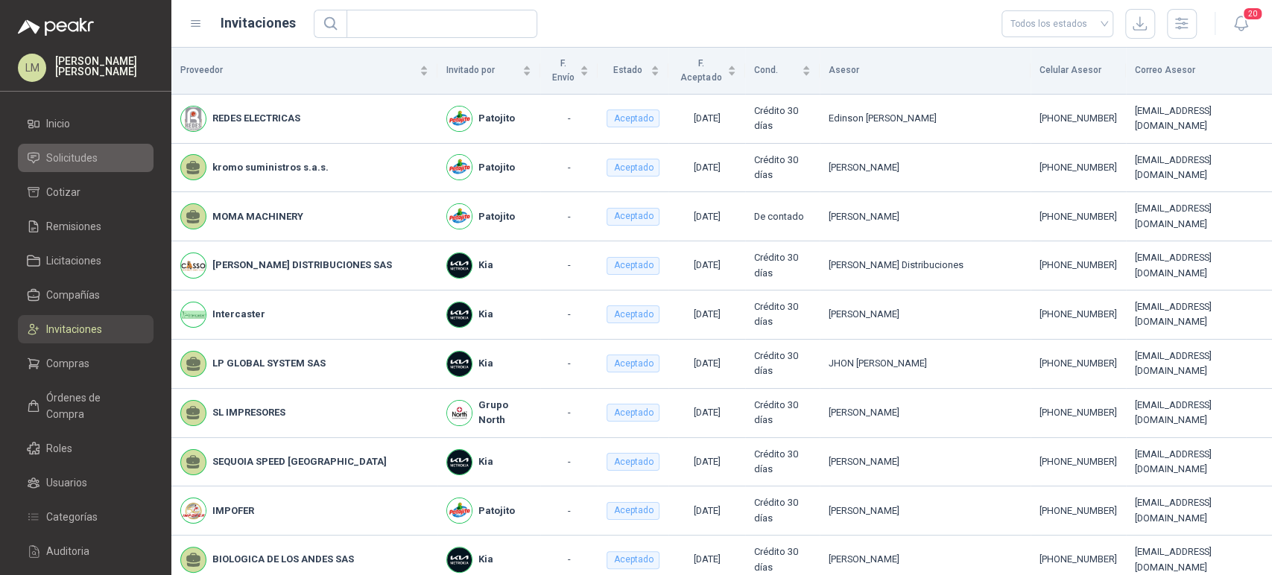
click at [66, 150] on span "Solicitudes" at bounding box center [71, 158] width 51 height 16
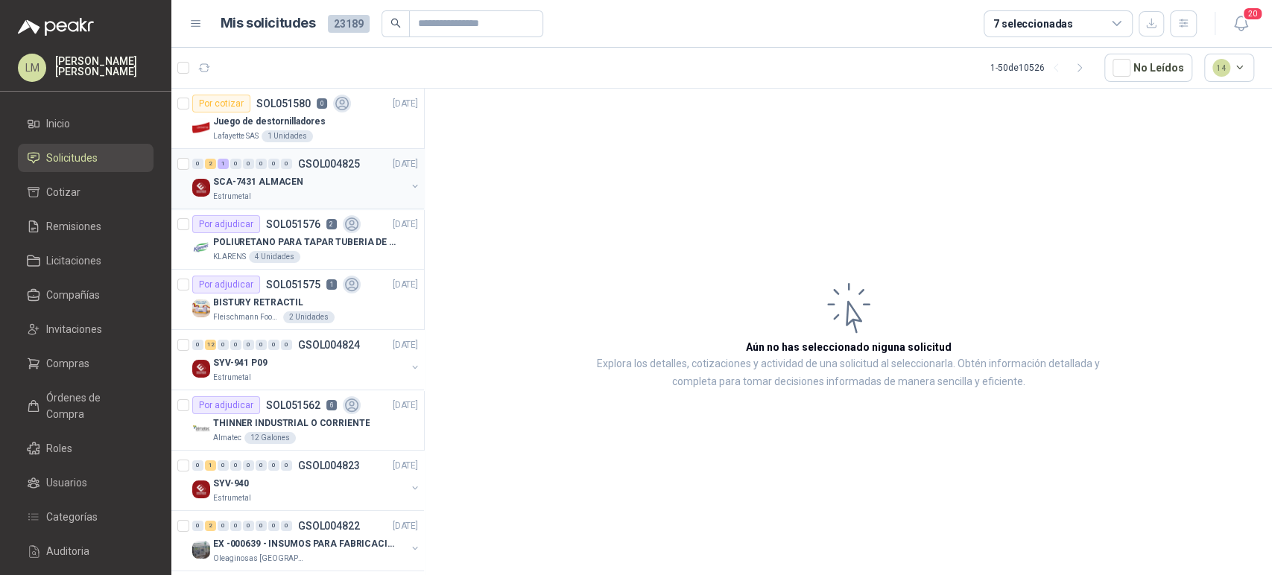
click at [409, 180] on button "button" at bounding box center [415, 186] width 12 height 12
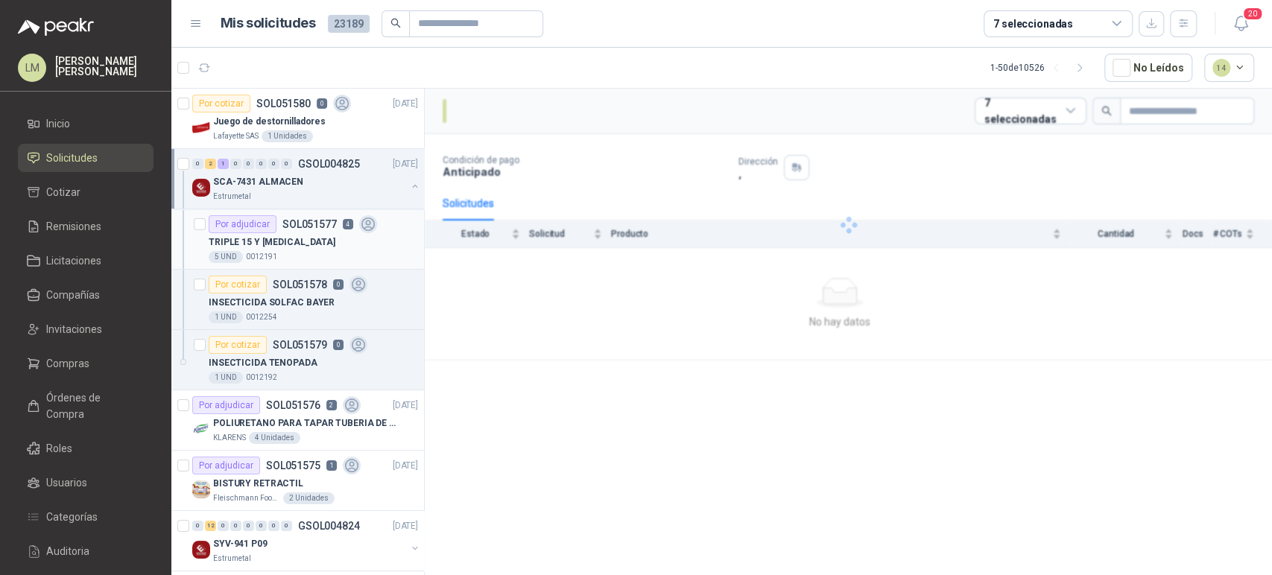
click at [294, 231] on div "Por adjudicar SOL051577 4" at bounding box center [293, 224] width 168 height 18
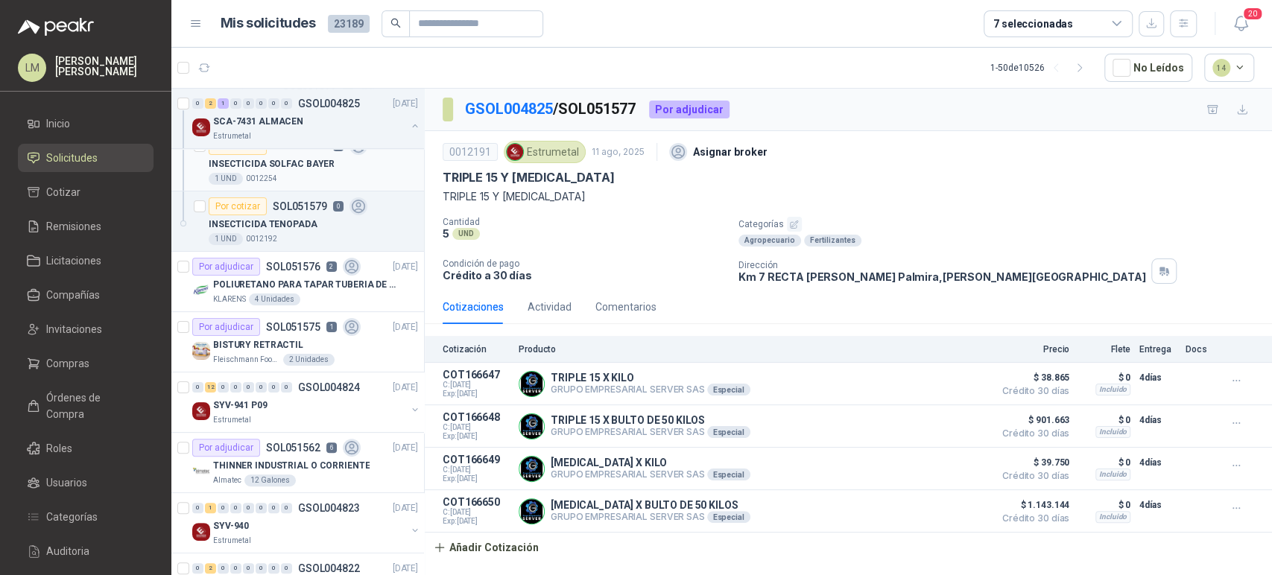
scroll to position [185, 0]
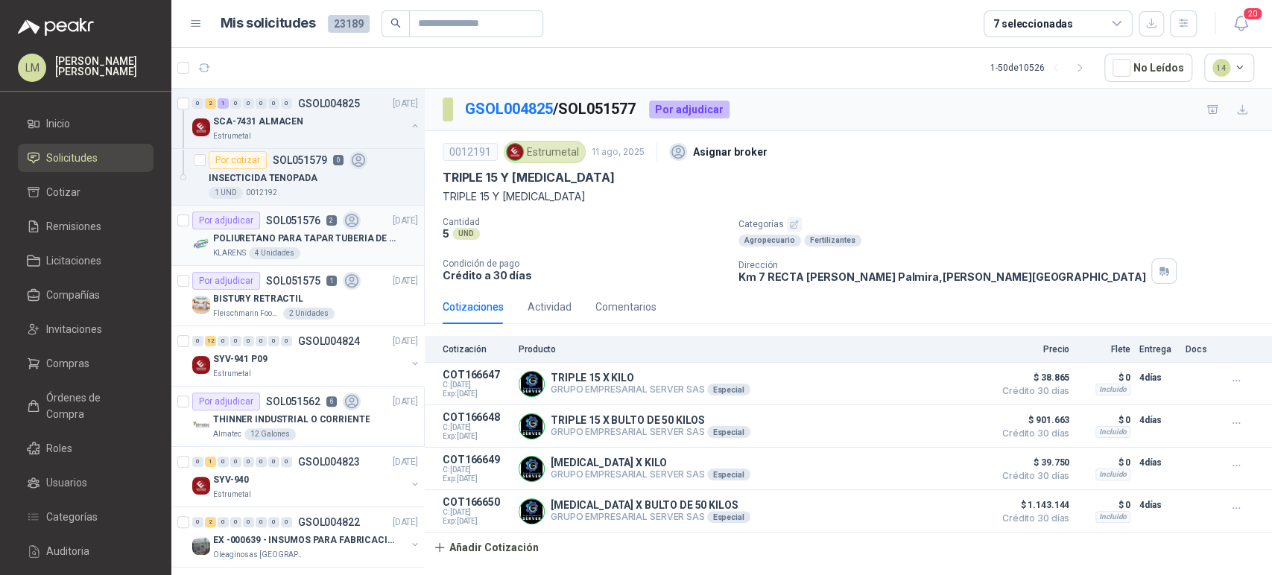
click at [291, 226] on div "Por adjudicar SOL051576 2" at bounding box center [276, 221] width 168 height 18
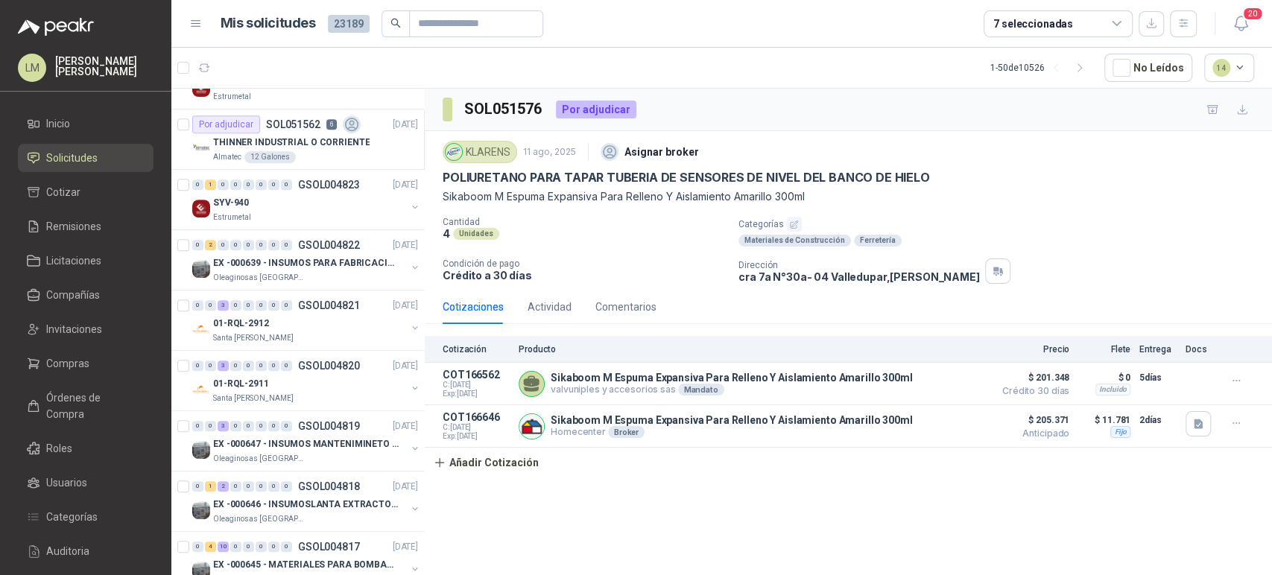
scroll to position [472, 0]
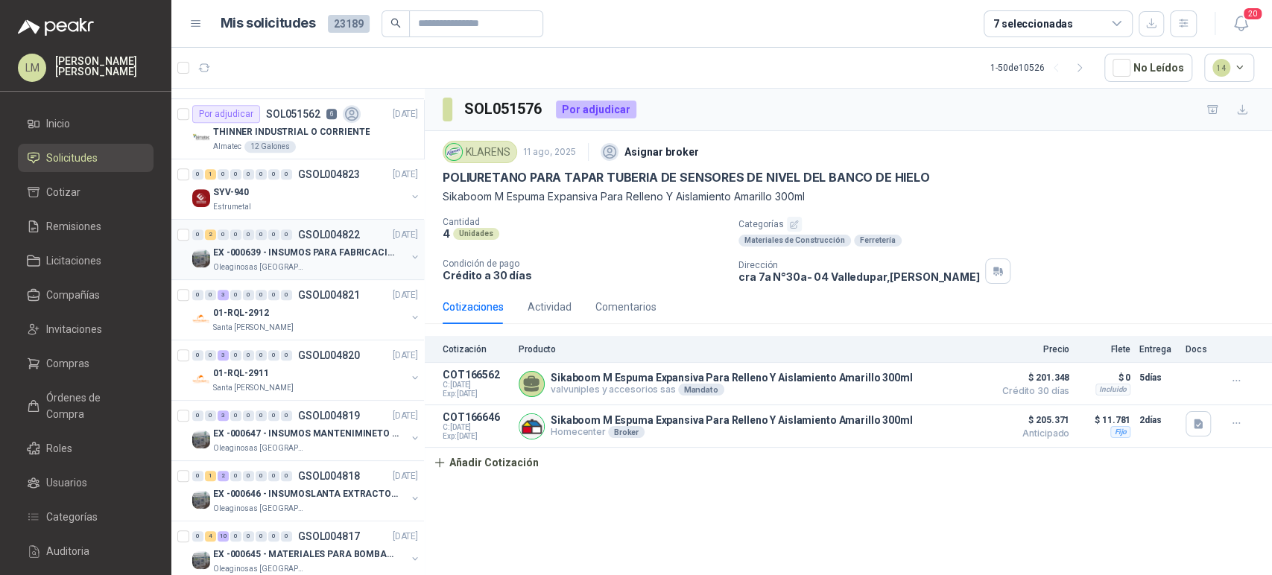
click at [286, 239] on div "0 2 0 0 0 0 0 0 GSOL004822 11/08/25" at bounding box center [306, 235] width 229 height 18
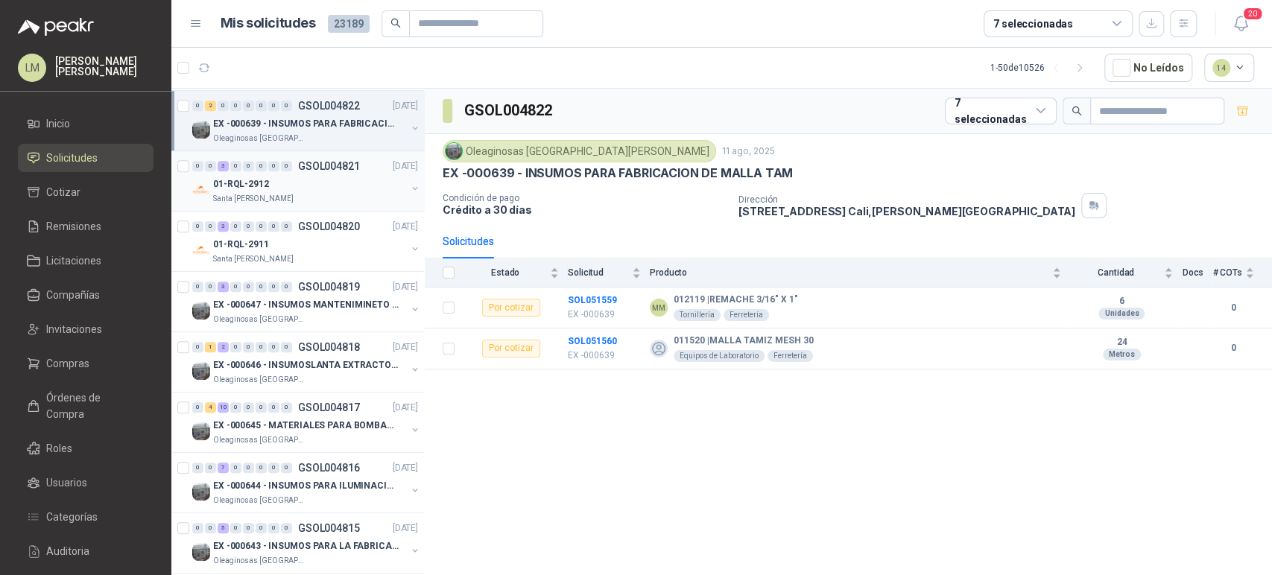
scroll to position [602, 0]
click at [266, 355] on div "EX -000646 - INSUMOSLANTA EXTRACTORA" at bounding box center [309, 364] width 193 height 18
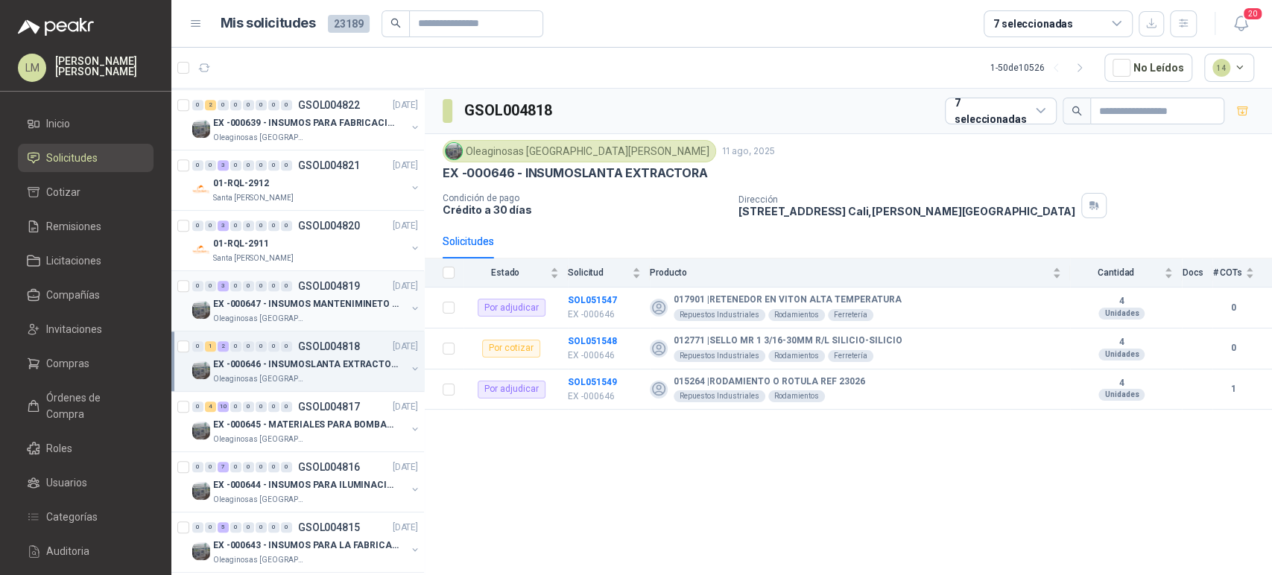
click at [296, 303] on p "EX -000647 - INSUMOS MANTENIMINETO MECANICO" at bounding box center [306, 304] width 186 height 14
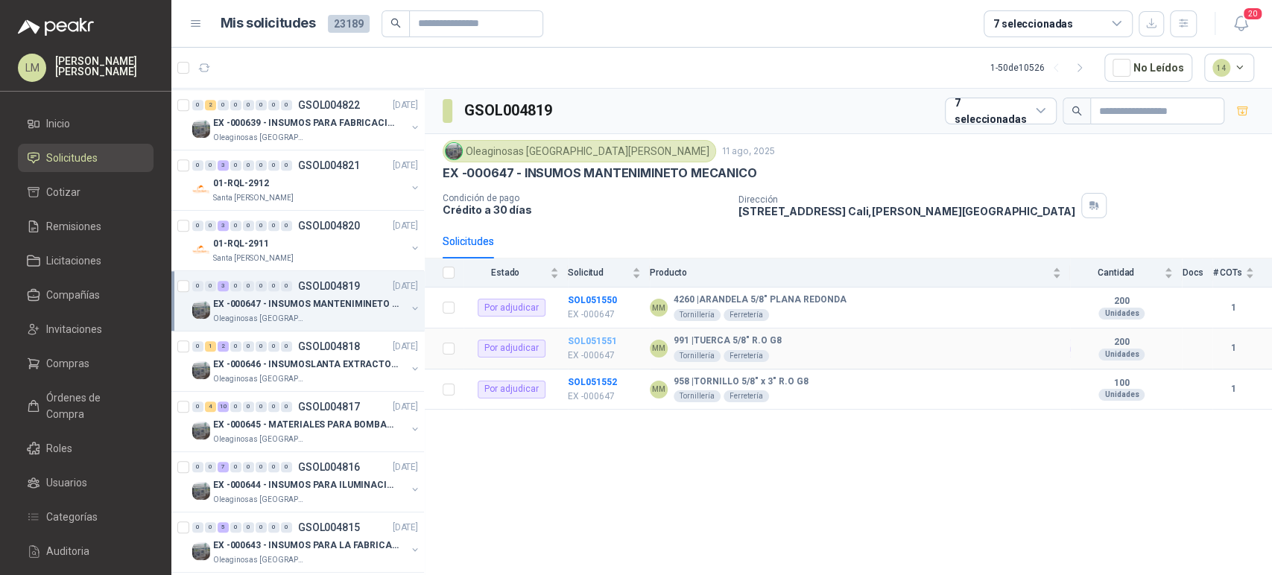
click at [597, 341] on b "SOL051551" at bounding box center [592, 341] width 49 height 10
